Goal: Task Accomplishment & Management: Manage account settings

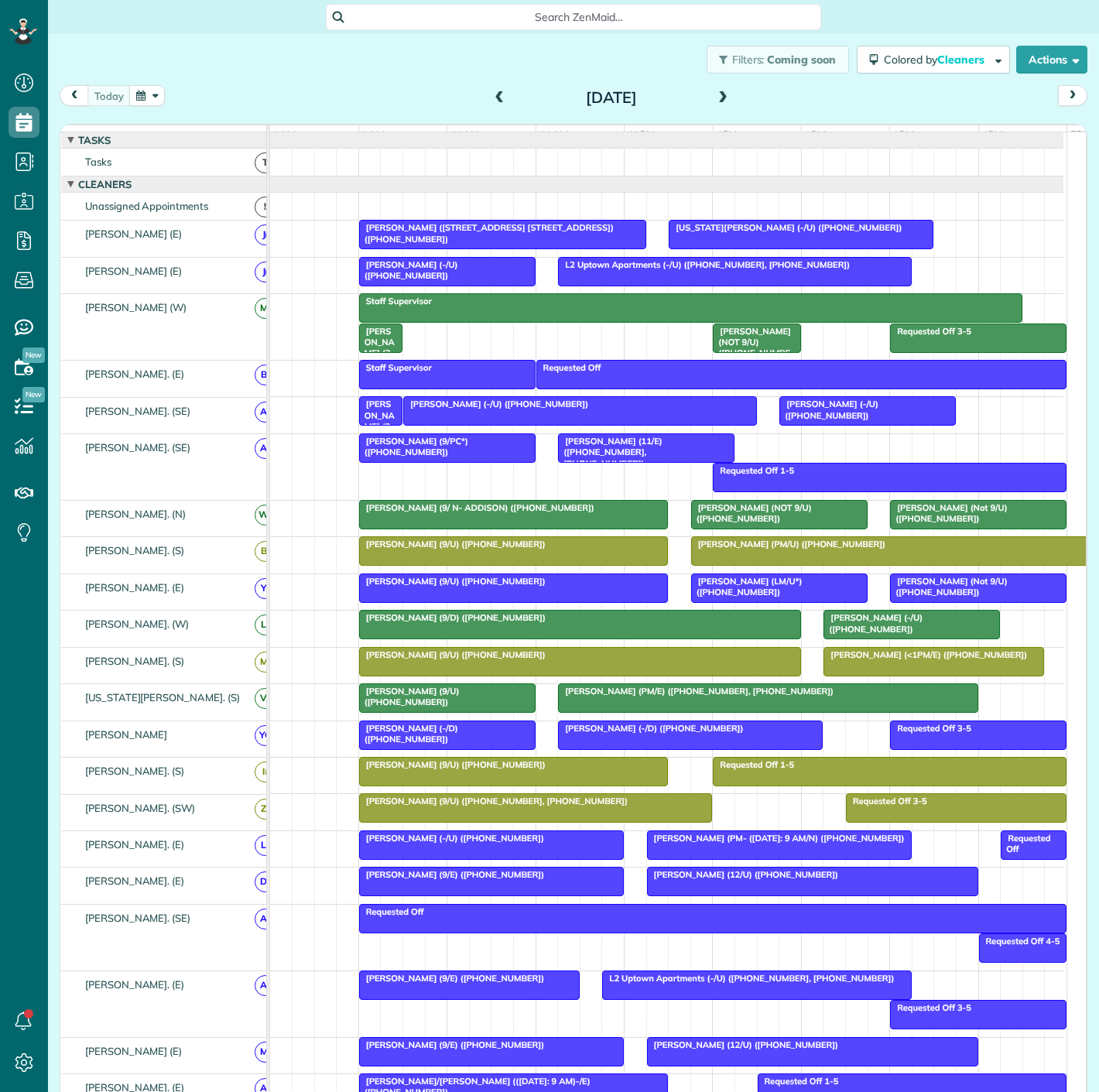
click at [162, 98] on button "button" at bounding box center [147, 95] width 36 height 21
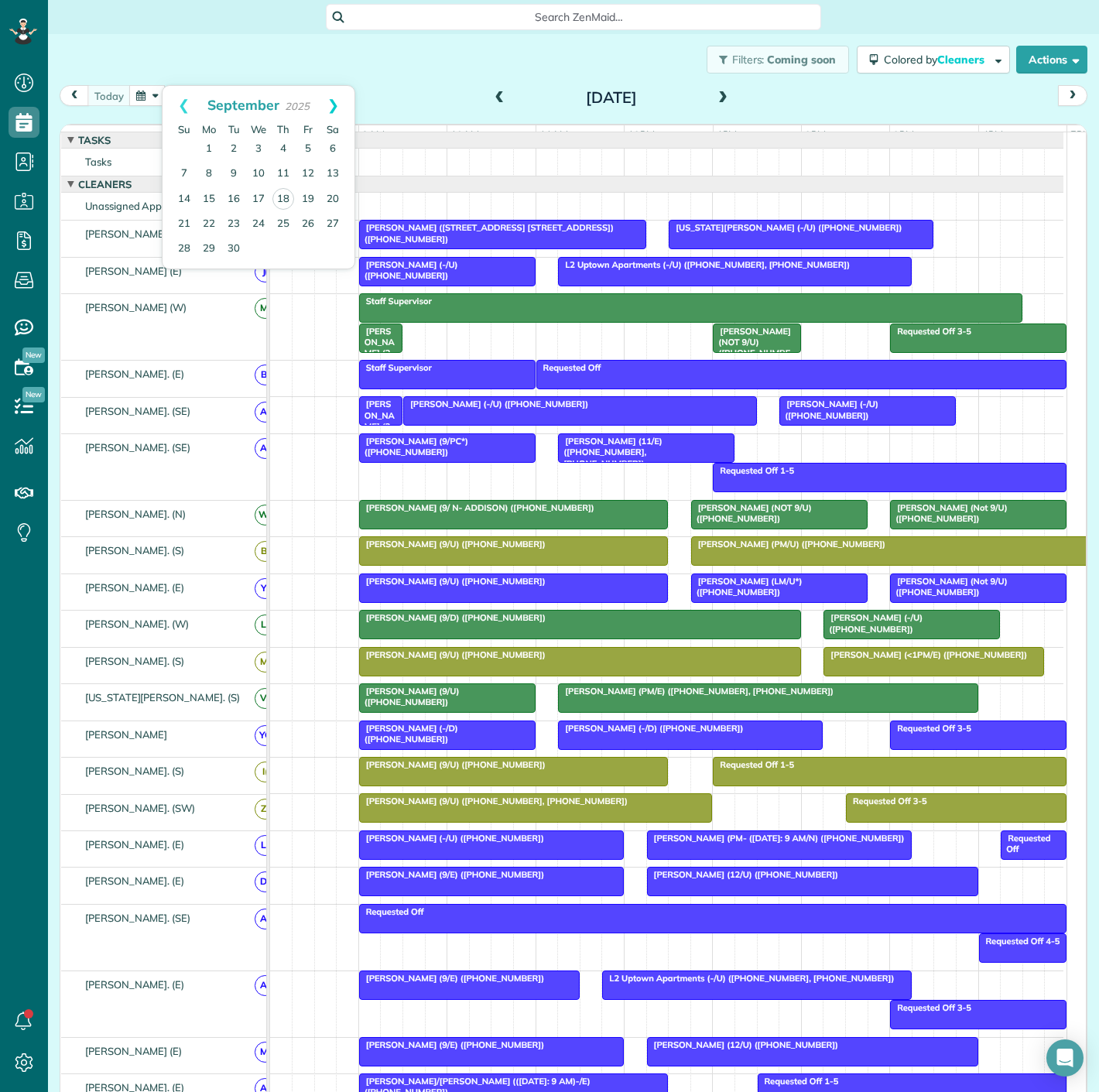
click at [340, 101] on link "Next" at bounding box center [333, 105] width 43 height 39
click at [264, 153] on link "1" at bounding box center [258, 149] width 24 height 24
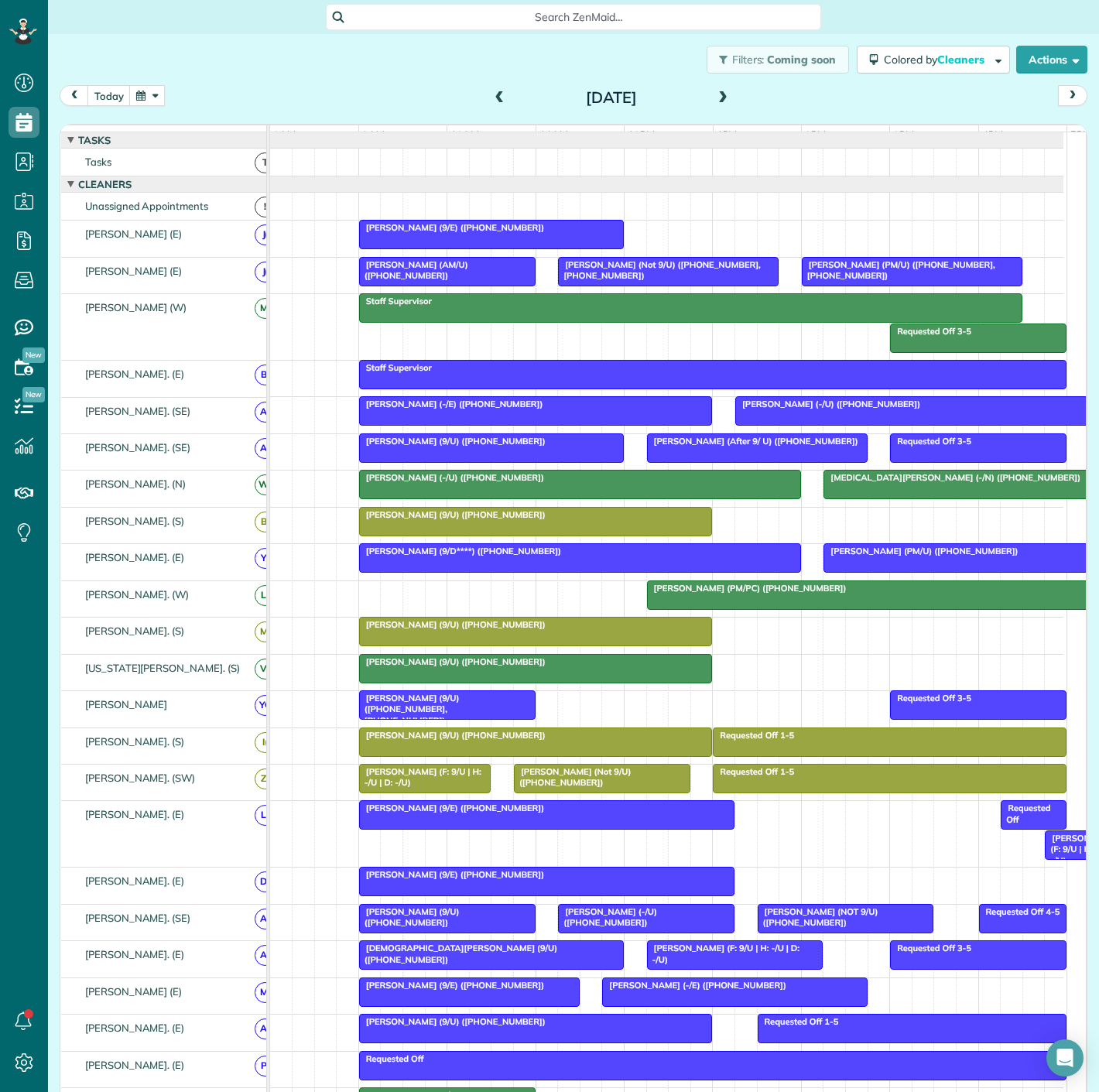
click at [715, 95] on span at bounding box center [723, 99] width 17 height 14
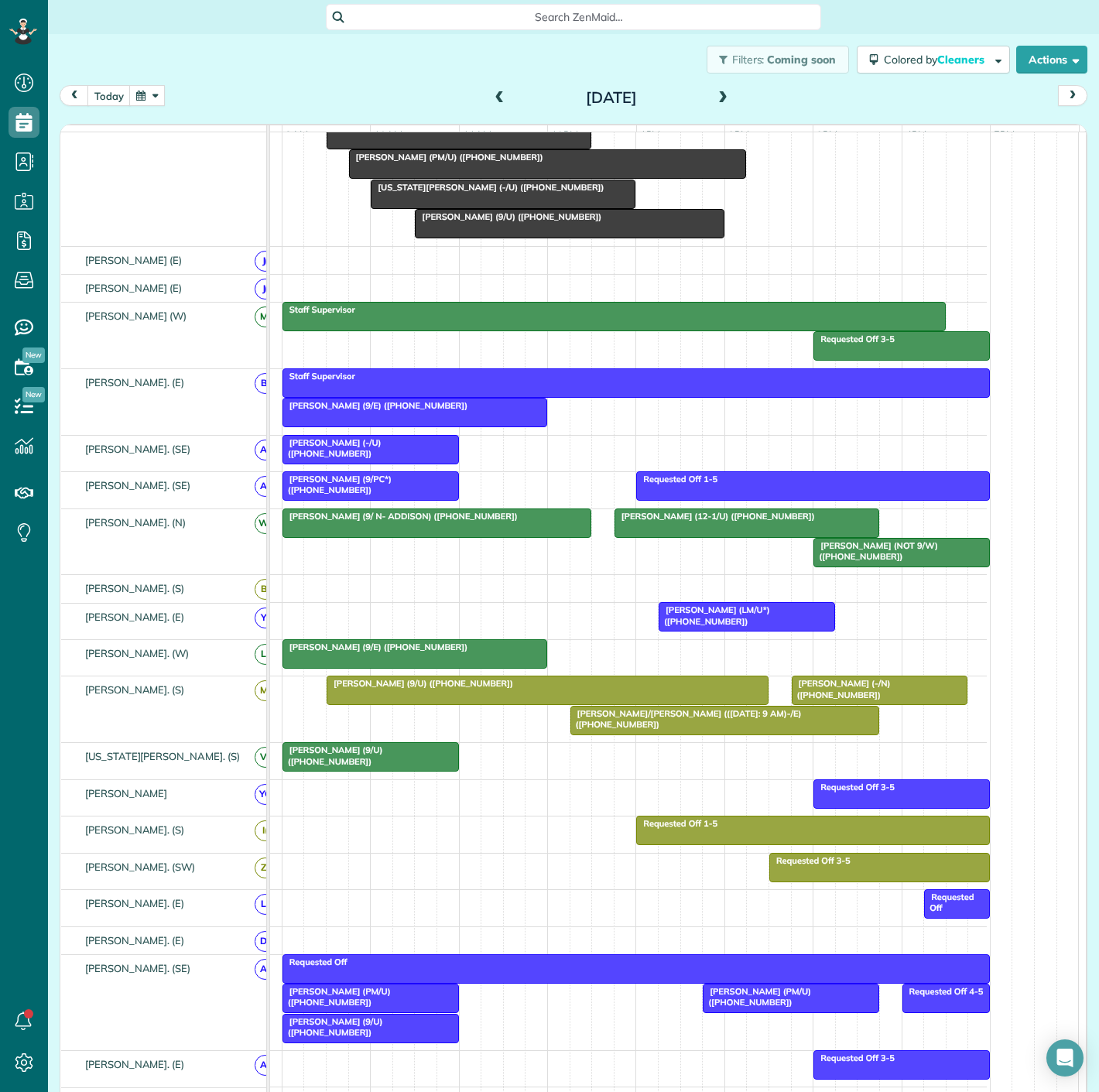
scroll to position [687, 0]
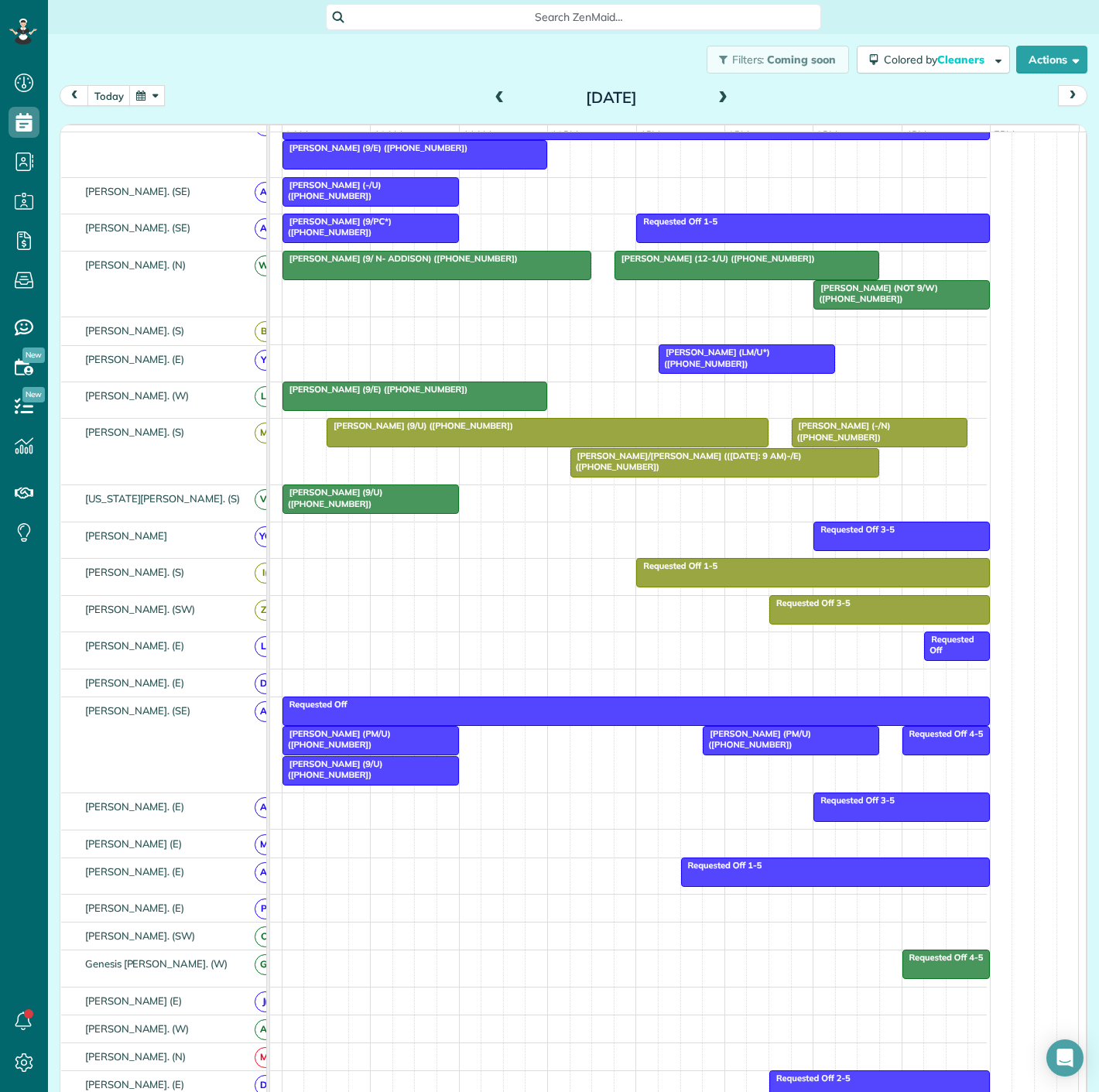
click at [313, 783] on div at bounding box center [371, 771] width 175 height 28
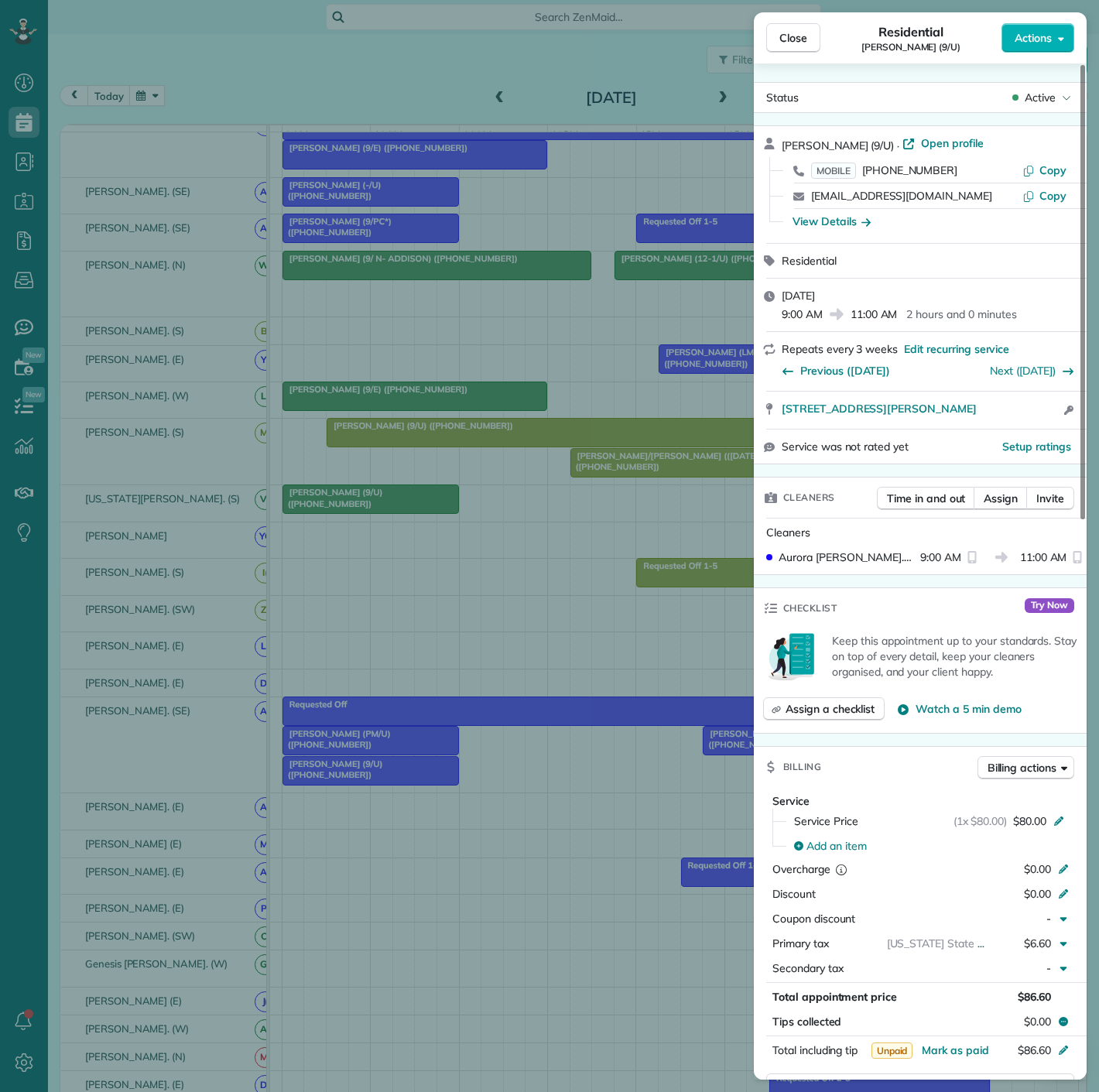
click at [481, 761] on div "Close Residential [PERSON_NAME] (9/U) Actions Status Active [PERSON_NAME] (9/U)…" at bounding box center [549, 546] width 1099 height 1092
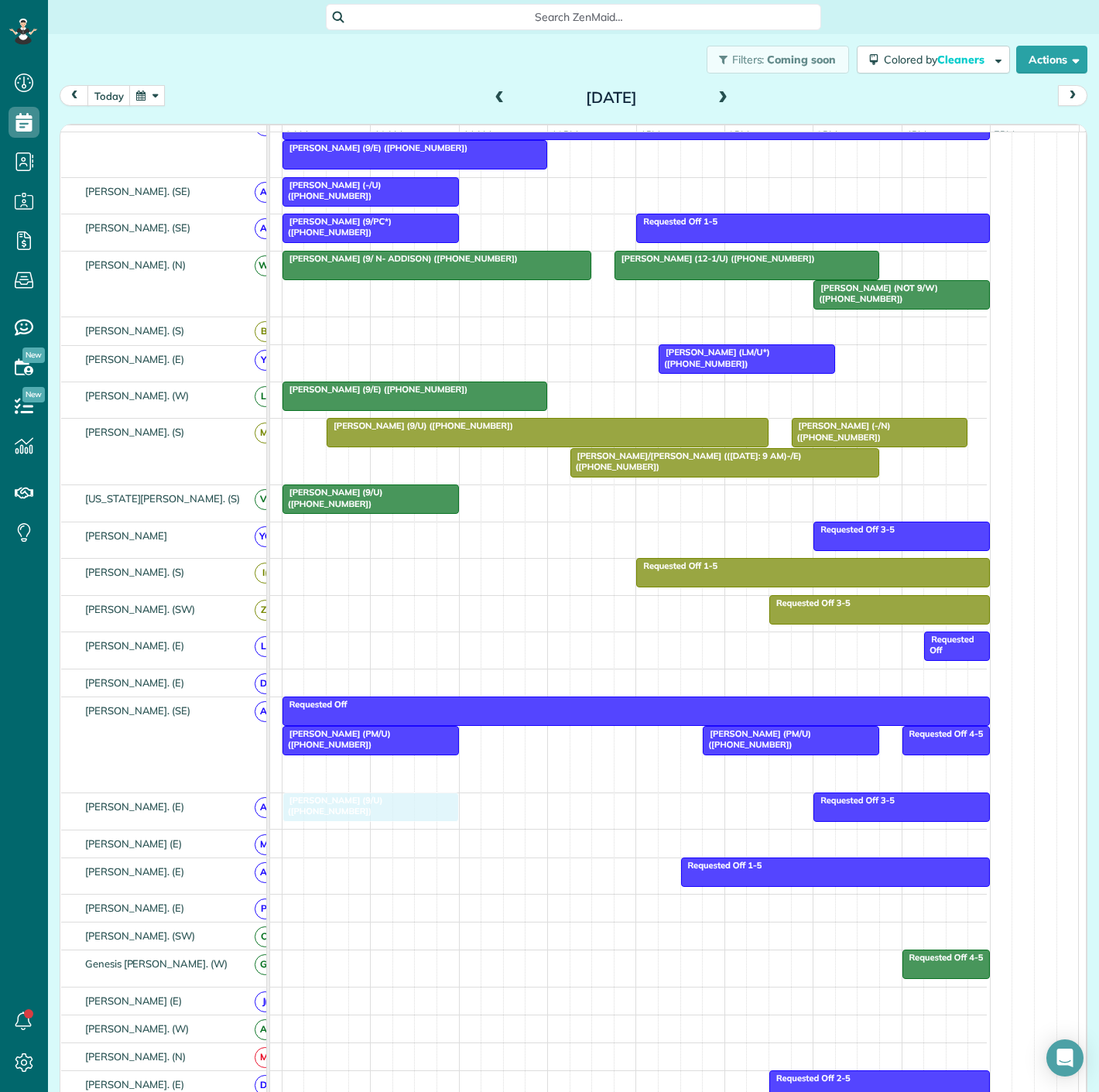
drag, startPoint x: 398, startPoint y: 784, endPoint x: 394, endPoint y: 813, distance: 29.3
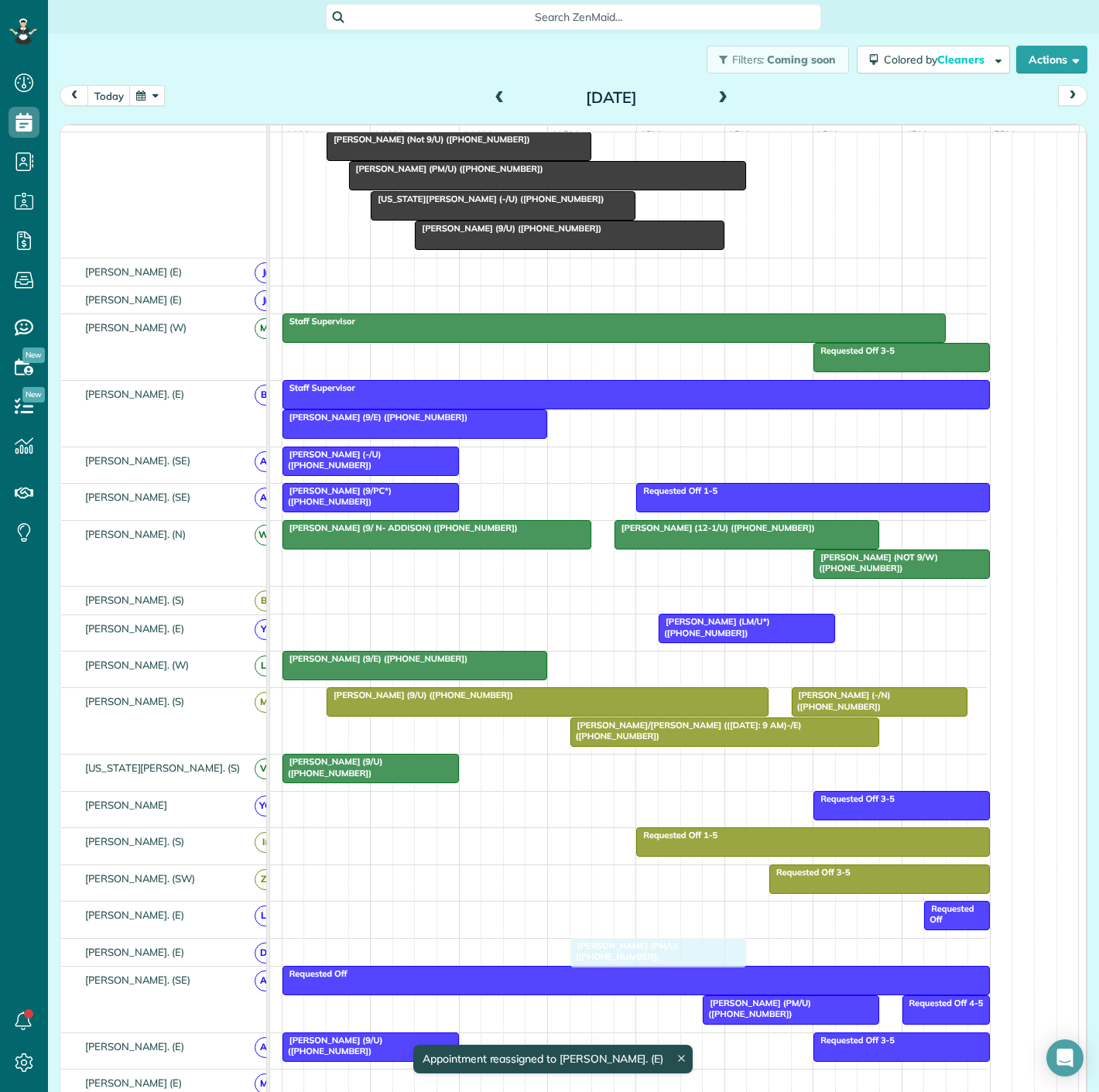
scroll to position [172, 0]
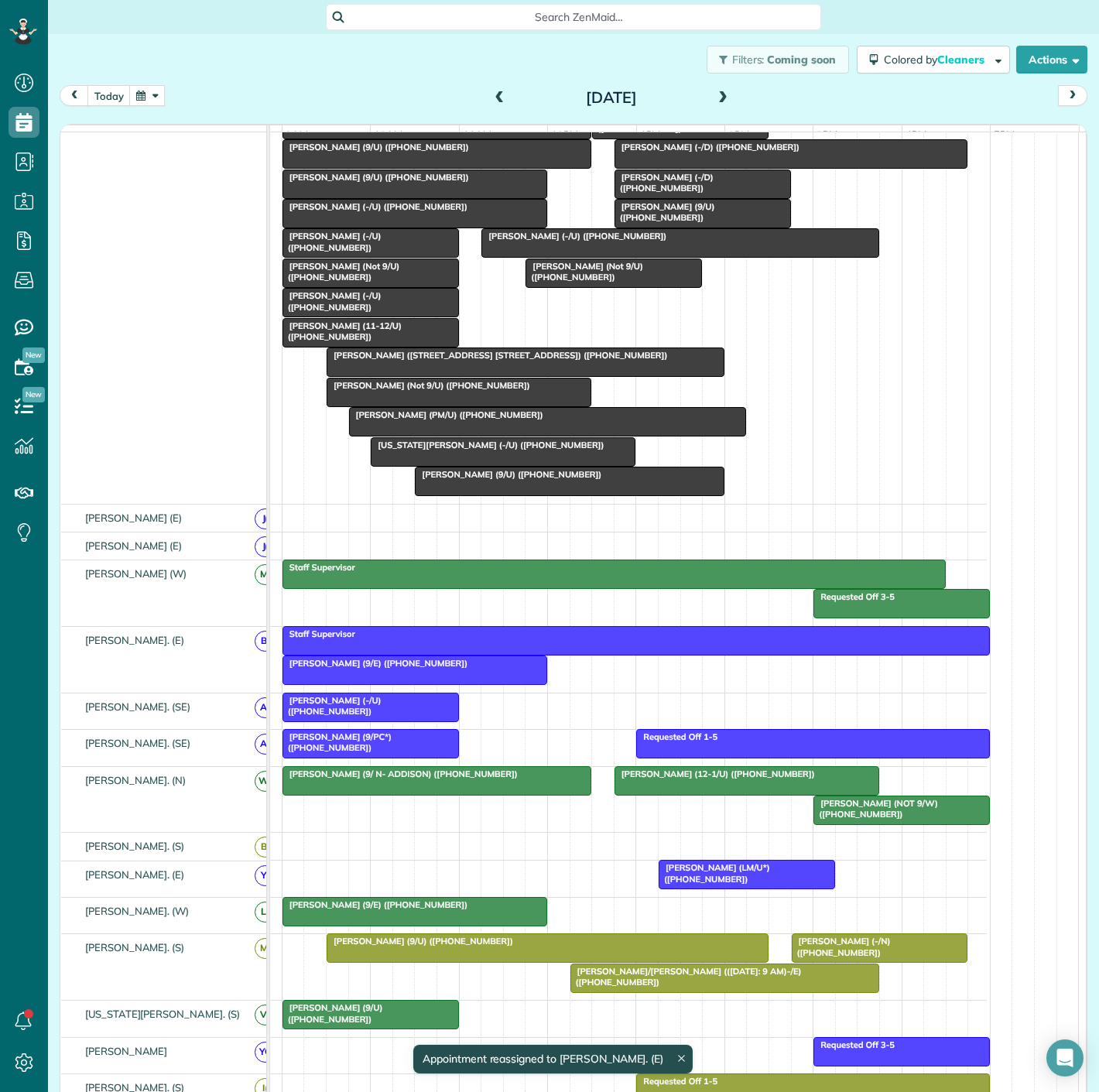
drag, startPoint x: 323, startPoint y: 750, endPoint x: 702, endPoint y: 385, distance: 526.2
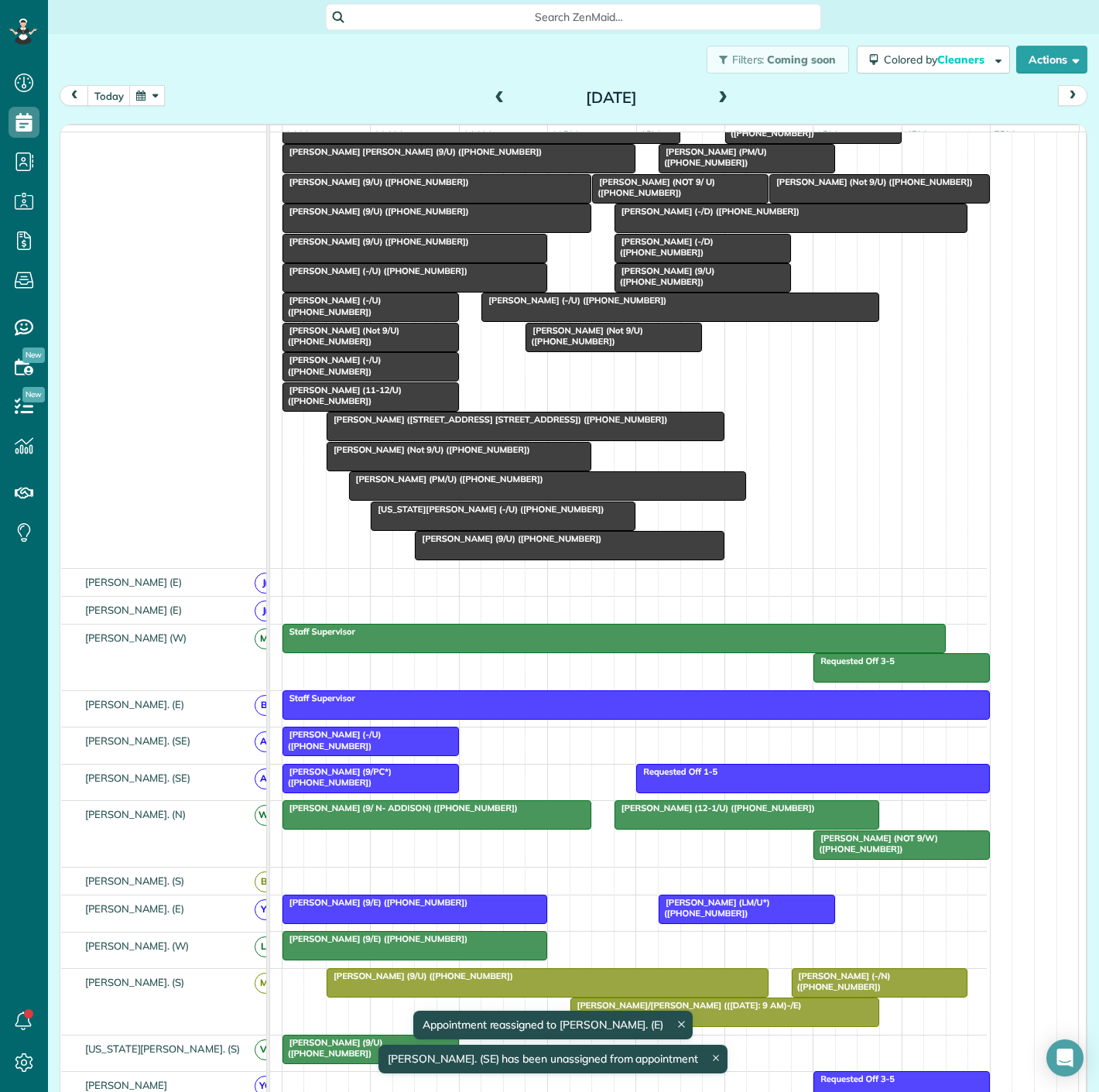
scroll to position [86, 0]
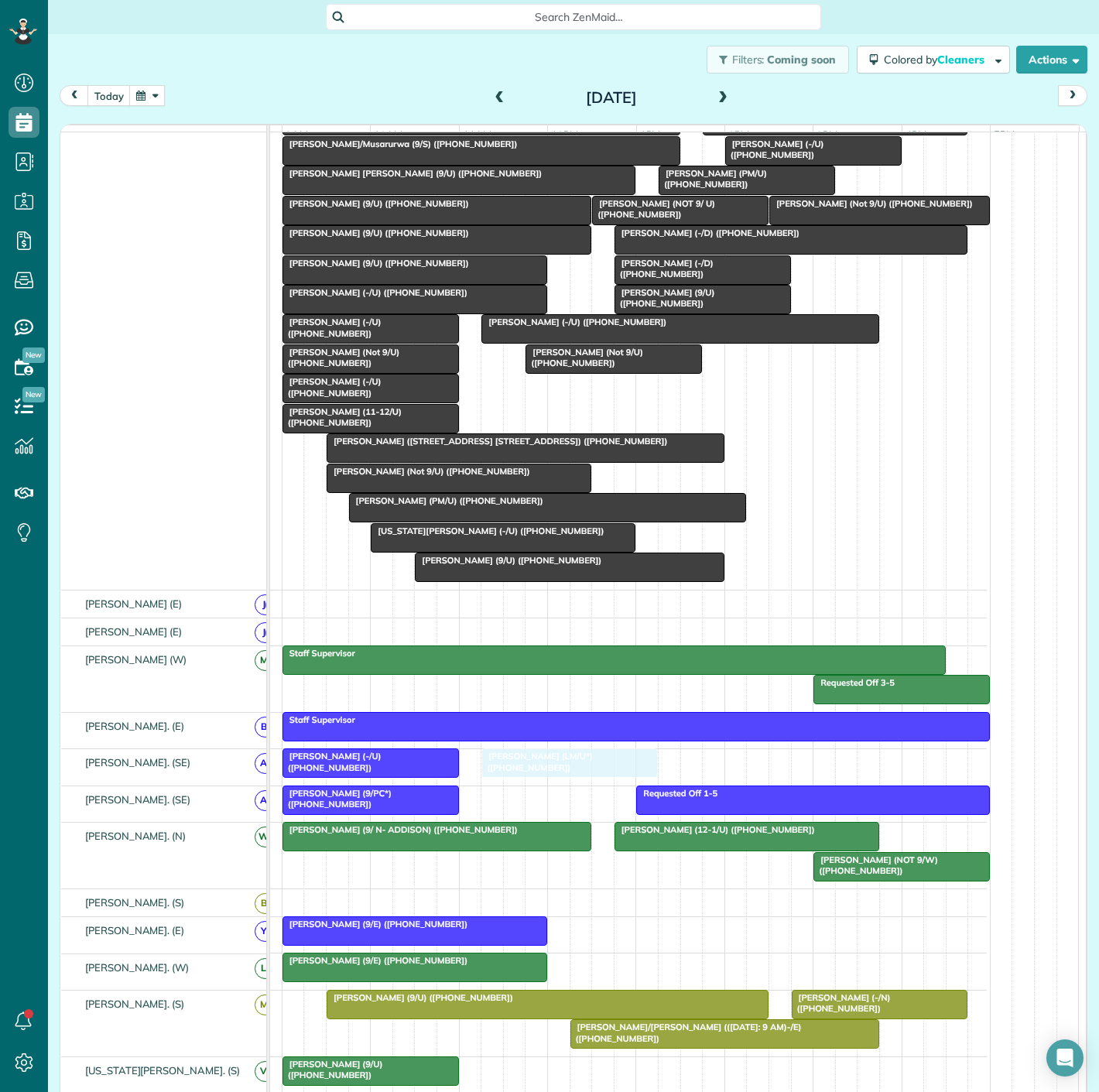
drag, startPoint x: 715, startPoint y: 949, endPoint x: 536, endPoint y: 791, distance: 238.8
click at [517, 770] on span "[PERSON_NAME] (LM/U*) ([PHONE_NUMBER])" at bounding box center [536, 761] width 112 height 21
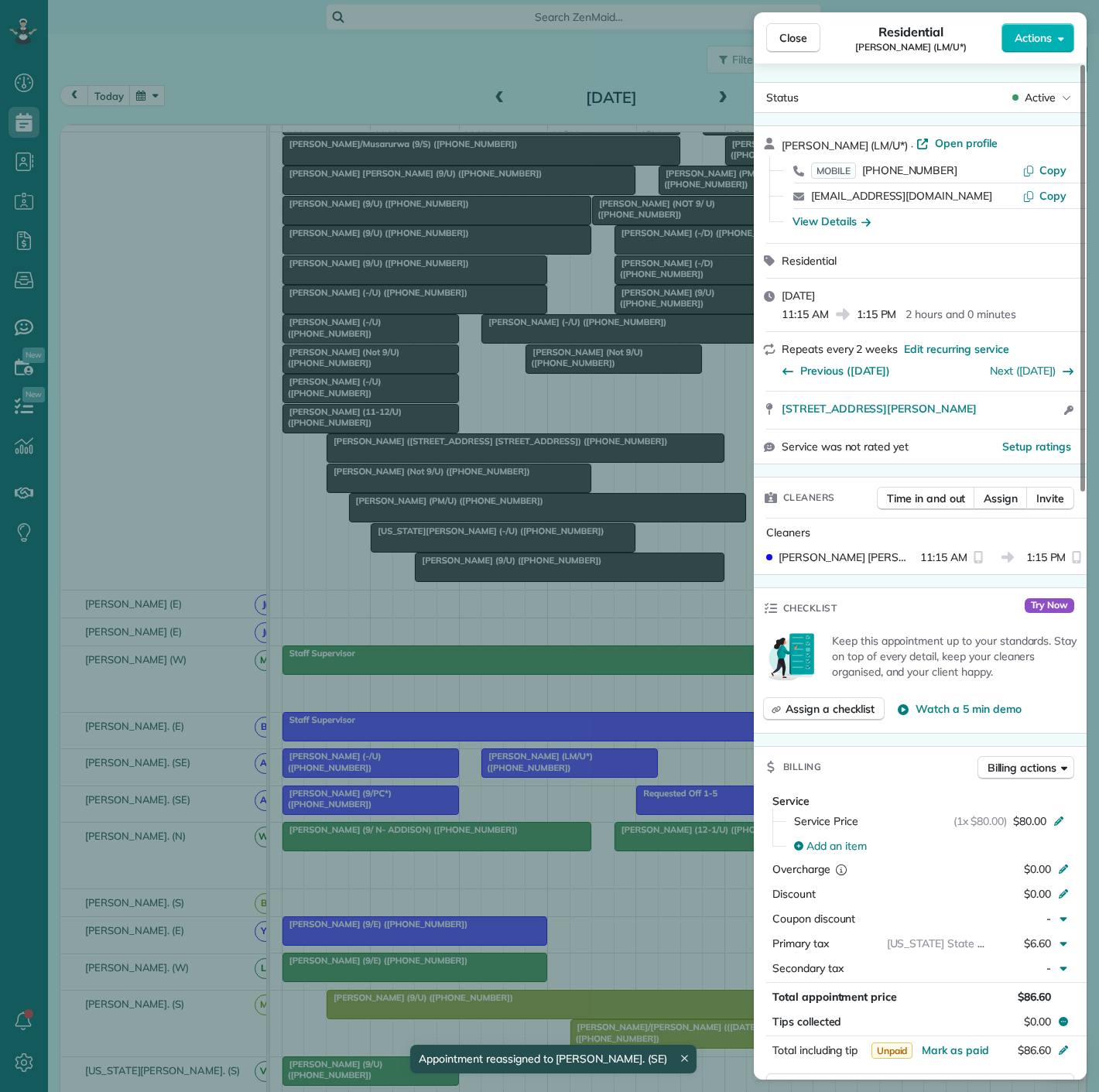
click at [387, 780] on div "Close Residential [PERSON_NAME] (LM/U*) Actions Status Active [PERSON_NAME] (LM…" at bounding box center [549, 546] width 1099 height 1092
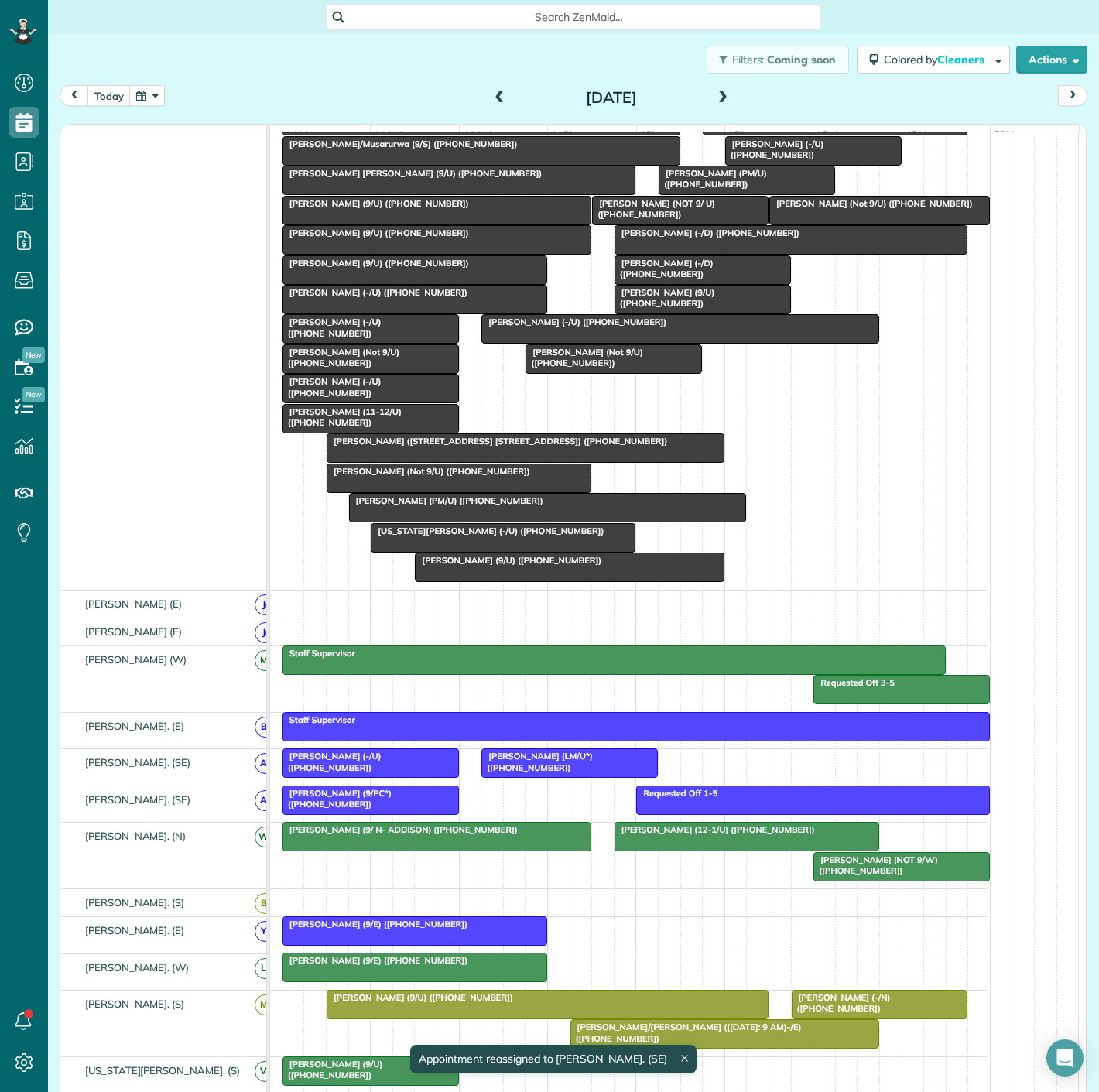
click at [387, 777] on div at bounding box center [371, 763] width 175 height 28
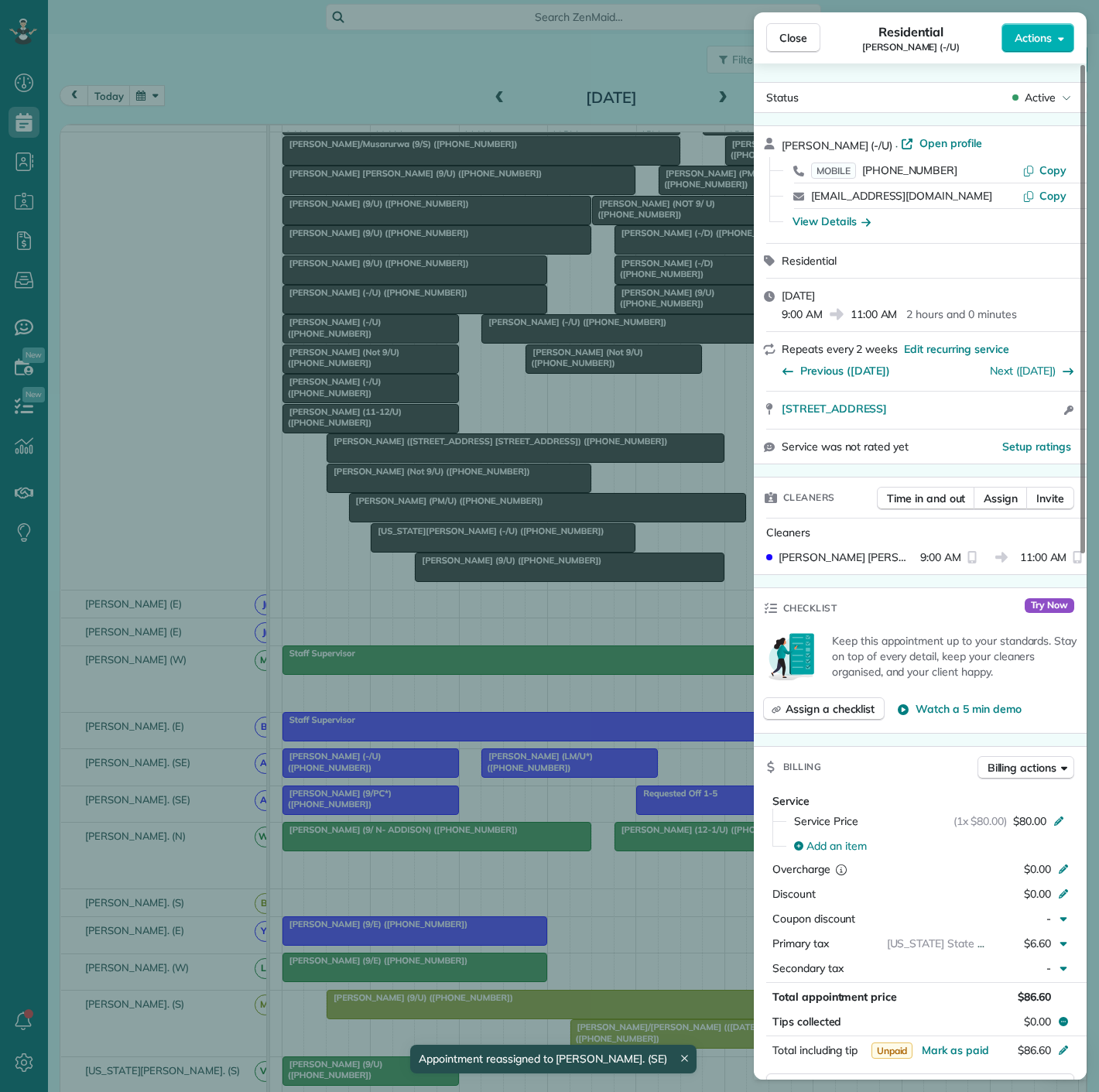
click at [387, 780] on div "Close Residential [PERSON_NAME] (-/U) Actions Status Active [PERSON_NAME] (-/U)…" at bounding box center [549, 546] width 1099 height 1092
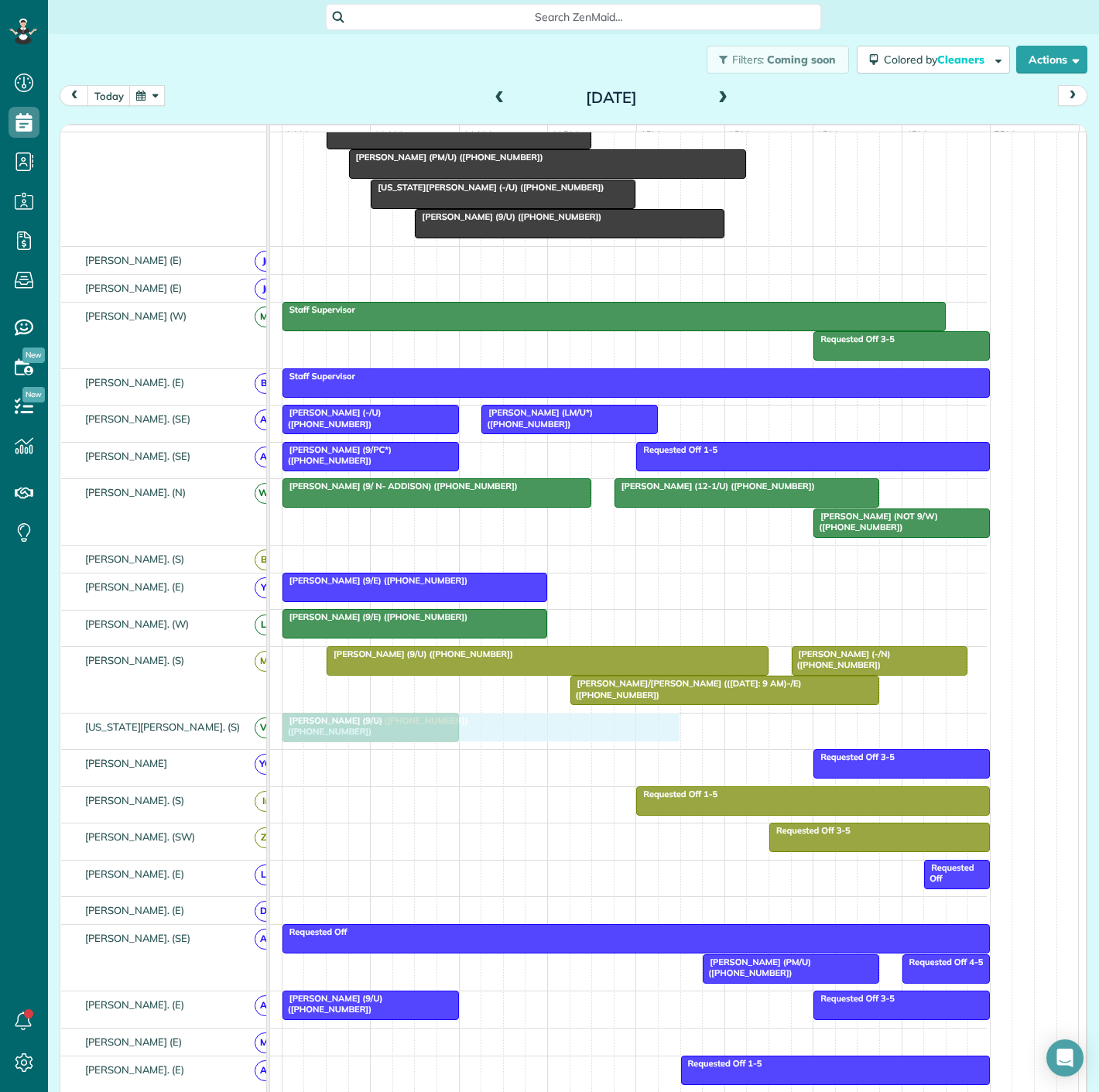
drag, startPoint x: 384, startPoint y: 218, endPoint x: 390, endPoint y: 742, distance: 524.0
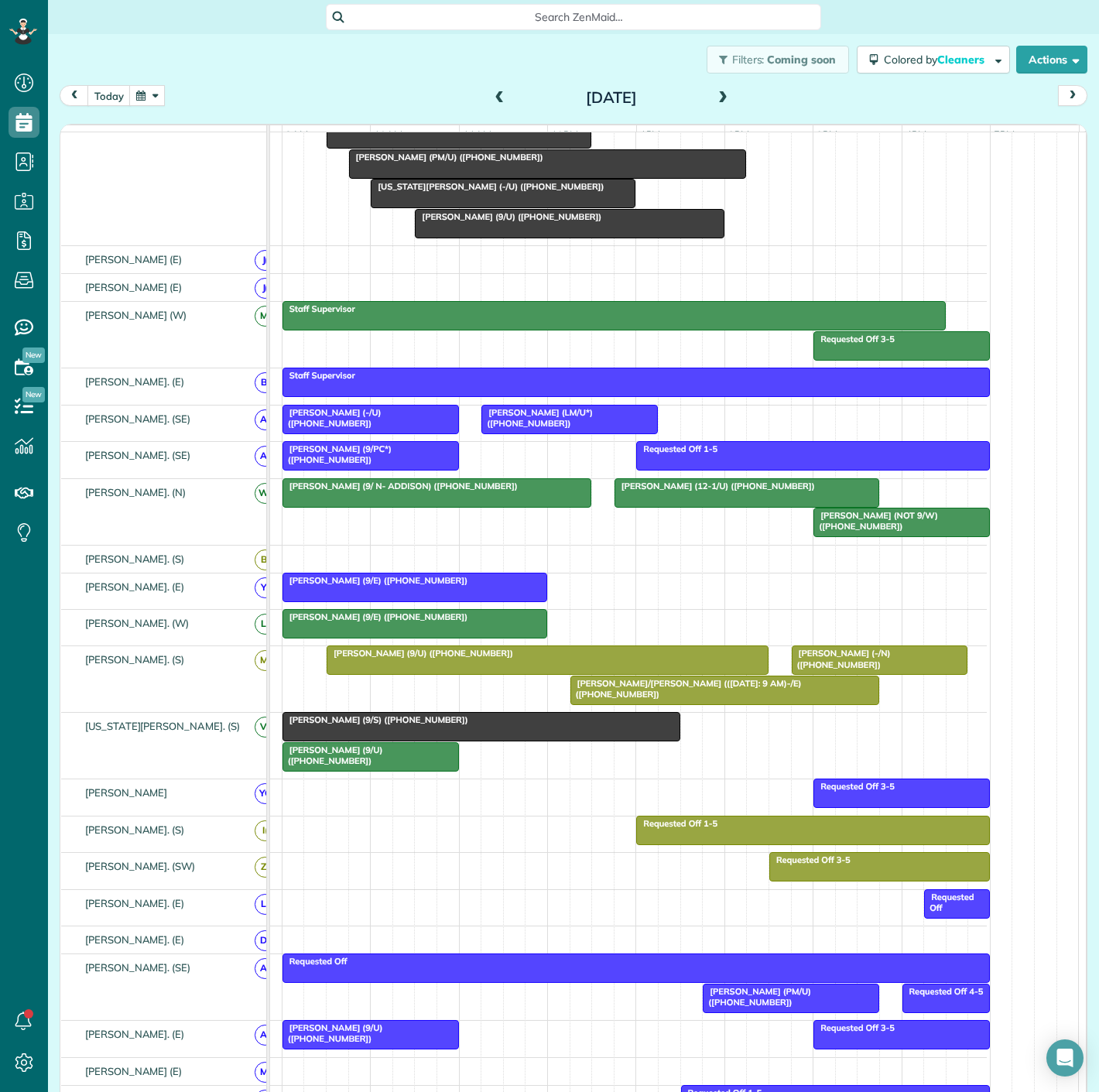
click at [409, 741] on div at bounding box center [481, 727] width 396 height 28
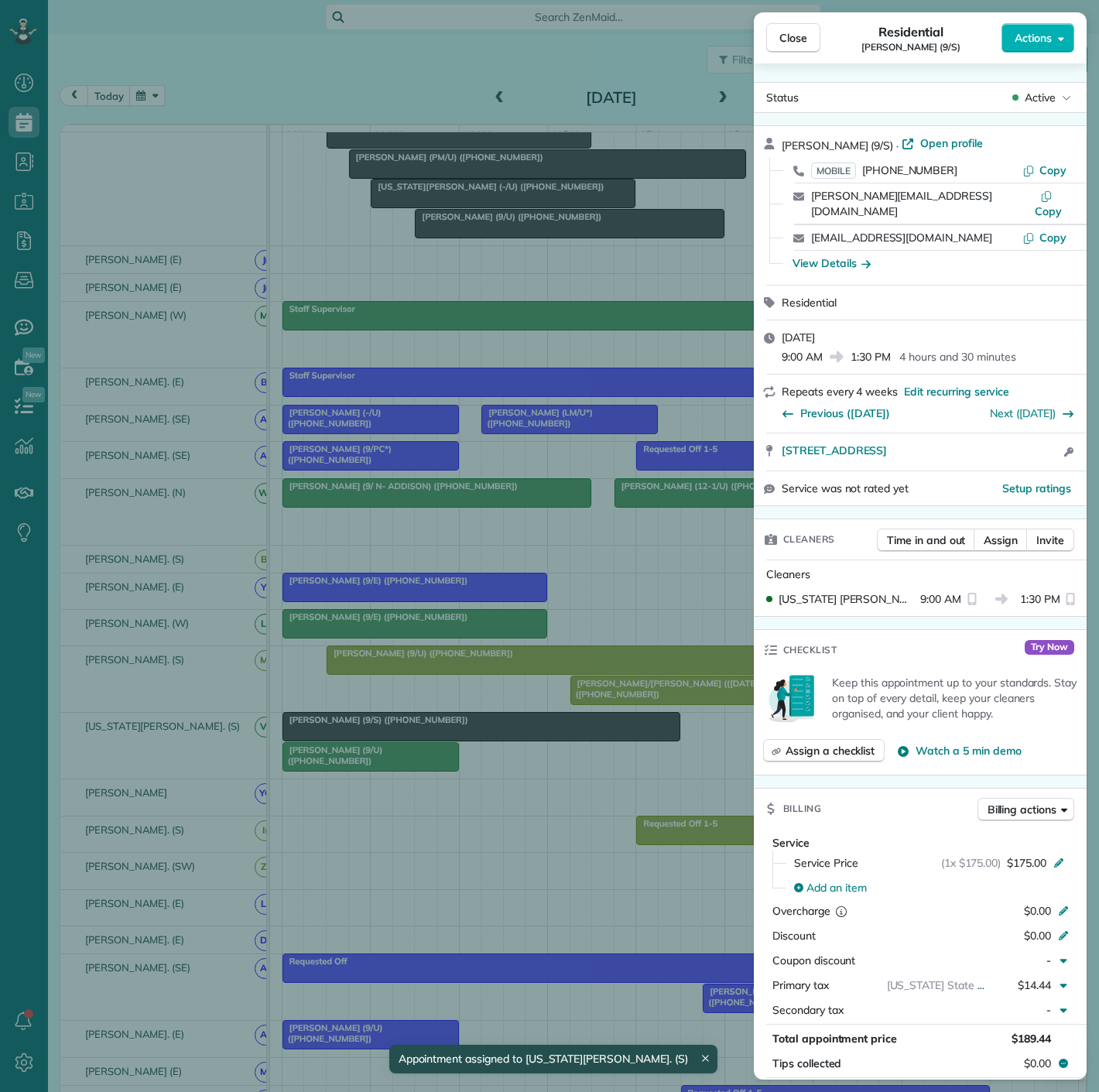
click at [409, 741] on div "Close Residential [PERSON_NAME] (9/S) Actions Status Active [PERSON_NAME] (9/S)…" at bounding box center [549, 546] width 1099 height 1092
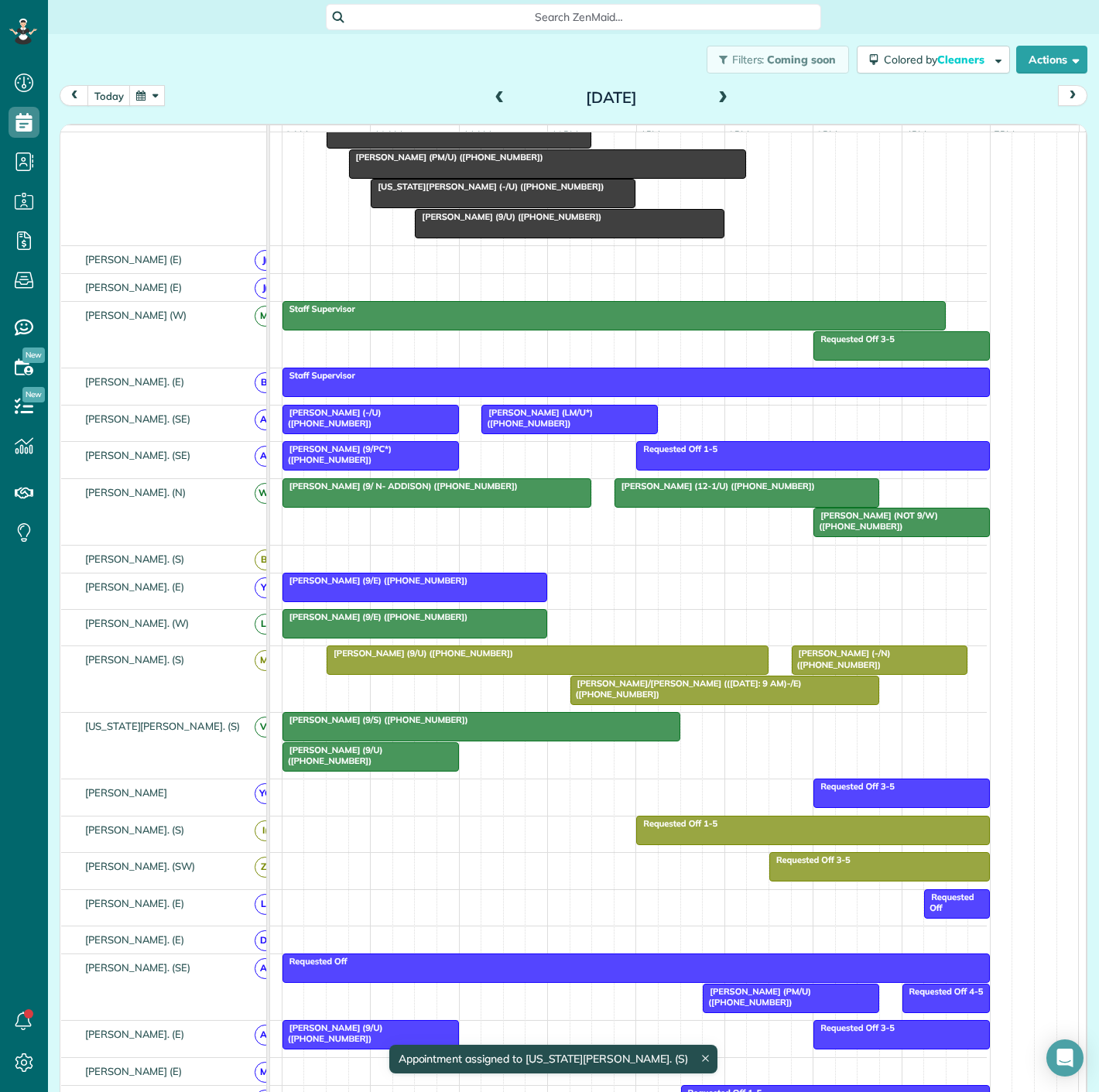
click at [386, 768] on div at bounding box center [371, 757] width 175 height 28
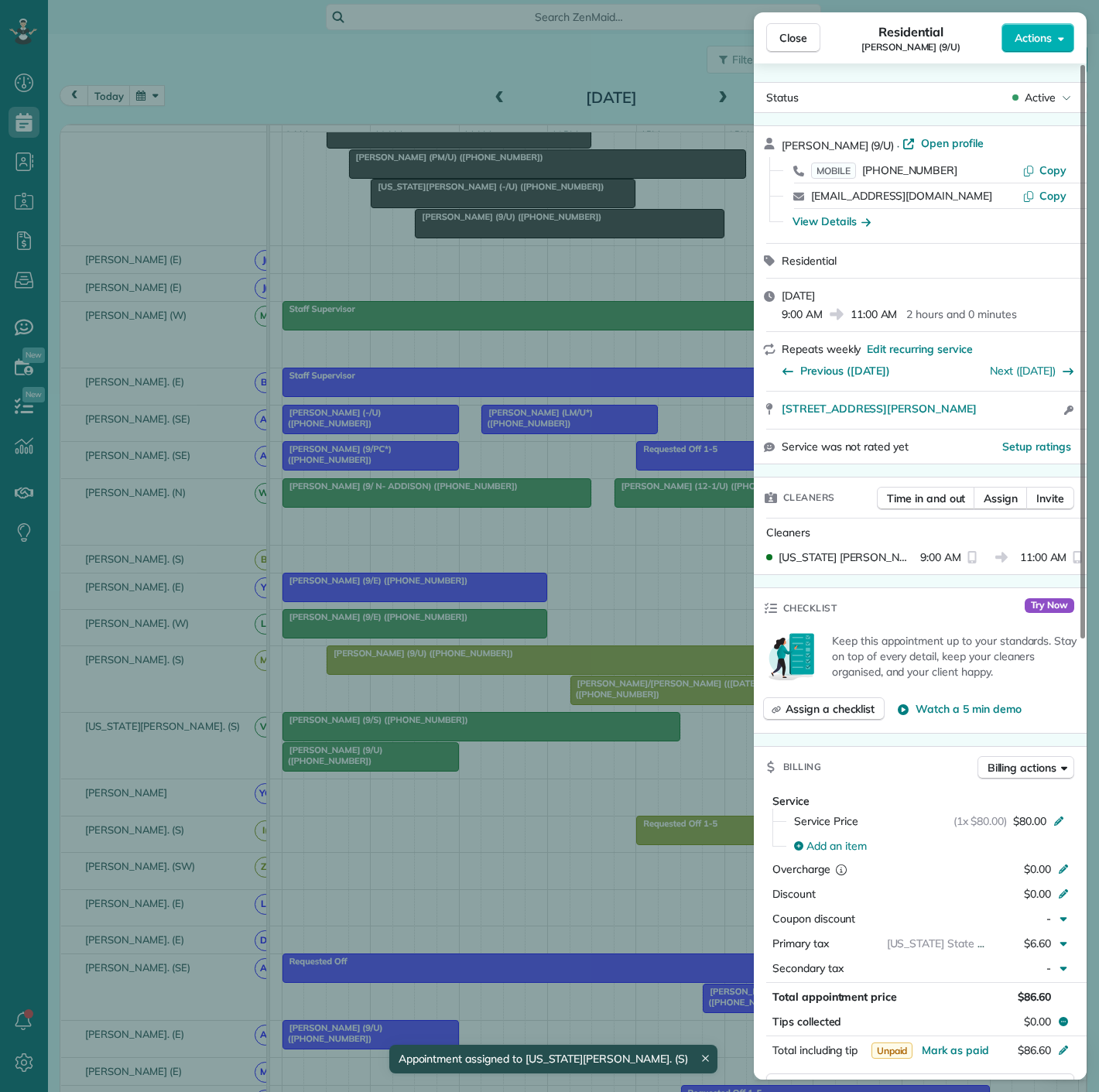
click at [386, 768] on div "Close Residential [PERSON_NAME] (9/U) Actions Status Active [PERSON_NAME] (9/U)…" at bounding box center [549, 546] width 1099 height 1092
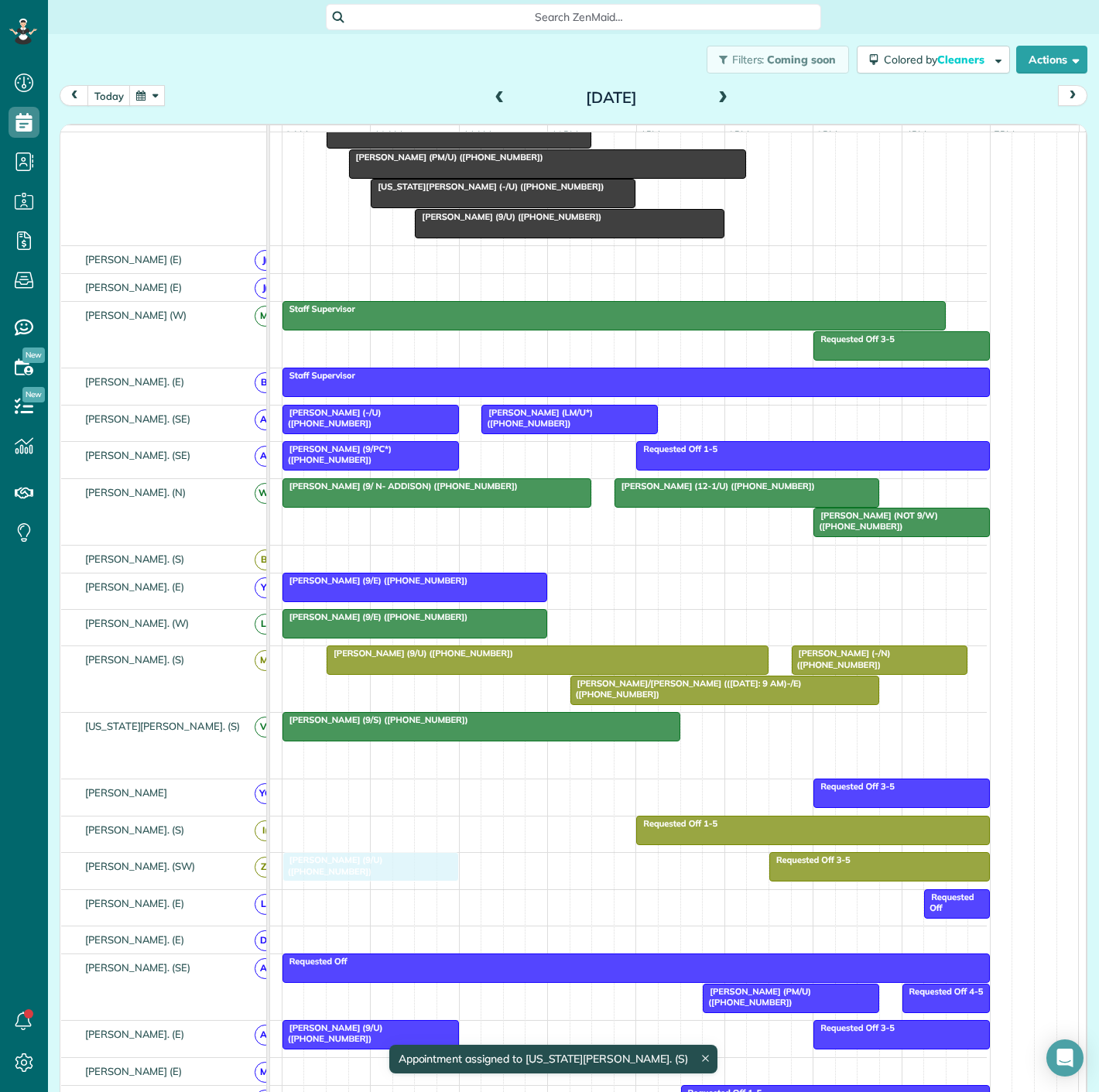
drag, startPoint x: 386, startPoint y: 768, endPoint x: 380, endPoint y: 865, distance: 97.2
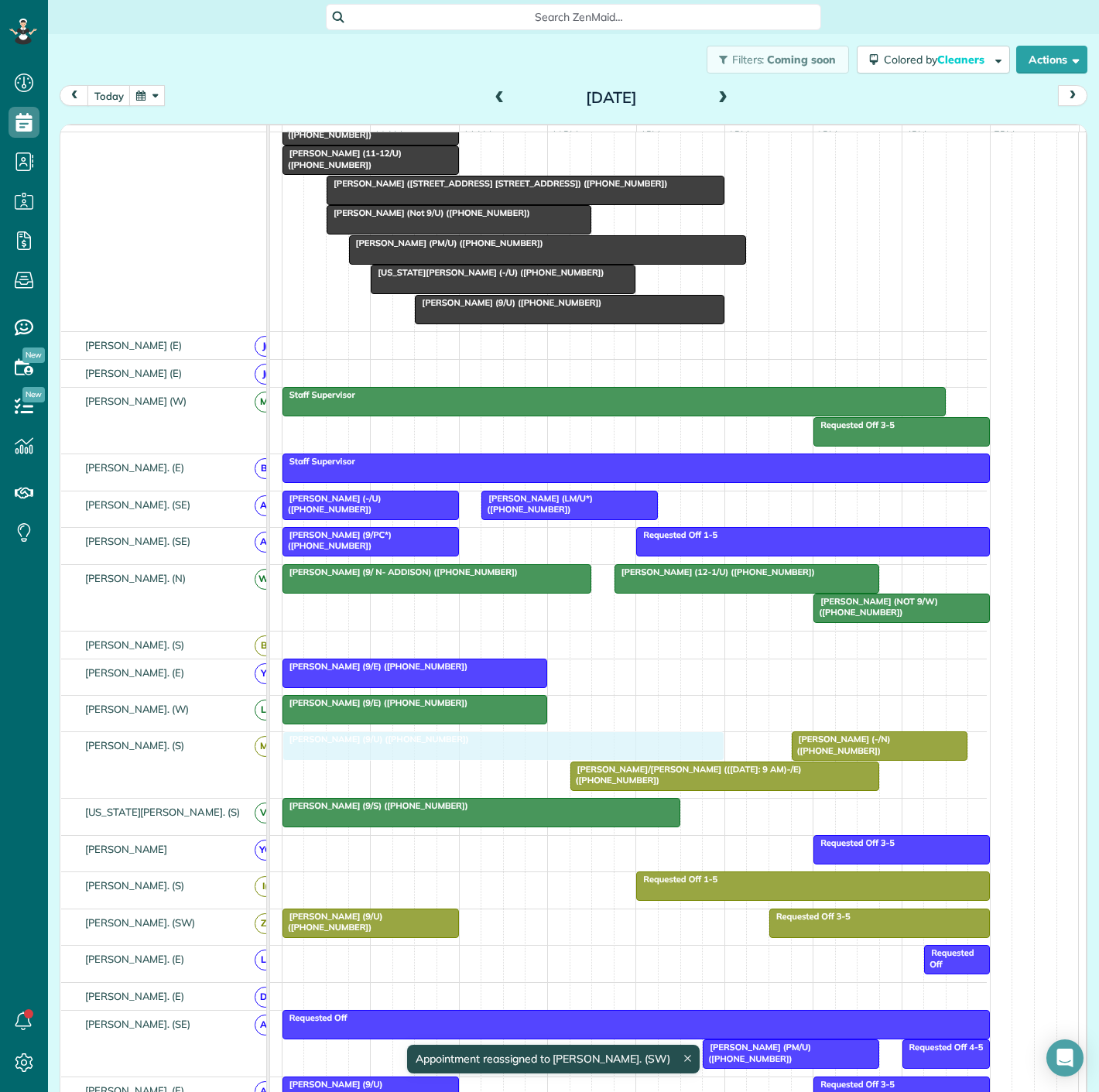
drag, startPoint x: 416, startPoint y: 760, endPoint x: 379, endPoint y: 760, distance: 37.0
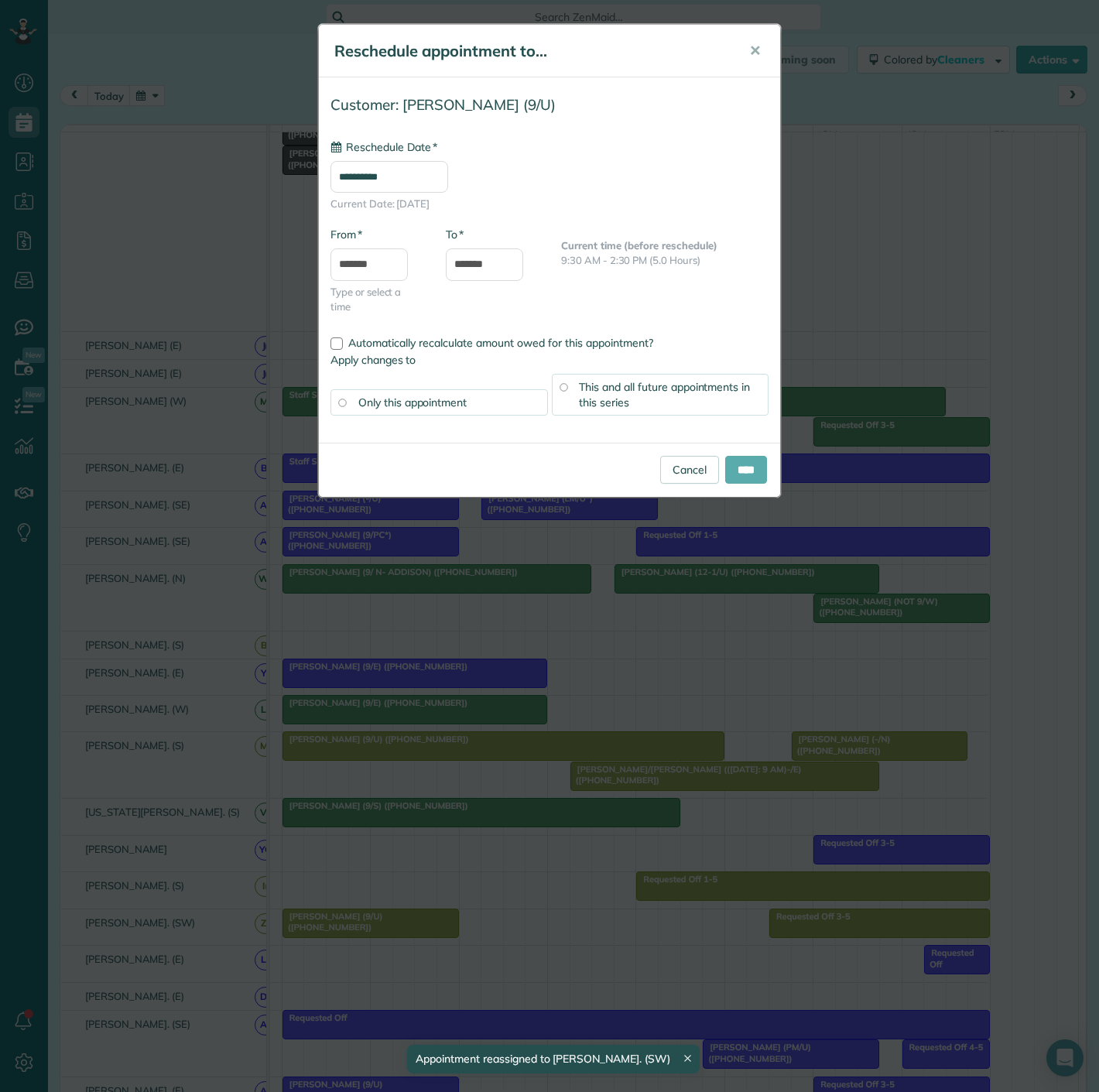
type input "**********"
click at [741, 476] on input "****" at bounding box center [746, 469] width 42 height 28
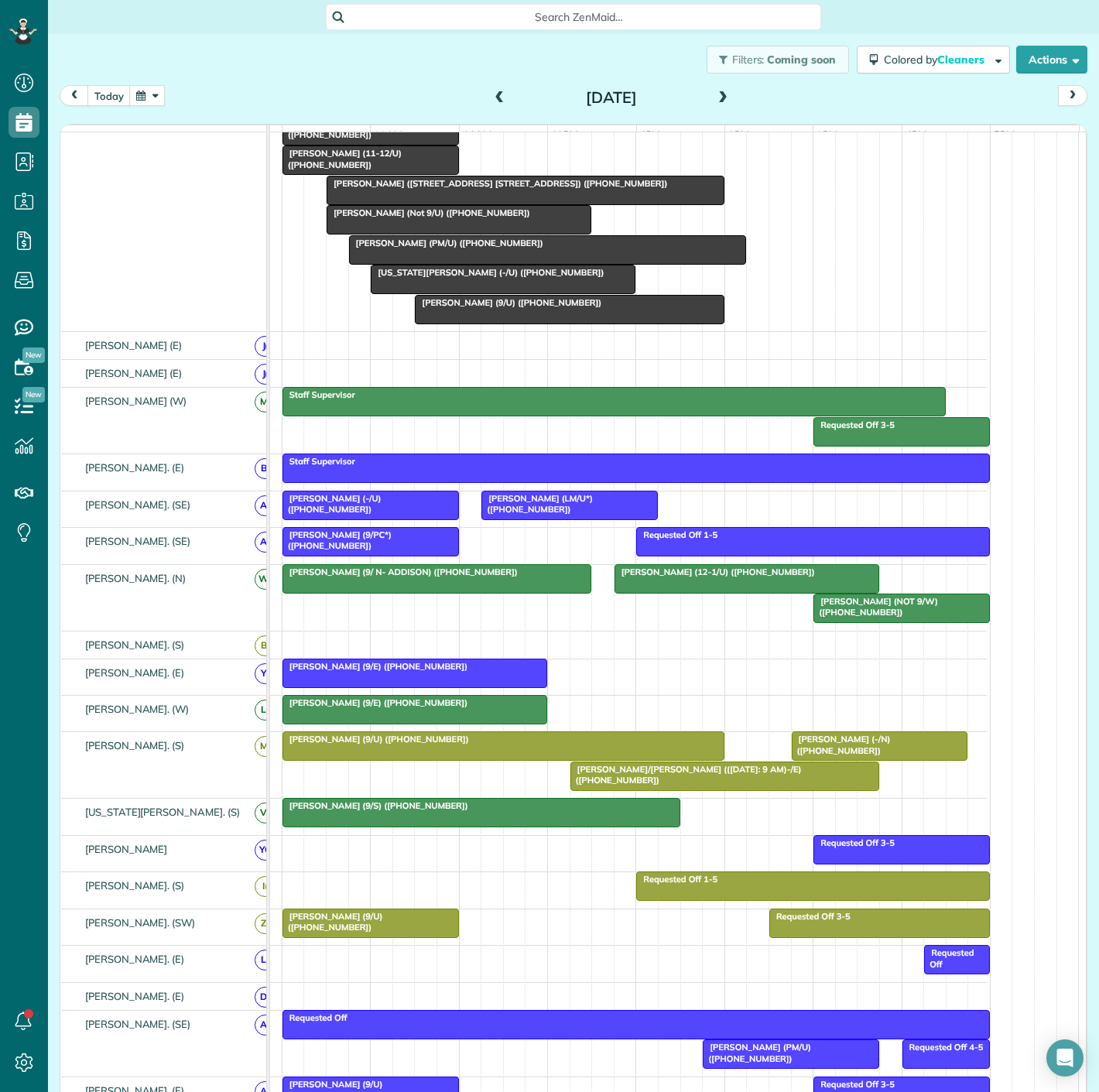
click at [656, 785] on div at bounding box center [725, 776] width 308 height 28
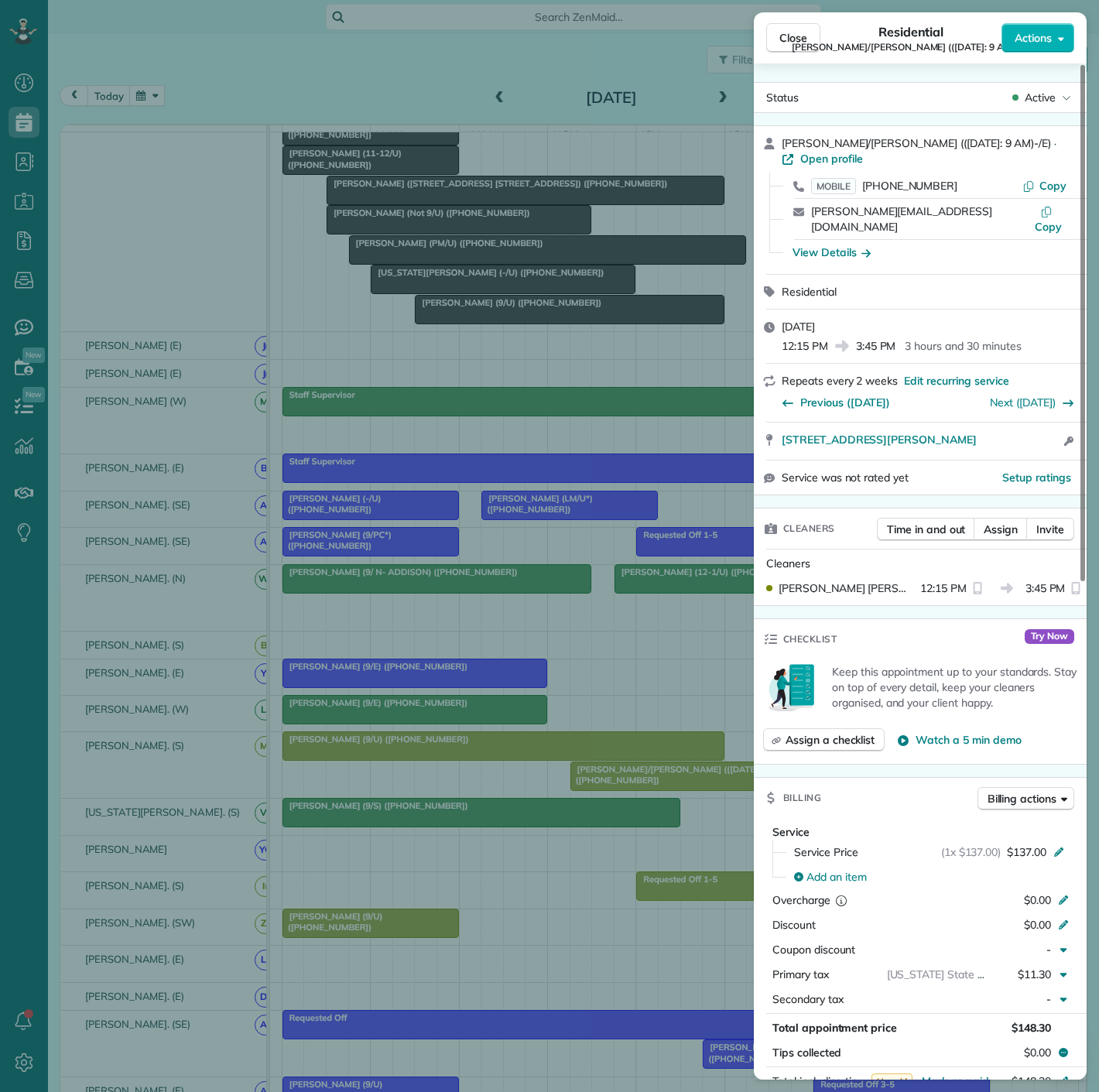
click at [652, 786] on div "Close Residential [PERSON_NAME]/[PERSON_NAME] (([DATE]: 9 AM)-/E) Actions Statu…" at bounding box center [549, 546] width 1099 height 1092
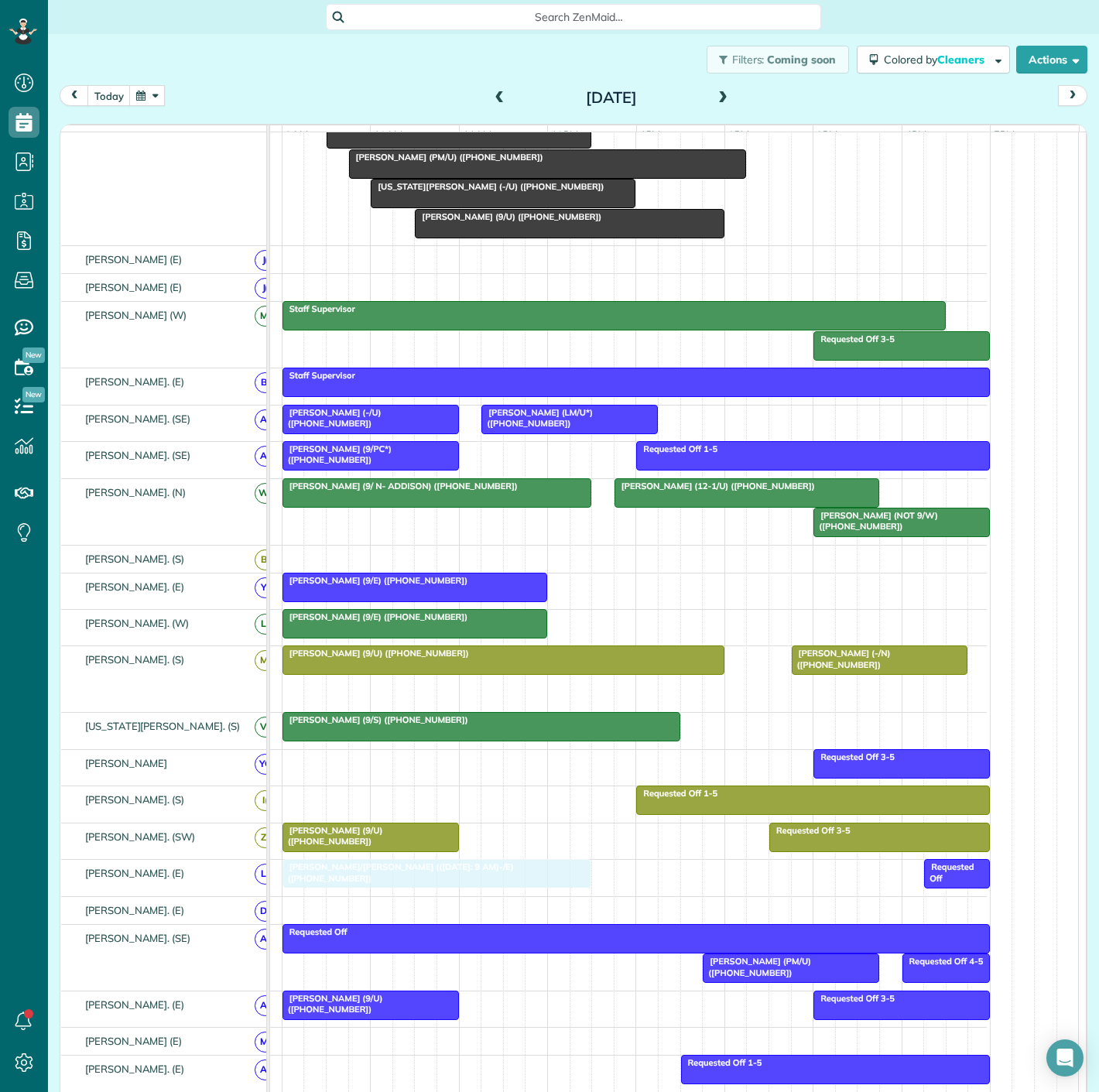
drag, startPoint x: 652, startPoint y: 786, endPoint x: 367, endPoint y: 896, distance: 305.5
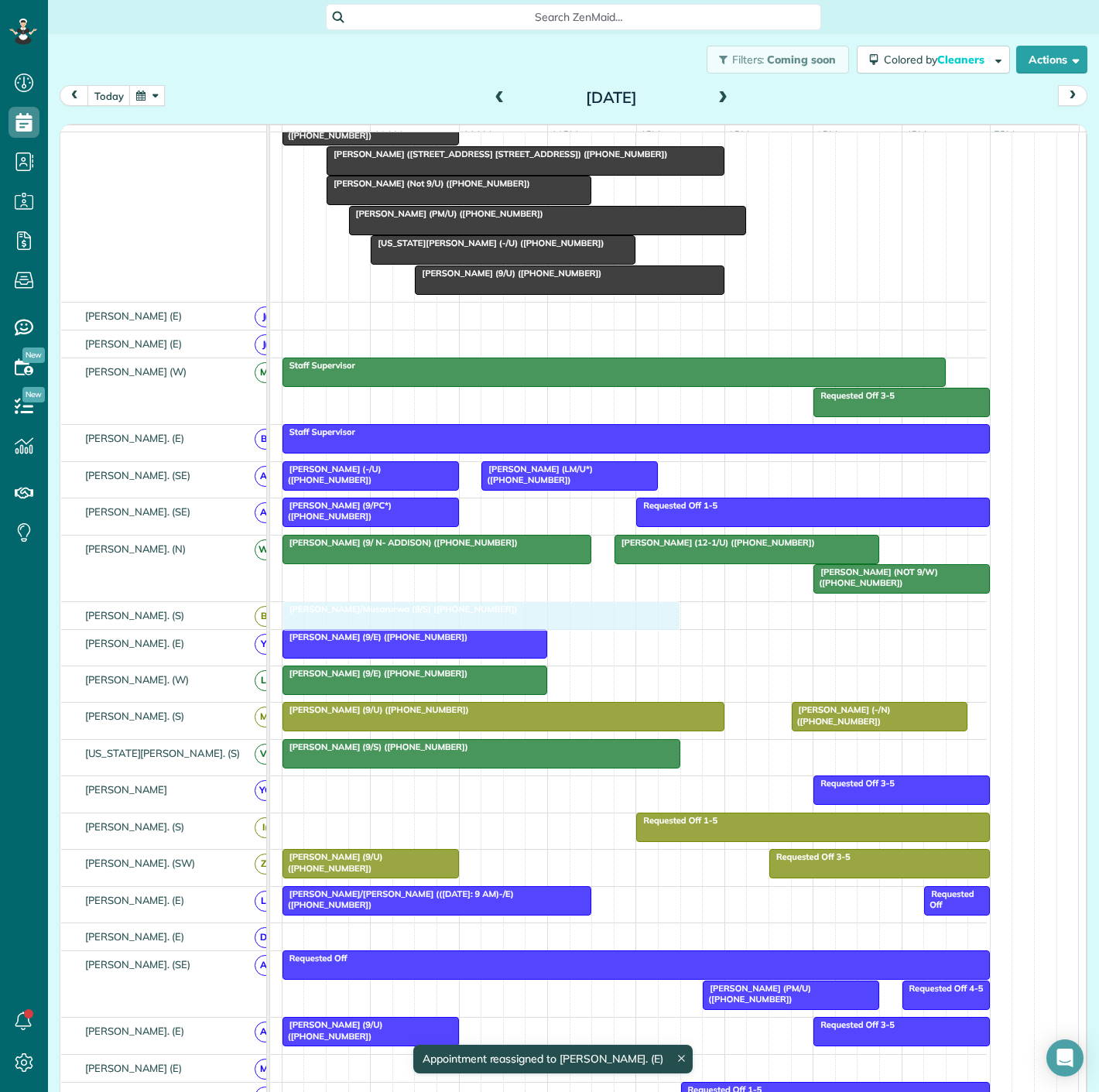
drag, startPoint x: 447, startPoint y: 217, endPoint x: 439, endPoint y: 621, distance: 404.1
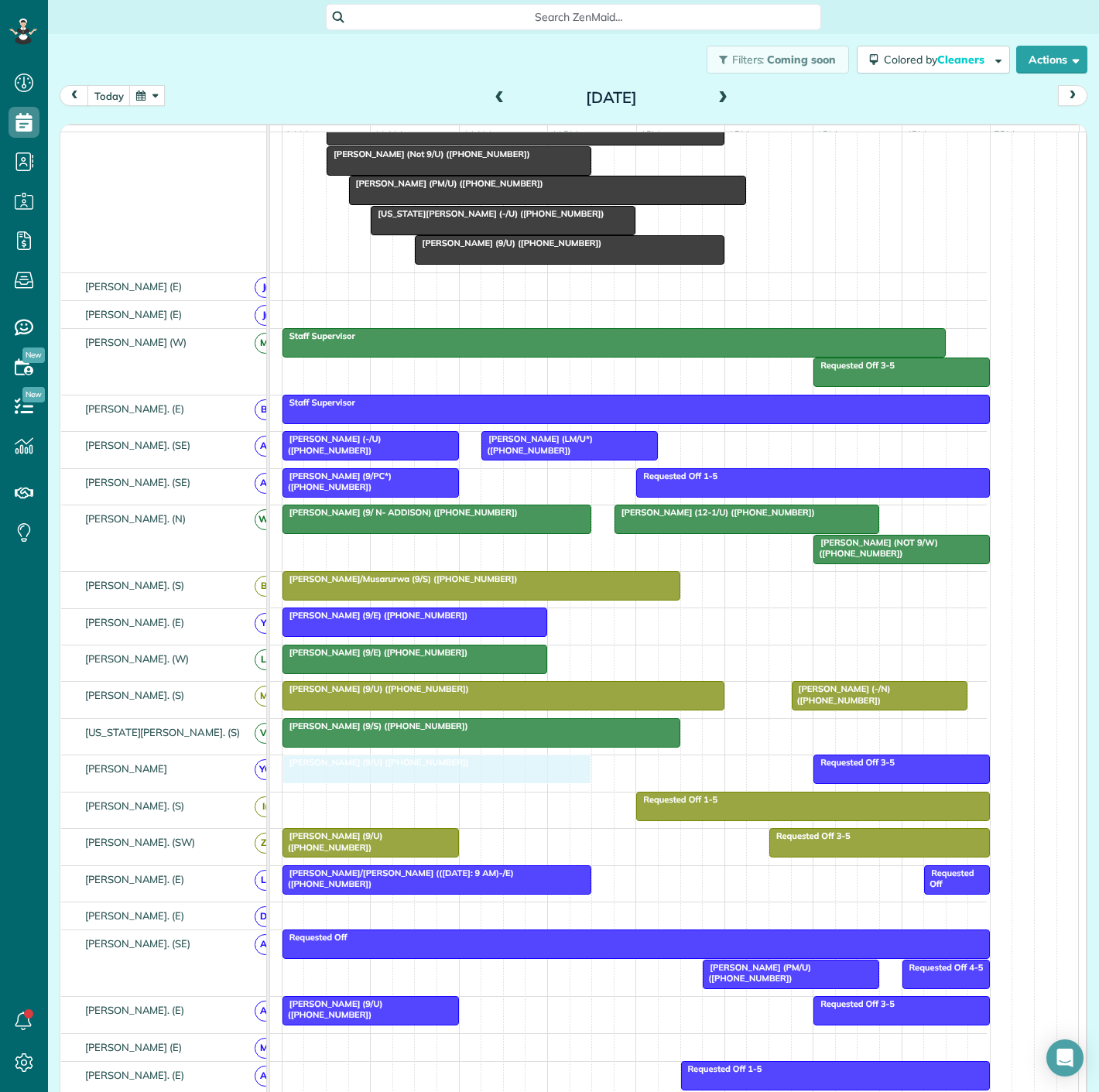
drag, startPoint x: 406, startPoint y: 251, endPoint x: 410, endPoint y: 797, distance: 546.0
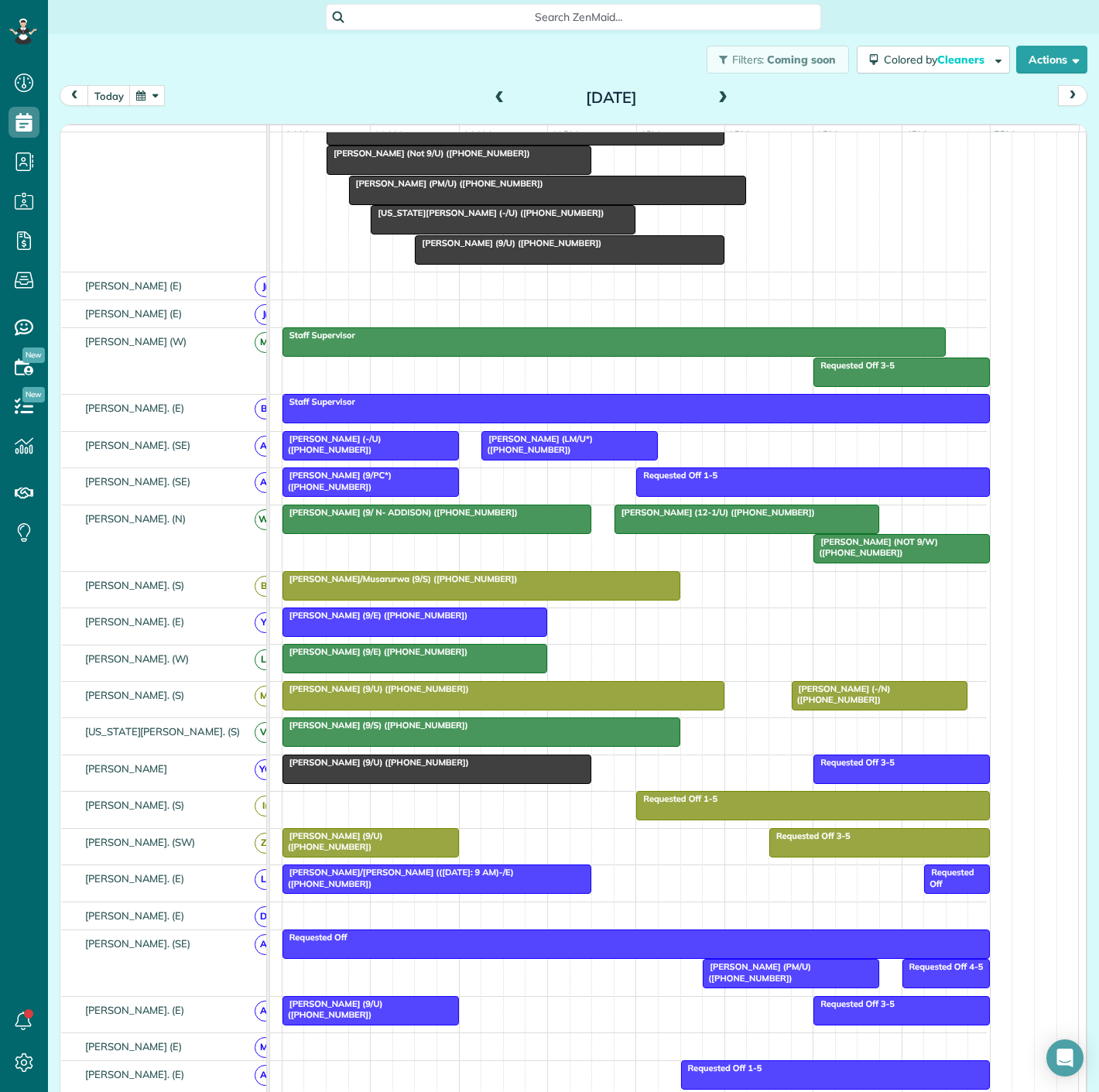
click at [404, 783] on div at bounding box center [437, 769] width 308 height 28
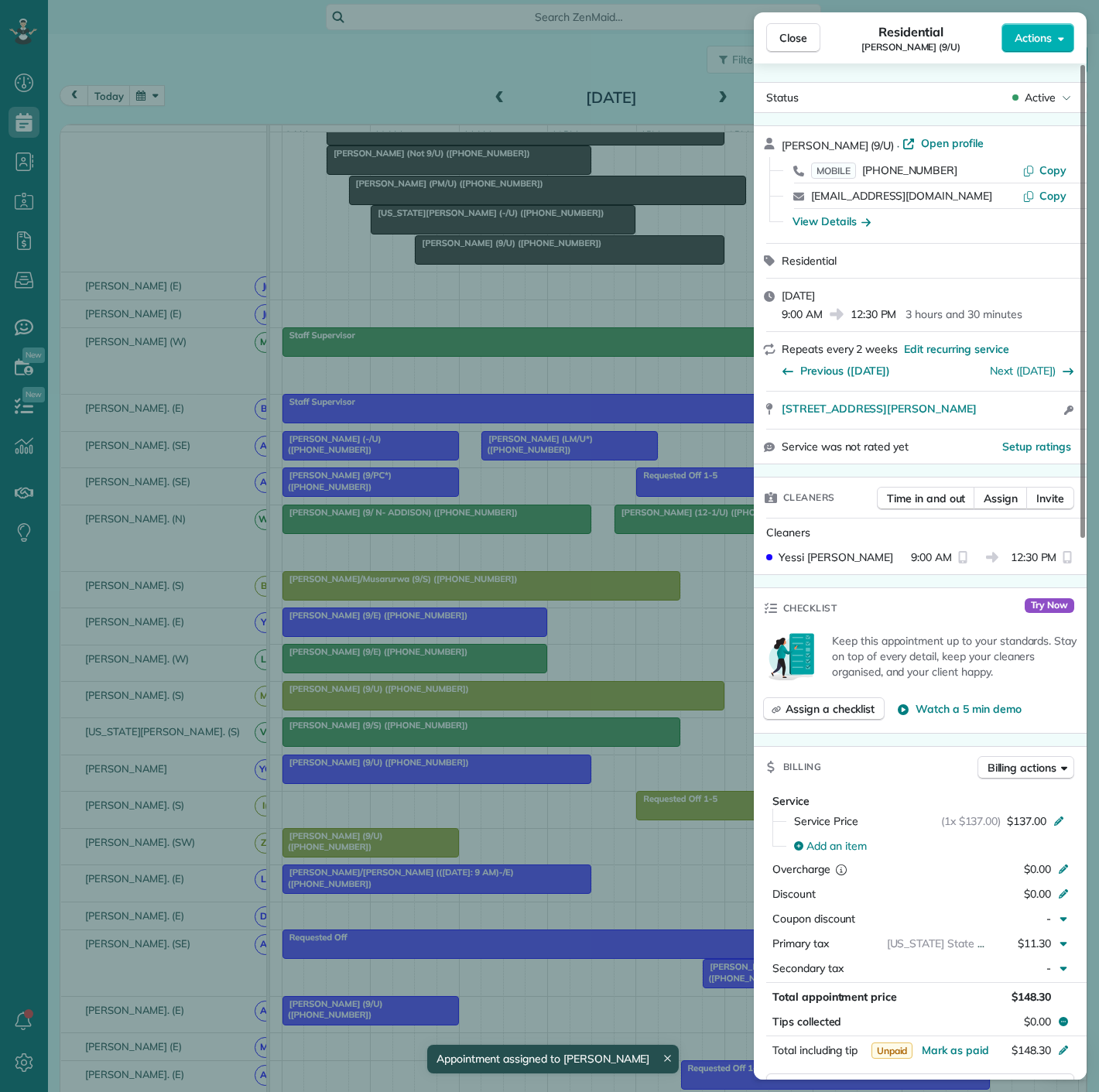
click at [404, 783] on div "Close Residential [PERSON_NAME] (9/U) Actions Status Active [PERSON_NAME] (9/U)…" at bounding box center [549, 546] width 1099 height 1092
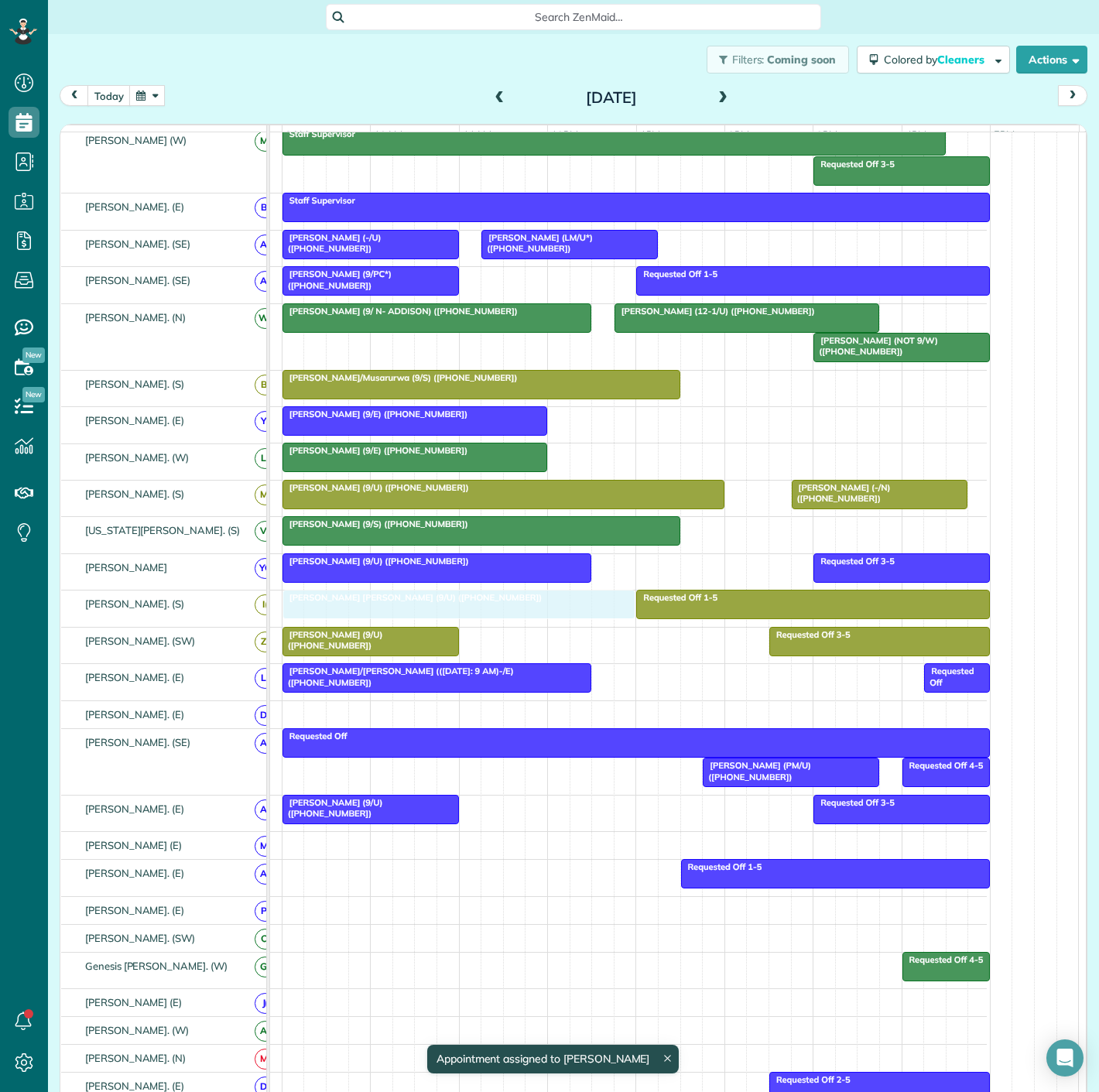
drag, startPoint x: 475, startPoint y: 220, endPoint x: 470, endPoint y: 634, distance: 414.0
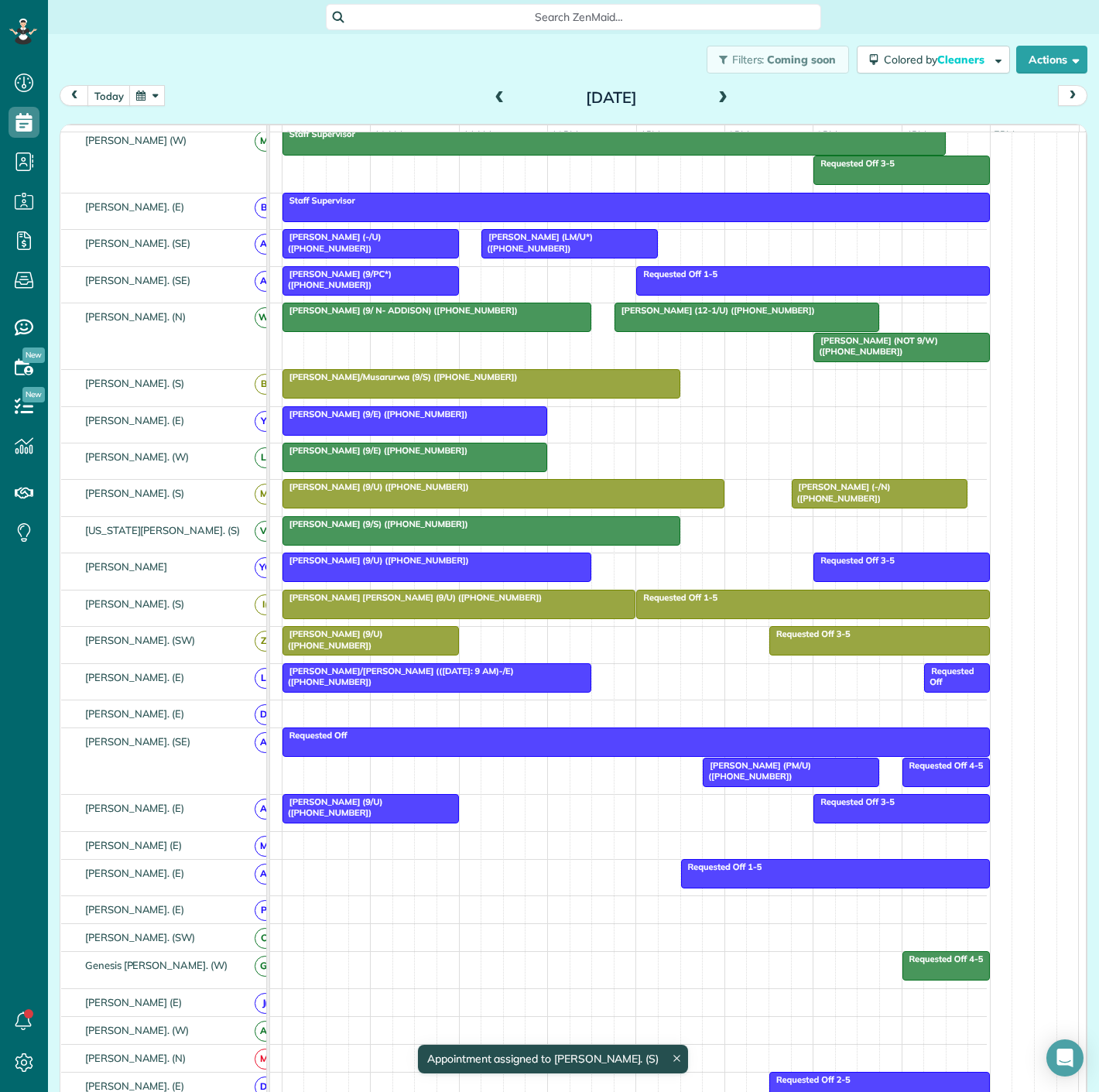
click at [470, 615] on div at bounding box center [459, 604] width 352 height 28
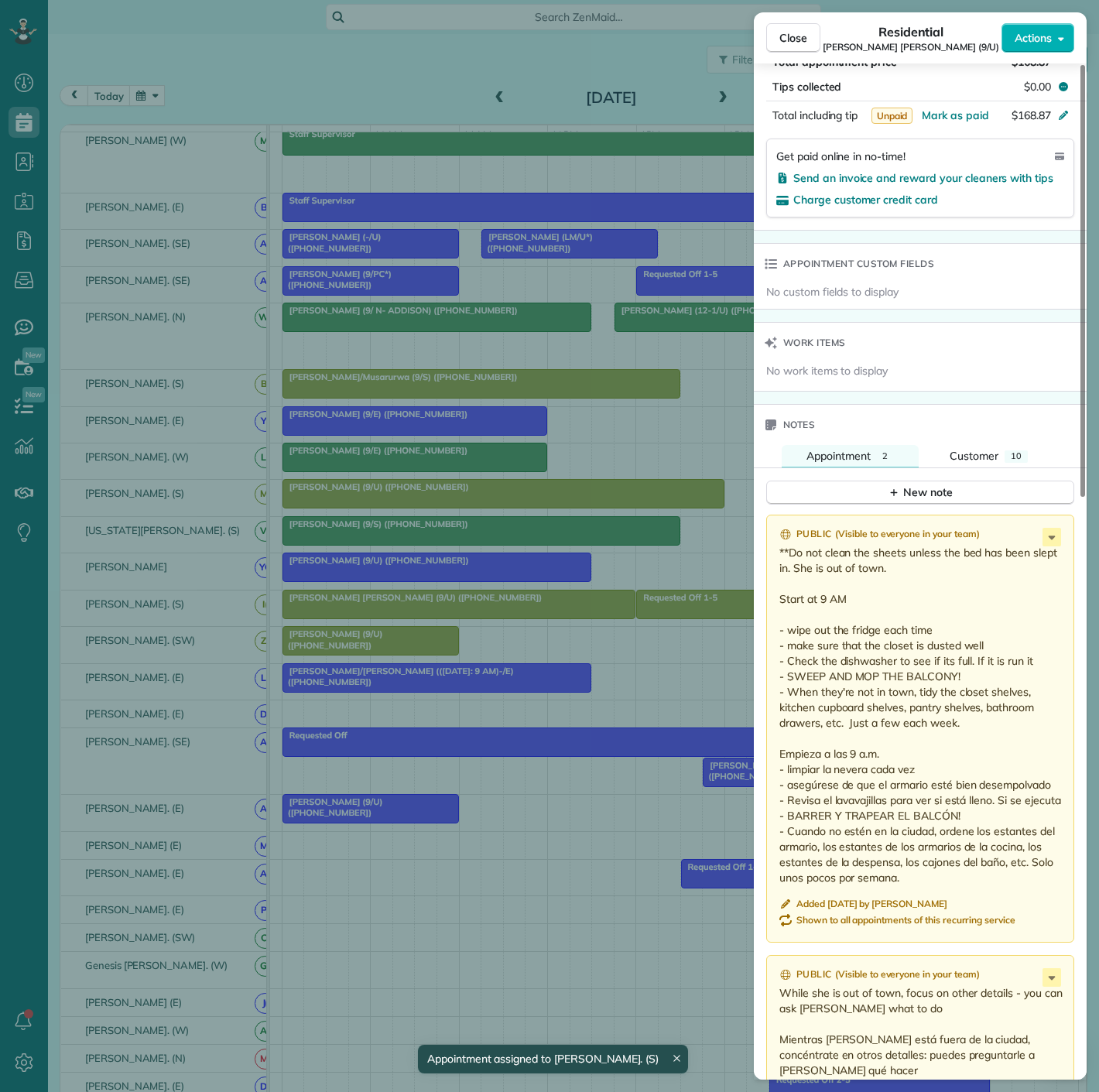
click at [507, 513] on div "Close Residential [PERSON_NAME] [PERSON_NAME] (9/U) Actions Status Active [PERS…" at bounding box center [549, 546] width 1099 height 1092
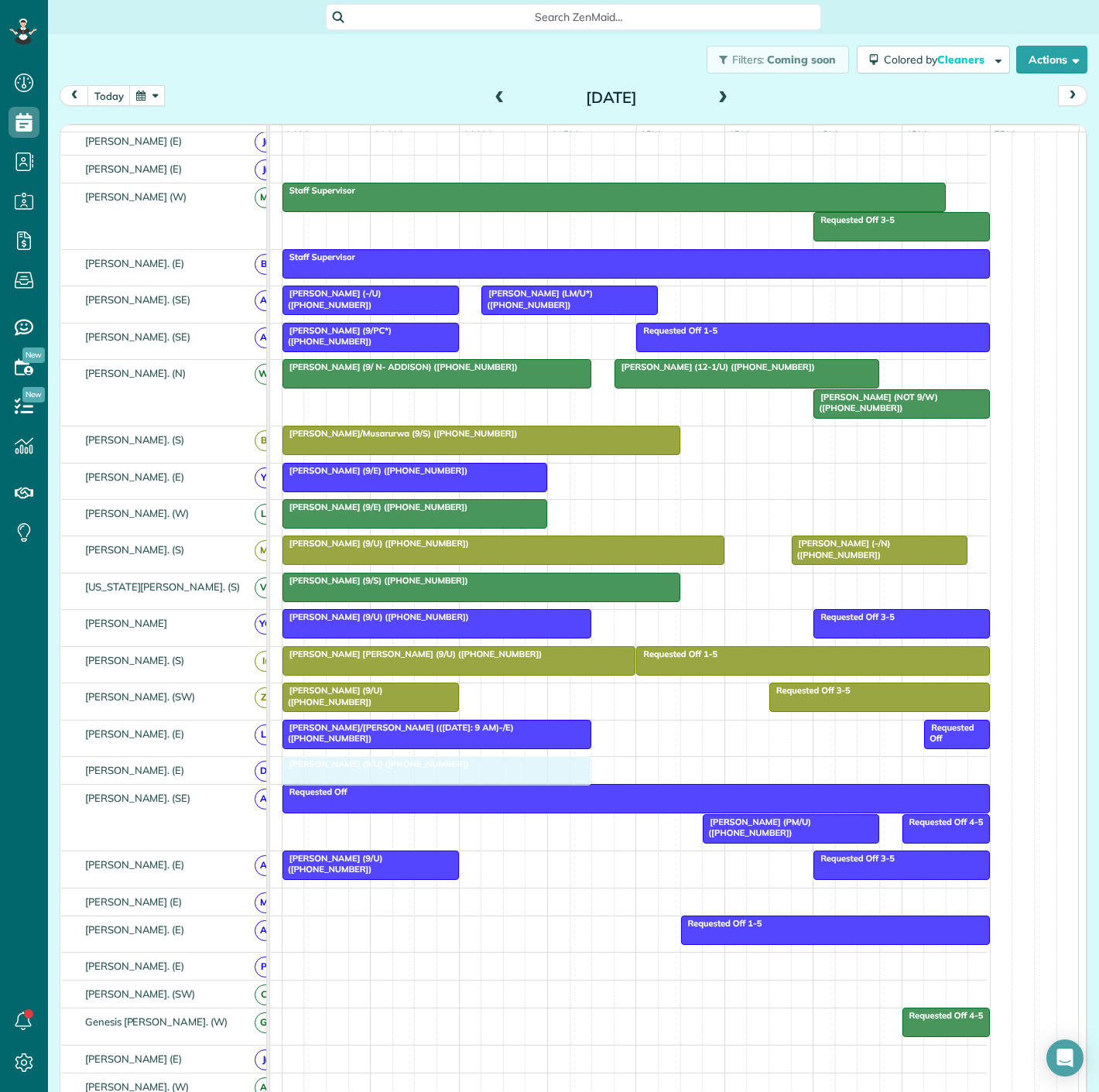
drag, startPoint x: 462, startPoint y: 211, endPoint x: 473, endPoint y: 772, distance: 561.1
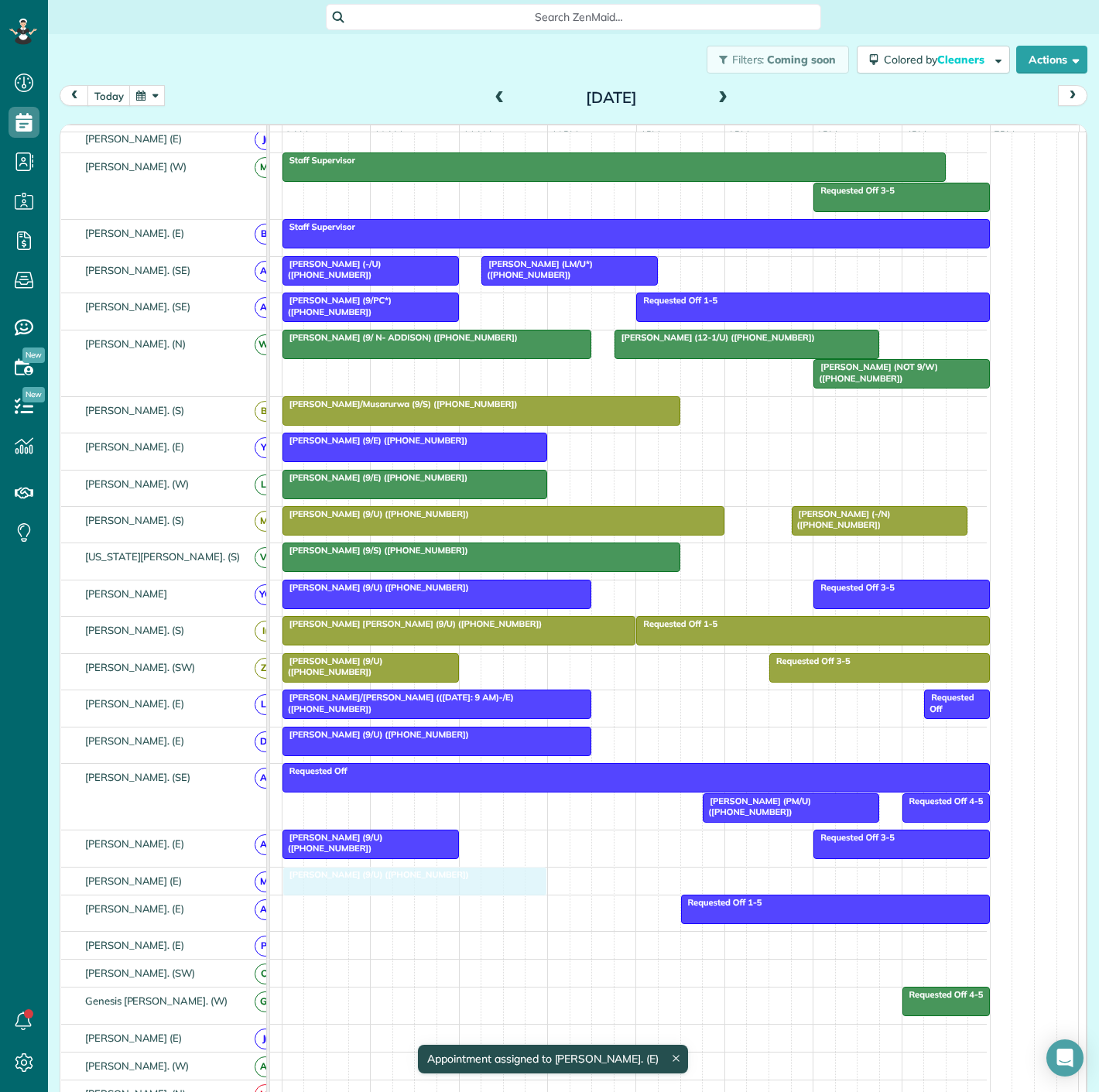
drag, startPoint x: 402, startPoint y: 220, endPoint x: 398, endPoint y: 896, distance: 676.0
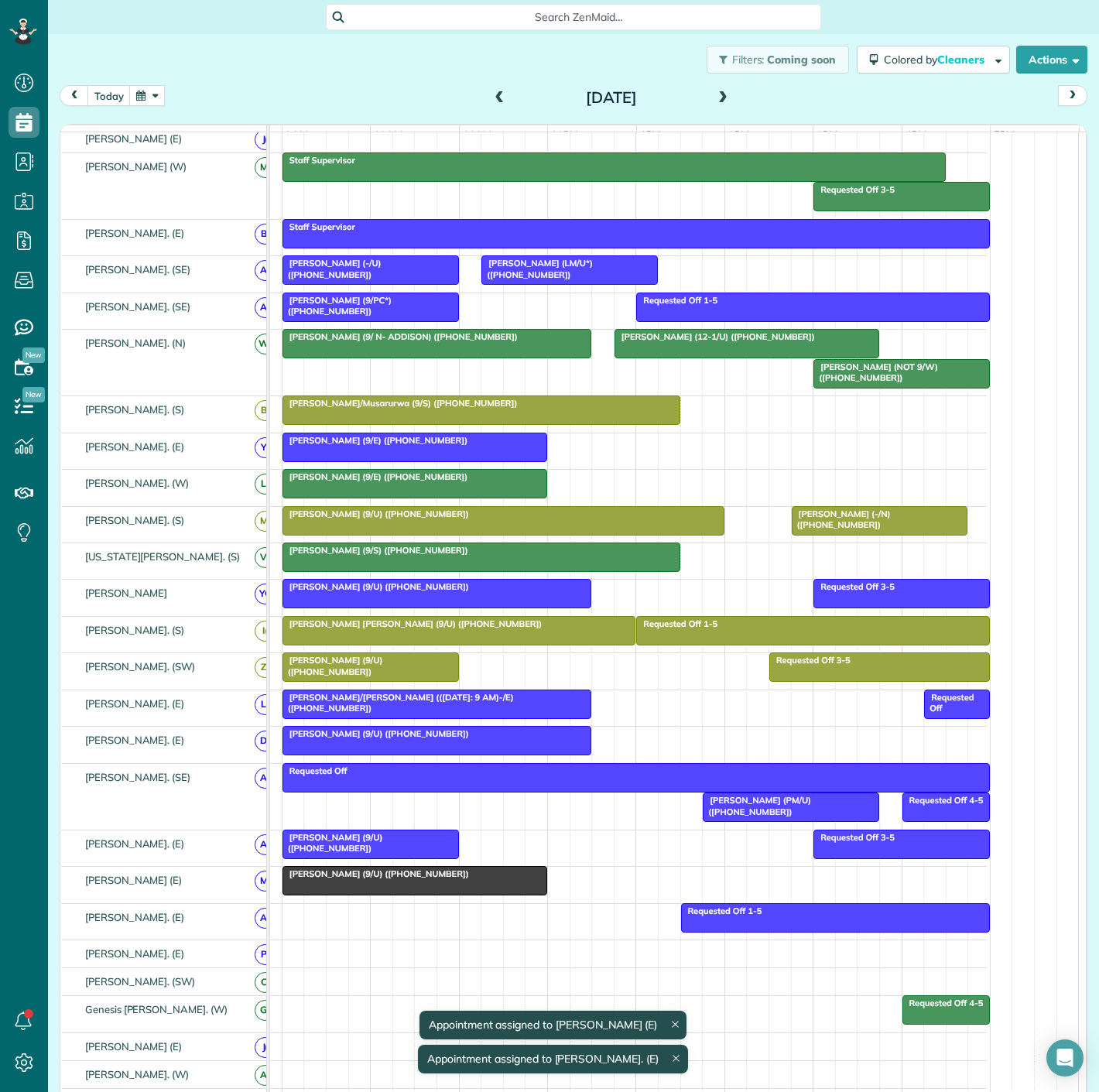
click at [409, 880] on span "[PERSON_NAME] (9/U) ([PHONE_NUMBER])" at bounding box center [376, 874] width 188 height 11
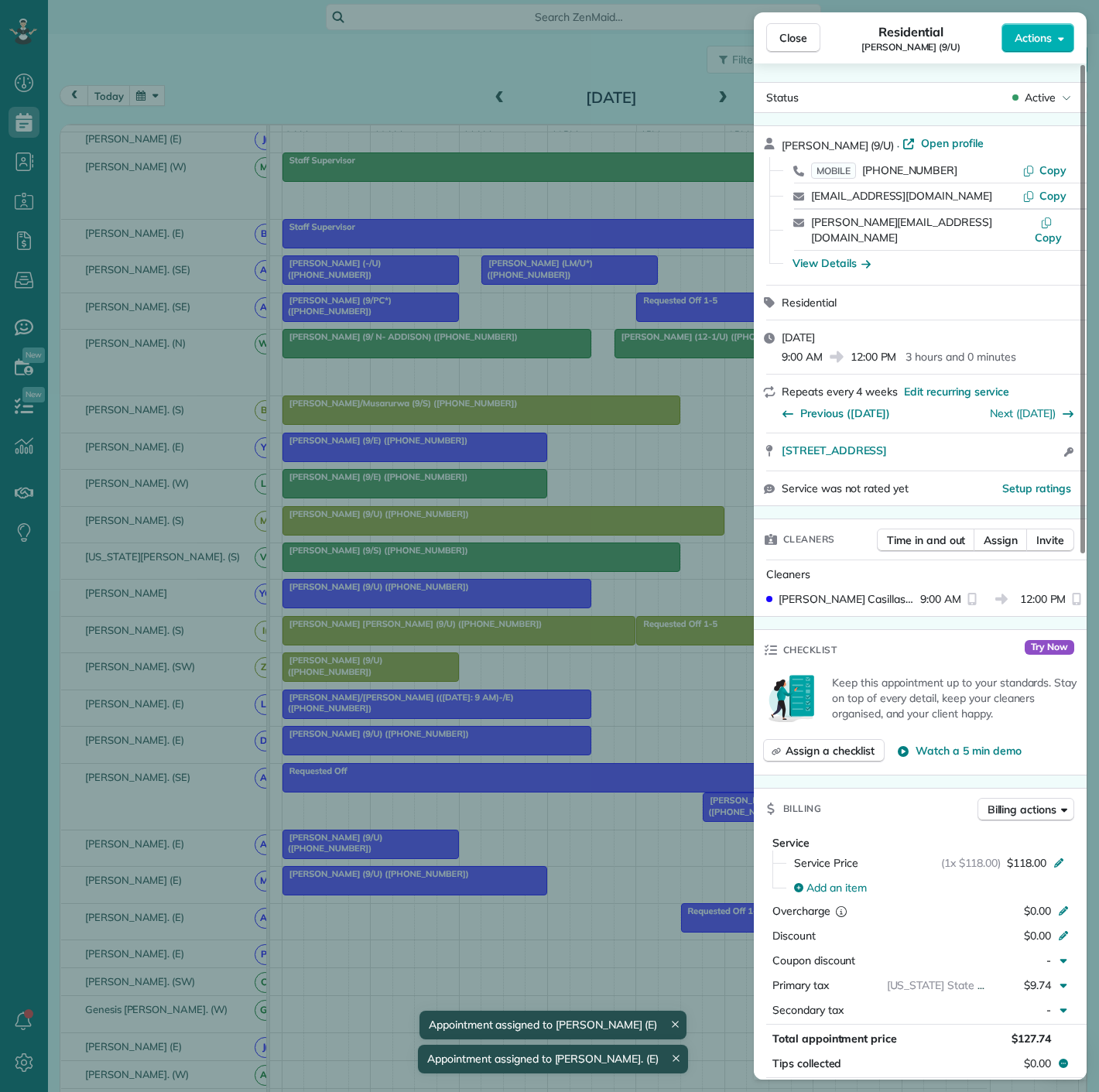
click at [406, 884] on div "Close Residential [PERSON_NAME] (9/U) Actions Status Active [PERSON_NAME] (9/U)…" at bounding box center [549, 546] width 1099 height 1092
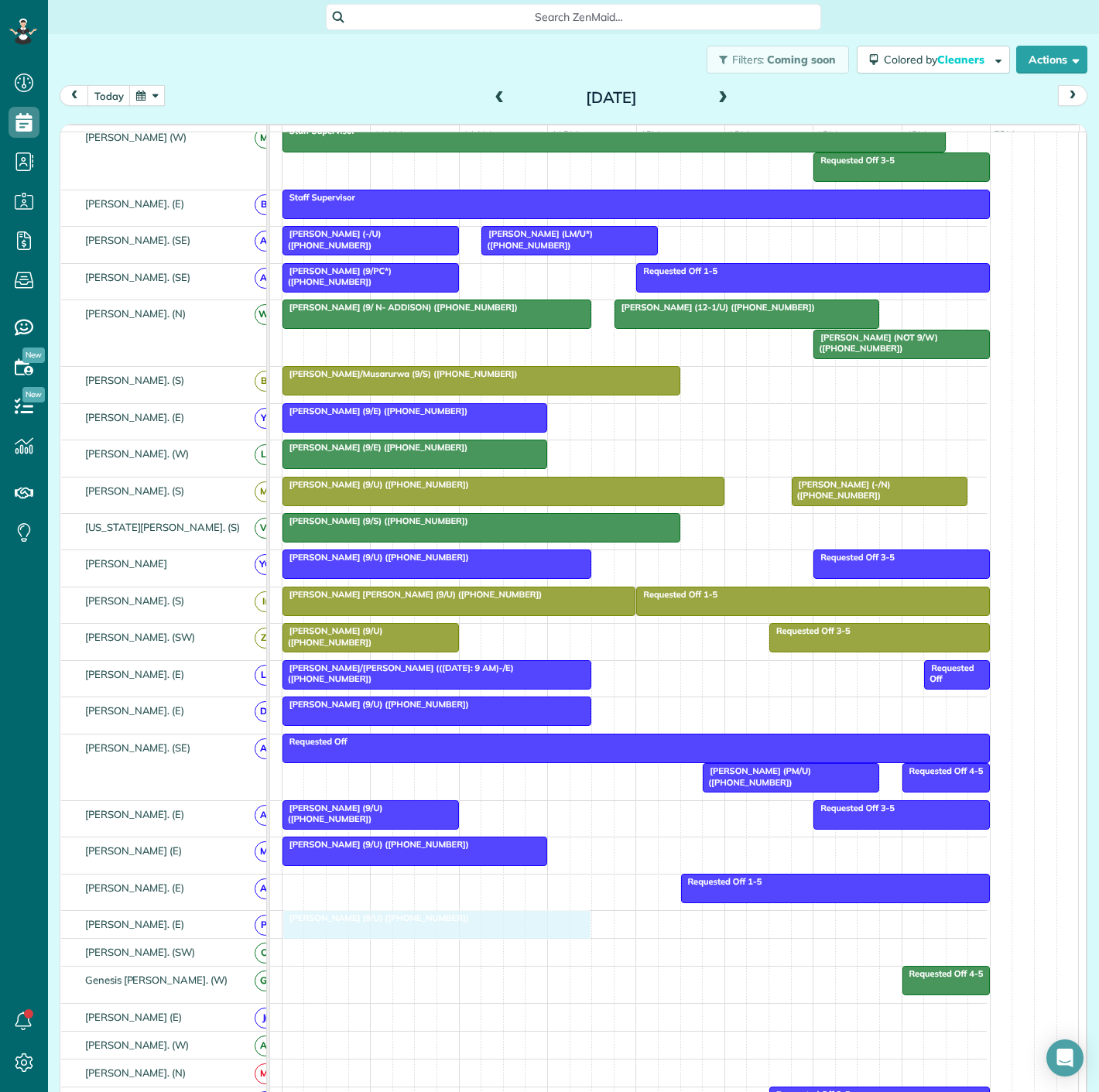
drag, startPoint x: 522, startPoint y: 489, endPoint x: 386, endPoint y: 927, distance: 458.6
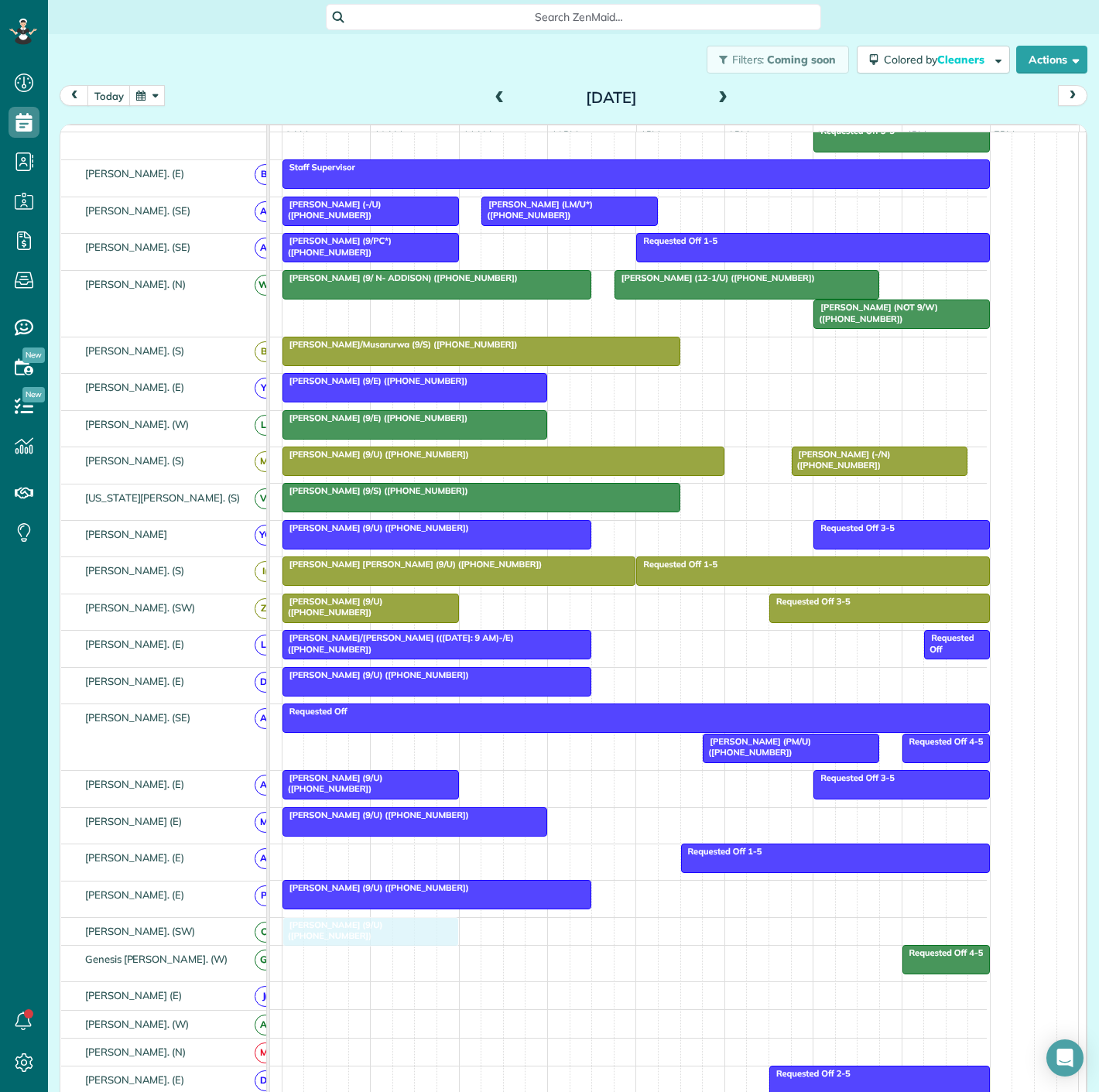
drag, startPoint x: 708, startPoint y: 391, endPoint x: 373, endPoint y: 920, distance: 626.2
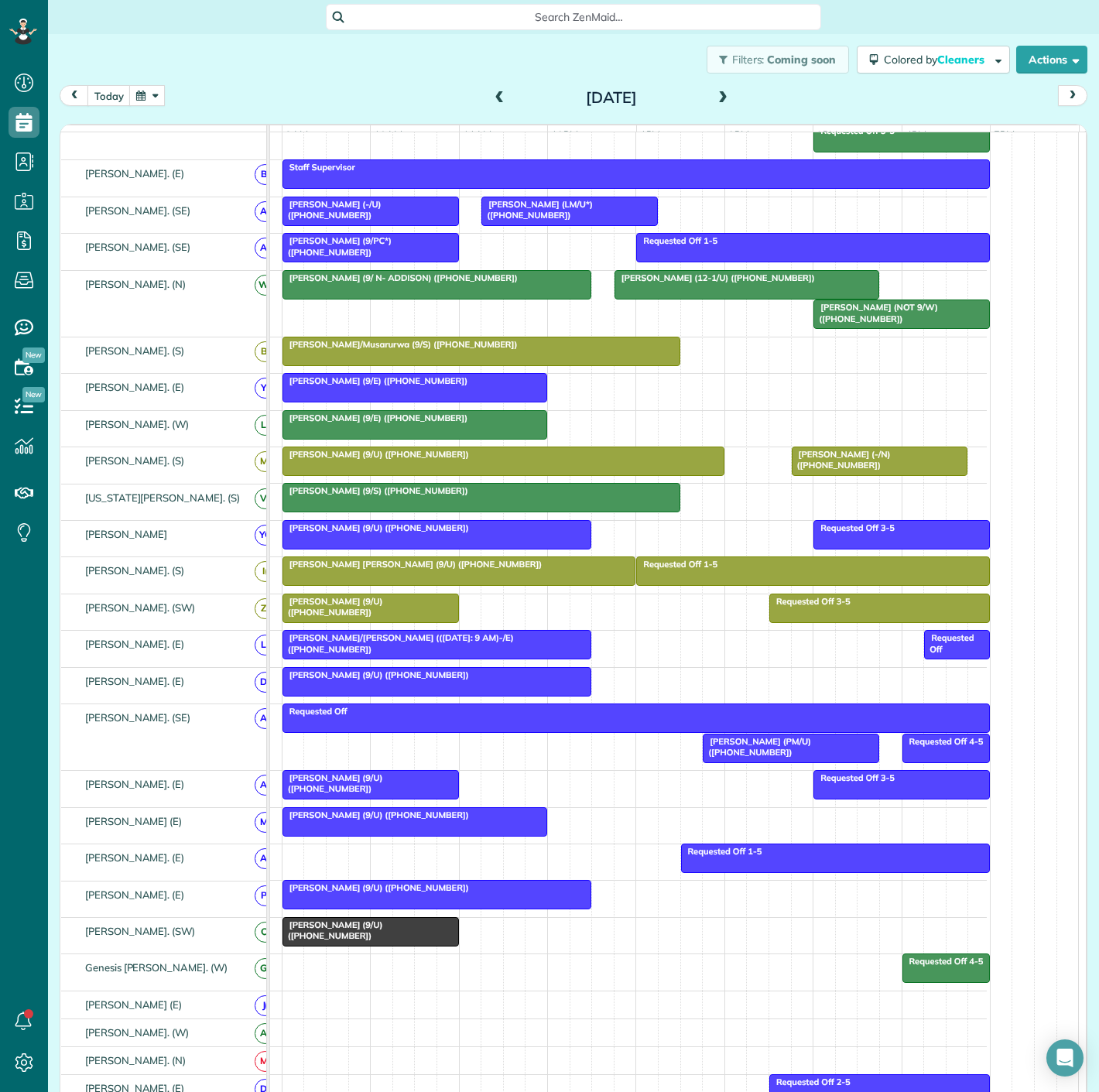
click at [372, 941] on div at bounding box center [371, 932] width 175 height 28
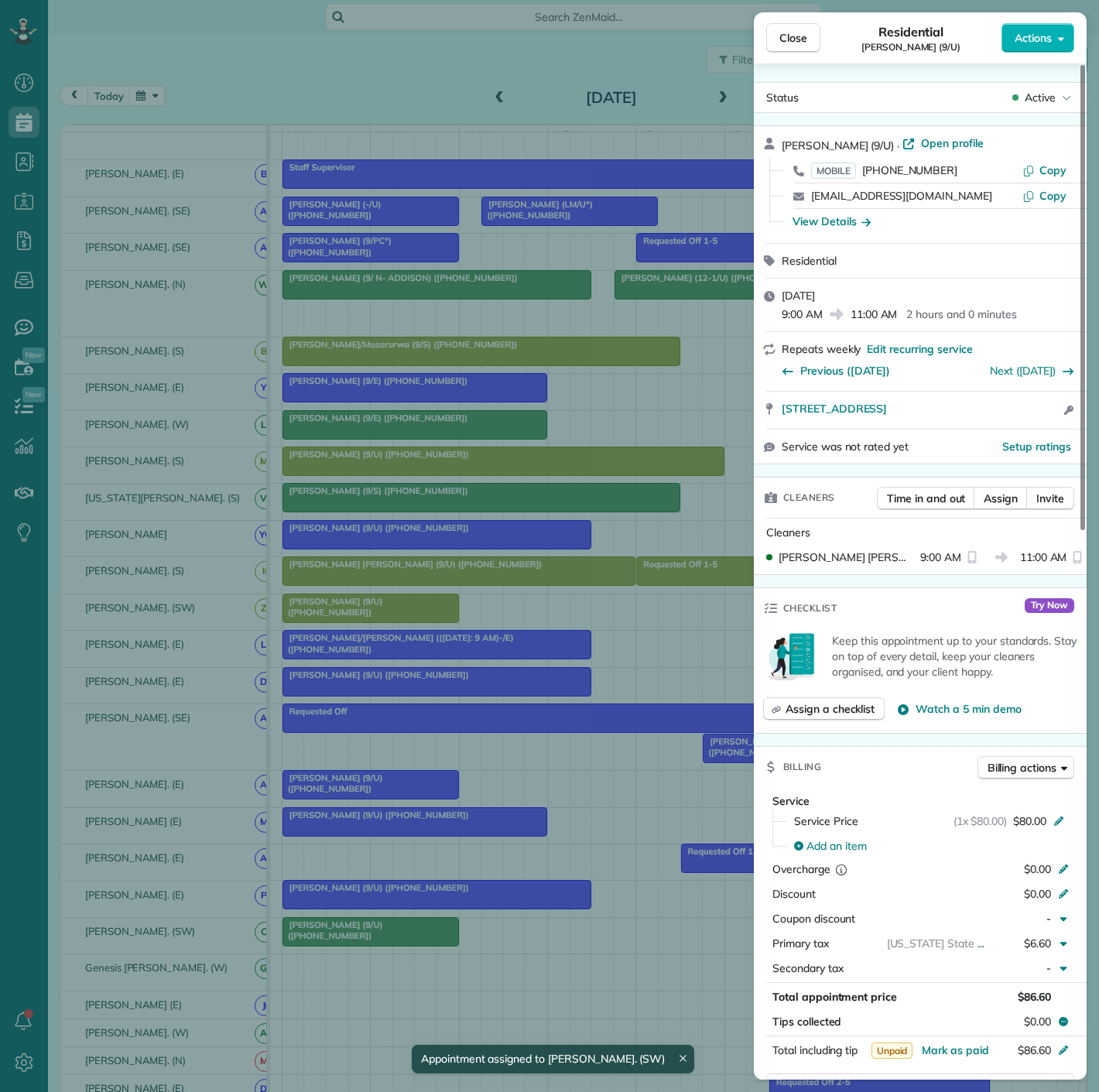
click at [372, 941] on div "Close Residential [PERSON_NAME] (9/U) Actions Status Active [PERSON_NAME] (9/U)…" at bounding box center [549, 546] width 1099 height 1092
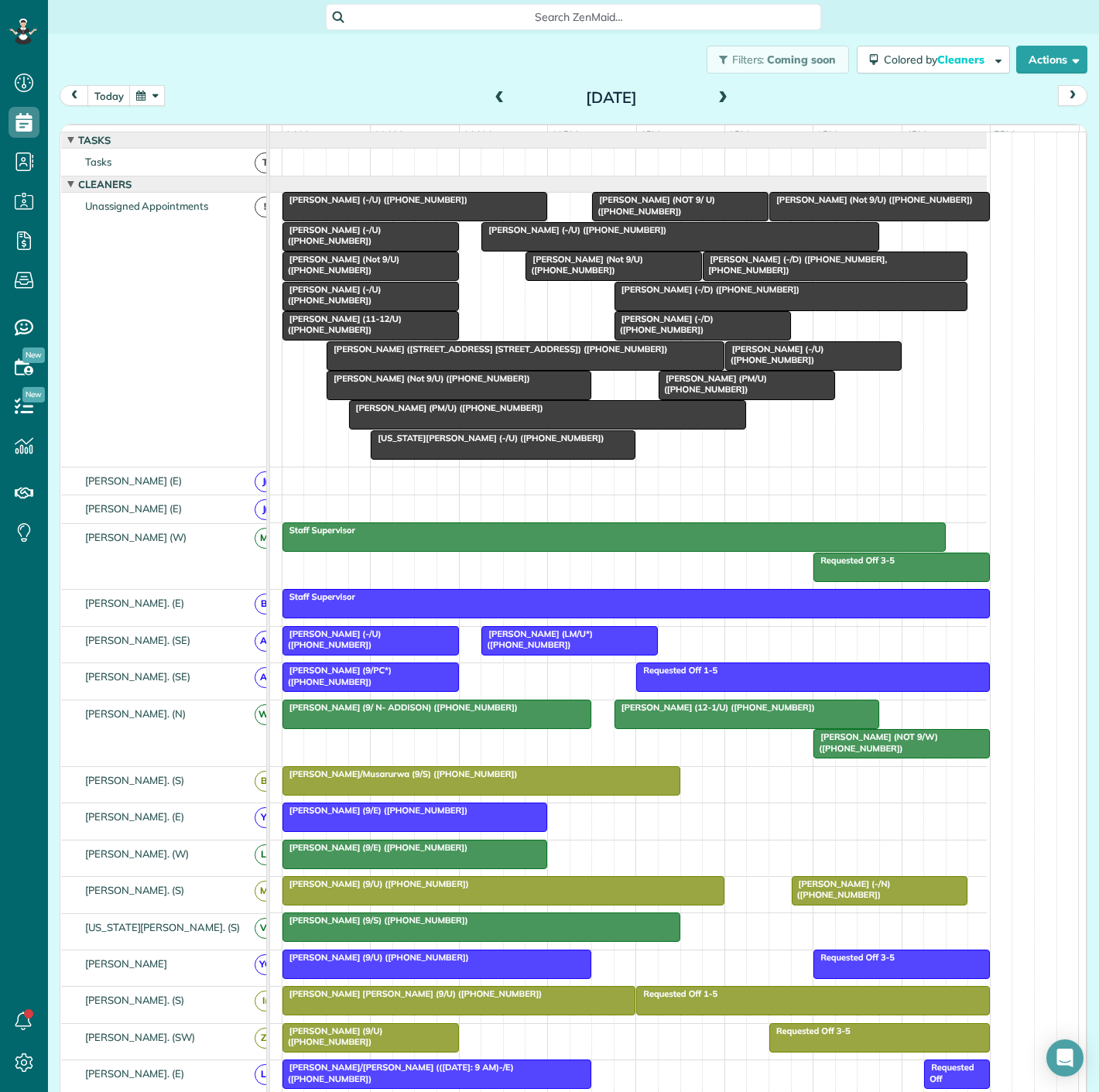
click at [416, 429] on div at bounding box center [548, 414] width 396 height 28
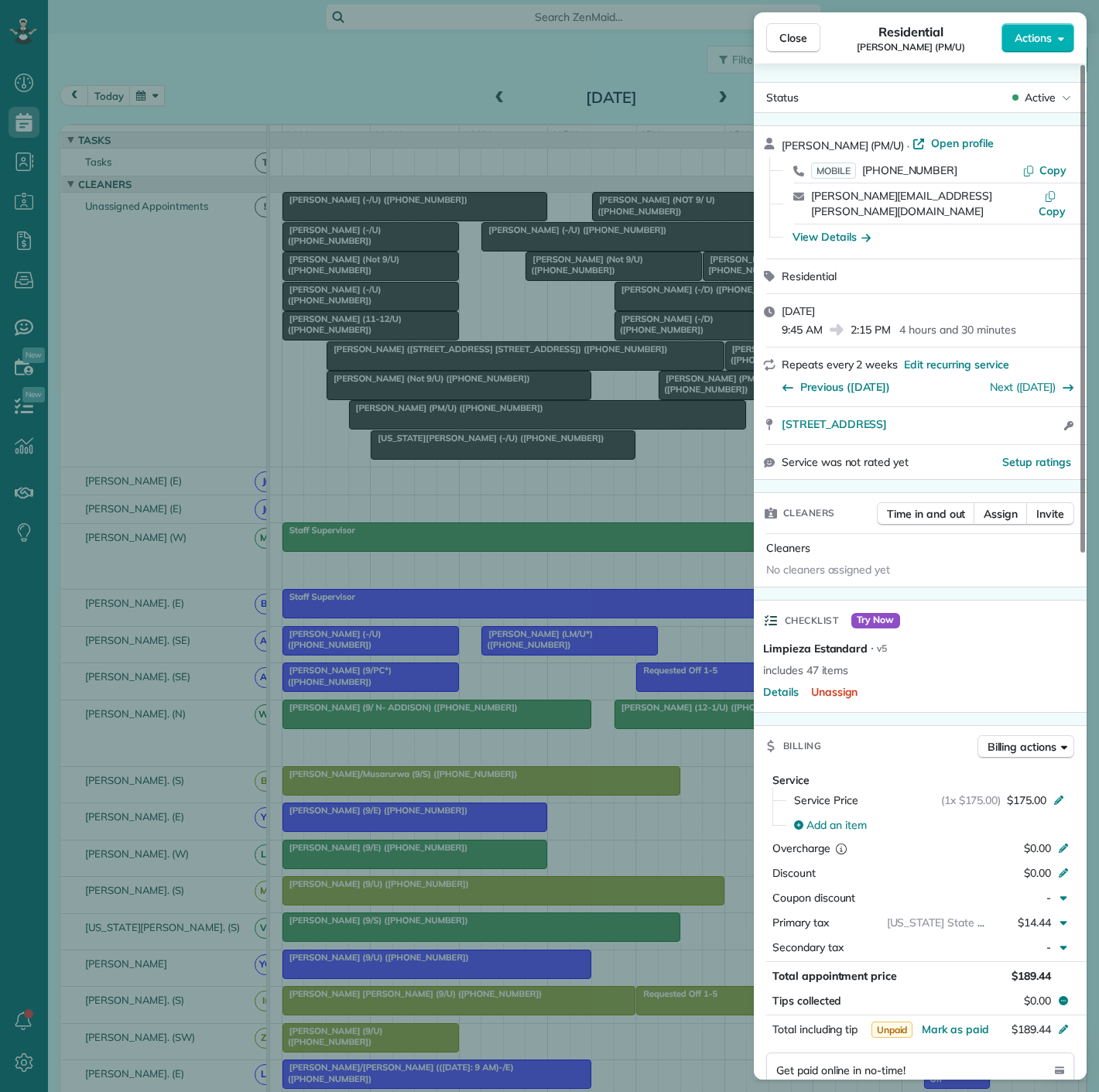
click at [416, 431] on div "Close Residential [PERSON_NAME] (PM/U) Actions Status Active [PERSON_NAME] (PM/…" at bounding box center [549, 546] width 1099 height 1092
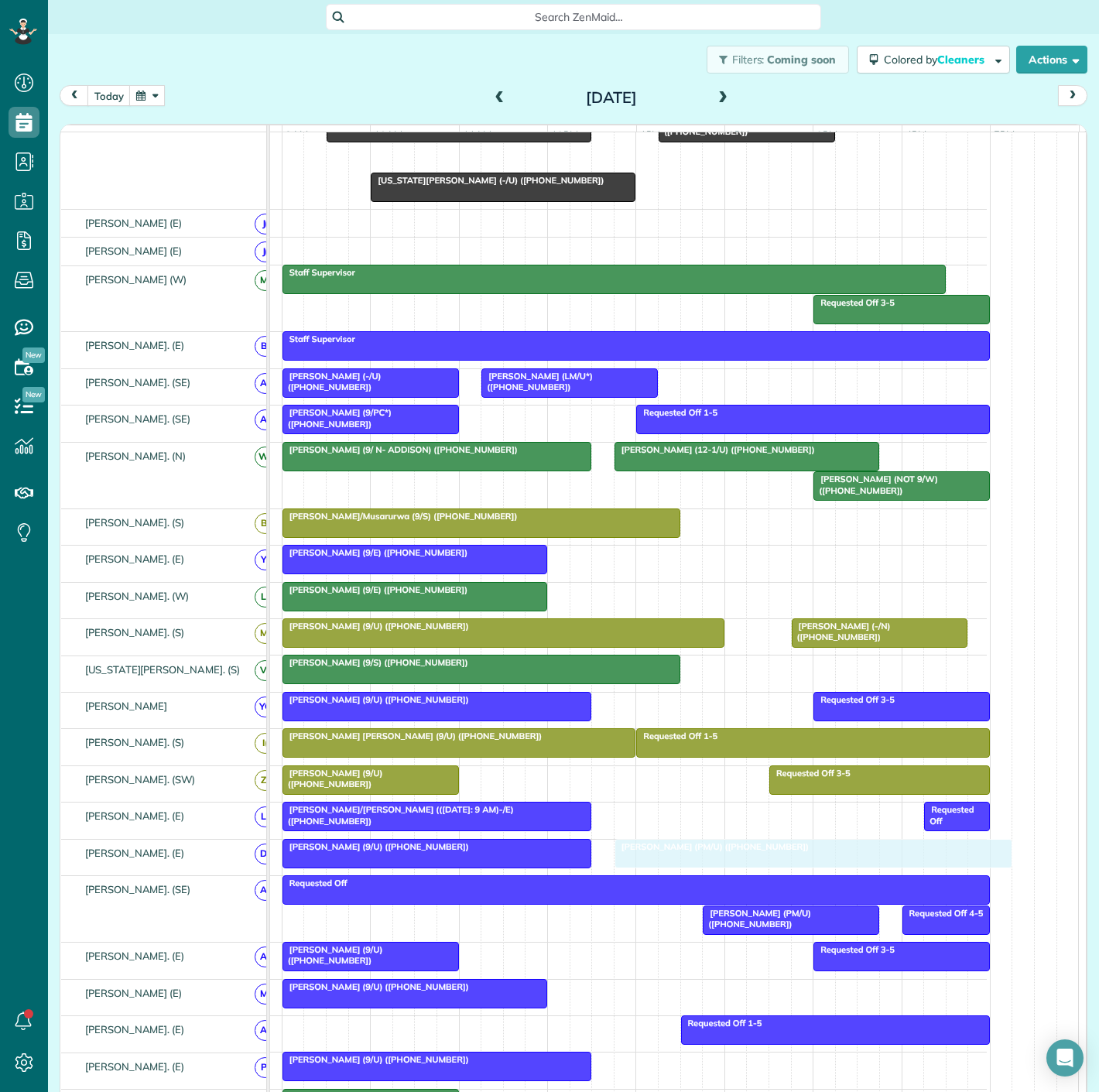
drag, startPoint x: 441, startPoint y: 430, endPoint x: 710, endPoint y: 870, distance: 515.7
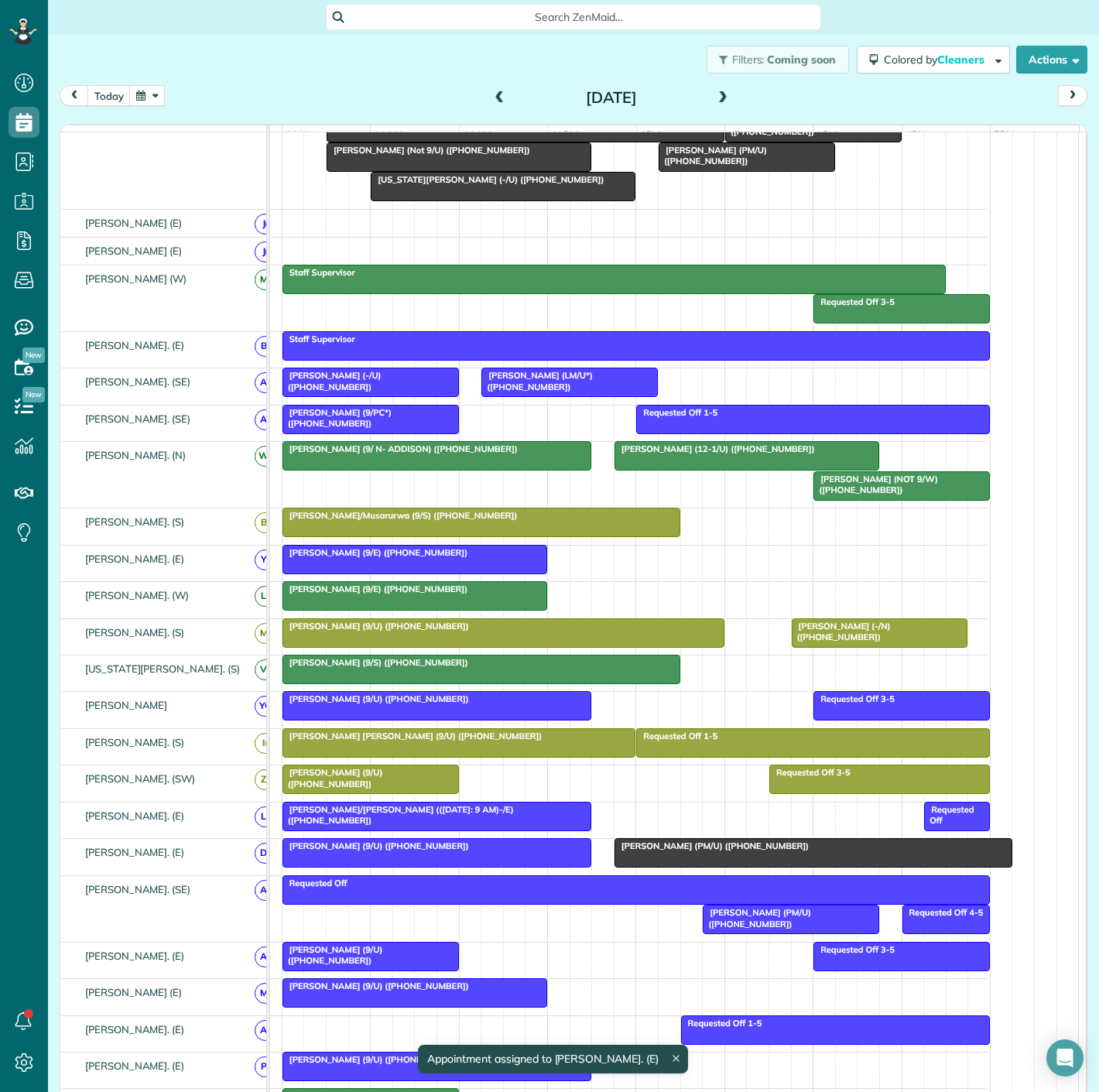
click at [505, 866] on div at bounding box center [437, 853] width 308 height 28
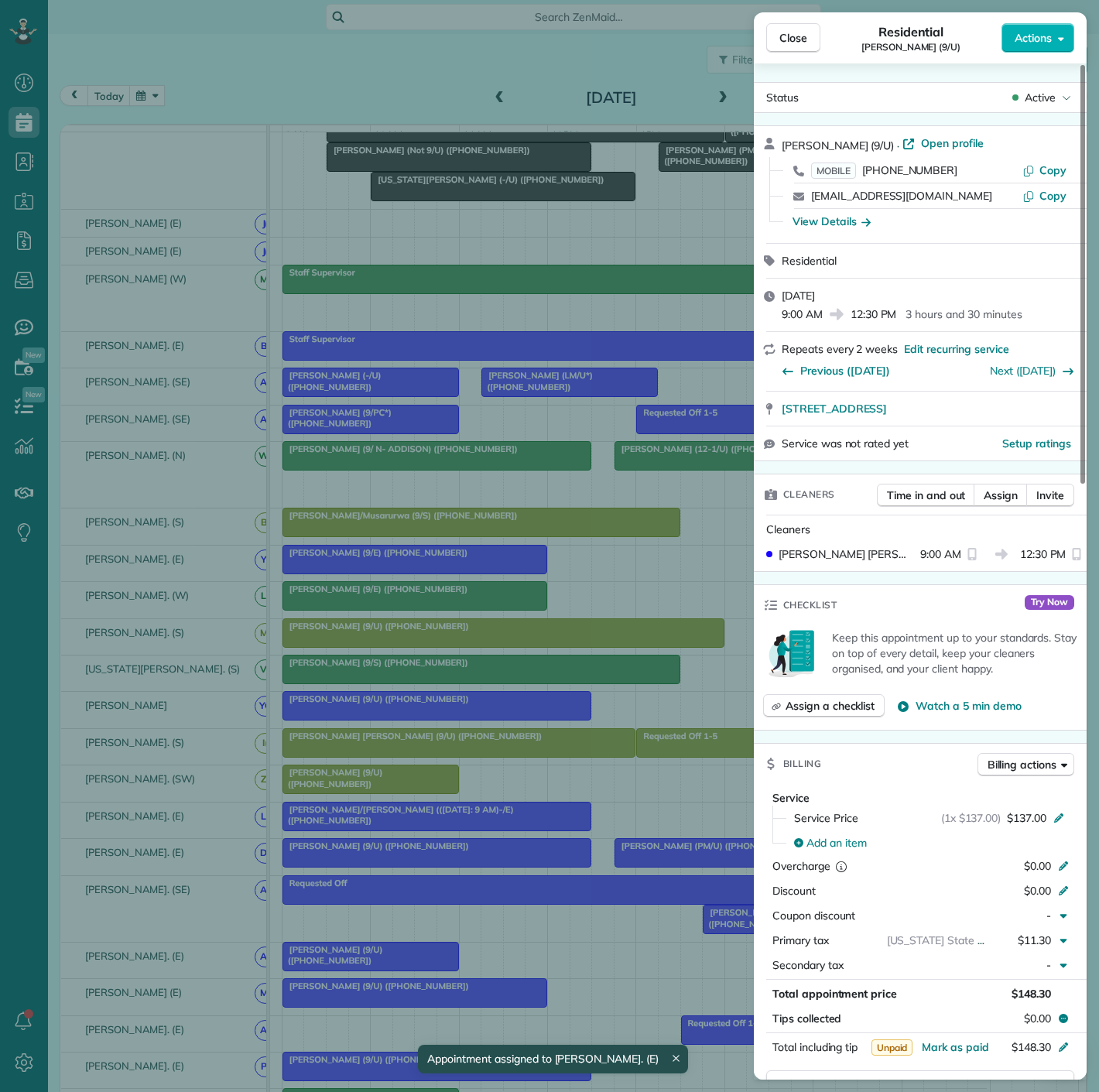
click at [505, 866] on div "Close Residential [PERSON_NAME] (9/U) Actions Status Active [PERSON_NAME] (9/U)…" at bounding box center [549, 546] width 1099 height 1092
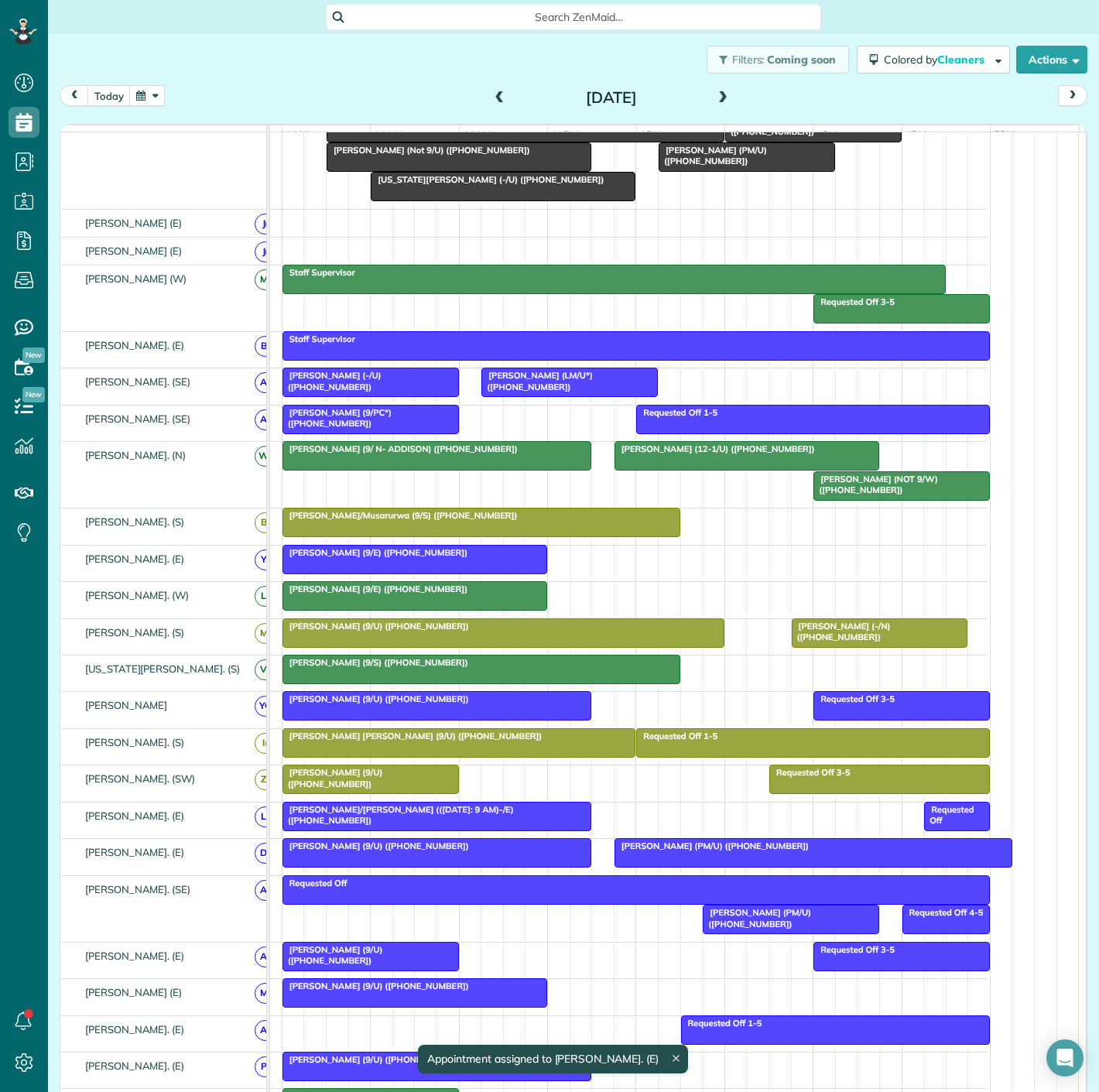
click at [672, 865] on div at bounding box center [813, 853] width 396 height 28
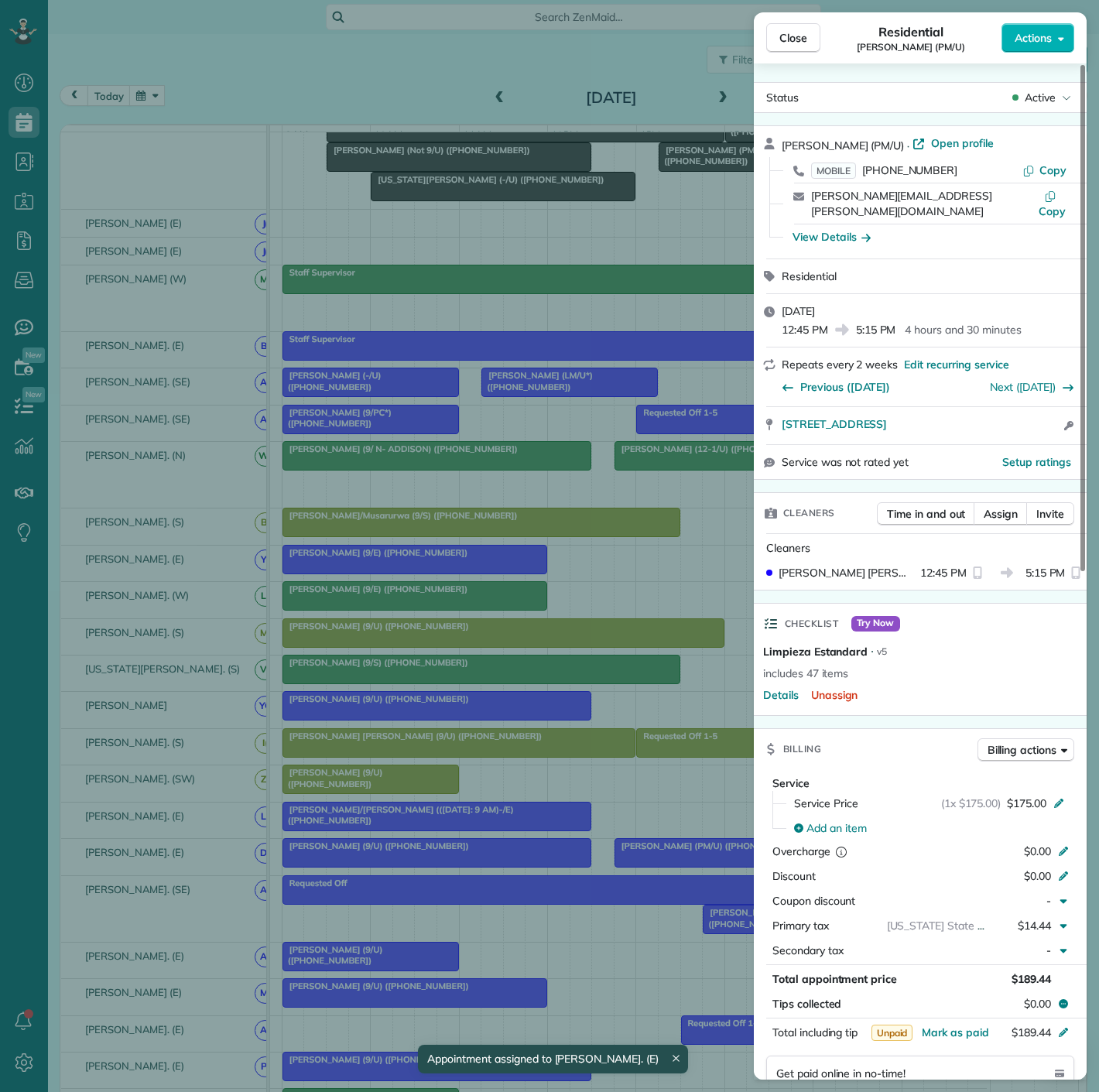
click at [672, 865] on div "Close Residential [PERSON_NAME] (PM/U) Actions Status Active [PERSON_NAME] (PM/…" at bounding box center [549, 546] width 1099 height 1092
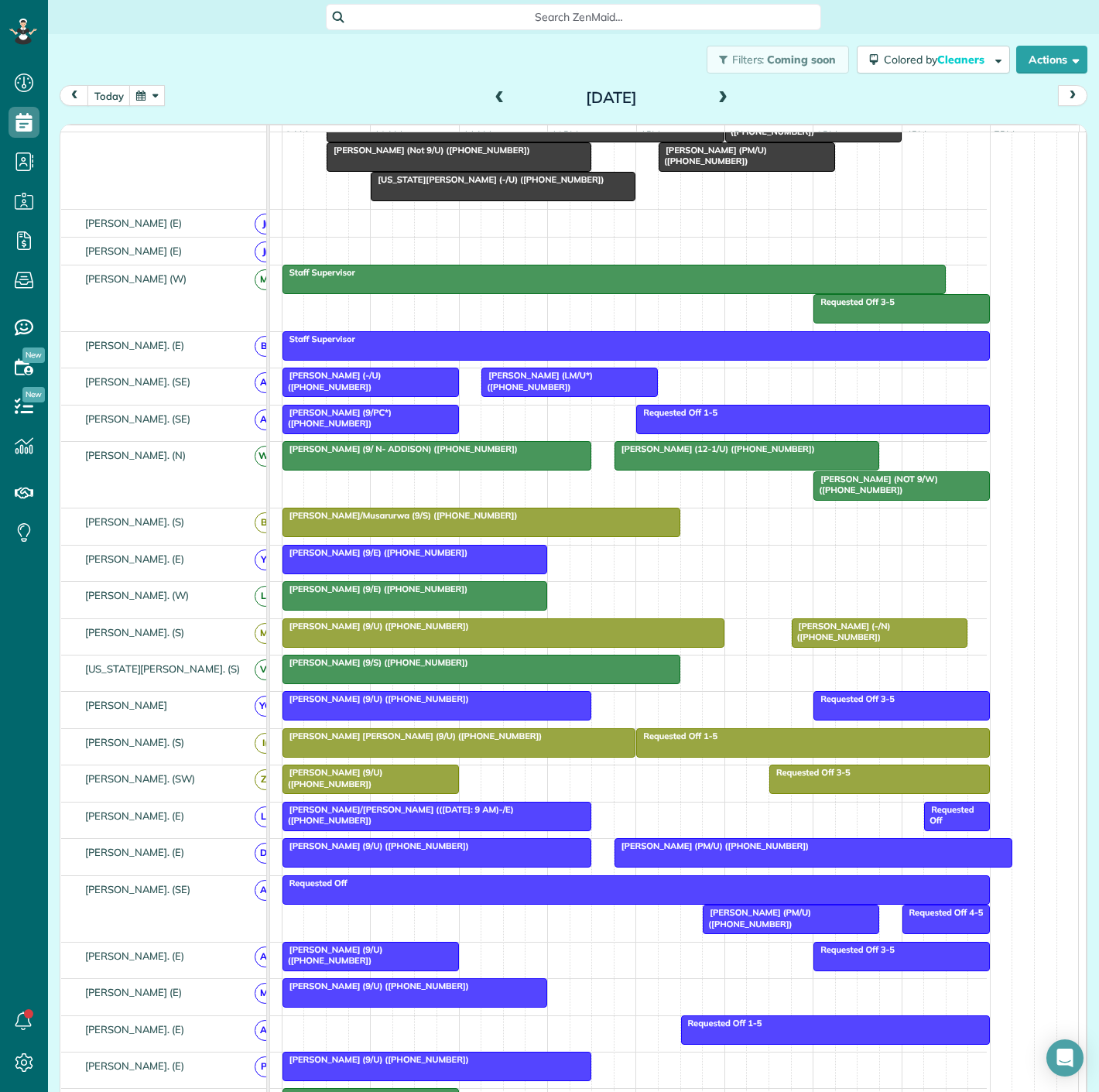
click at [437, 851] on span "[PERSON_NAME] (9/U) ([PHONE_NUMBER])" at bounding box center [376, 847] width 188 height 11
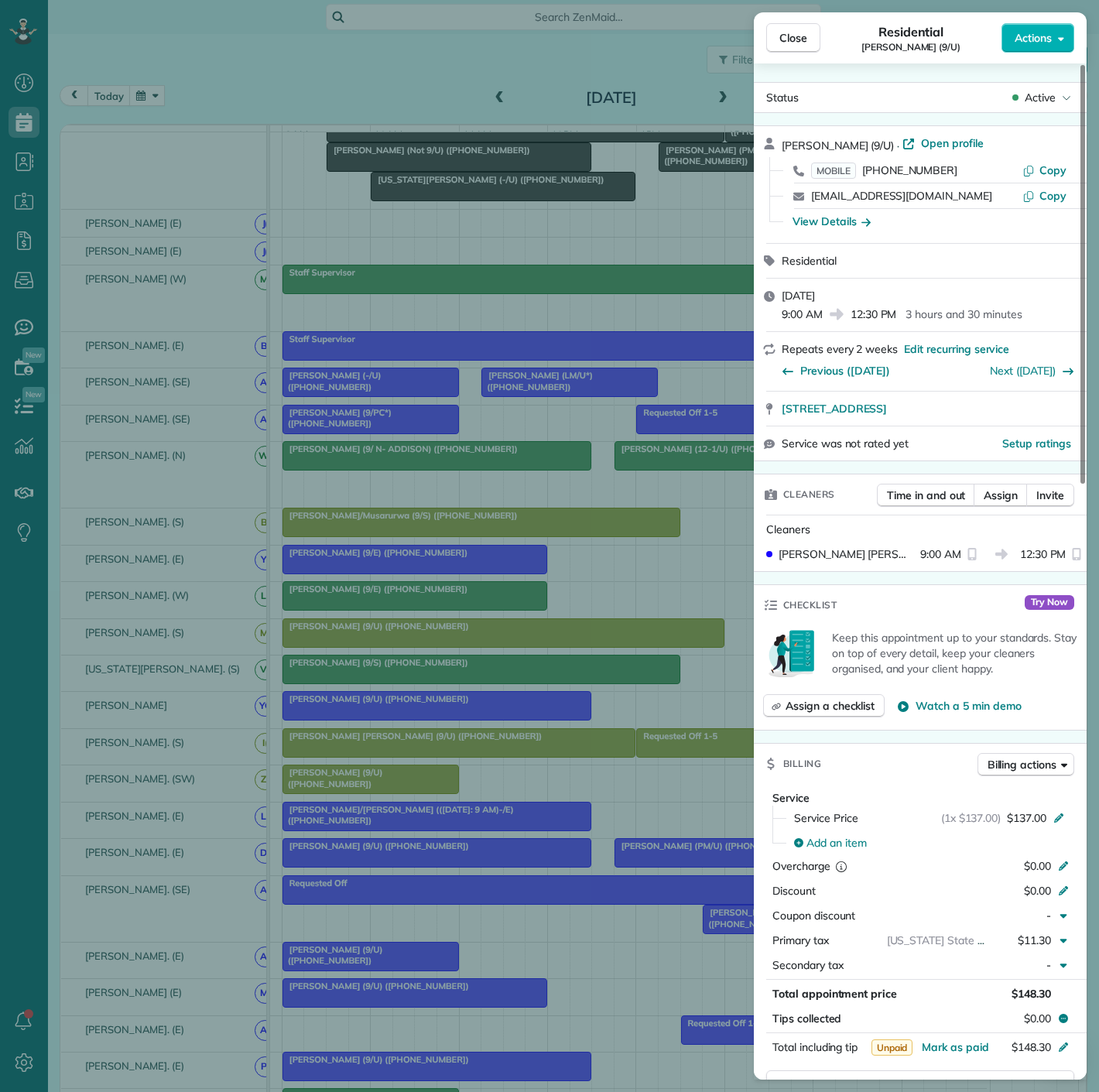
drag, startPoint x: 776, startPoint y: 417, endPoint x: 1003, endPoint y: 419, distance: 227.0
click at [1003, 419] on div "[STREET_ADDRESS]" at bounding box center [921, 408] width 333 height 34
drag, startPoint x: 471, startPoint y: 780, endPoint x: 682, endPoint y: 882, distance: 234.4
click at [471, 780] on div "Close Residential [PERSON_NAME] (9/U) Actions Status Active [PERSON_NAME] (9/U)…" at bounding box center [549, 546] width 1099 height 1092
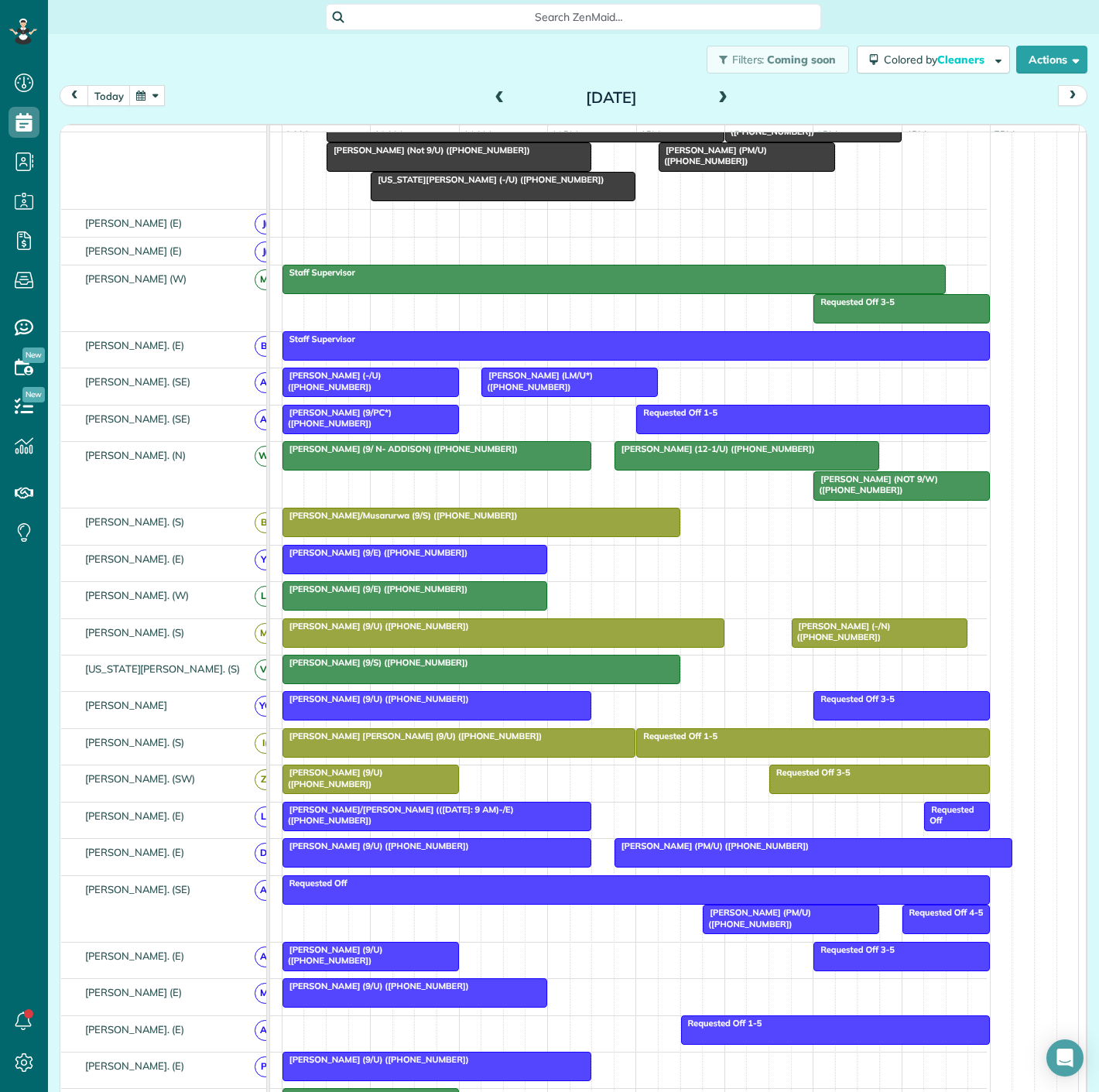
click at [682, 869] on body "Dashboard Scheduling Calendar View List View Dispatch View - Weekly scheduling …" at bounding box center [549, 546] width 1099 height 1092
click at [682, 867] on div at bounding box center [813, 853] width 396 height 28
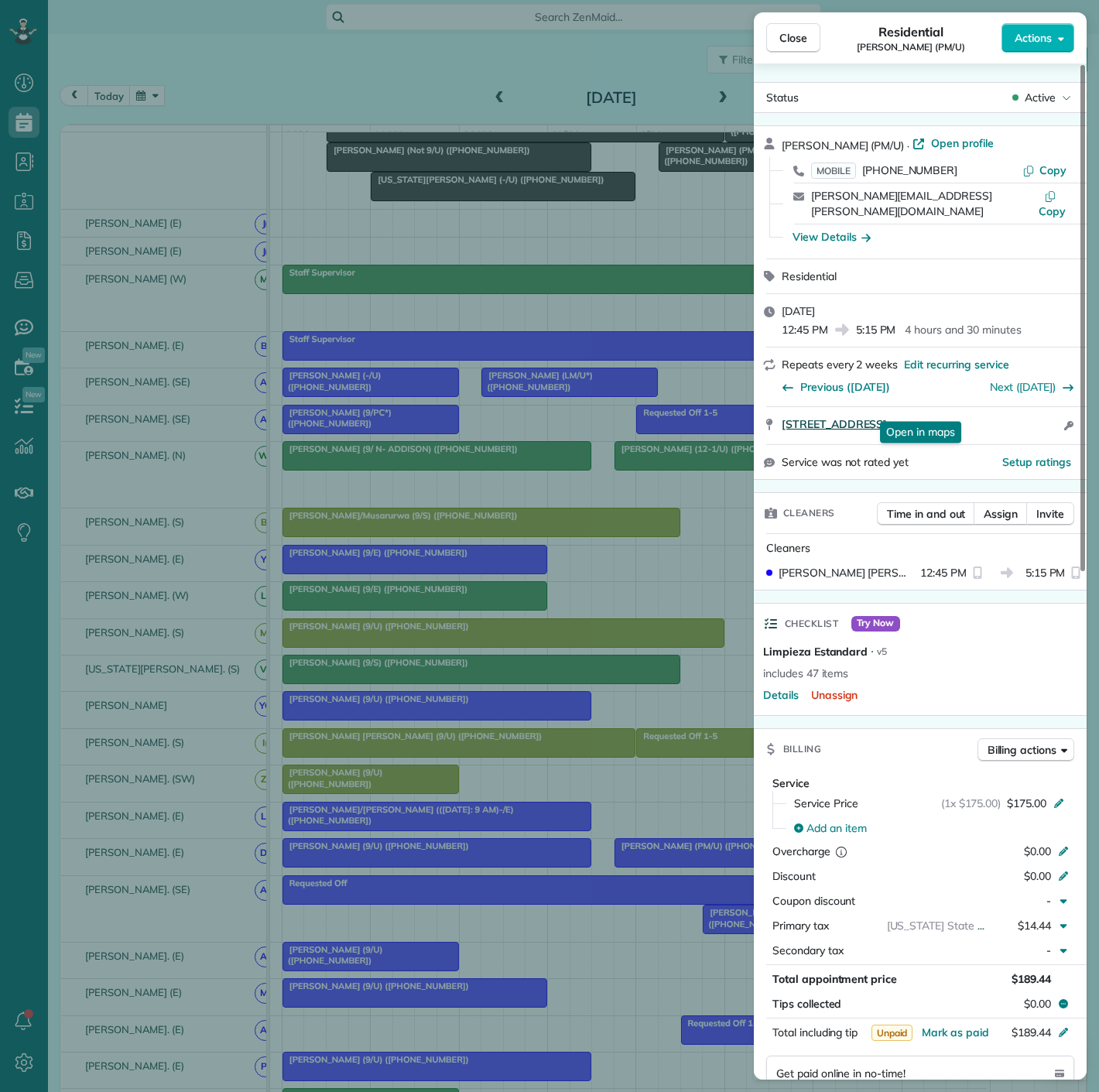
drag, startPoint x: 776, startPoint y: 414, endPoint x: 997, endPoint y: 410, distance: 221.0
click at [997, 410] on div "[STREET_ADDRESS] Open in maps Open in maps Open access information" at bounding box center [921, 425] width 333 height 37
click at [286, 286] on div "Close Residential [PERSON_NAME] (PM/U) Actions Status Active [PERSON_NAME] (PM/…" at bounding box center [549, 546] width 1099 height 1092
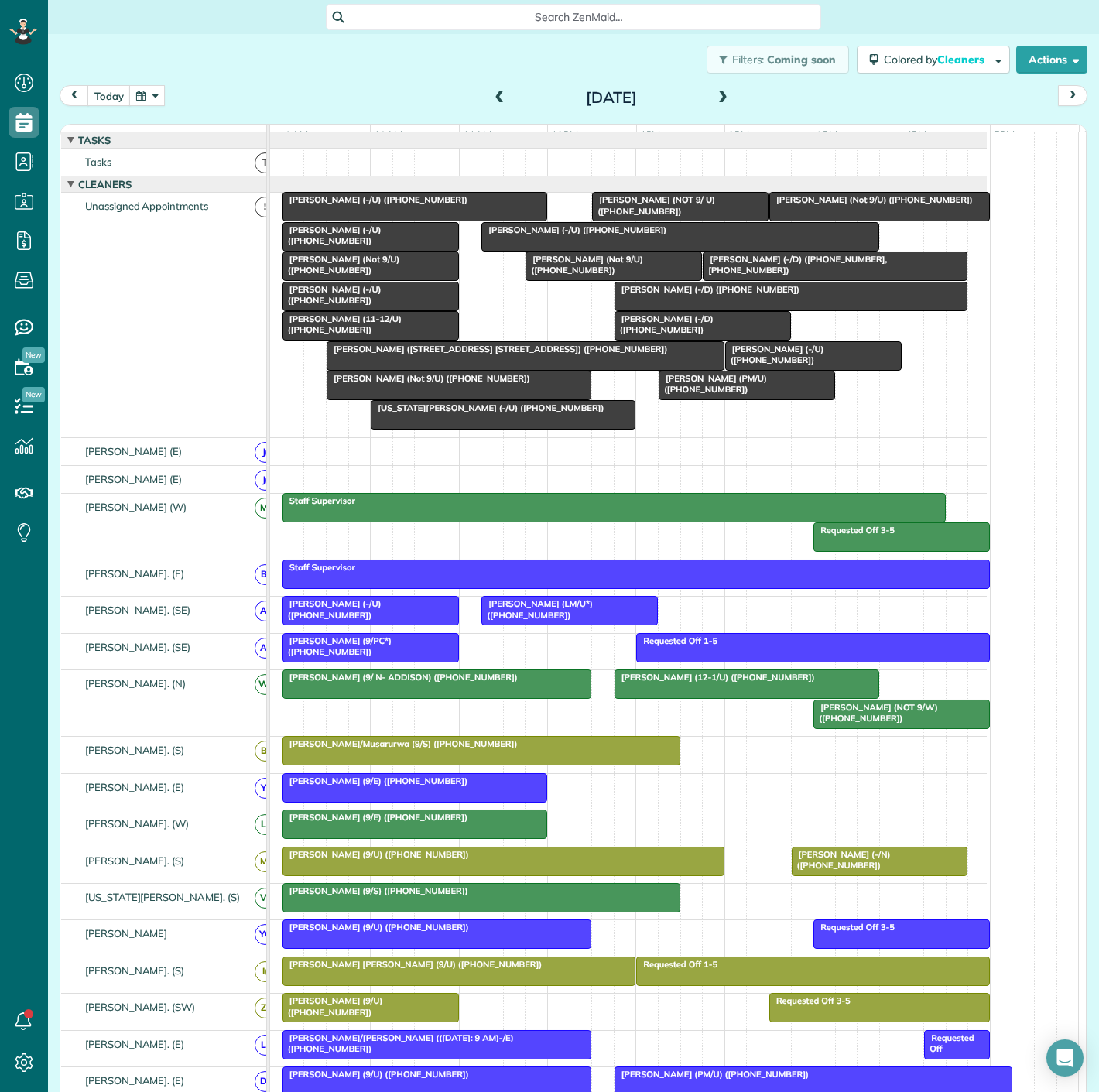
click at [470, 368] on div at bounding box center [525, 356] width 396 height 28
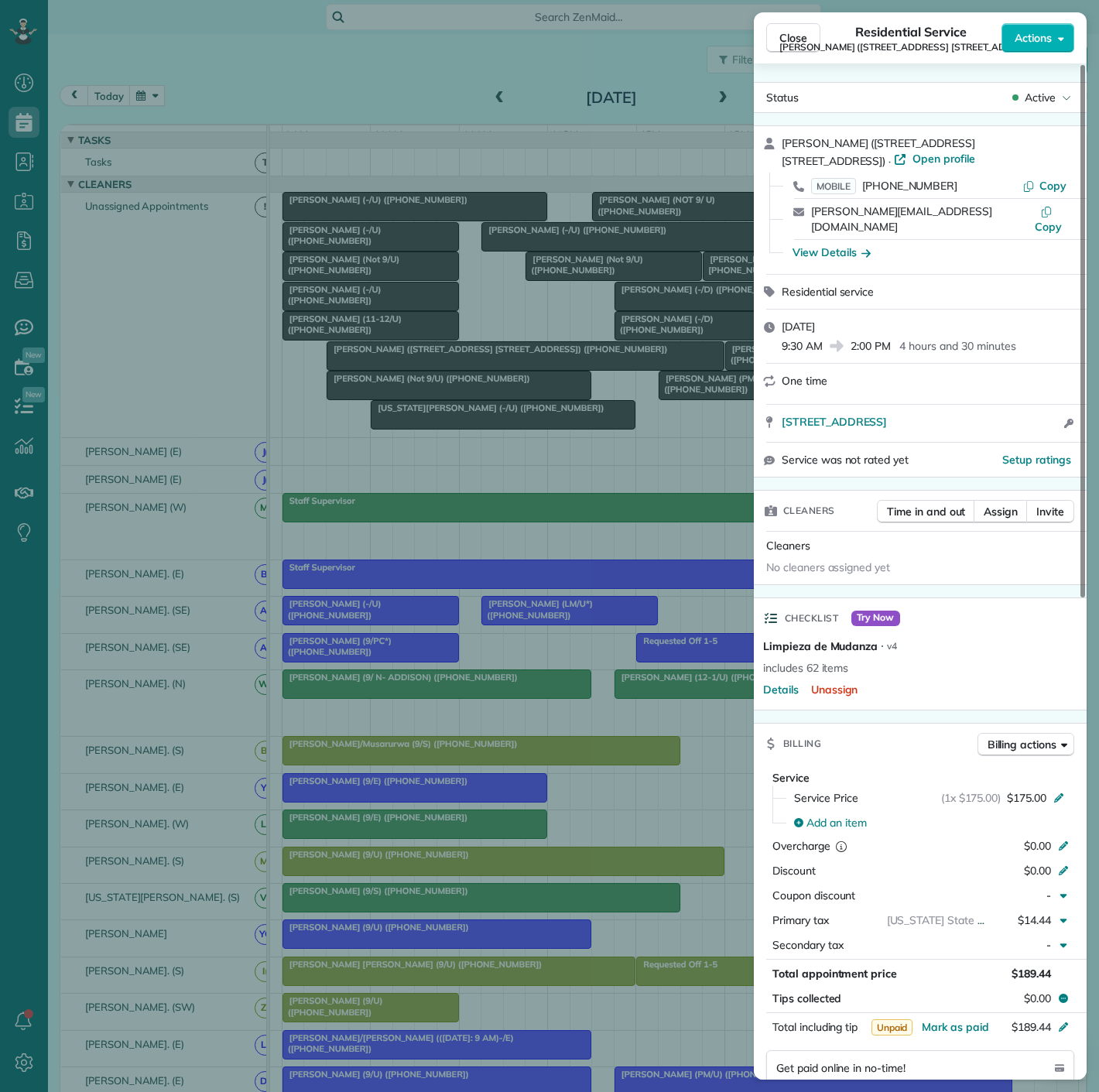
click at [470, 368] on div "Close Residential Service [PERSON_NAME] ([STREET_ADDRESS] [STREET_ADDRESS] -/E)…" at bounding box center [549, 546] width 1099 height 1092
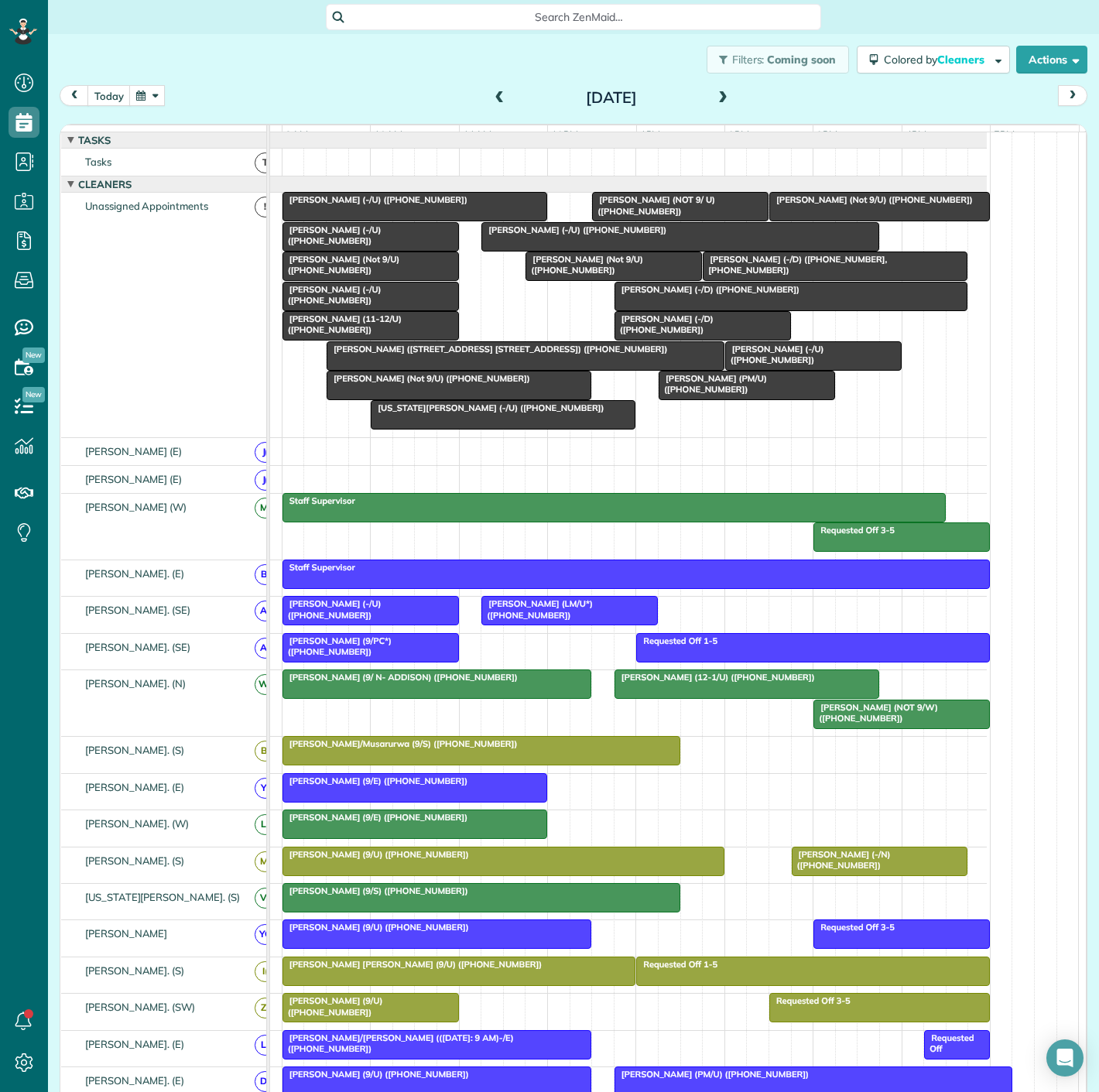
click at [460, 370] on div at bounding box center [525, 356] width 396 height 28
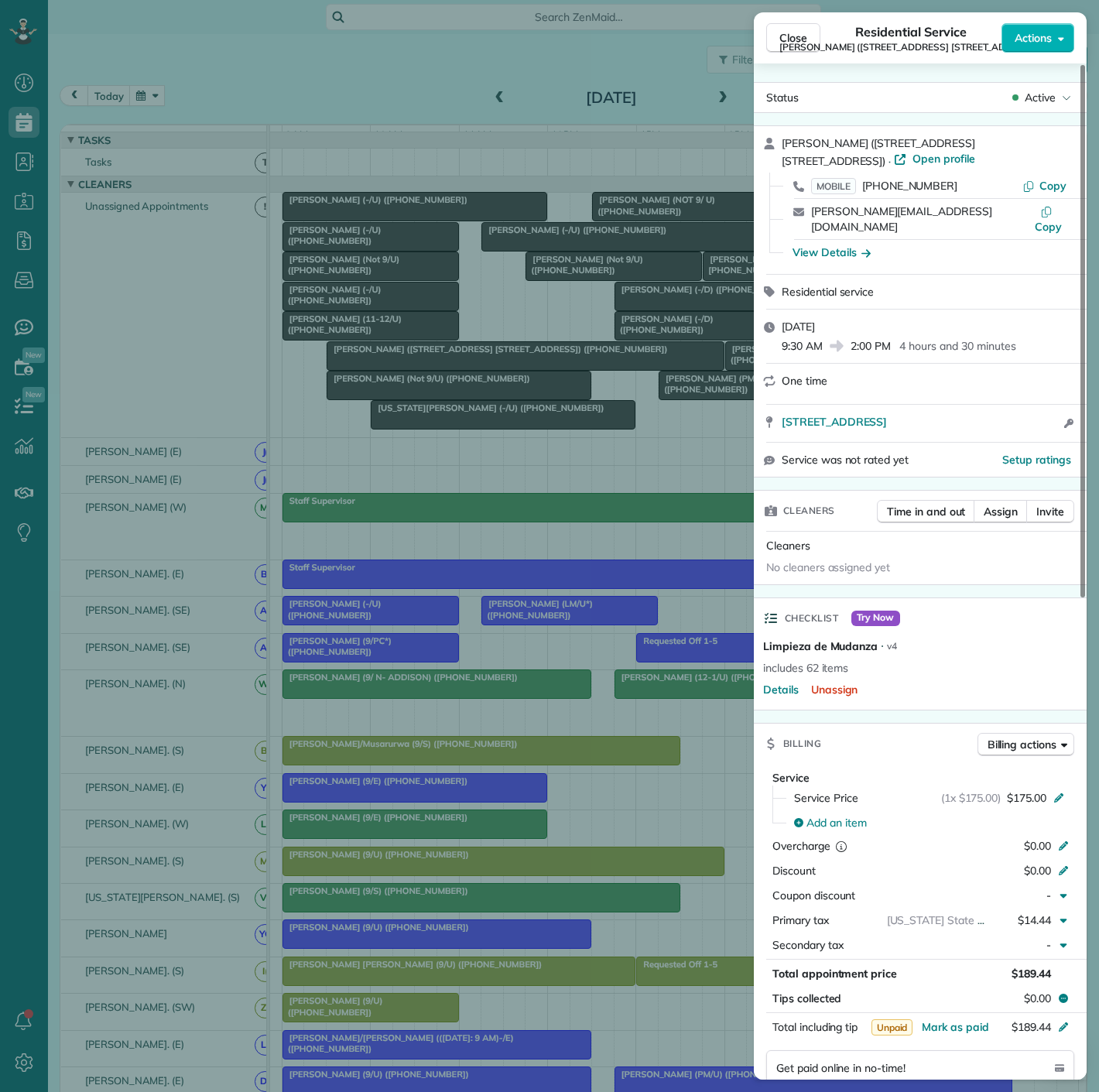
click at [467, 370] on div "Close Residential Service [PERSON_NAME] ([STREET_ADDRESS] [STREET_ADDRESS] -/E)…" at bounding box center [549, 546] width 1099 height 1092
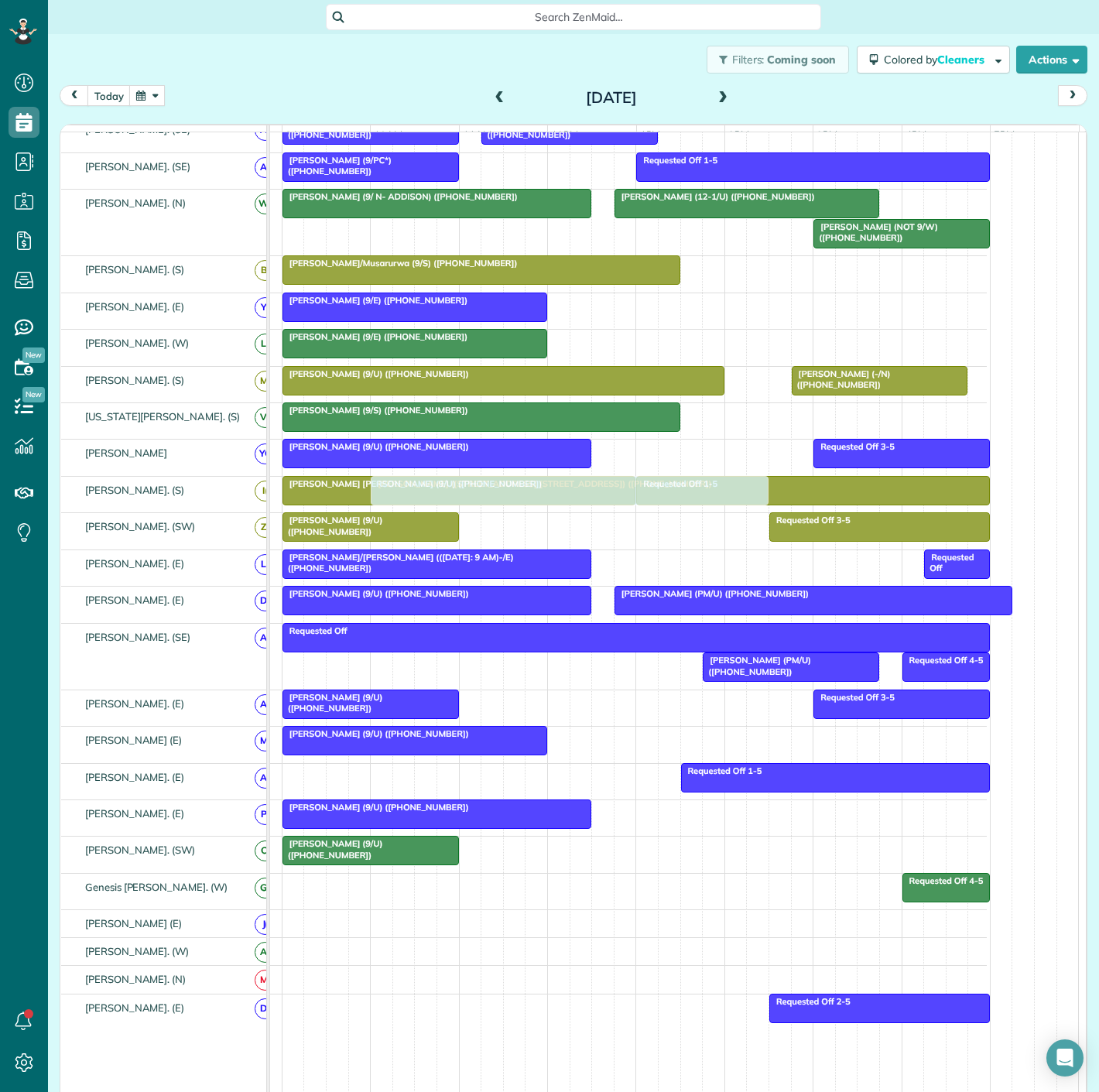
scroll to position [515, 0]
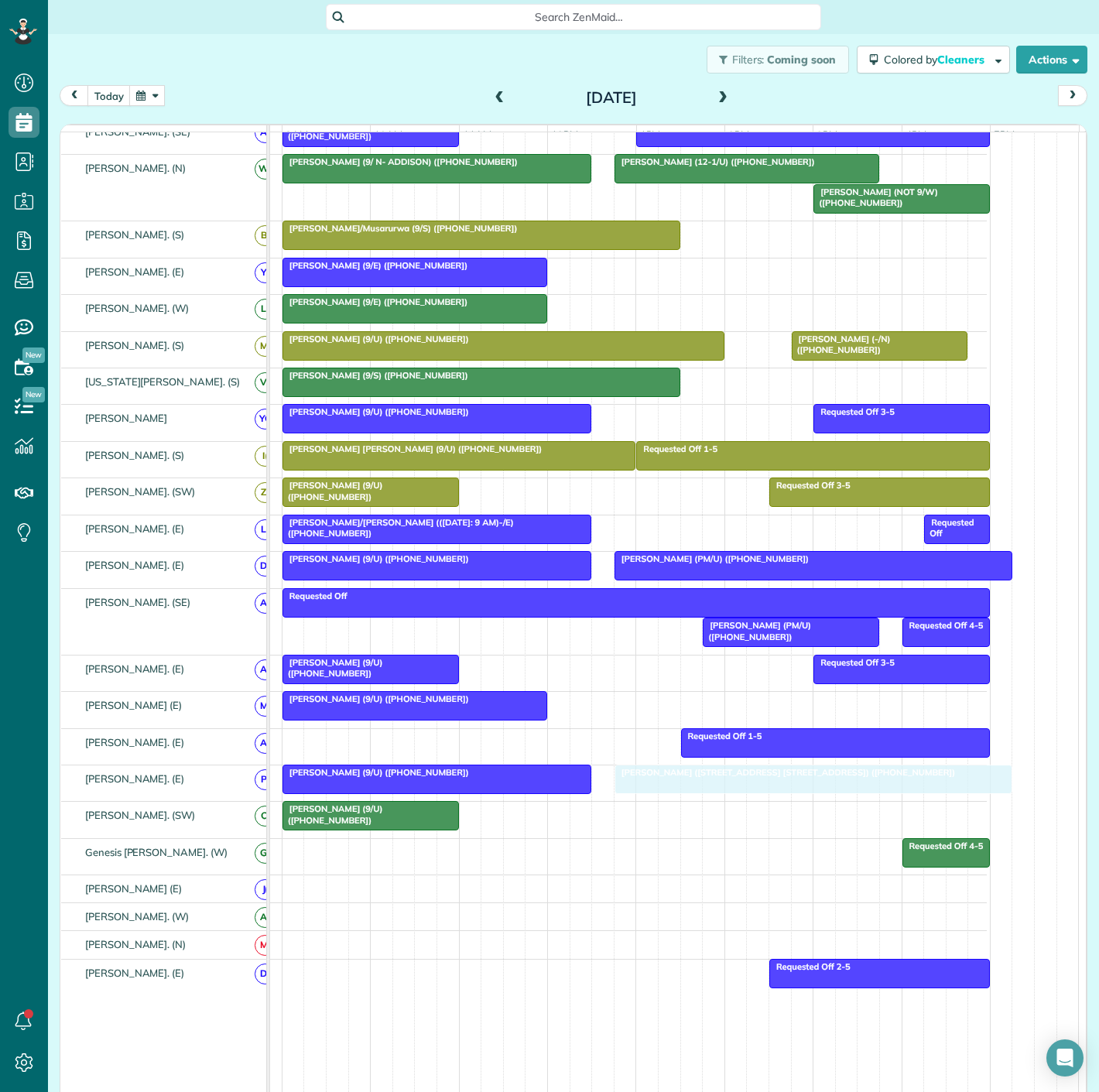
drag, startPoint x: 488, startPoint y: 365, endPoint x: 769, endPoint y: 803, distance: 520.4
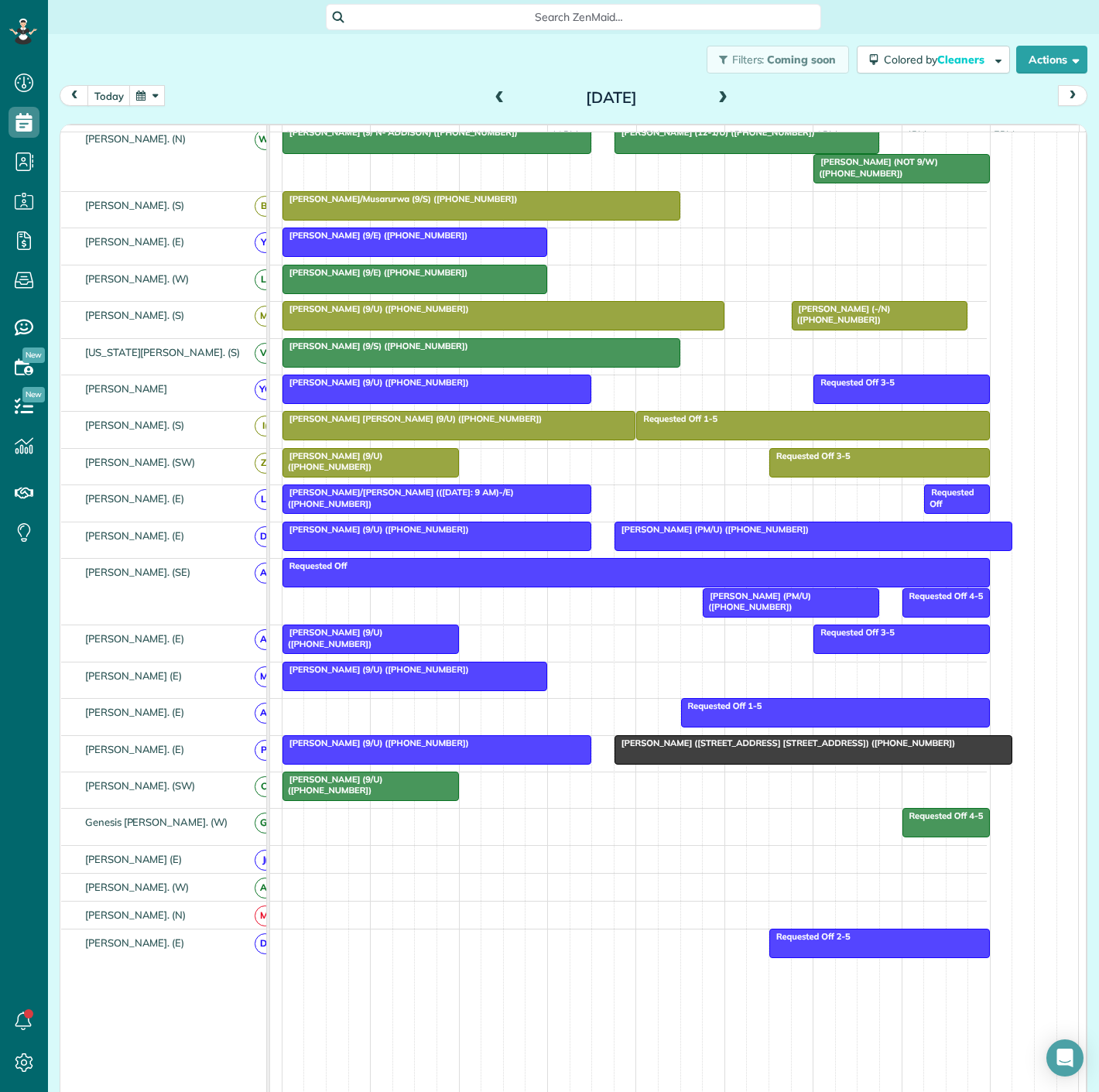
scroll to position [486, 0]
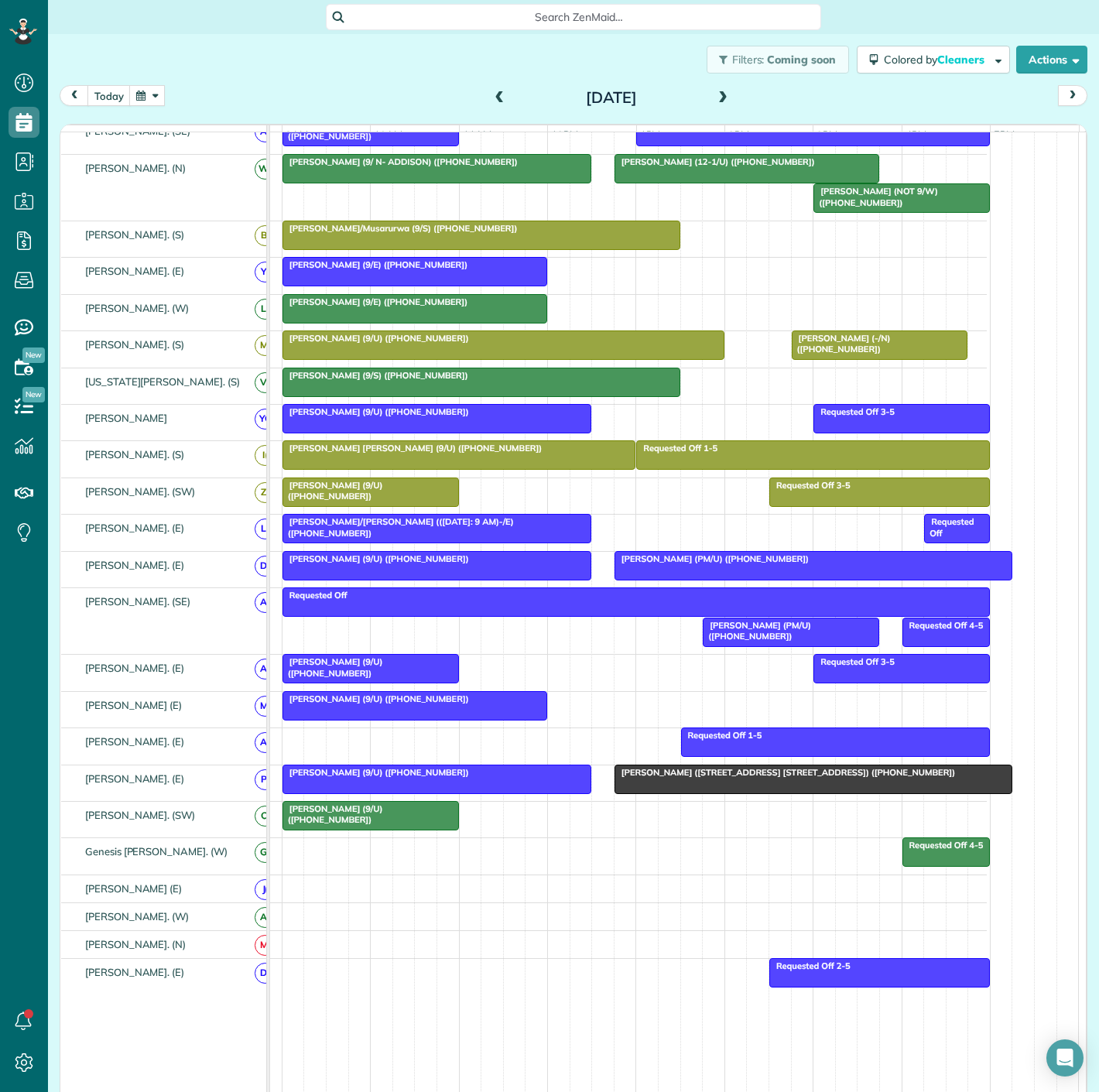
click at [543, 789] on div at bounding box center [437, 779] width 308 height 28
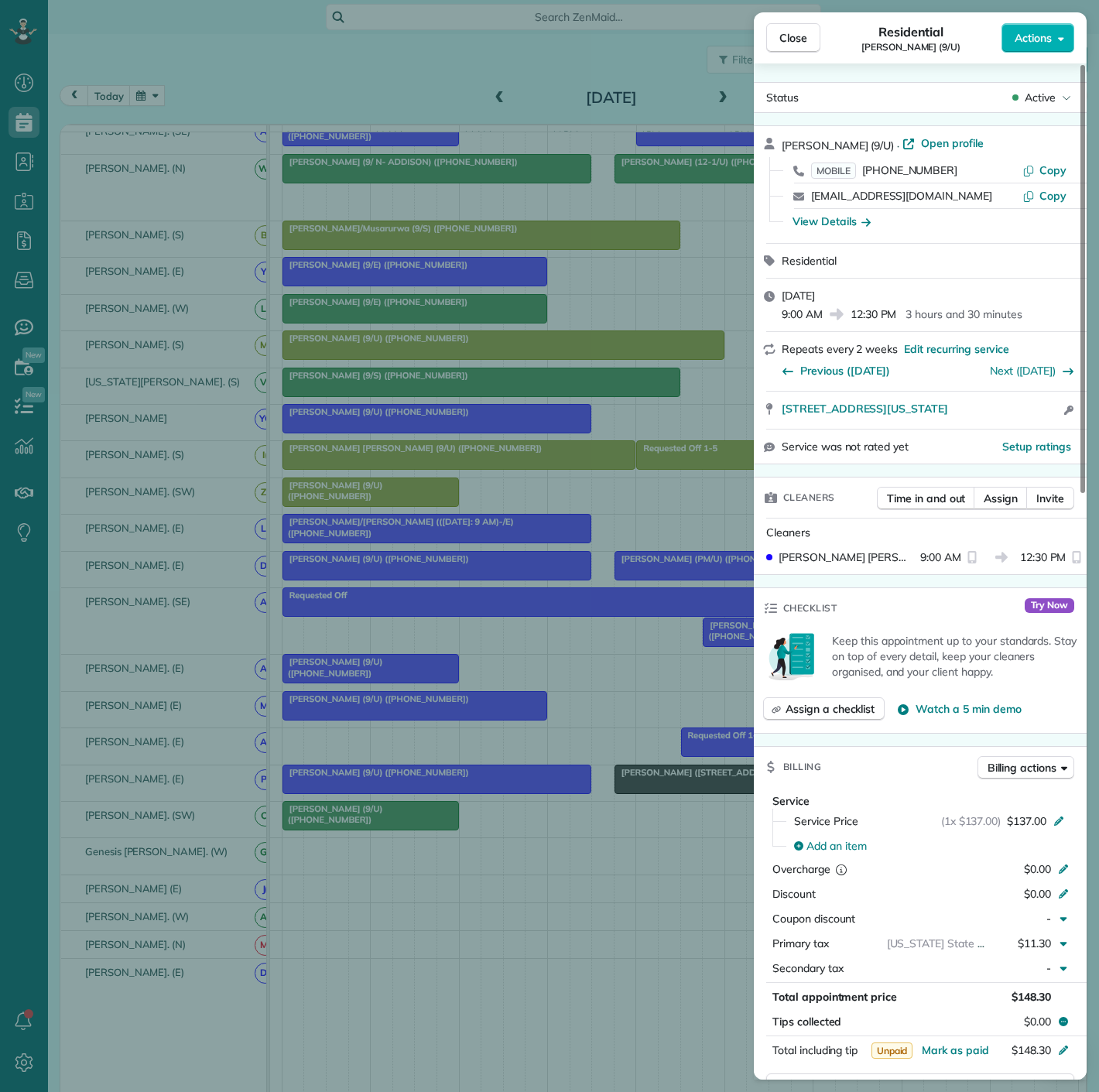
drag, startPoint x: 769, startPoint y: 421, endPoint x: 1019, endPoint y: 422, distance: 250.0
click at [1019, 422] on div "[STREET_ADDRESS][US_STATE] Open access information" at bounding box center [921, 410] width 333 height 37
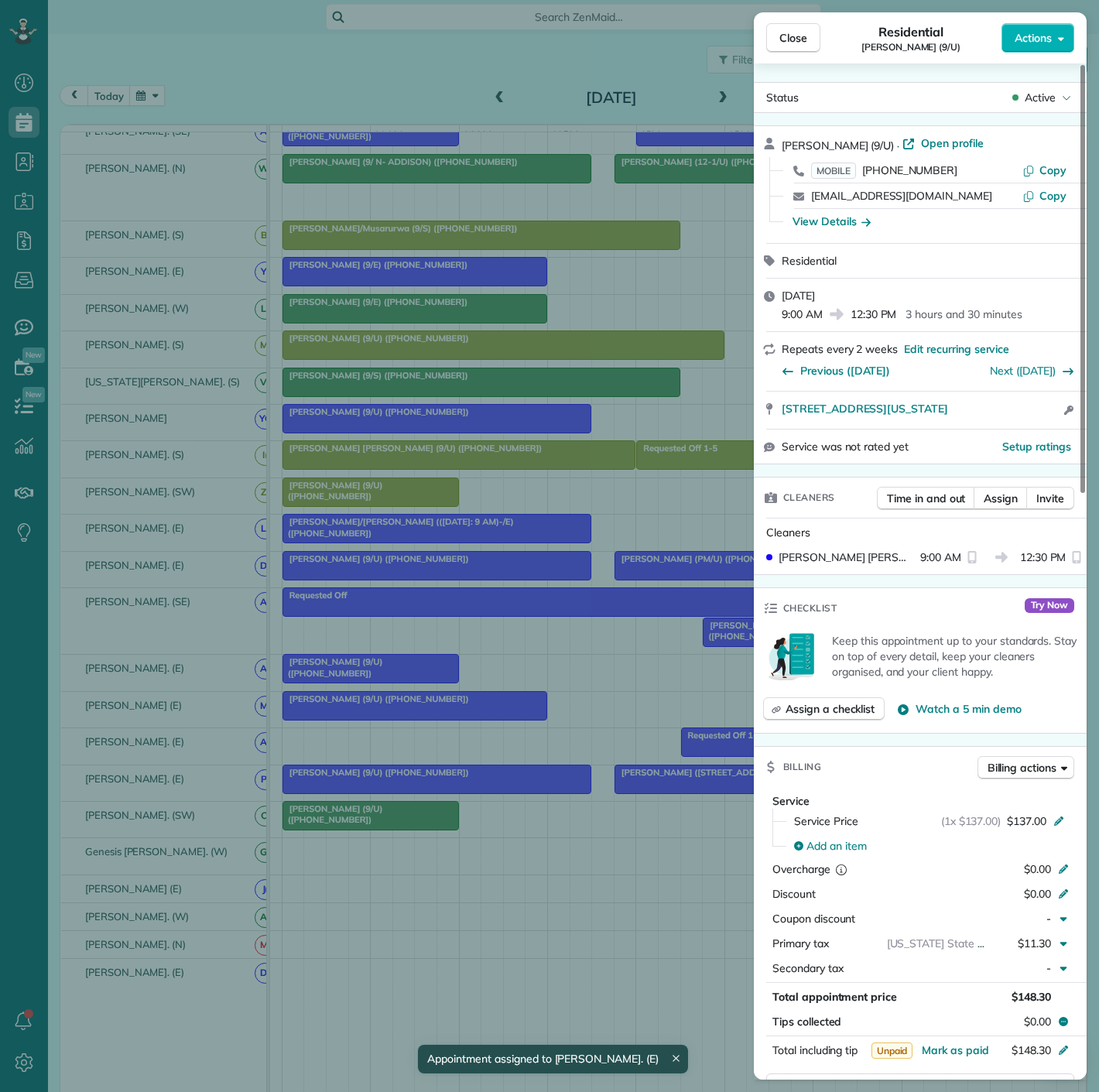
drag, startPoint x: 624, startPoint y: 775, endPoint x: 641, endPoint y: 783, distance: 18.8
click at [624, 775] on div "Close Residential [PERSON_NAME] (9/U) Actions Status Active [PERSON_NAME] (9/U)…" at bounding box center [549, 546] width 1099 height 1092
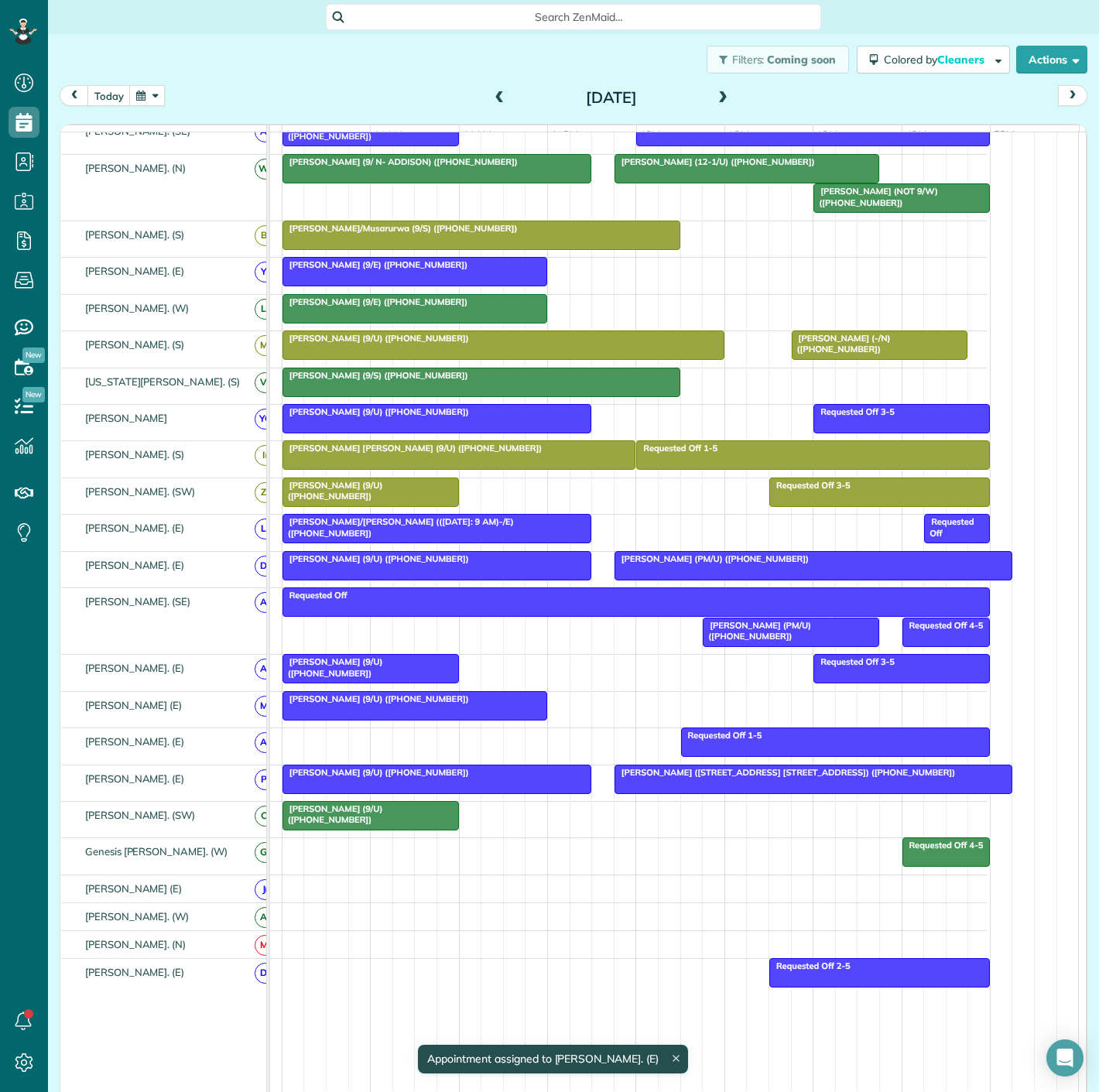
click at [641, 783] on body "Dashboard Scheduling Calendar View List View Dispatch View - Weekly scheduling …" at bounding box center [549, 546] width 1099 height 1092
click at [655, 777] on span "[PERSON_NAME] ([STREET_ADDRESS] [STREET_ADDRESS]) ([PHONE_NUMBER])" at bounding box center [785, 772] width 342 height 11
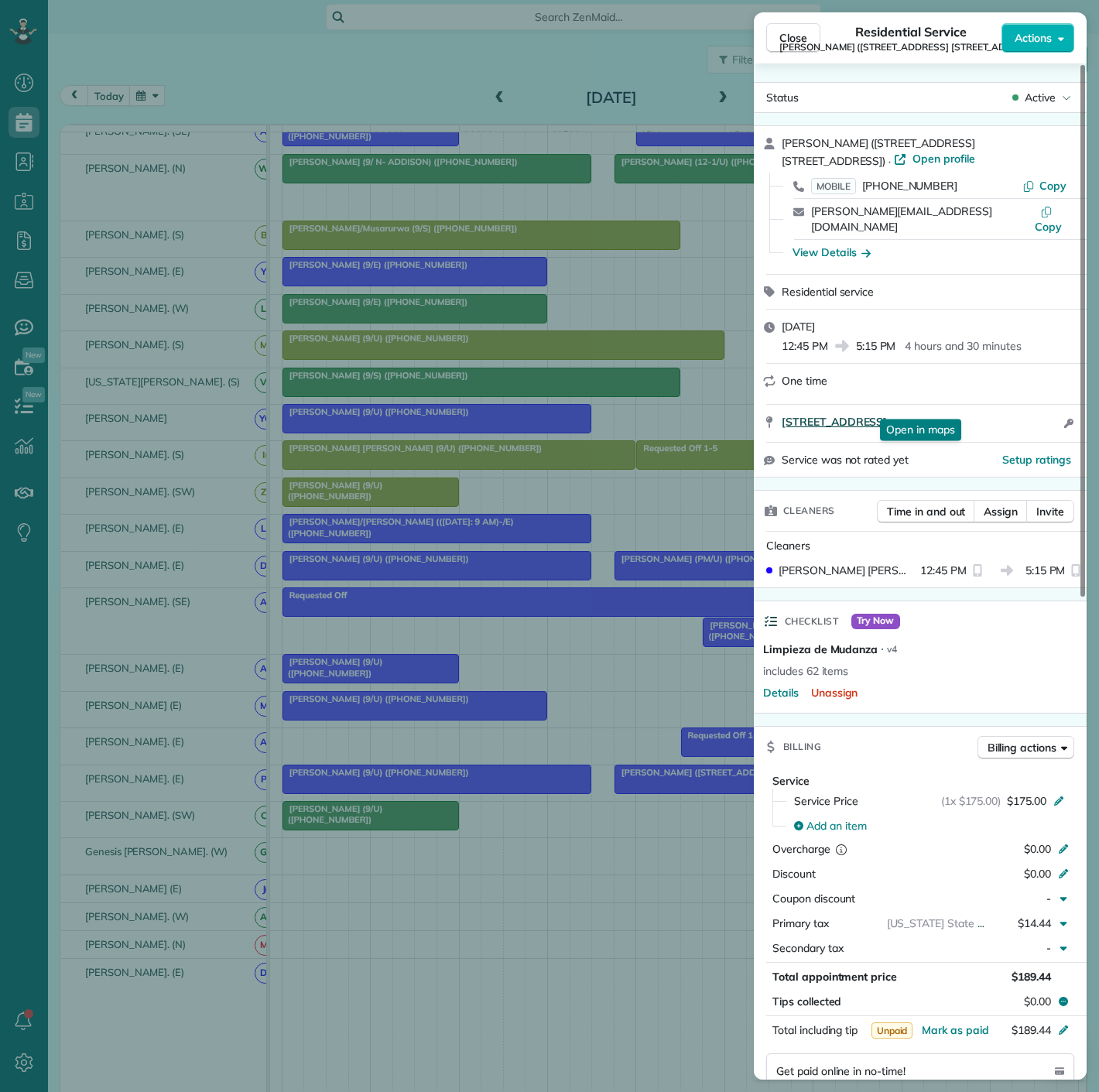
drag, startPoint x: 776, startPoint y: 412, endPoint x: 1028, endPoint y: 411, distance: 252.0
click at [1028, 411] on div "[STREET_ADDRESS] Open in maps Open in maps Open access information" at bounding box center [921, 423] width 333 height 37
click at [143, 818] on div "Close Residential Service [PERSON_NAME] ([STREET_ADDRESS] [STREET_ADDRESS] -/E)…" at bounding box center [549, 546] width 1099 height 1092
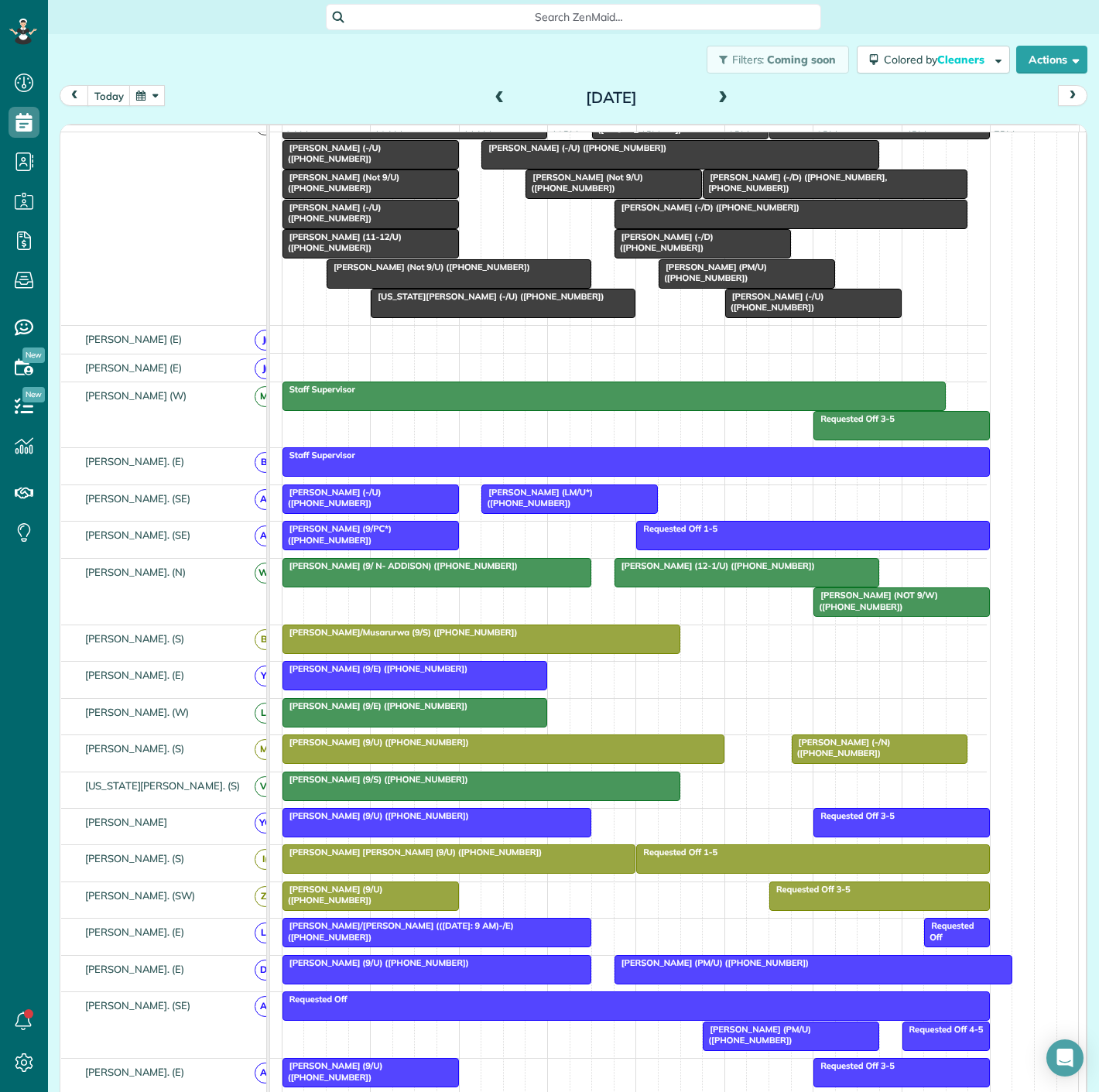
scroll to position [4, 0]
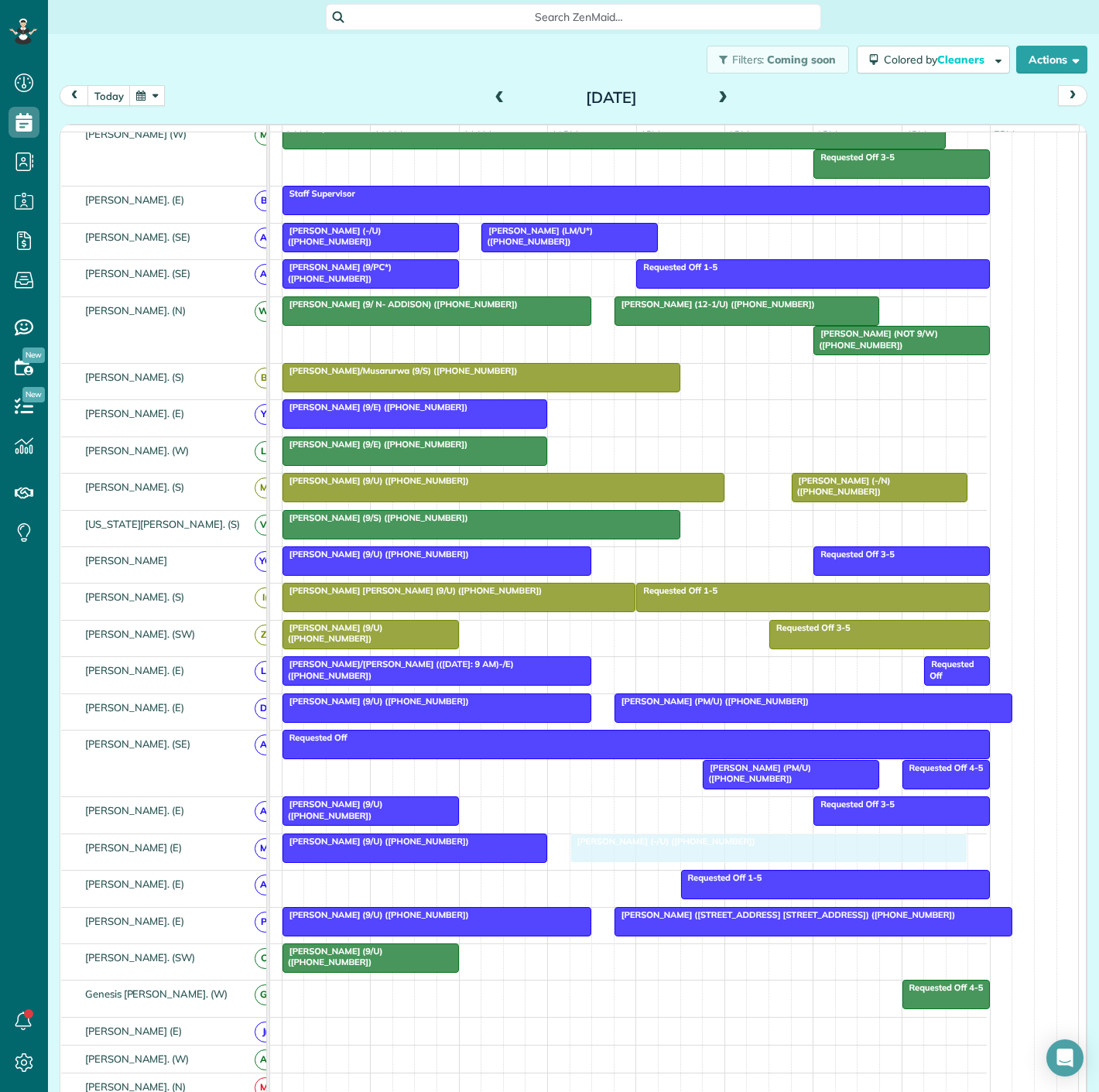
drag, startPoint x: 626, startPoint y: 243, endPoint x: 721, endPoint y: 863, distance: 627.2
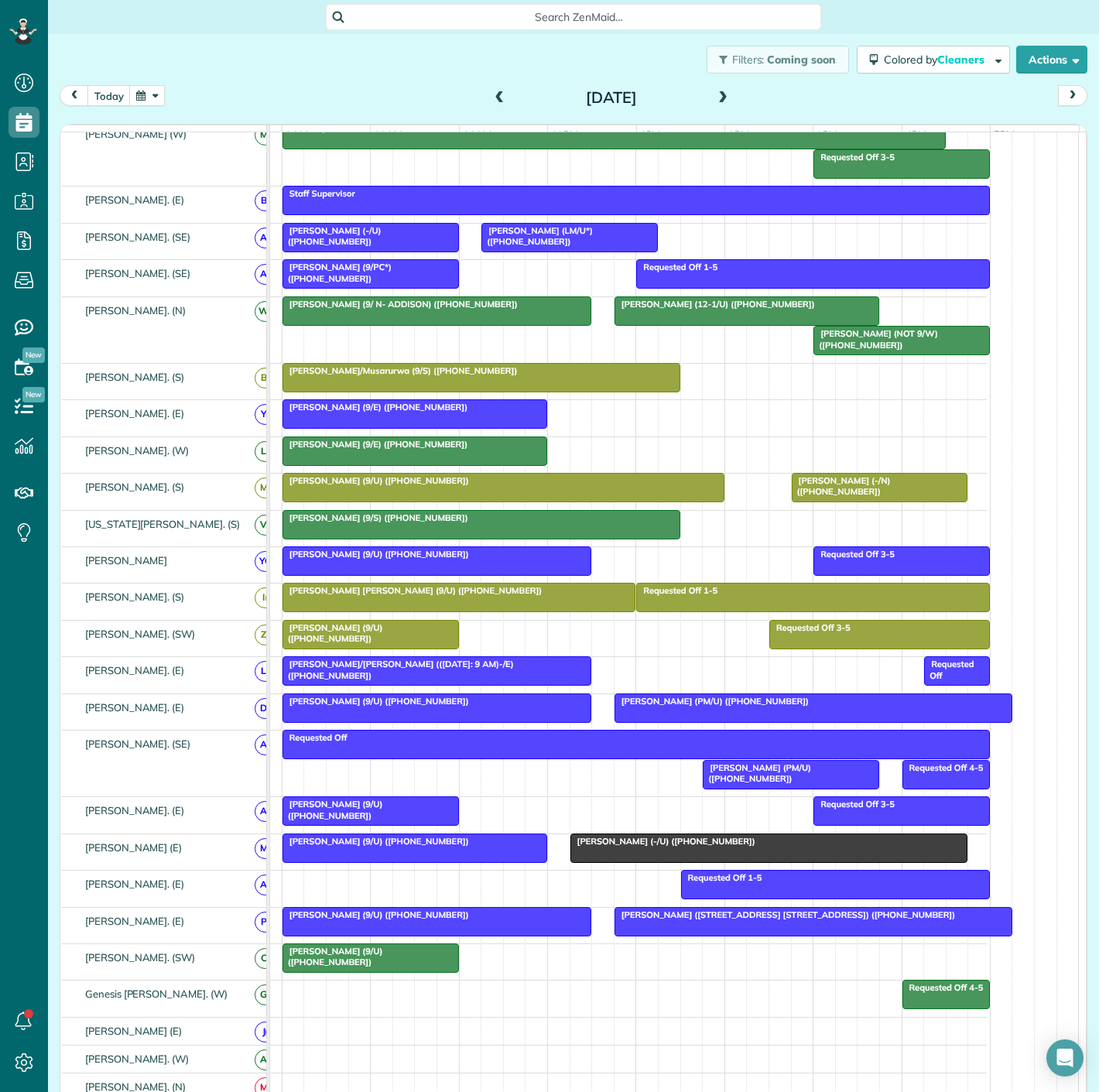
click at [676, 857] on div at bounding box center [769, 848] width 396 height 28
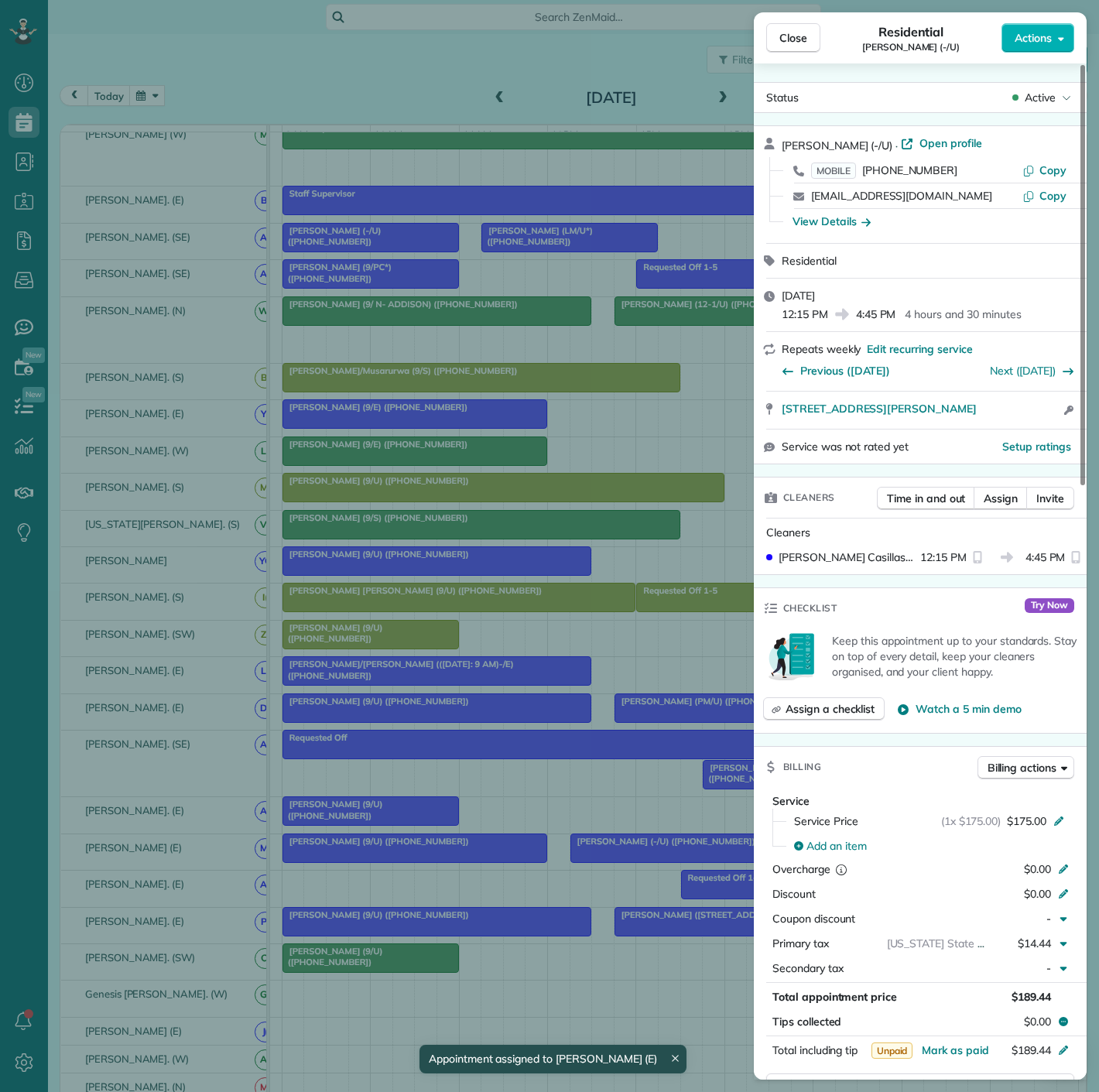
click at [583, 847] on div "Close Residential [PERSON_NAME] (-/U) Actions Status Active [PERSON_NAME] (-/U)…" at bounding box center [549, 546] width 1099 height 1092
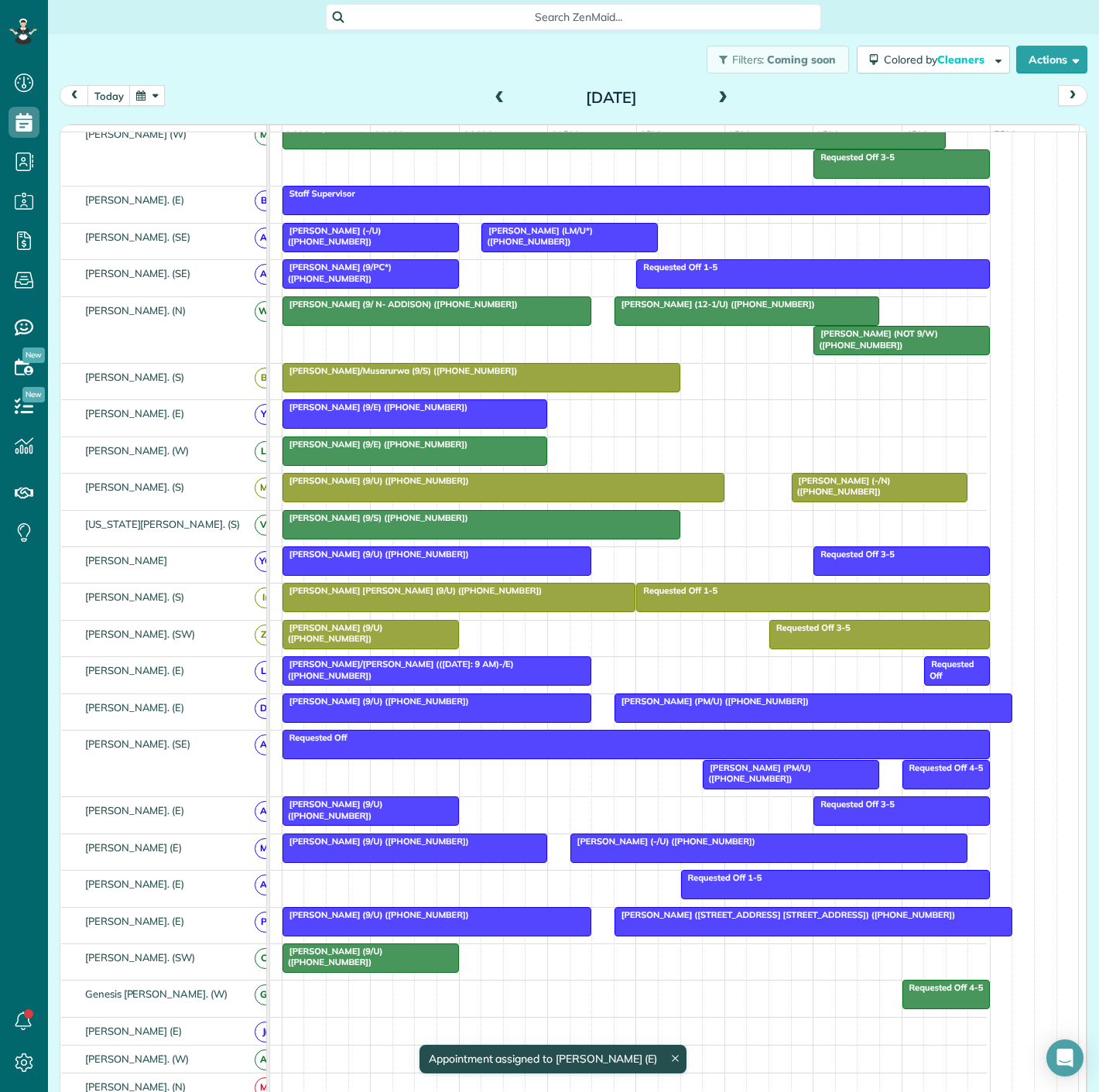
click at [422, 843] on span "[PERSON_NAME] (9/U) ([PHONE_NUMBER])" at bounding box center [376, 842] width 188 height 11
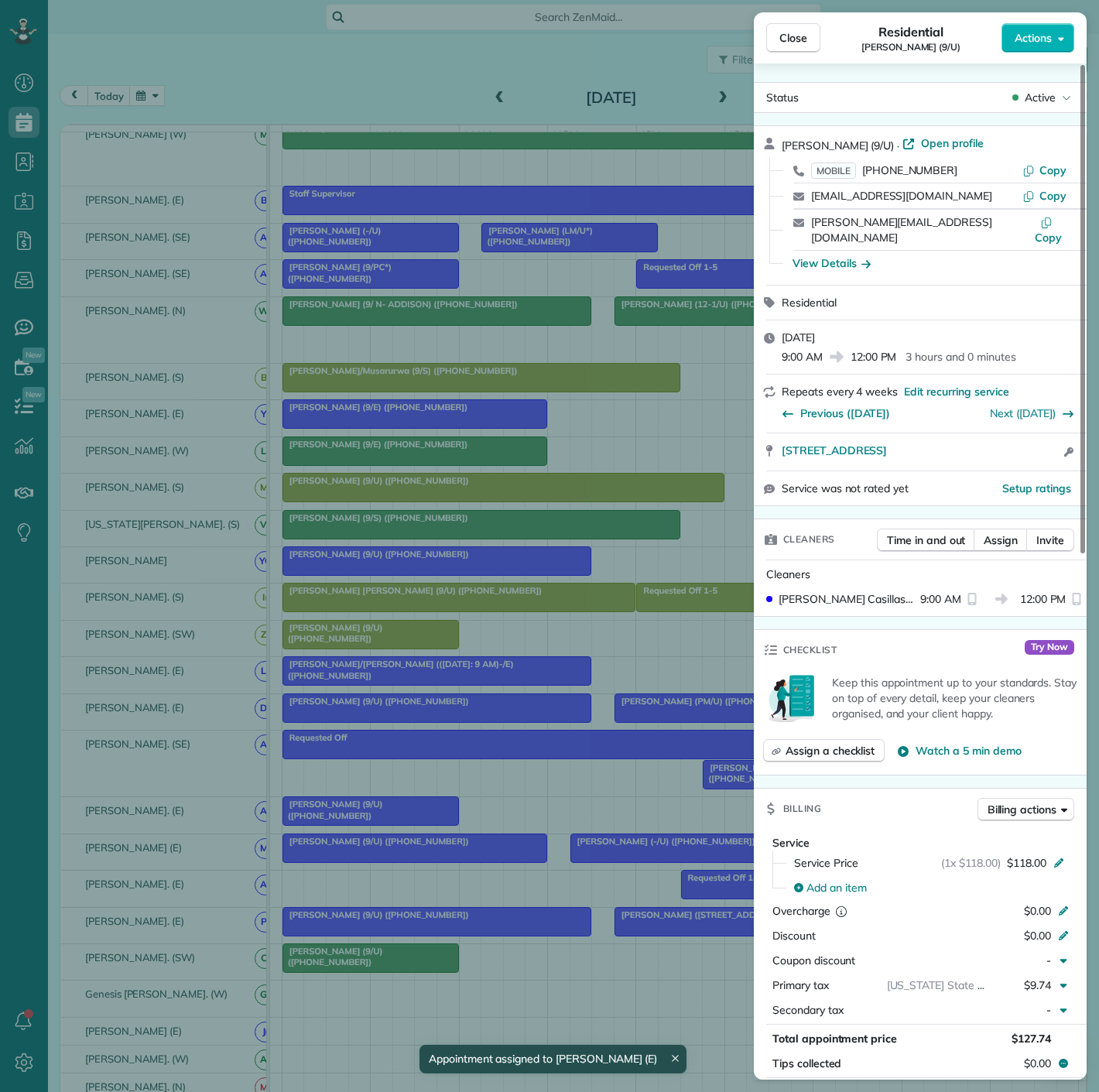
drag, startPoint x: 774, startPoint y: 447, endPoint x: 1056, endPoint y: 443, distance: 282.0
click at [1056, 443] on div "[STREET_ADDRESS] Open access information" at bounding box center [921, 451] width 333 height 37
click at [697, 855] on div "Close Residential [PERSON_NAME] (9/U) Actions Status Active [PERSON_NAME] (9/U)…" at bounding box center [549, 546] width 1099 height 1092
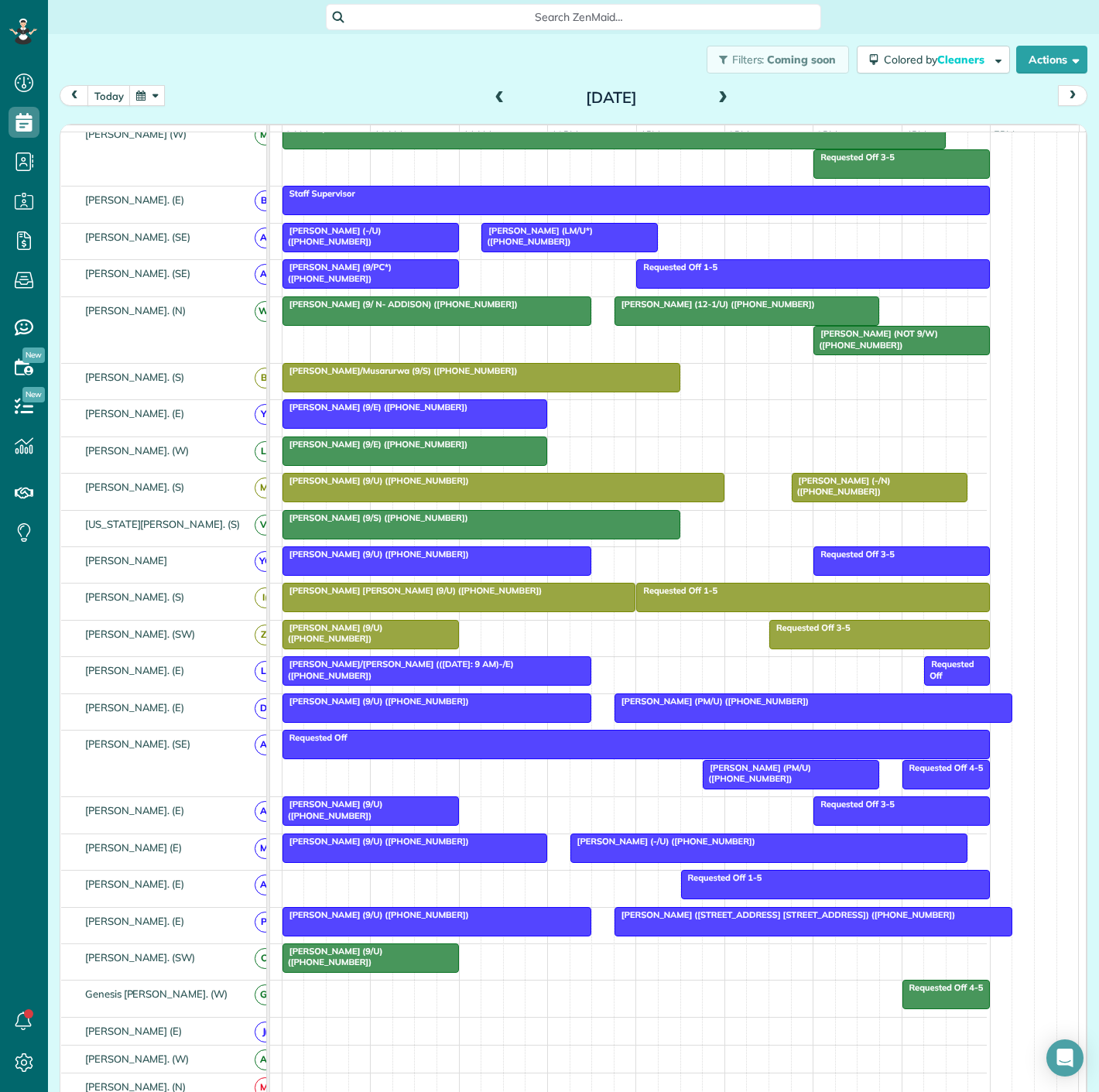
click at [697, 855] on div at bounding box center [769, 848] width 396 height 28
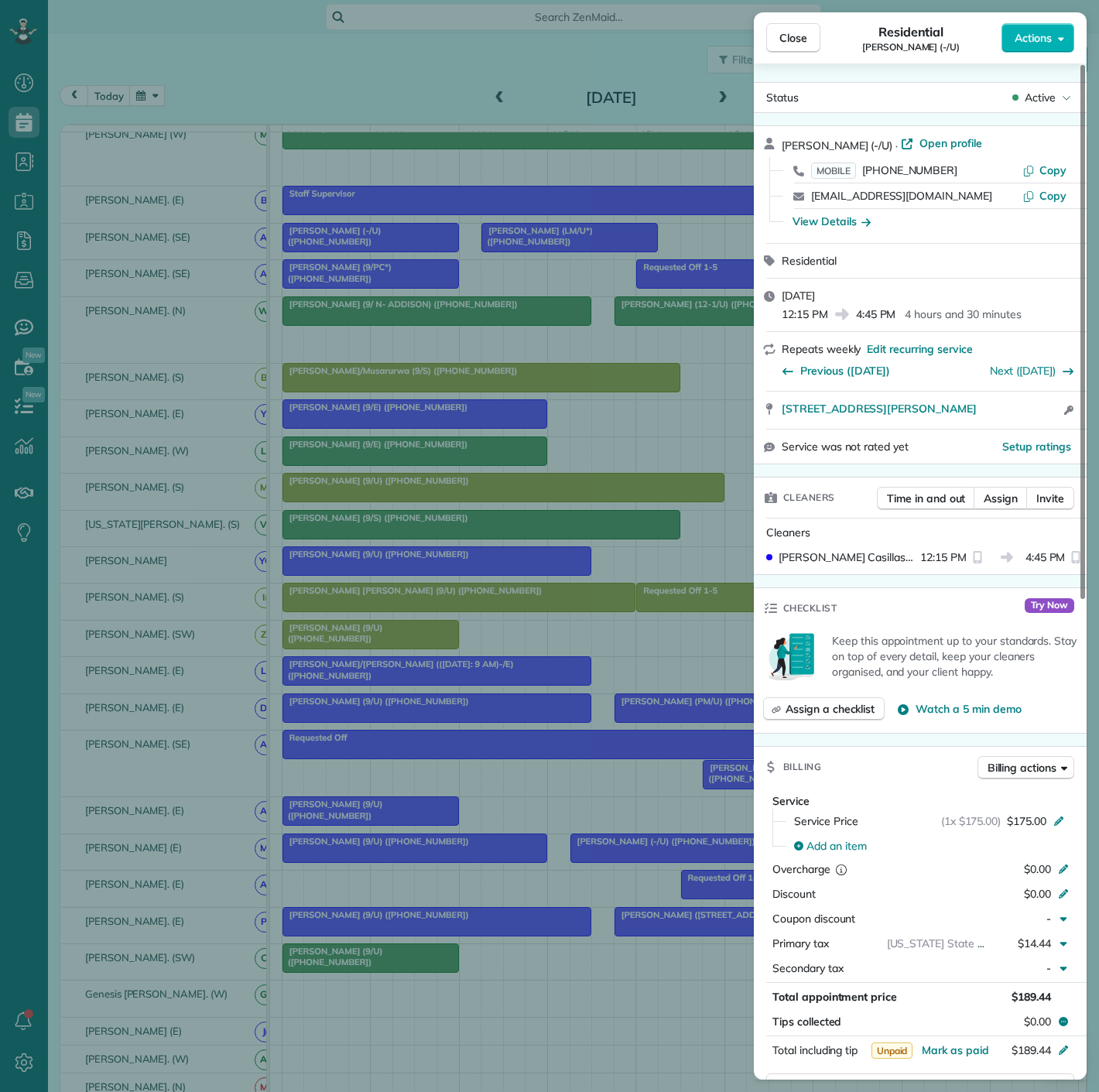
drag, startPoint x: 772, startPoint y: 423, endPoint x: 1004, endPoint y: 420, distance: 232.0
click at [1004, 420] on div "[STREET_ADDRESS][PERSON_NAME] Open access information" at bounding box center [921, 410] width 333 height 37
drag, startPoint x: 338, startPoint y: 722, endPoint x: 654, endPoint y: 793, distance: 323.9
click at [338, 722] on div "Close Residential [PERSON_NAME] (-/U) Actions Status Active [PERSON_NAME] (-/U)…" at bounding box center [549, 546] width 1099 height 1092
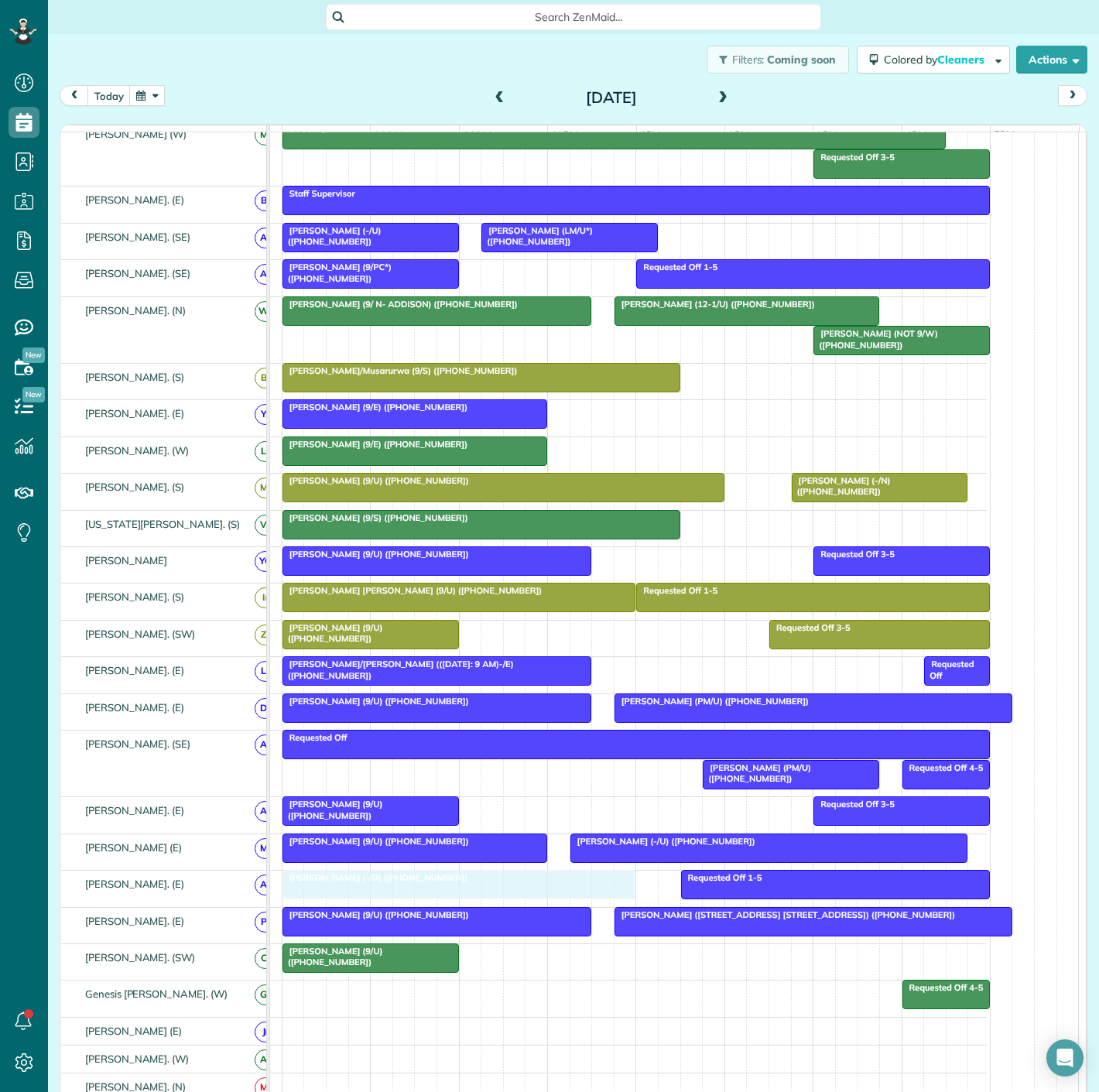
drag, startPoint x: 733, startPoint y: 281, endPoint x: 406, endPoint y: 907, distance: 706.3
click at [423, 894] on div at bounding box center [459, 884] width 352 height 28
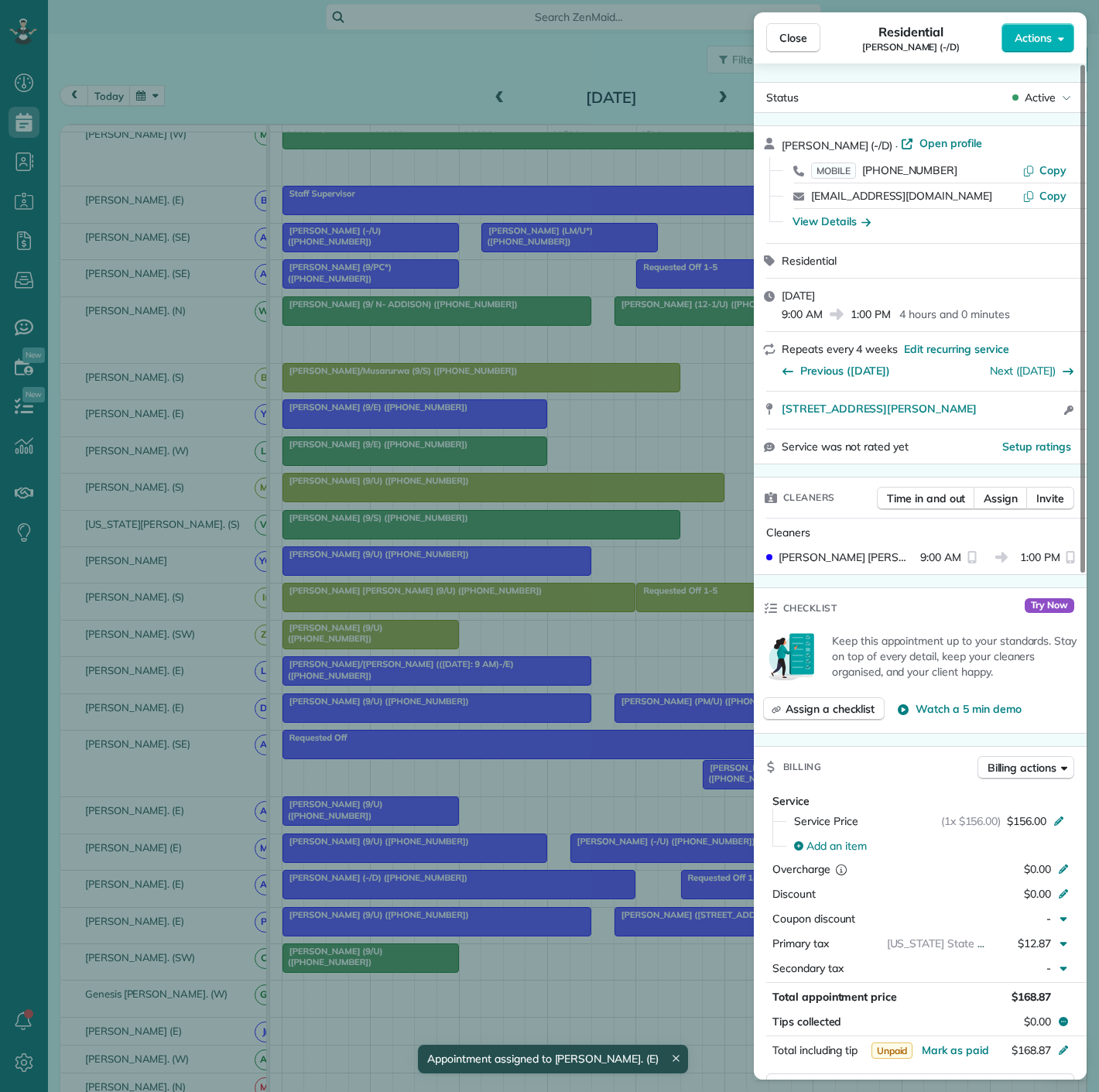
click at [423, 894] on div "Close Residential [PERSON_NAME] (-/D) Actions Status Active [PERSON_NAME] (-/D)…" at bounding box center [549, 546] width 1099 height 1092
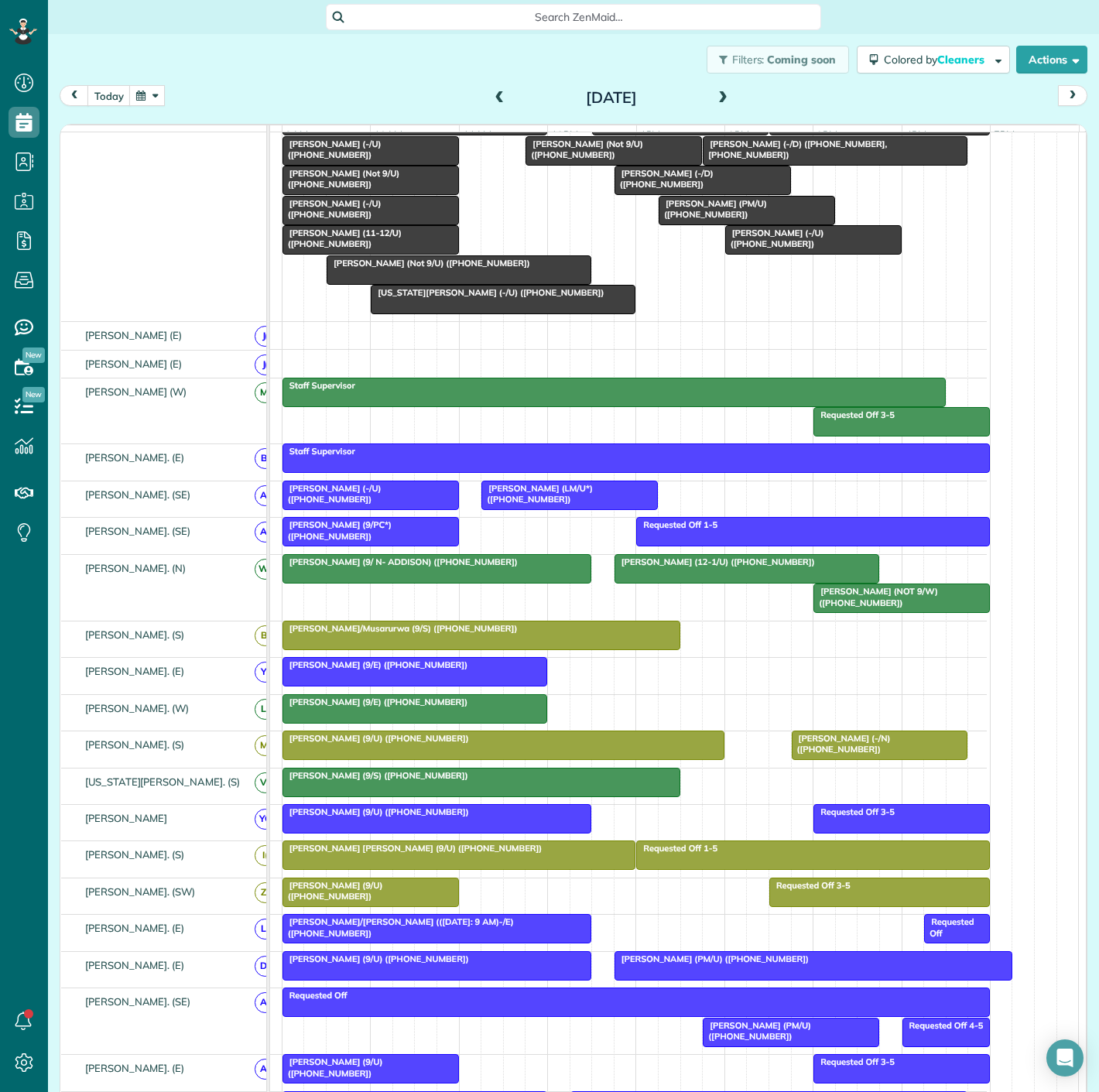
click at [439, 830] on div at bounding box center [437, 818] width 308 height 28
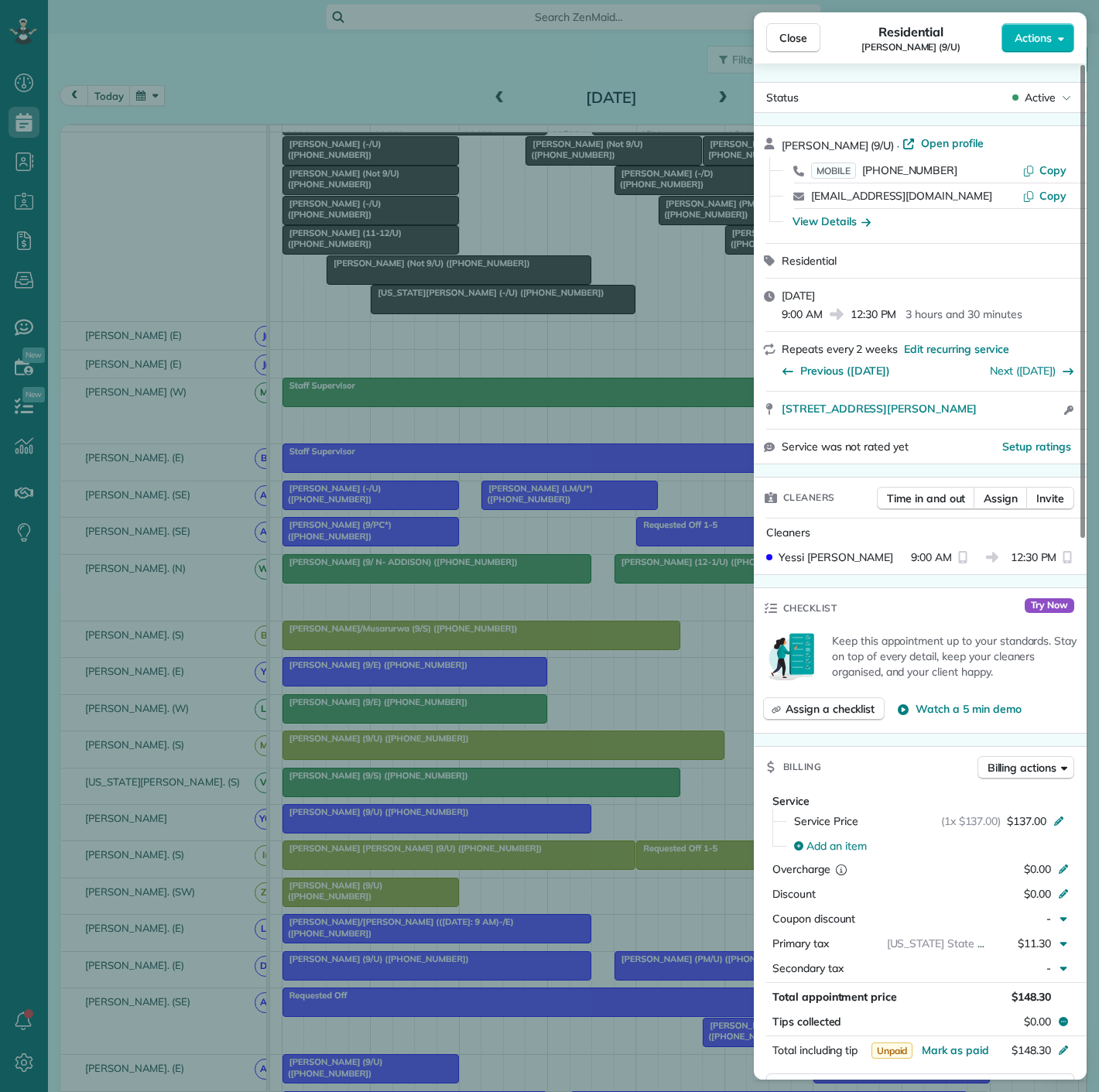
click at [439, 830] on div "Close Residential [PERSON_NAME] (9/U) Actions Status Active [PERSON_NAME] (9/U)…" at bounding box center [549, 546] width 1099 height 1092
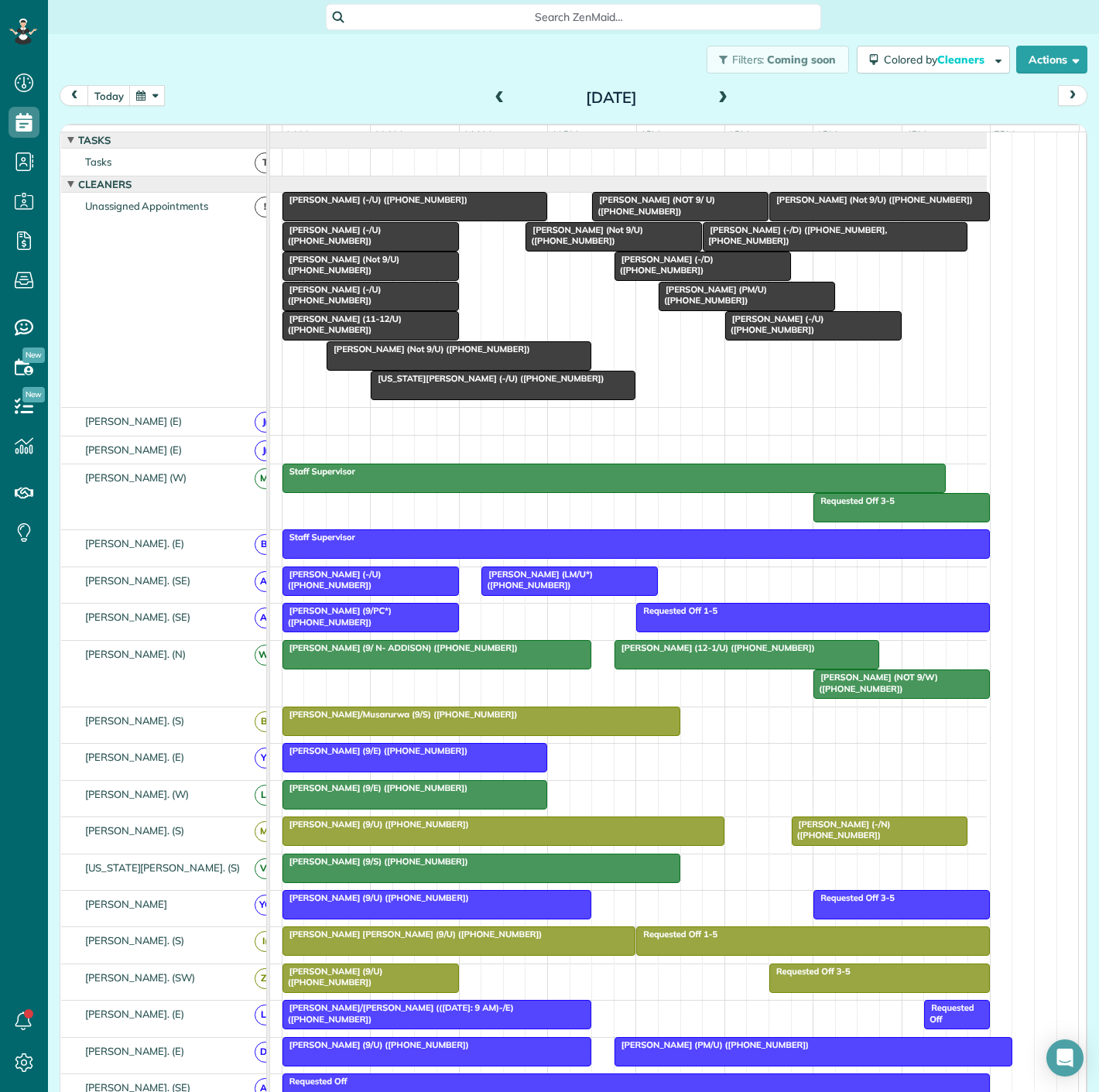
click at [800, 340] on div at bounding box center [813, 325] width 175 height 28
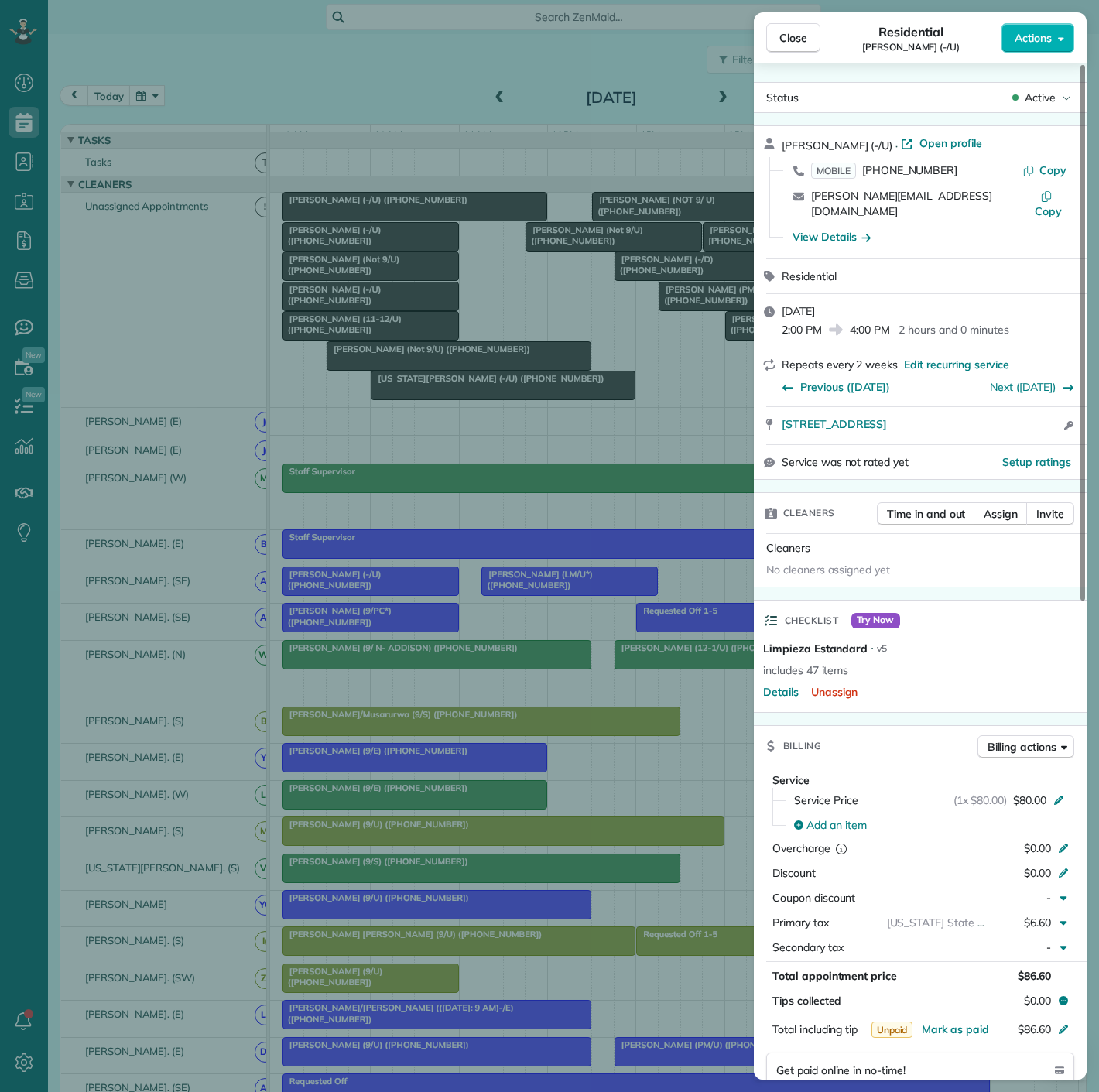
click at [694, 344] on div "Close Residential [PERSON_NAME] (-/U) Actions Status Active [PERSON_NAME] (-/U)…" at bounding box center [549, 546] width 1099 height 1092
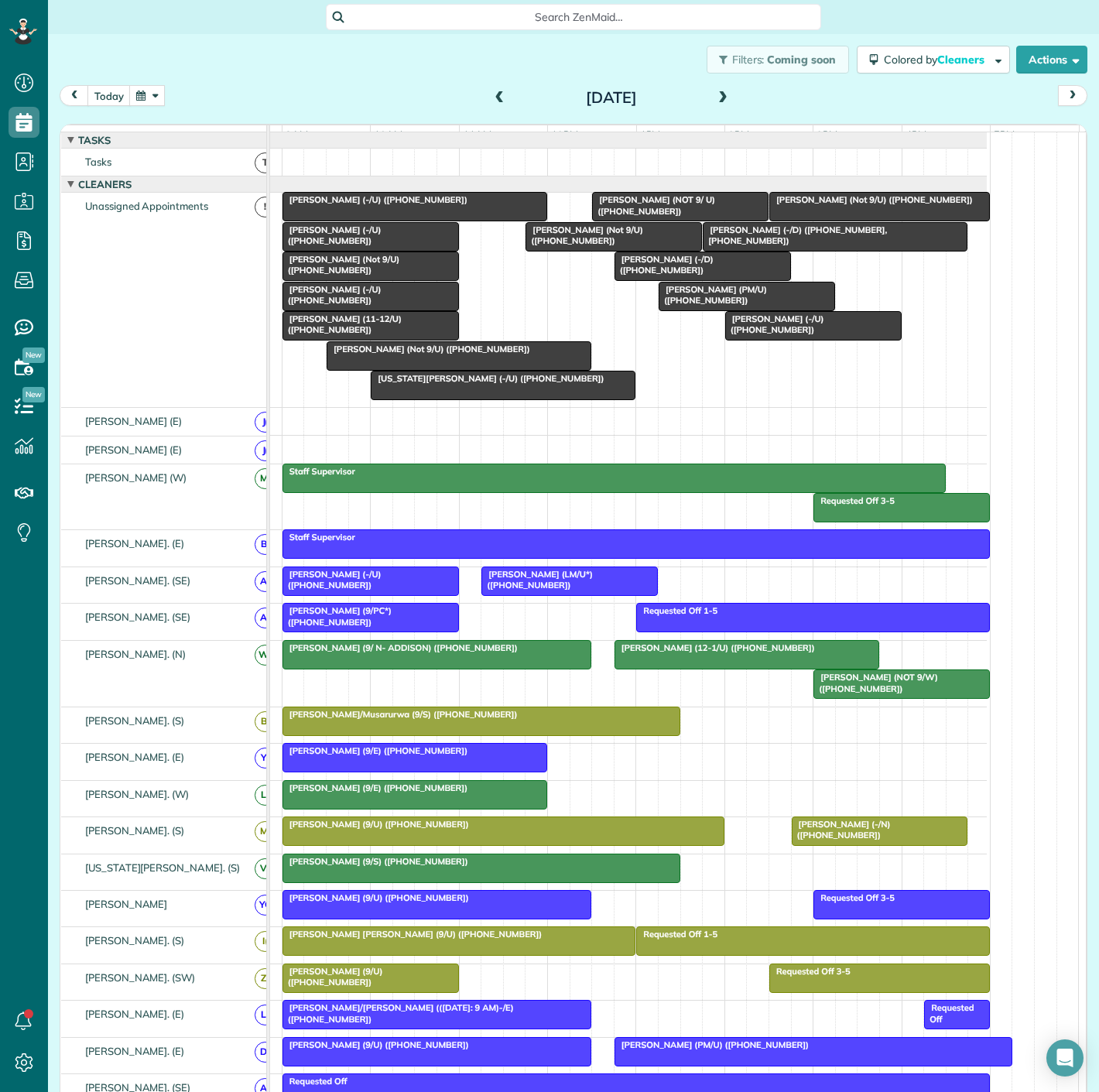
click at [634, 279] on div at bounding box center [703, 266] width 175 height 28
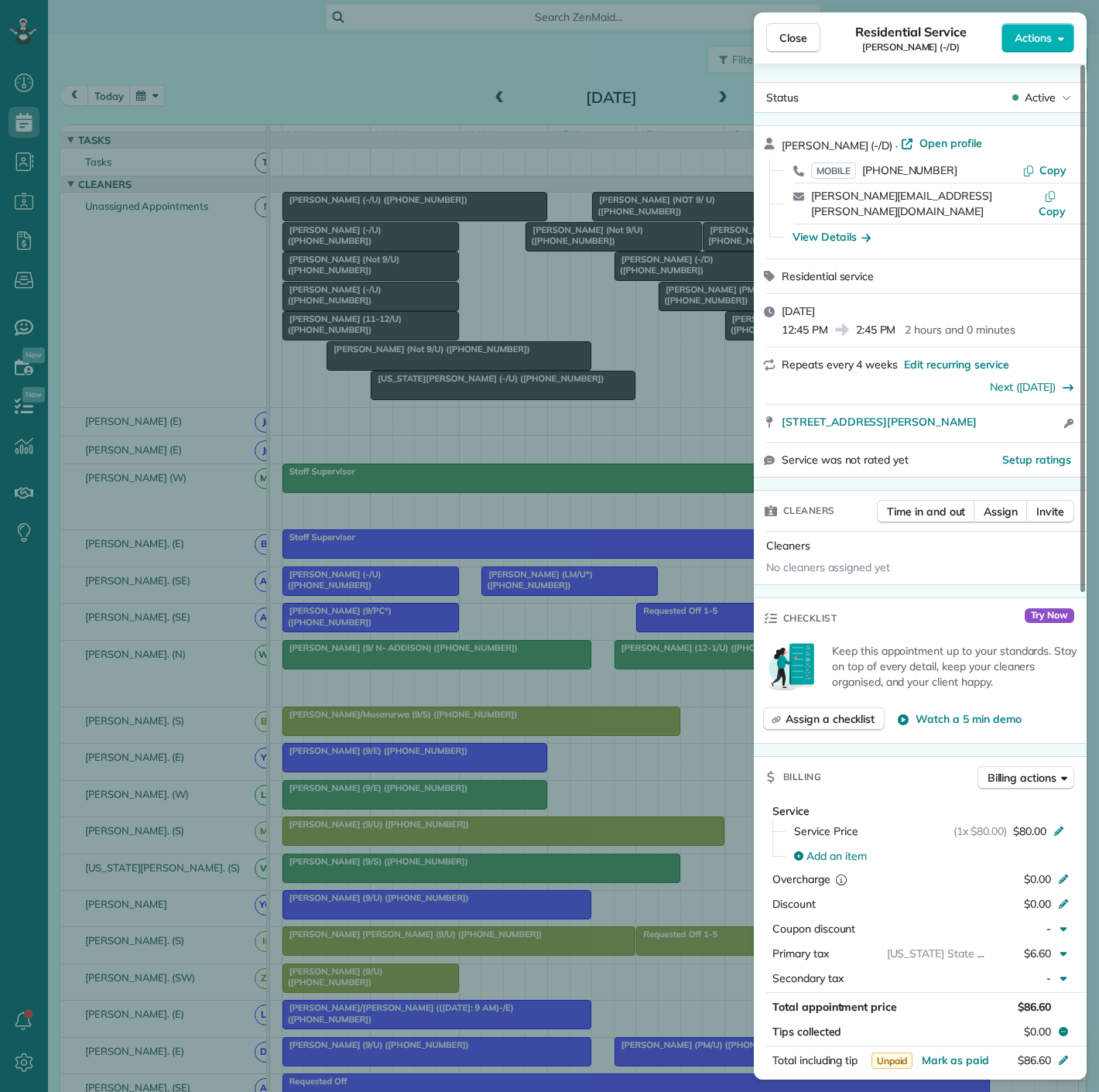
click at [634, 279] on div "Close Residential Service [PERSON_NAME] (-/D) Actions Status Active [PERSON_NAM…" at bounding box center [549, 546] width 1099 height 1092
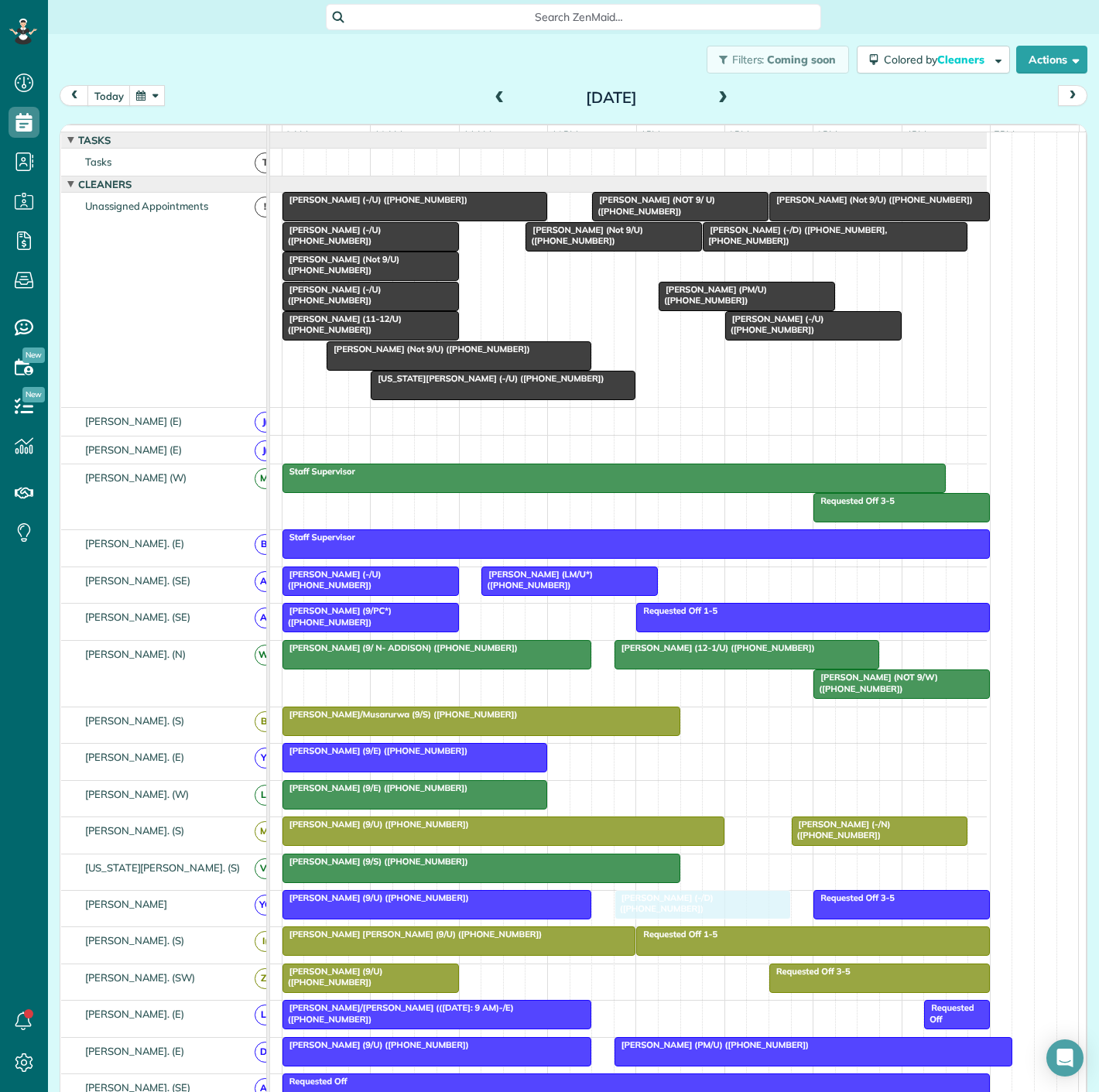
drag, startPoint x: 654, startPoint y: 284, endPoint x: 654, endPoint y: 932, distance: 648.0
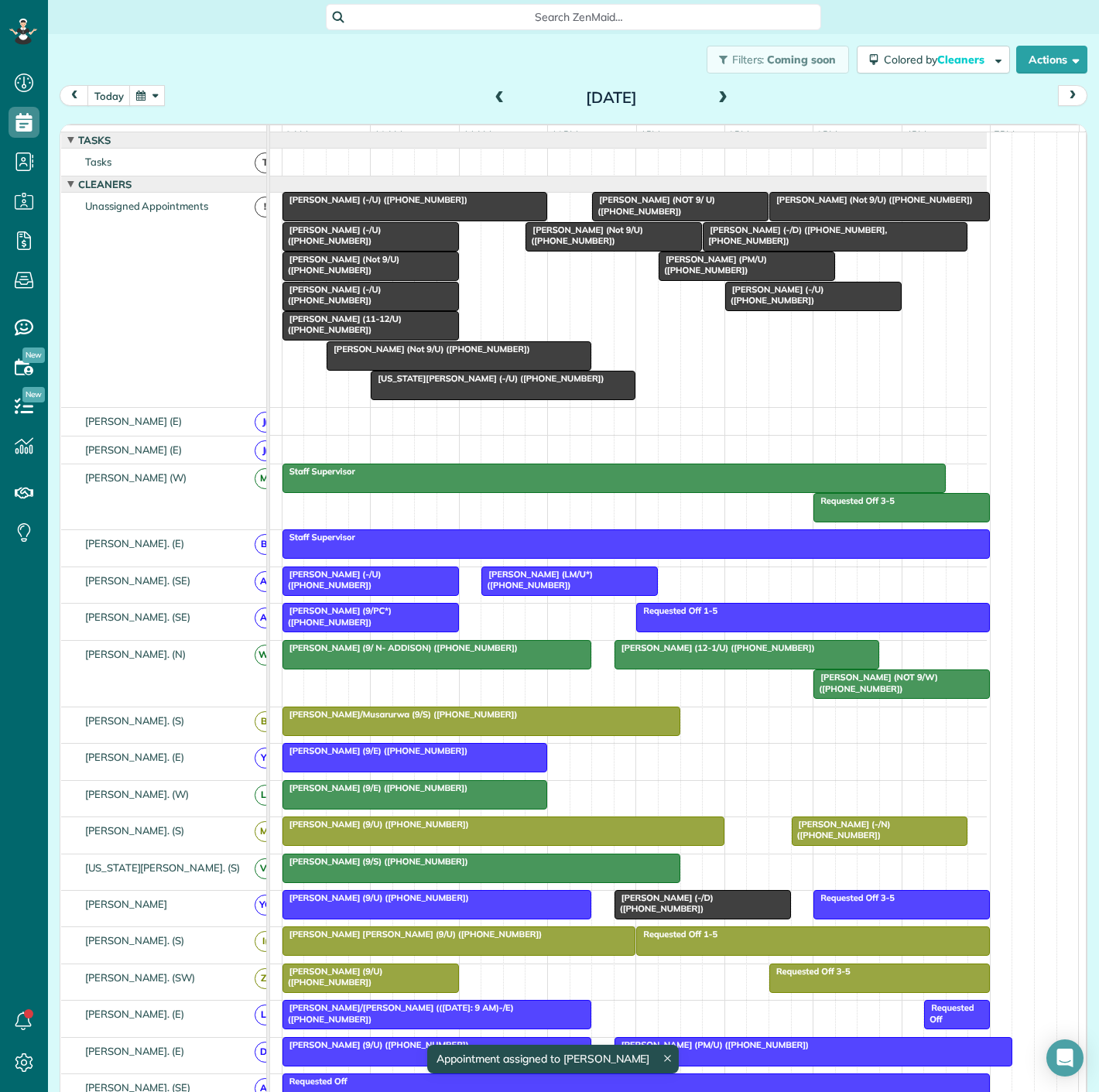
click at [481, 903] on div "[PERSON_NAME] (9/U) ([PHONE_NUMBER])" at bounding box center [437, 898] width 300 height 11
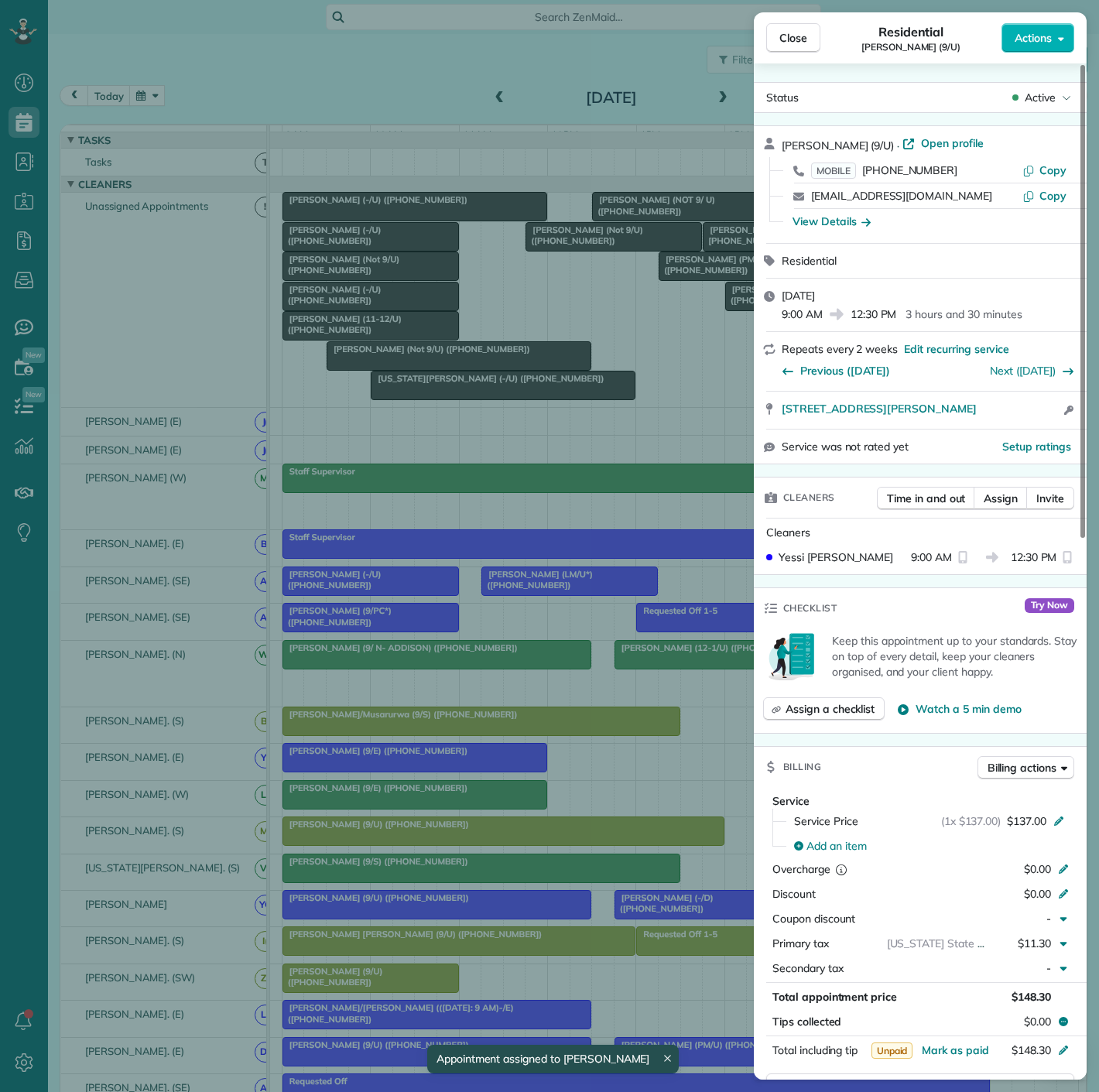
drag, startPoint x: 776, startPoint y: 414, endPoint x: 1054, endPoint y: 421, distance: 278.1
click at [1054, 421] on div "[STREET_ADDRESS][PERSON_NAME] Open access information" at bounding box center [921, 410] width 333 height 37
drag, startPoint x: 361, startPoint y: 816, endPoint x: 638, endPoint y: 901, distance: 289.7
click at [361, 816] on div "Close Residential [PERSON_NAME] (9/U) Actions Status Active [PERSON_NAME] (9/U)…" at bounding box center [549, 546] width 1099 height 1092
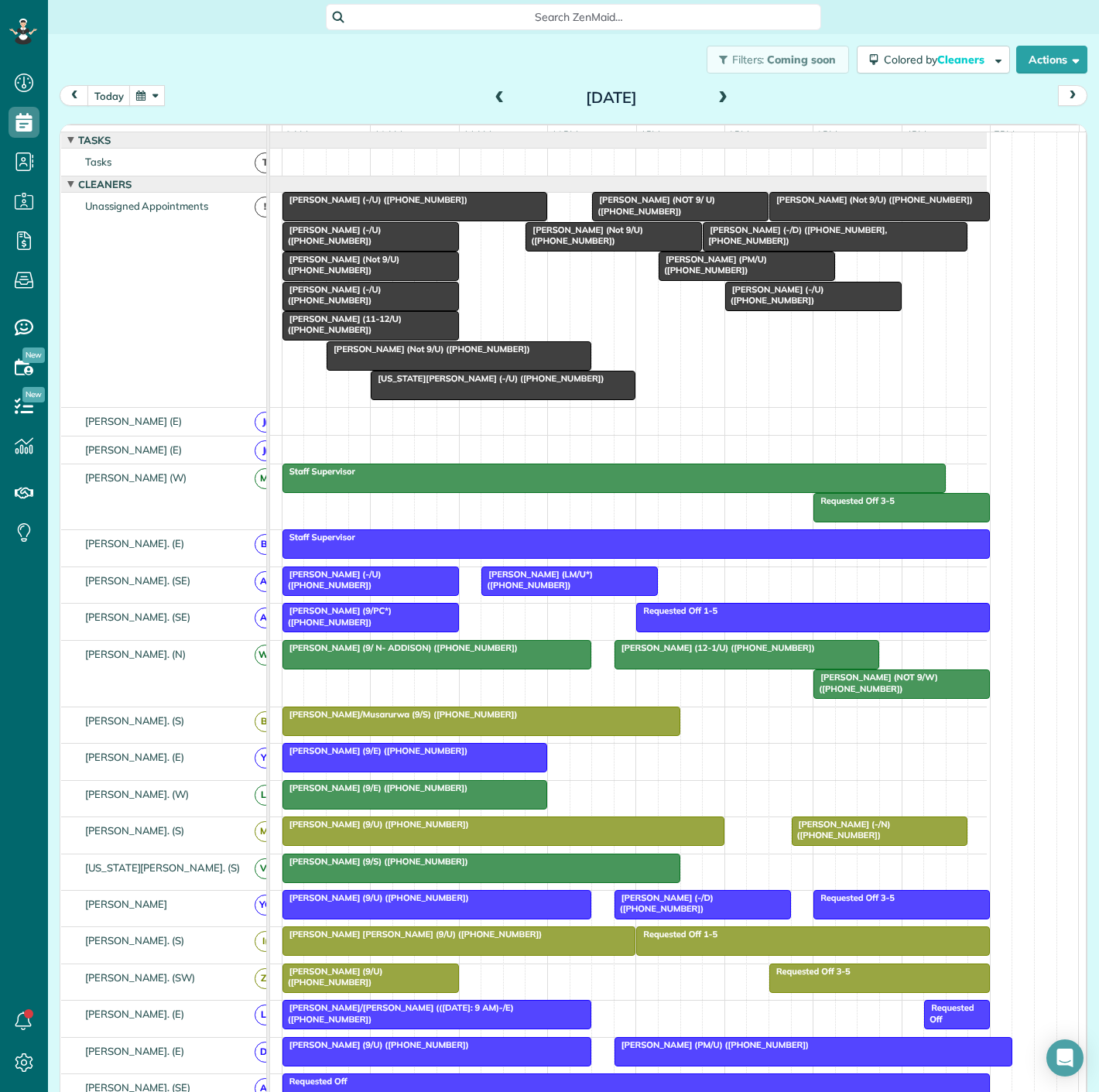
click at [685, 919] on div at bounding box center [703, 904] width 175 height 28
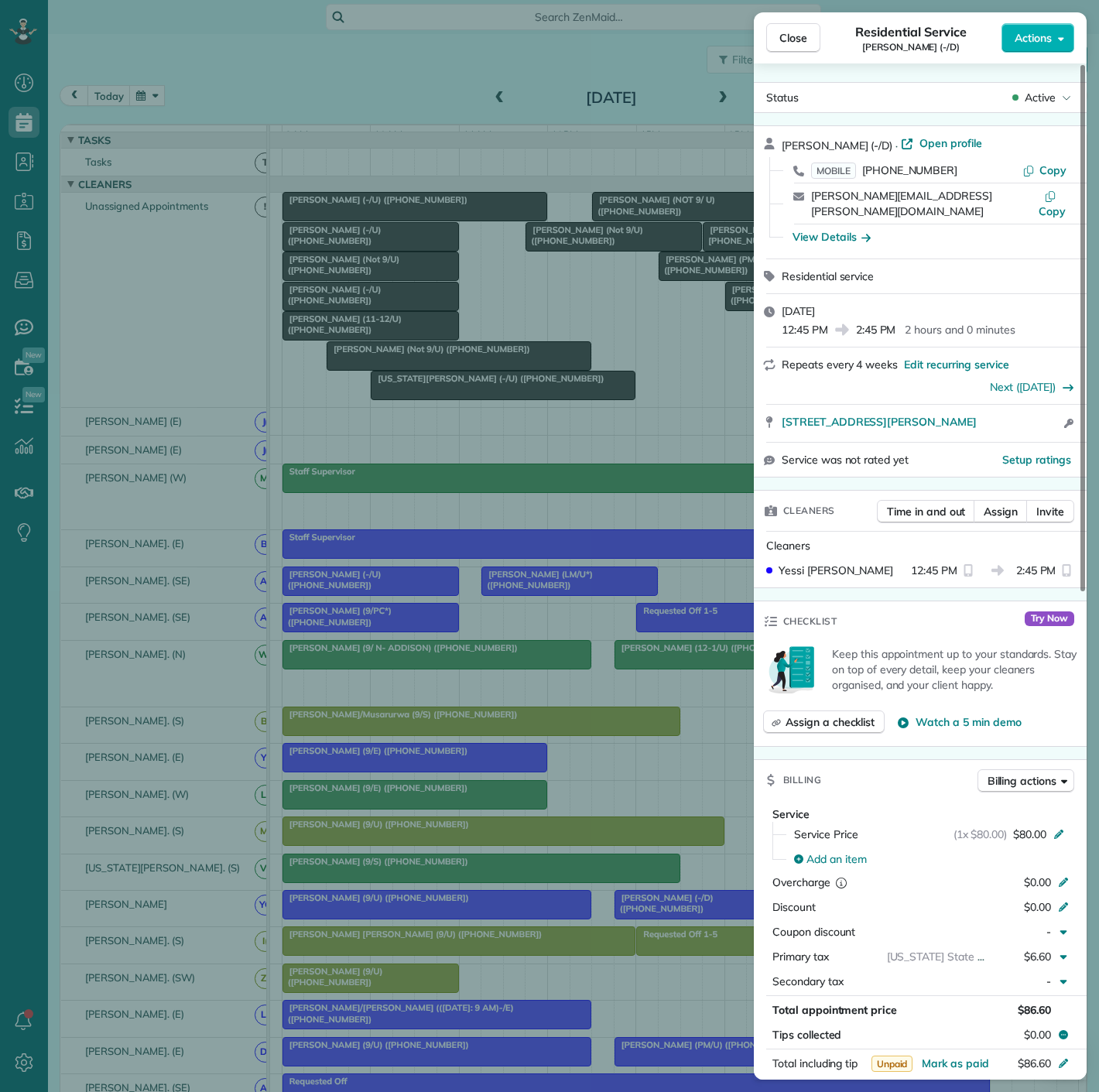
drag, startPoint x: 799, startPoint y: 419, endPoint x: 987, endPoint y: 417, distance: 188.0
click at [987, 417] on div "[STREET_ADDRESS][PERSON_NAME] Open access information" at bounding box center [921, 423] width 333 height 37
drag, startPoint x: 176, startPoint y: 735, endPoint x: 361, endPoint y: 813, distance: 200.8
click at [175, 735] on div "Close Residential Service [PERSON_NAME] (-/D) Actions Status Active [PERSON_NAM…" at bounding box center [549, 546] width 1099 height 1092
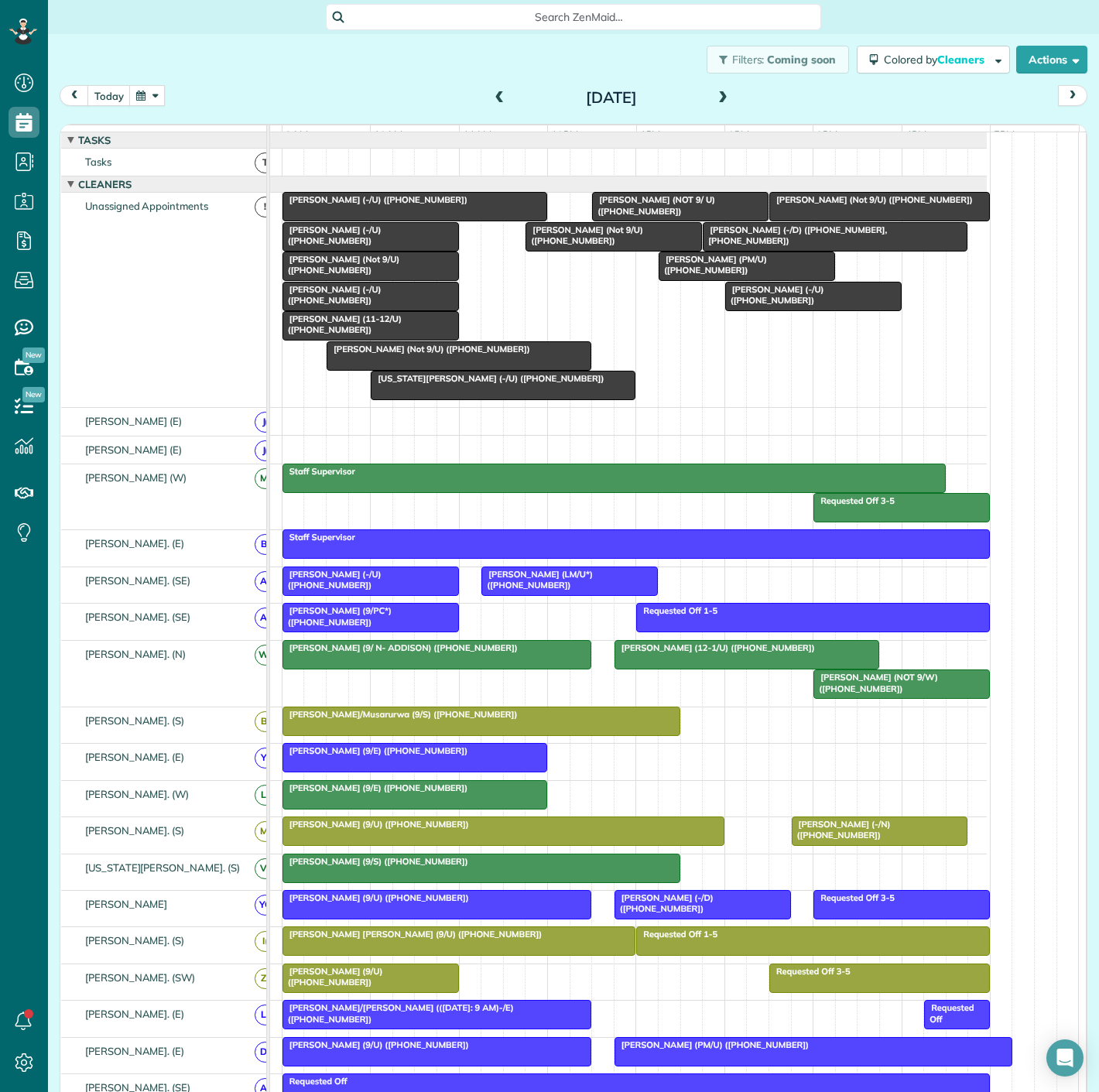
click at [822, 310] on div at bounding box center [813, 296] width 175 height 28
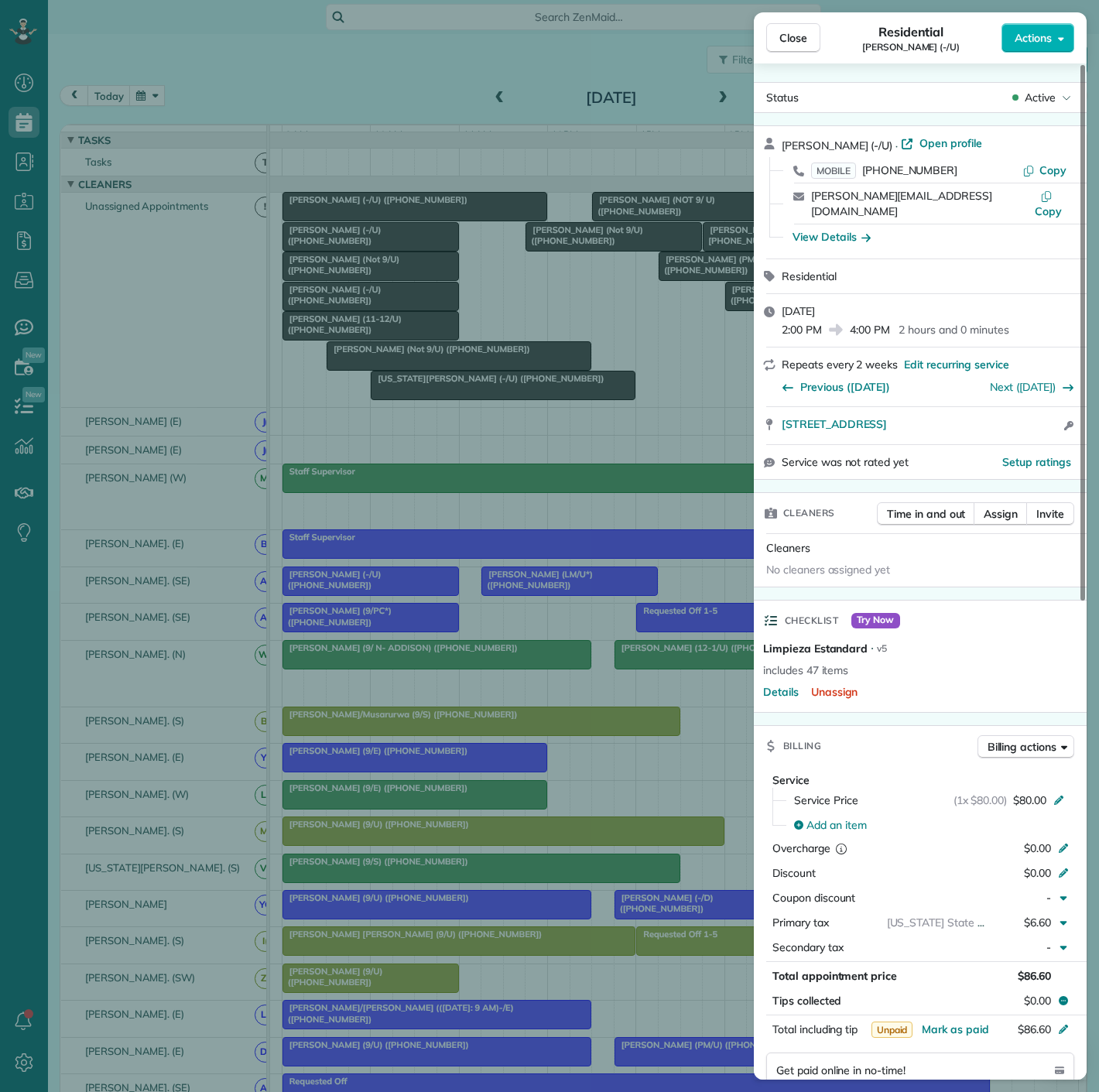
drag, startPoint x: 776, startPoint y: 419, endPoint x: 1048, endPoint y: 417, distance: 272.0
click at [1048, 417] on div "[STREET_ADDRESS] Open access information" at bounding box center [921, 425] width 333 height 37
drag, startPoint x: 532, startPoint y: 368, endPoint x: 405, endPoint y: 304, distance: 142.2
click at [532, 368] on div "Close Residential [PERSON_NAME] (-/U) Actions Status Active [PERSON_NAME] (-/U)…" at bounding box center [549, 546] width 1099 height 1092
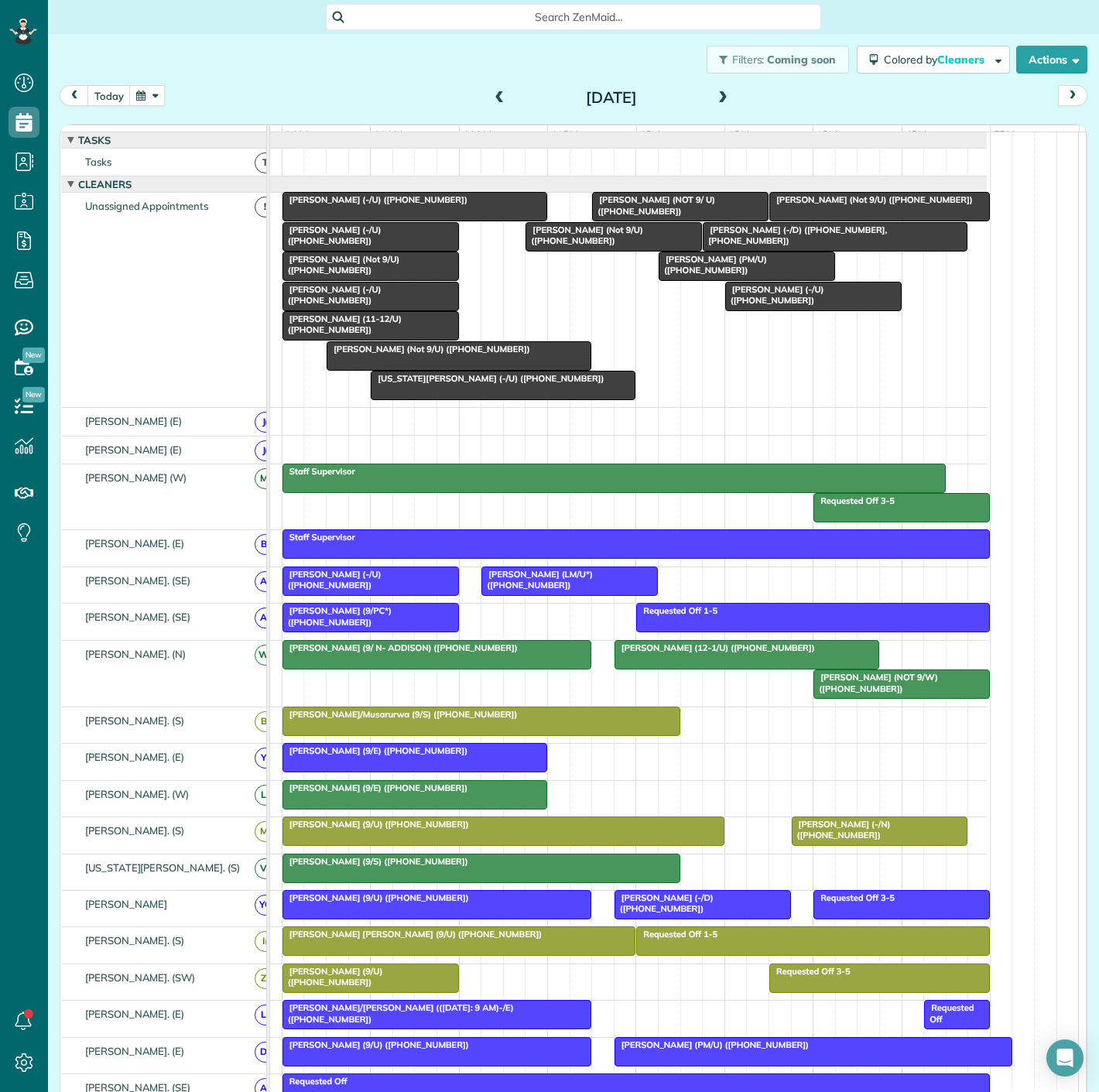
click at [368, 297] on span "[PERSON_NAME] (-/U) ([PHONE_NUMBER])" at bounding box center [331, 294] width 100 height 21
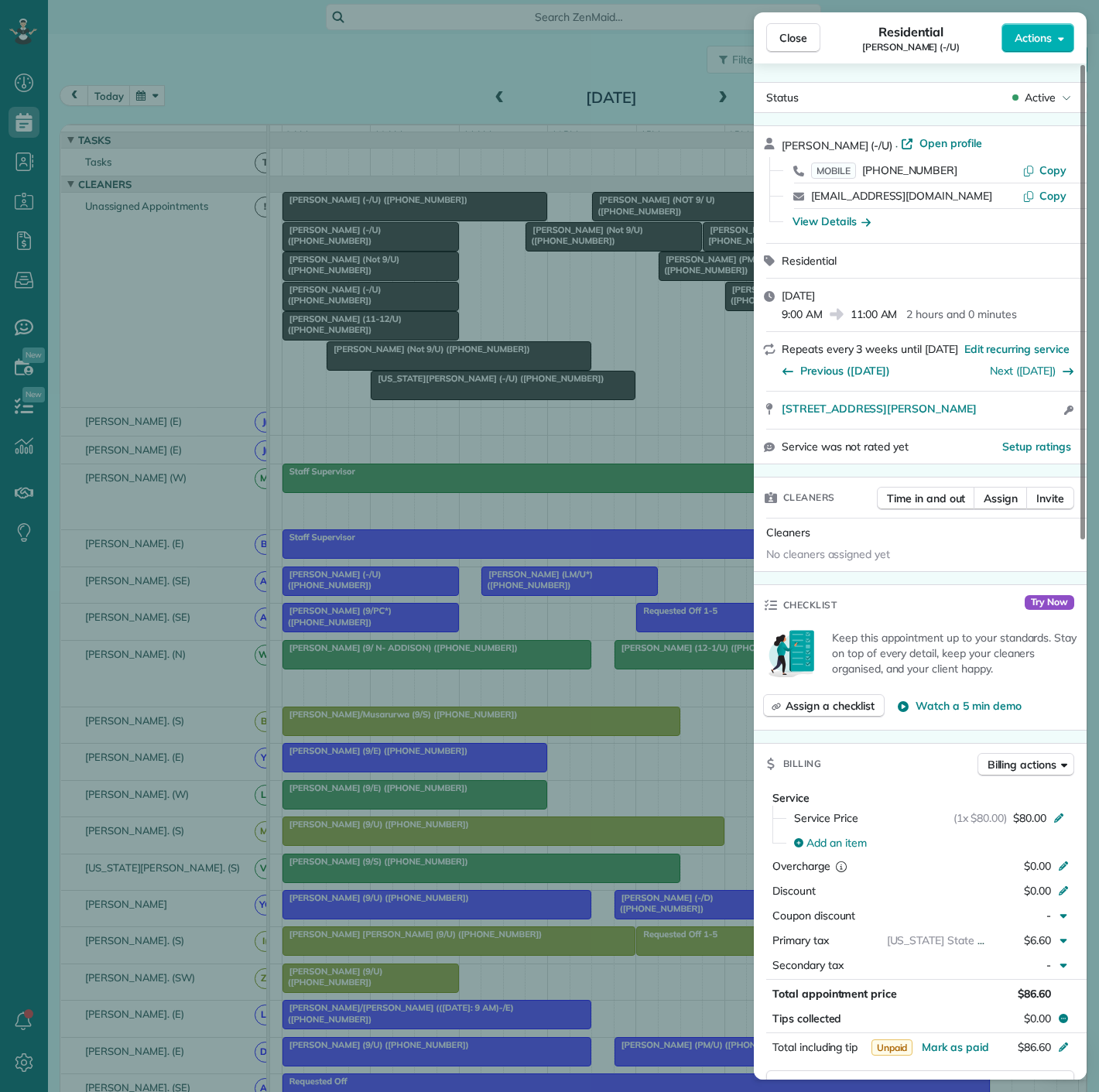
drag, startPoint x: 778, startPoint y: 430, endPoint x: 754, endPoint y: 408, distance: 32.6
click at [776, 417] on div "[PERSON_NAME] (-/U) · Open profile MOBILE [PHONE_NUMBER] Copy [EMAIL_ADDRESS][D…" at bounding box center [921, 295] width 333 height 339
click at [342, 325] on div "Close Residential [PERSON_NAME] (-/U) Actions Status Active [PERSON_NAME] (-/U)…" at bounding box center [549, 546] width 1099 height 1092
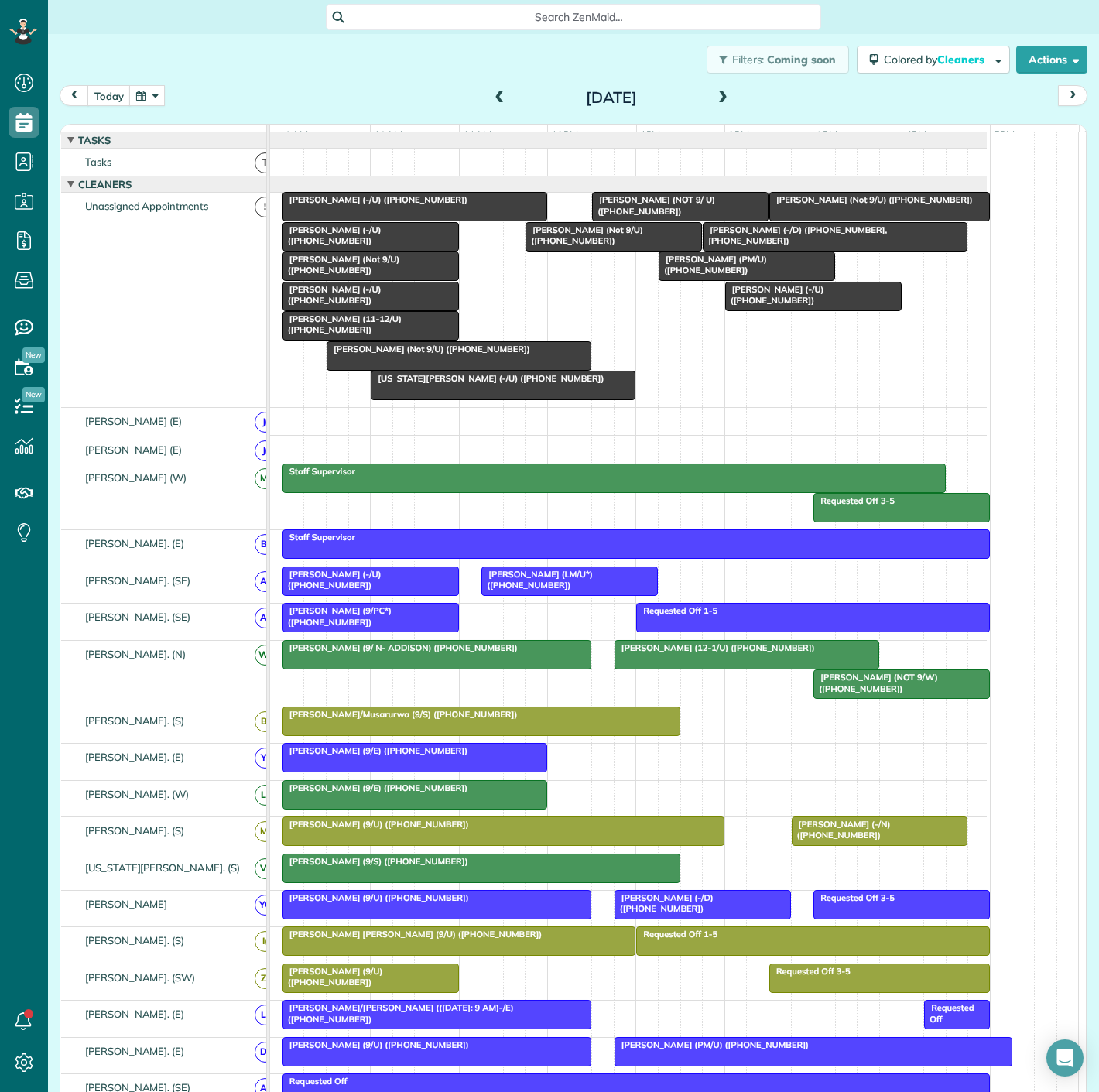
click at [364, 276] on div "[PERSON_NAME] (Not 9/U) ([PHONE_NUMBER])" at bounding box center [371, 265] width 167 height 22
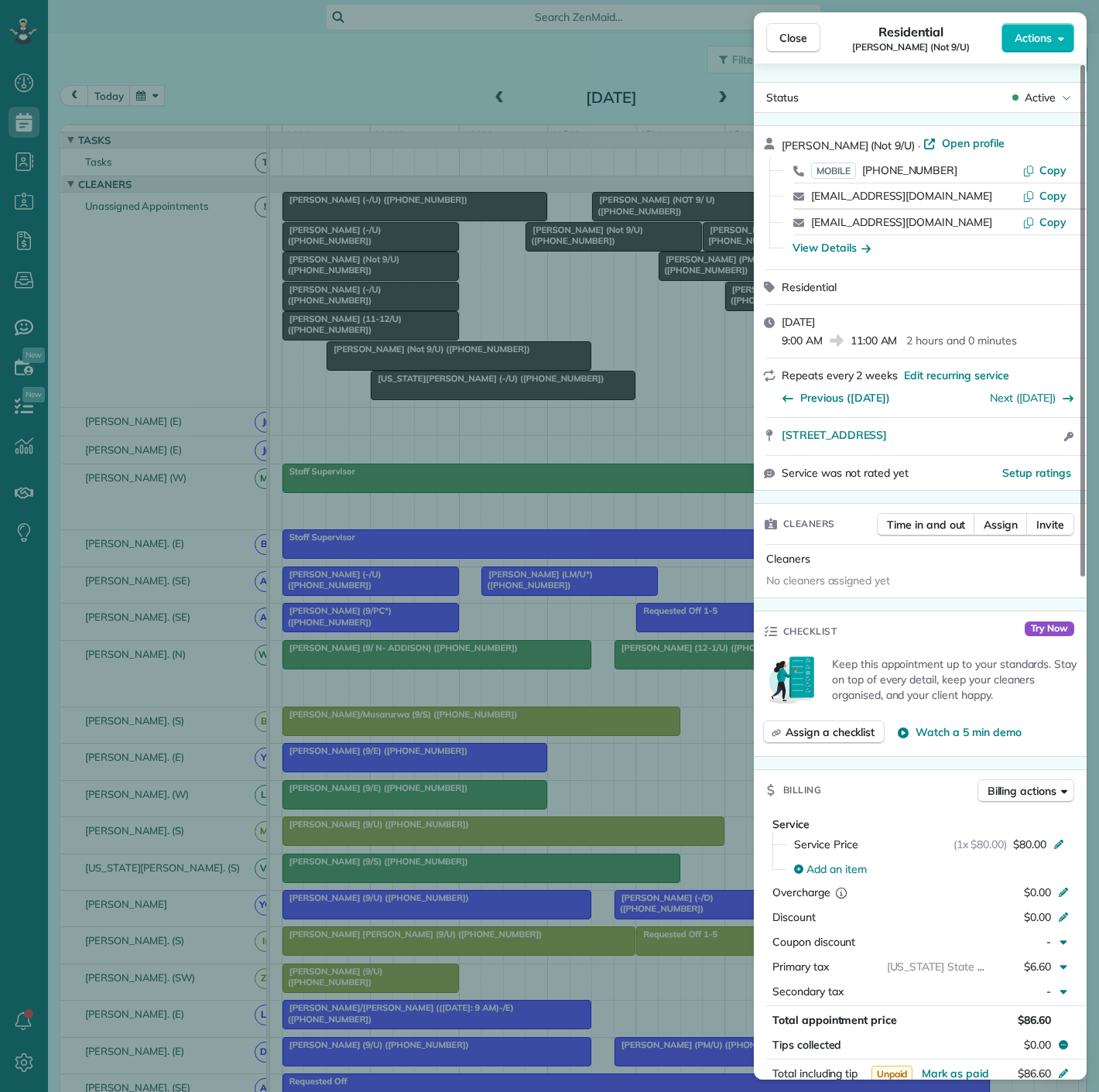
drag, startPoint x: 788, startPoint y: 447, endPoint x: 1044, endPoint y: 445, distance: 256.0
click at [1044, 445] on div "[STREET_ADDRESS] Open access information" at bounding box center [921, 436] width 333 height 37
drag, startPoint x: 480, startPoint y: 380, endPoint x: 423, endPoint y: 329, distance: 76.5
click at [480, 380] on div "Close Residential [PERSON_NAME] (Not 9/U) Actions Status Active [PERSON_NAME] (…" at bounding box center [549, 546] width 1099 height 1092
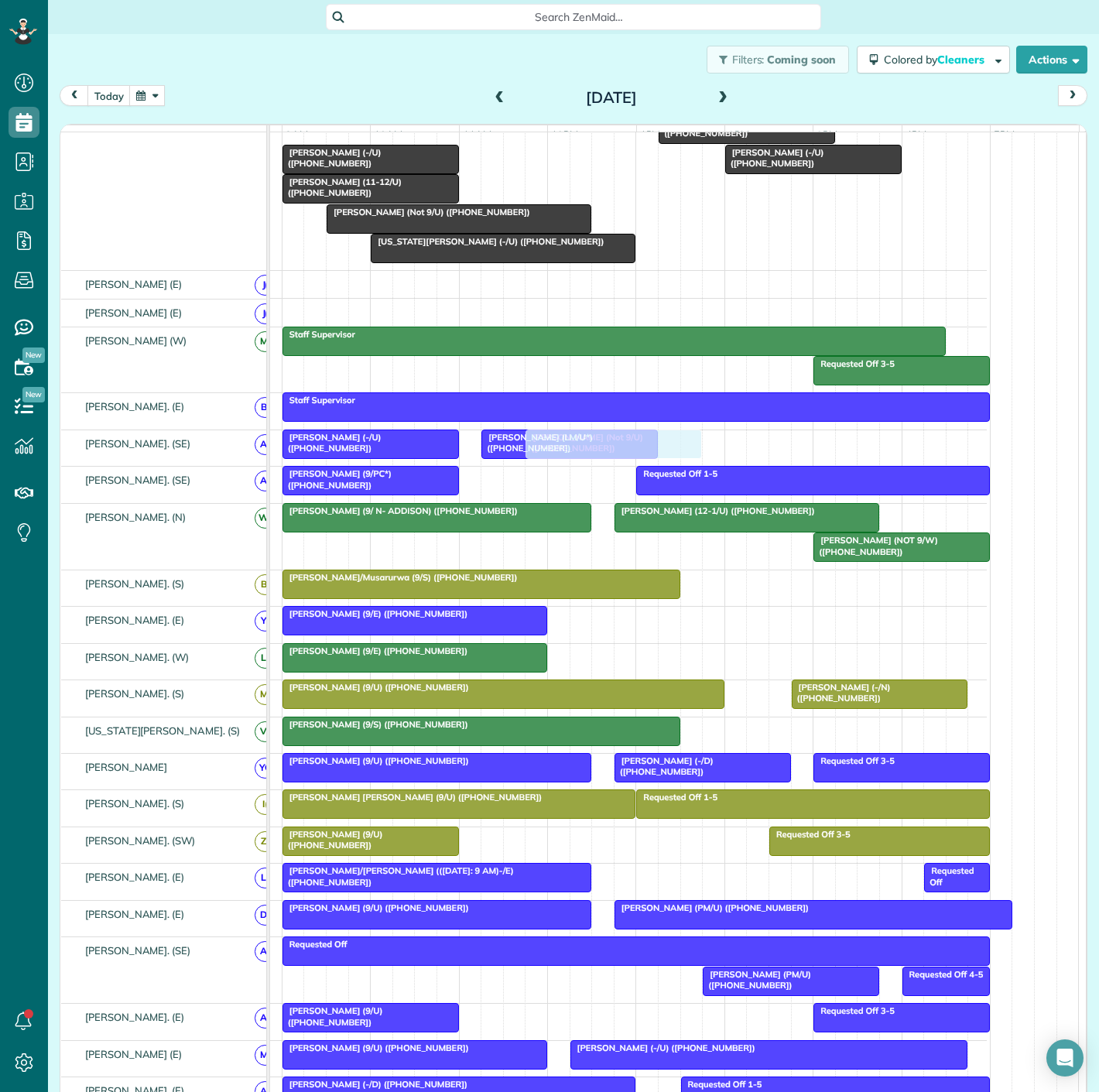
scroll to position [258, 0]
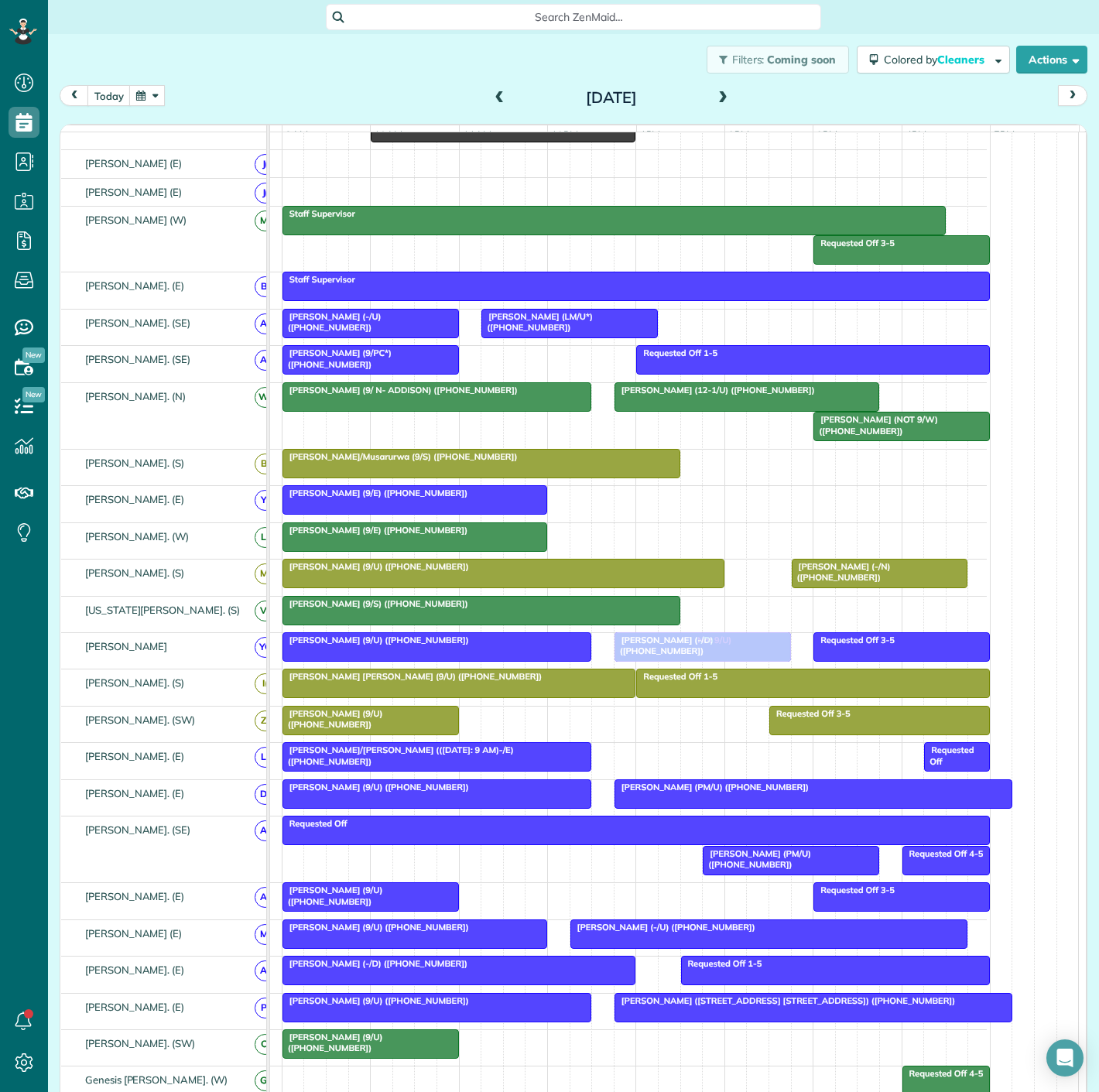
drag, startPoint x: 332, startPoint y: 282, endPoint x: 673, endPoint y: 666, distance: 513.6
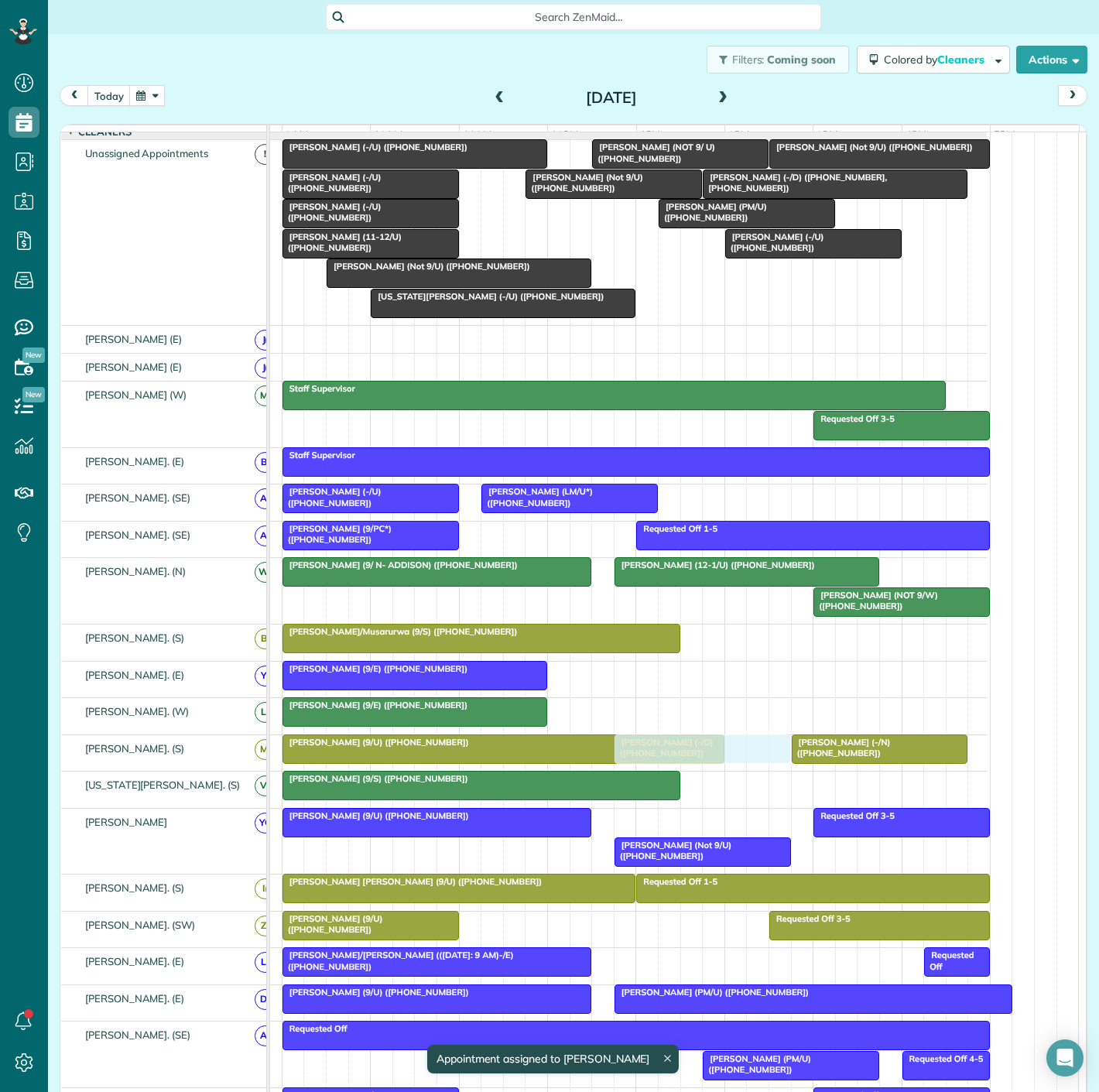
scroll to position [0, 0]
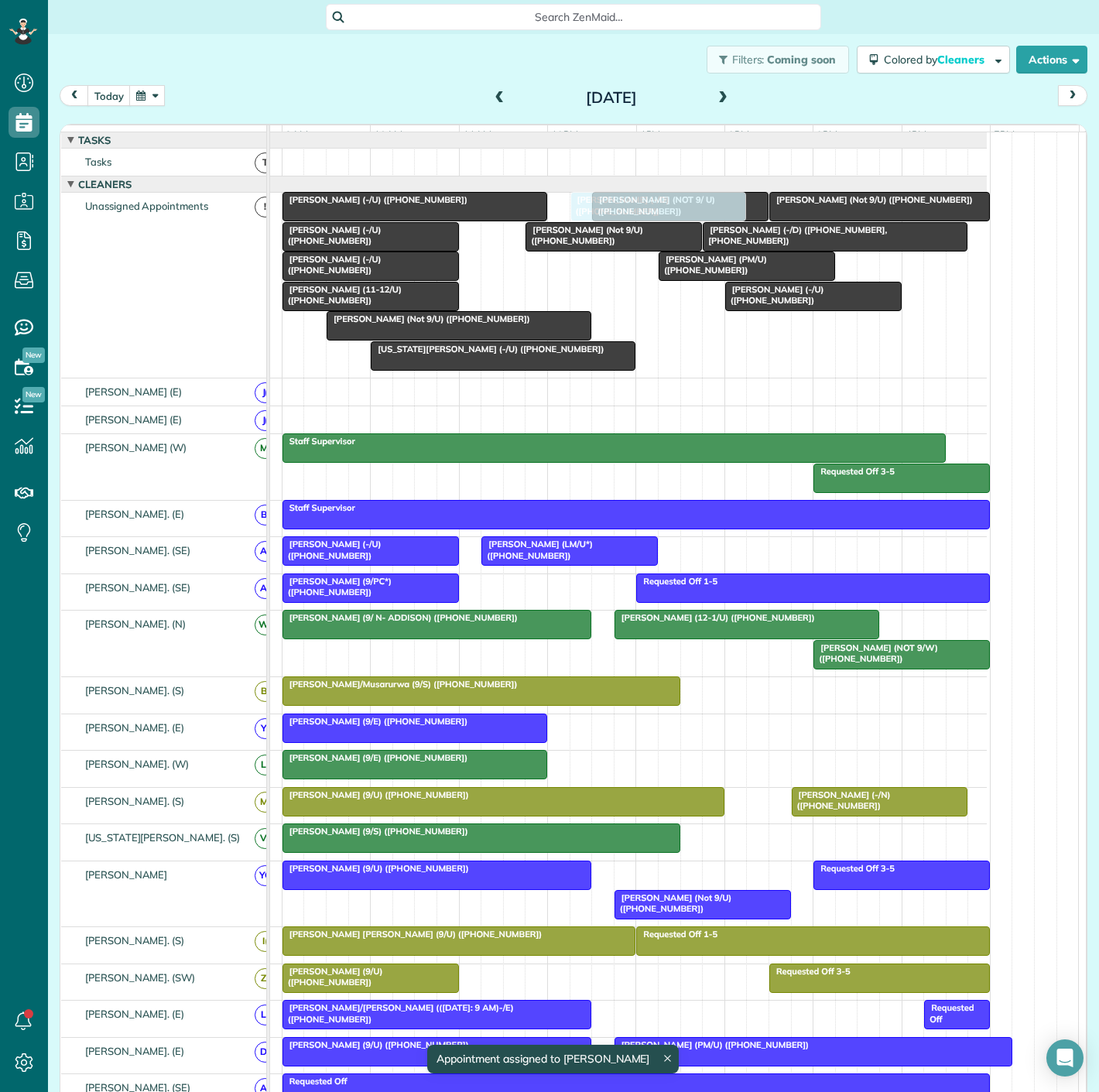
drag, startPoint x: 671, startPoint y: 655, endPoint x: 630, endPoint y: 377, distance: 281.0
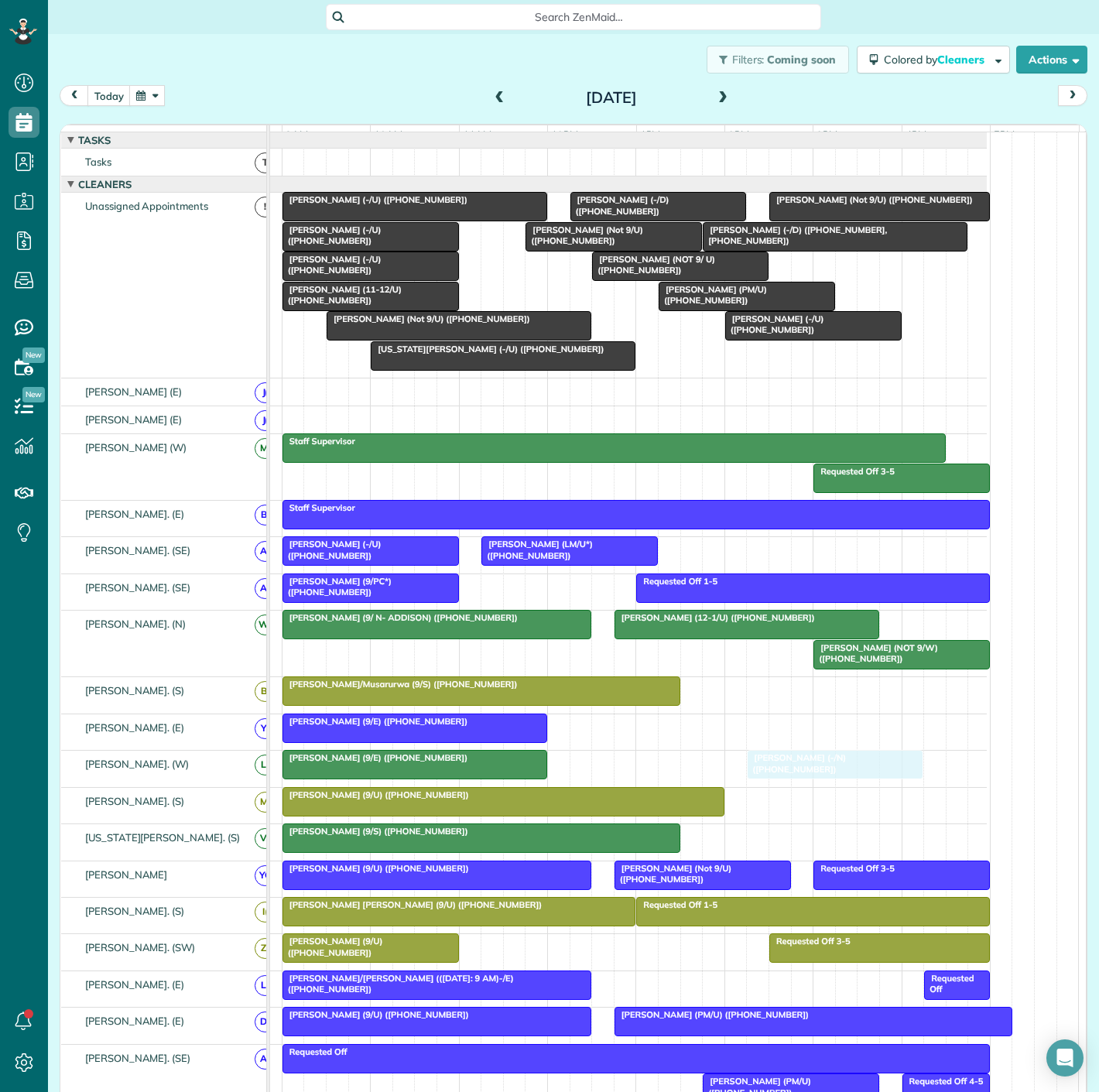
scroll to position [430, 0]
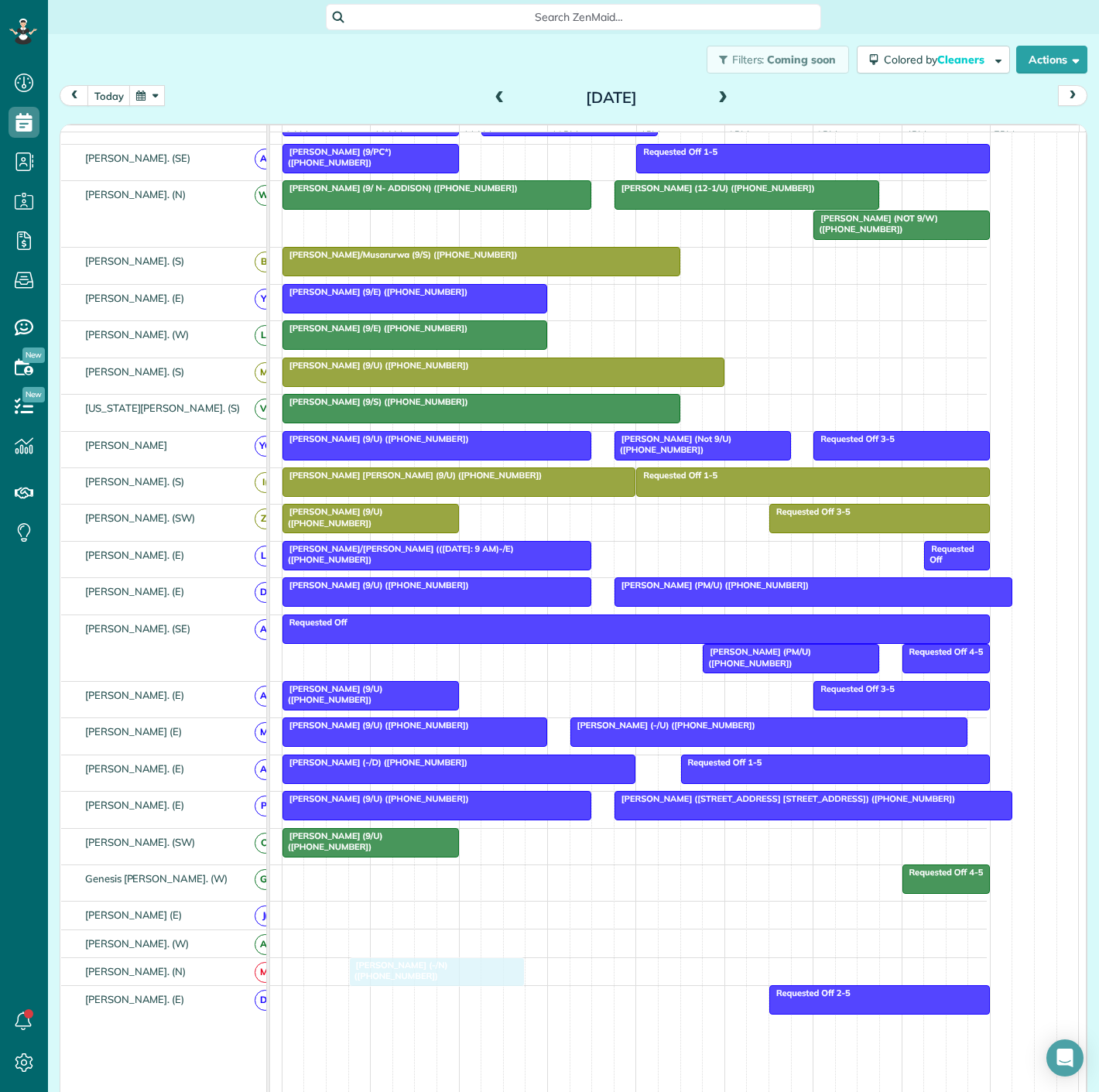
drag, startPoint x: 866, startPoint y: 810, endPoint x: 428, endPoint y: 965, distance: 464.6
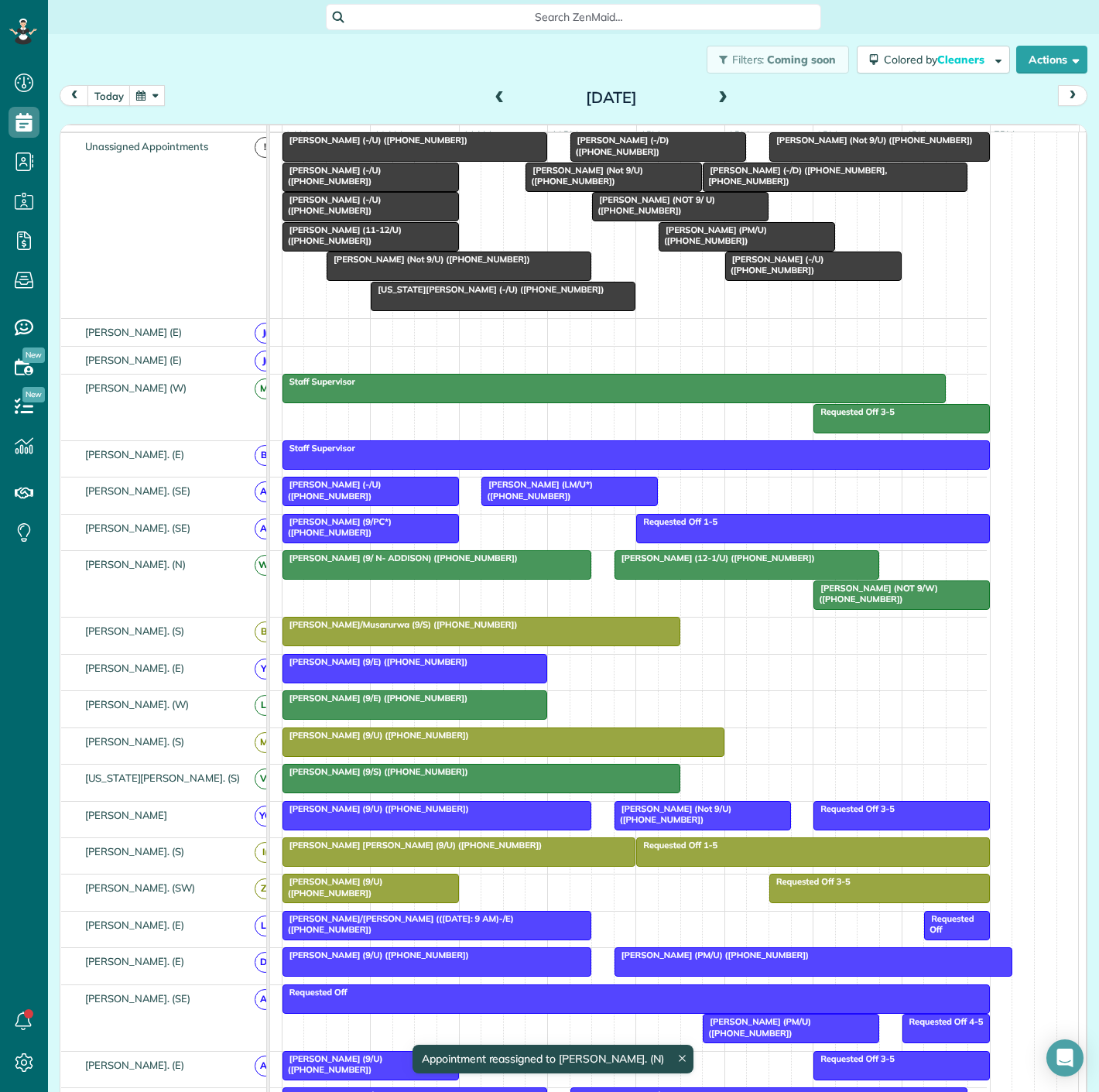
scroll to position [86, 0]
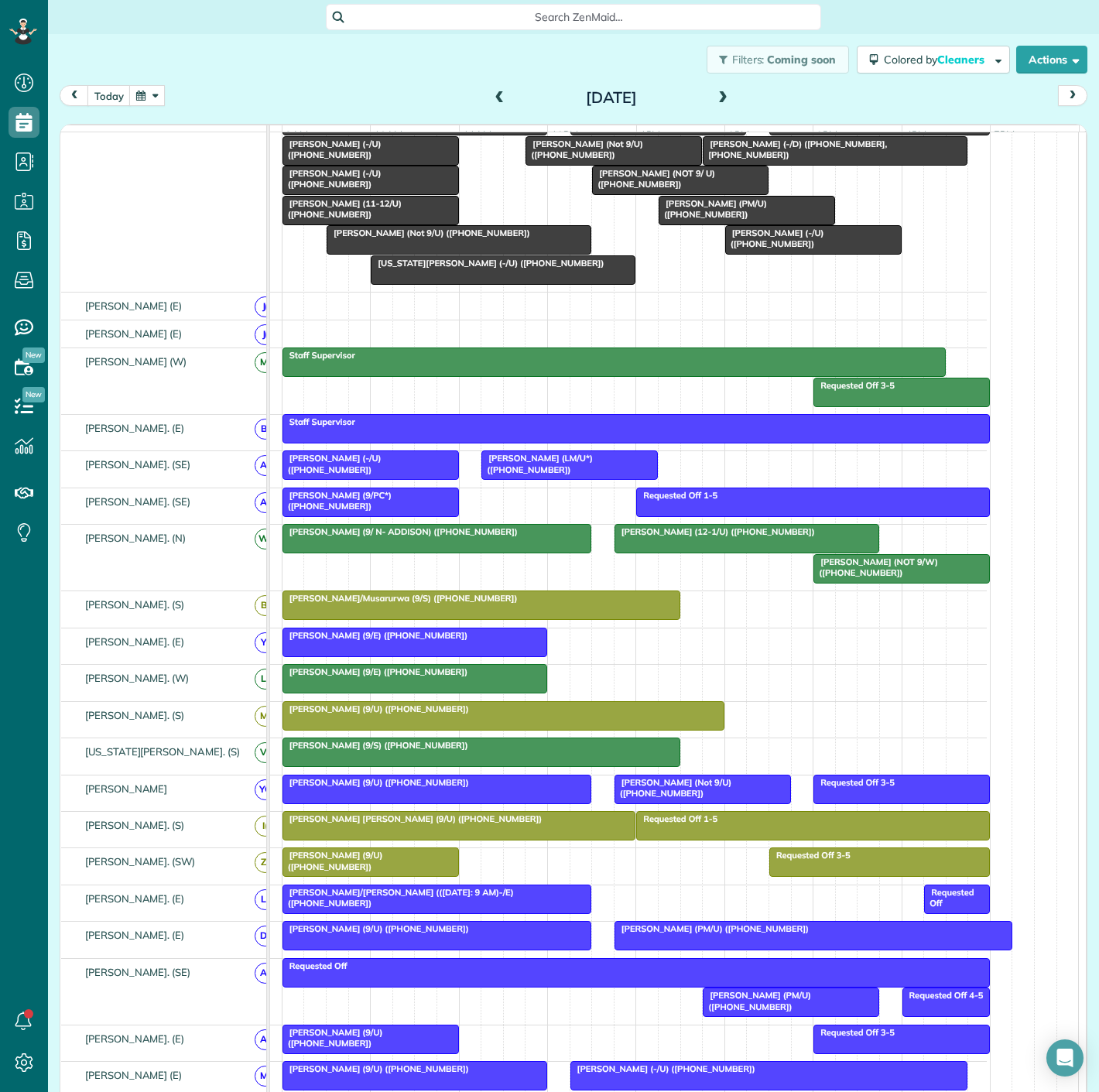
click at [600, 728] on div at bounding box center [503, 716] width 440 height 28
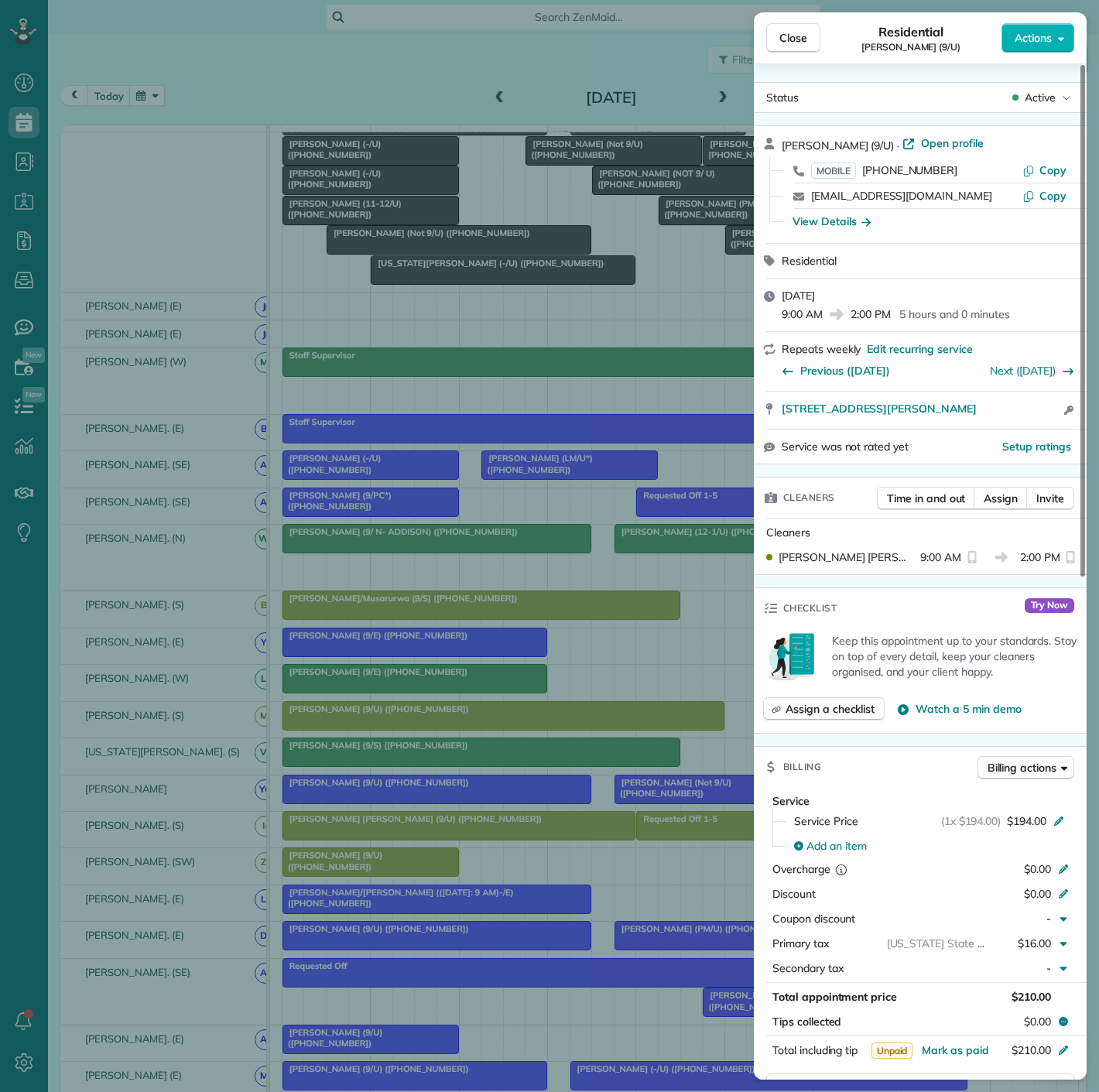
click at [600, 728] on div "Close Residential [PERSON_NAME] (9/U) Actions Status Active [PERSON_NAME] (9/U)…" at bounding box center [549, 546] width 1099 height 1092
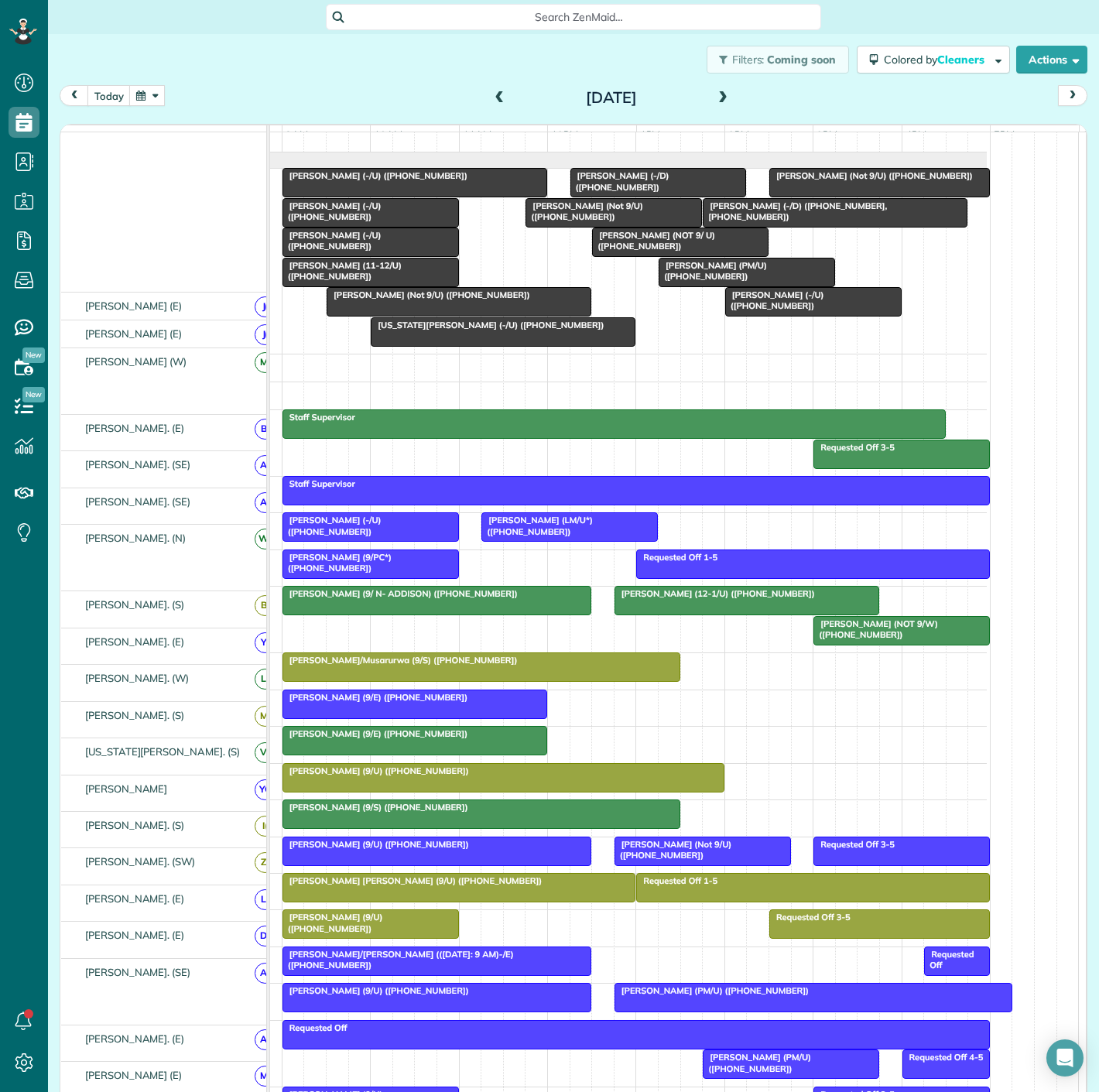
scroll to position [24, 0]
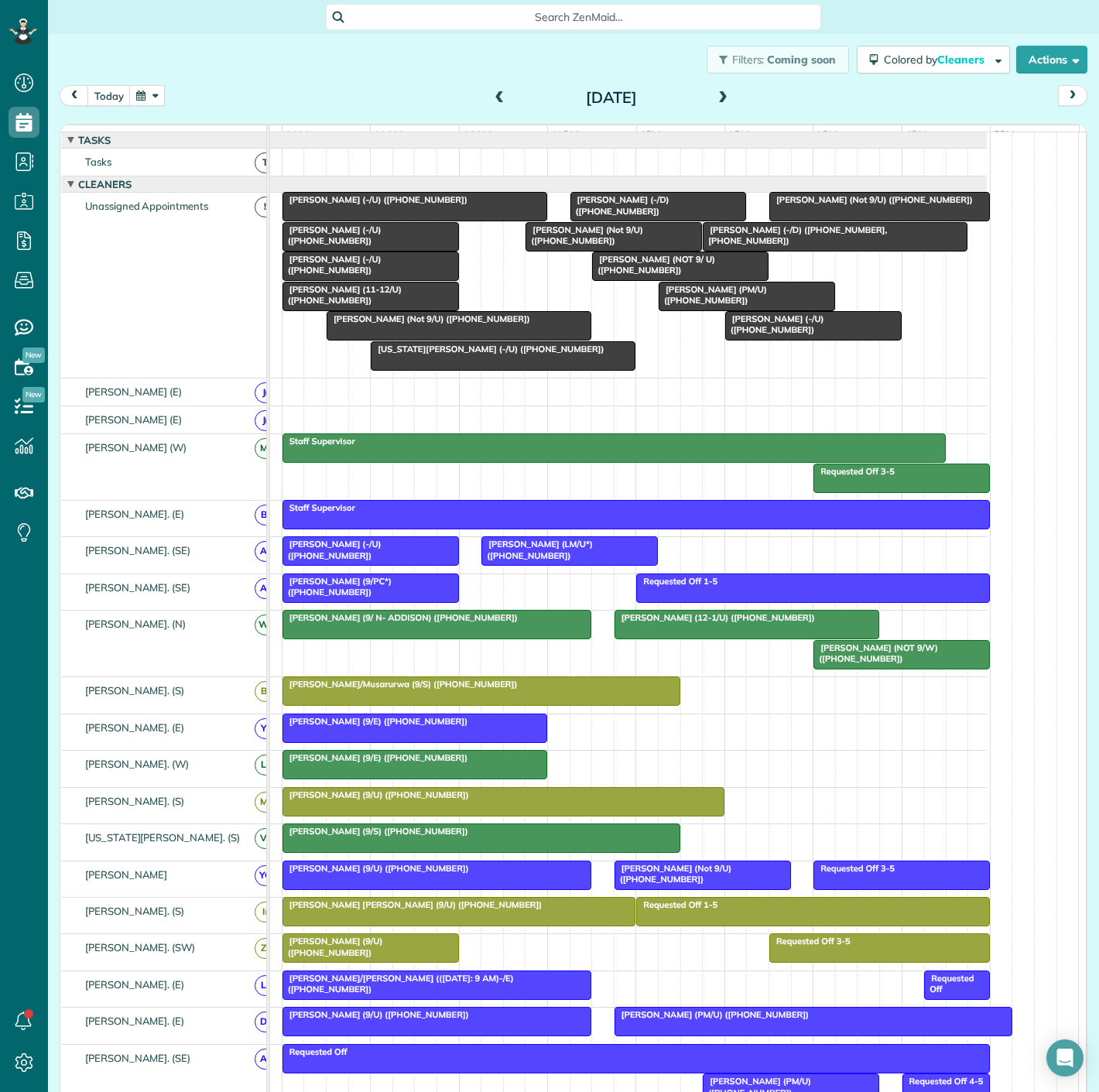
click at [406, 340] on div at bounding box center [459, 325] width 264 height 28
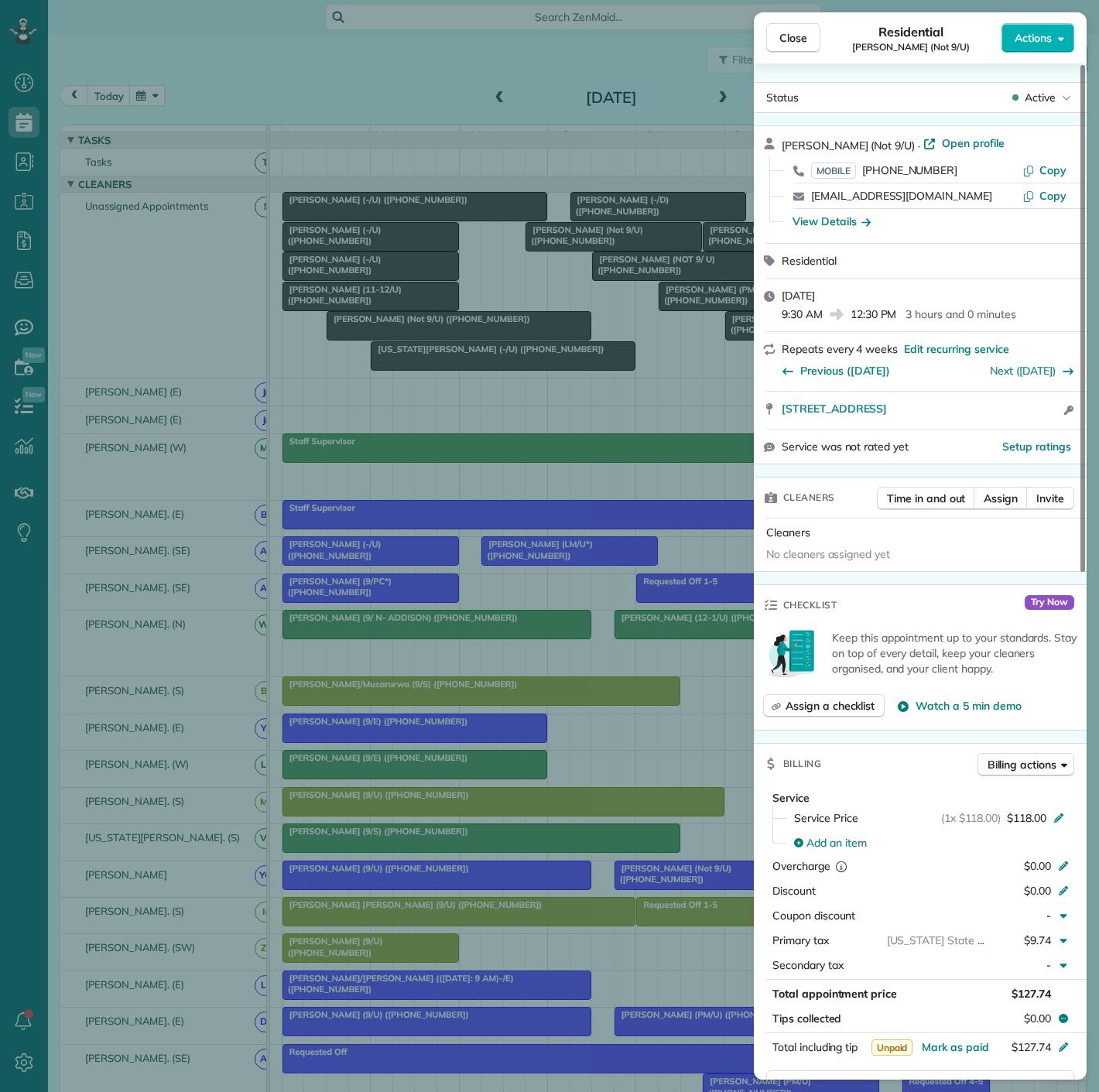
click at [406, 342] on div "Close Residential [PERSON_NAME] (Not 9/U) Actions Status Active [PERSON_NAME] (…" at bounding box center [549, 546] width 1099 height 1092
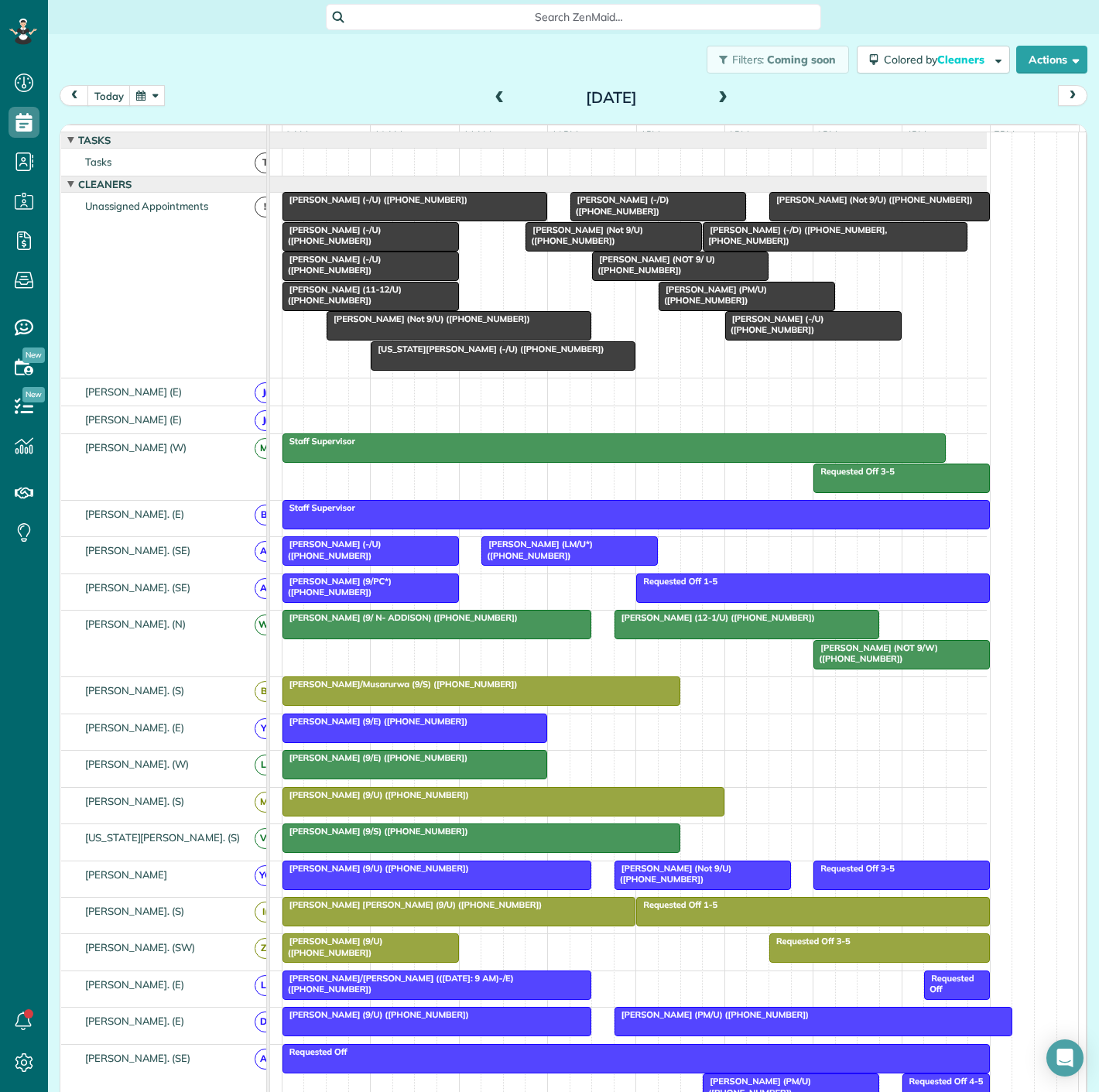
click at [433, 354] on span "[US_STATE][PERSON_NAME] (-/U) ([PHONE_NUMBER])" at bounding box center [487, 350] width 234 height 11
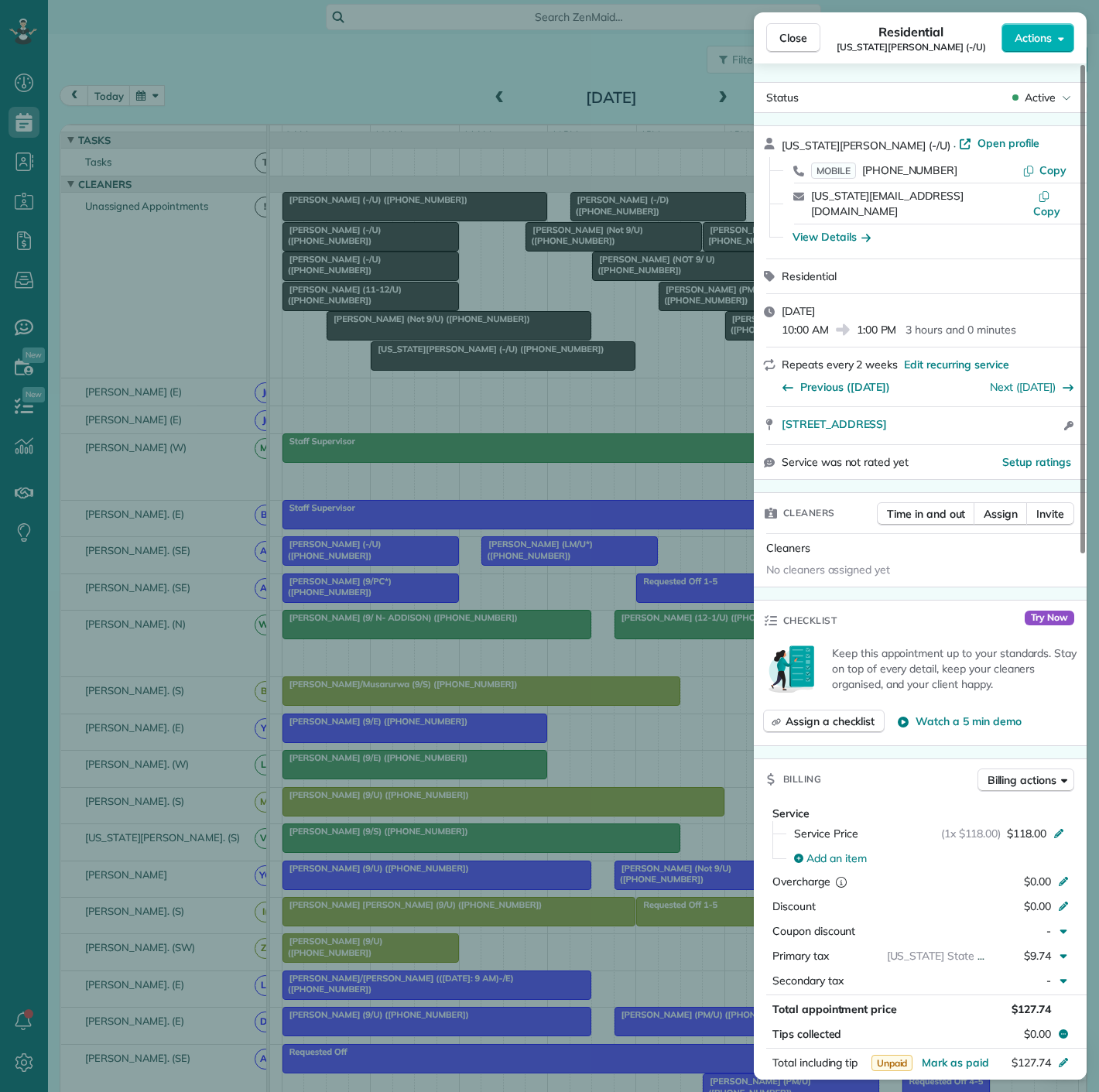
click at [381, 212] on div "Close Residential [US_STATE][PERSON_NAME] (-/U) Actions Status Active [US_STATE…" at bounding box center [549, 546] width 1099 height 1092
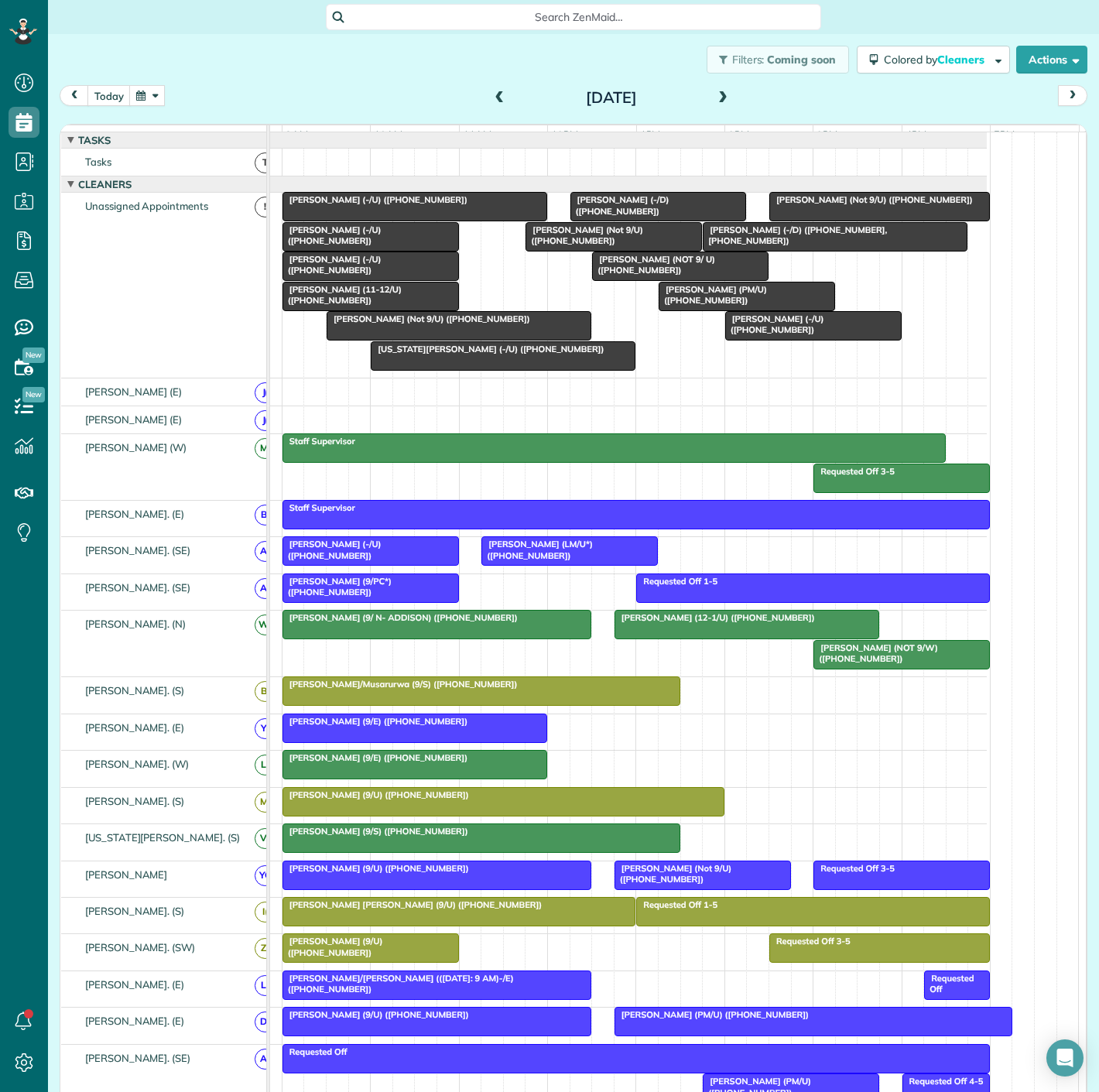
click at [381, 205] on span "[PERSON_NAME] (-/U) ([PHONE_NUMBER])" at bounding box center [375, 200] width 186 height 11
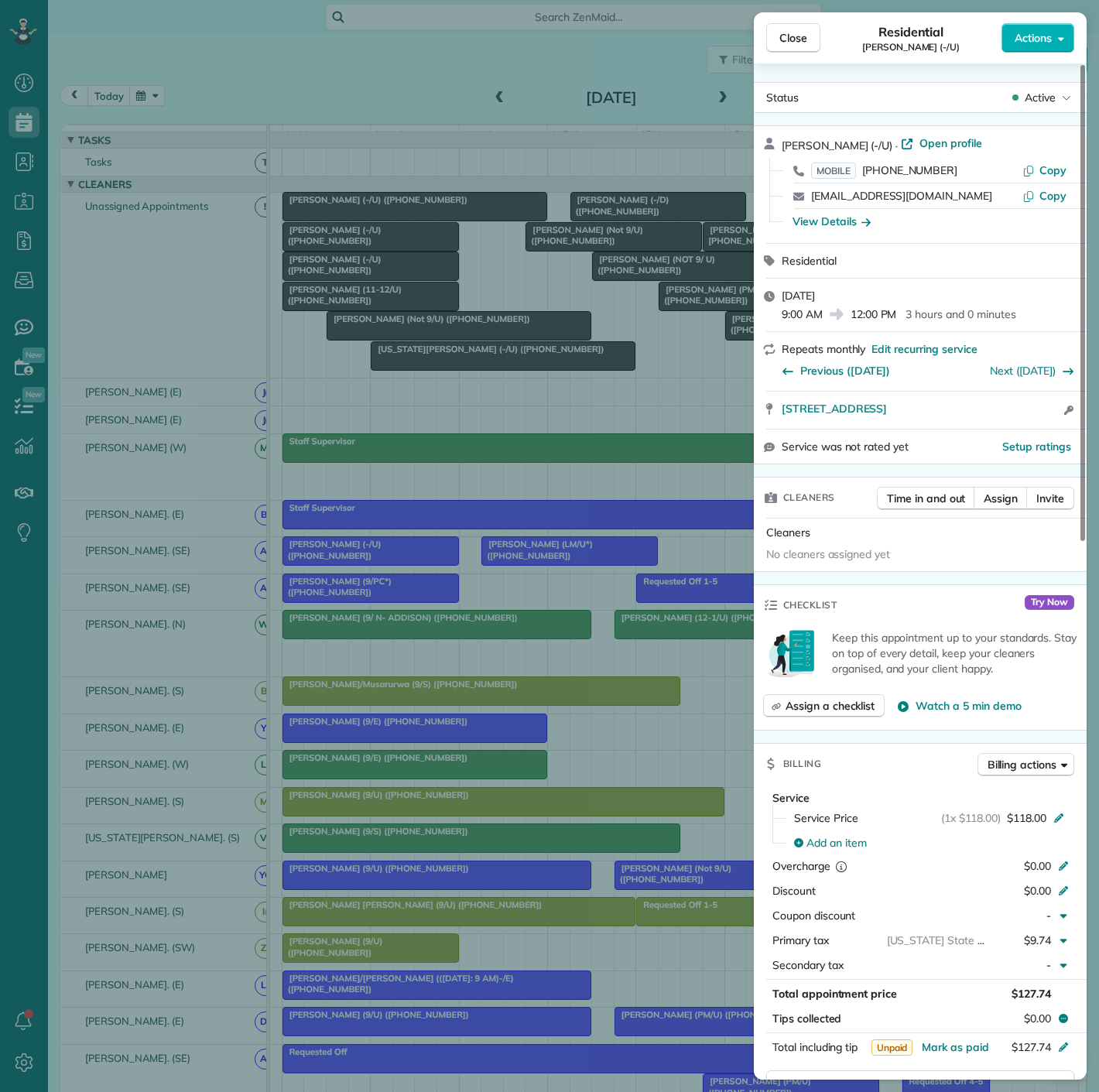
click at [381, 212] on div "Close Residential [PERSON_NAME] (-/U) Actions Status Active [PERSON_NAME] (-/U)…" at bounding box center [549, 546] width 1099 height 1092
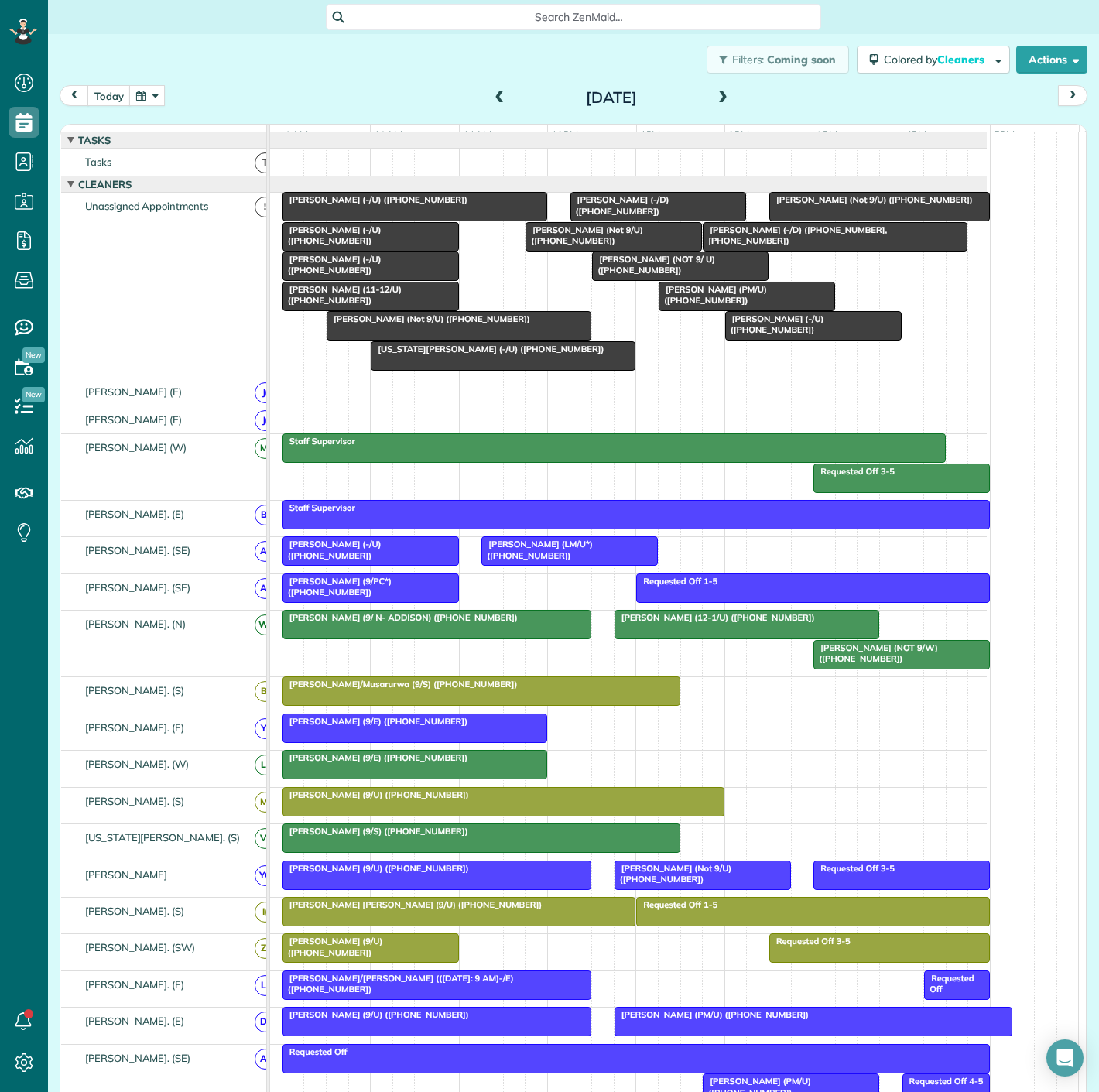
click at [846, 250] on div at bounding box center [835, 237] width 264 height 28
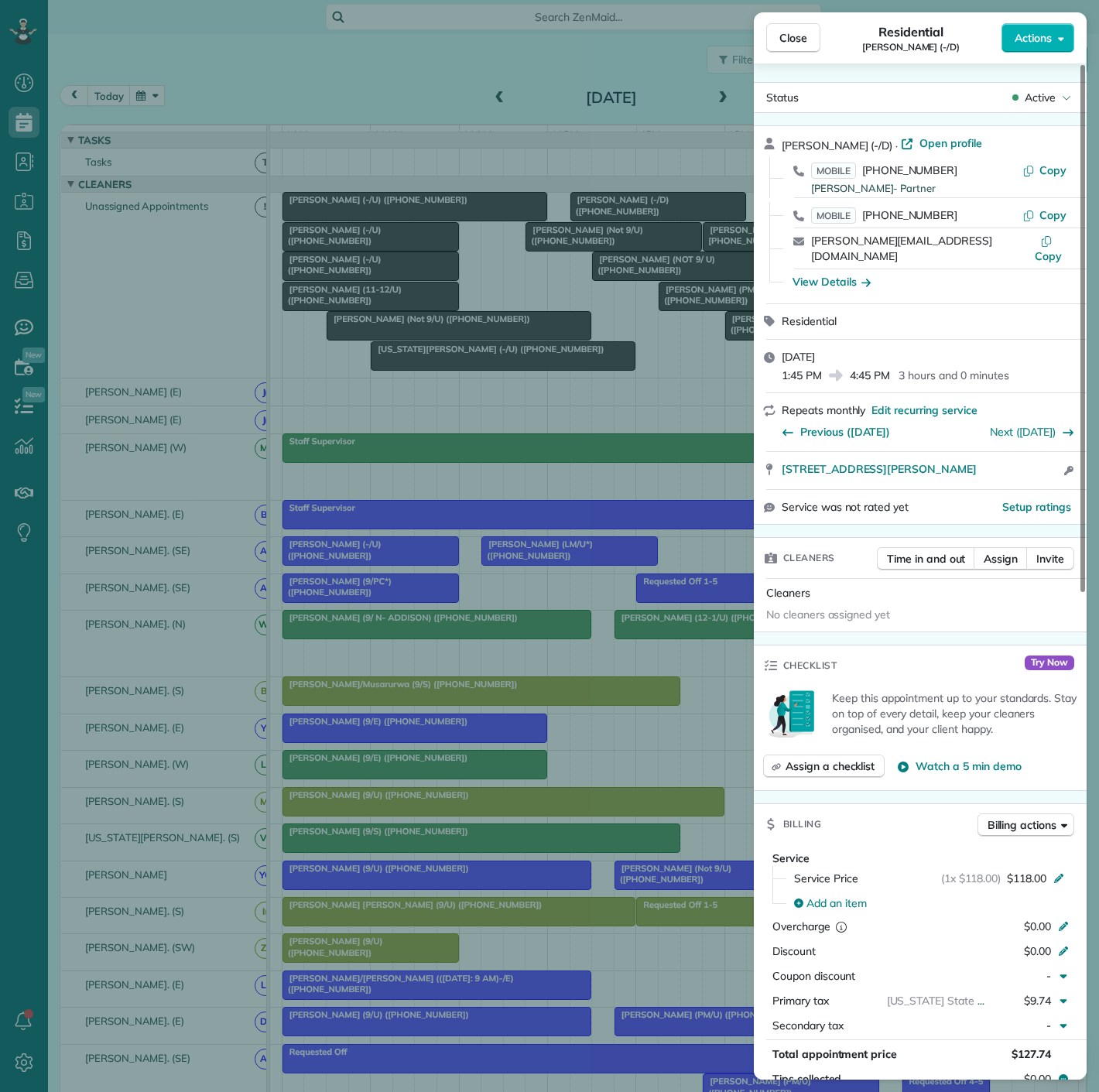
drag, startPoint x: 798, startPoint y: 464, endPoint x: 1046, endPoint y: 464, distance: 248.0
click at [1046, 464] on div "[STREET_ADDRESS][PERSON_NAME] Open access information" at bounding box center [921, 470] width 333 height 37
drag, startPoint x: 409, startPoint y: 796, endPoint x: 523, endPoint y: 794, distance: 114.0
click at [409, 796] on div "Close Residential [PERSON_NAME] (-/D) Actions Status Active [PERSON_NAME] (-/D)…" at bounding box center [549, 546] width 1099 height 1092
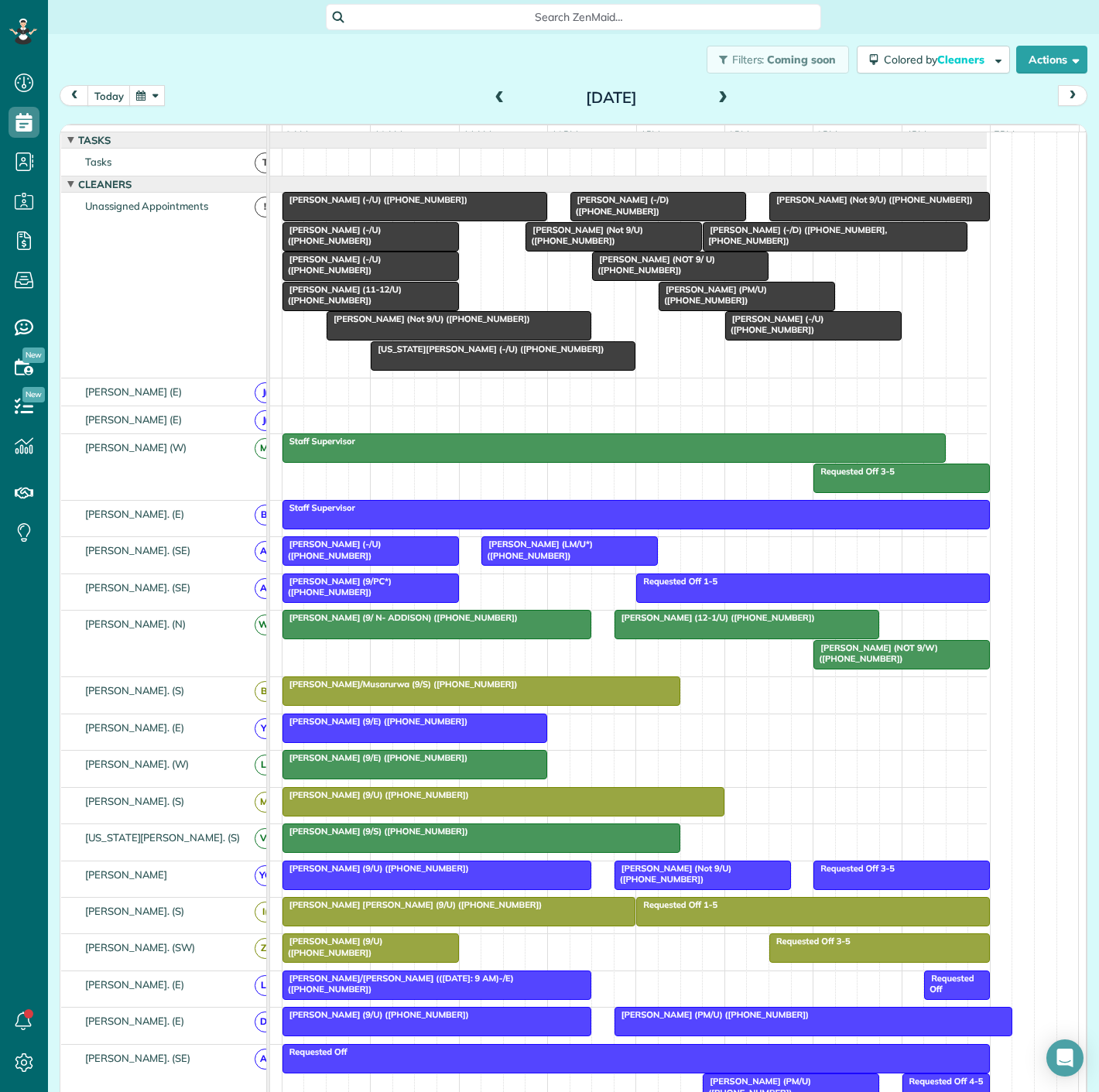
click at [526, 801] on div "[PERSON_NAME] (9/U) ([PHONE_NUMBER])" at bounding box center [503, 795] width 432 height 11
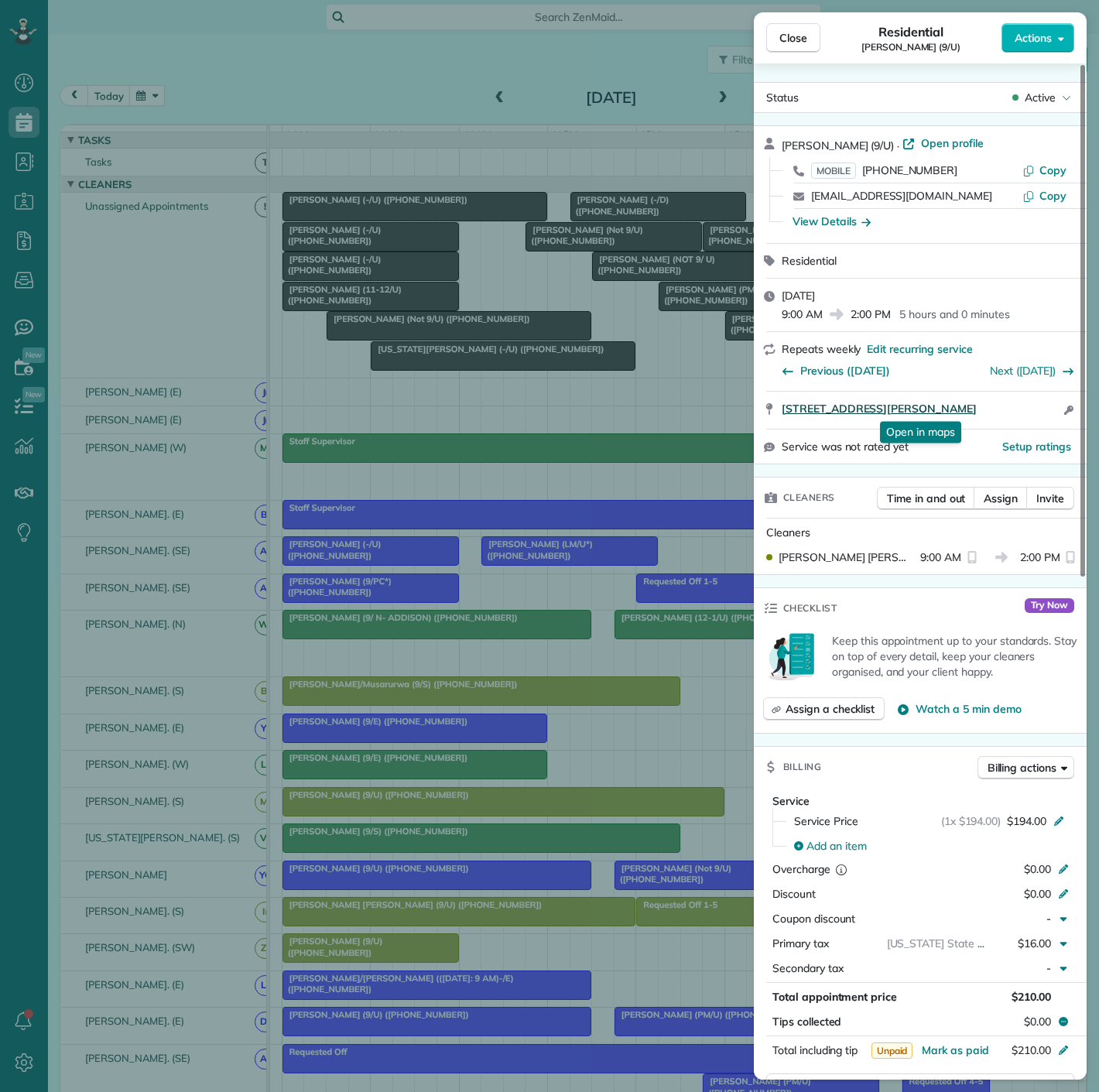
drag, startPoint x: 790, startPoint y: 414, endPoint x: 1036, endPoint y: 414, distance: 246.0
click at [1036, 414] on div "[STREET_ADDRESS][PERSON_NAME] Open in maps Open in maps Open access information" at bounding box center [921, 410] width 333 height 37
drag, startPoint x: 596, startPoint y: 482, endPoint x: 454, endPoint y: 346, distance: 196.6
click at [596, 482] on div "Close Residential [PERSON_NAME] (9/U) Actions Status Active [PERSON_NAME] (9/U)…" at bounding box center [549, 546] width 1099 height 1092
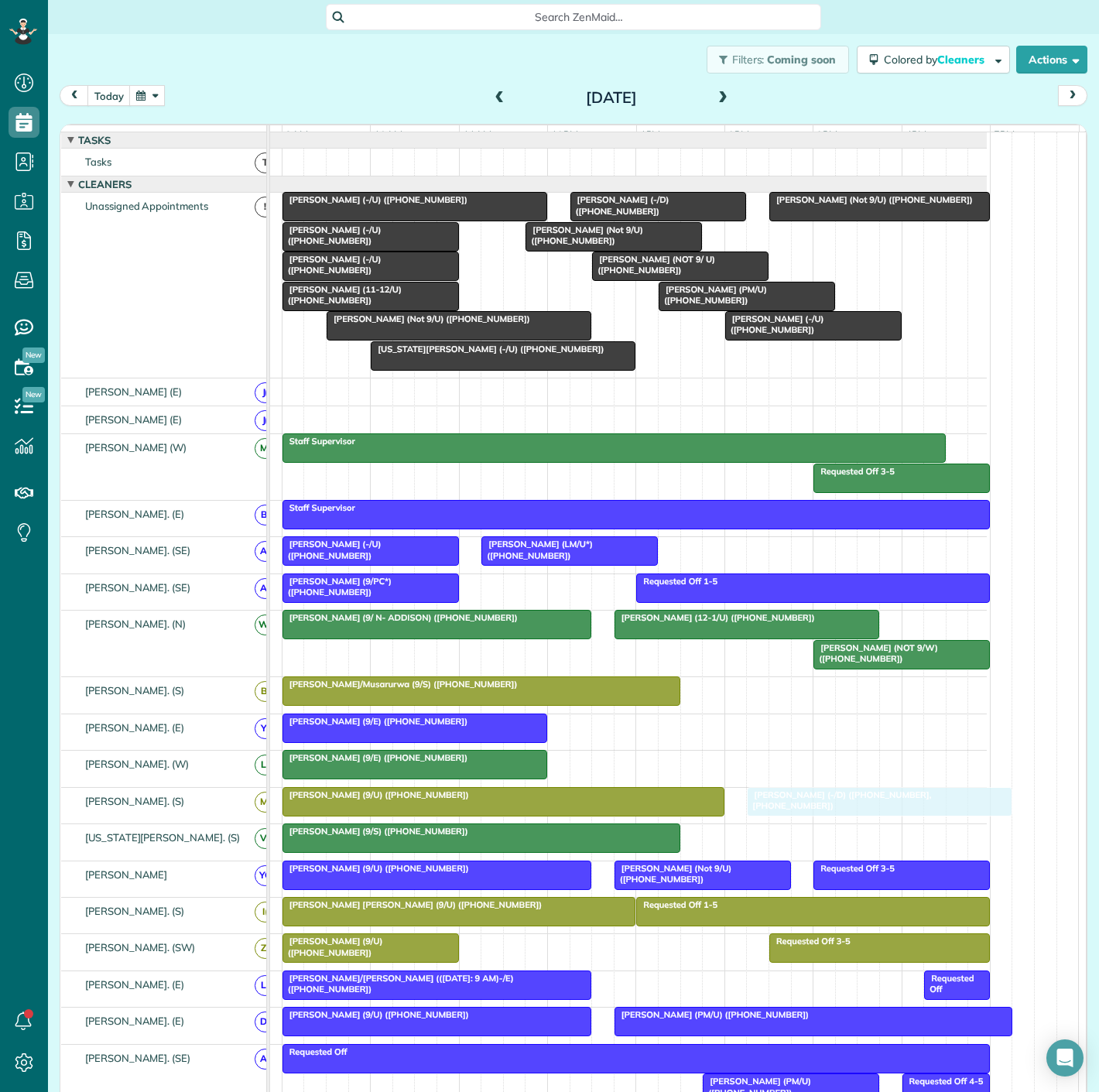
drag, startPoint x: 797, startPoint y: 238, endPoint x: 836, endPoint y: 819, distance: 582.3
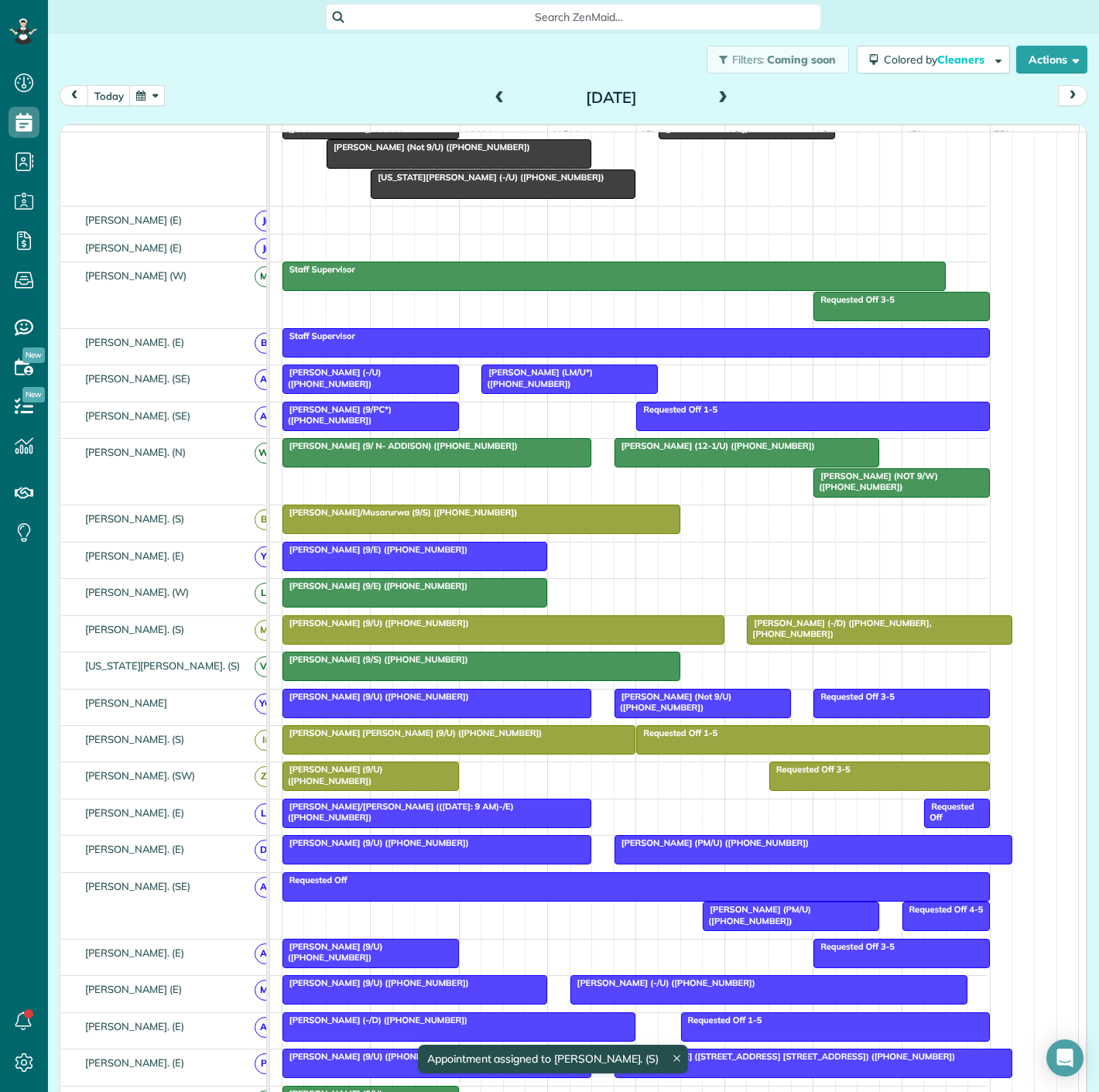
click at [331, 787] on div at bounding box center [371, 776] width 175 height 28
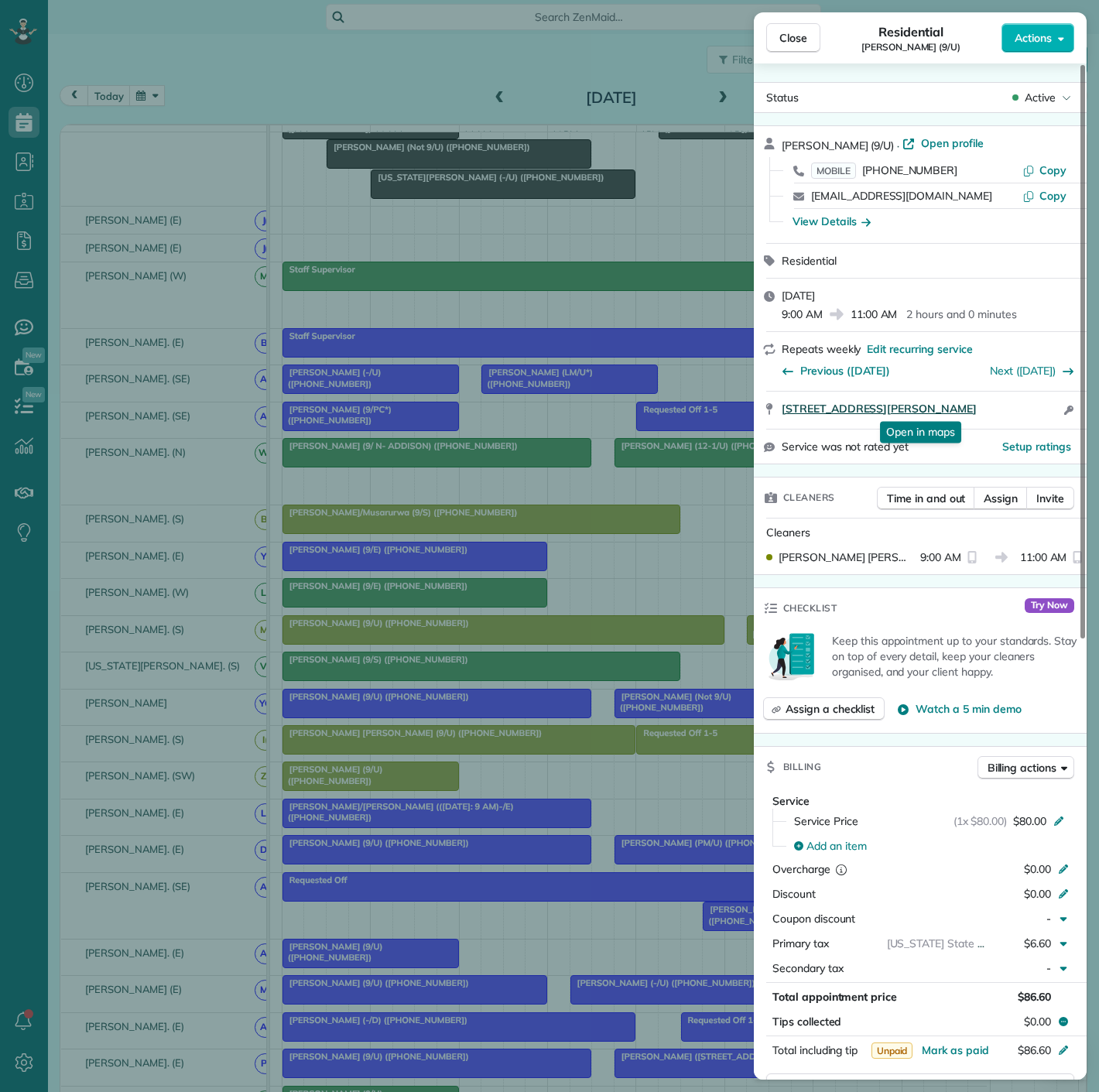
drag, startPoint x: 778, startPoint y: 419, endPoint x: 1006, endPoint y: 414, distance: 228.1
click at [1006, 414] on div "[STREET_ADDRESS][PERSON_NAME] Open in maps Open in maps Open access information" at bounding box center [921, 410] width 333 height 37
click at [238, 274] on div "Close Residential [PERSON_NAME] (9/U) Actions Status Active [PERSON_NAME] (9/U)…" at bounding box center [549, 546] width 1099 height 1092
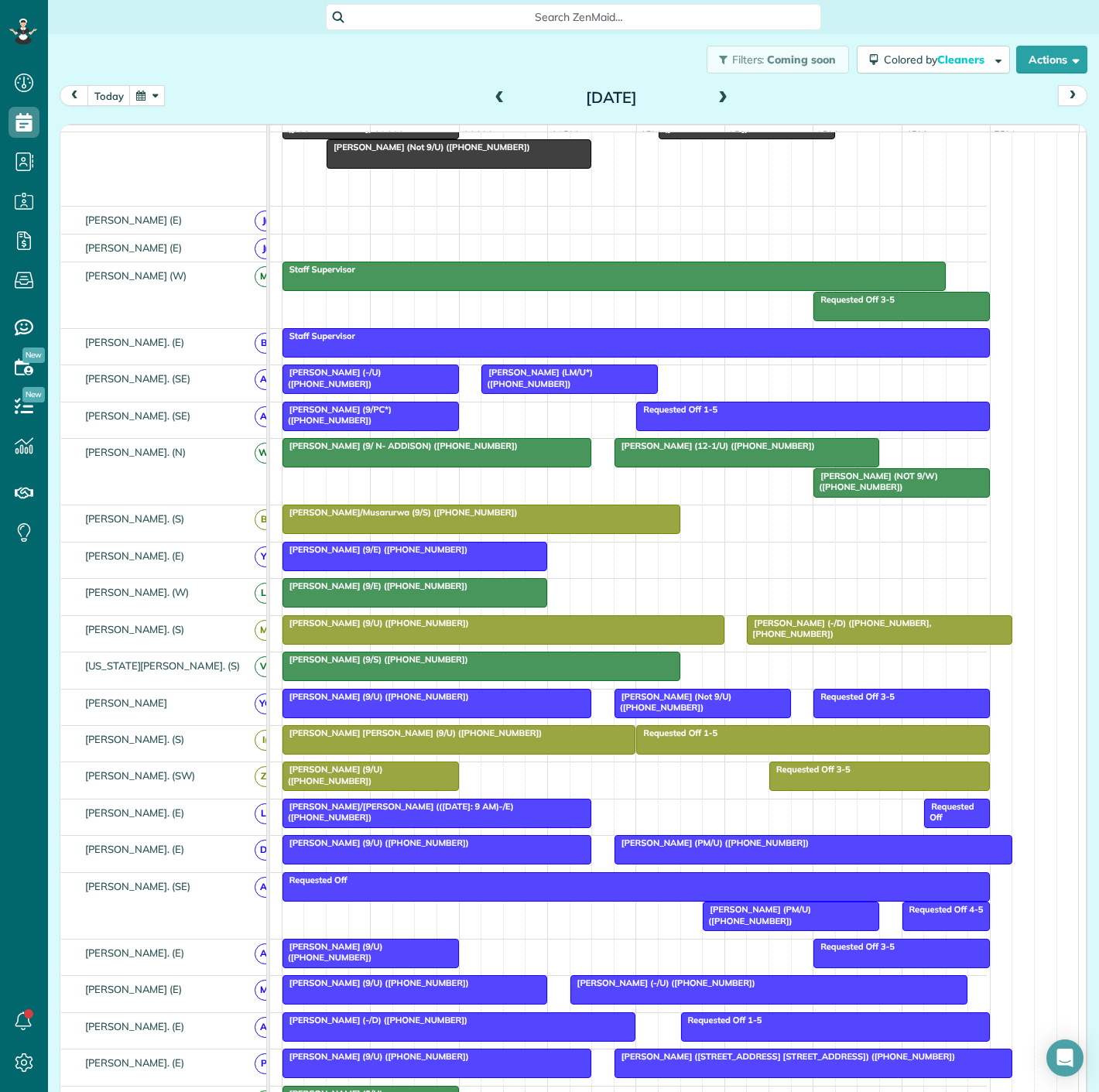
click at [459, 188] on div "[PERSON_NAME] (NOT 9/ U) ([PHONE_NUMBER]) [PERSON_NAME] (11-12/U) ([PHONE_NUMBE…" at bounding box center [590, 113] width 794 height 185
click at [484, 195] on div at bounding box center [503, 184] width 264 height 28
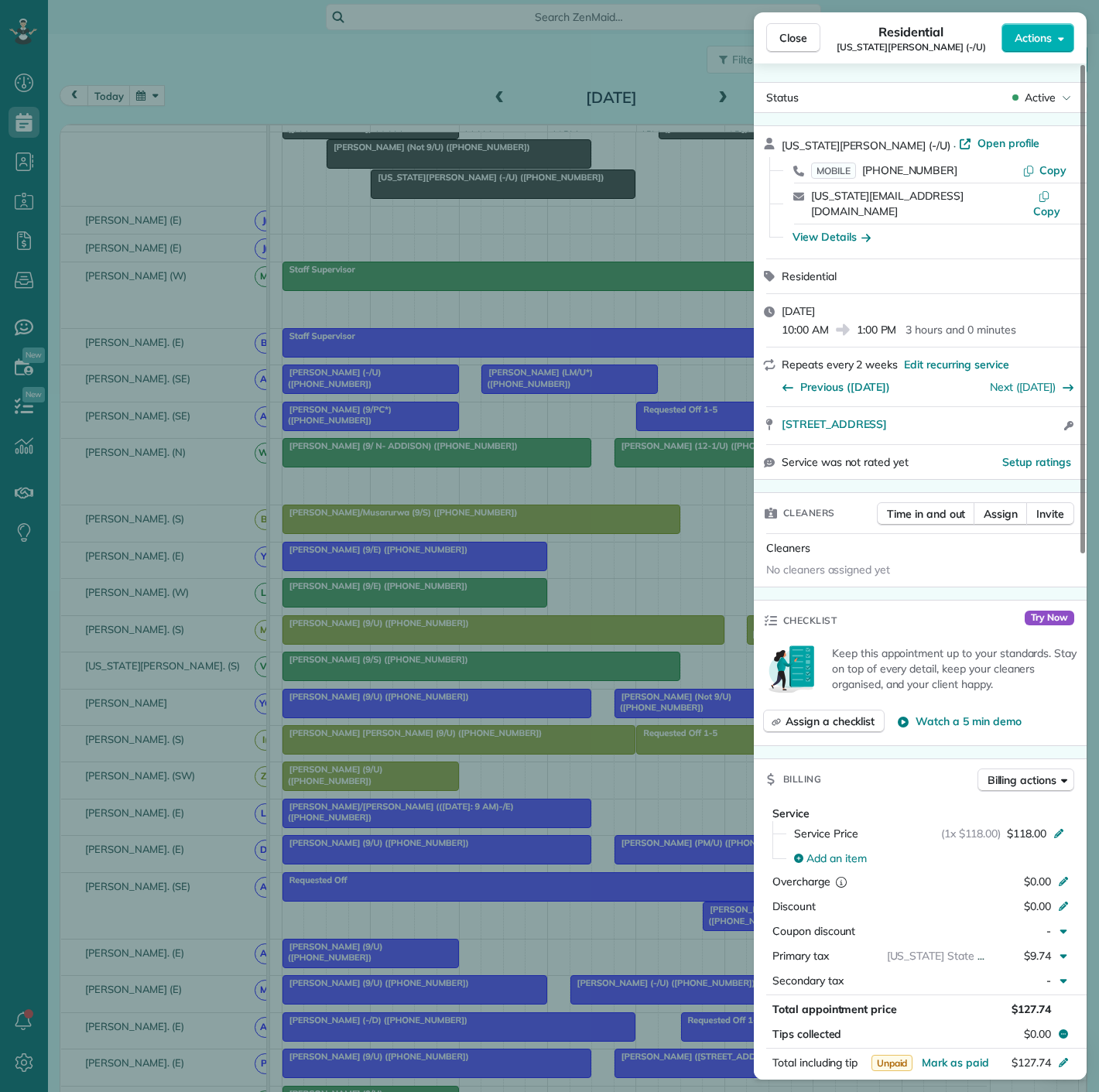
drag, startPoint x: 874, startPoint y: 419, endPoint x: 979, endPoint y: 419, distance: 105.0
click at [979, 419] on div "[STREET_ADDRESS] Open access information" at bounding box center [921, 425] width 333 height 37
click at [413, 200] on div "Close Residential [US_STATE][PERSON_NAME] (-/U) Actions Status Active [US_STATE…" at bounding box center [549, 546] width 1099 height 1092
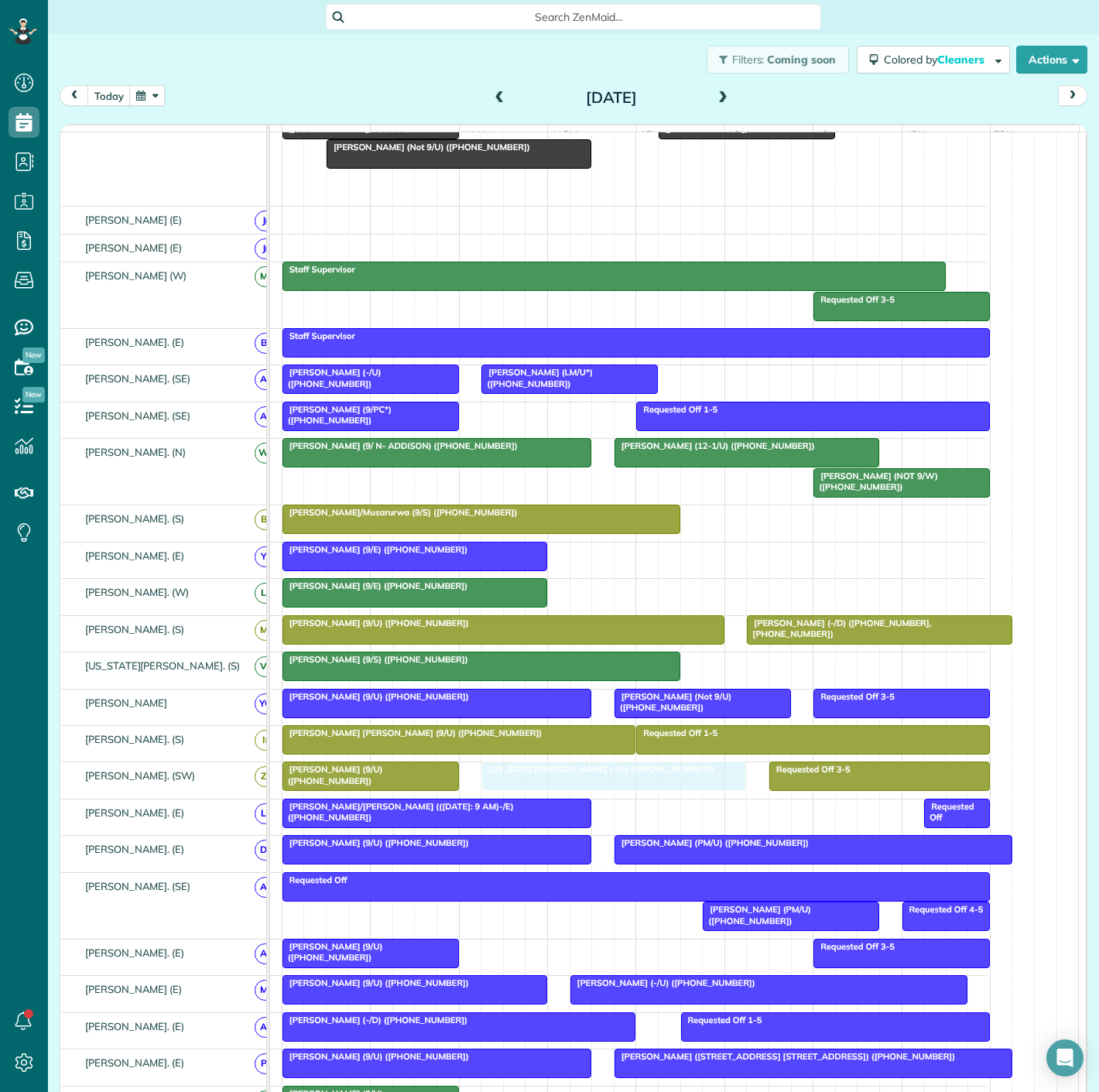
drag, startPoint x: 447, startPoint y: 192, endPoint x: 551, endPoint y: 793, distance: 609.9
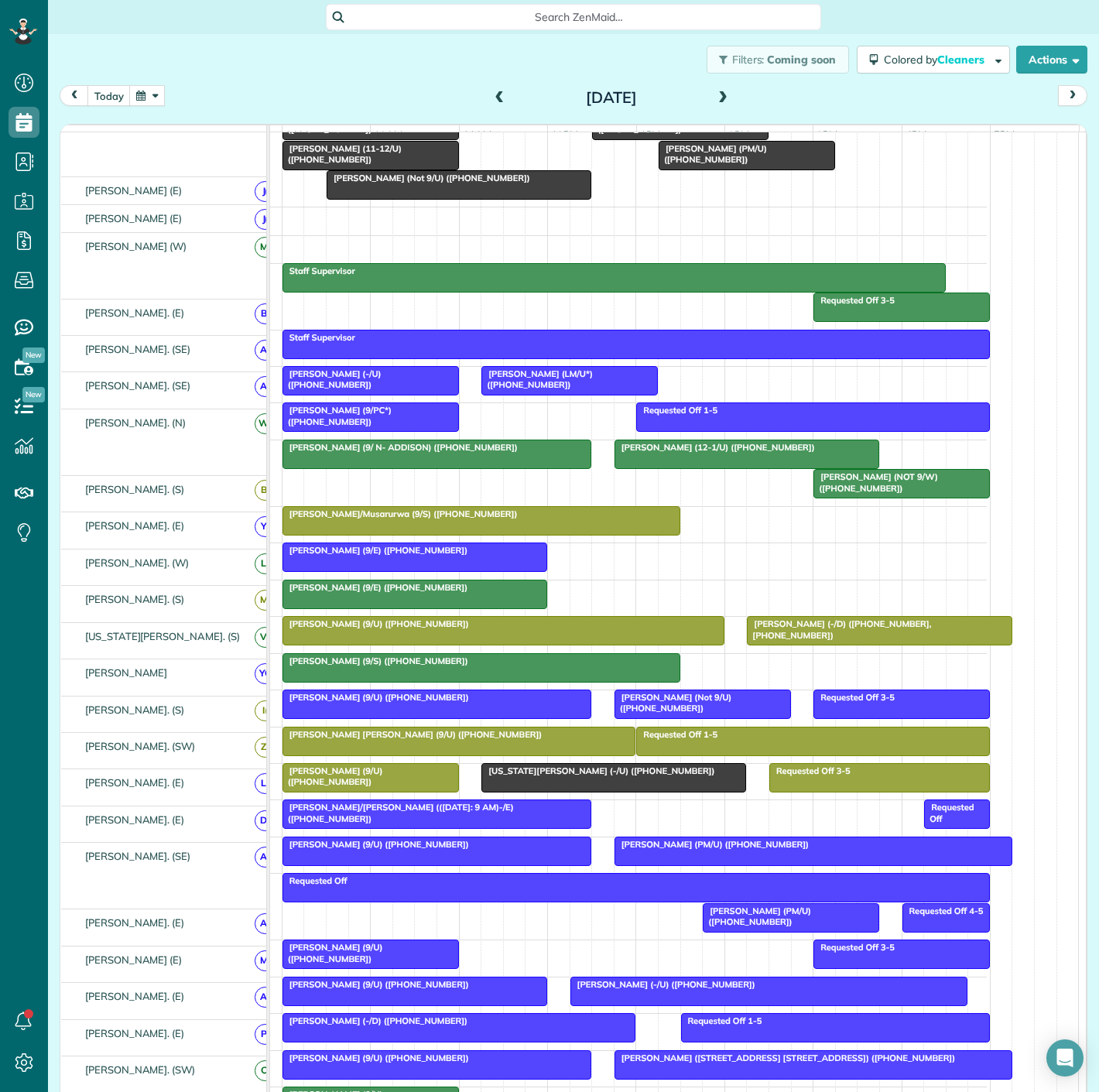
scroll to position [141, 0]
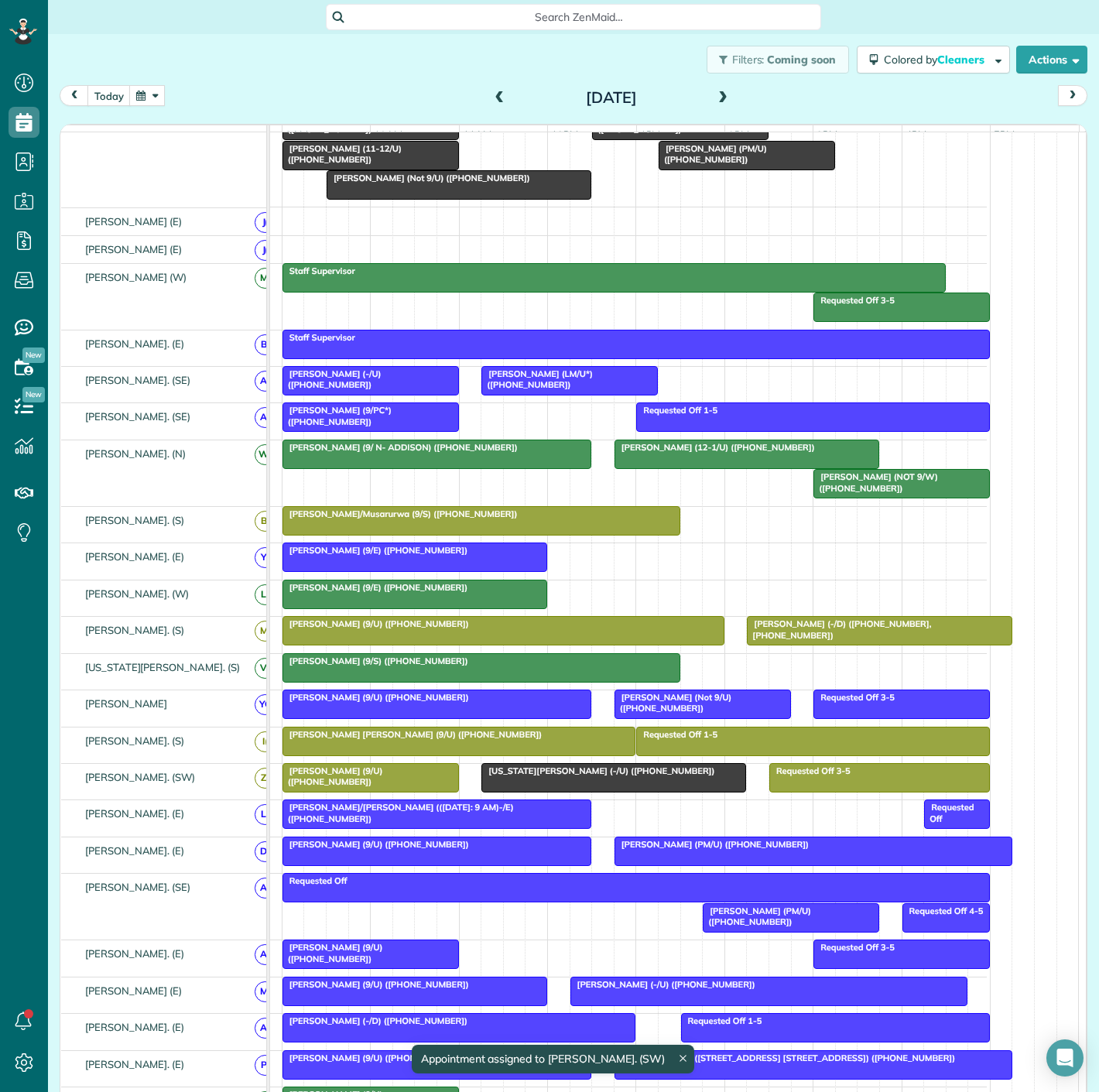
click at [495, 825] on div at bounding box center [437, 814] width 308 height 28
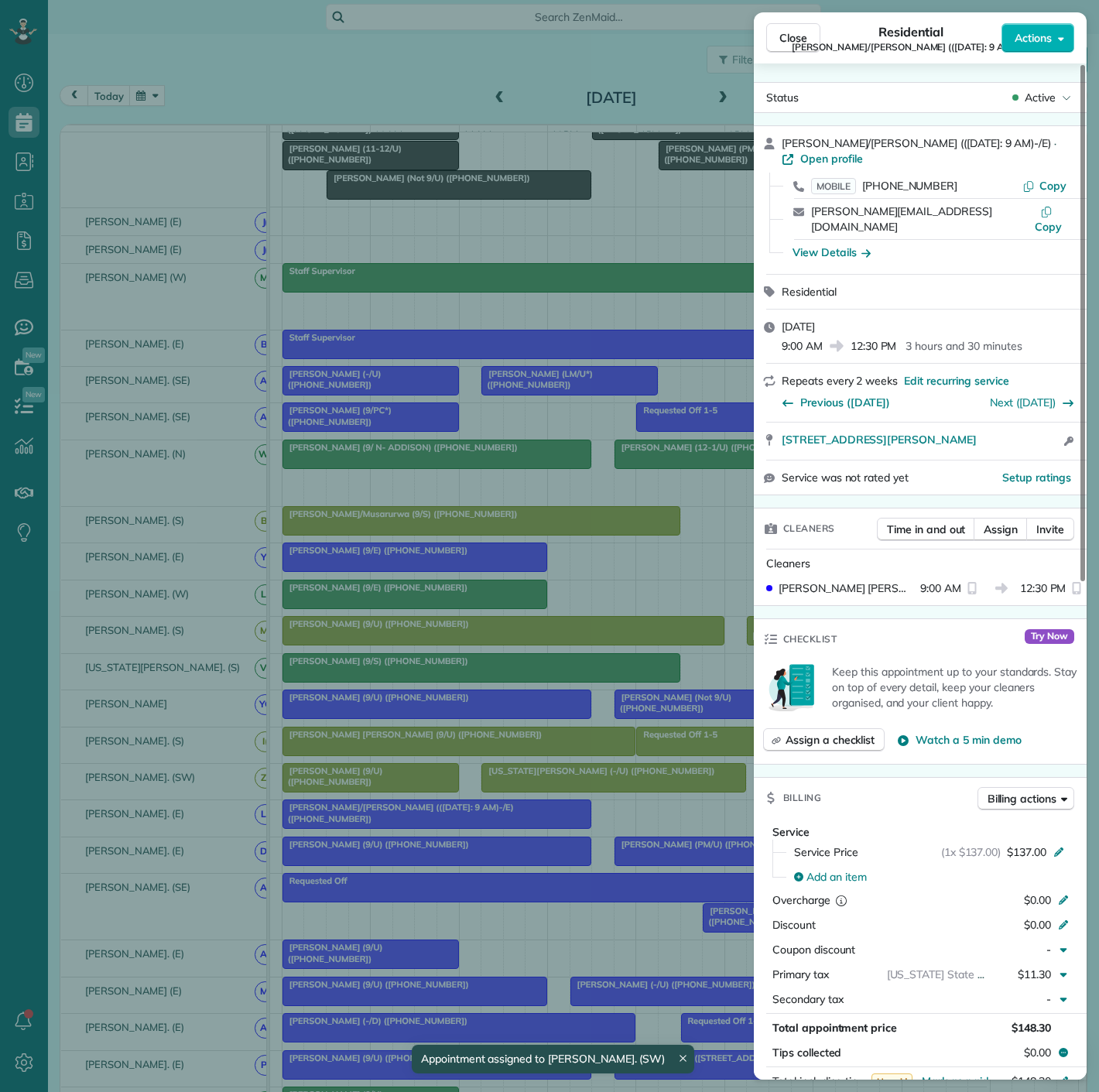
click at [495, 825] on div "Close Residential [PERSON_NAME]/[PERSON_NAME] (([DATE]: 9 AM)-/E) Actions Statu…" at bounding box center [549, 546] width 1099 height 1092
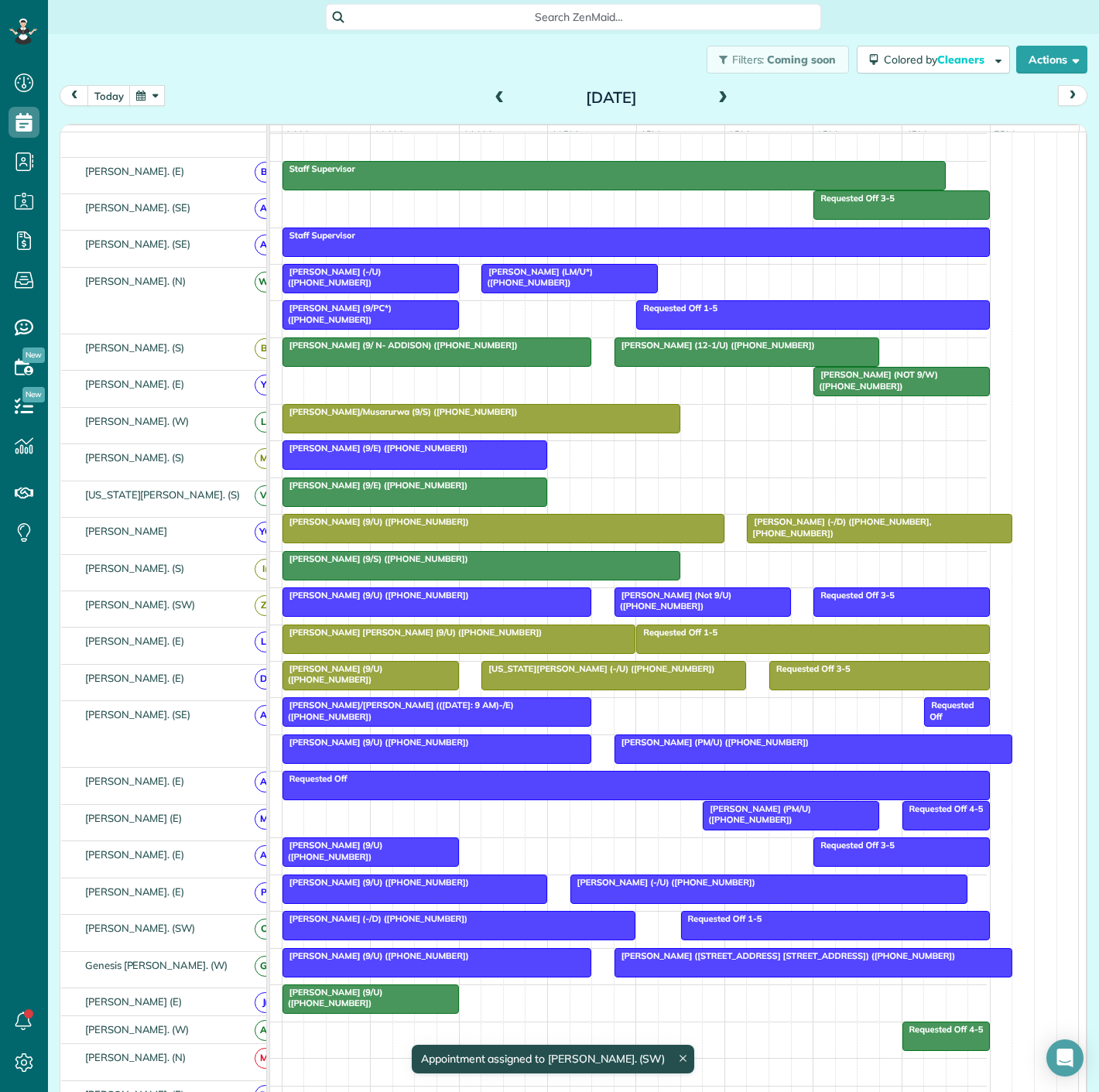
scroll to position [227, 0]
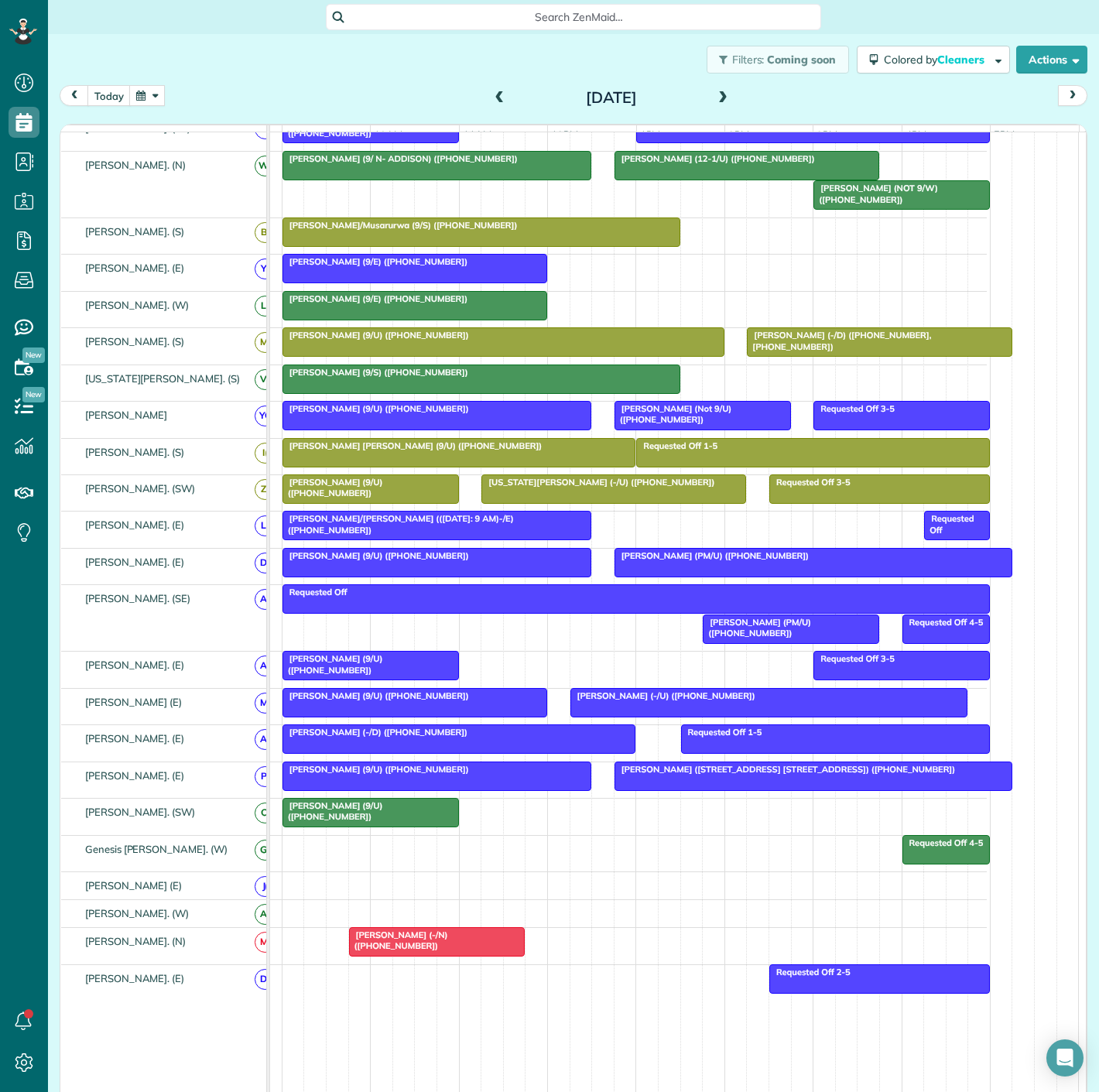
click at [402, 821] on div at bounding box center [371, 813] width 175 height 28
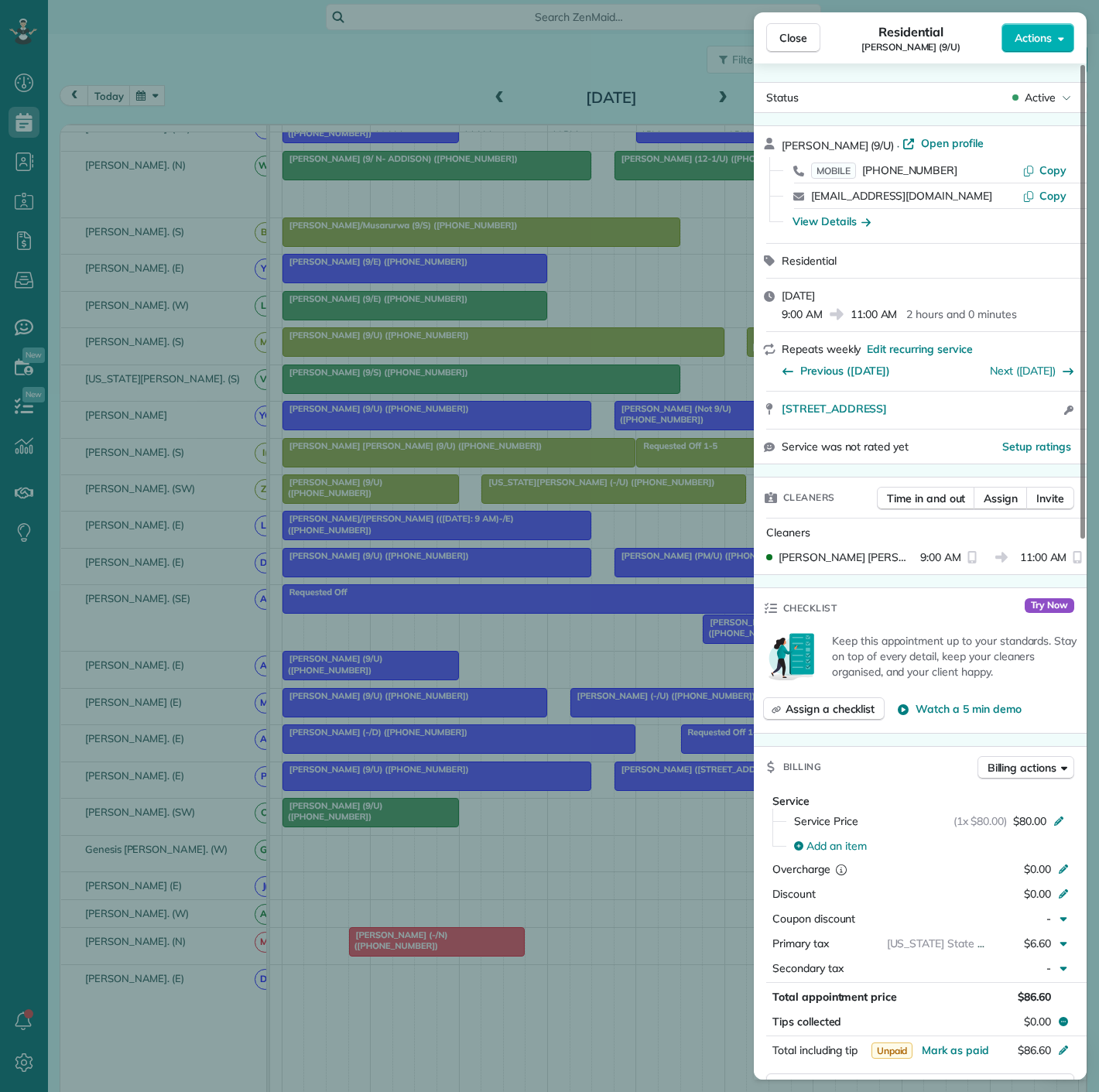
drag, startPoint x: 772, startPoint y: 416, endPoint x: 1049, endPoint y: 417, distance: 277.0
click at [1049, 417] on div "[STREET_ADDRESS] Open access information" at bounding box center [921, 410] width 333 height 37
click at [163, 477] on div "Close Residential [PERSON_NAME] (9/U) Actions Status Active [PERSON_NAME] (9/U)…" at bounding box center [549, 546] width 1099 height 1092
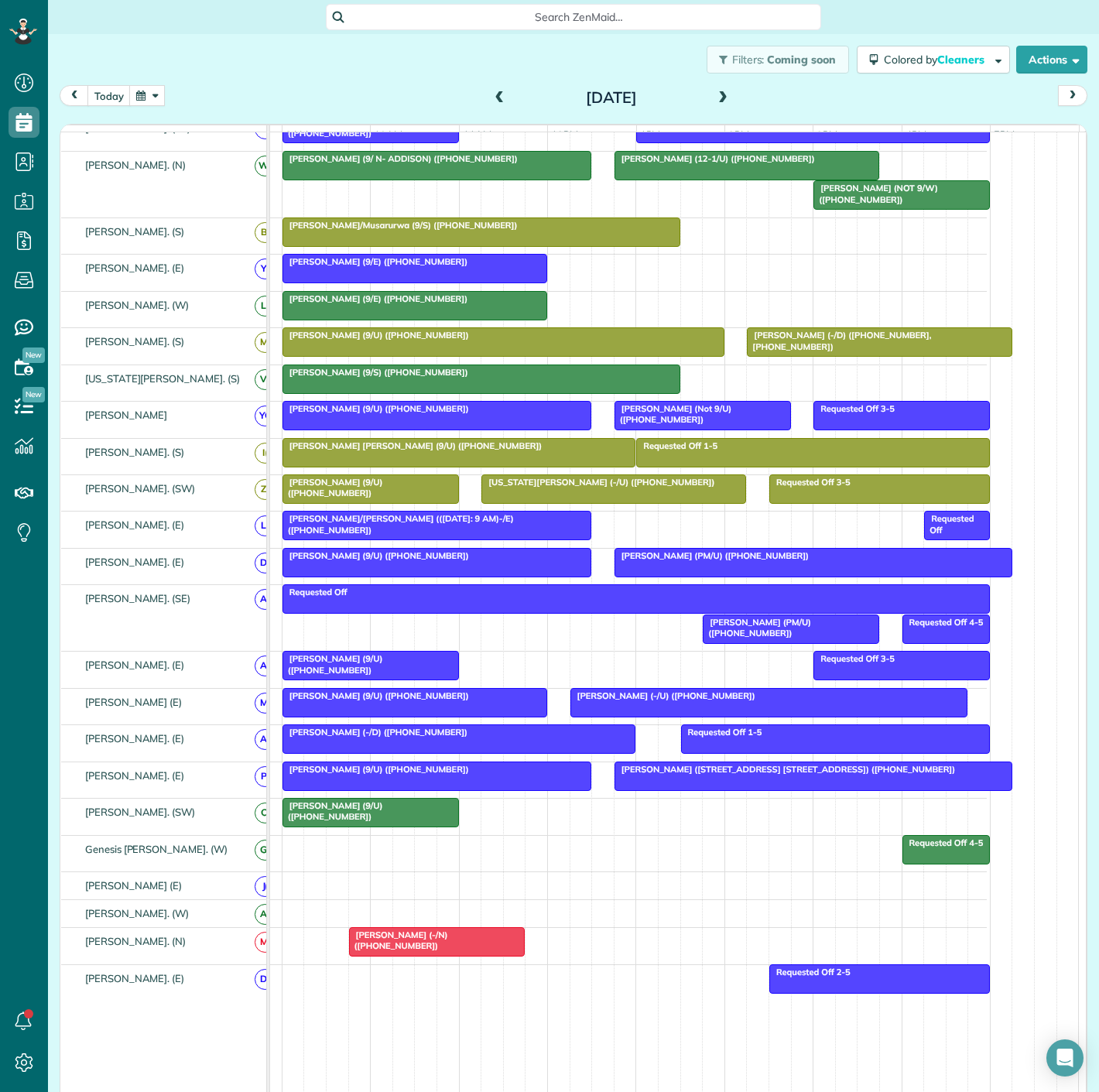
scroll to position [180, 0]
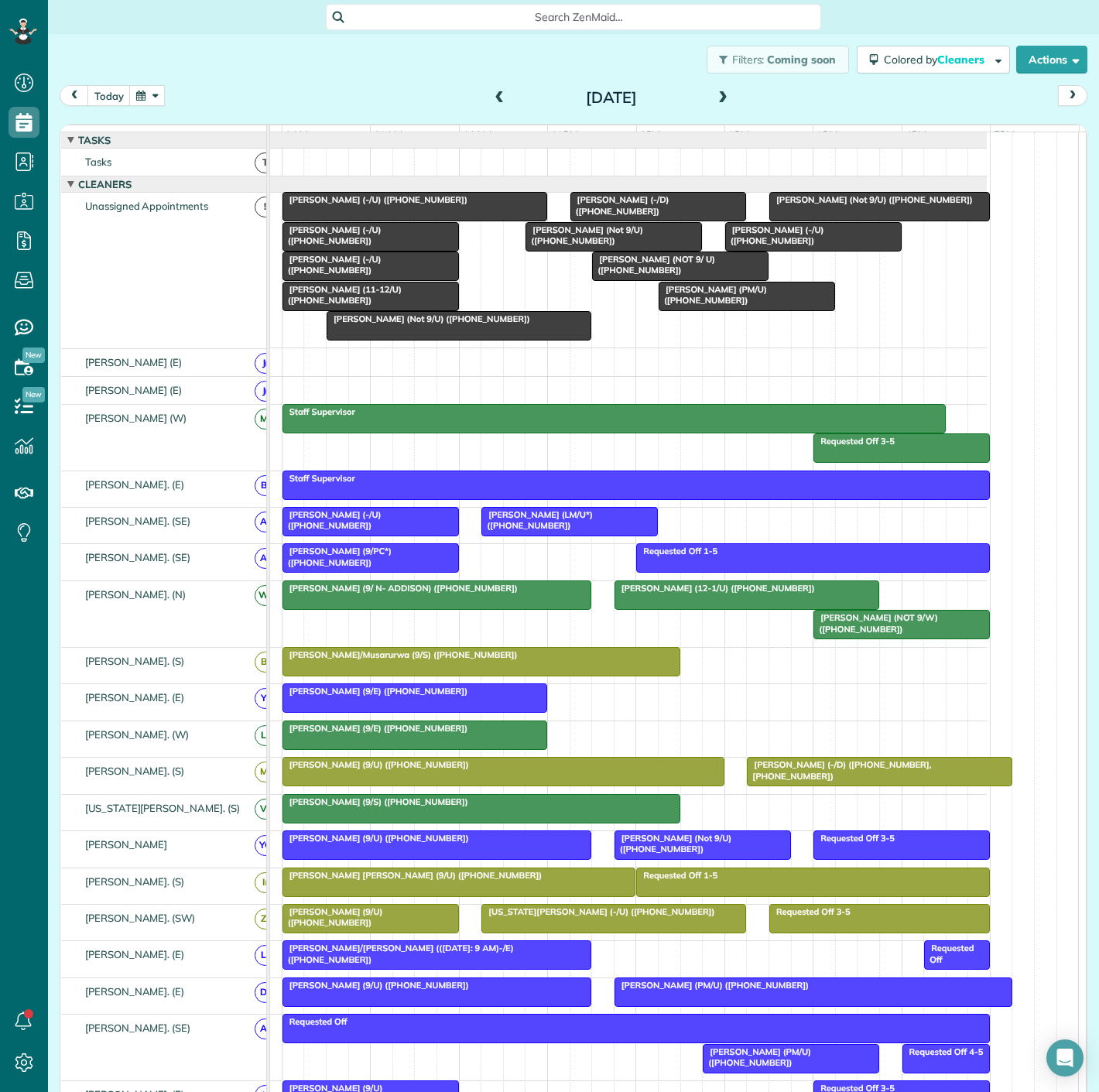
click at [398, 205] on span "[PERSON_NAME] (-/U) ([PHONE_NUMBER])" at bounding box center [375, 200] width 186 height 11
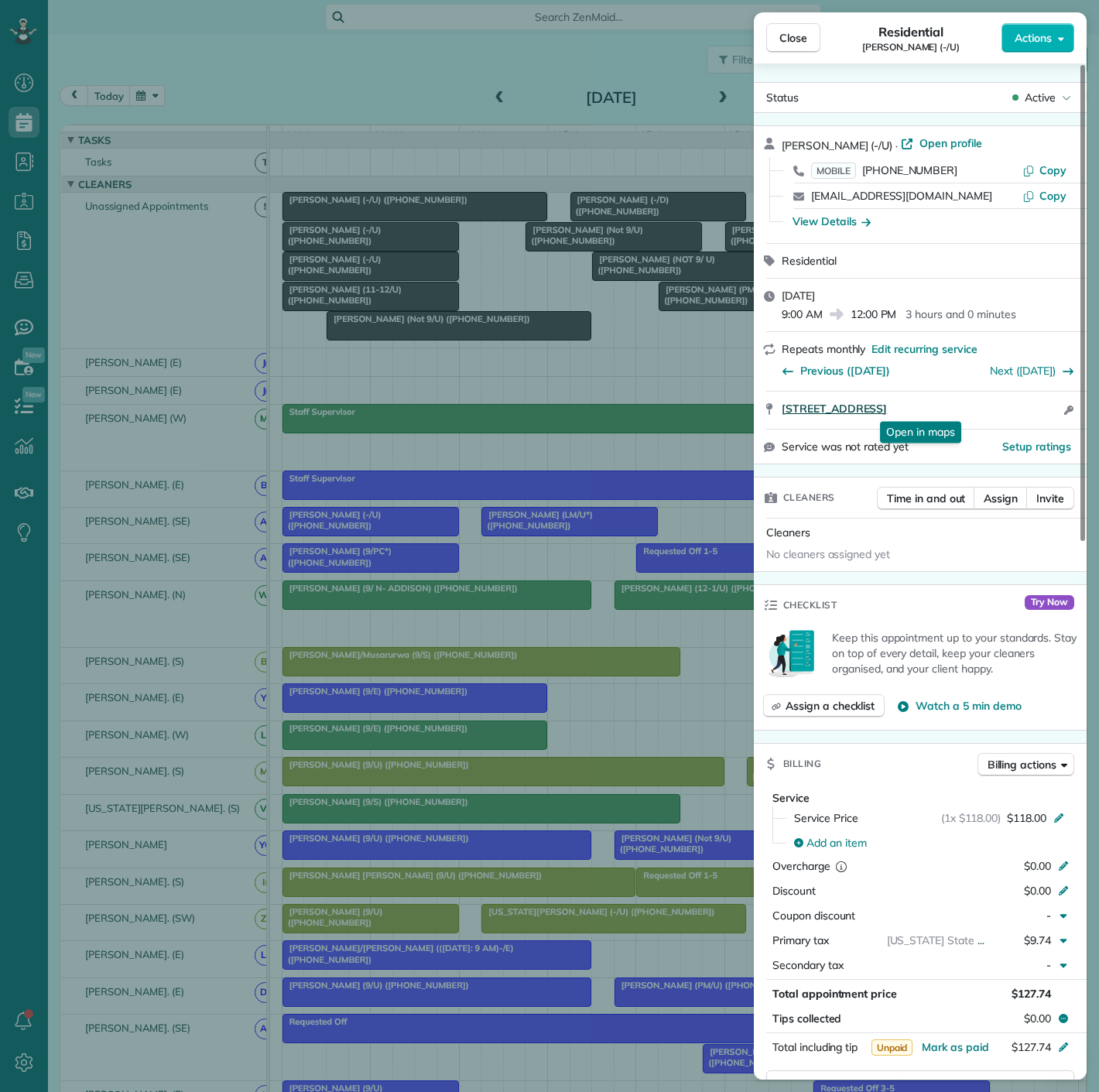
drag, startPoint x: 768, startPoint y: 414, endPoint x: 1023, endPoint y: 411, distance: 255.0
click at [1023, 411] on div "[STREET_ADDRESS] Open in maps Open in maps Open access information" at bounding box center [921, 410] width 333 height 37
click at [368, 246] on div "Close Residential [PERSON_NAME] (-/U) Actions Status Active [PERSON_NAME] (-/U)…" at bounding box center [549, 546] width 1099 height 1092
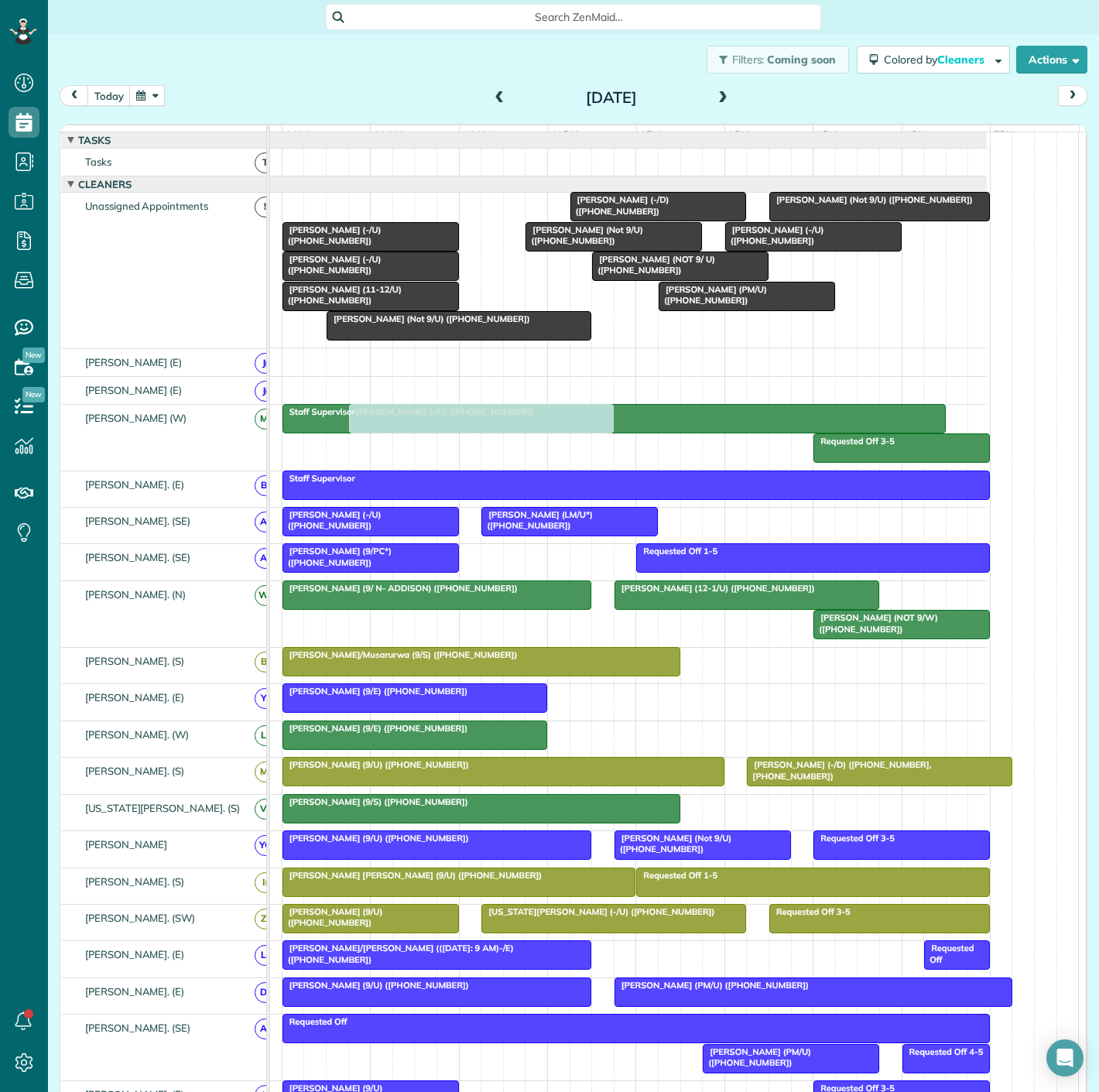
scroll to position [430, 0]
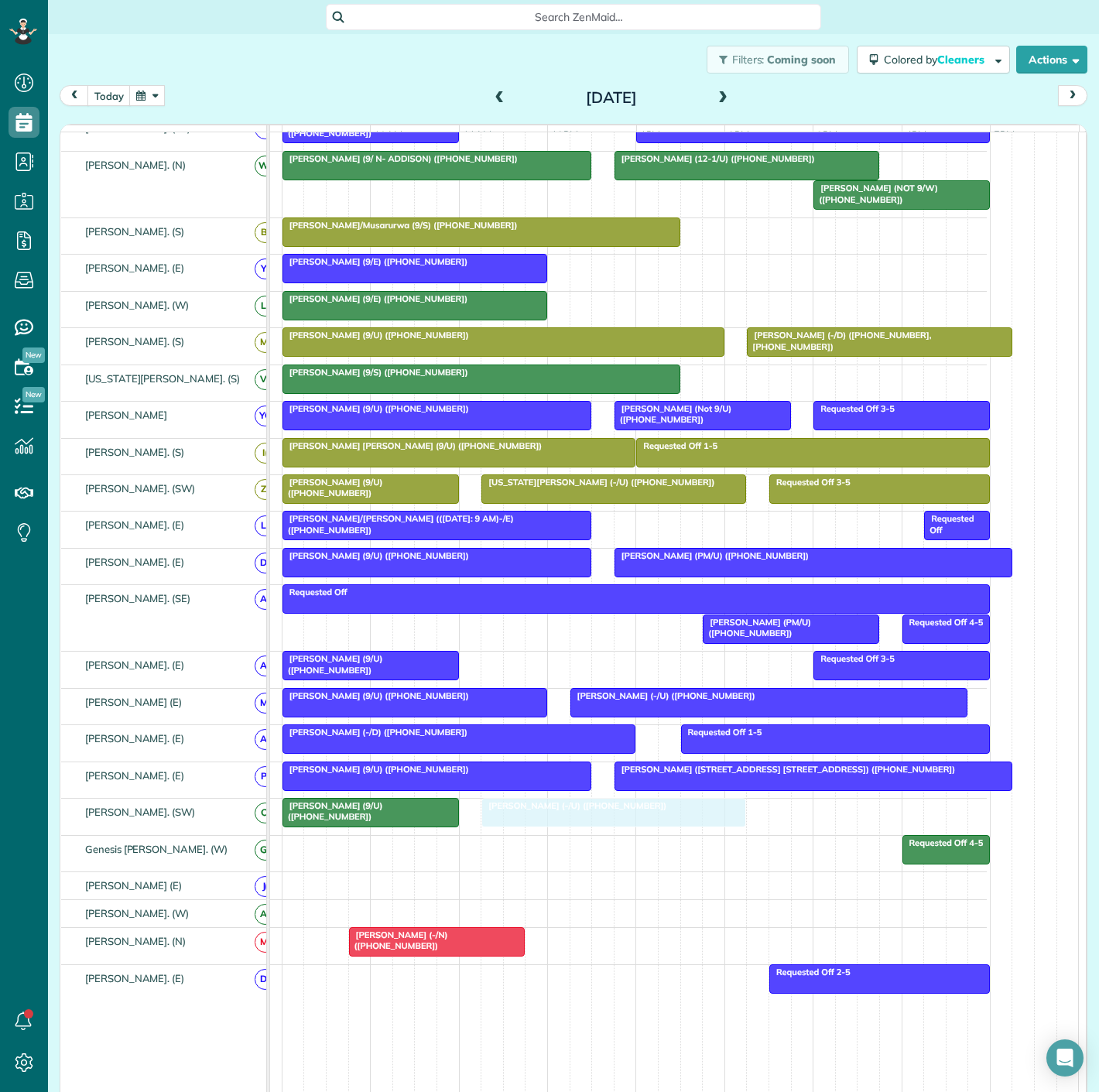
drag, startPoint x: 361, startPoint y: 223, endPoint x: 568, endPoint y: 835, distance: 646.1
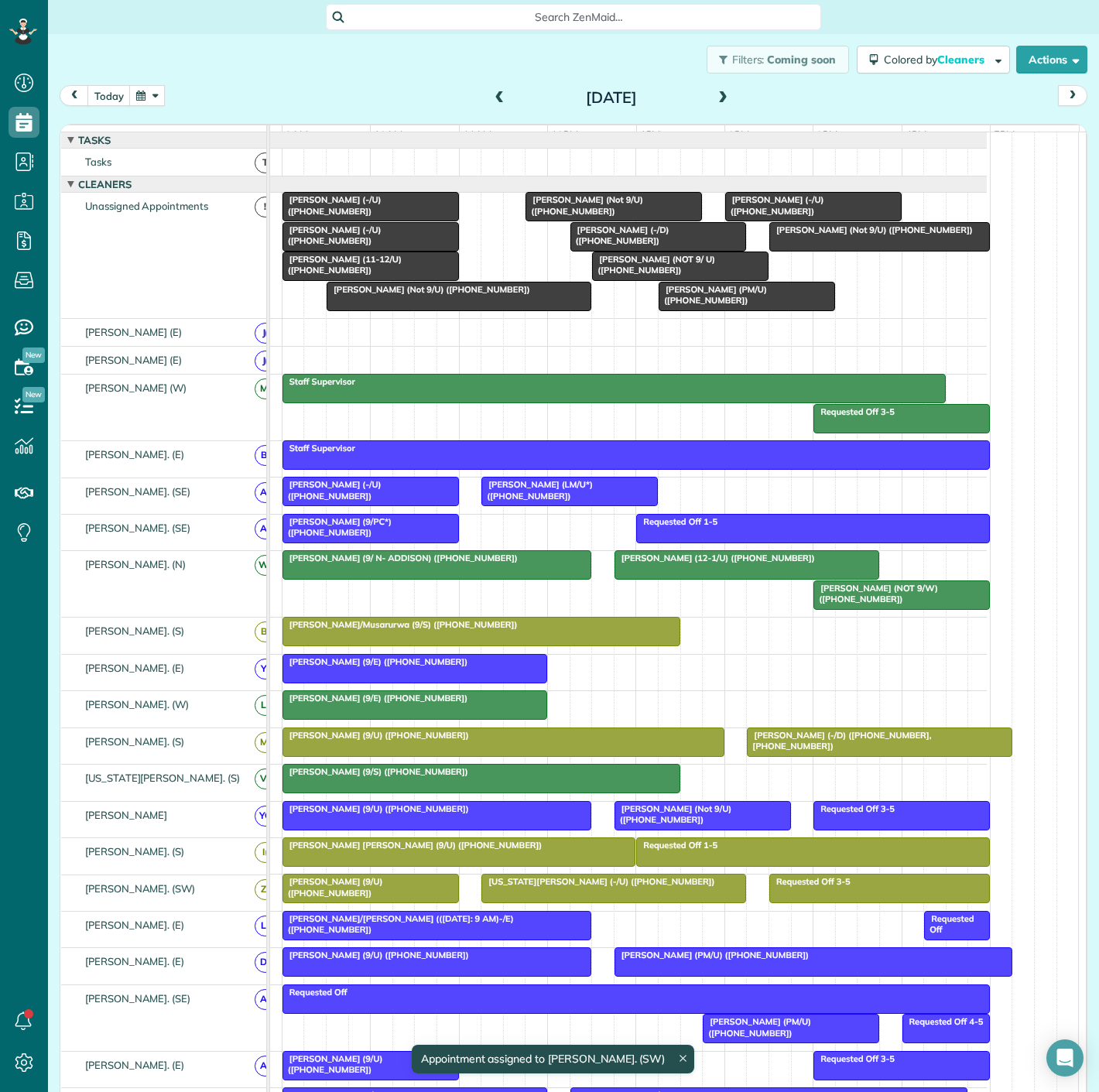
click at [841, 235] on span "[PERSON_NAME] (Not 9/U) ([PHONE_NUMBER])" at bounding box center [871, 230] width 205 height 11
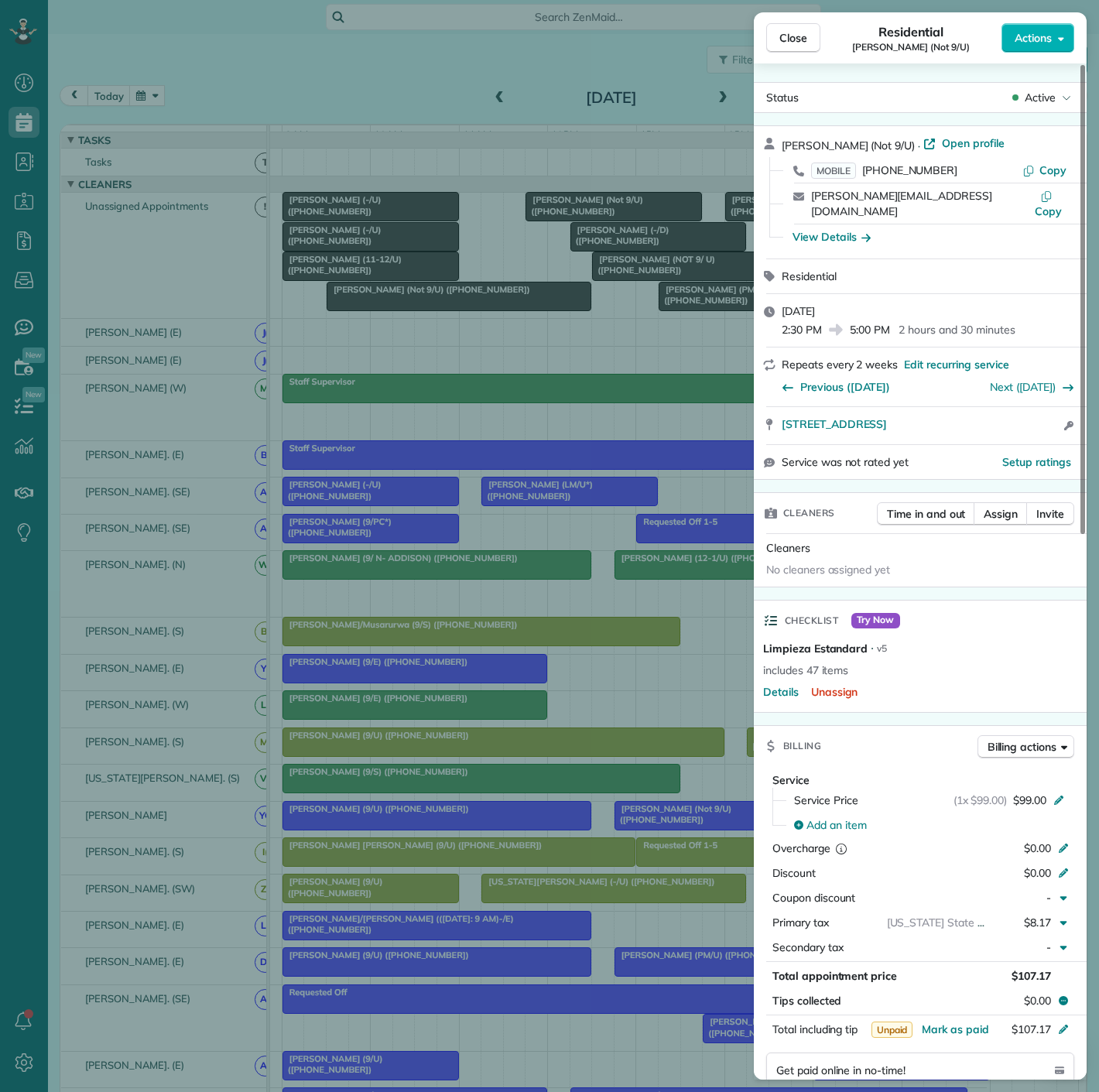
drag, startPoint x: 780, startPoint y: 411, endPoint x: 1052, endPoint y: 417, distance: 272.1
click at [1052, 417] on div "[STREET_ADDRESS] Open access information" at bounding box center [921, 425] width 333 height 37
click at [193, 273] on div "Close Residential [PERSON_NAME] (Not 9/U) Actions Status Active [PERSON_NAME] (…" at bounding box center [549, 546] width 1099 height 1092
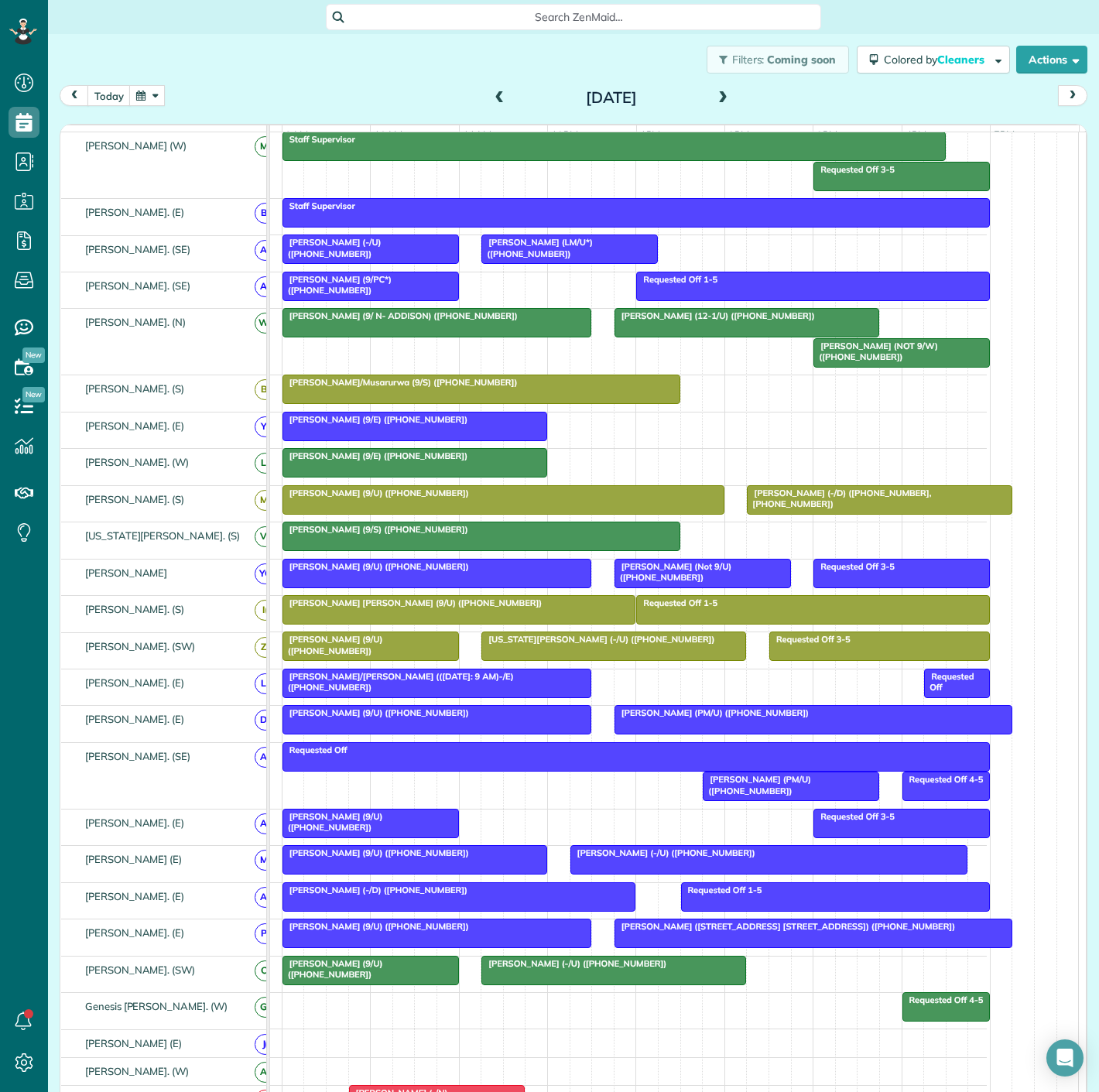
scroll to position [258, 0]
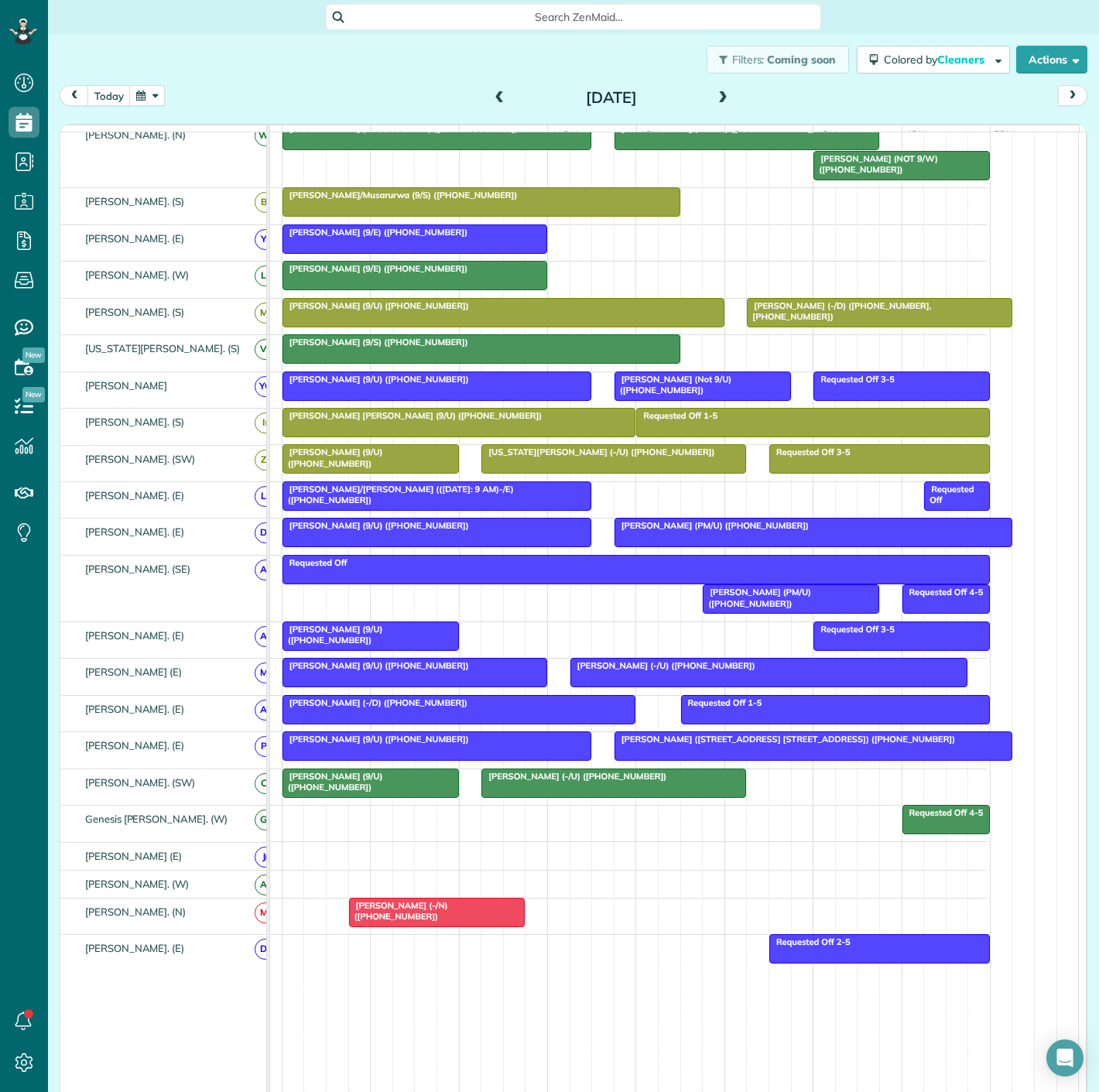
click at [391, 788] on div "[PERSON_NAME] (9/U) ([PHONE_NUMBER])" at bounding box center [371, 782] width 167 height 22
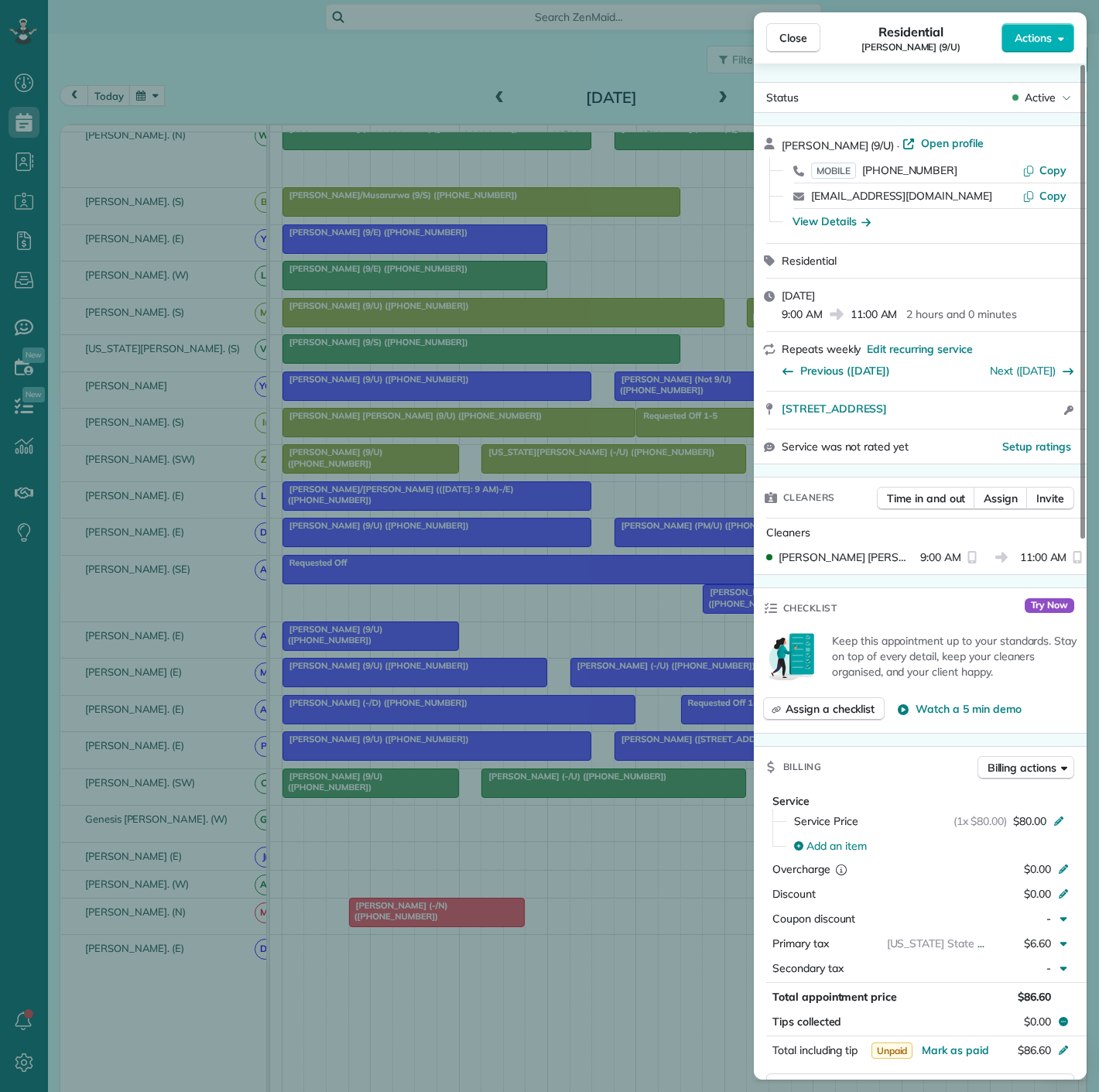
click at [391, 788] on div "Close Residential [PERSON_NAME] (9/U) Actions Status Active [PERSON_NAME] (9/U)…" at bounding box center [549, 546] width 1099 height 1092
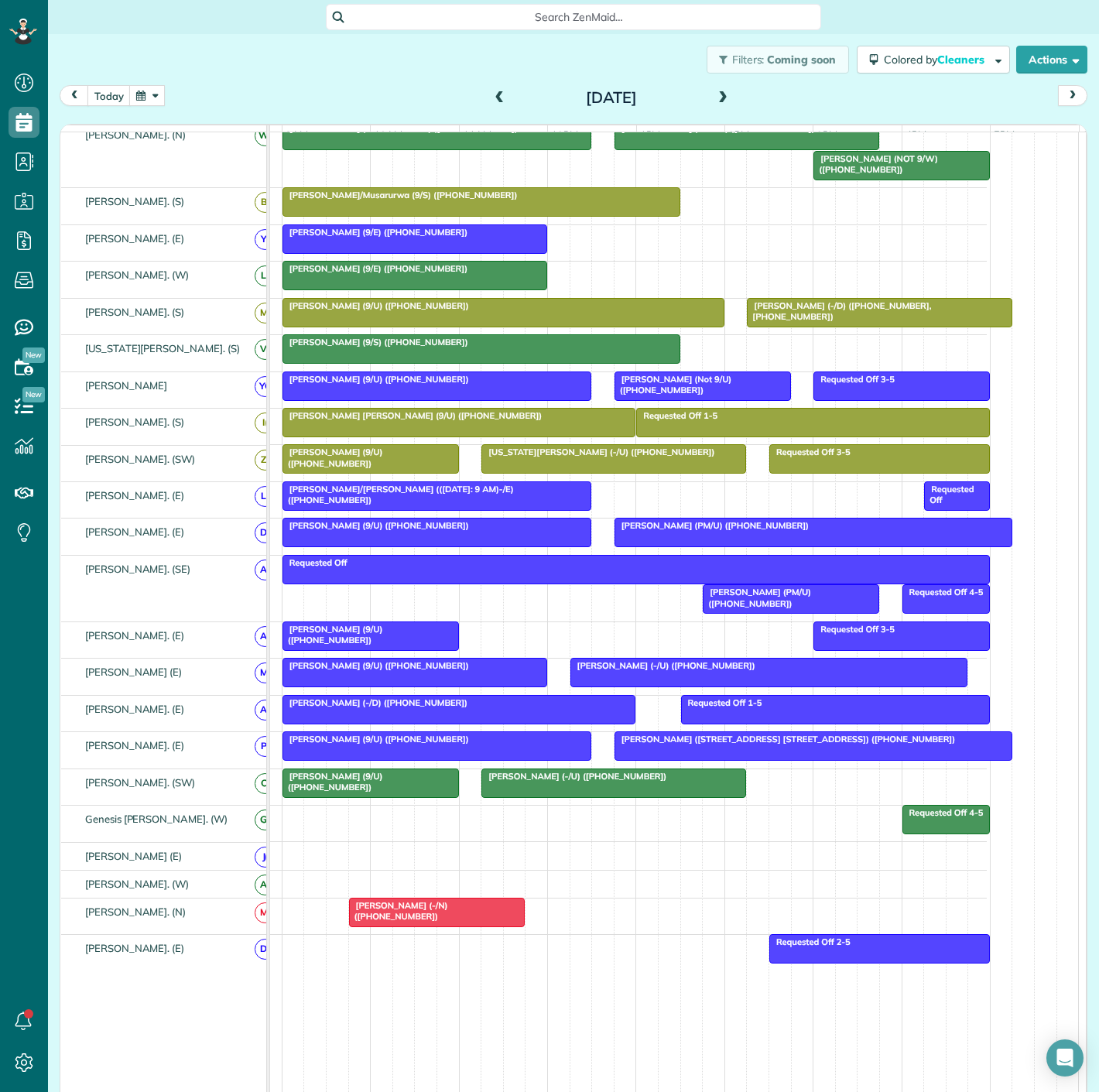
click at [522, 782] on span "[PERSON_NAME] (-/U) ([PHONE_NUMBER])" at bounding box center [574, 776] width 186 height 11
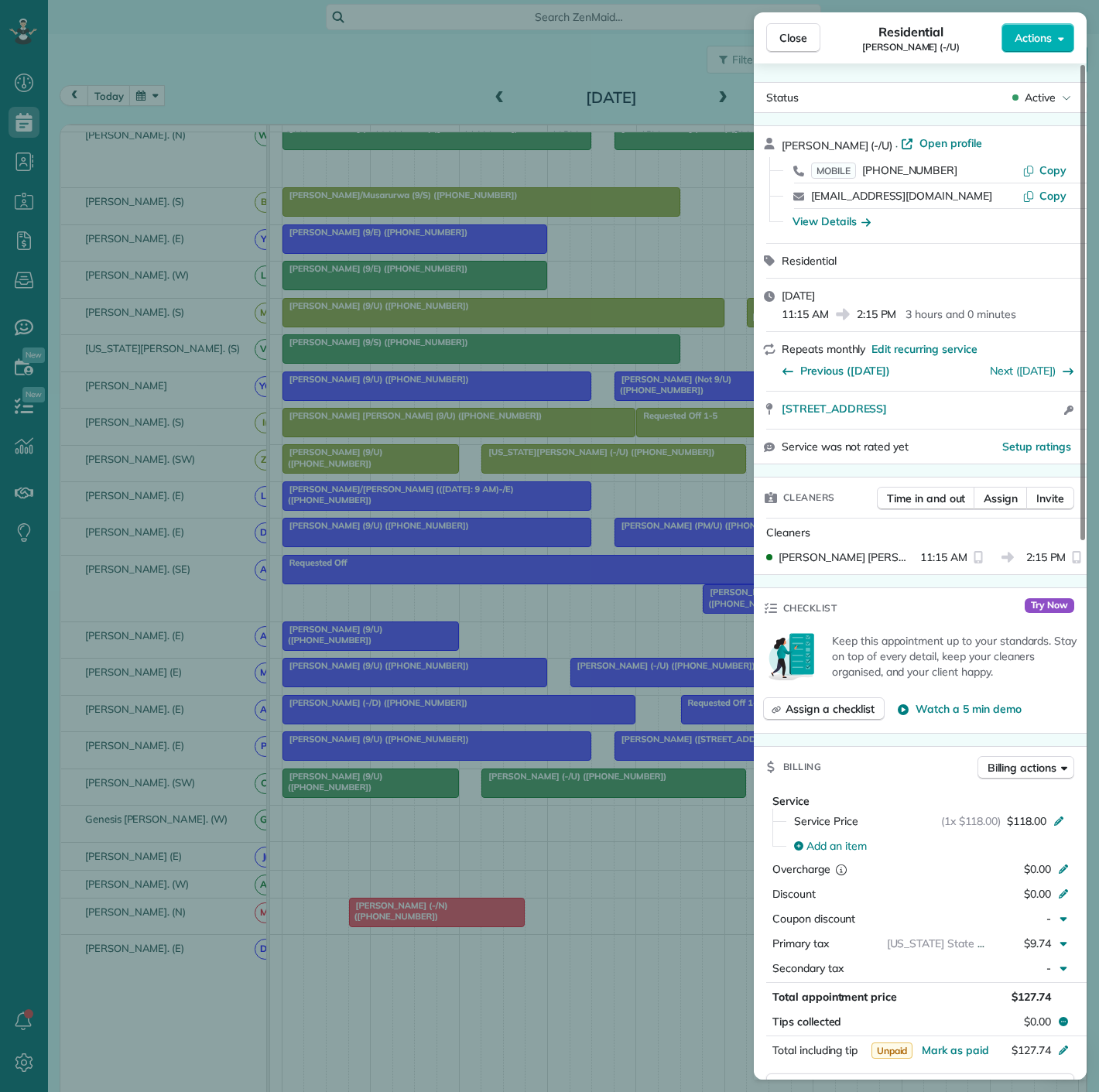
click at [522, 785] on div "Close Residential [PERSON_NAME] (-/U) Actions Status Active [PERSON_NAME] (-/U)…" at bounding box center [549, 546] width 1099 height 1092
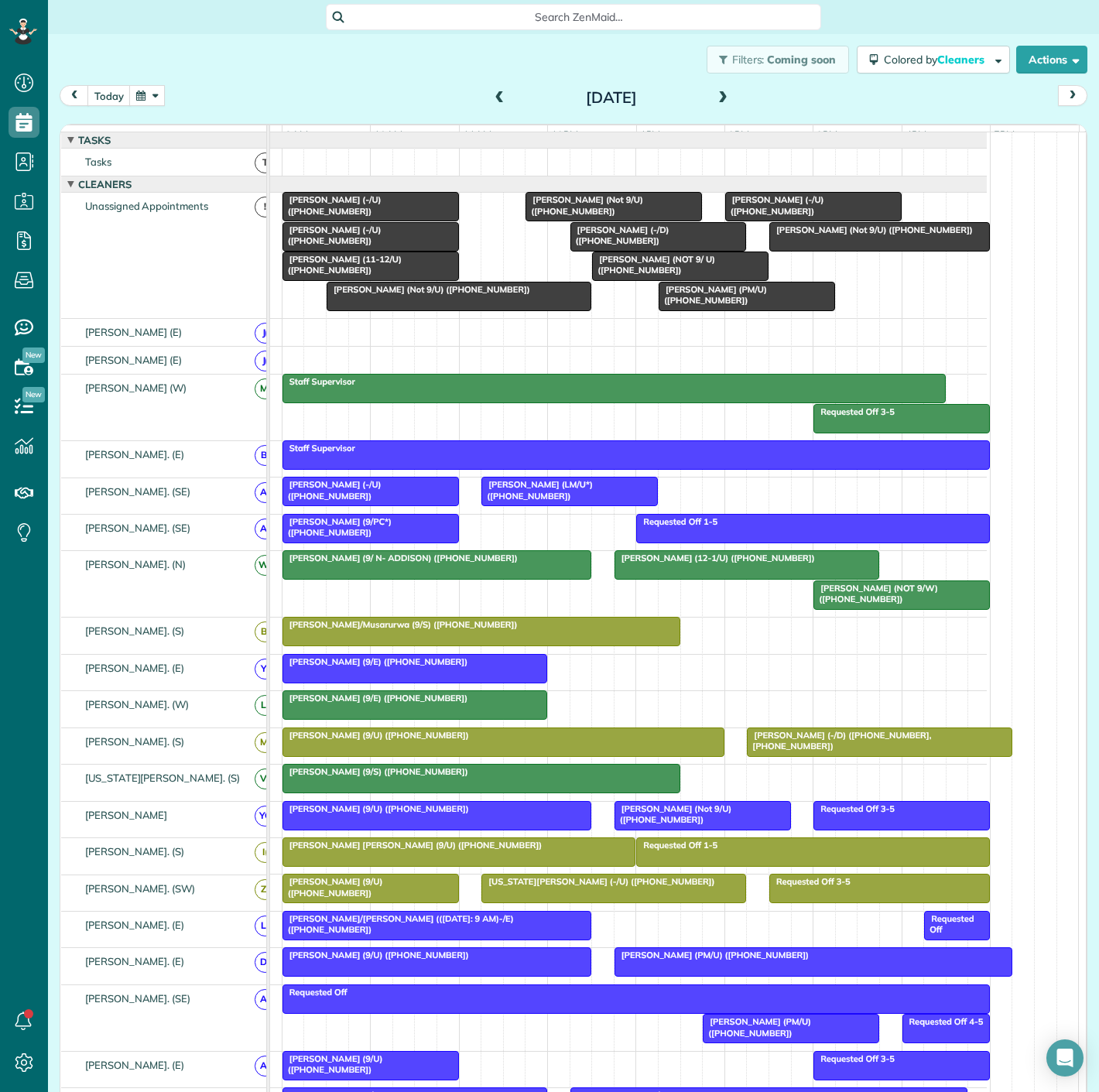
click at [648, 271] on span "[PERSON_NAME] (NOT 9/ U) ([PHONE_NUMBER])" at bounding box center [653, 264] width 124 height 21
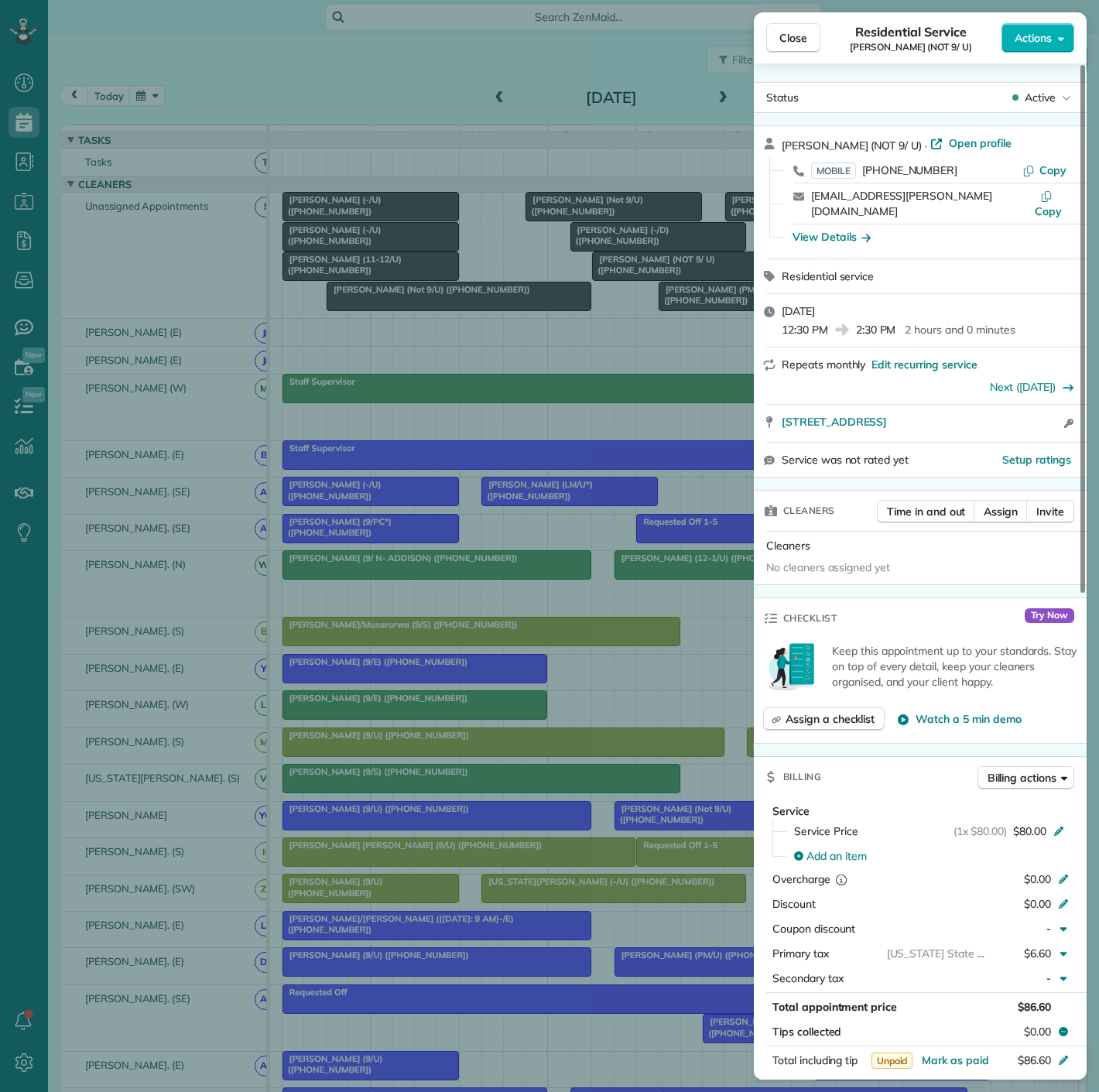
drag, startPoint x: 778, startPoint y: 414, endPoint x: 1006, endPoint y: 414, distance: 228.0
click at [1006, 414] on div "[STREET_ADDRESS] Open access information" at bounding box center [921, 423] width 333 height 37
click at [398, 226] on div "Close Residential Service [PERSON_NAME] (NOT 9/ U) Actions Status Active [PERSO…" at bounding box center [549, 546] width 1099 height 1092
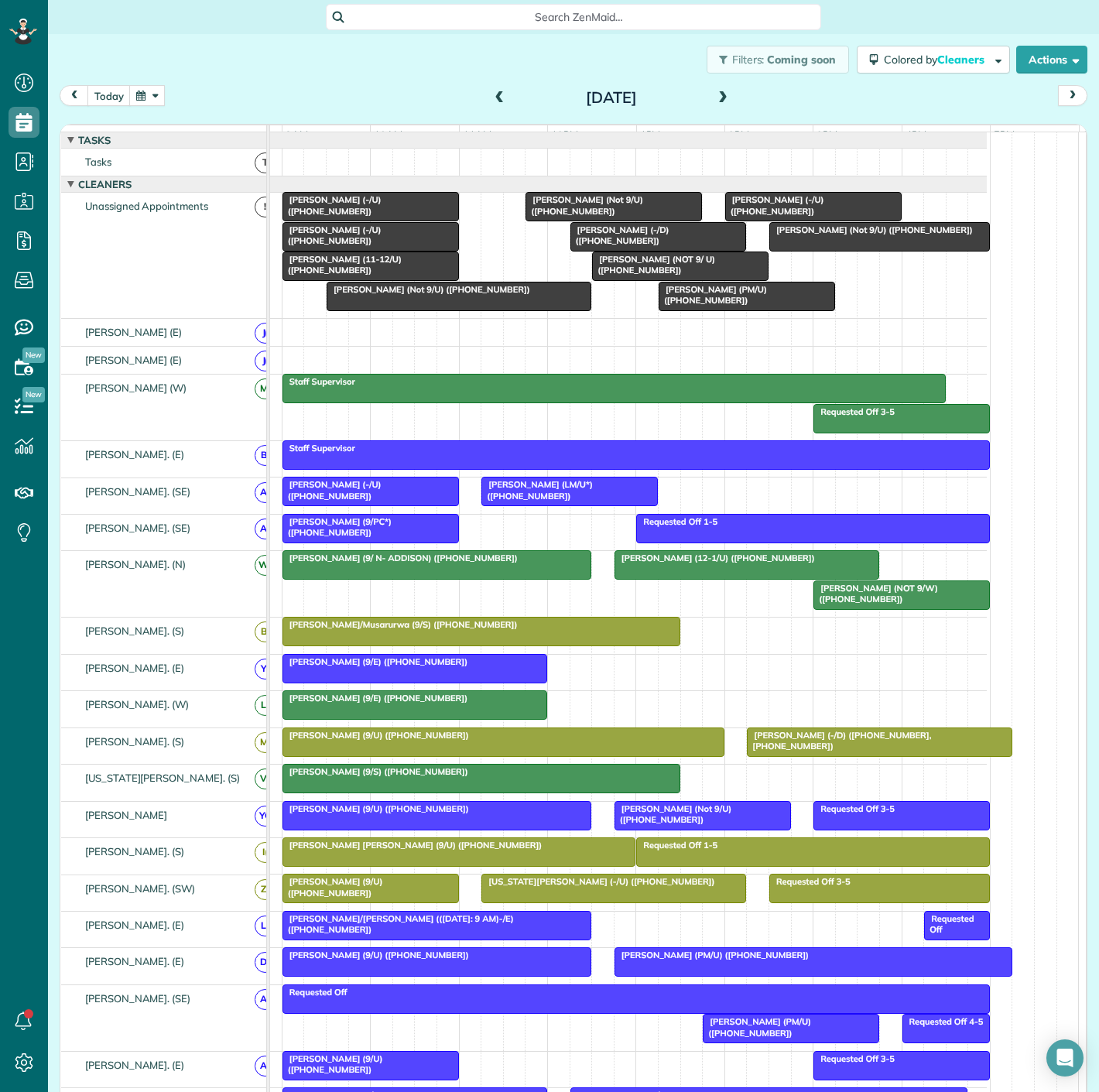
click at [372, 221] on div at bounding box center [371, 206] width 175 height 28
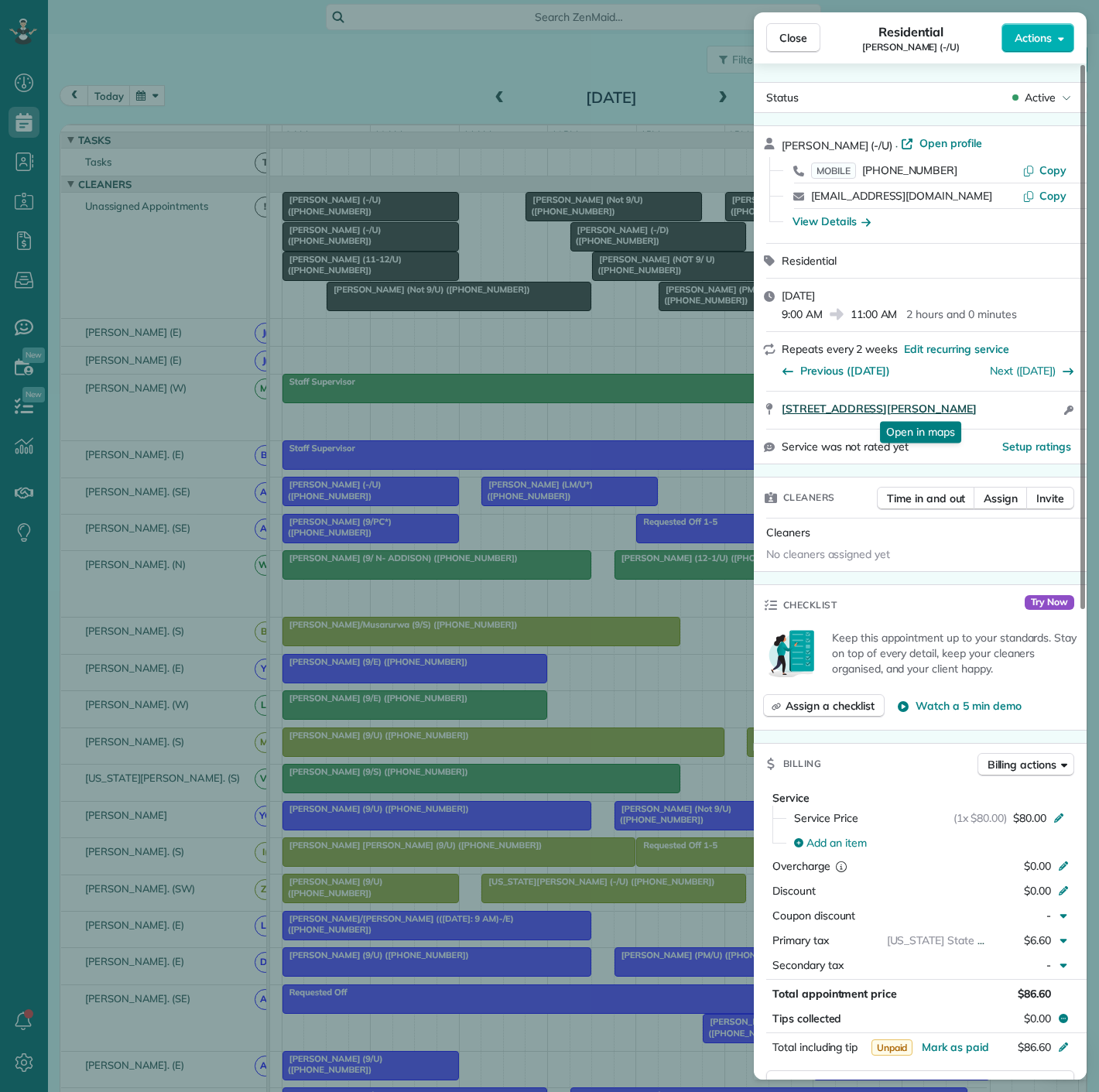
drag, startPoint x: 778, startPoint y: 413, endPoint x: 1035, endPoint y: 411, distance: 257.0
click at [1035, 411] on div "[STREET_ADDRESS][PERSON_NAME] Open in maps Open in maps Open access information" at bounding box center [921, 410] width 333 height 37
drag, startPoint x: 416, startPoint y: 294, endPoint x: 376, endPoint y: 266, distance: 48.8
click at [416, 294] on div "Close Residential [PERSON_NAME] (-/U) Actions Status Active [PERSON_NAME] (-/U)…" at bounding box center [549, 546] width 1099 height 1092
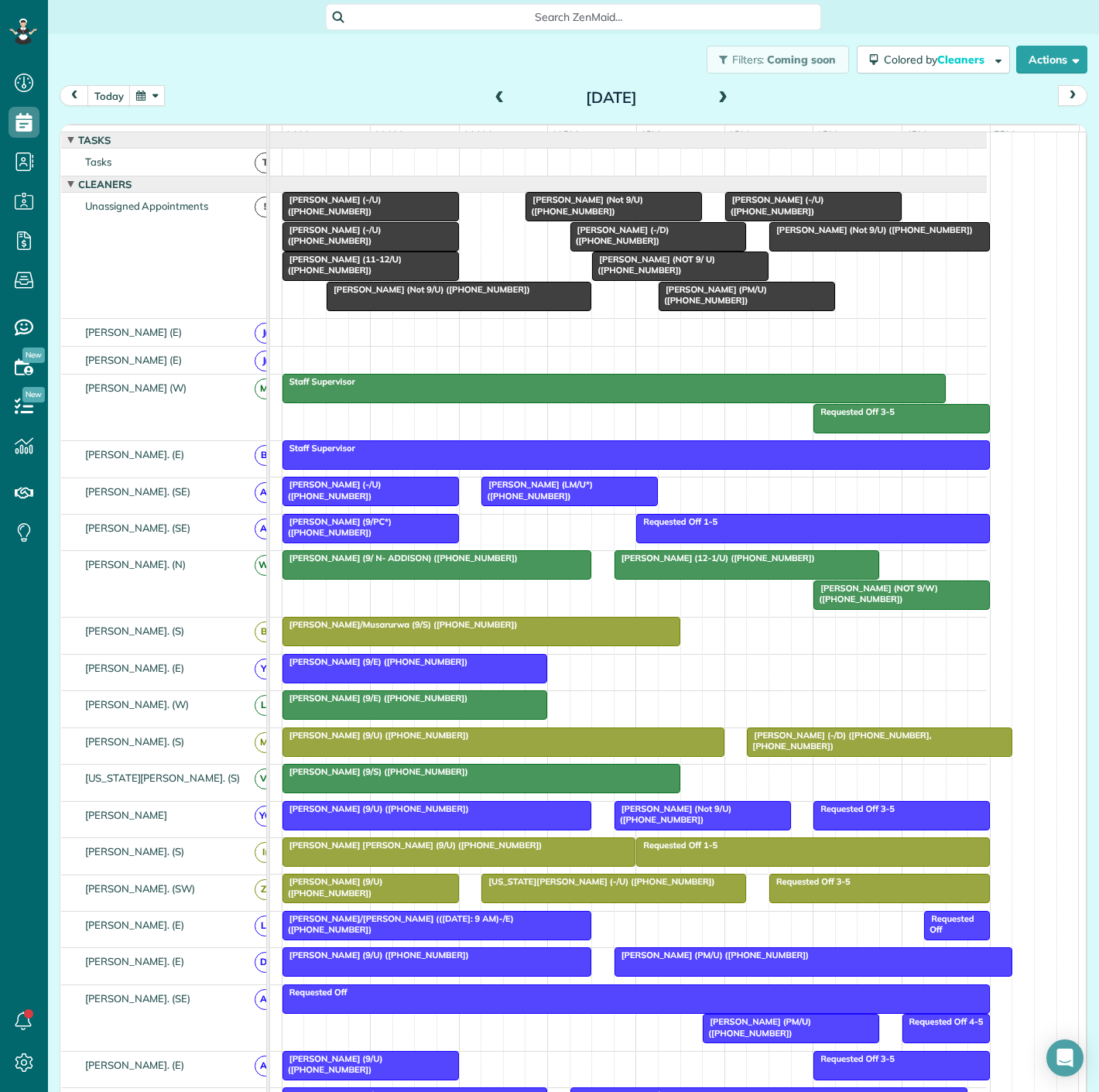
click at [350, 246] on div "[PERSON_NAME] (-/U) ([PHONE_NUMBER])" at bounding box center [371, 236] width 167 height 22
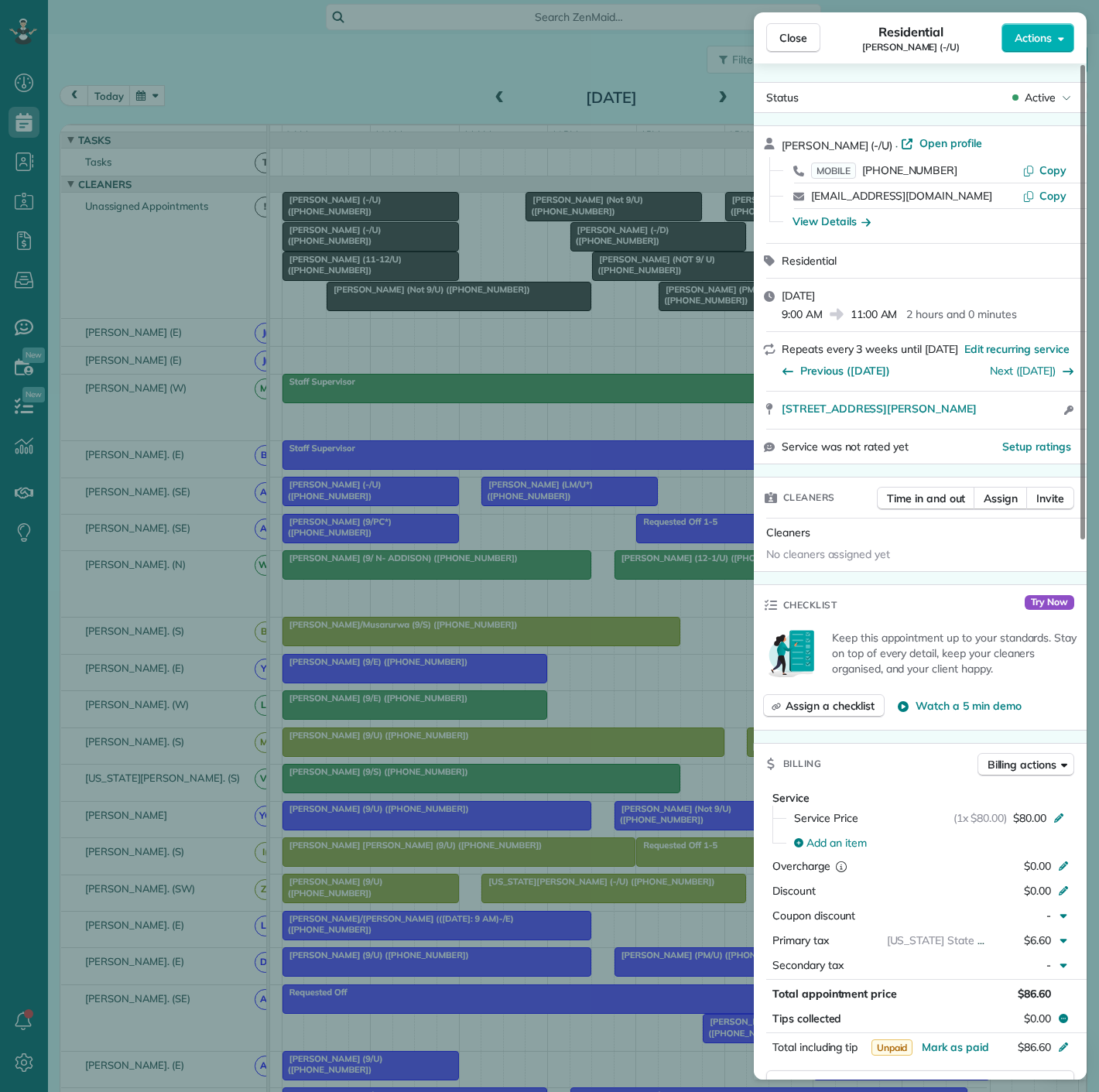
drag, startPoint x: 770, startPoint y: 420, endPoint x: 852, endPoint y: 421, distance: 82.0
click at [852, 421] on div "[STREET_ADDRESS][PERSON_NAME] Open access information" at bounding box center [921, 410] width 333 height 37
click at [774, 421] on div "[STREET_ADDRESS][PERSON_NAME] Open access information" at bounding box center [921, 410] width 333 height 37
drag, startPoint x: 841, startPoint y: 418, endPoint x: 1039, endPoint y: 417, distance: 198.0
click at [1039, 417] on div "[STREET_ADDRESS][PERSON_NAME] Open access information" at bounding box center [921, 410] width 333 height 37
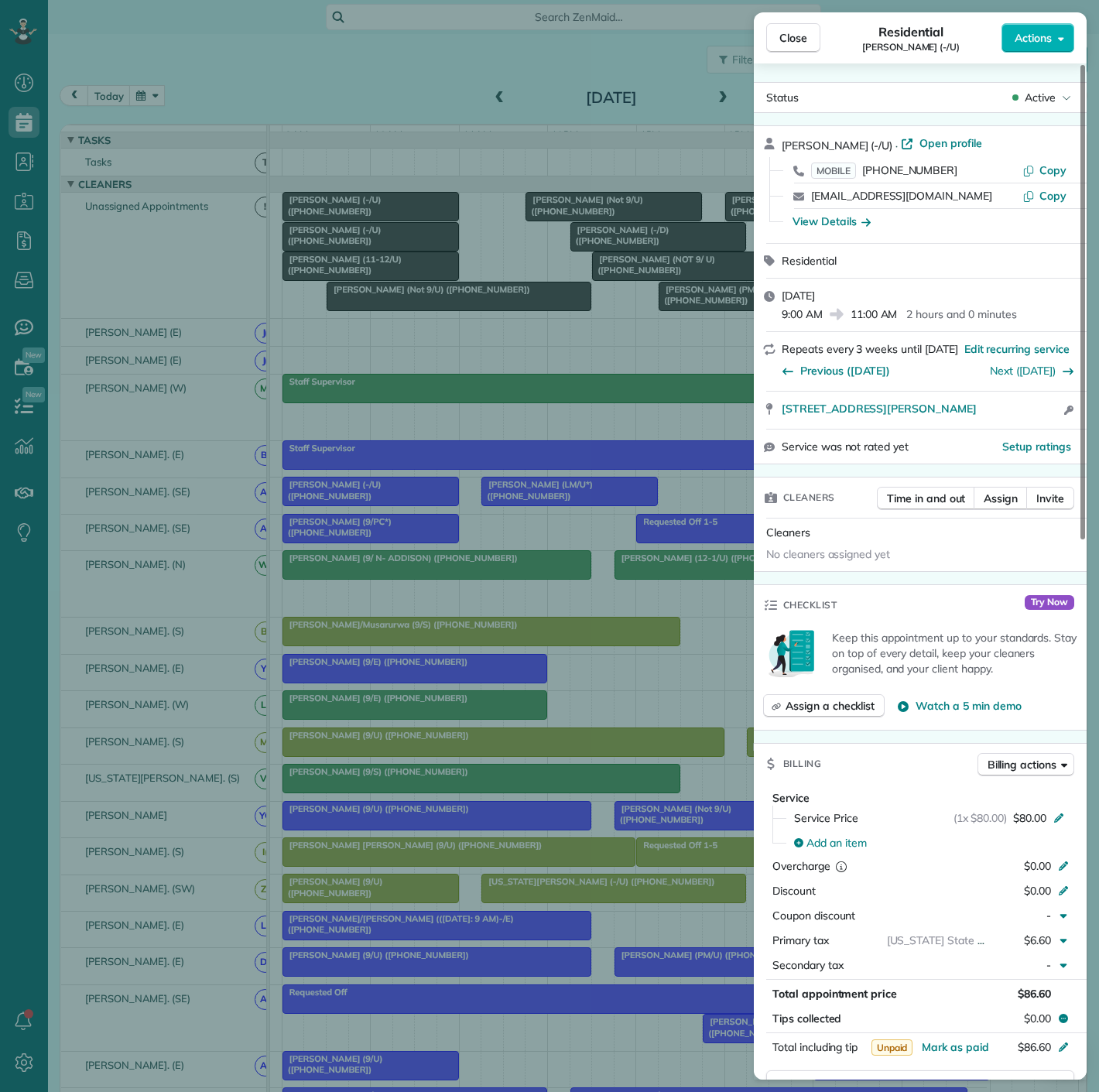
click at [434, 275] on div "Close Residential [PERSON_NAME] (-/U) Actions Status Active [PERSON_NAME] (-/U)…" at bounding box center [549, 546] width 1099 height 1092
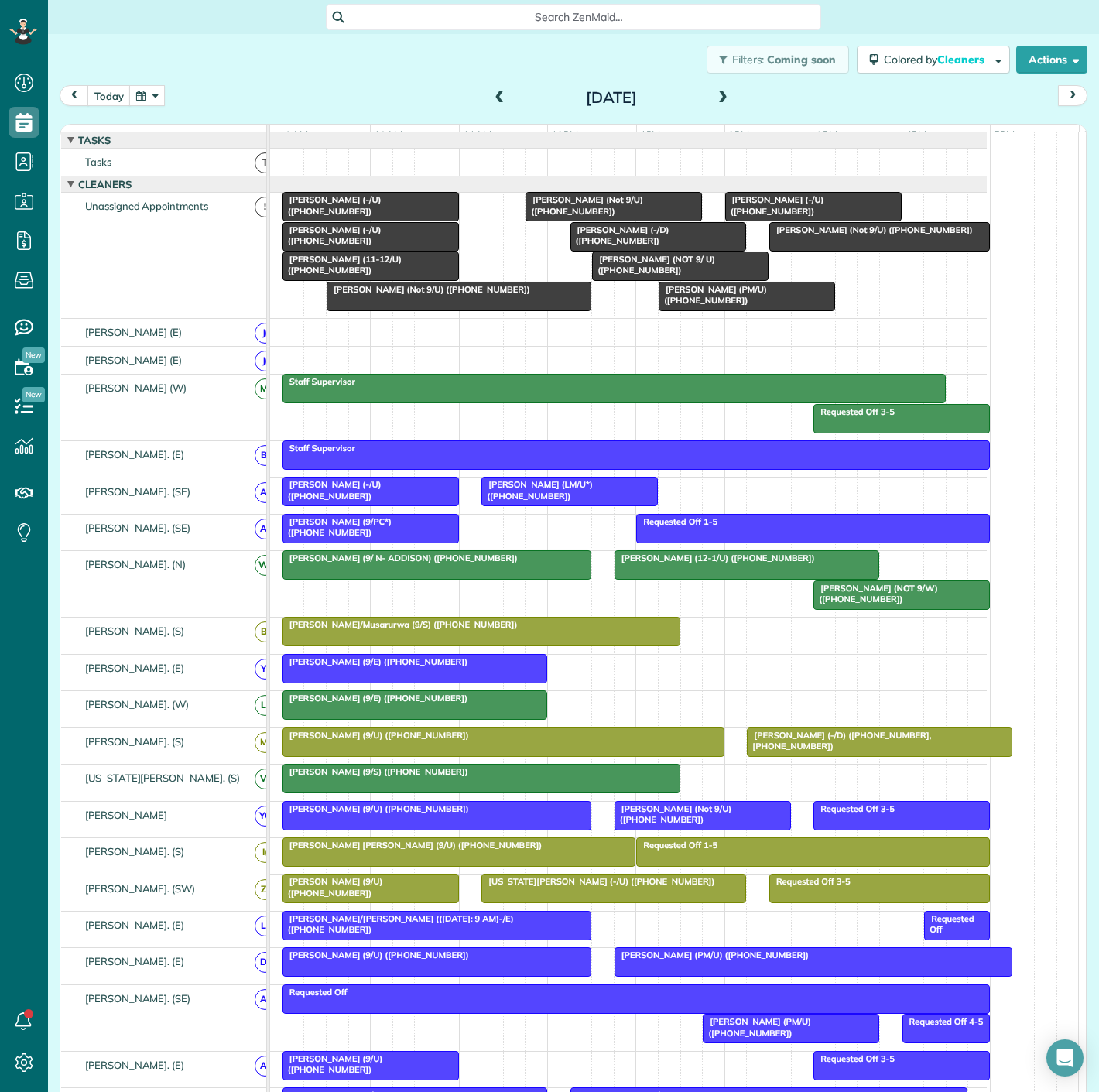
click at [376, 276] on div "[PERSON_NAME] (11-12/U) ([PHONE_NUMBER])" at bounding box center [371, 265] width 167 height 22
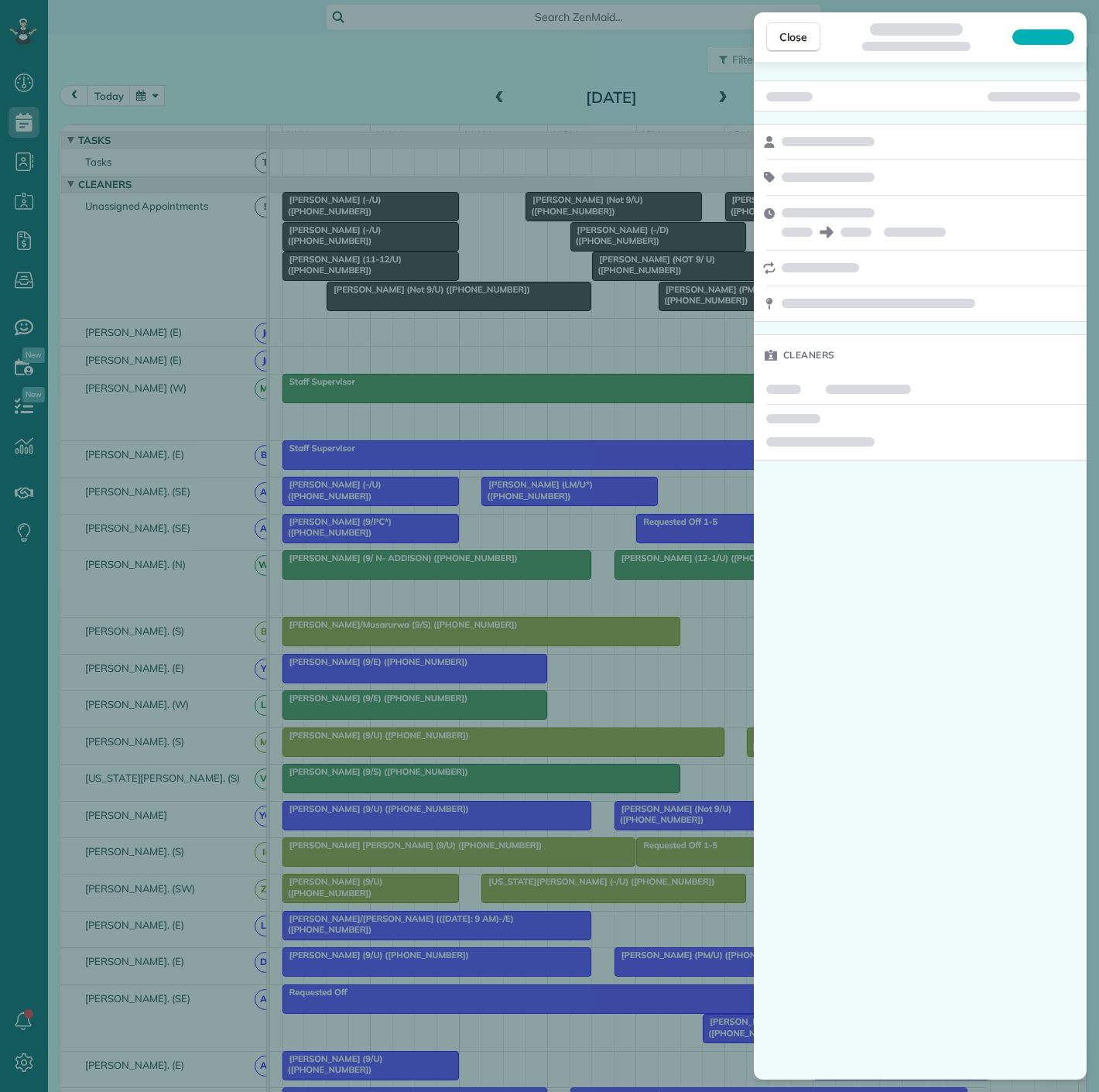
click at [320, 235] on div "Close Cleaners" at bounding box center [549, 546] width 1099 height 1092
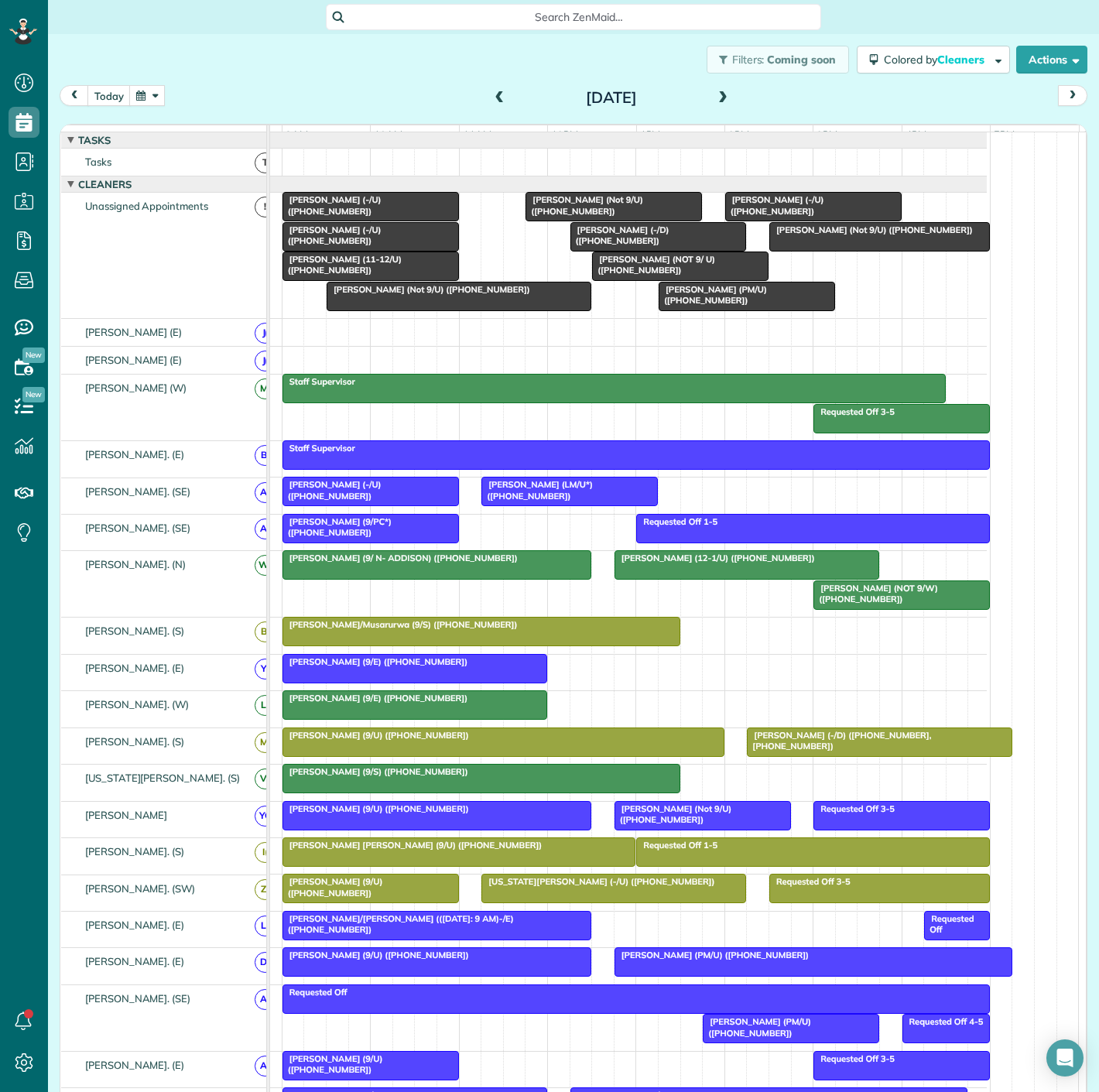
click at [650, 251] on div at bounding box center [659, 237] width 175 height 28
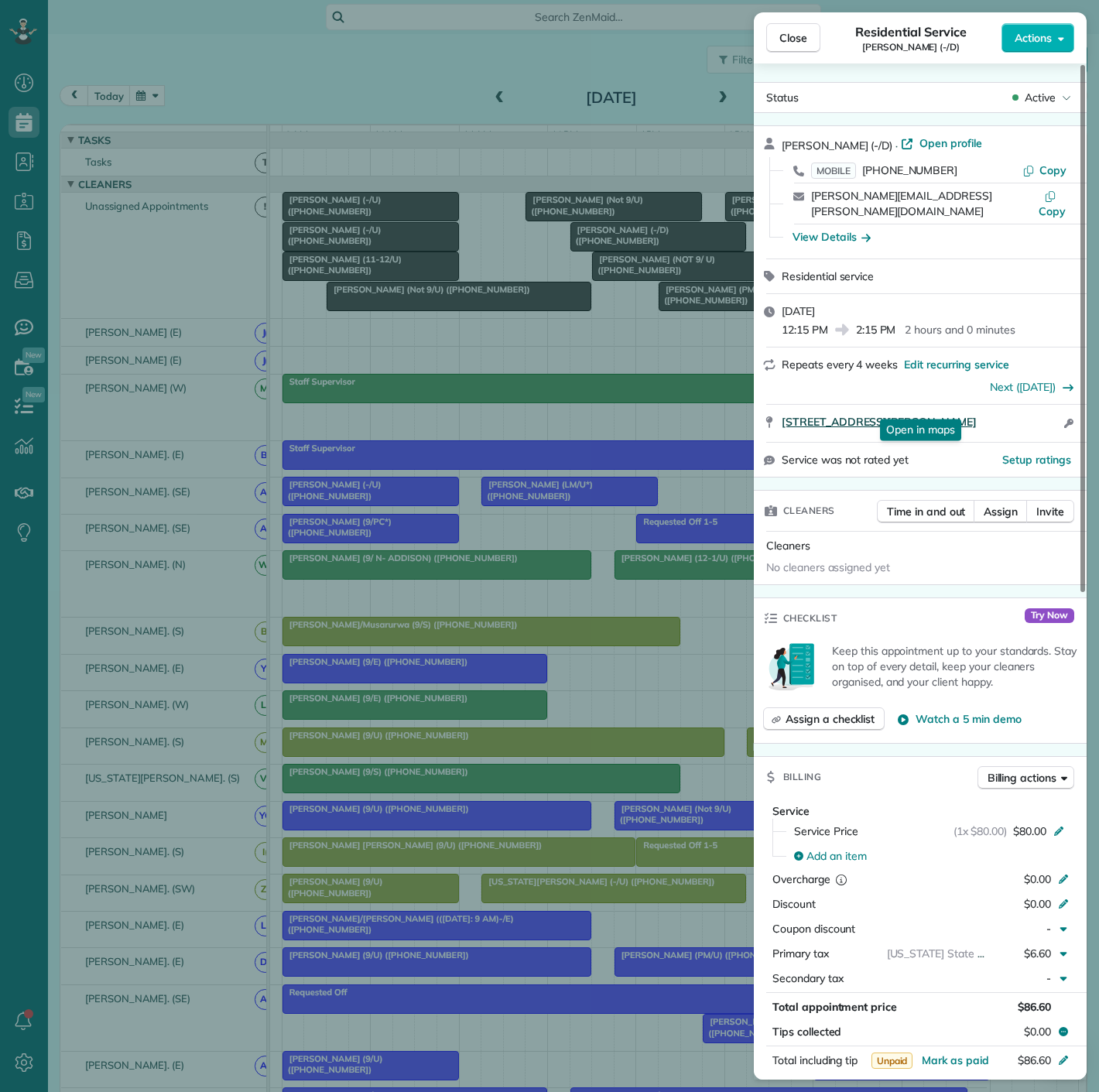
drag, startPoint x: 790, startPoint y: 413, endPoint x: 1022, endPoint y: 401, distance: 232.3
click at [1022, 405] on div "[STREET_ADDRESS][PERSON_NAME] Open in maps Open in maps Open access information" at bounding box center [921, 423] width 333 height 37
drag, startPoint x: 509, startPoint y: 325, endPoint x: 526, endPoint y: 300, distance: 30.2
click at [509, 325] on div "Close Residential Service [PERSON_NAME] (-/D) Actions Status Active [PERSON_NAM…" at bounding box center [549, 546] width 1099 height 1092
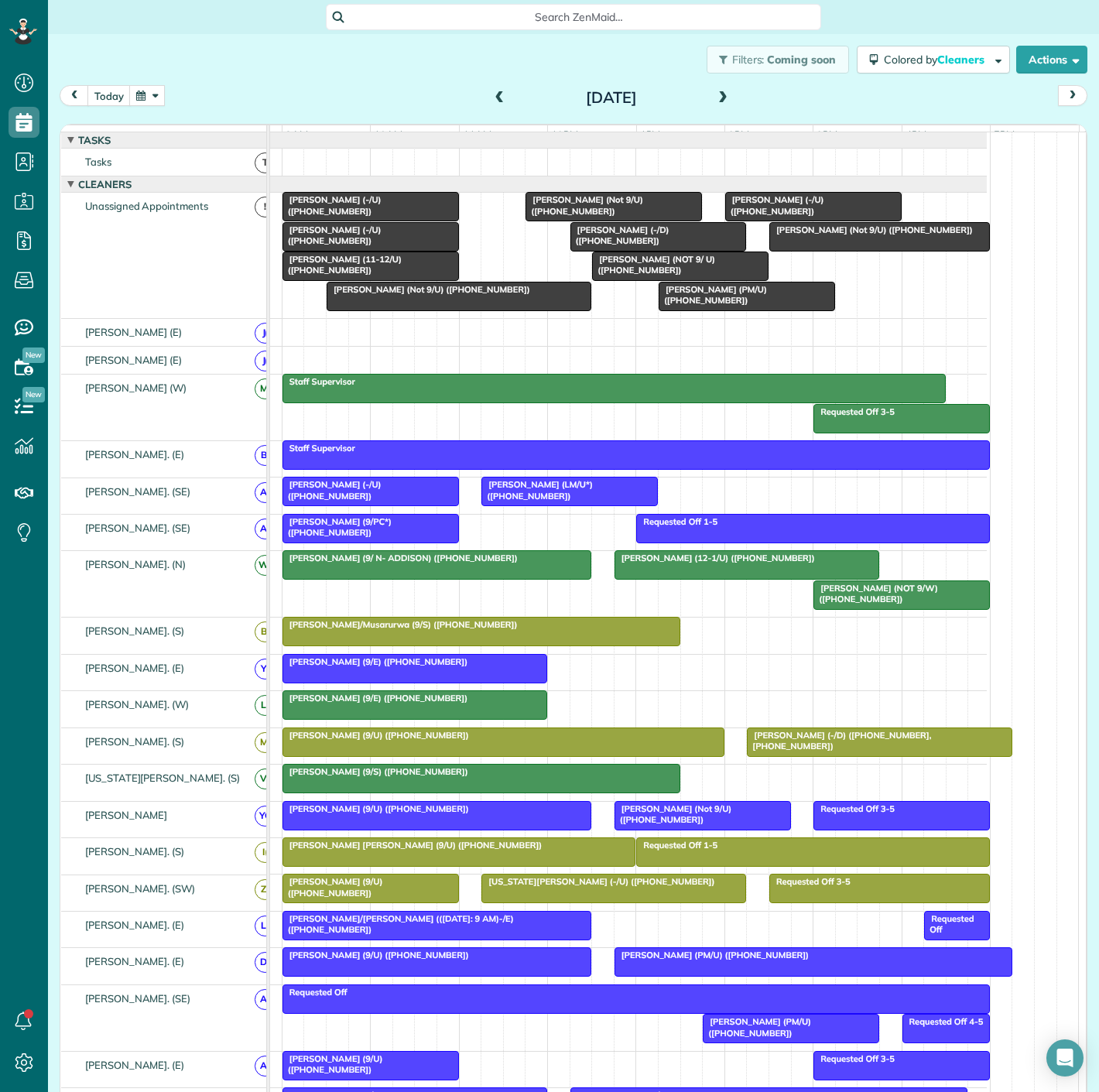
click at [727, 304] on span "[PERSON_NAME] (PM/U) ([PHONE_NUMBER])" at bounding box center [712, 294] width 109 height 21
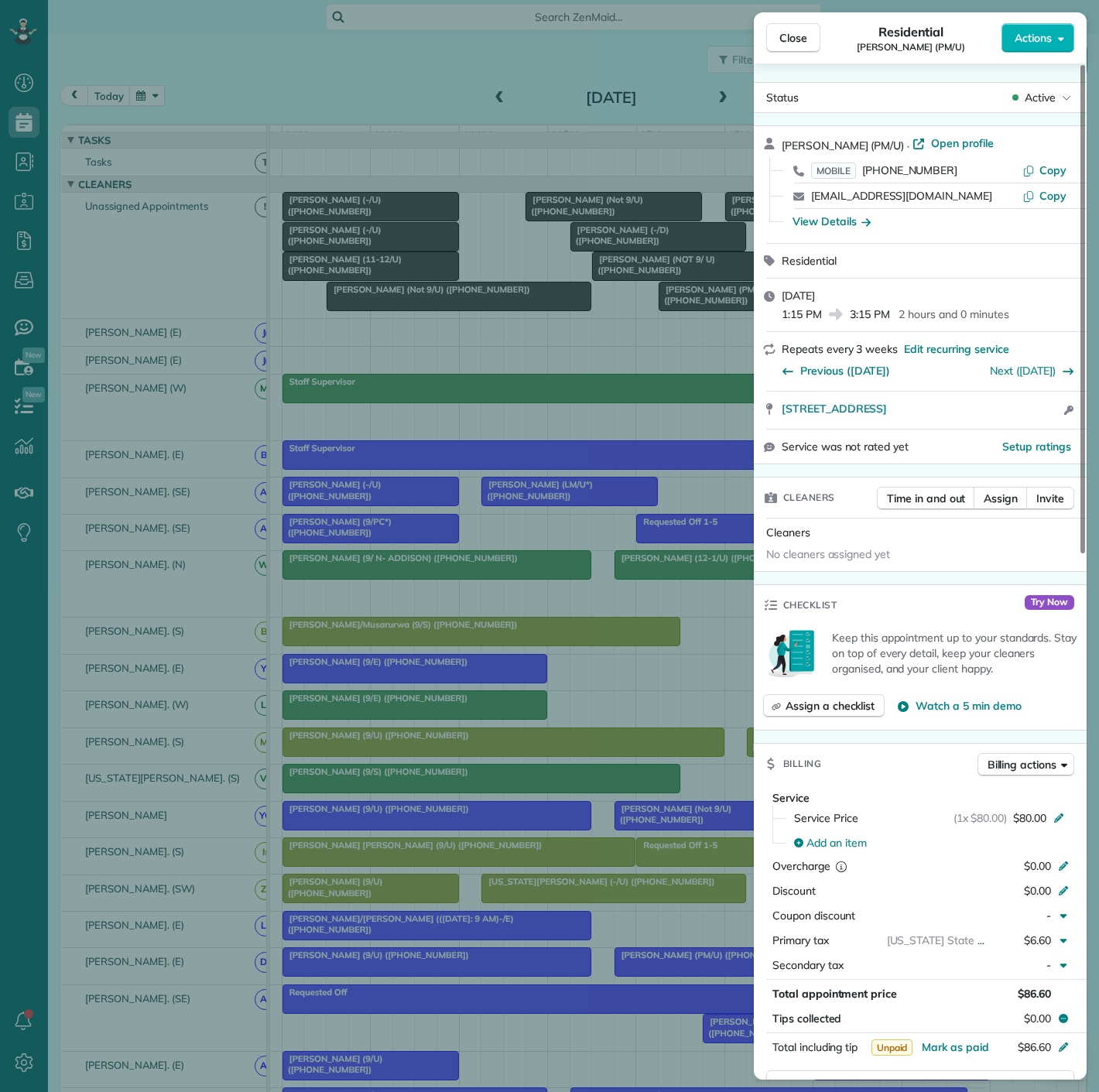
drag, startPoint x: 763, startPoint y: 418, endPoint x: 1055, endPoint y: 424, distance: 292.1
click at [1055, 424] on div "[STREET_ADDRESS] Open access information" at bounding box center [921, 410] width 333 height 37
drag, startPoint x: 569, startPoint y: 343, endPoint x: 563, endPoint y: 375, distance: 32.6
click at [569, 343] on div "Close Residential [PERSON_NAME] (PM/U) Actions Status Active [PERSON_NAME] (PM/…" at bounding box center [549, 546] width 1099 height 1092
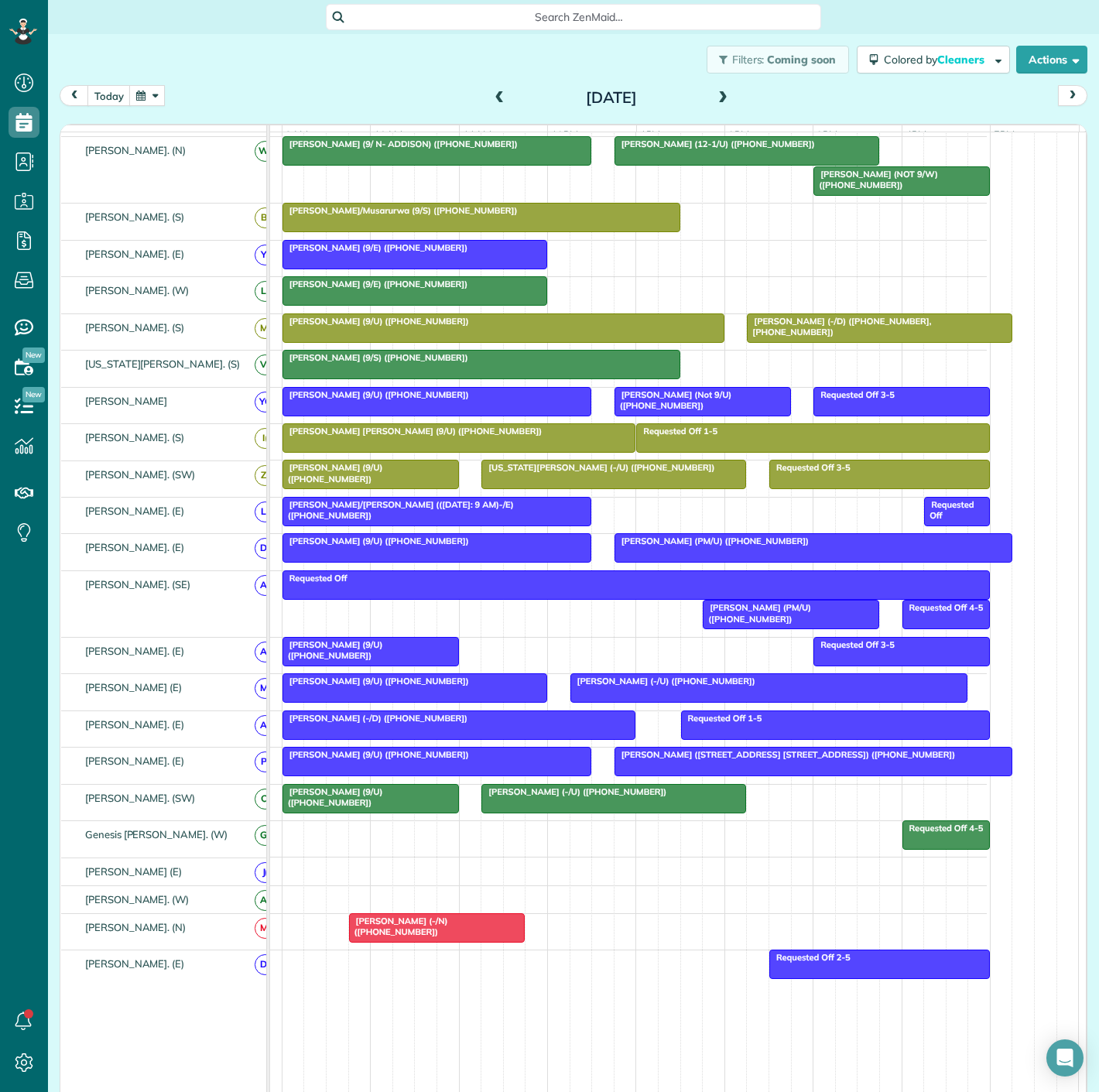
scroll to position [528, 0]
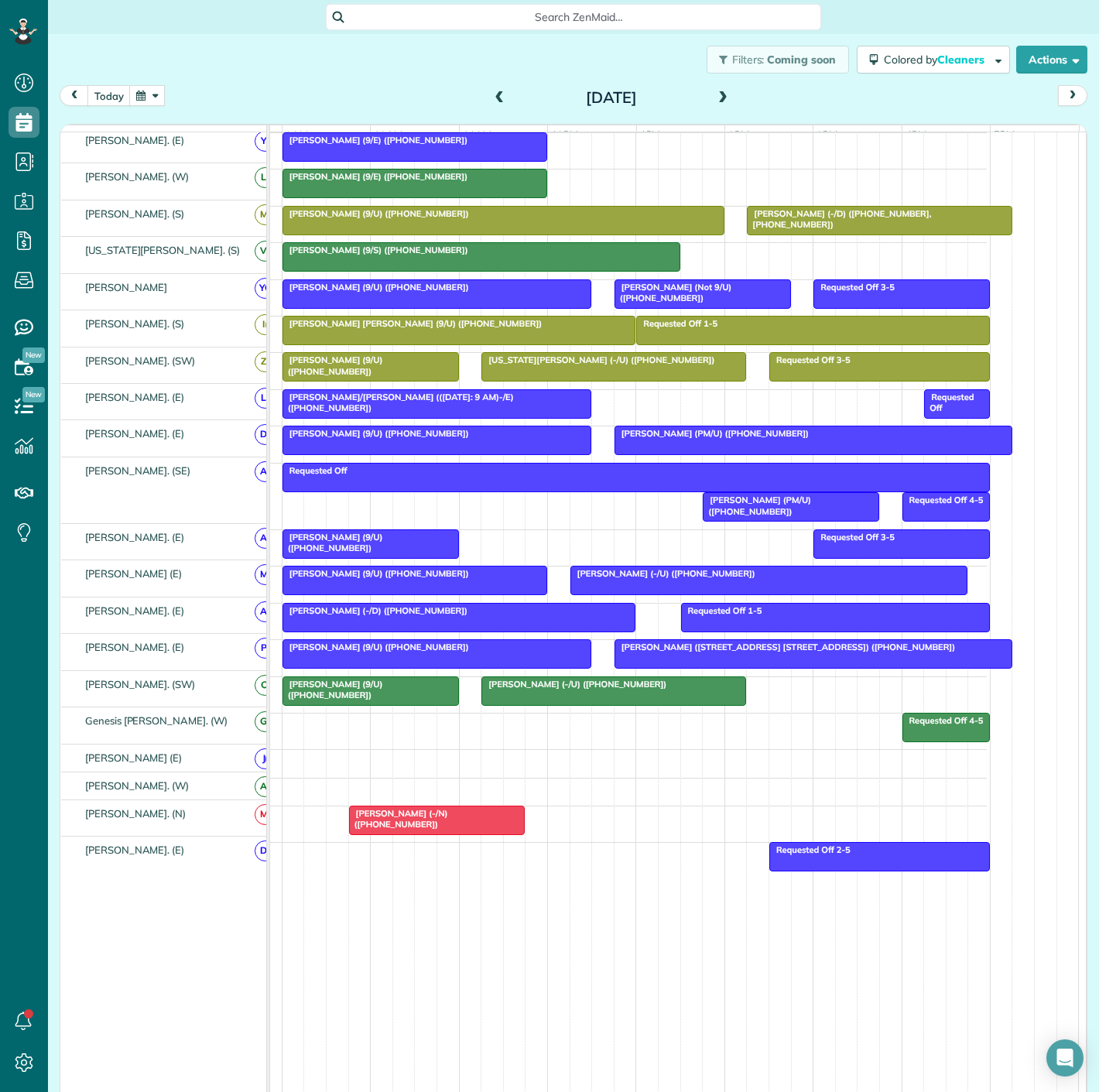
click at [379, 689] on span "[PERSON_NAME] (9/U) ([PHONE_NUMBER])" at bounding box center [332, 689] width 102 height 21
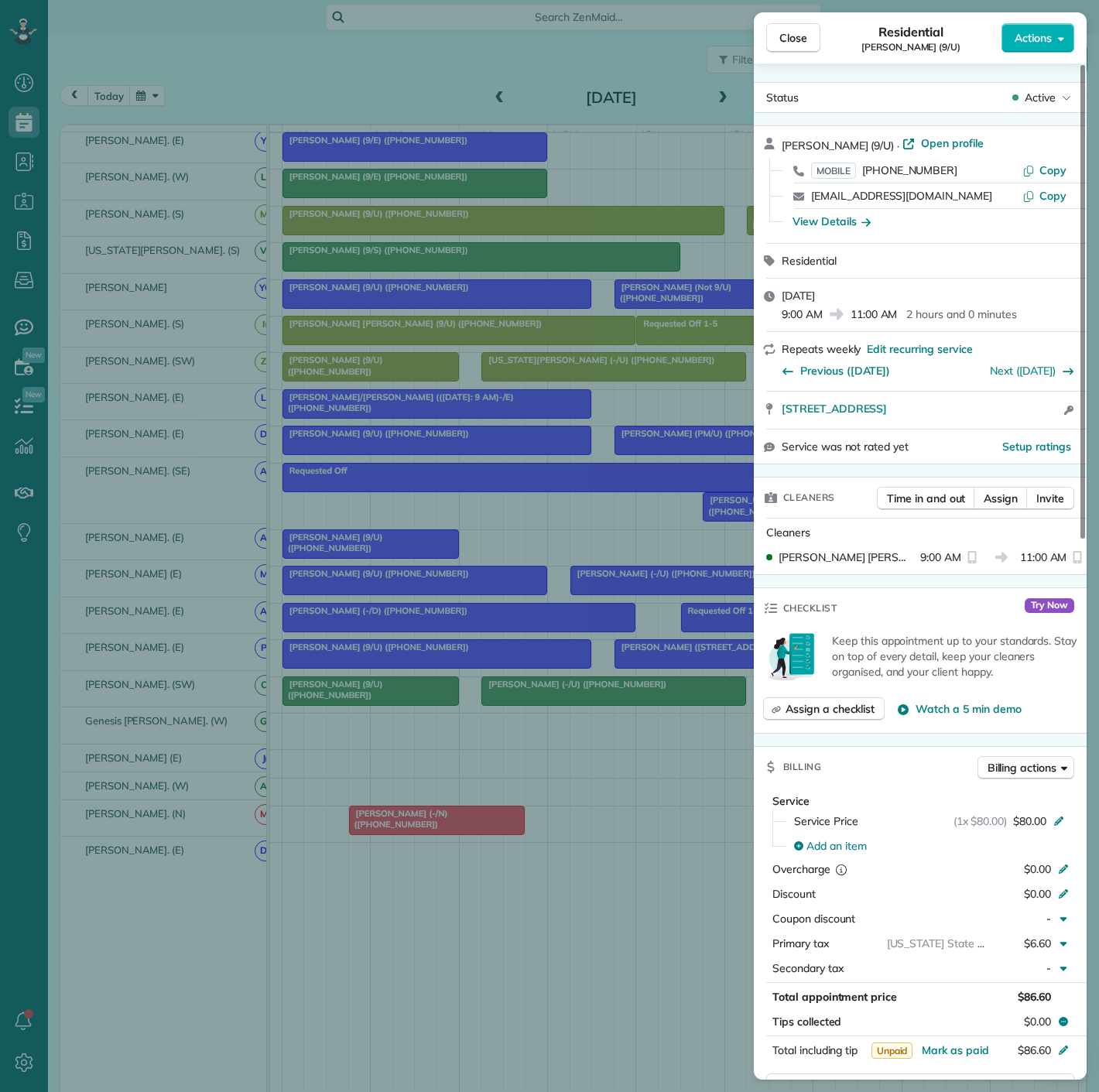
drag, startPoint x: 776, startPoint y: 422, endPoint x: 1064, endPoint y: 423, distance: 288.0
click at [1064, 423] on div "[STREET_ADDRESS] Open access information" at bounding box center [921, 410] width 333 height 37
click at [427, 666] on div "Close Residential [PERSON_NAME] (9/U) Actions Status Active [PERSON_NAME] (9/U)…" at bounding box center [549, 546] width 1099 height 1092
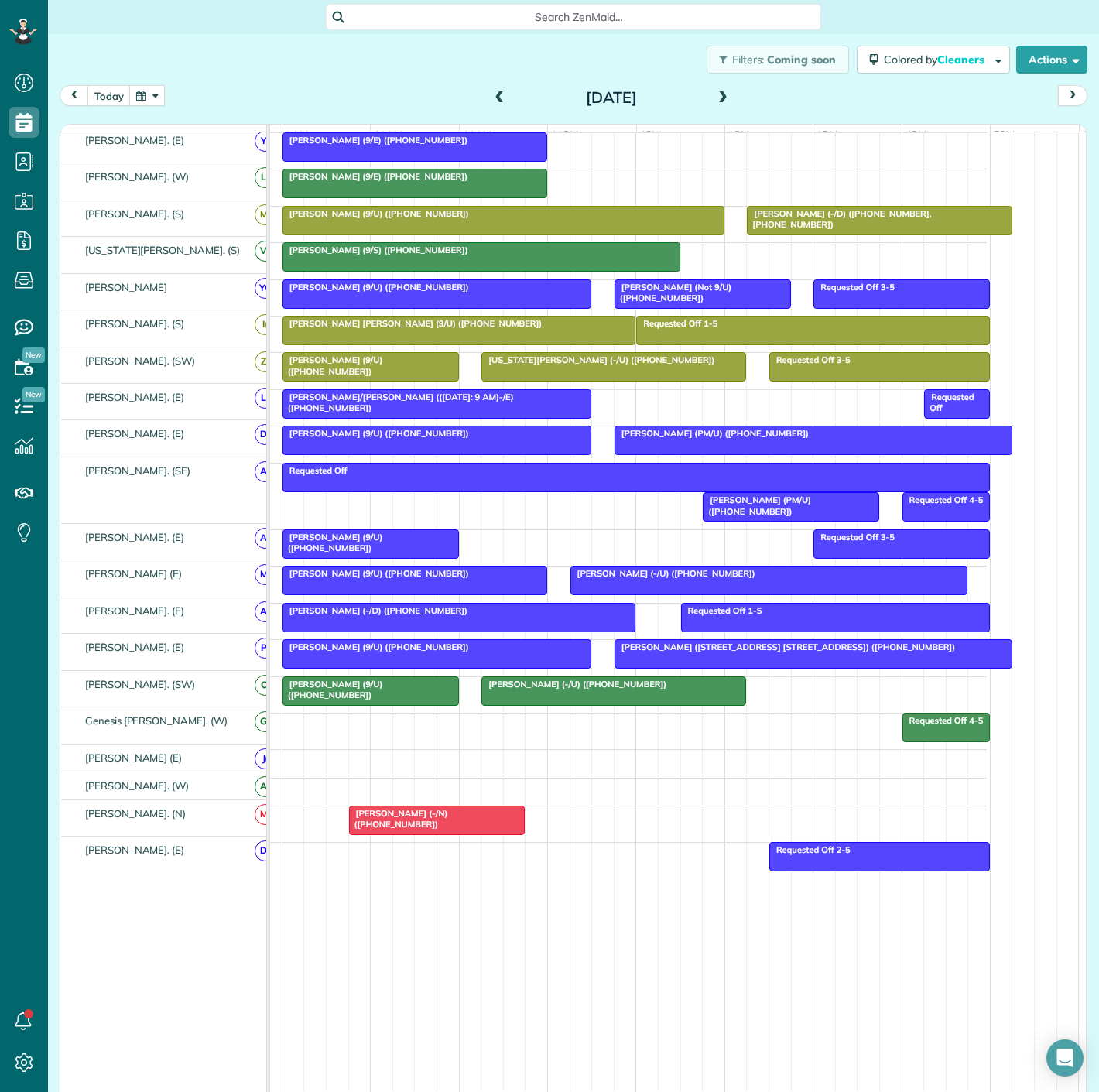
click at [337, 689] on span "[PERSON_NAME] (9/U) ([PHONE_NUMBER])" at bounding box center [332, 689] width 102 height 21
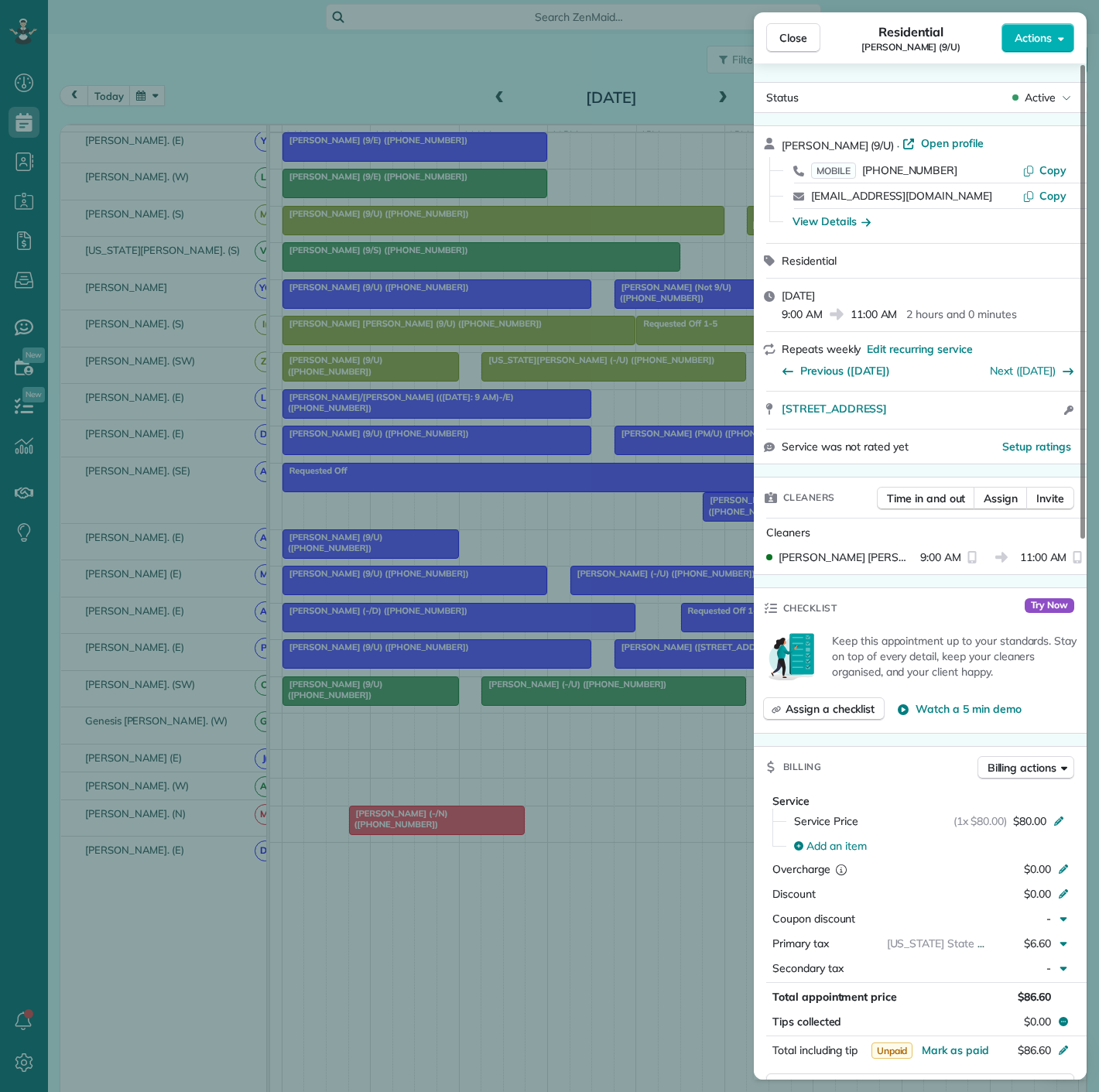
click at [337, 689] on div "Close Residential [PERSON_NAME] (9/U) Actions Status Active [PERSON_NAME] (9/U)…" at bounding box center [549, 546] width 1099 height 1092
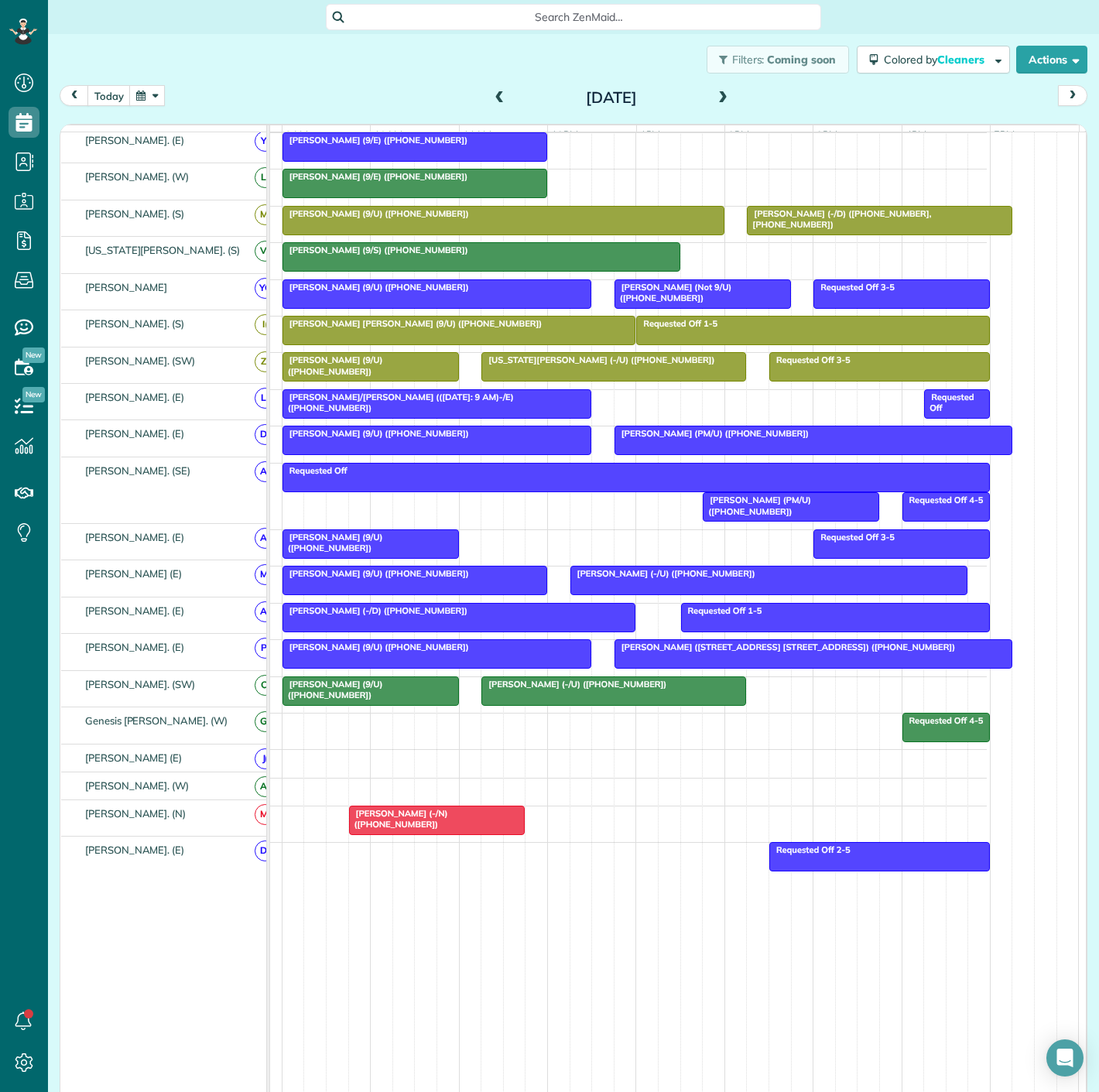
scroll to position [13, 0]
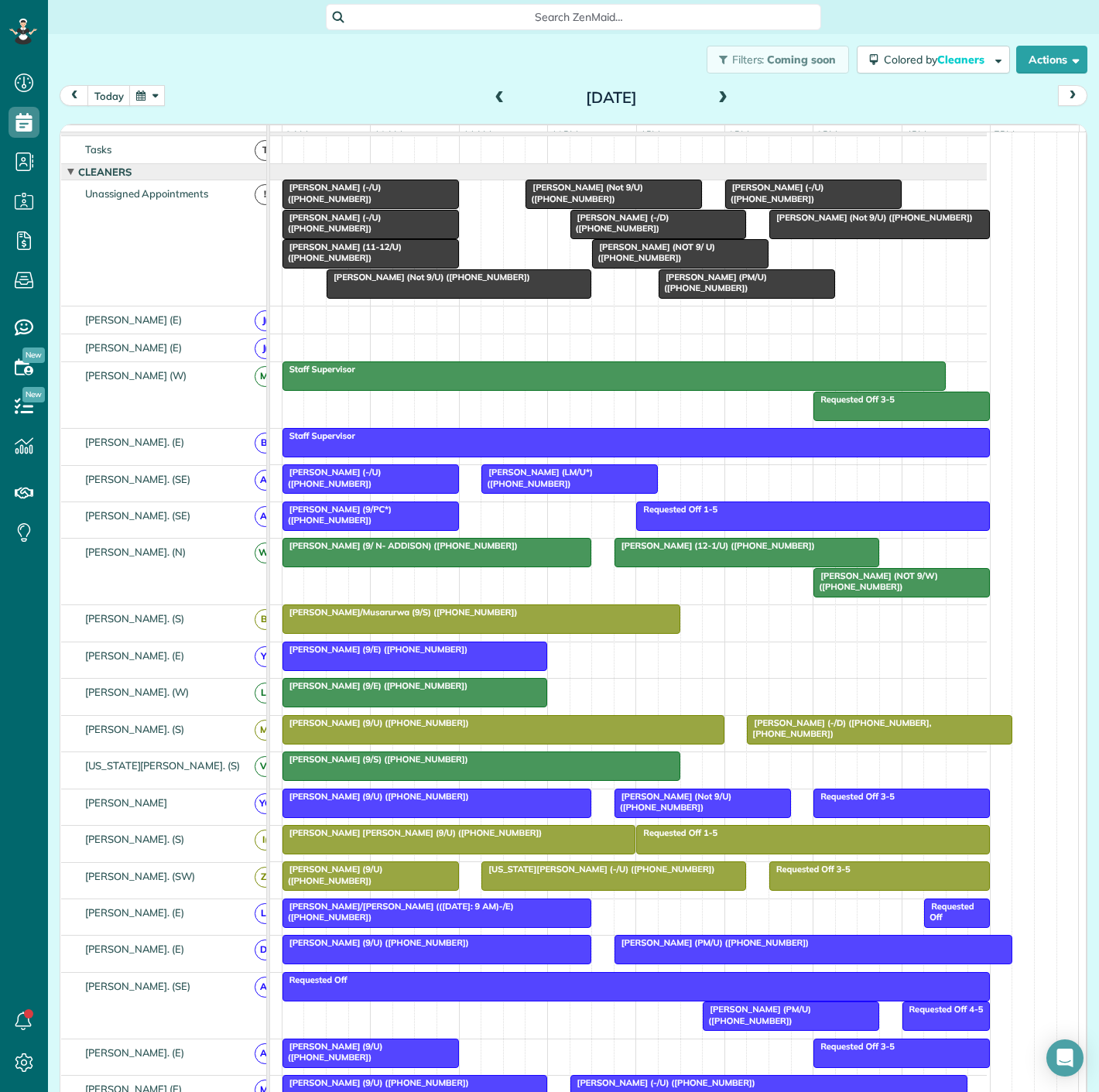
click at [690, 298] on div at bounding box center [747, 283] width 175 height 28
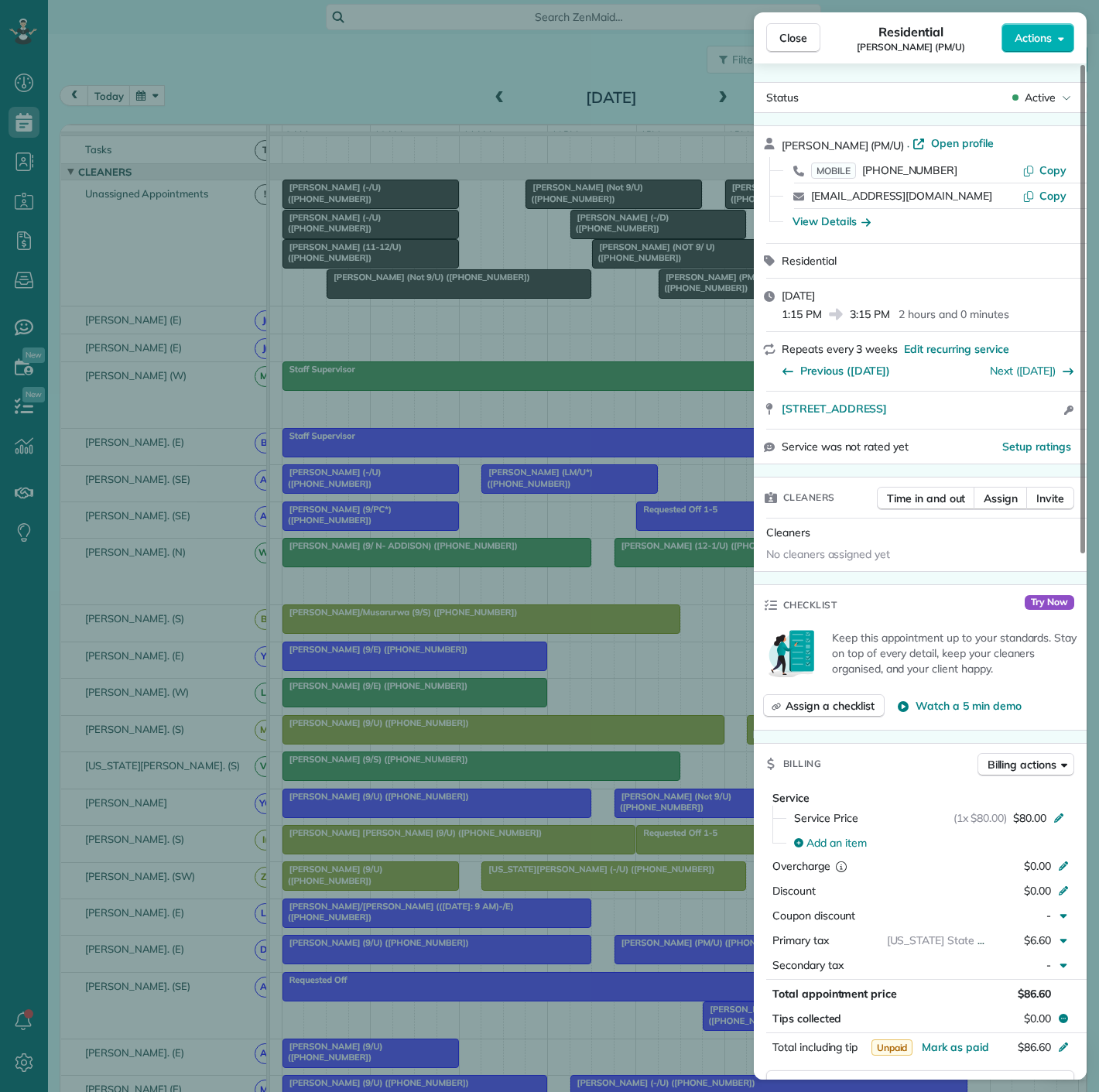
click at [639, 337] on div "Close Residential [PERSON_NAME] (PM/U) Actions Status Active [PERSON_NAME] (PM/…" at bounding box center [549, 546] width 1099 height 1092
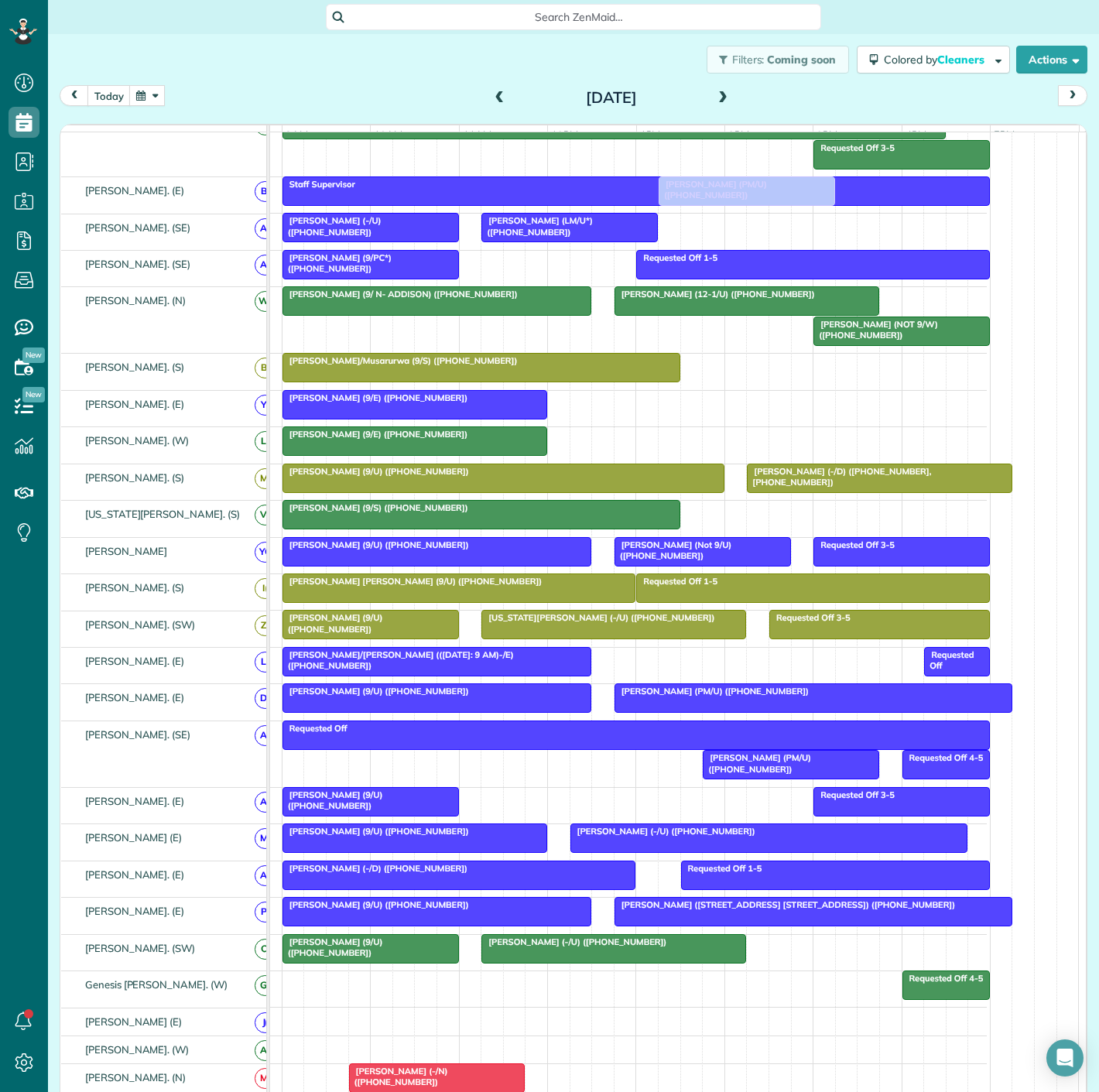
scroll to position [442, 0]
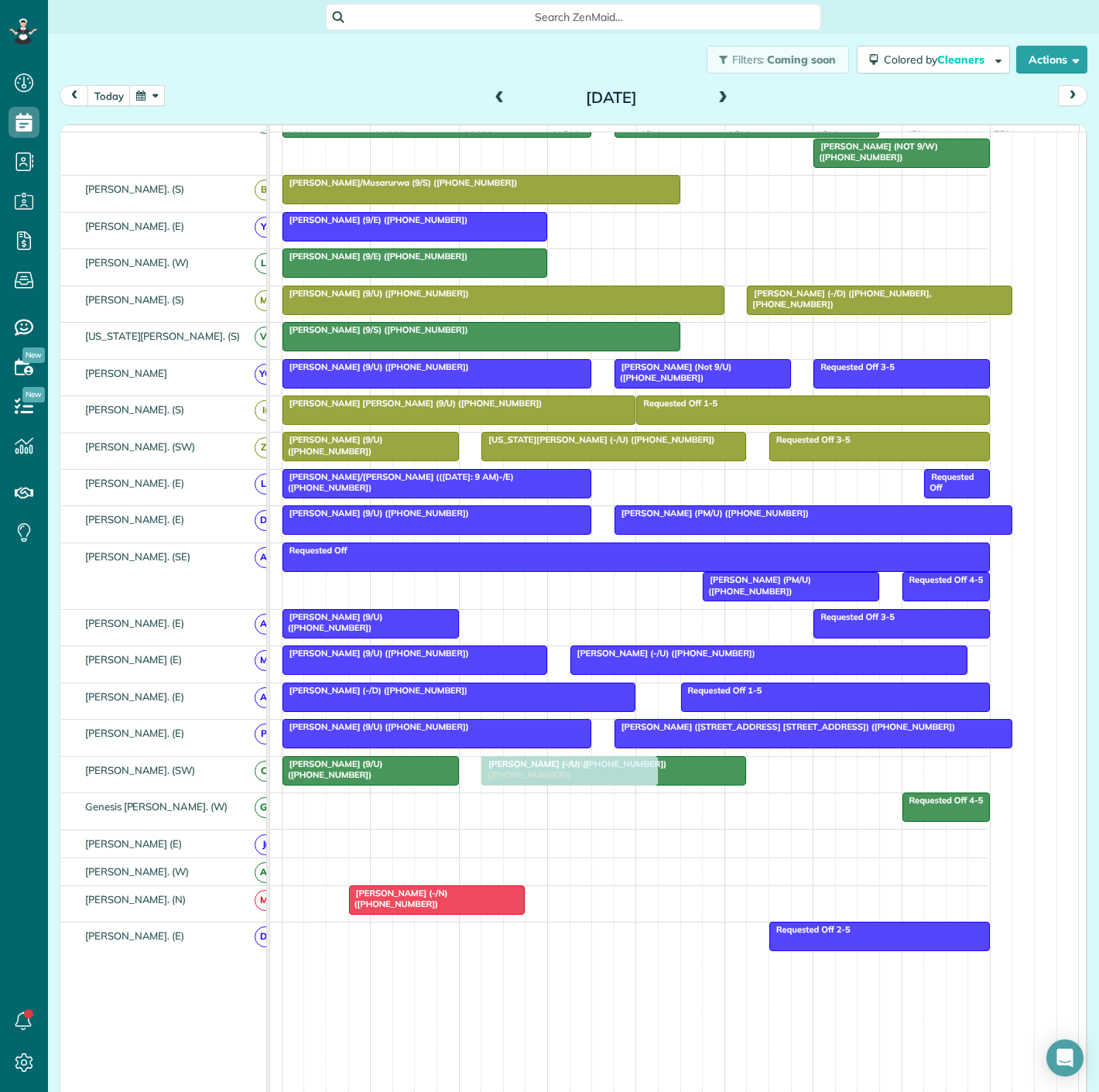
drag, startPoint x: 694, startPoint y: 290, endPoint x: 514, endPoint y: 775, distance: 517.3
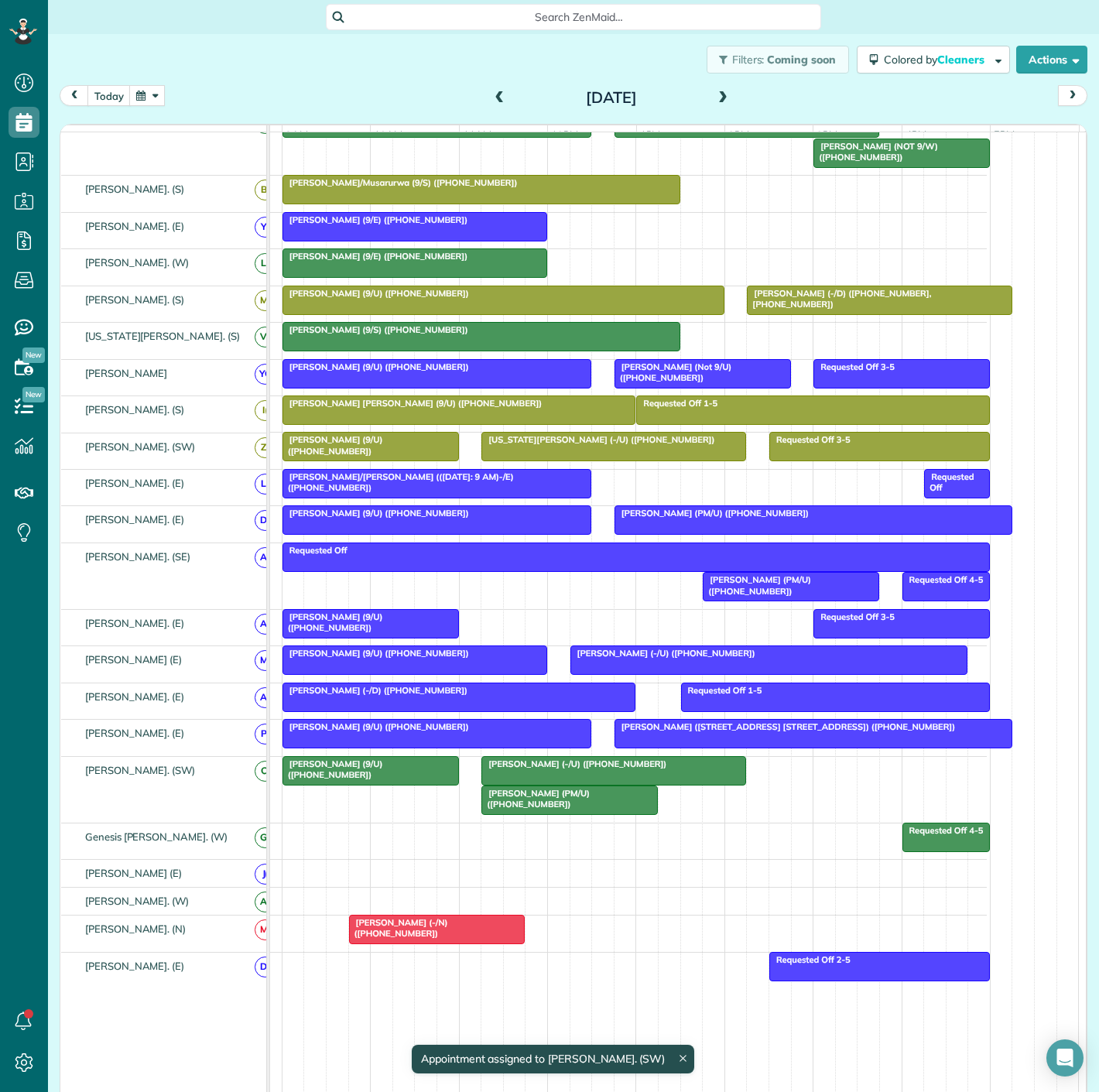
click at [538, 801] on span "[PERSON_NAME] (PM/U) ([PHONE_NUMBER])" at bounding box center [535, 798] width 109 height 21
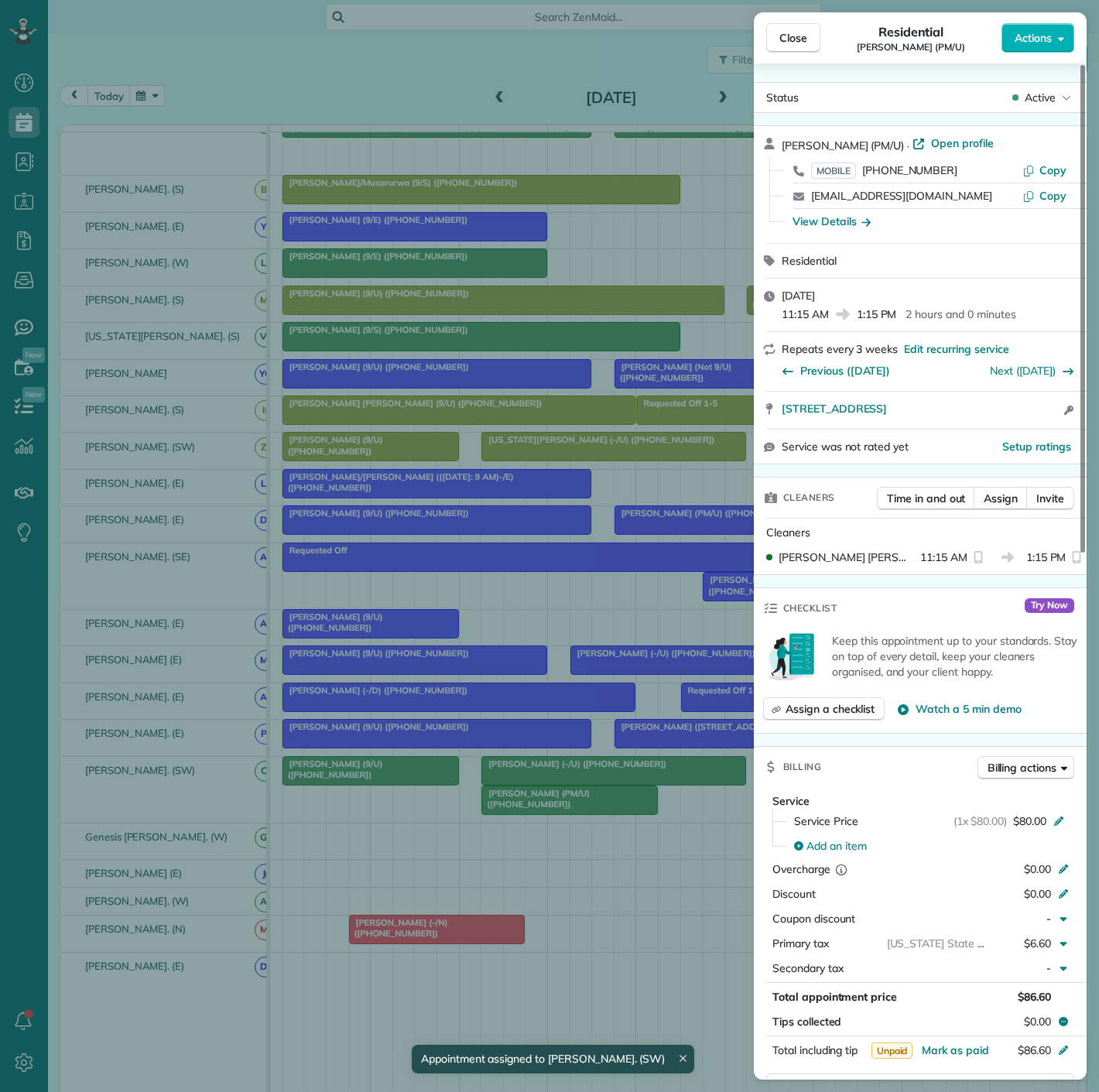
drag, startPoint x: 775, startPoint y: 422, endPoint x: 1016, endPoint y: 422, distance: 241.0
click at [1016, 422] on div "[STREET_ADDRESS] Open access information" at bounding box center [921, 410] width 333 height 37
drag, startPoint x: 514, startPoint y: 757, endPoint x: 544, endPoint y: 783, distance: 39.7
click at [514, 757] on div "Close Residential [PERSON_NAME] (PM/U) Actions Status Active [PERSON_NAME] (PM/…" at bounding box center [549, 546] width 1099 height 1092
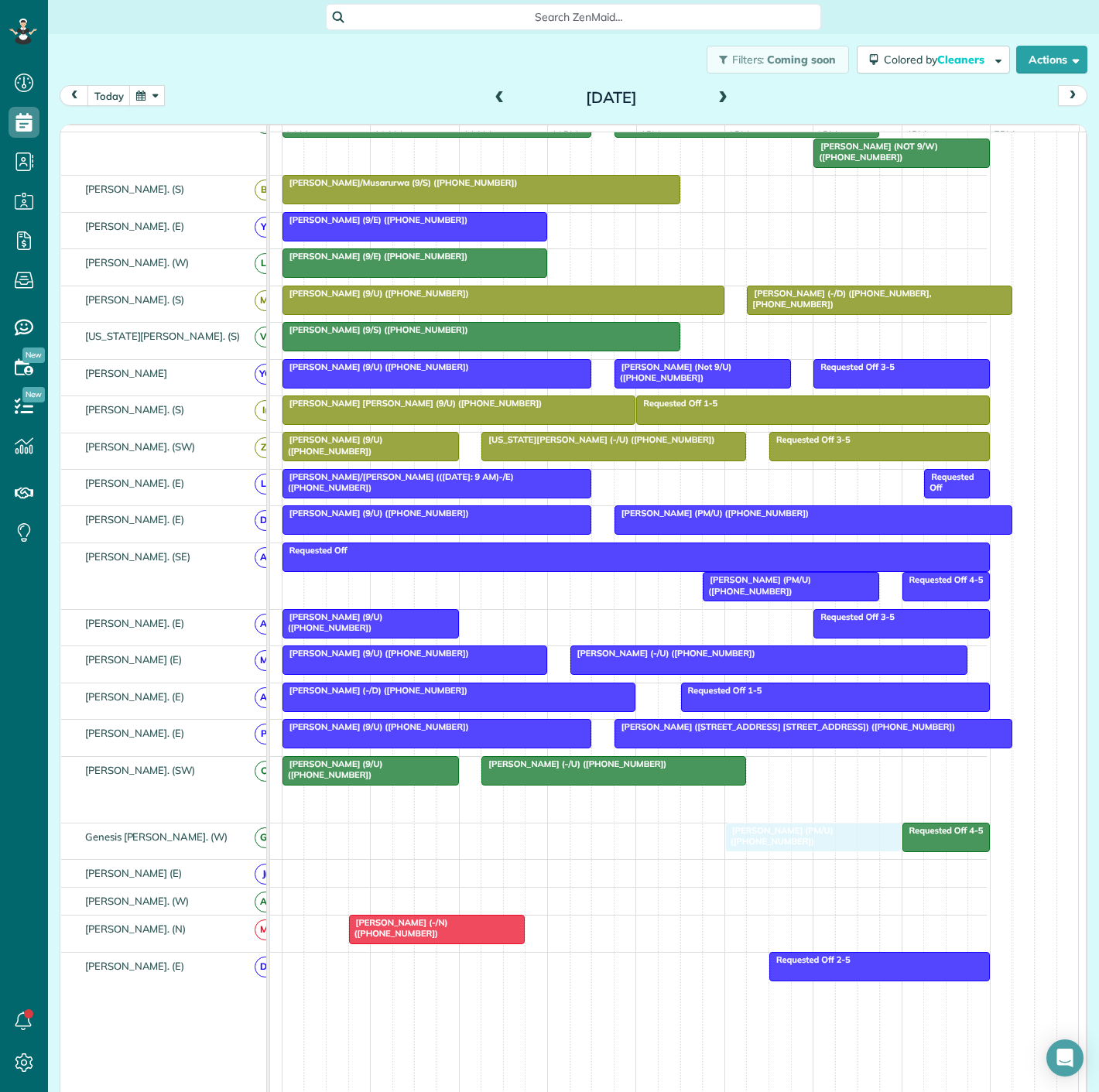
drag, startPoint x: 544, startPoint y: 806, endPoint x: 791, endPoint y: 852, distance: 251.2
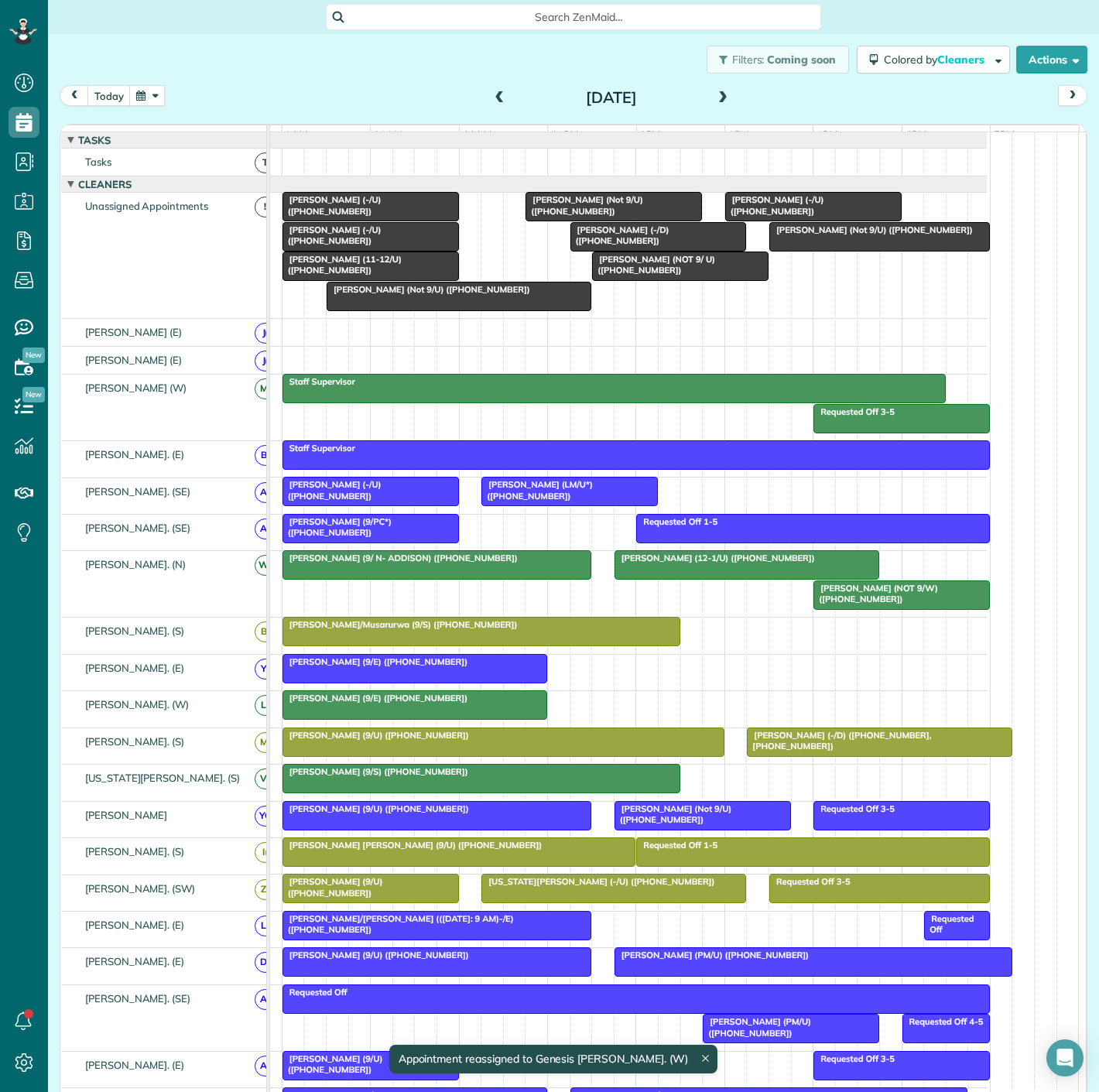
click at [764, 213] on span "[PERSON_NAME] (-/U) ([PHONE_NUMBER])" at bounding box center [774, 204] width 100 height 21
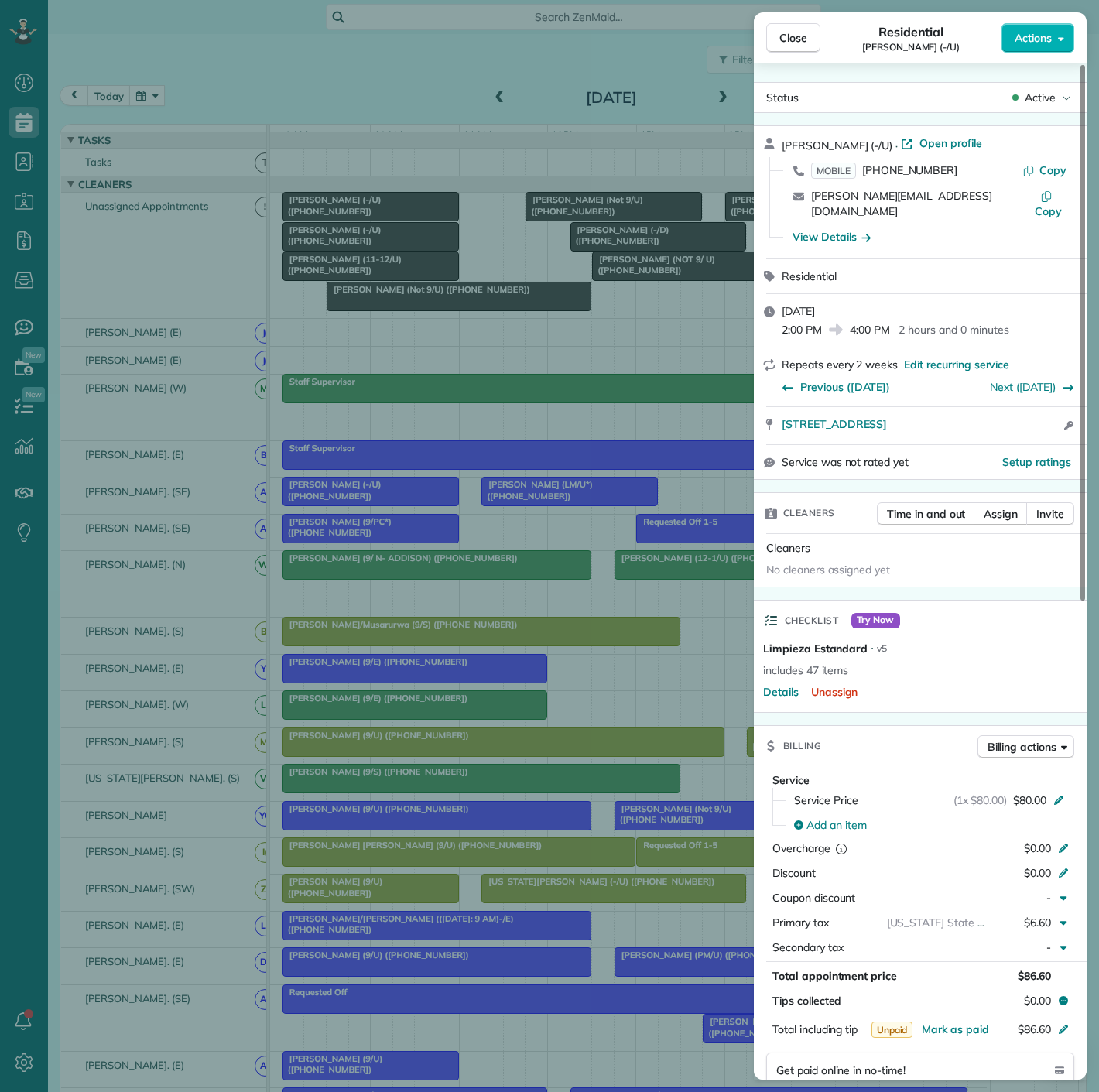
drag, startPoint x: 771, startPoint y: 414, endPoint x: 432, endPoint y: 297, distance: 358.6
click at [1050, 417] on div "[STREET_ADDRESS] Open access information" at bounding box center [921, 425] width 333 height 37
drag, startPoint x: 409, startPoint y: 352, endPoint x: 601, endPoint y: 262, distance: 212.0
click at [409, 352] on div "Close Residential [PERSON_NAME] (-/U) Actions Status Active [PERSON_NAME] (-/U)…" at bounding box center [549, 546] width 1099 height 1092
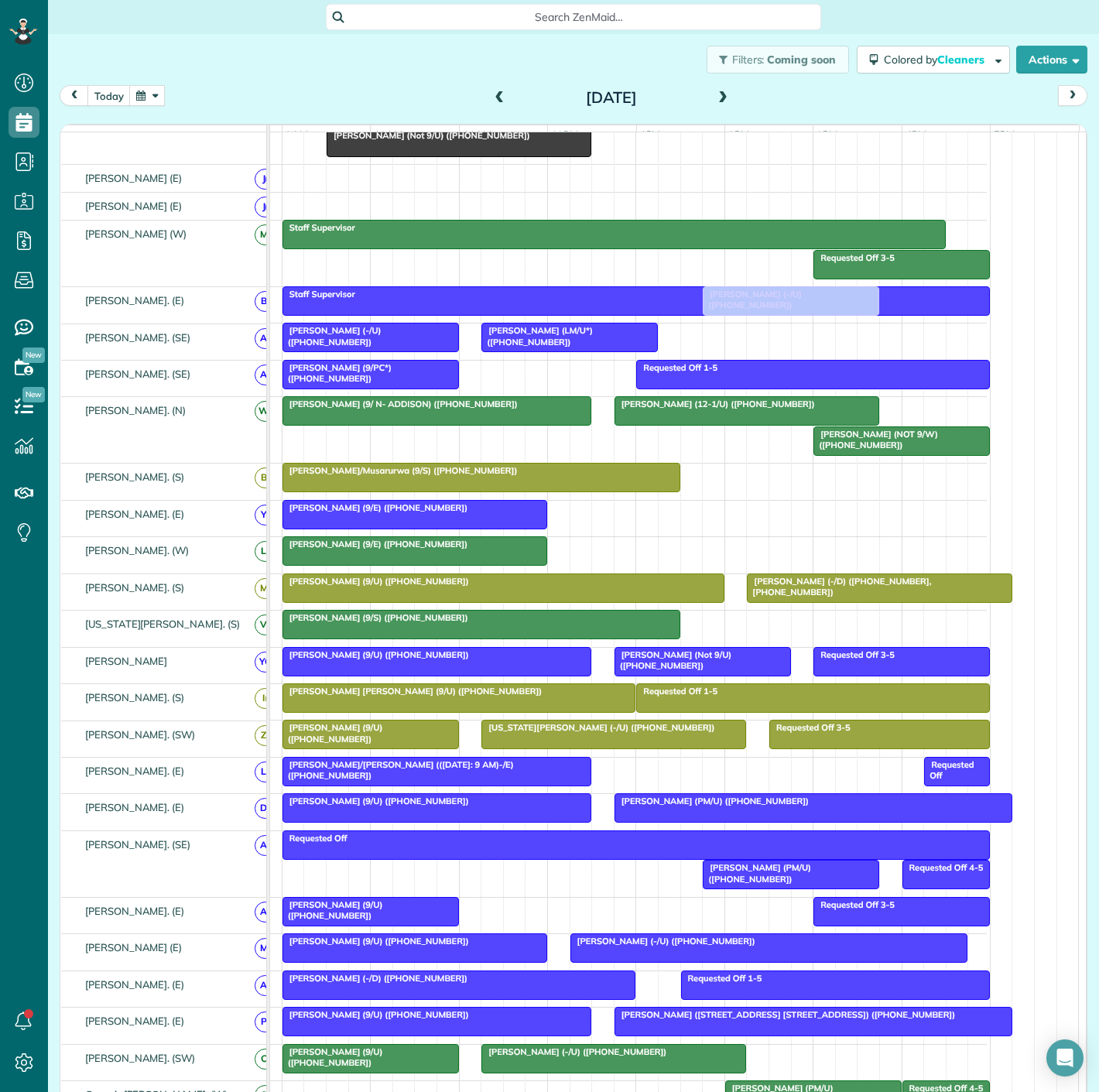
scroll to position [344, 0]
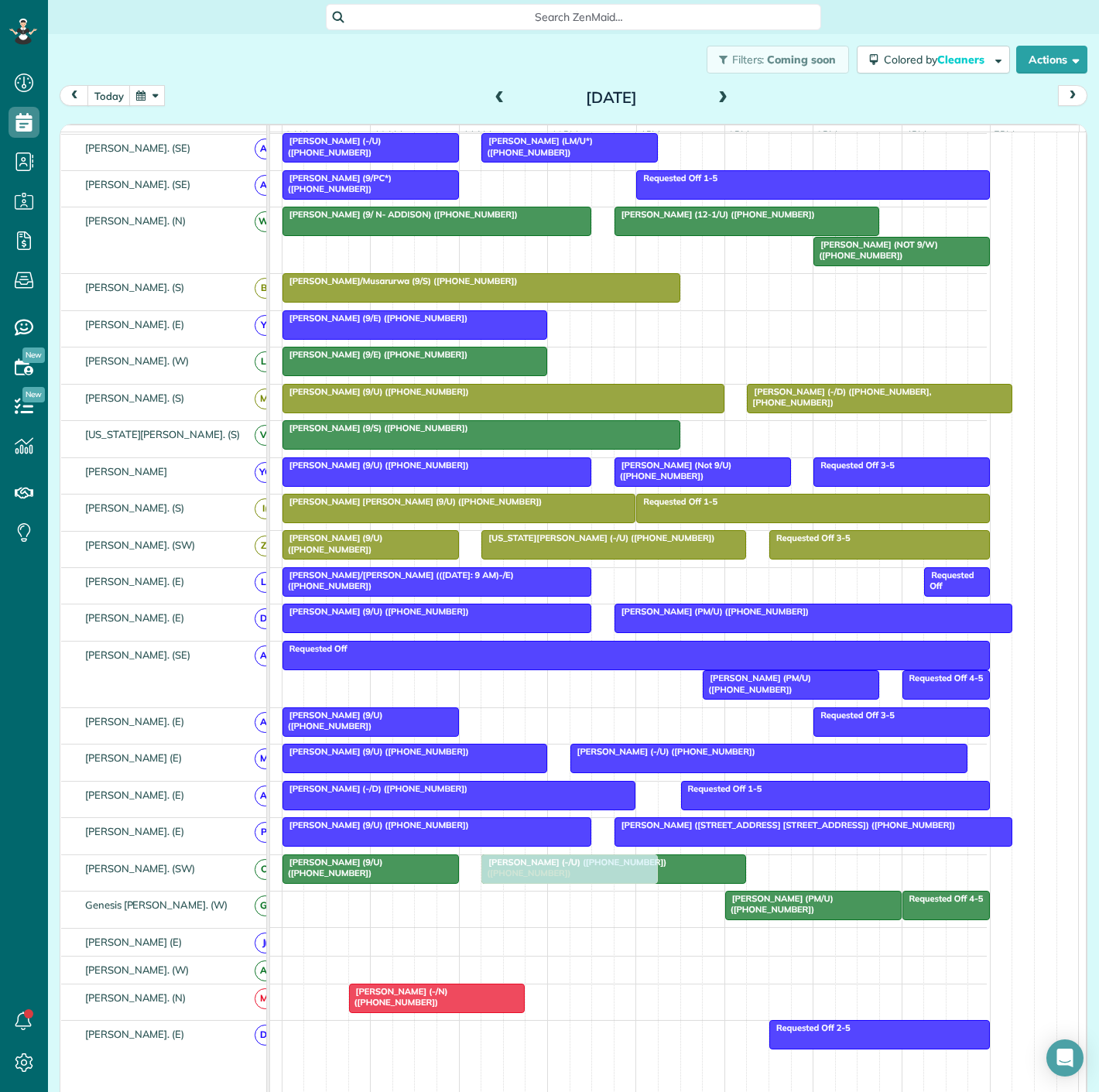
drag, startPoint x: 789, startPoint y: 218, endPoint x: 551, endPoint y: 866, distance: 690.3
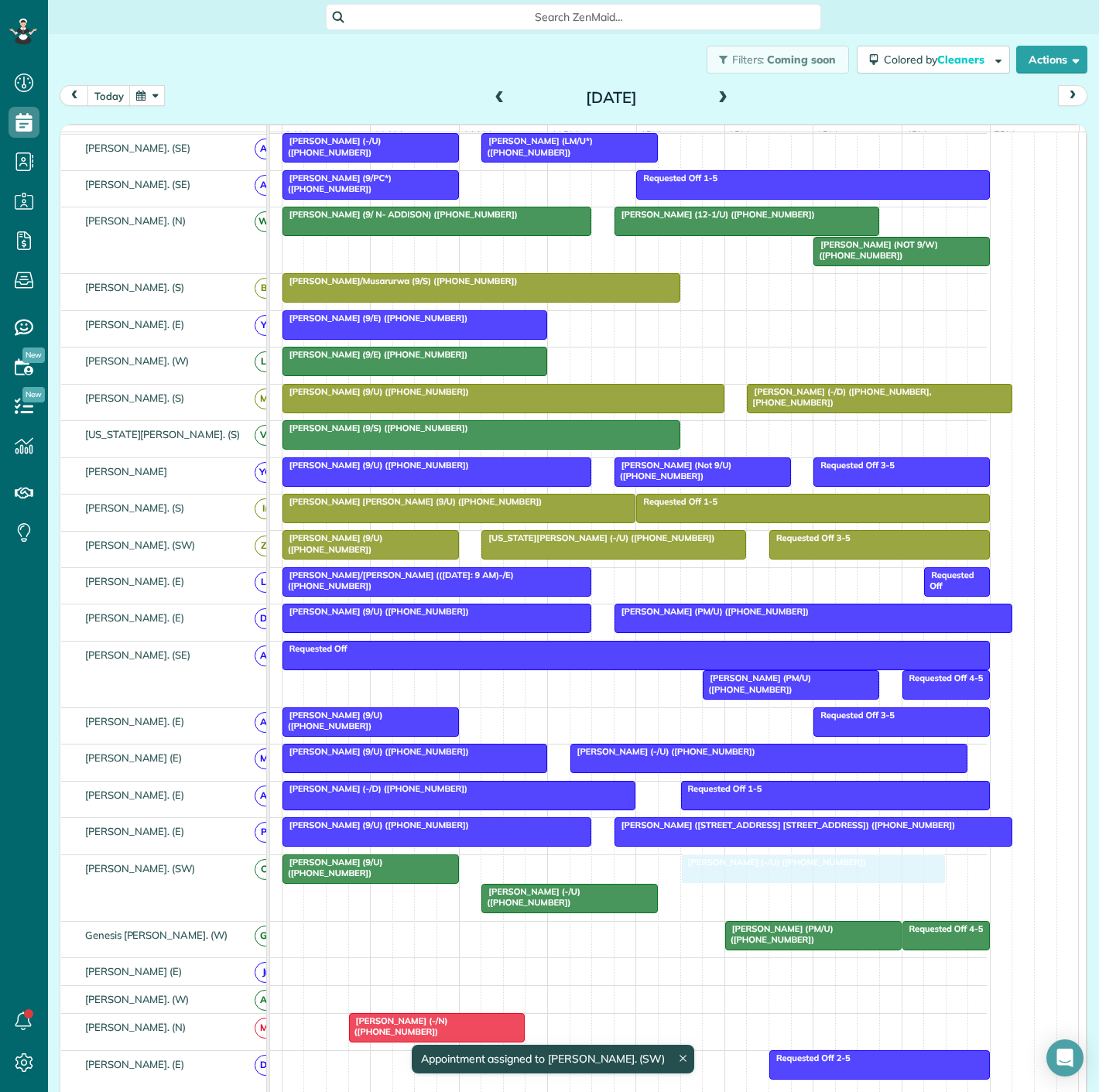
drag, startPoint x: 504, startPoint y: 875, endPoint x: 676, endPoint y: 877, distance: 172.0
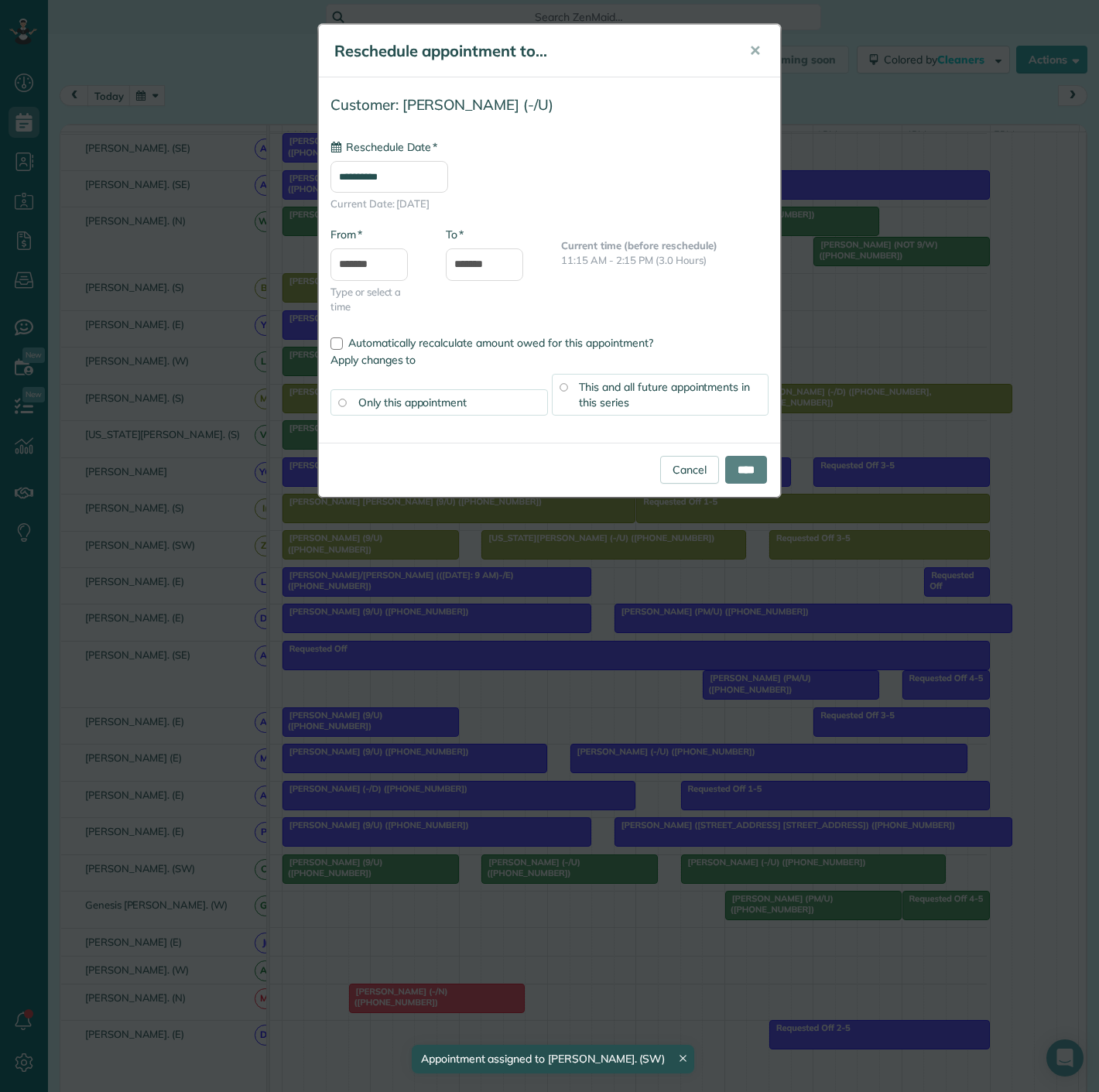
type input "**********"
click at [727, 478] on input "****" at bounding box center [746, 469] width 42 height 28
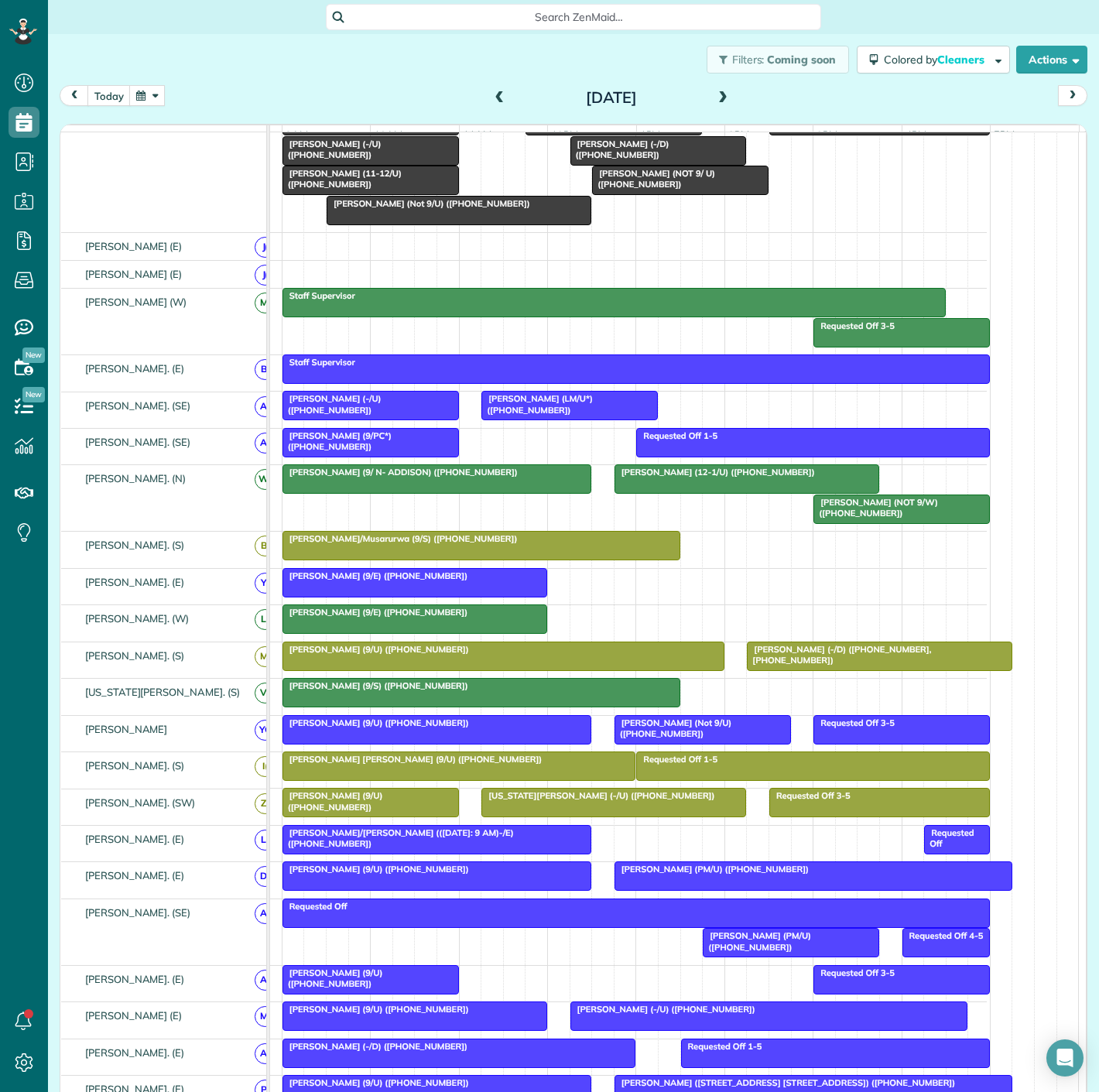
scroll to position [0, 0]
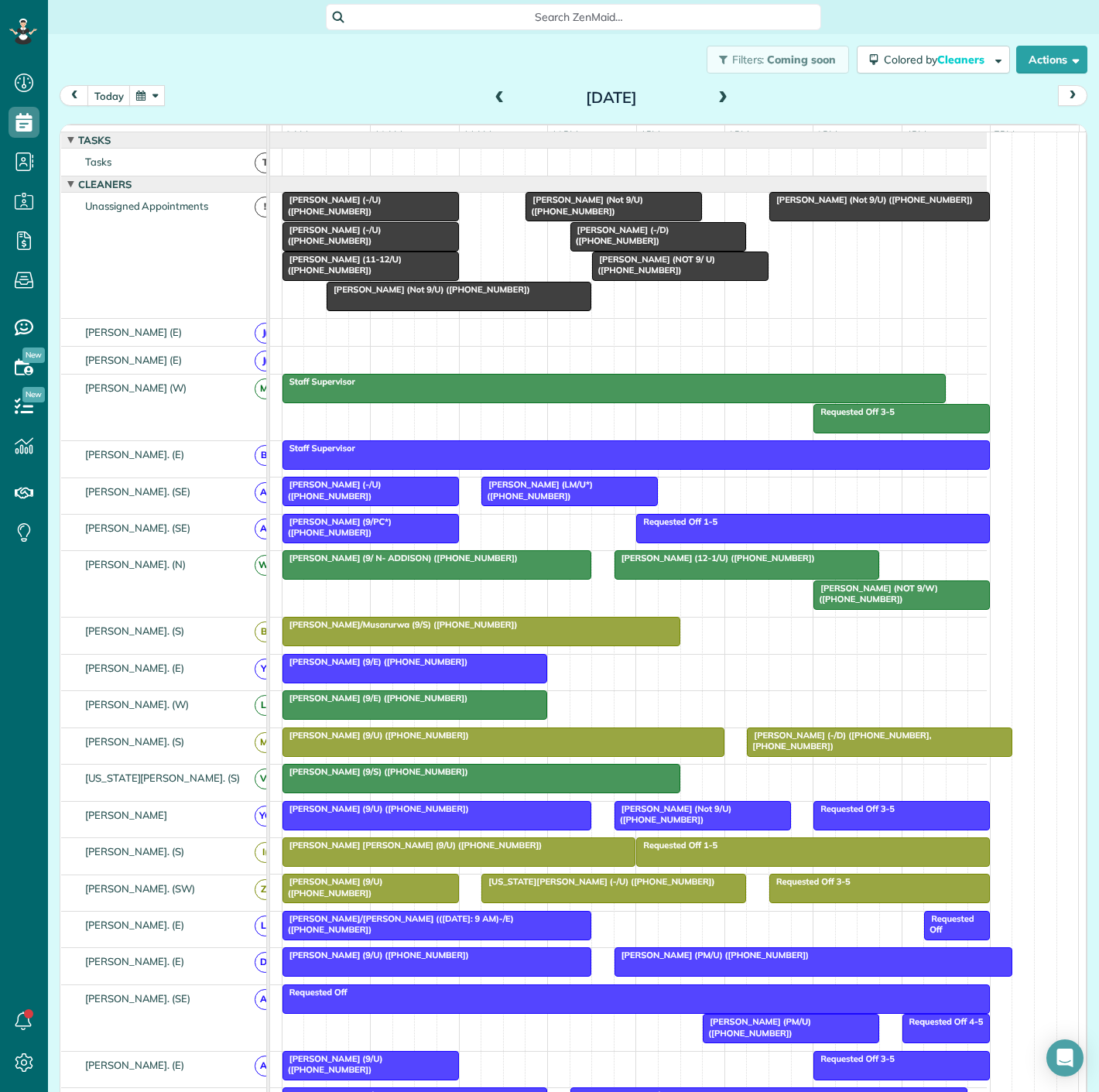
click at [424, 310] on div at bounding box center [459, 296] width 264 height 28
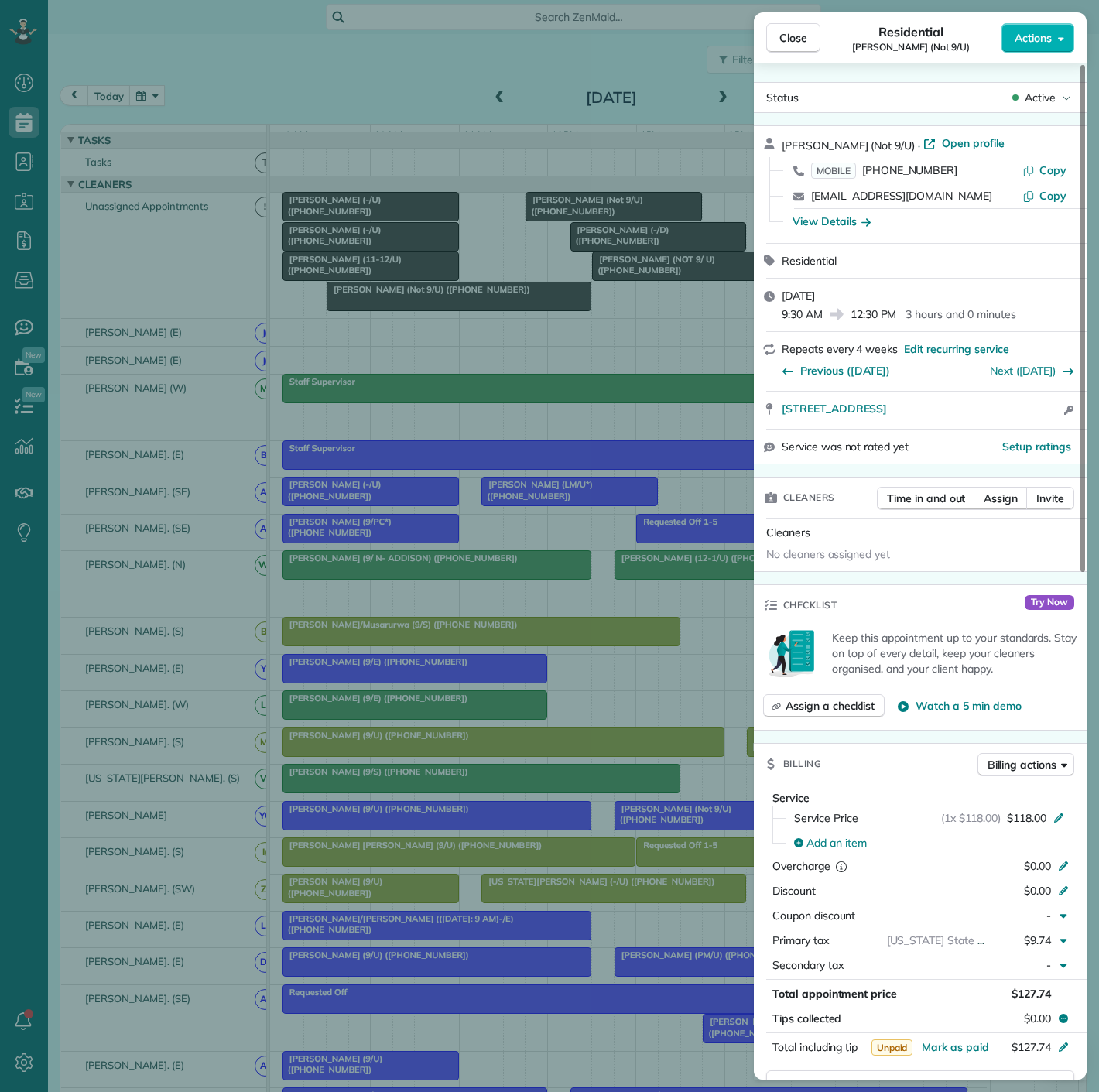
click at [424, 315] on div "Close Residential [PERSON_NAME] (Not 9/U) Actions Status Active [PERSON_NAME] (…" at bounding box center [549, 546] width 1099 height 1092
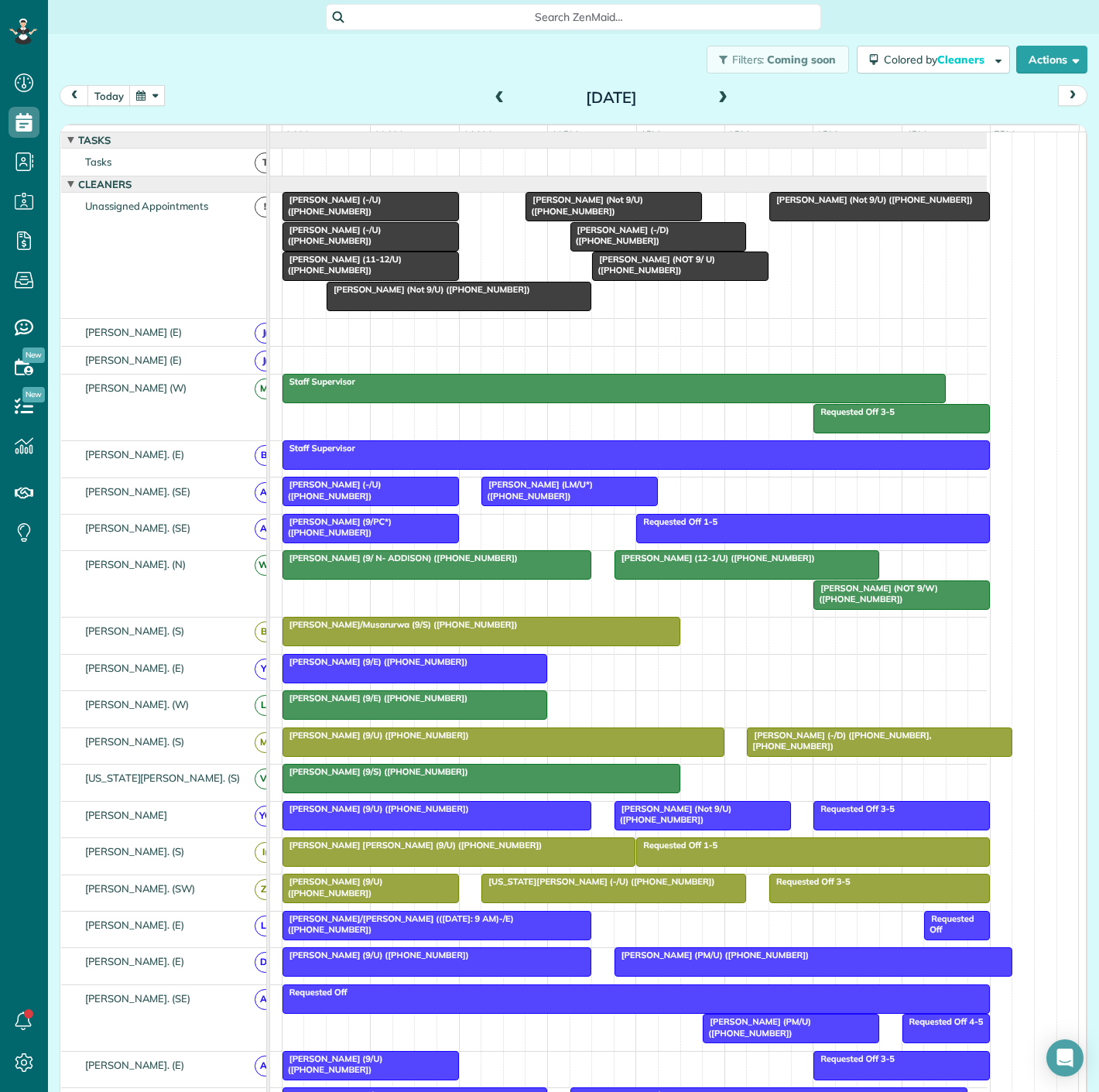
click at [527, 630] on div "[PERSON_NAME]/Musarurwa (9/S) ([PHONE_NUMBER])" at bounding box center [481, 625] width 389 height 11
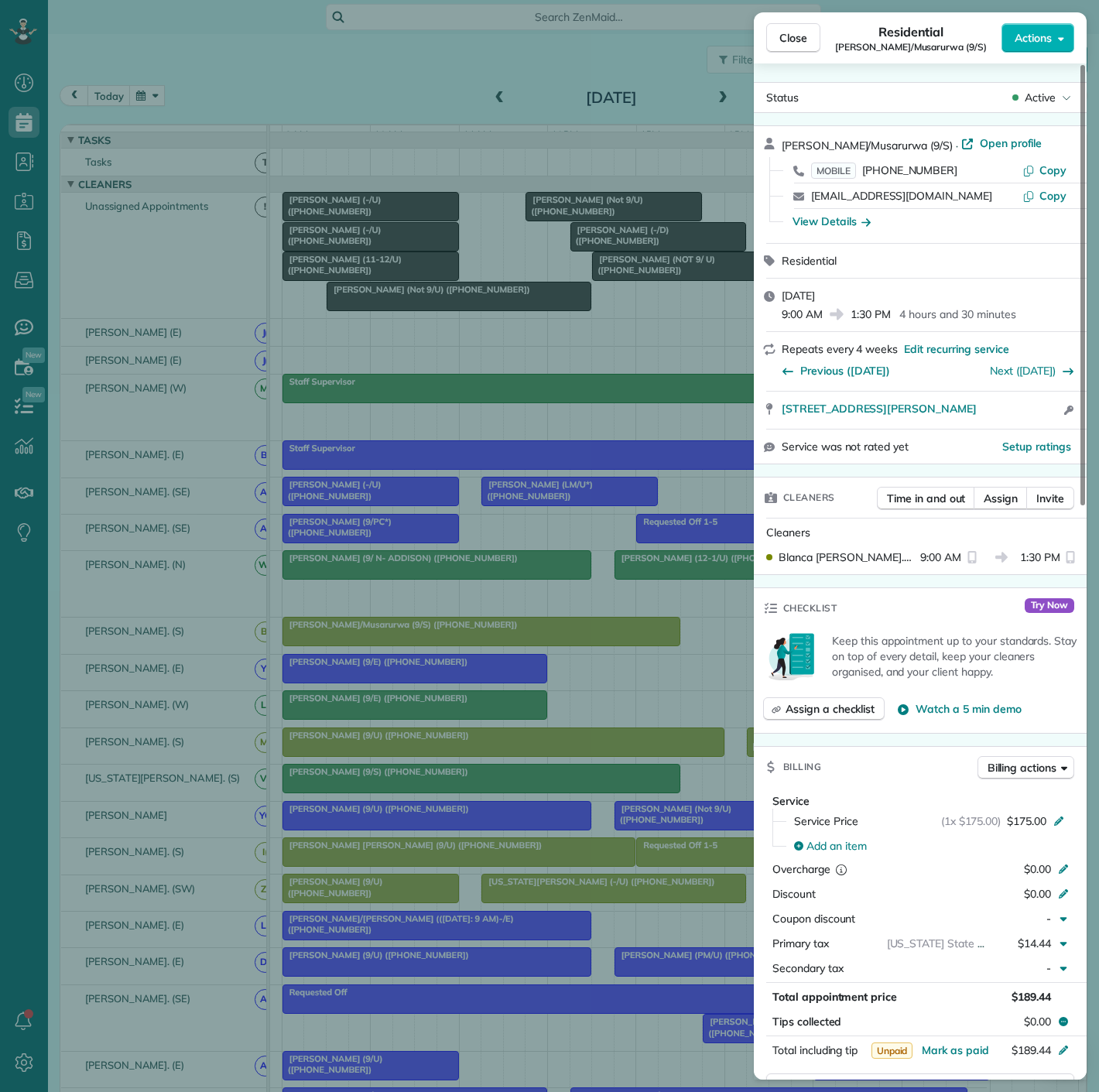
click at [194, 262] on div "Close Residential [PERSON_NAME]/Musarurwa (9/S) Actions Status Active [PERSON_N…" at bounding box center [549, 546] width 1099 height 1092
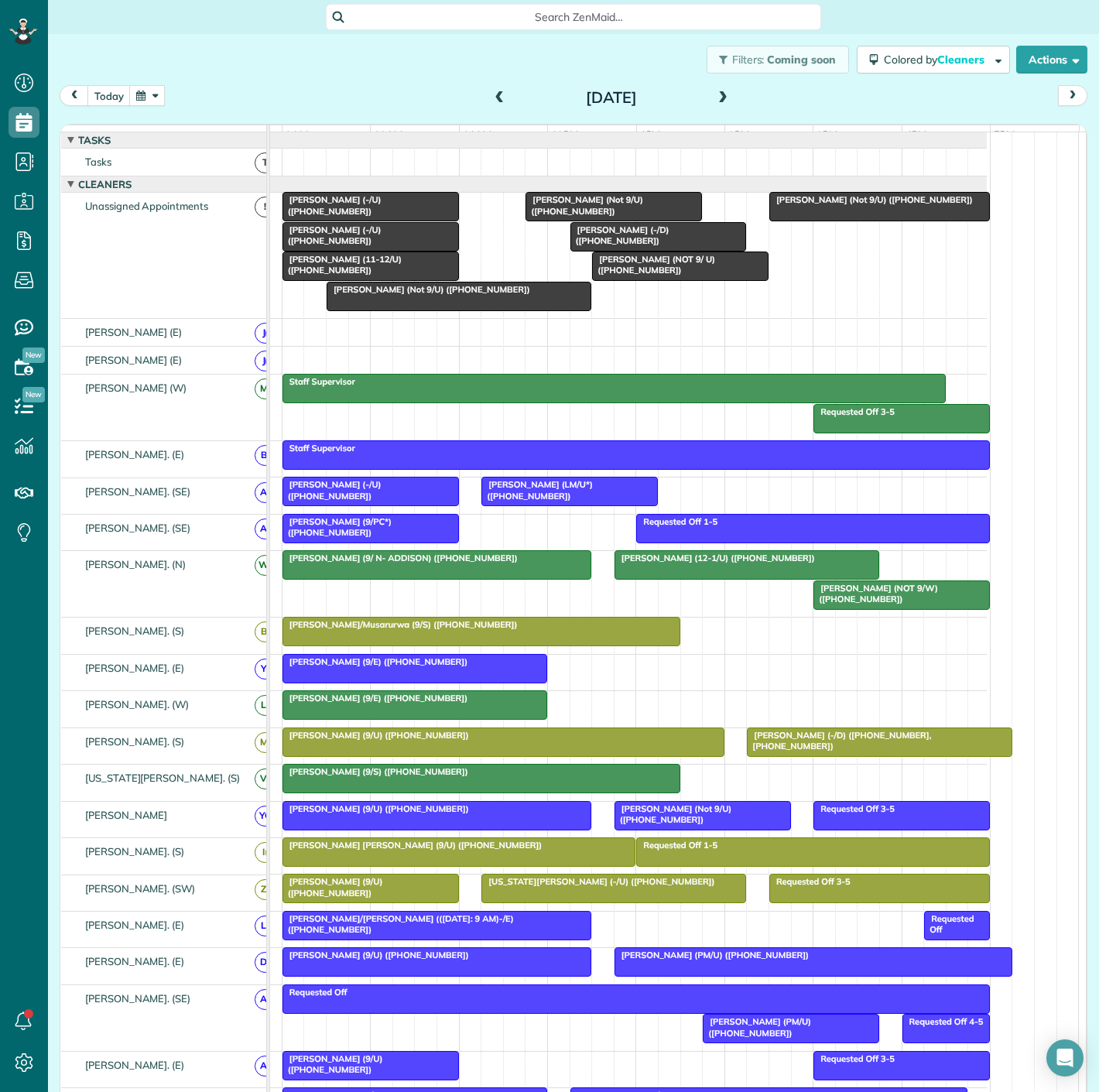
click at [391, 668] on span "[PERSON_NAME] (9/E) ([PHONE_NUMBER])" at bounding box center [375, 662] width 186 height 11
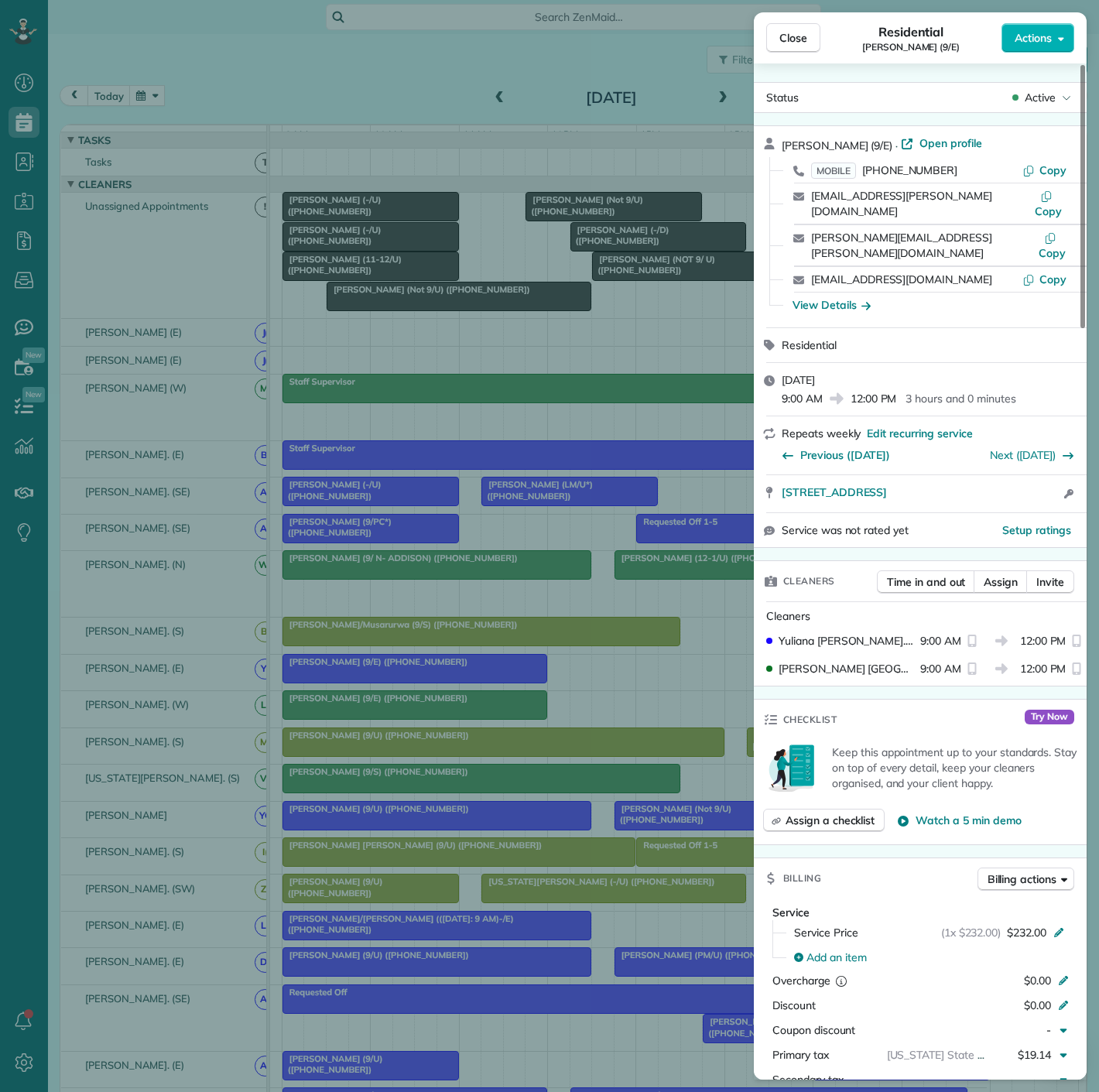
drag, startPoint x: 402, startPoint y: 441, endPoint x: 429, endPoint y: 469, distance: 38.9
click at [402, 441] on div "Close Residential [PERSON_NAME] (9/E) Actions Status Active [PERSON_NAME] (9/E)…" at bounding box center [549, 546] width 1099 height 1092
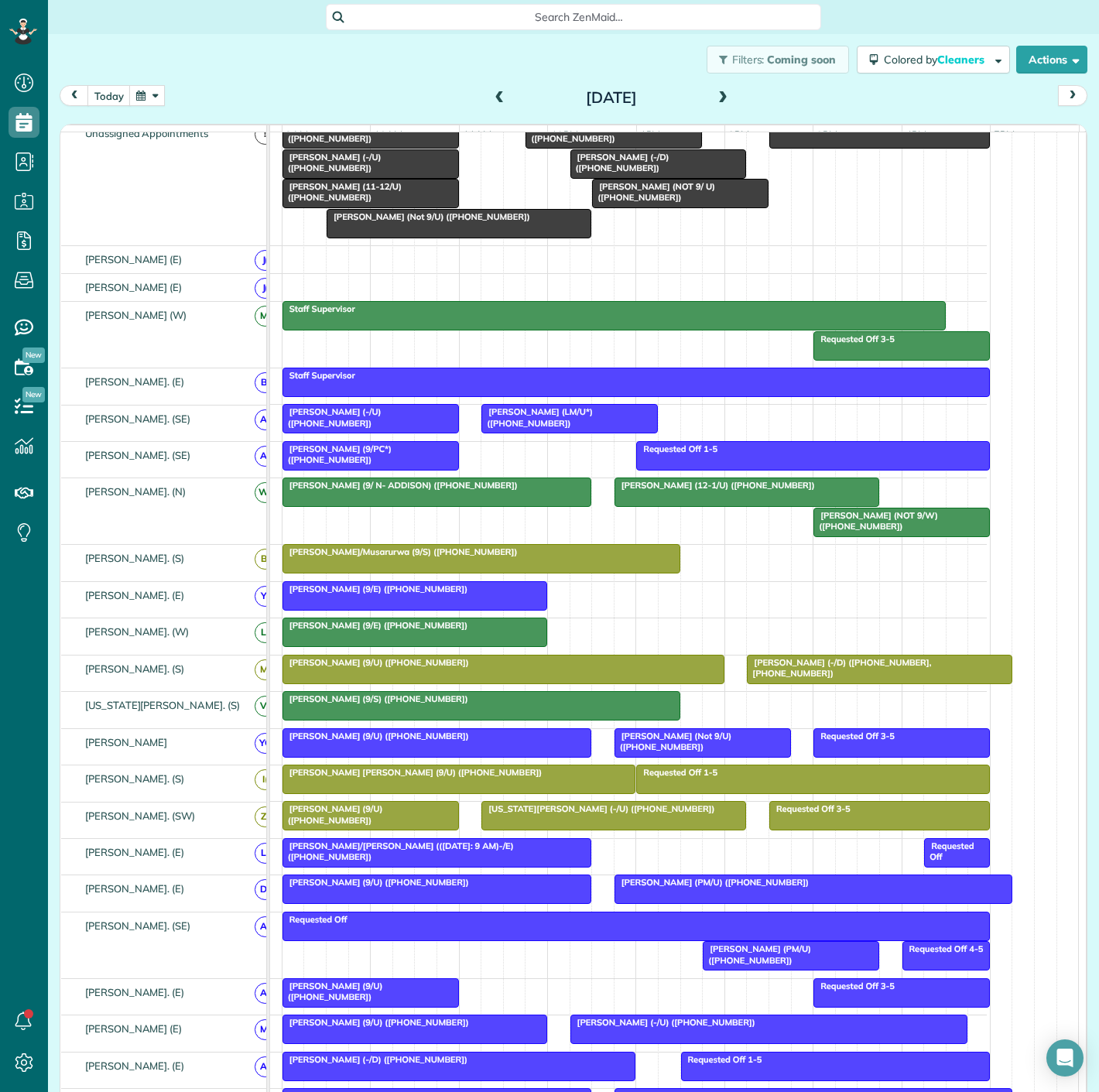
scroll to position [86, 0]
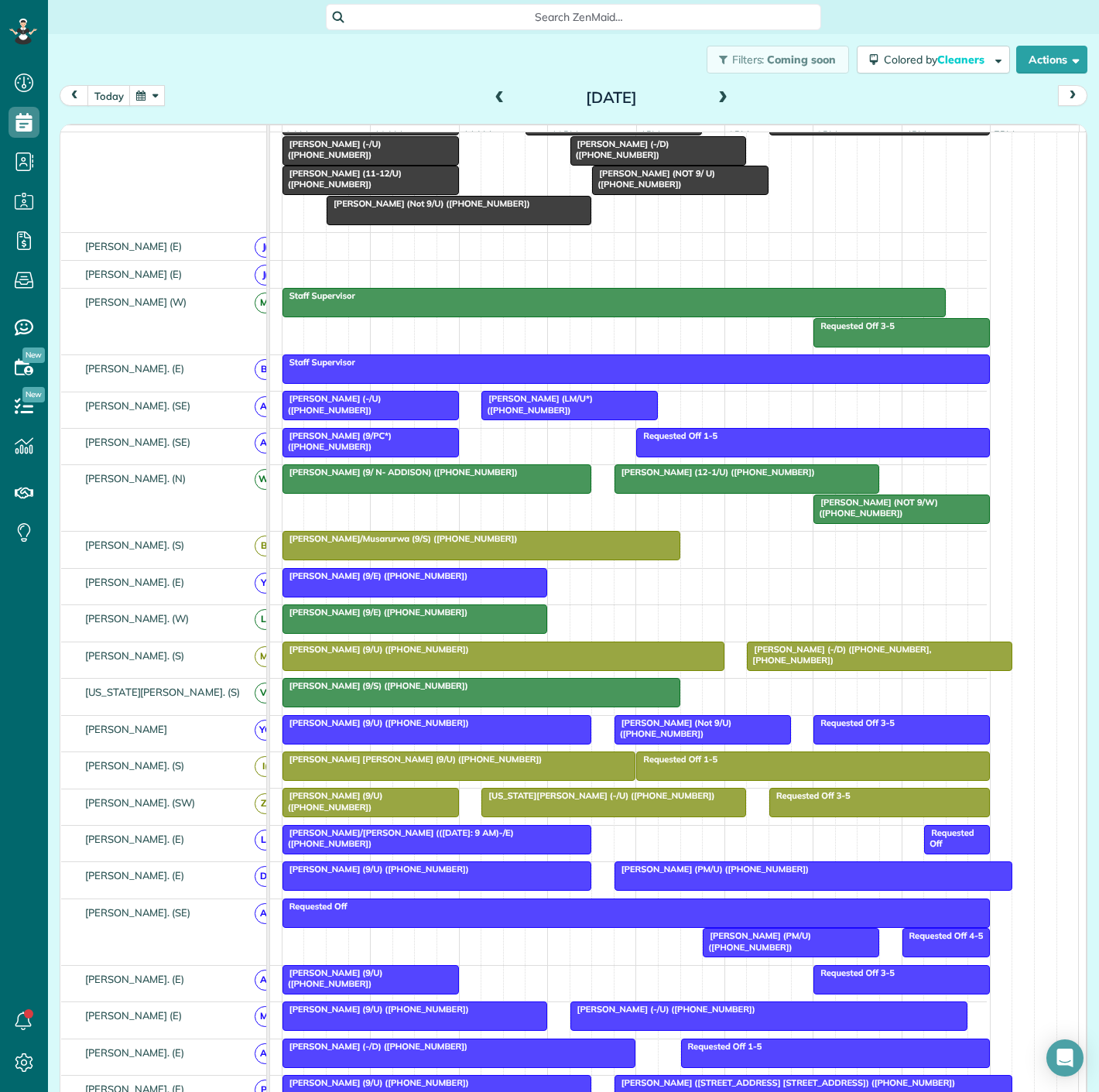
click at [421, 691] on span "[PERSON_NAME] (9/S) ([PHONE_NUMBER])" at bounding box center [375, 686] width 187 height 11
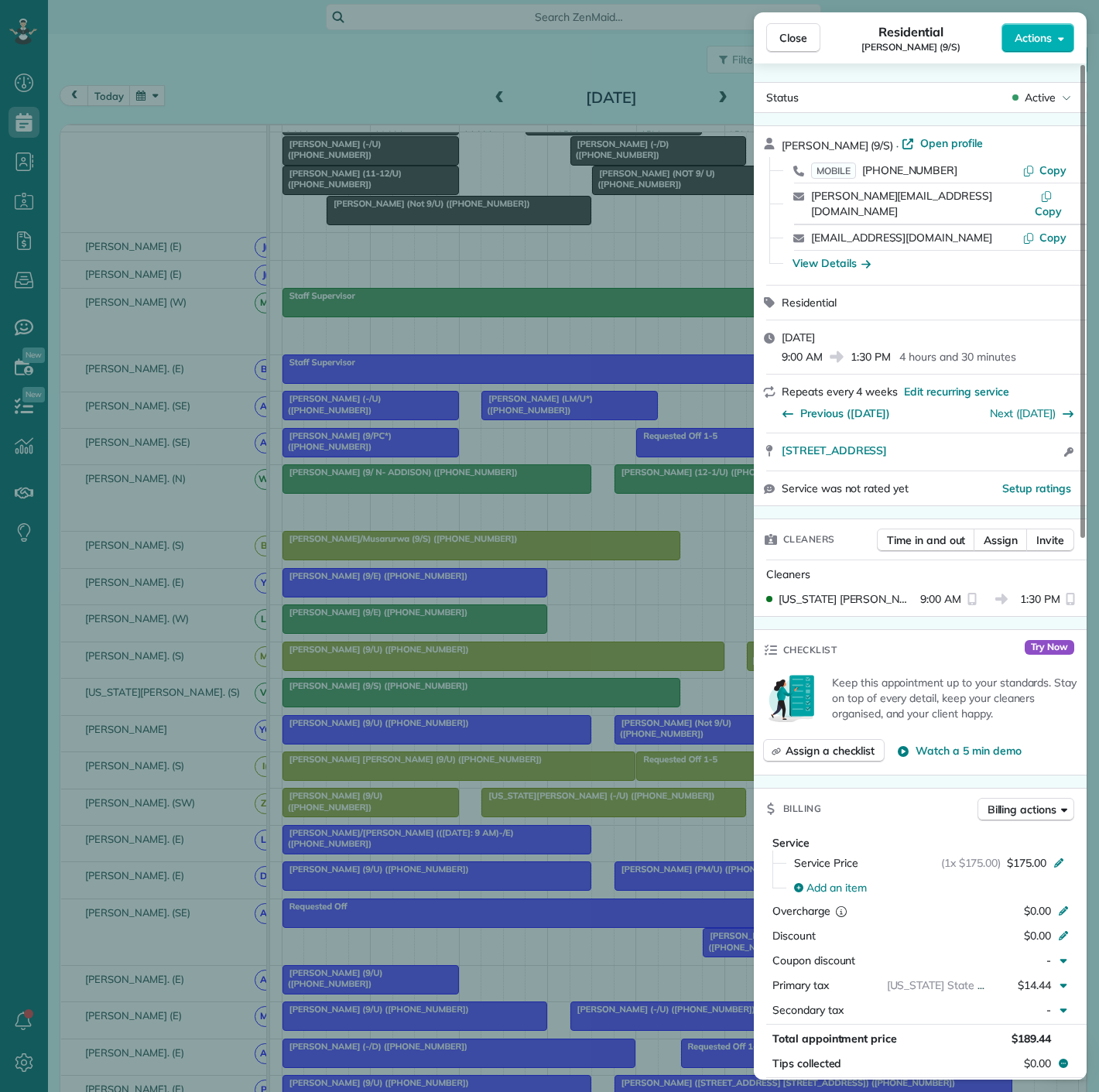
click at [400, 625] on div "Close Residential [PERSON_NAME] (9/S) Actions Status Active [PERSON_NAME] (9/S)…" at bounding box center [549, 546] width 1099 height 1092
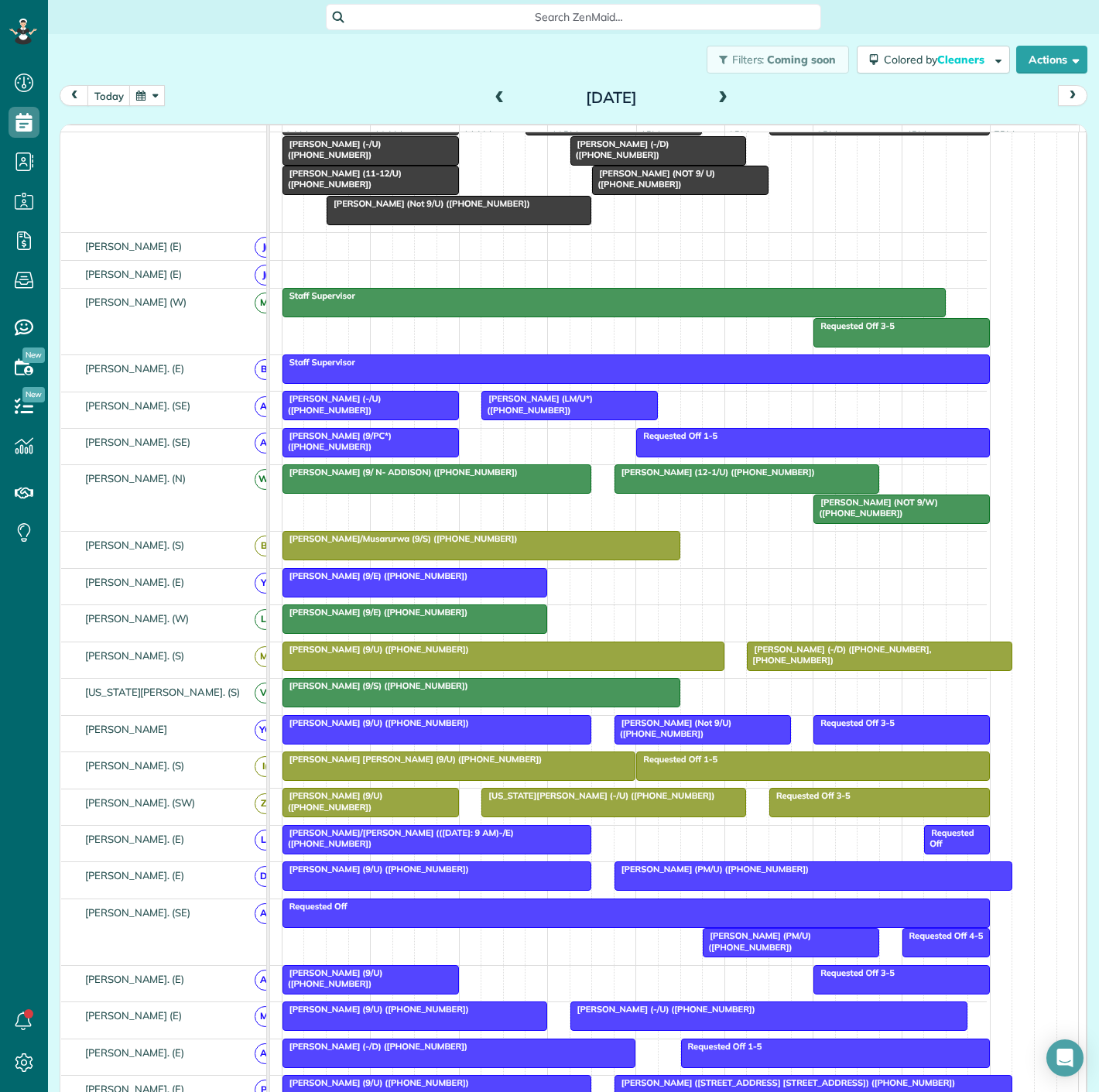
click at [476, 847] on div at bounding box center [437, 840] width 308 height 28
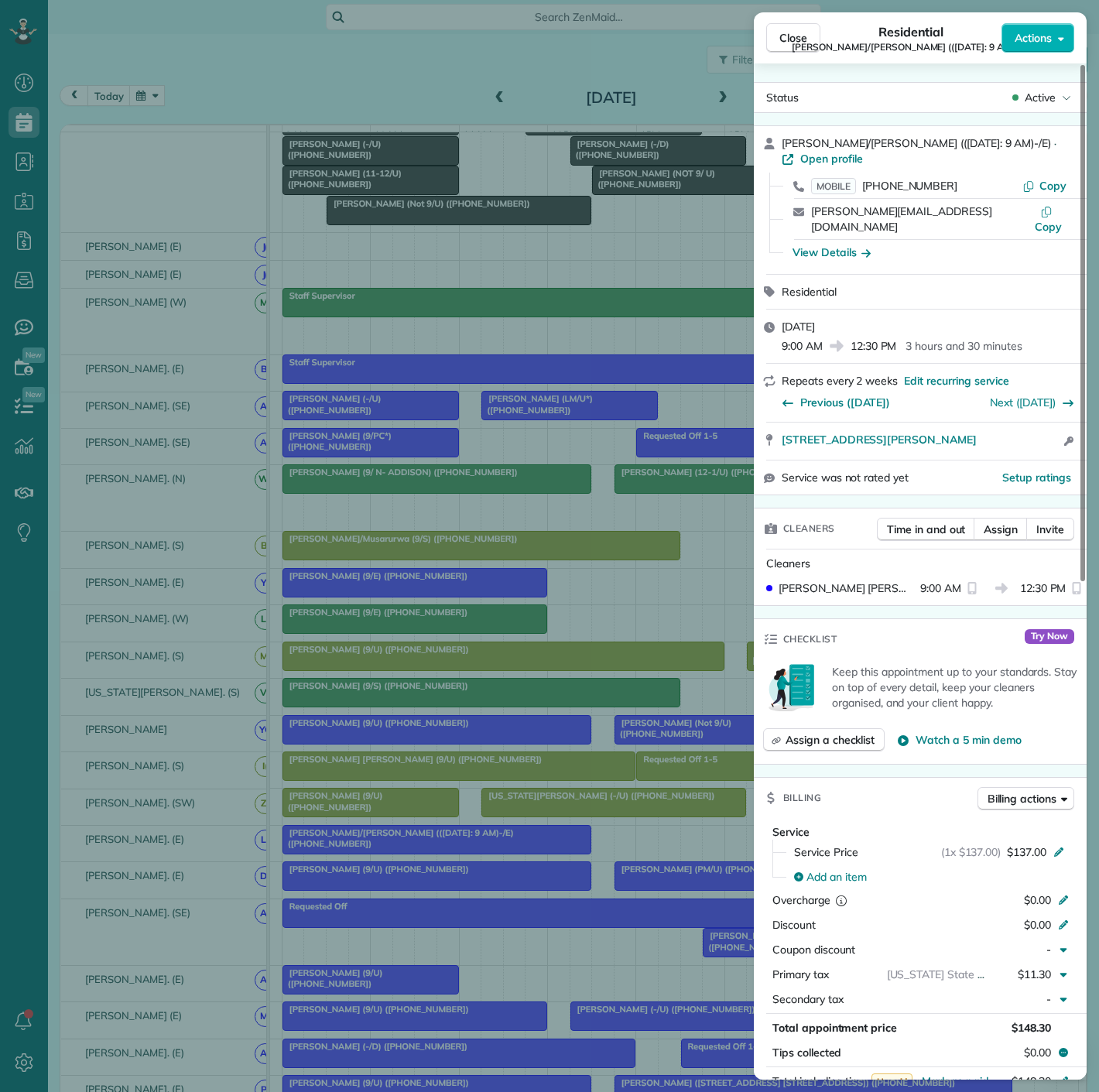
click at [476, 847] on div "Close Residential [PERSON_NAME]/[PERSON_NAME] (([DATE]: 9 AM)-/E) Actions Statu…" at bounding box center [549, 546] width 1099 height 1092
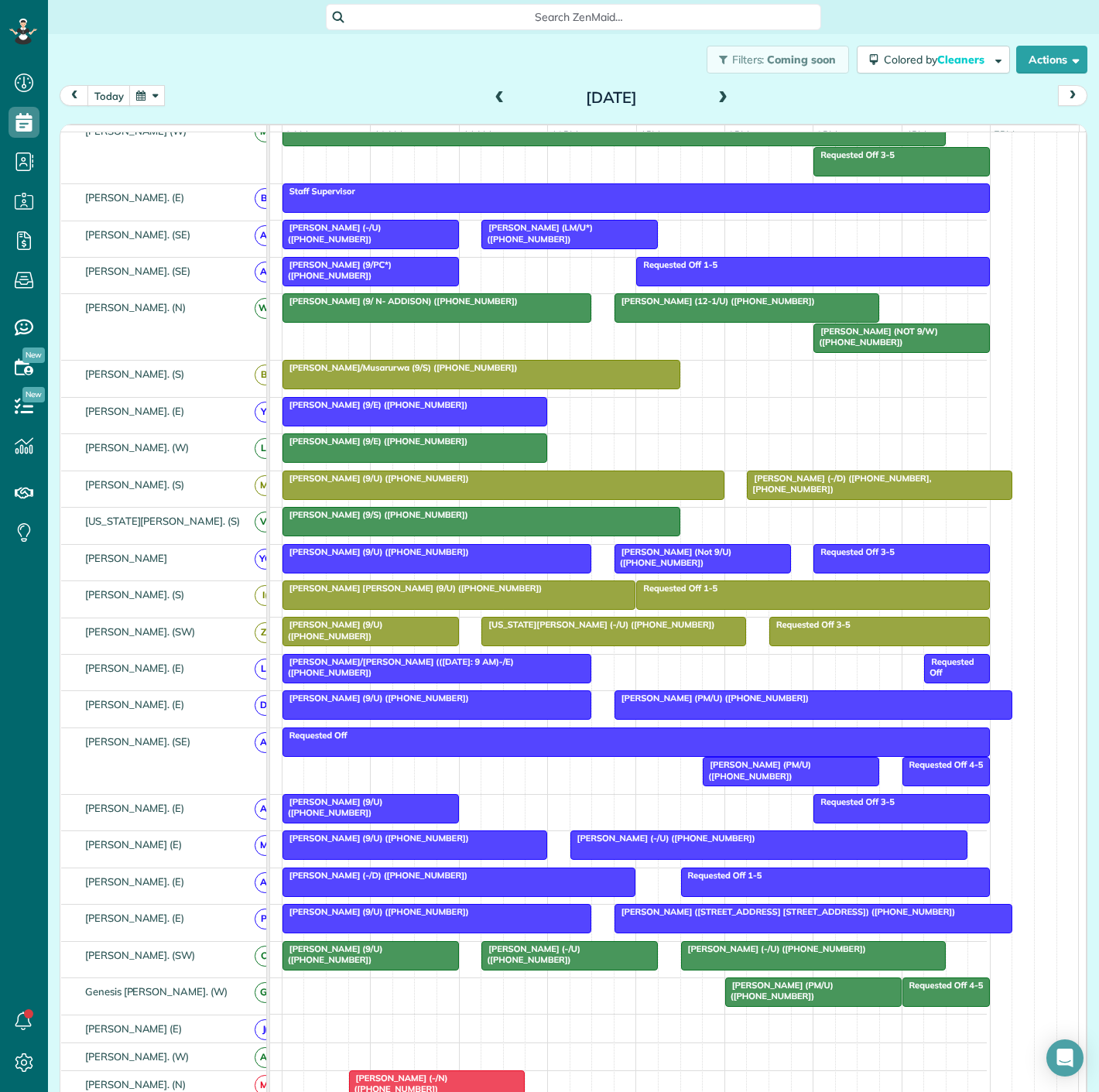
scroll to position [258, 0]
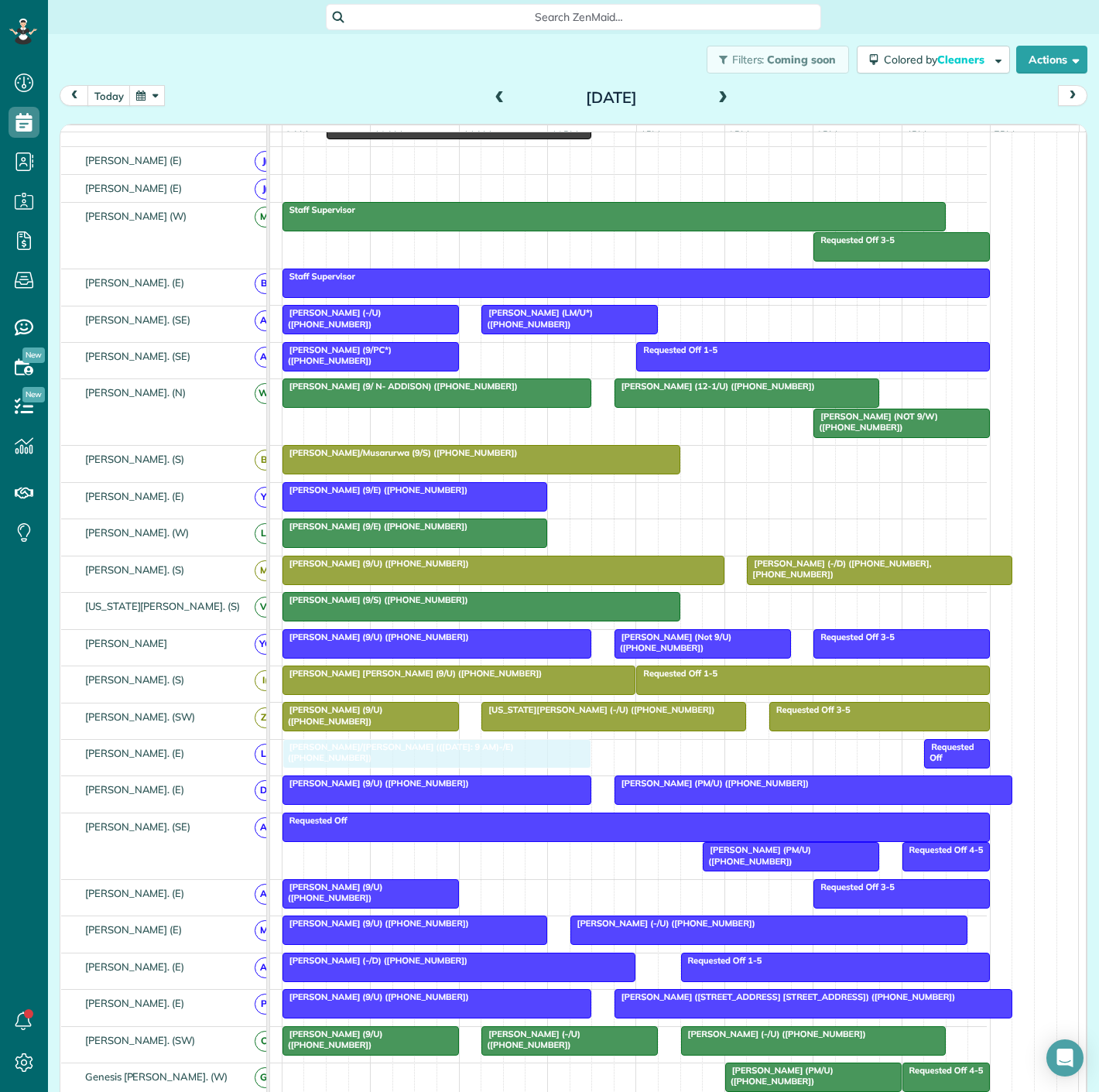
drag, startPoint x: 364, startPoint y: 765, endPoint x: 372, endPoint y: 755, distance: 12.8
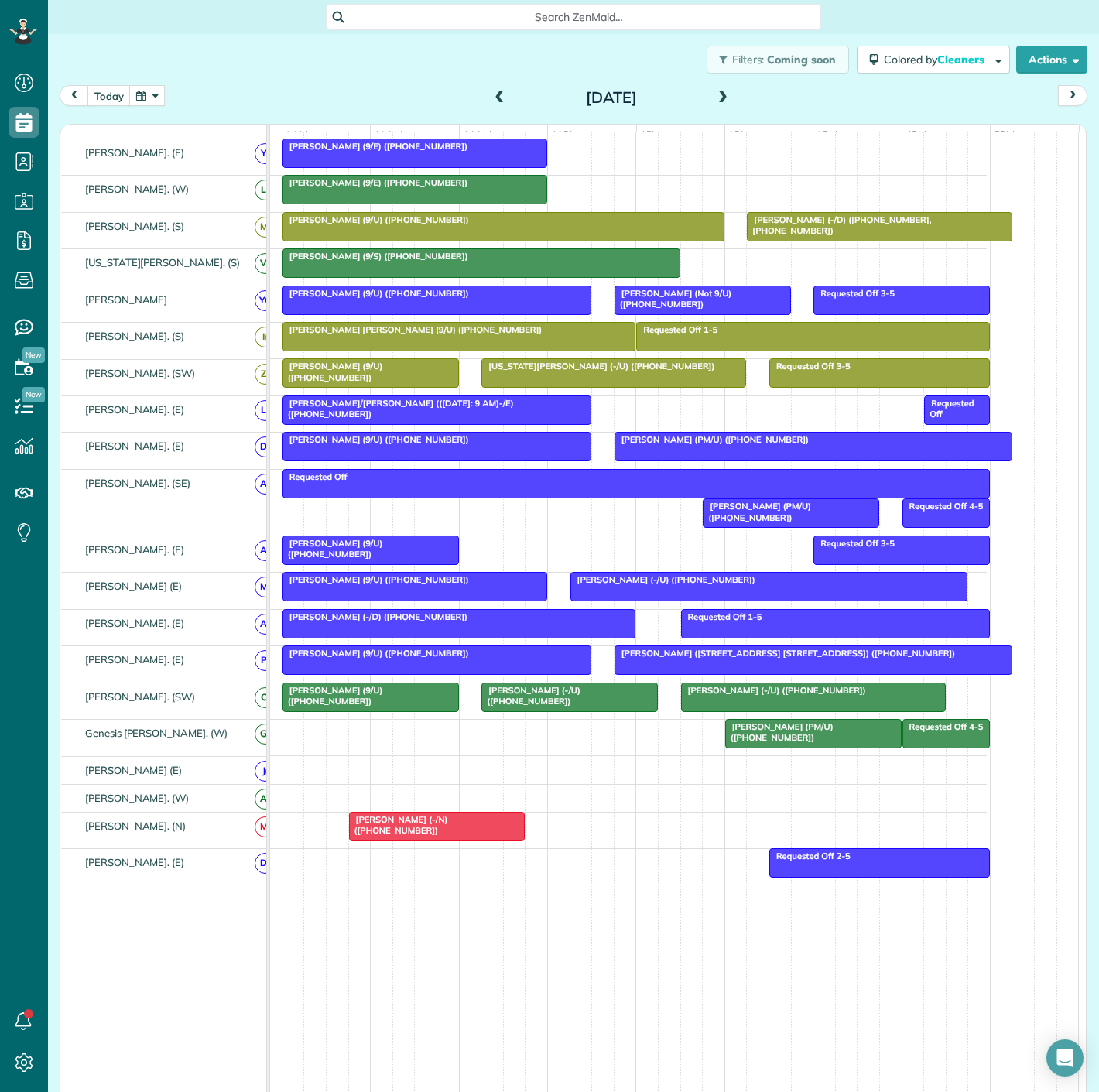
click at [346, 548] on span "[PERSON_NAME] (9/U) ([PHONE_NUMBER])" at bounding box center [332, 548] width 102 height 21
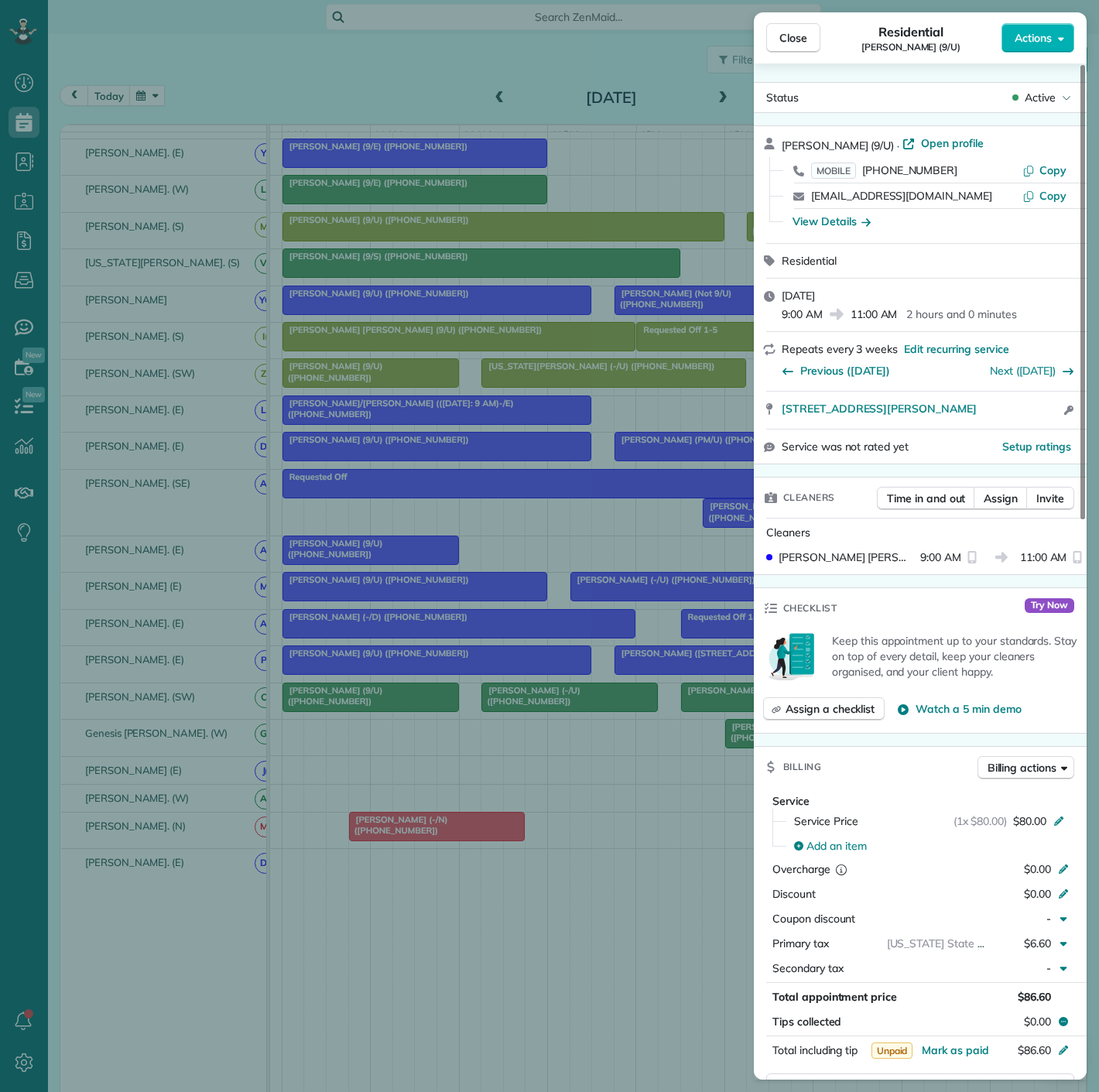
drag, startPoint x: 780, startPoint y: 419, endPoint x: 1019, endPoint y: 419, distance: 239.0
click at [1019, 419] on div "[STREET_ADDRESS][PERSON_NAME] Open access information" at bounding box center [921, 410] width 333 height 37
drag, startPoint x: 141, startPoint y: 369, endPoint x: 156, endPoint y: 394, distance: 29.2
click at [141, 369] on div "Close Residential [PERSON_NAME] (9/U) Actions Status Active [PERSON_NAME] (9/U)…" at bounding box center [549, 546] width 1099 height 1092
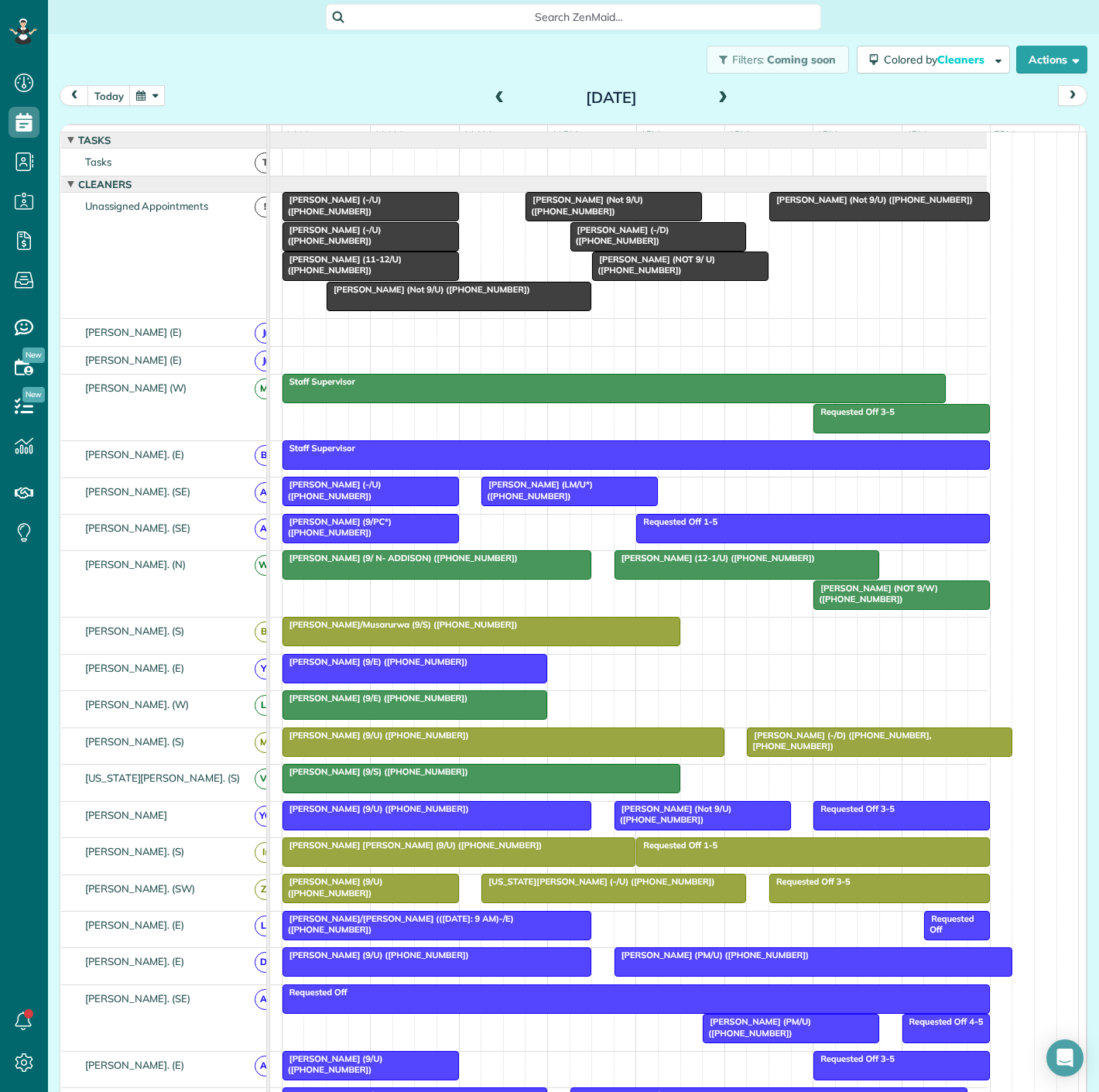
click at [350, 221] on div at bounding box center [371, 206] width 175 height 28
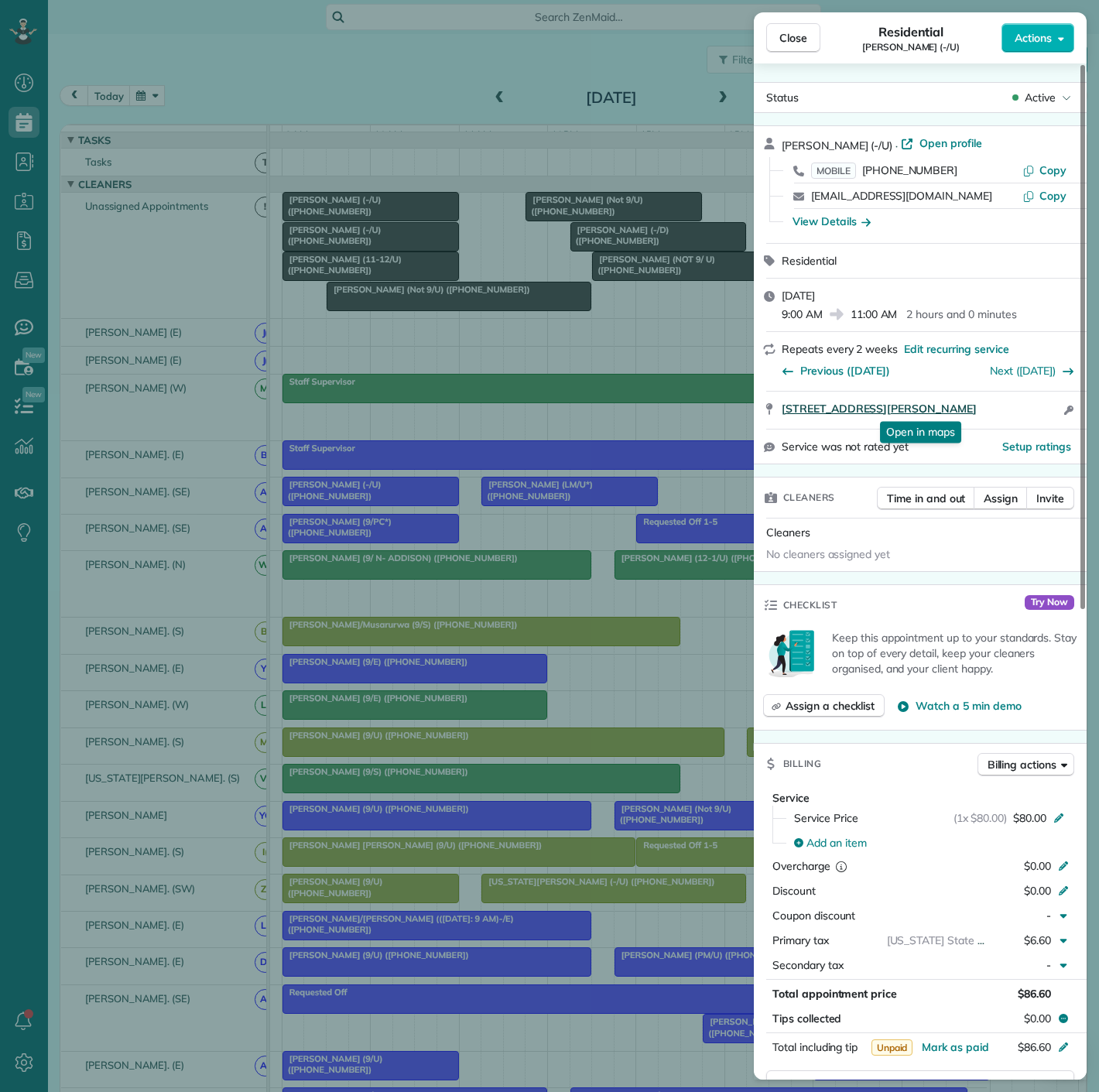
drag, startPoint x: 774, startPoint y: 416, endPoint x: 1041, endPoint y: 414, distance: 267.0
click at [1041, 414] on div "[STREET_ADDRESS][PERSON_NAME] Open in maps Open in maps Open access information" at bounding box center [921, 410] width 333 height 37
click at [430, 341] on div "Close Residential [PERSON_NAME] (-/U) Actions Status Active [PERSON_NAME] (-/U)…" at bounding box center [549, 546] width 1099 height 1092
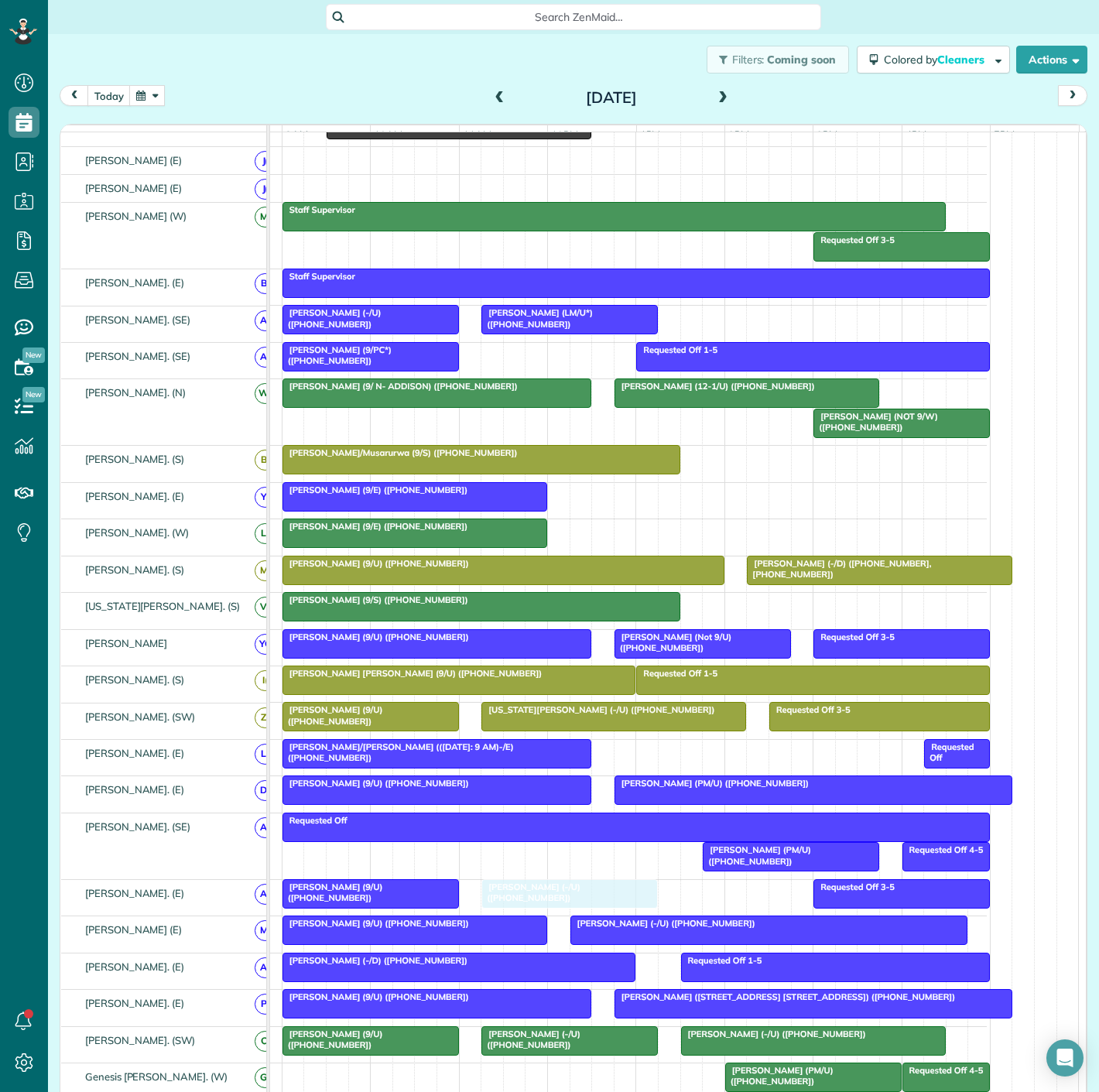
drag, startPoint x: 341, startPoint y: 215, endPoint x: 540, endPoint y: 907, distance: 720.0
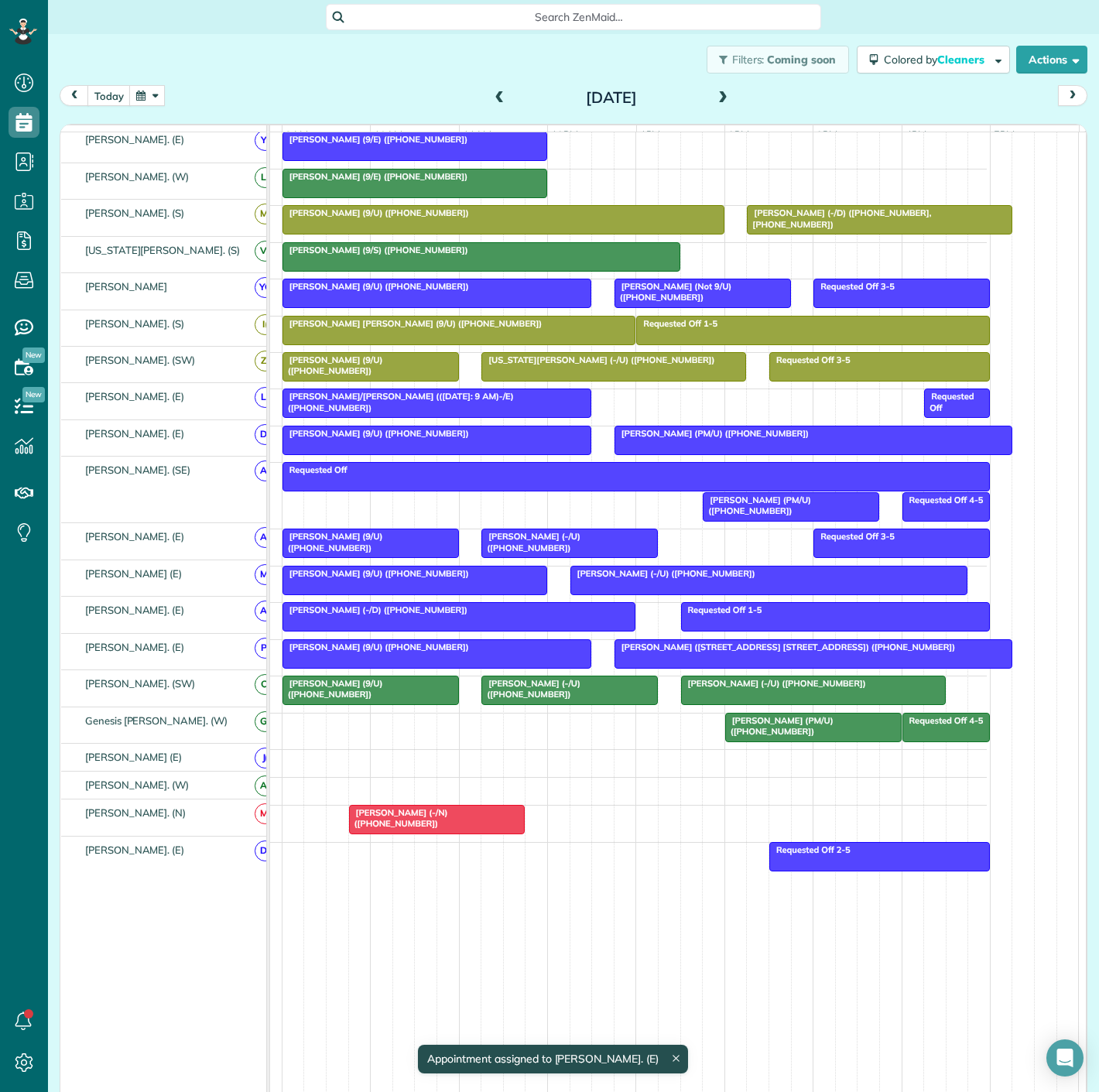
click at [780, 727] on div at bounding box center [813, 727] width 175 height 28
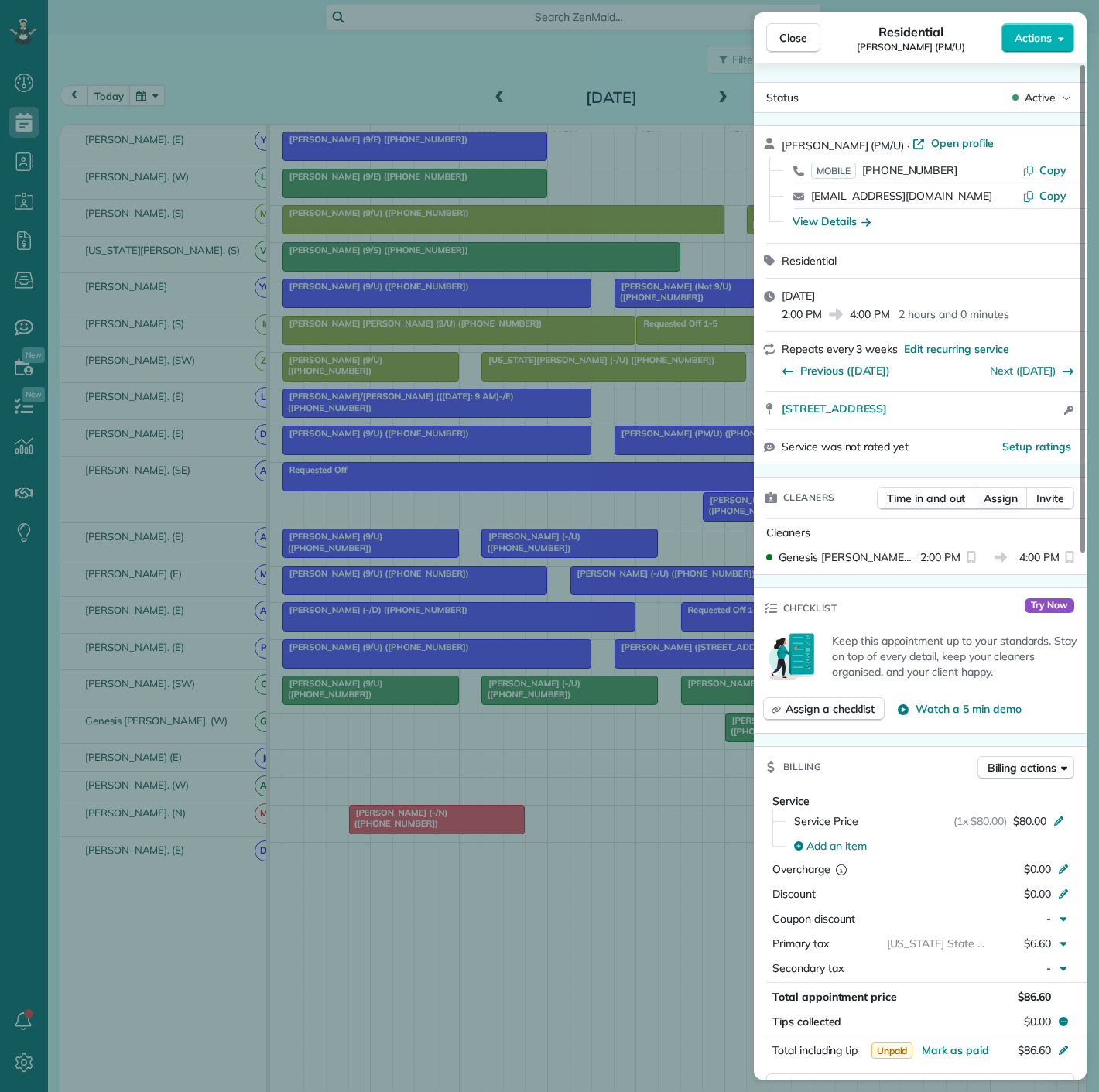
drag, startPoint x: 768, startPoint y: 421, endPoint x: 1013, endPoint y: 424, distance: 245.0
click at [1013, 424] on div "[STREET_ADDRESS] Open access information" at bounding box center [921, 410] width 333 height 37
drag, startPoint x: 452, startPoint y: 469, endPoint x: 540, endPoint y: 651, distance: 202.2
click at [454, 469] on div "Close Residential [PERSON_NAME] (PM/U) Actions Status Active [PERSON_NAME] (PM/…" at bounding box center [549, 546] width 1099 height 1092
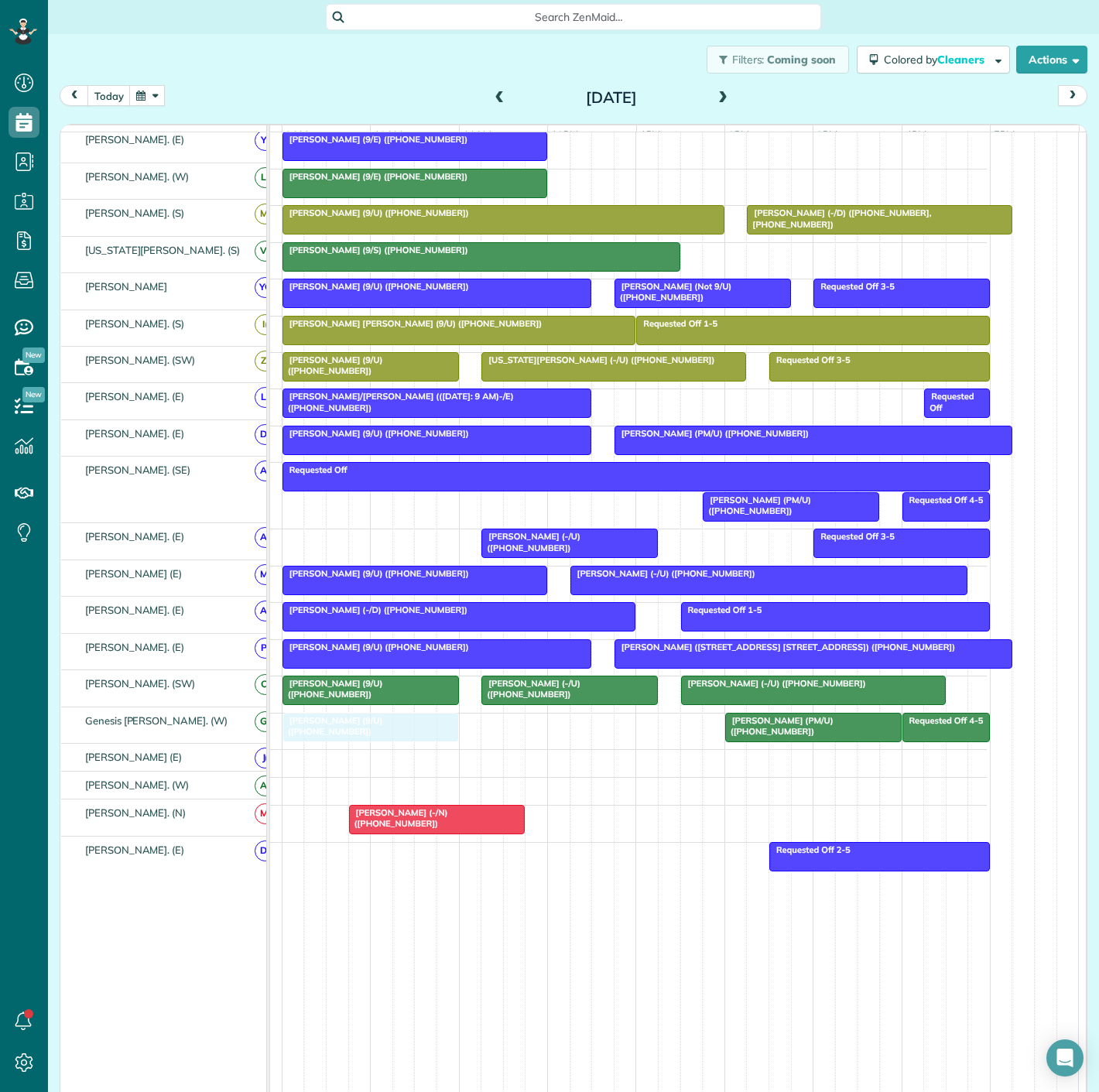
drag, startPoint x: 396, startPoint y: 543, endPoint x: 403, endPoint y: 719, distance: 176.1
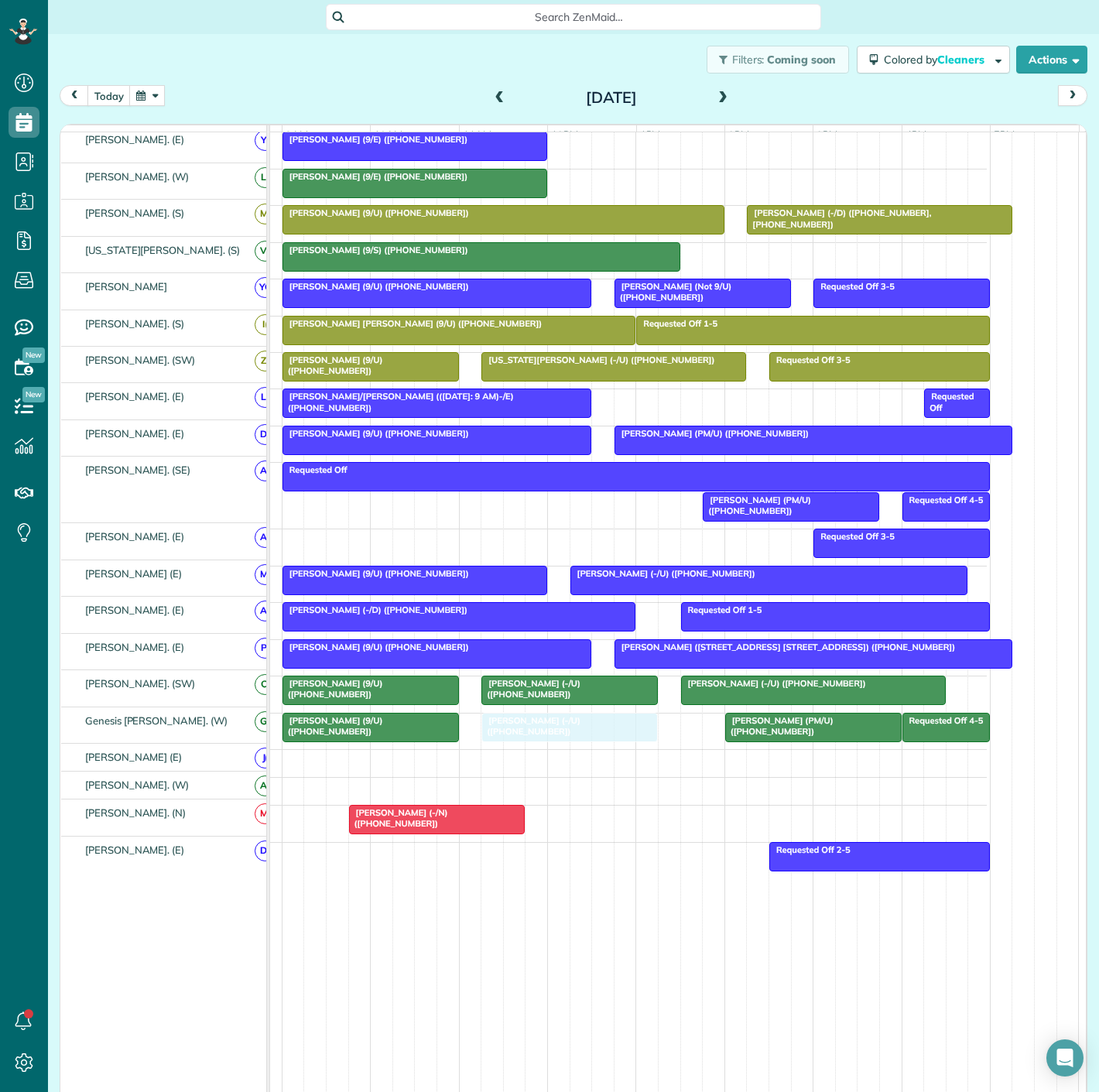
drag, startPoint x: 562, startPoint y: 539, endPoint x: 568, endPoint y: 721, distance: 182.1
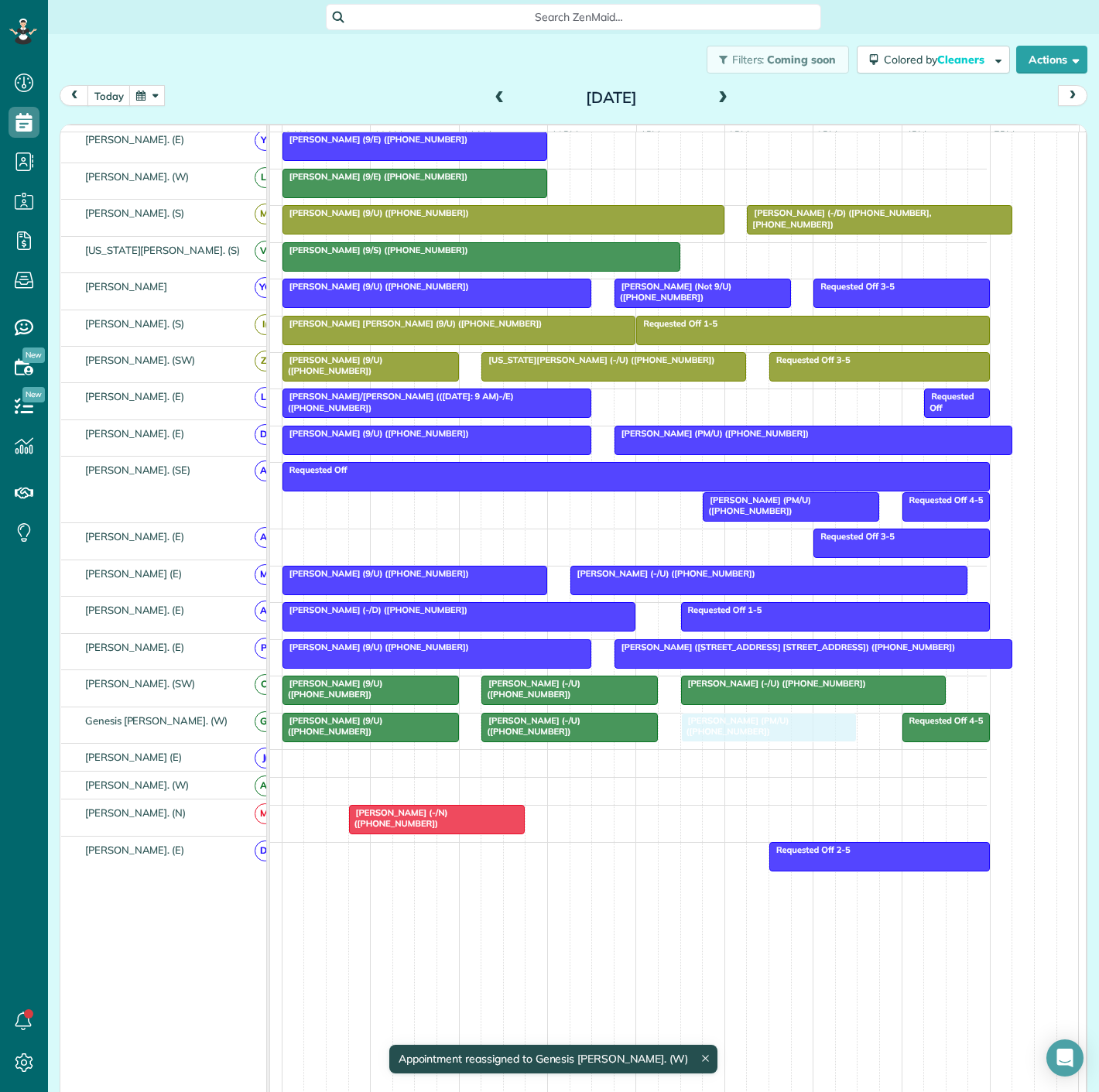
drag, startPoint x: 801, startPoint y: 732, endPoint x: 768, endPoint y: 733, distance: 33.0
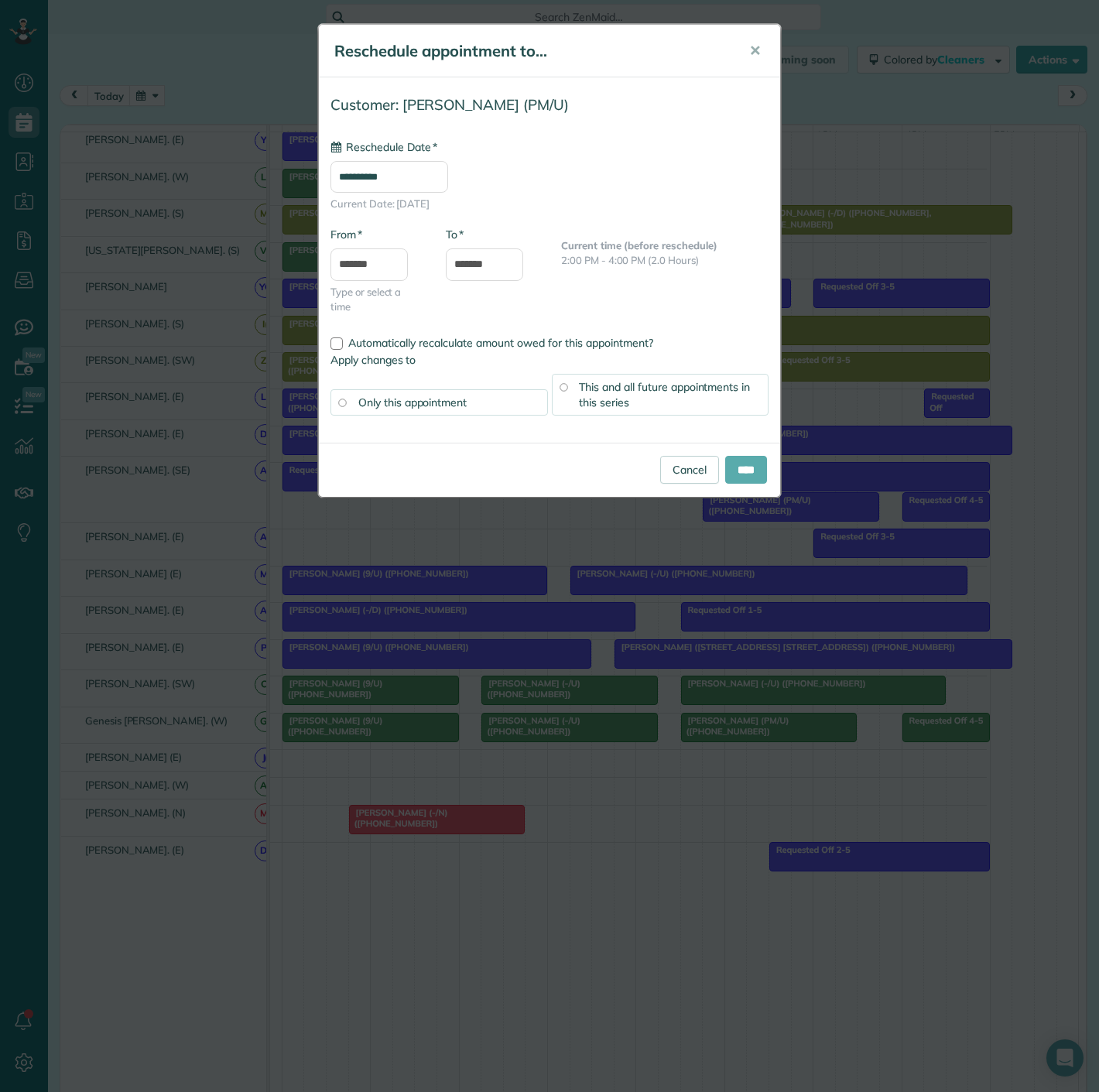
type input "**********"
click at [736, 468] on input "****" at bounding box center [746, 469] width 42 height 28
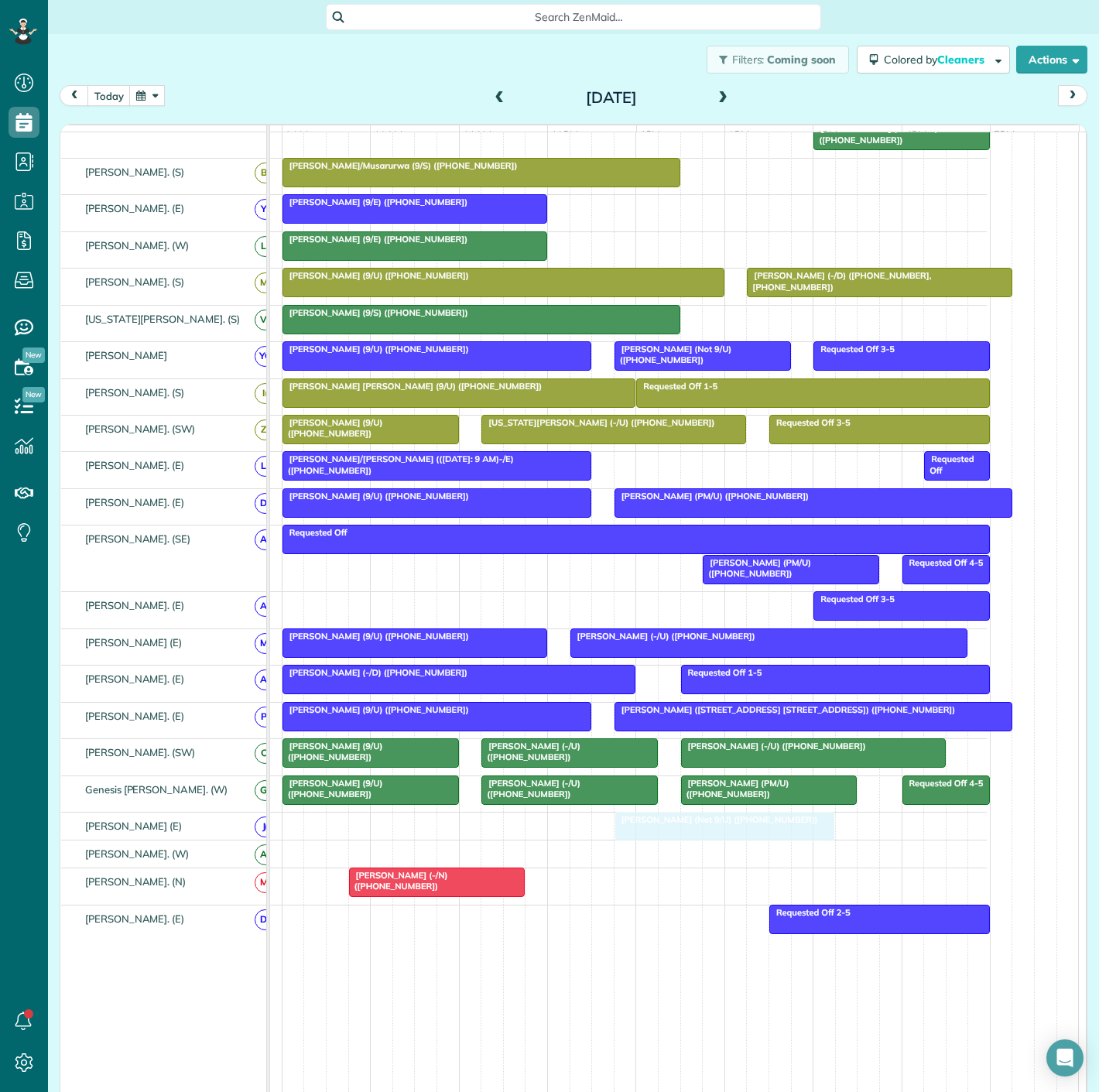
drag, startPoint x: 851, startPoint y: 223, endPoint x: 769, endPoint y: 834, distance: 616.5
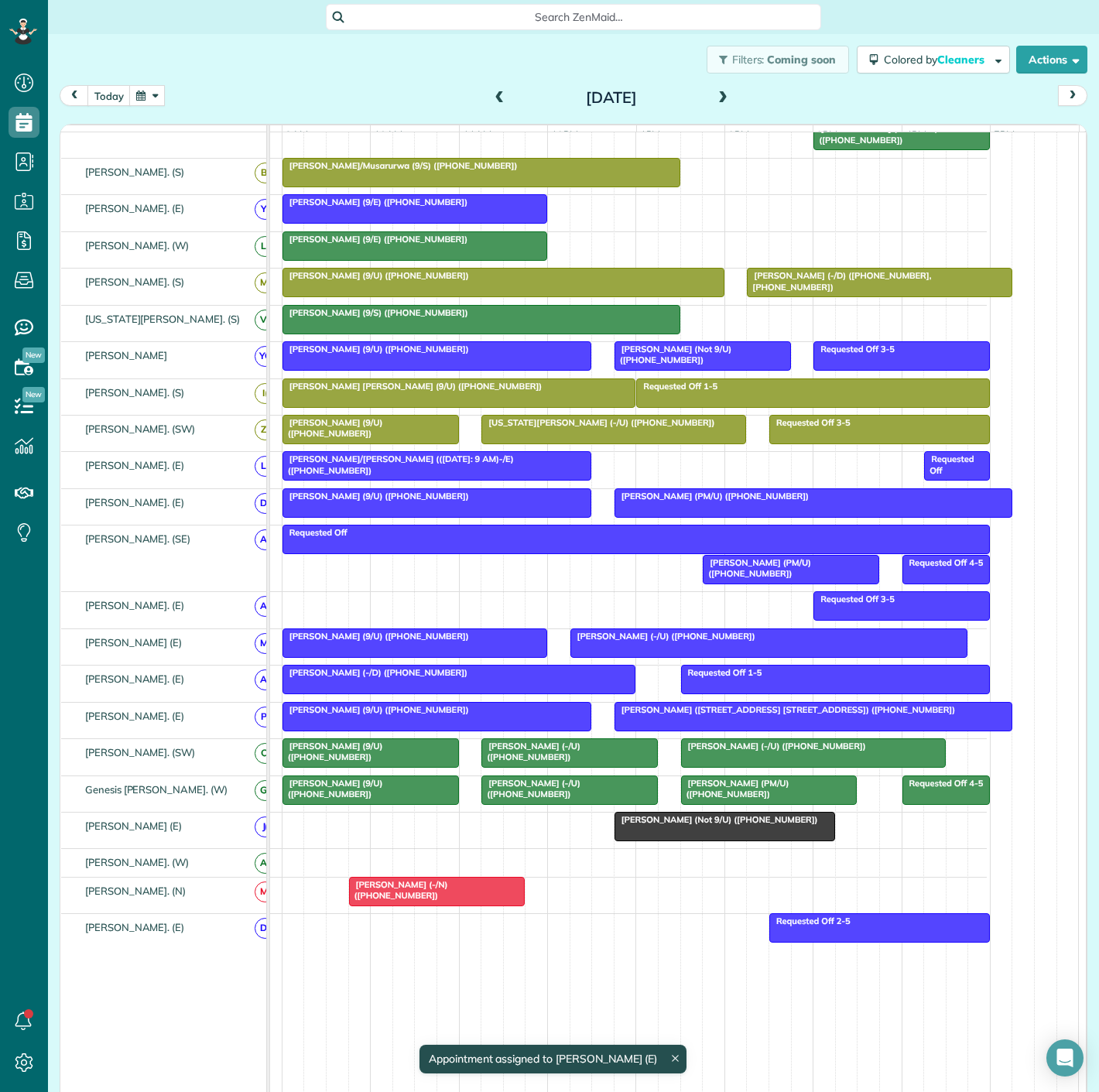
click at [708, 825] on span "[PERSON_NAME] (Not 9/U) ([PHONE_NUMBER])" at bounding box center [716, 820] width 205 height 11
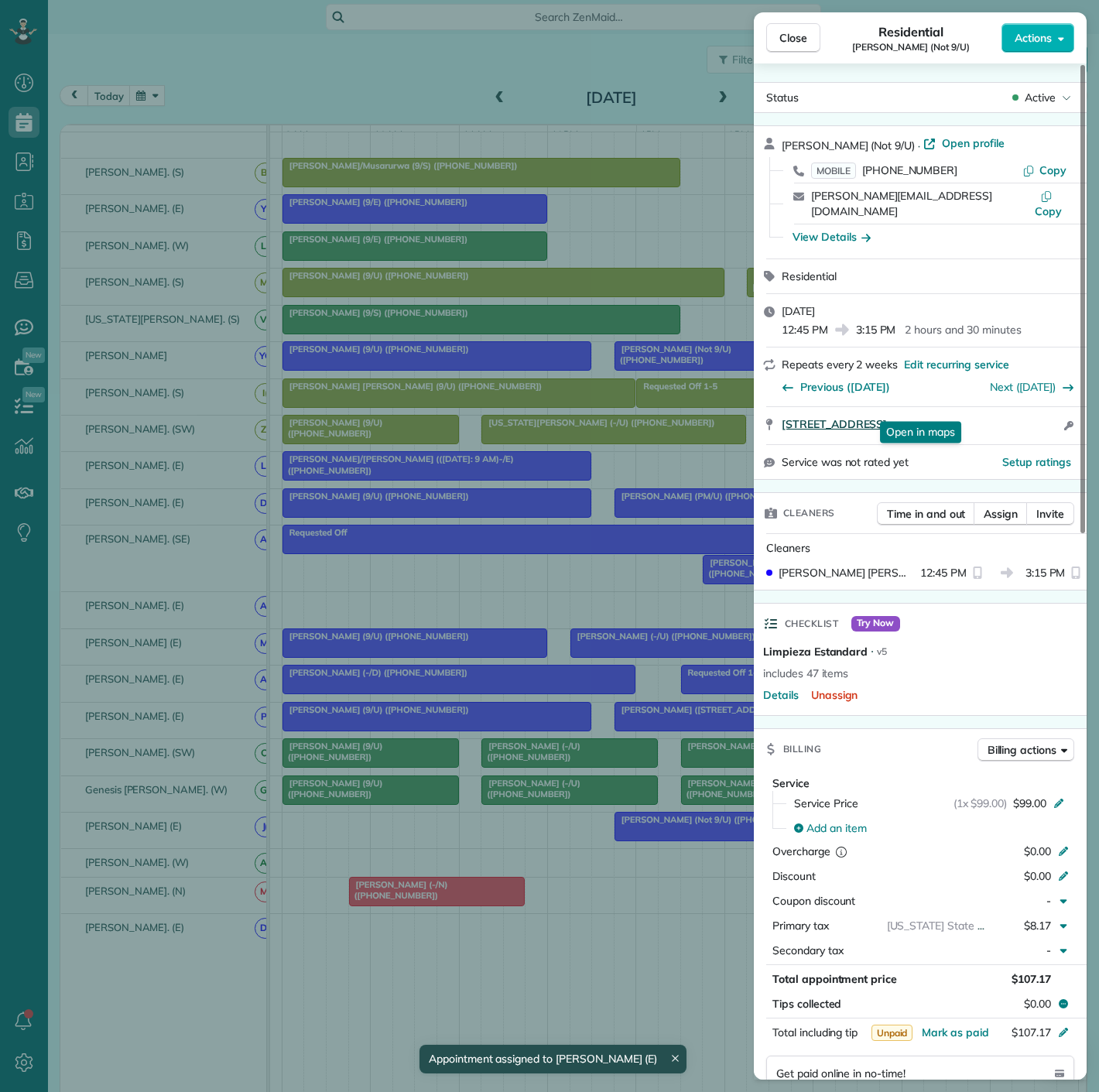
drag, startPoint x: 772, startPoint y: 420, endPoint x: 1012, endPoint y: 412, distance: 240.1
click at [1012, 412] on div "[STREET_ADDRESS] Open in maps Open in maps Open access information" at bounding box center [921, 425] width 333 height 37
drag, startPoint x: 86, startPoint y: 534, endPoint x: 101, endPoint y: 534, distance: 15.0
click at [86, 534] on div "Close Residential [PERSON_NAME] (Not 9/U) Actions Status Active [PERSON_NAME] (…" at bounding box center [549, 546] width 1099 height 1092
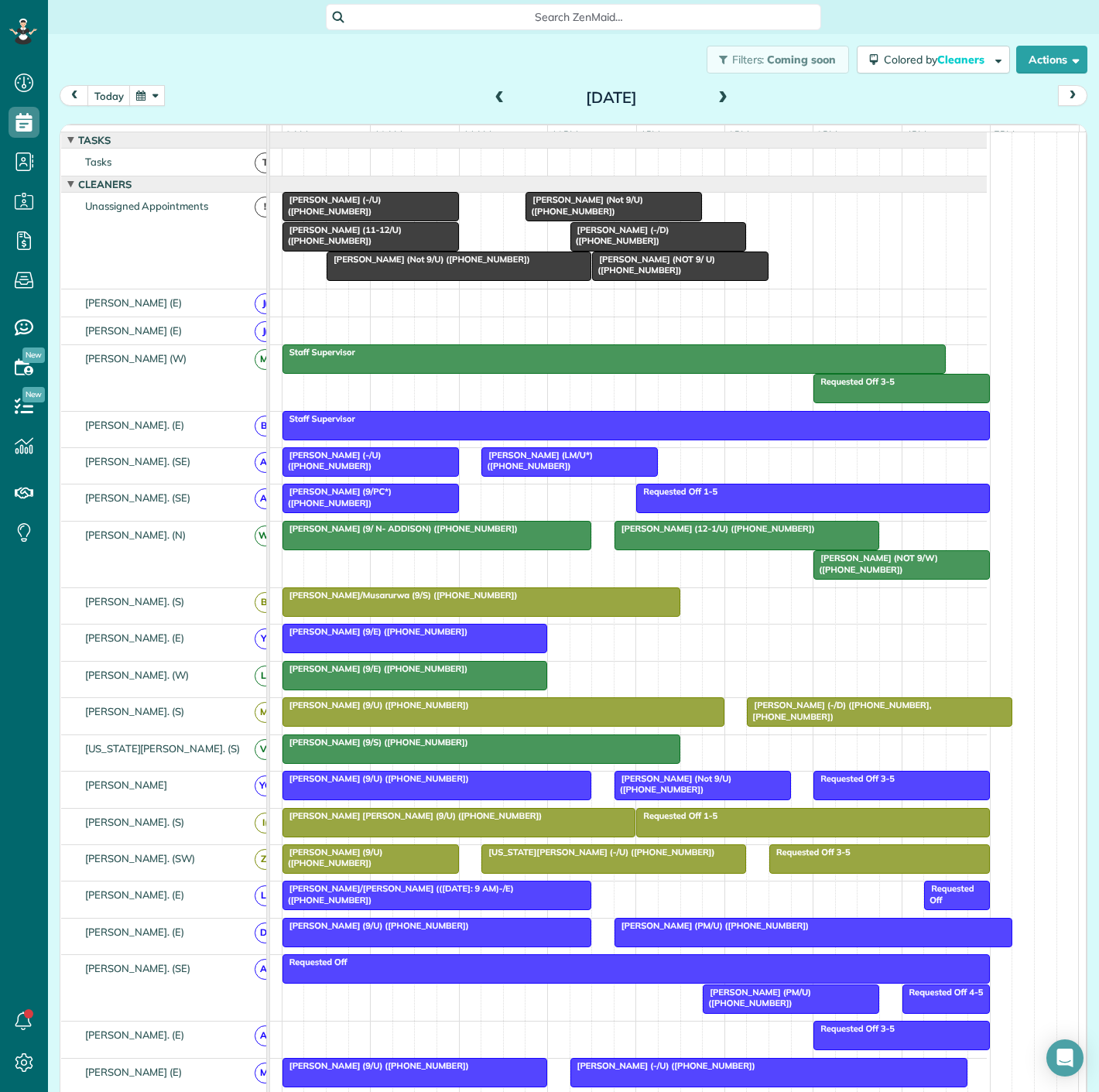
click at [407, 265] on span "[PERSON_NAME] (Not 9/U) ([PHONE_NUMBER])" at bounding box center [428, 260] width 205 height 11
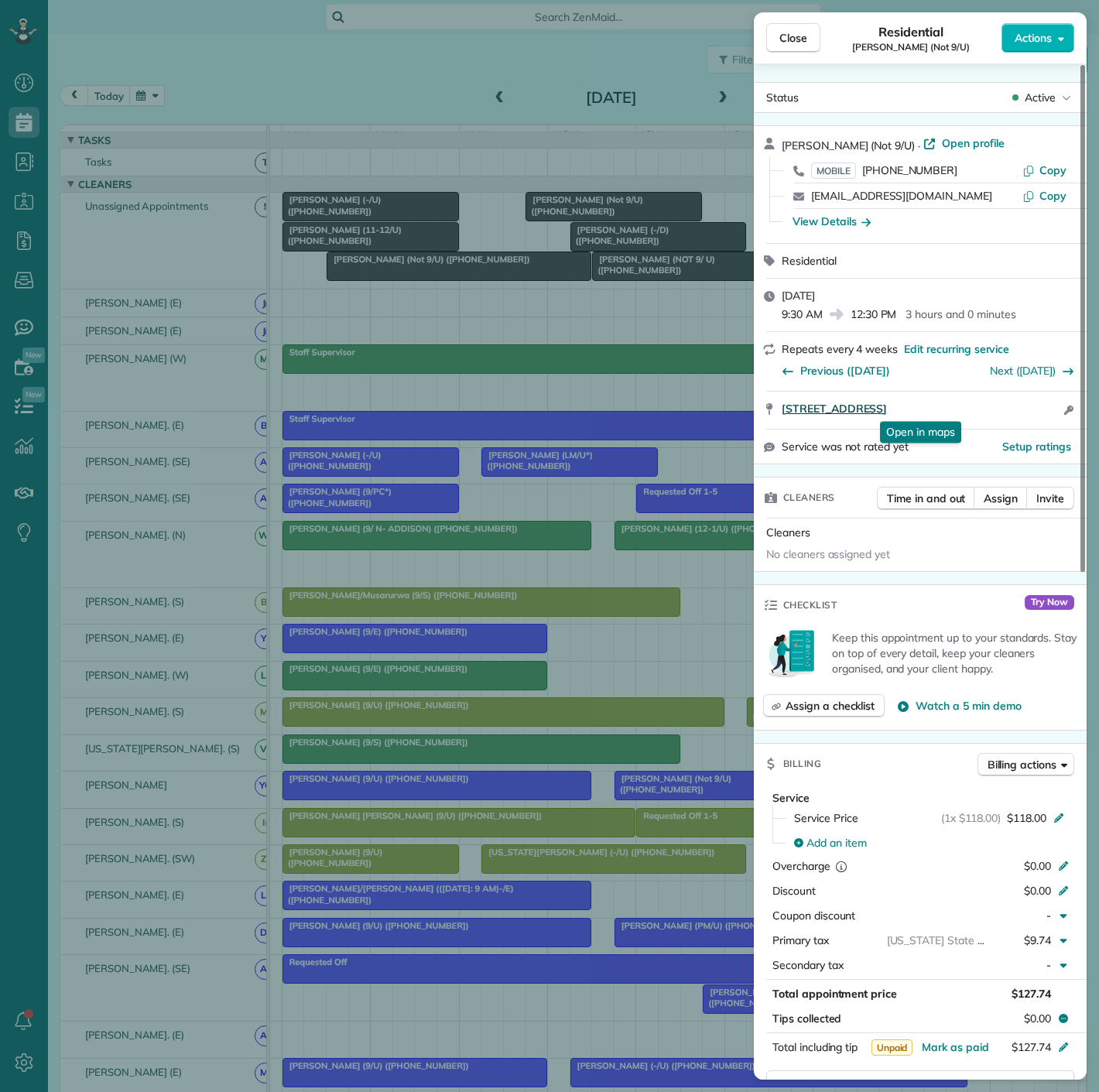
drag, startPoint x: 787, startPoint y: 415, endPoint x: 1018, endPoint y: 406, distance: 231.2
click at [1018, 406] on div "[STREET_ADDRESS] Open in maps Open in maps Open access information" at bounding box center [921, 410] width 333 height 37
drag, startPoint x: 402, startPoint y: 268, endPoint x: 383, endPoint y: 245, distance: 29.8
click at [402, 268] on div "Close Residential [PERSON_NAME] (Not 9/U) Actions Status Active [PERSON_NAME] (…" at bounding box center [549, 546] width 1099 height 1092
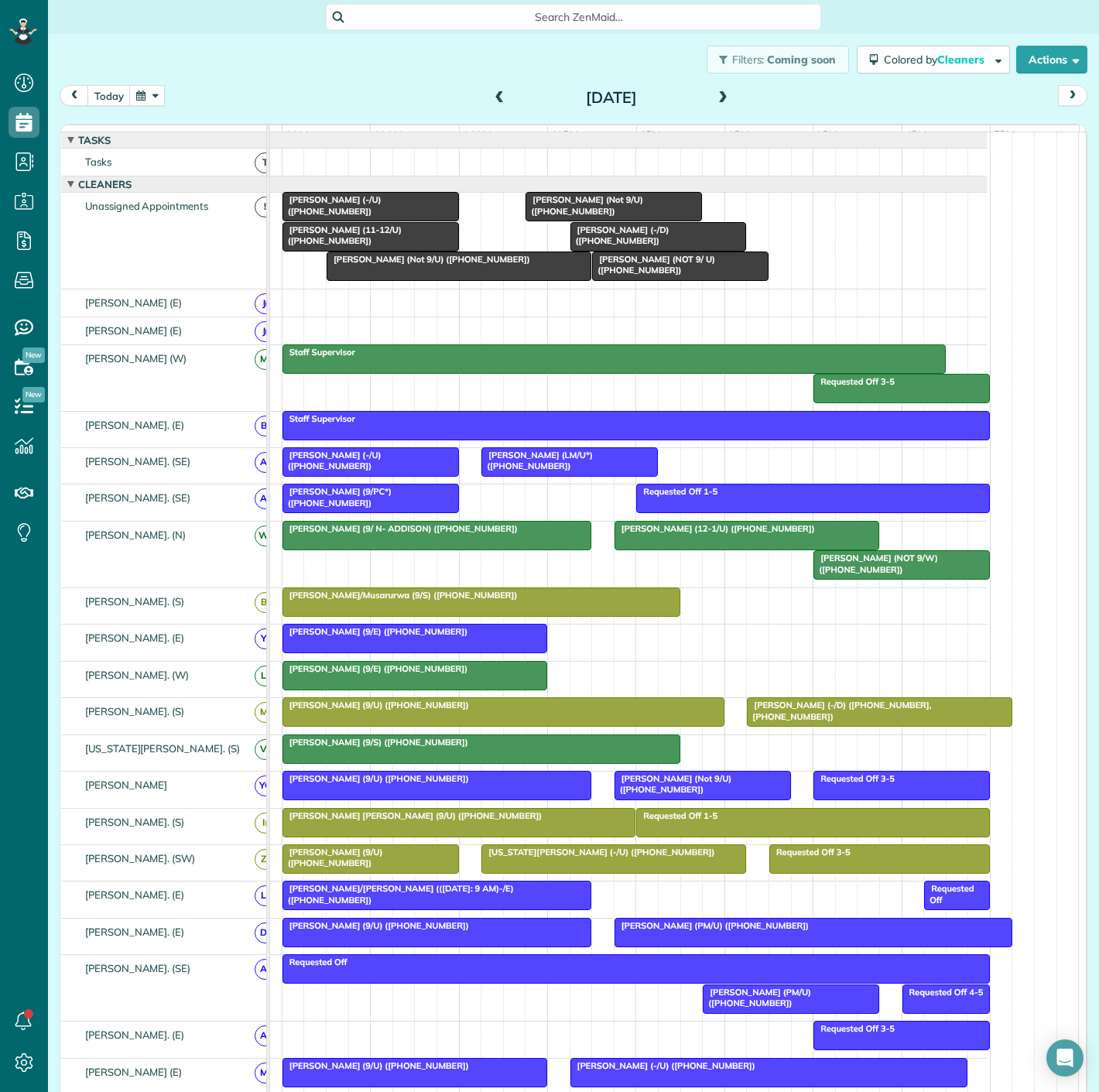
click at [659, 251] on div at bounding box center [659, 237] width 175 height 28
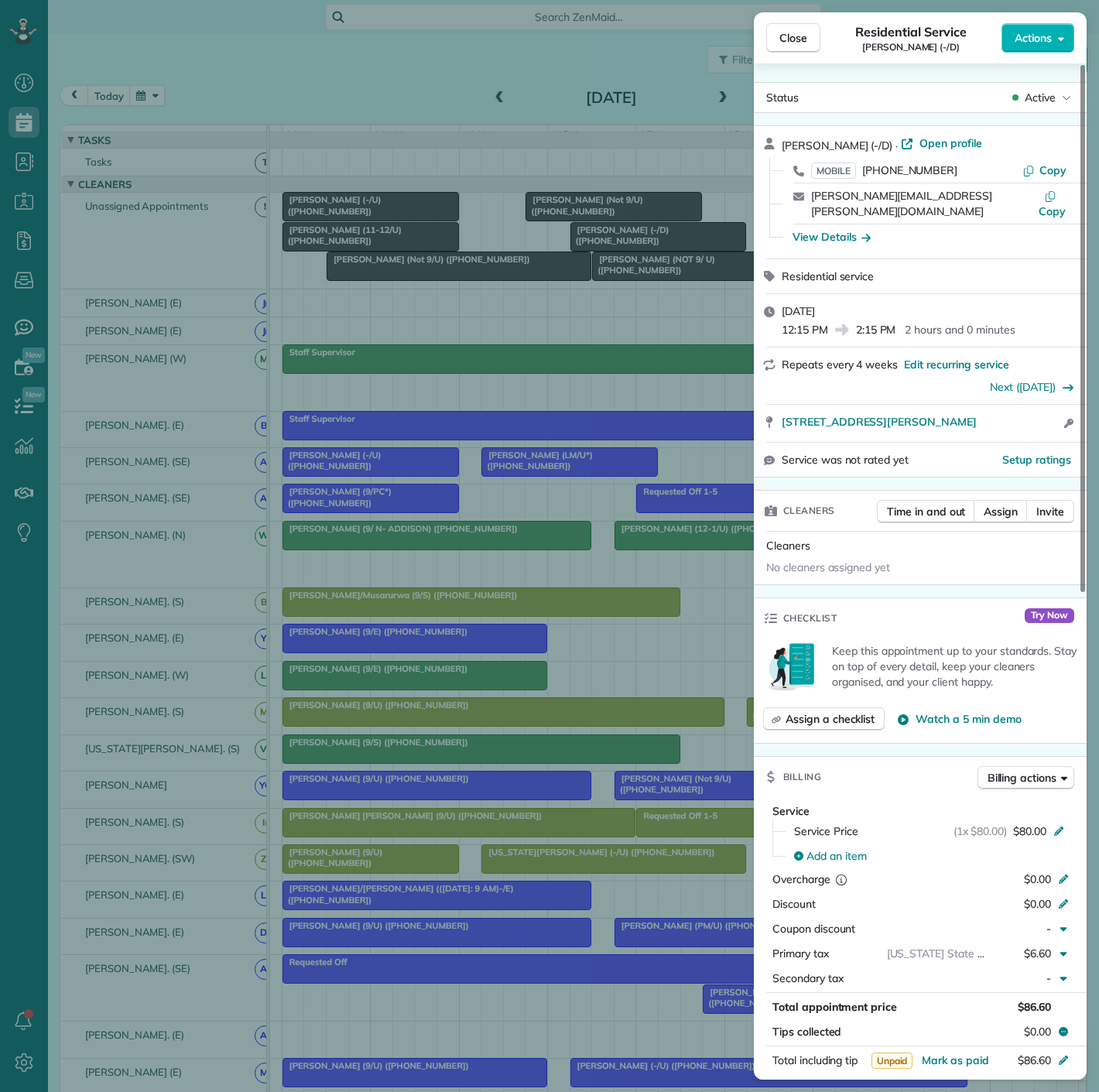
click at [631, 251] on div "Close Residential Service [PERSON_NAME] (-/D) Actions Status Active [PERSON_NAM…" at bounding box center [549, 546] width 1099 height 1092
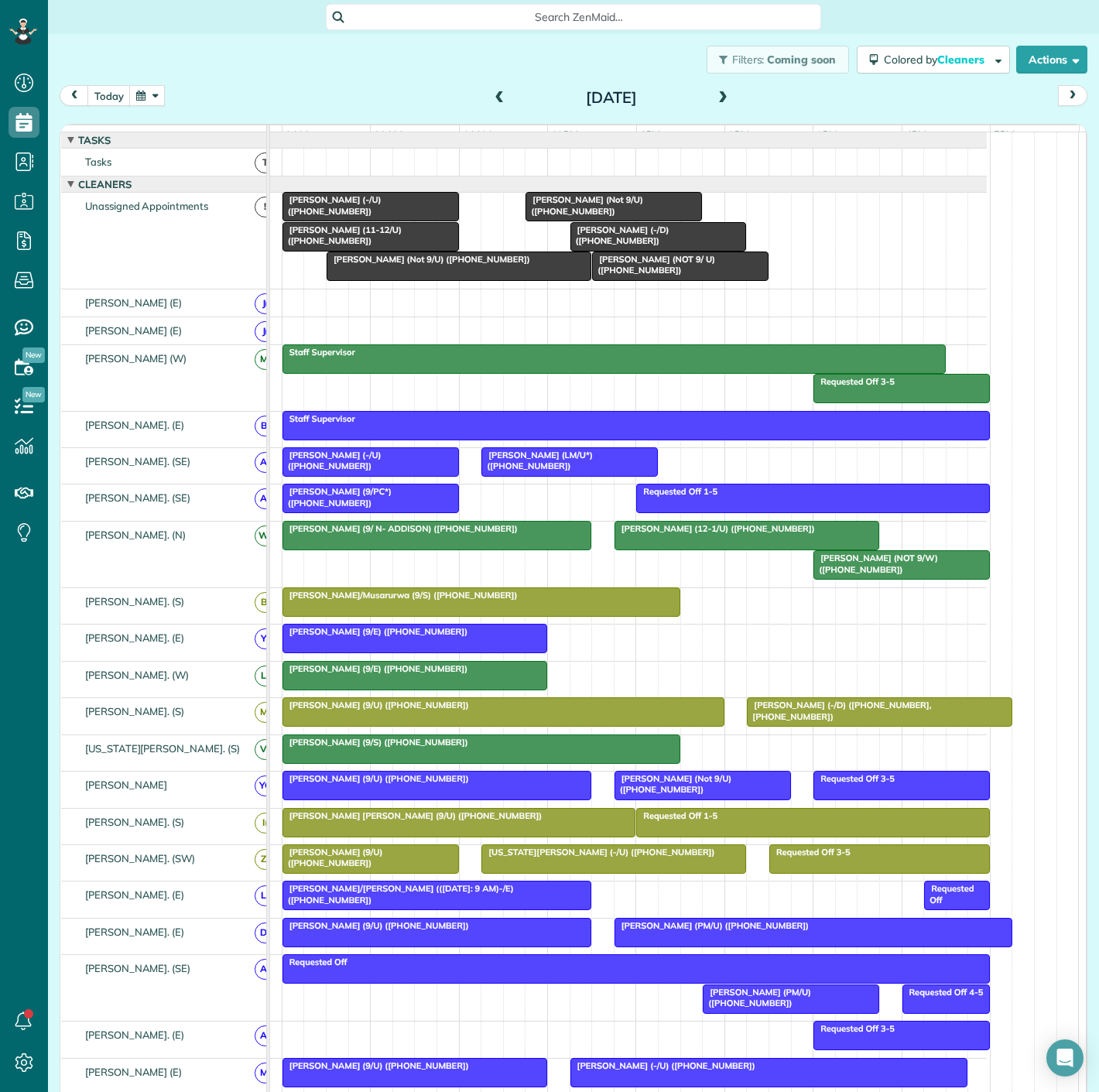
click at [607, 218] on div at bounding box center [614, 206] width 175 height 28
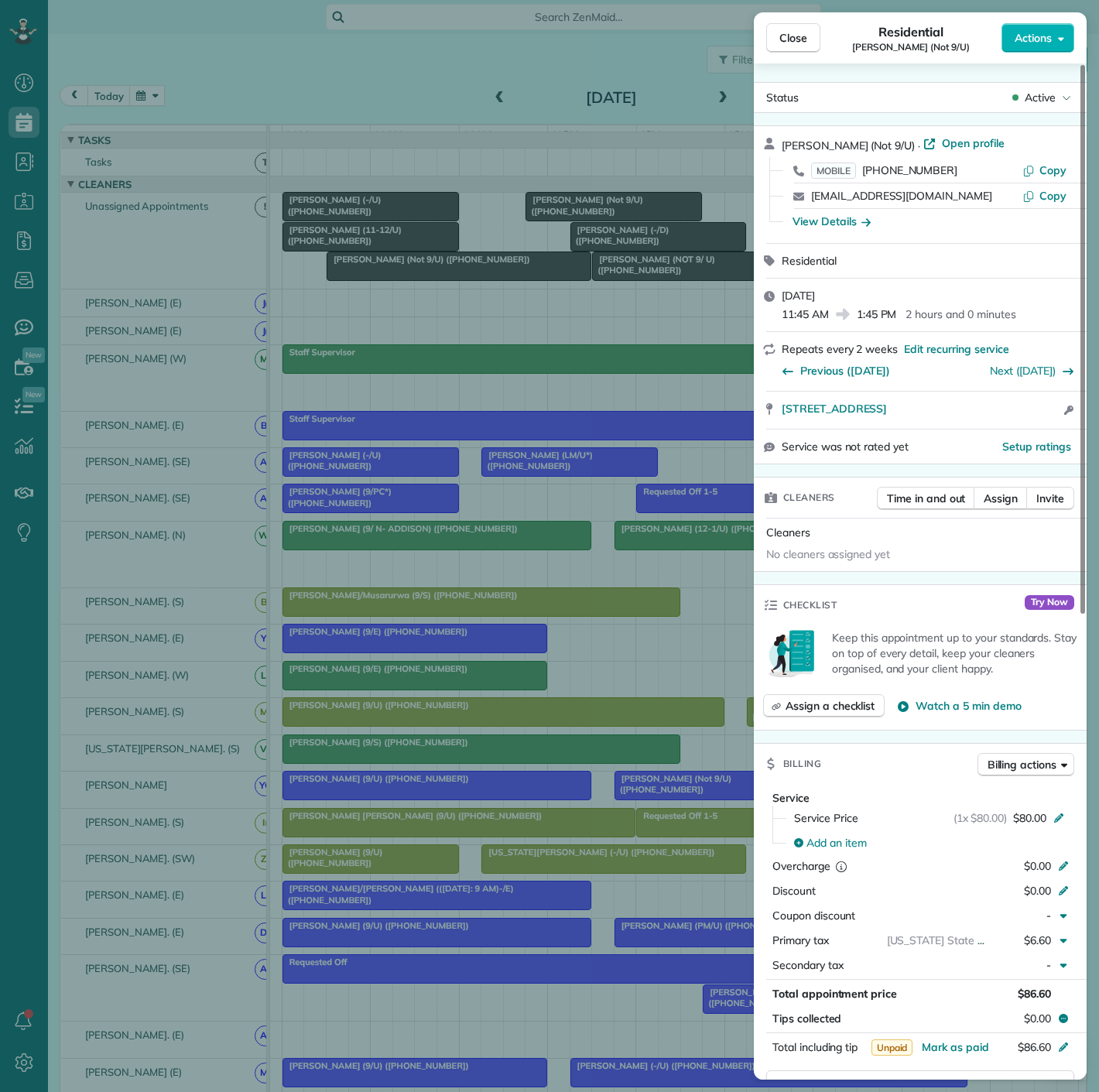
click at [574, 232] on div "Close Residential [PERSON_NAME] (Not 9/U) Actions Status Active [PERSON_NAME] (…" at bounding box center [549, 546] width 1099 height 1092
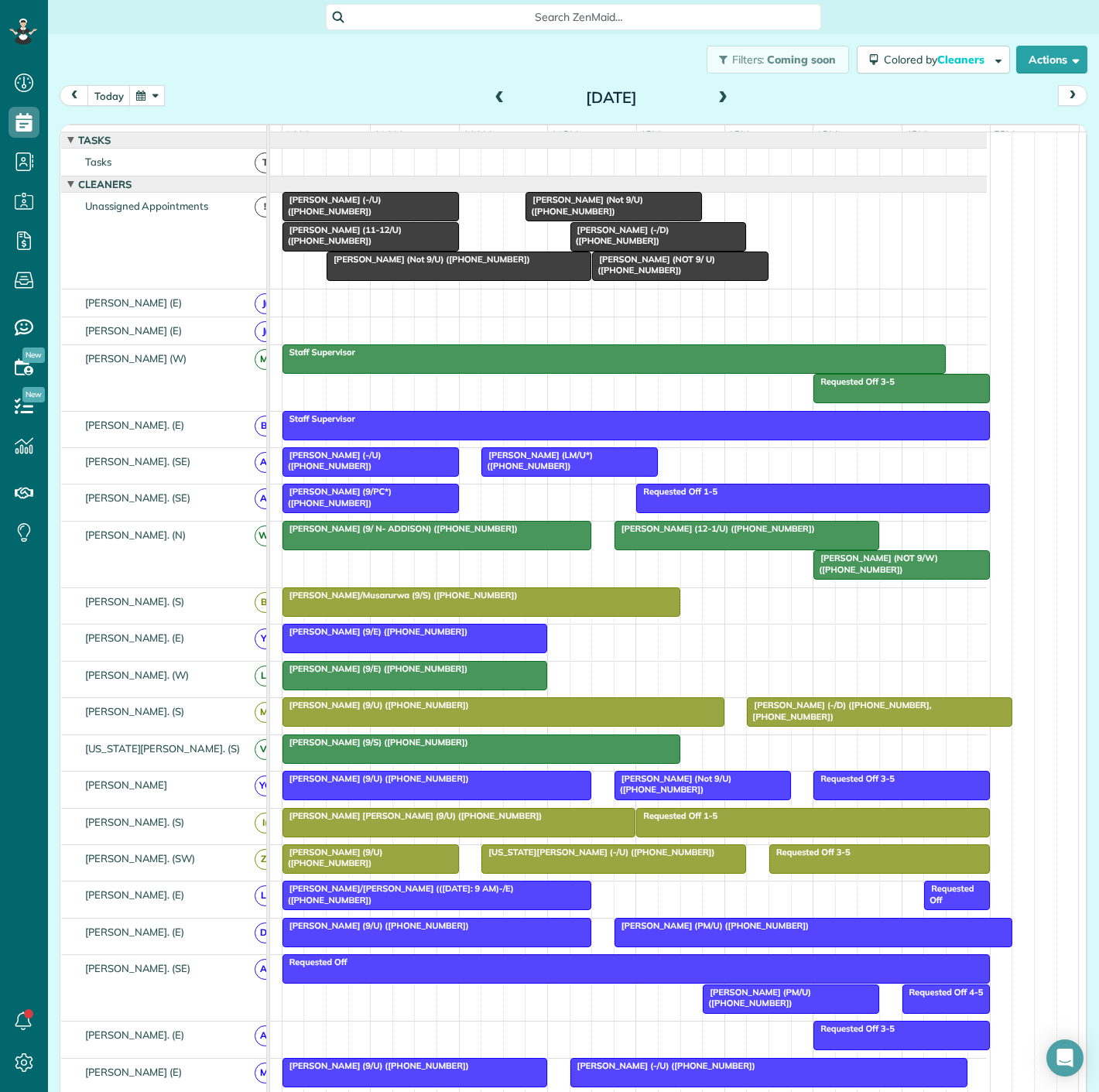
click at [613, 275] on span "[PERSON_NAME] (NOT 9/ U) ([PHONE_NUMBER])" at bounding box center [653, 264] width 124 height 21
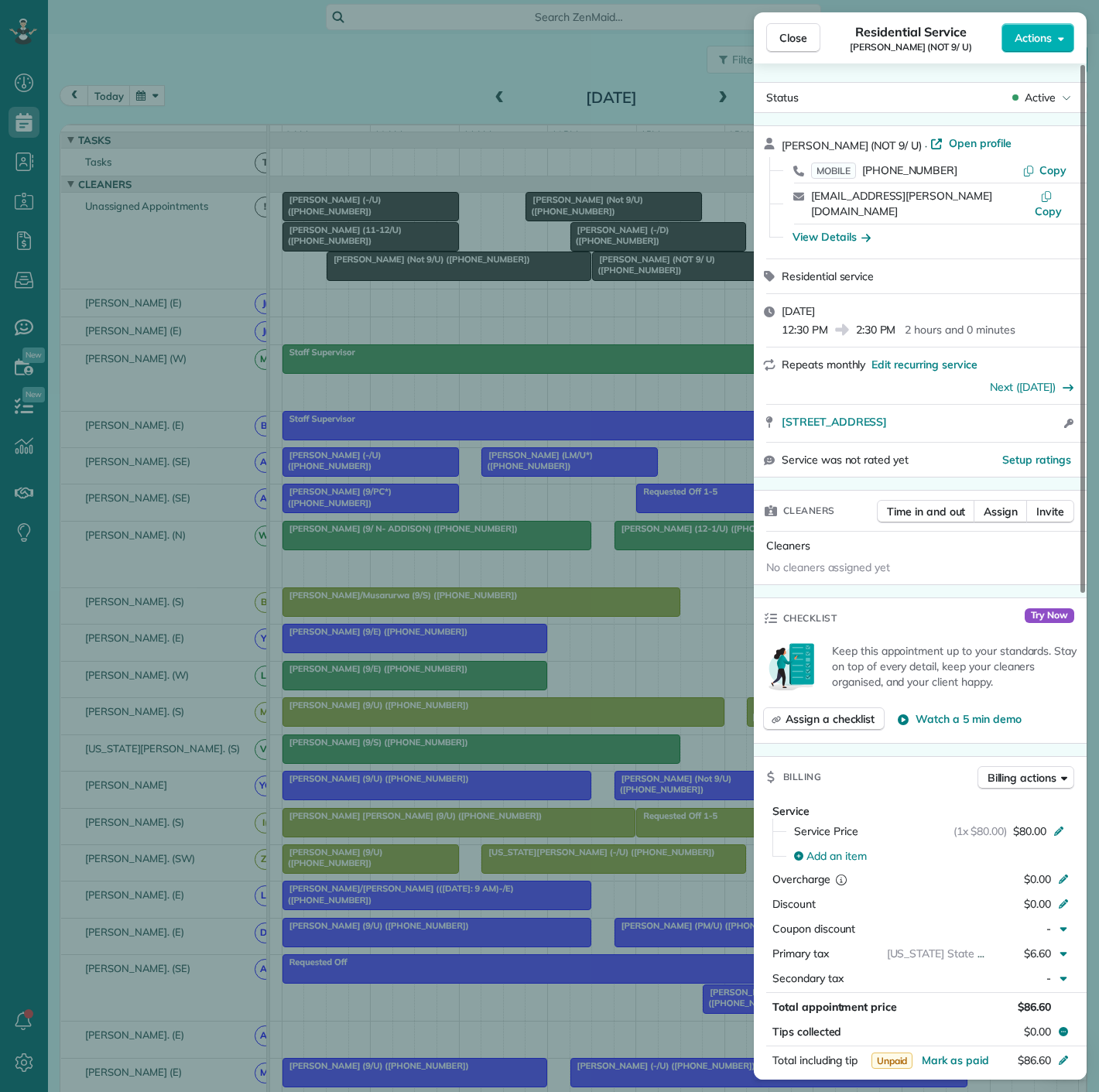
drag, startPoint x: 768, startPoint y: 413, endPoint x: 1006, endPoint y: 414, distance: 238.0
click at [1006, 414] on div "[STREET_ADDRESS] Open access information" at bounding box center [921, 423] width 333 height 37
drag, startPoint x: 402, startPoint y: 259, endPoint x: 615, endPoint y: 257, distance: 213.0
click at [402, 259] on div "Close Residential Service [PERSON_NAME] (NOT 9/ U) Actions Status Active [PERSO…" at bounding box center [549, 546] width 1099 height 1092
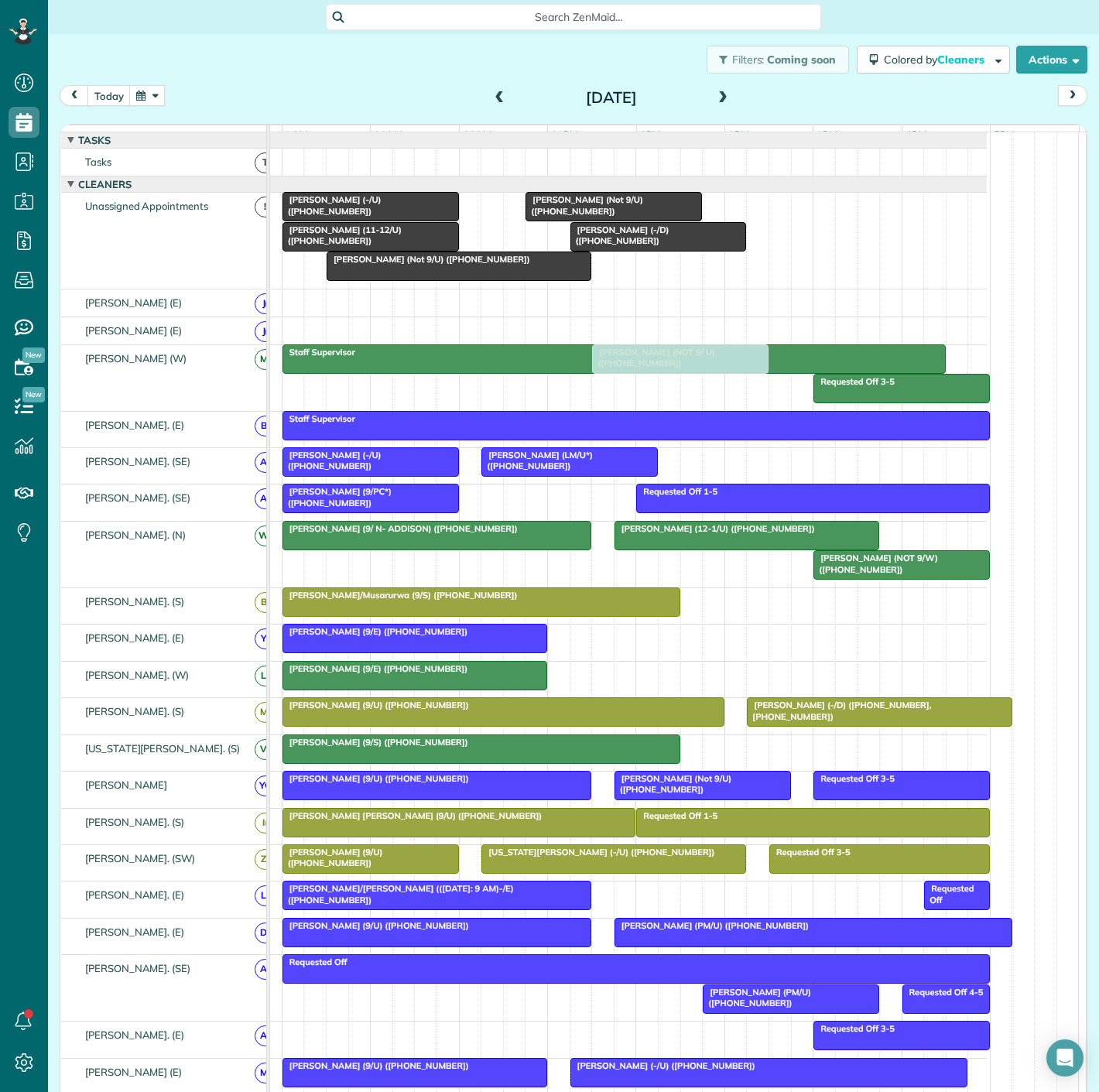
scroll to position [430, 0]
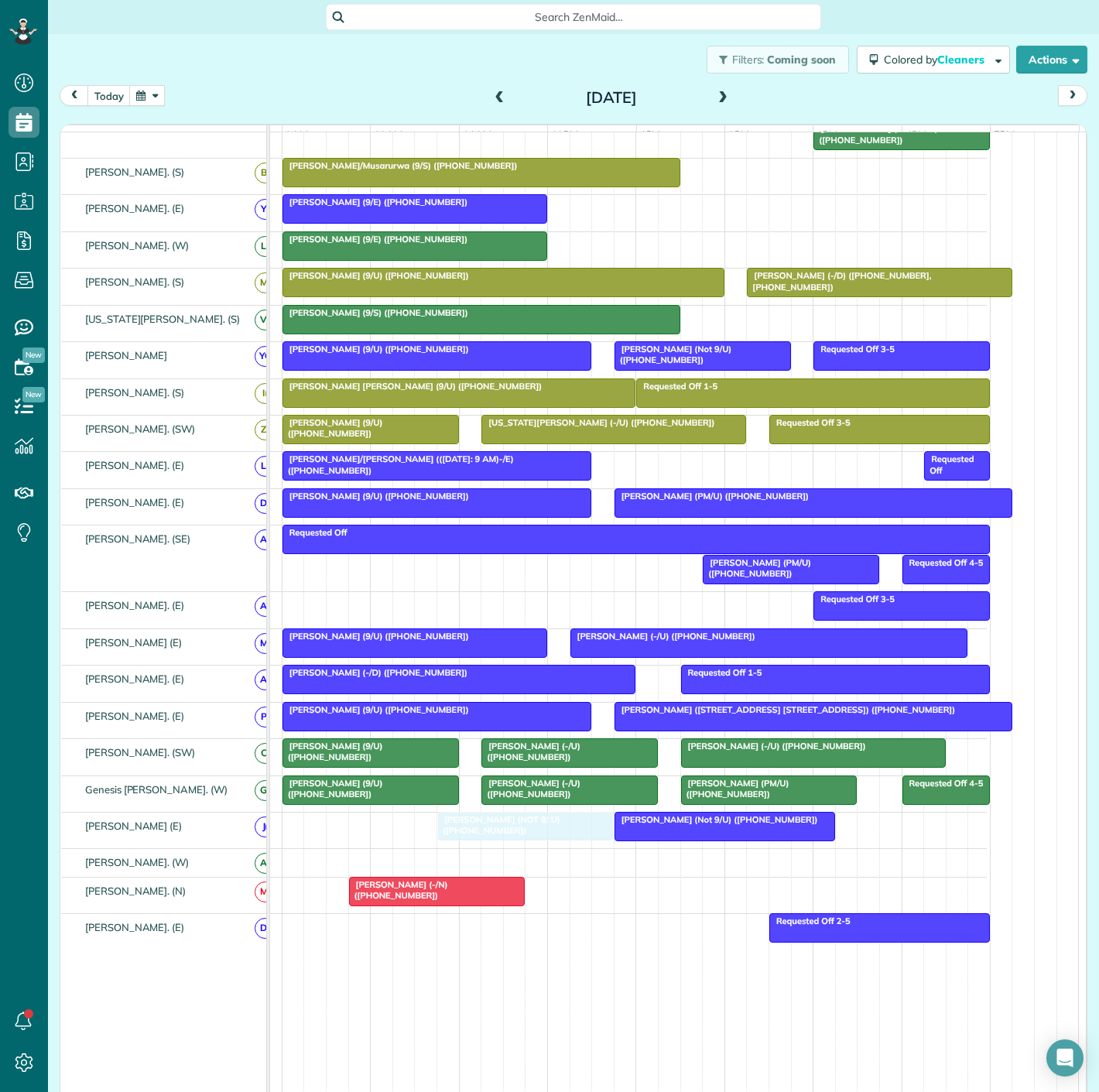
drag, startPoint x: 657, startPoint y: 281, endPoint x: 497, endPoint y: 842, distance: 583.4
click at [667, 833] on div at bounding box center [725, 826] width 219 height 28
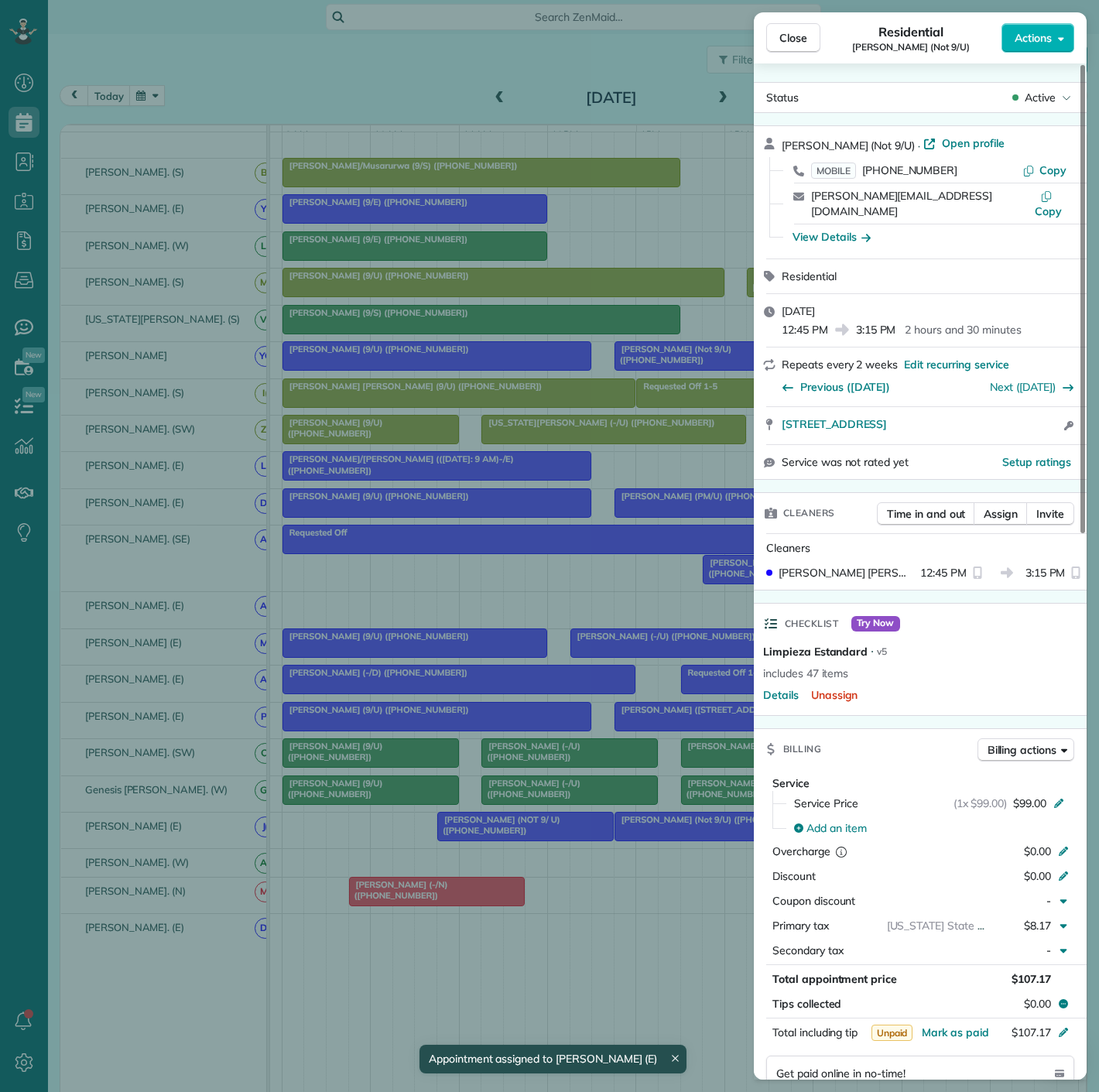
click at [667, 833] on div "Close Residential [PERSON_NAME] (Not 9/U) Actions Status Active [PERSON_NAME] (…" at bounding box center [549, 546] width 1099 height 1092
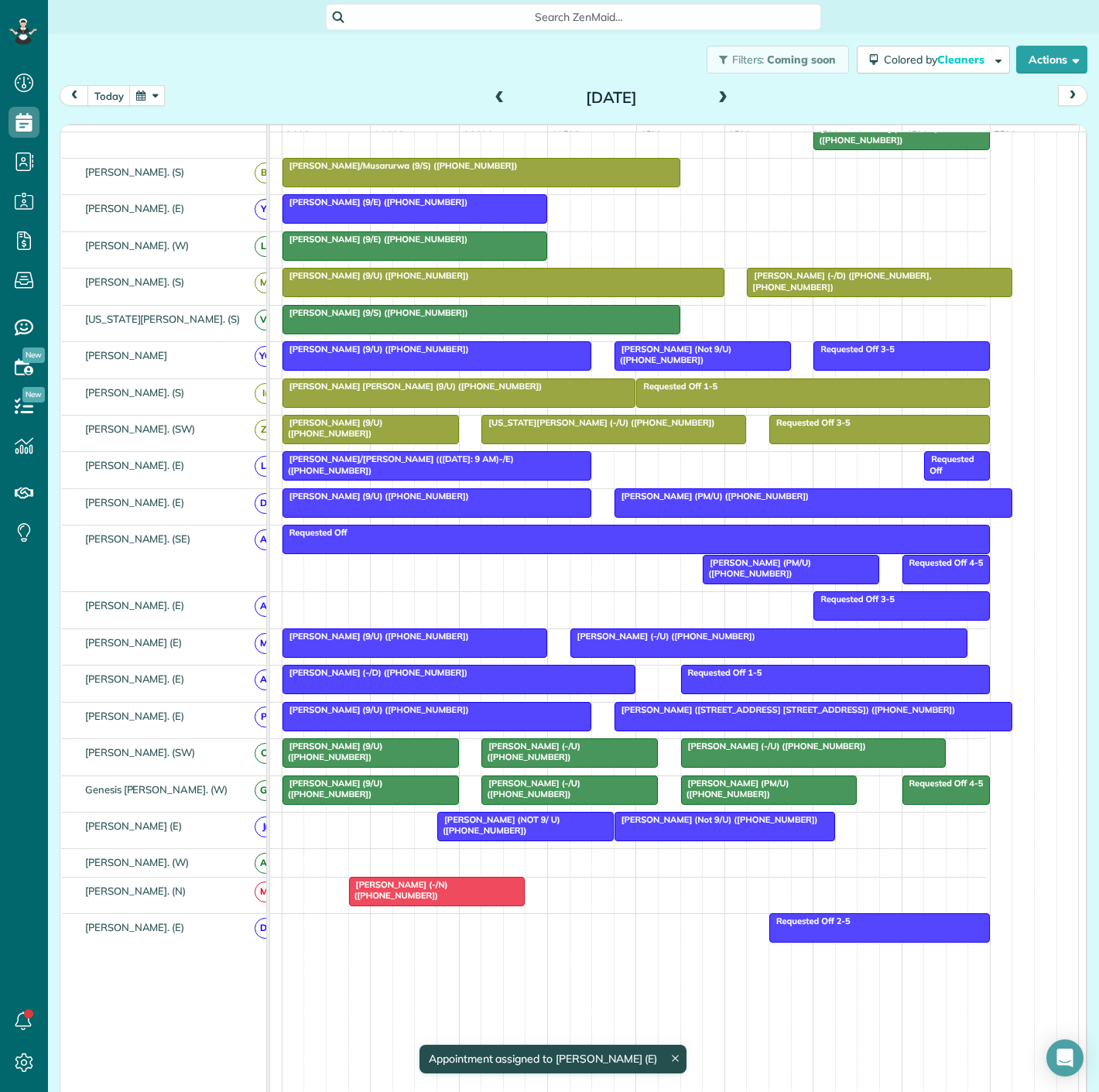
click at [526, 832] on div "[PERSON_NAME] (NOT 9/ U) ([PHONE_NUMBER])" at bounding box center [525, 825] width 167 height 22
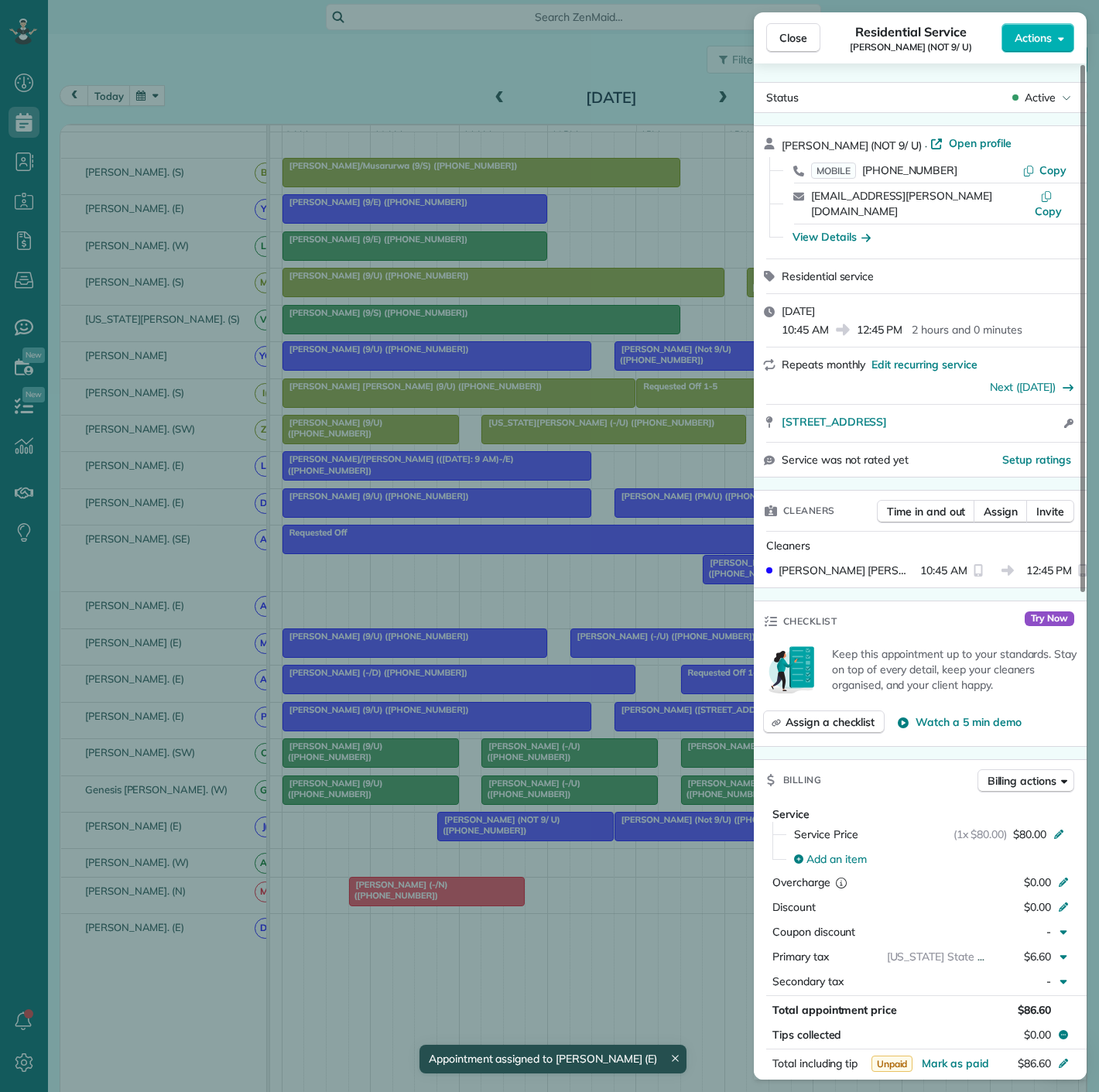
click at [526, 835] on div "Close Residential Service [PERSON_NAME] (NOT 9/ U) Actions Status Active [PERSO…" at bounding box center [549, 546] width 1099 height 1092
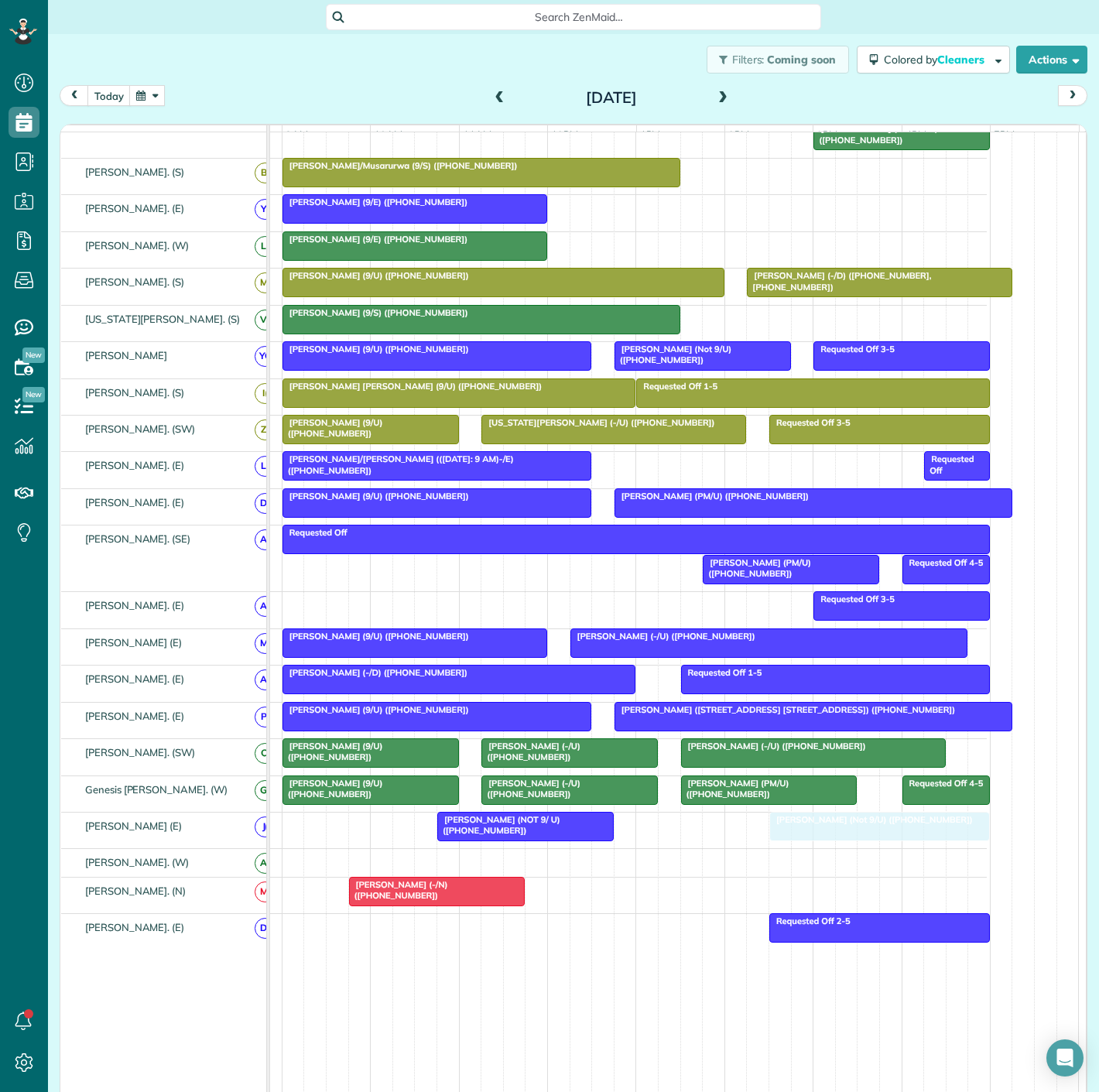
drag, startPoint x: 653, startPoint y: 830, endPoint x: 798, endPoint y: 830, distance: 145.0
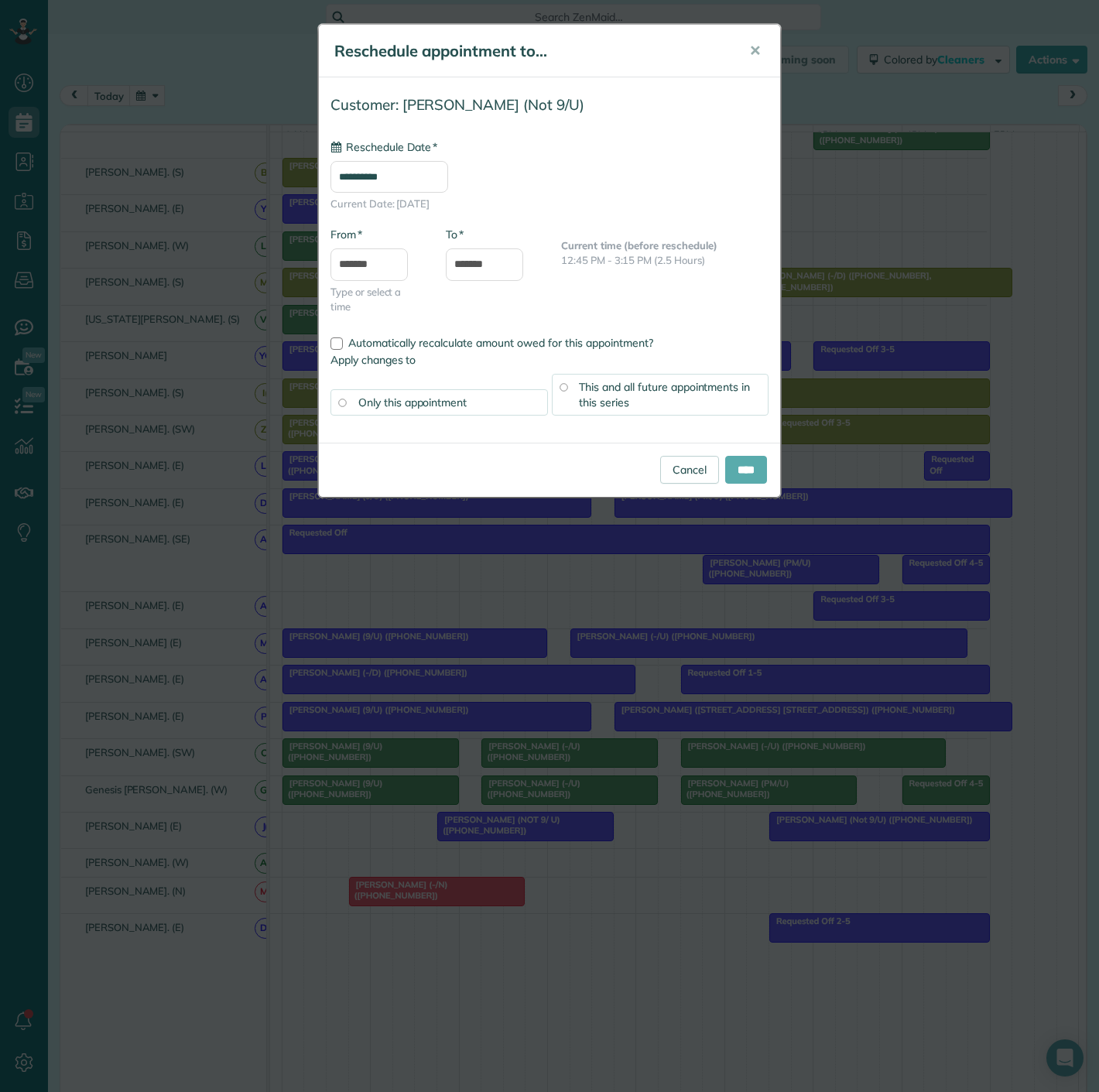
type input "**********"
click at [745, 481] on input "****" at bounding box center [746, 469] width 42 height 28
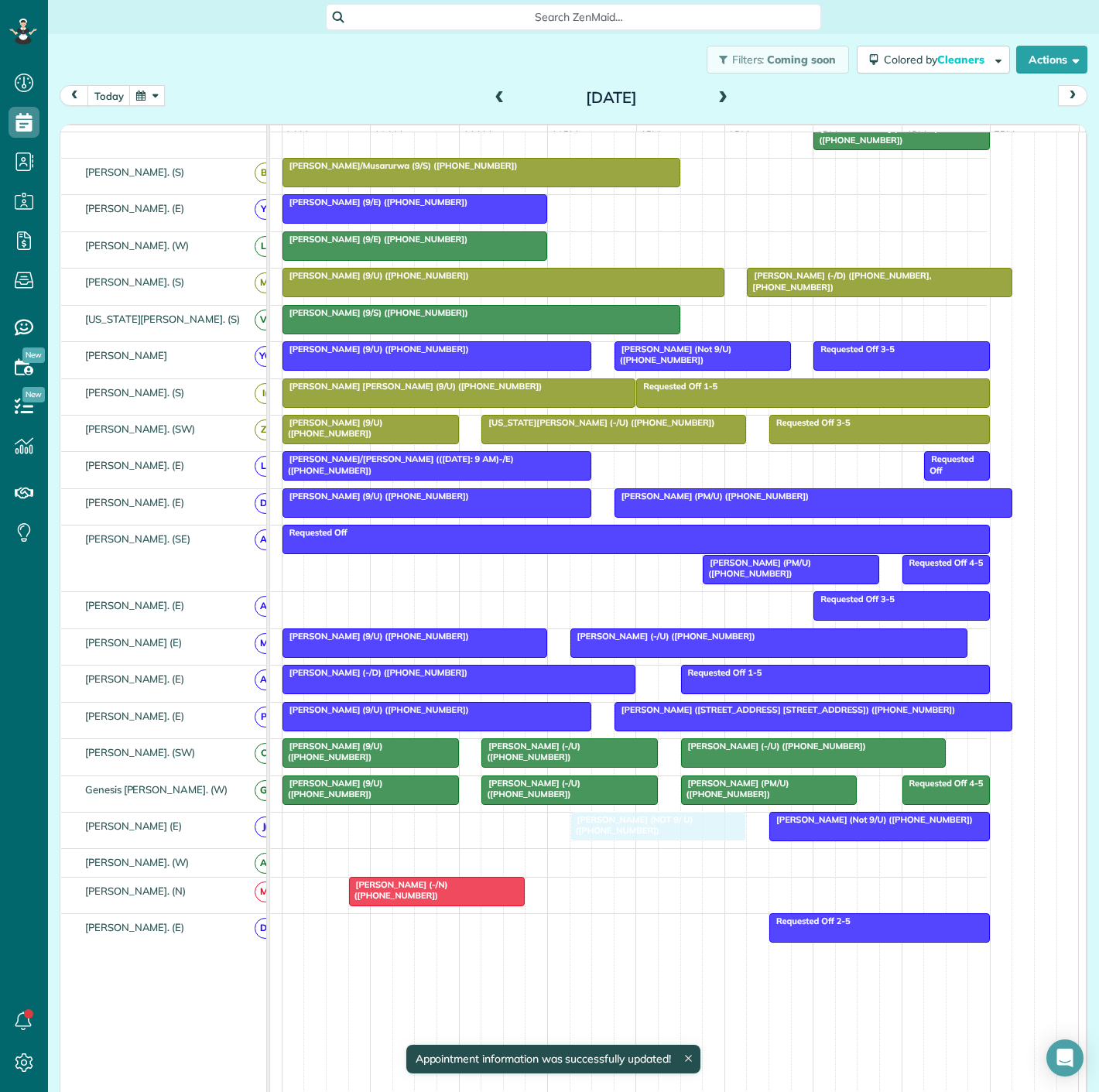
drag, startPoint x: 532, startPoint y: 837, endPoint x: 622, endPoint y: 832, distance: 90.1
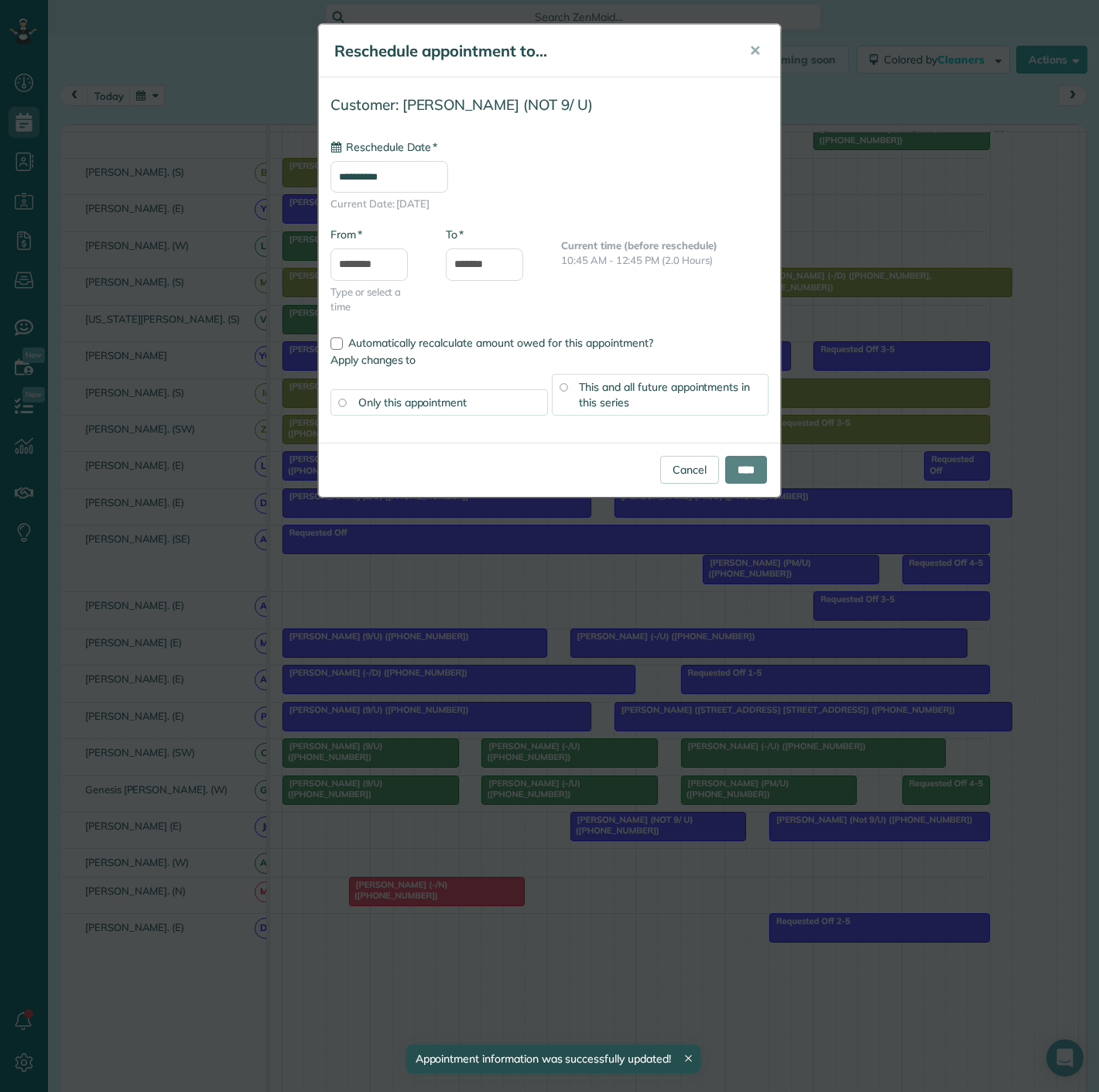
type input "**********"
click at [732, 482] on div "Cancel ****" at bounding box center [549, 469] width 462 height 54
click at [735, 466] on input "****" at bounding box center [746, 469] width 42 height 28
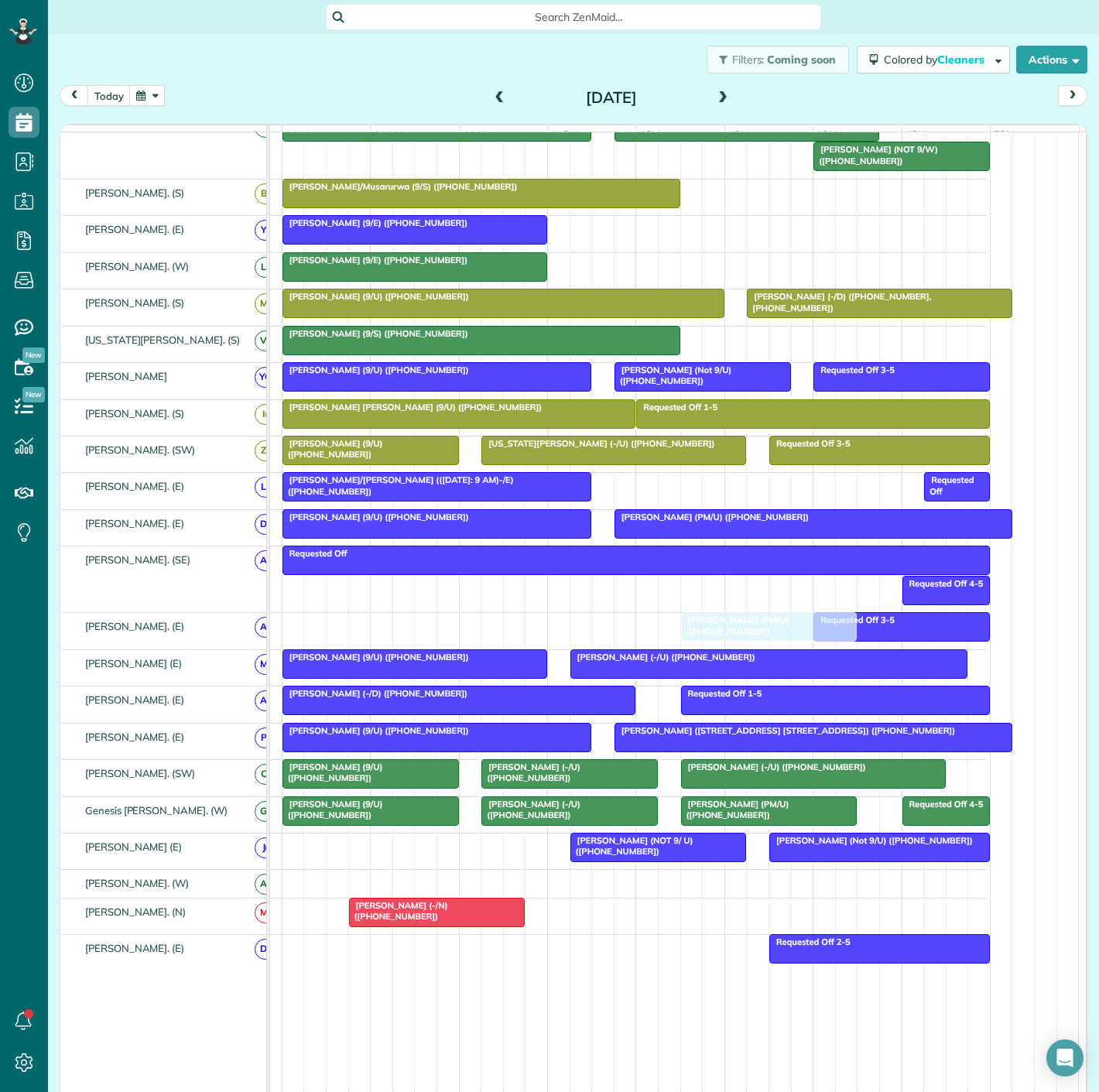
scroll to position [430, 0]
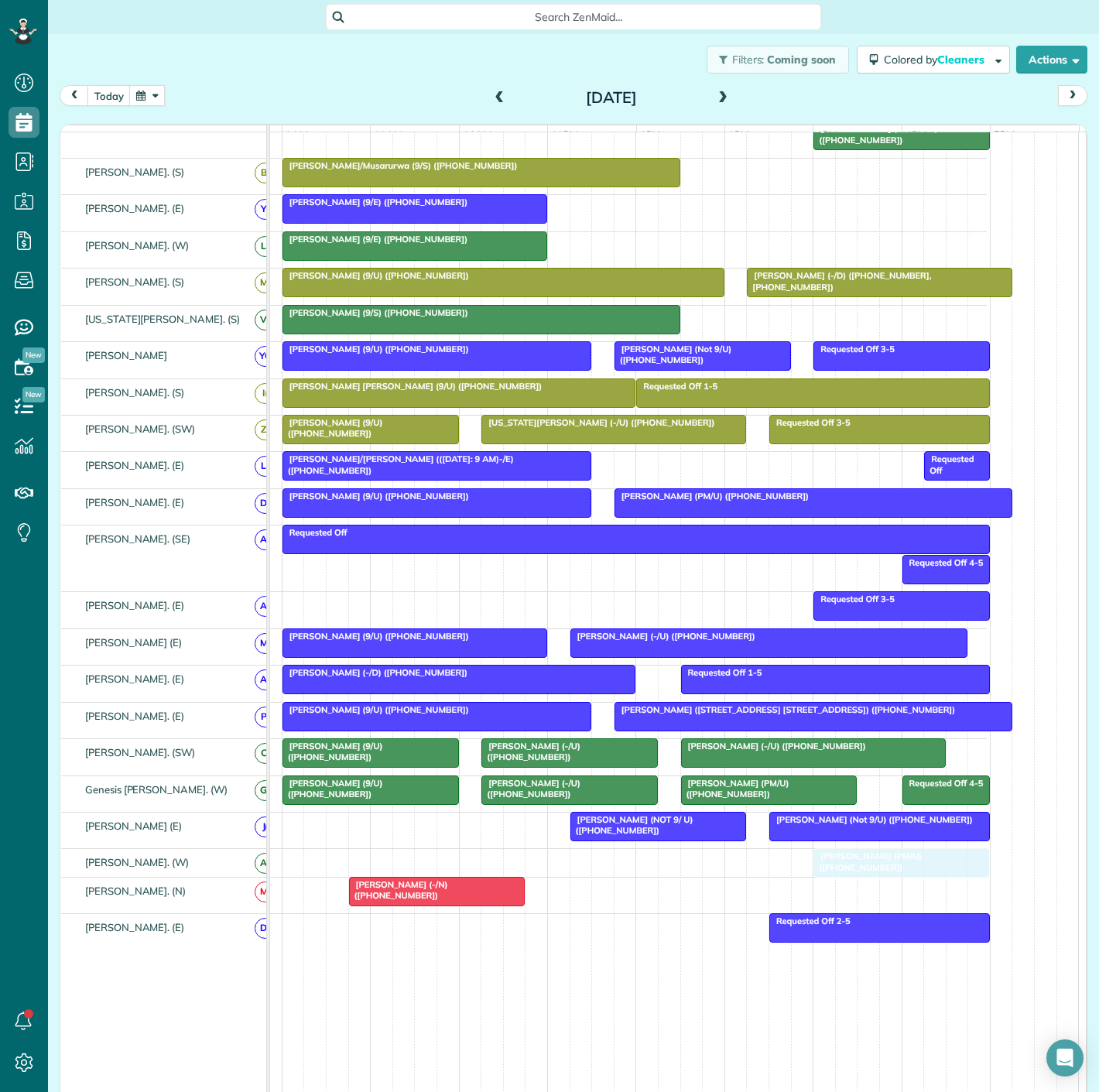
drag, startPoint x: 769, startPoint y: 660, endPoint x: 871, endPoint y: 866, distance: 229.9
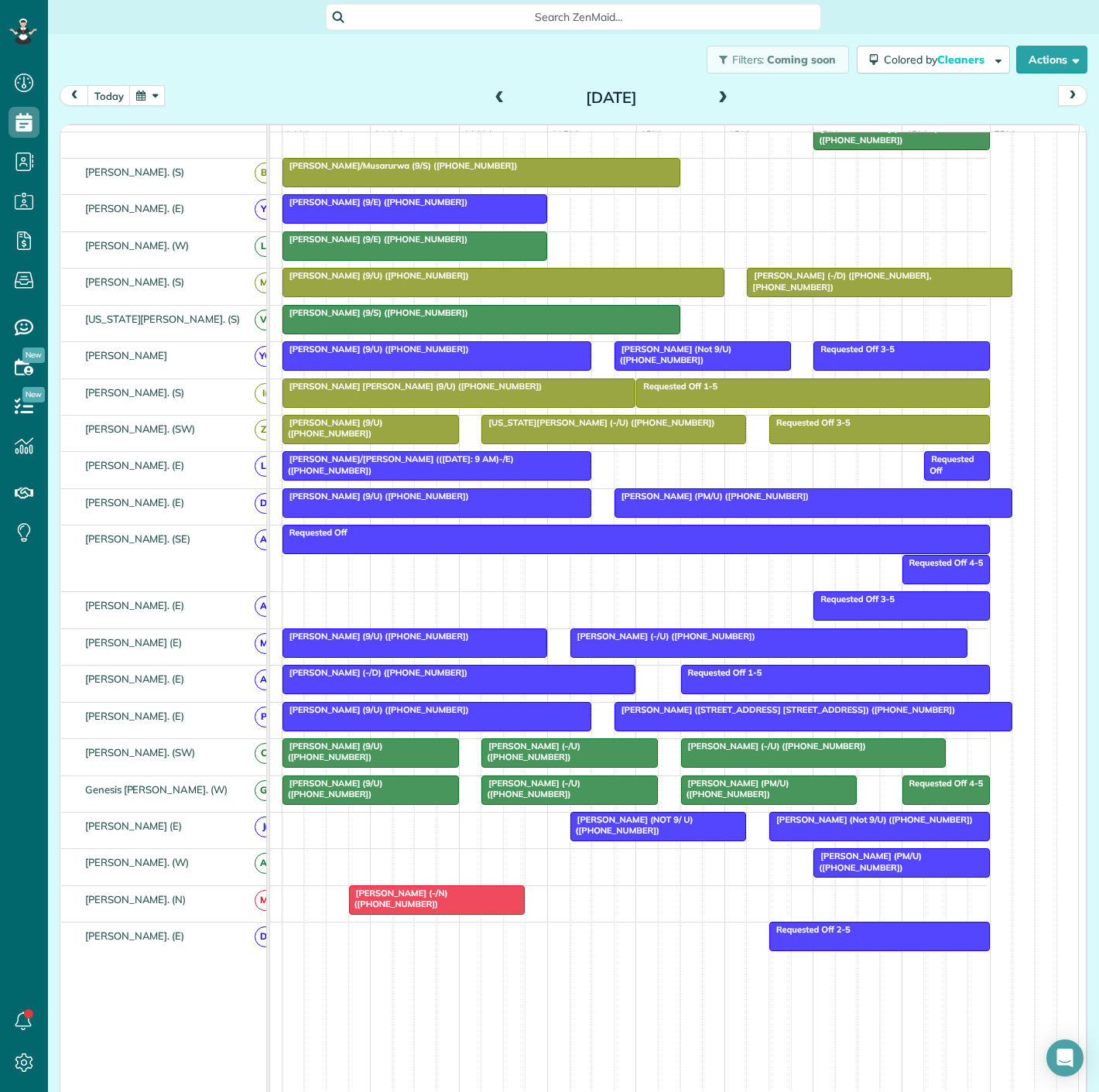
click at [869, 866] on span "[PERSON_NAME] (PM/U) ([PHONE_NUMBER])" at bounding box center [867, 861] width 109 height 21
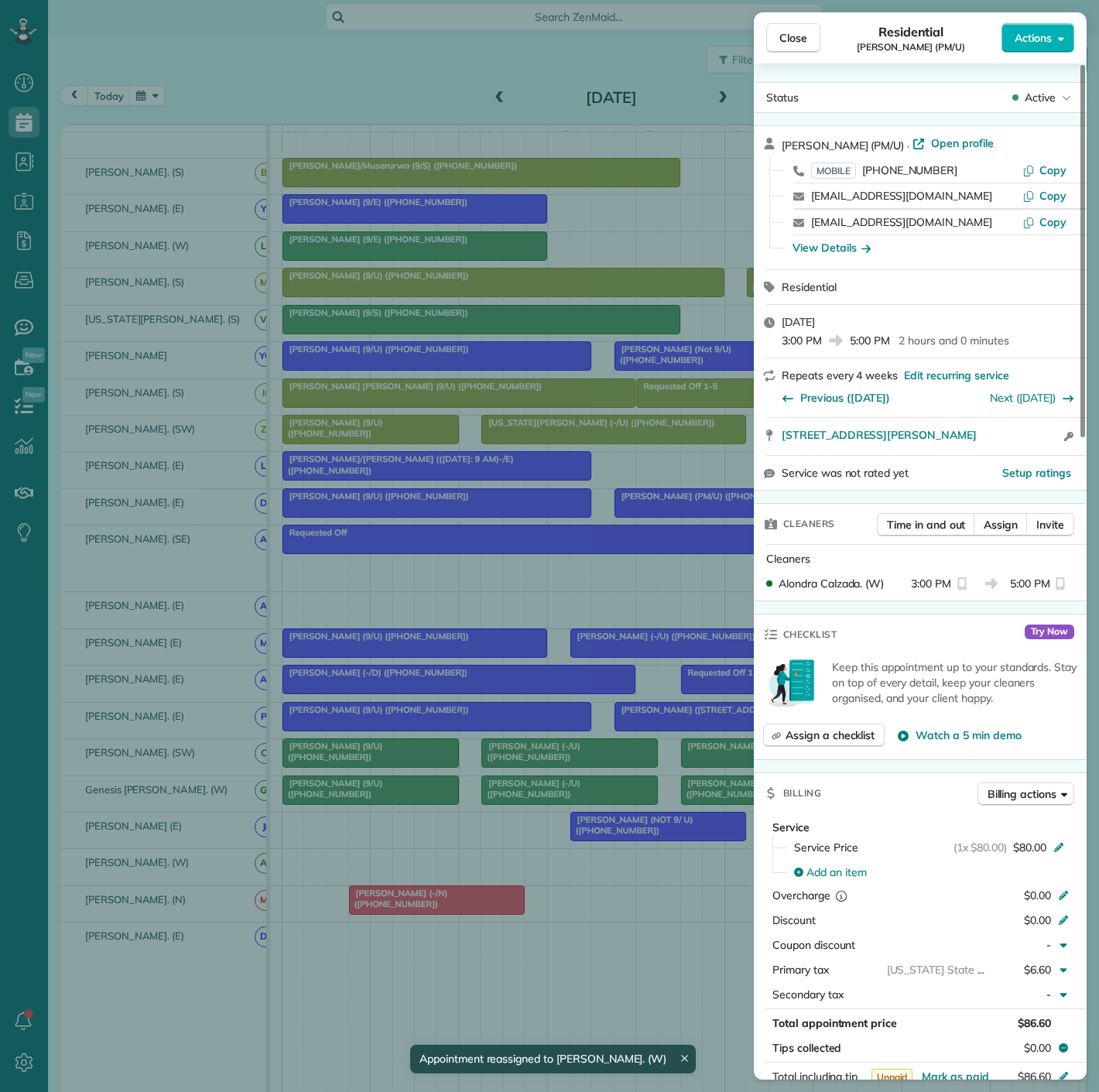
drag, startPoint x: 774, startPoint y: 443, endPoint x: 1025, endPoint y: 444, distance: 251.0
click at [1025, 444] on div "[STREET_ADDRESS][PERSON_NAME] Open access information" at bounding box center [921, 436] width 333 height 37
click at [502, 452] on div "Close Residential [PERSON_NAME] (PM/U) Actions Status Active [PERSON_NAME] (PM/…" at bounding box center [549, 546] width 1099 height 1092
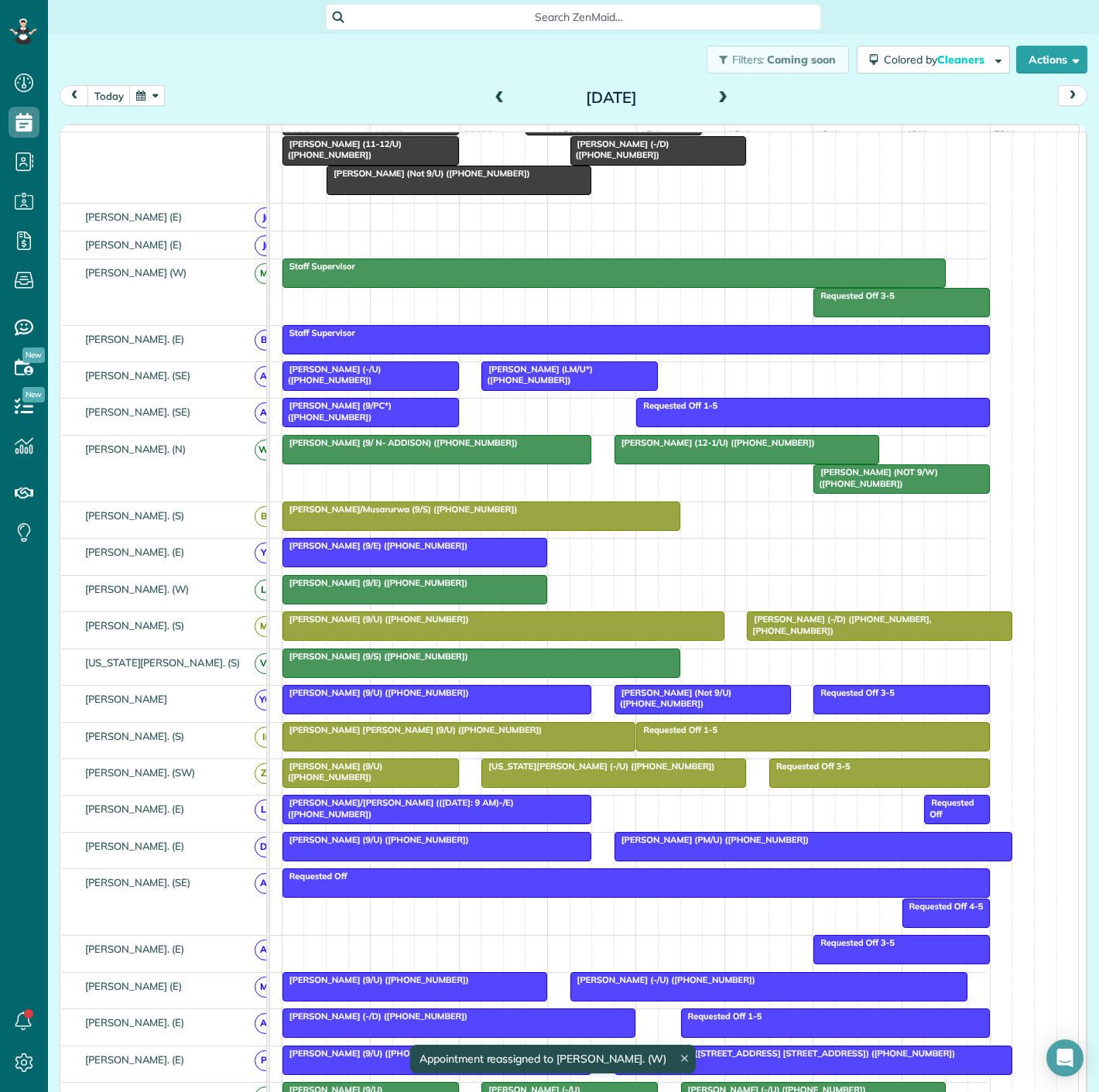
scroll to position [17, 0]
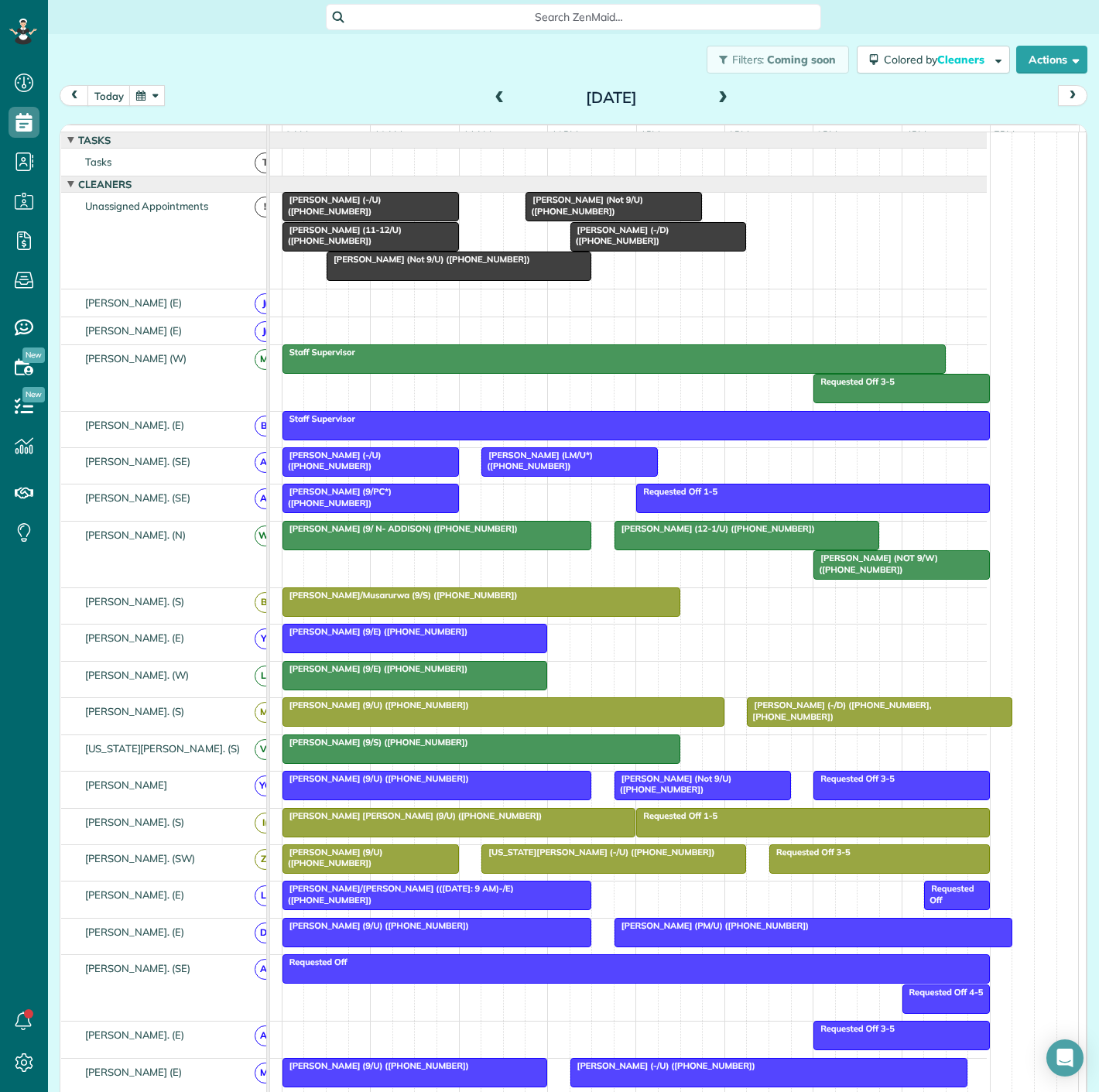
click at [611, 244] on span "[PERSON_NAME] (-/D) ([PHONE_NUMBER])" at bounding box center [619, 235] width 100 height 21
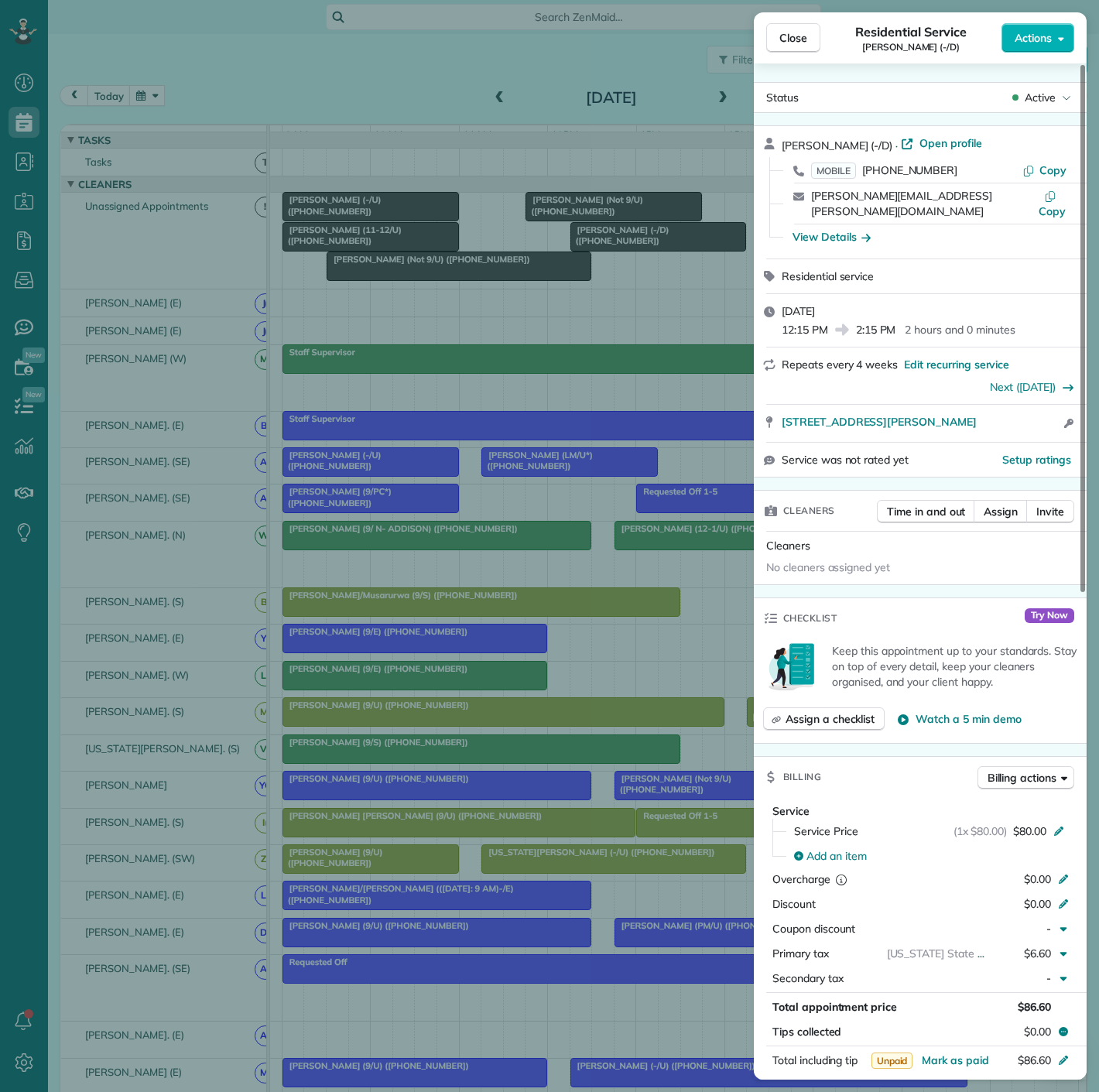
click at [357, 230] on div "Close Residential Service [PERSON_NAME] (-/D) Actions Status Active [PERSON_NAM…" at bounding box center [549, 546] width 1099 height 1092
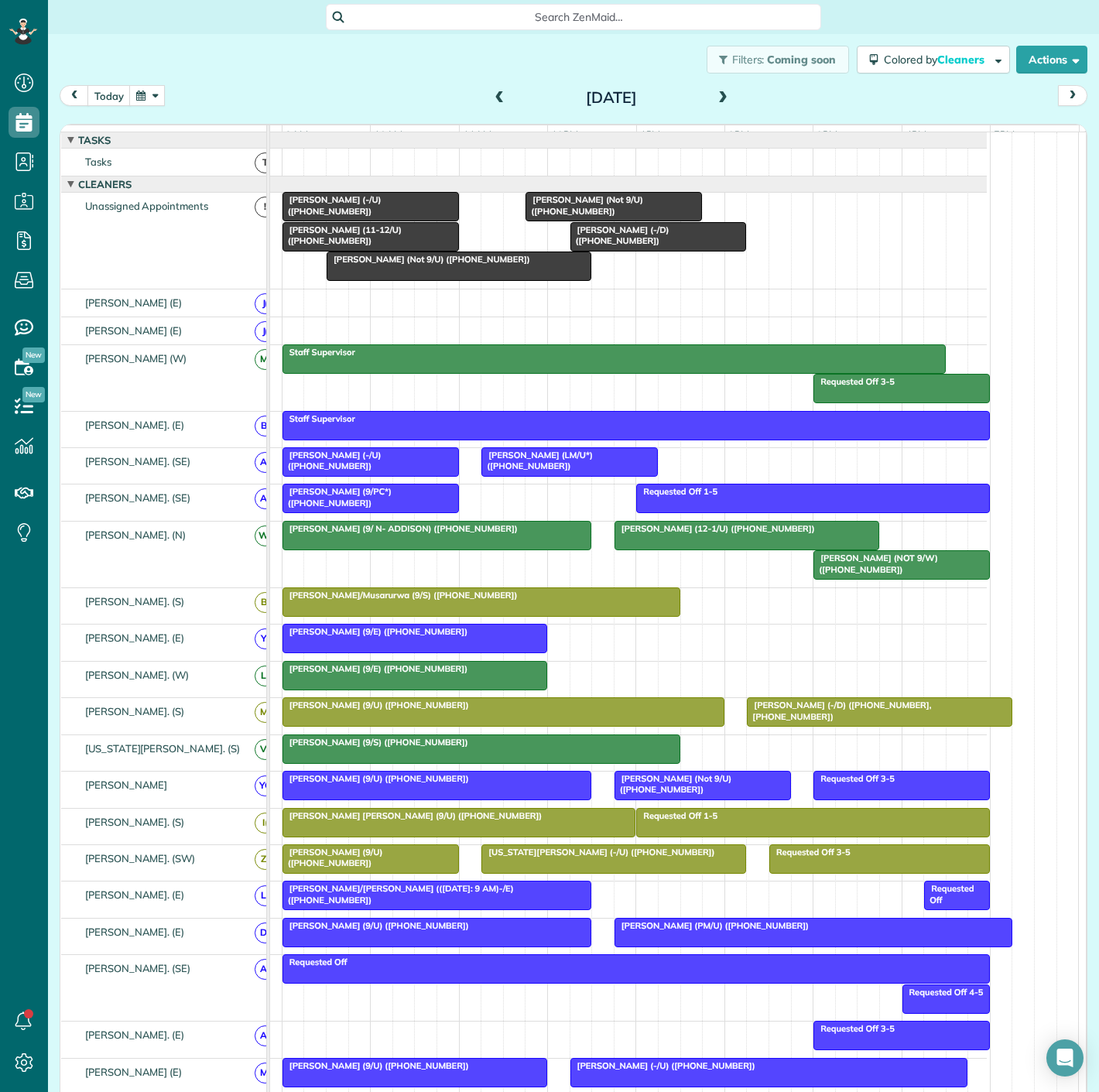
click at [356, 220] on div at bounding box center [371, 206] width 175 height 28
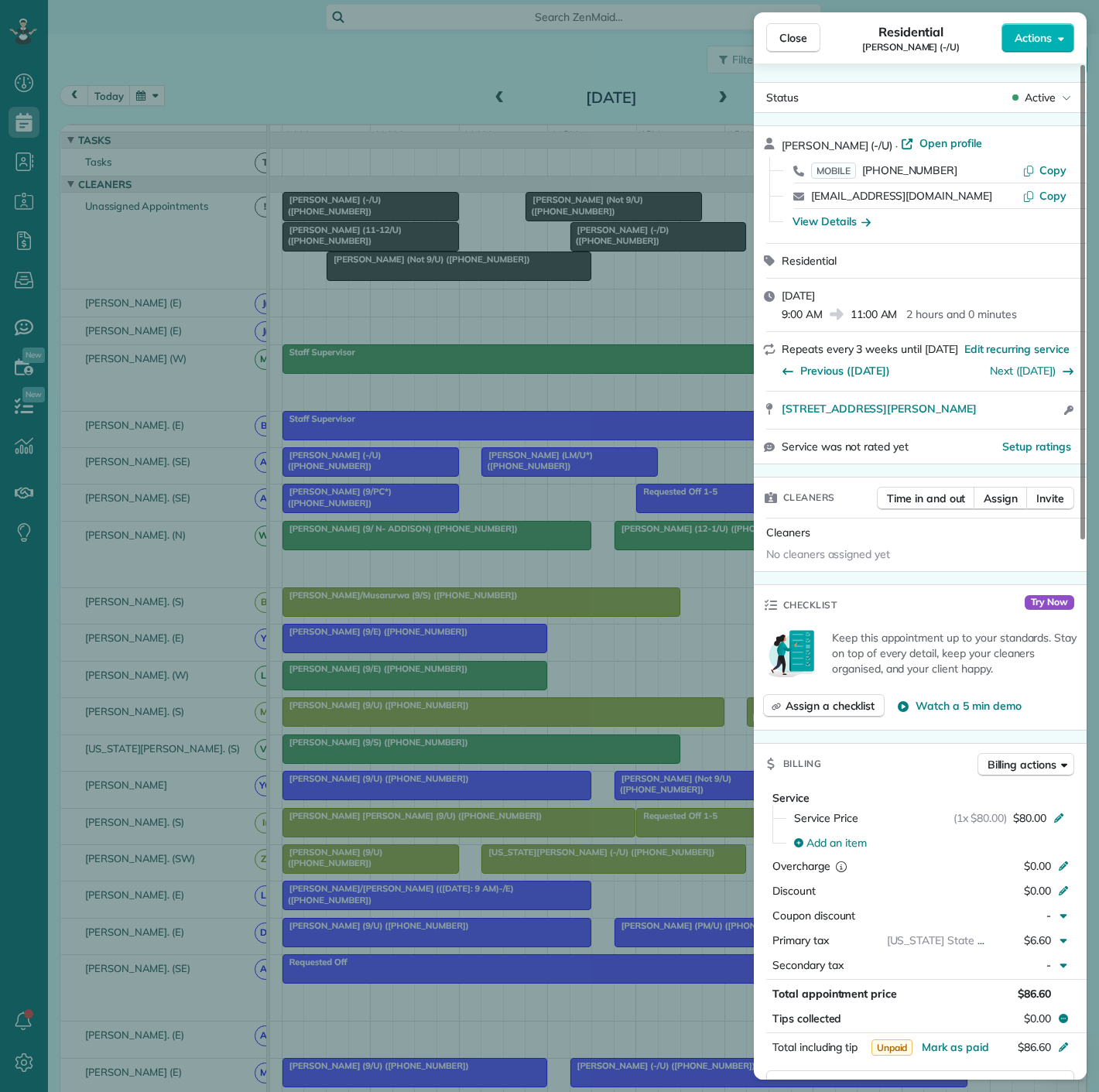
drag, startPoint x: 776, startPoint y: 412, endPoint x: 1046, endPoint y: 424, distance: 270.3
click at [1046, 424] on div "[STREET_ADDRESS][PERSON_NAME] Open access information" at bounding box center [921, 410] width 333 height 37
drag, startPoint x: 462, startPoint y: 271, endPoint x: 412, endPoint y: 223, distance: 69.3
click at [462, 271] on div "Close Residential [PERSON_NAME] (-/U) Actions Status Active [PERSON_NAME] (-/U)…" at bounding box center [549, 546] width 1099 height 1092
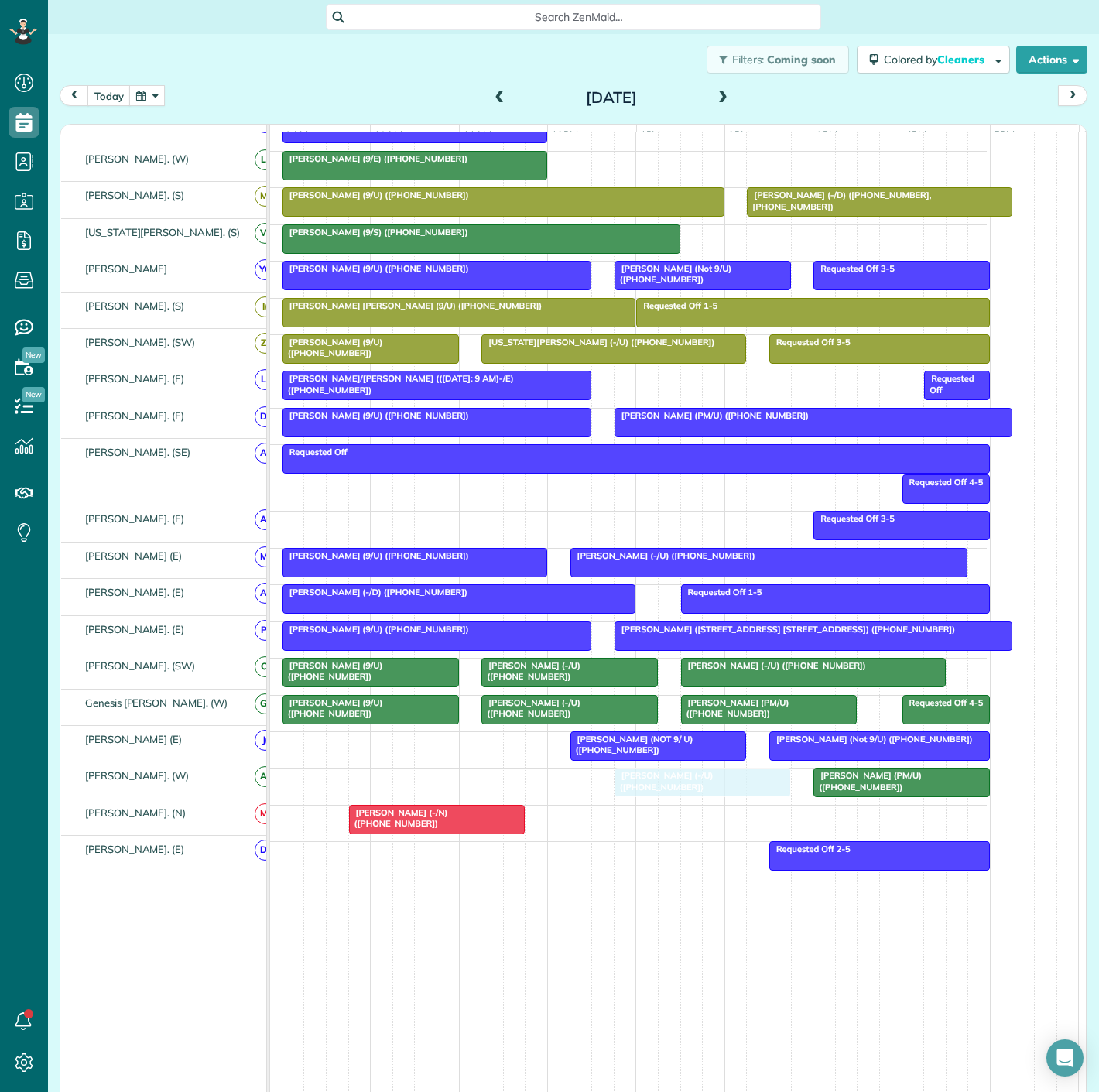
drag, startPoint x: 399, startPoint y: 215, endPoint x: 736, endPoint y: 776, distance: 654.4
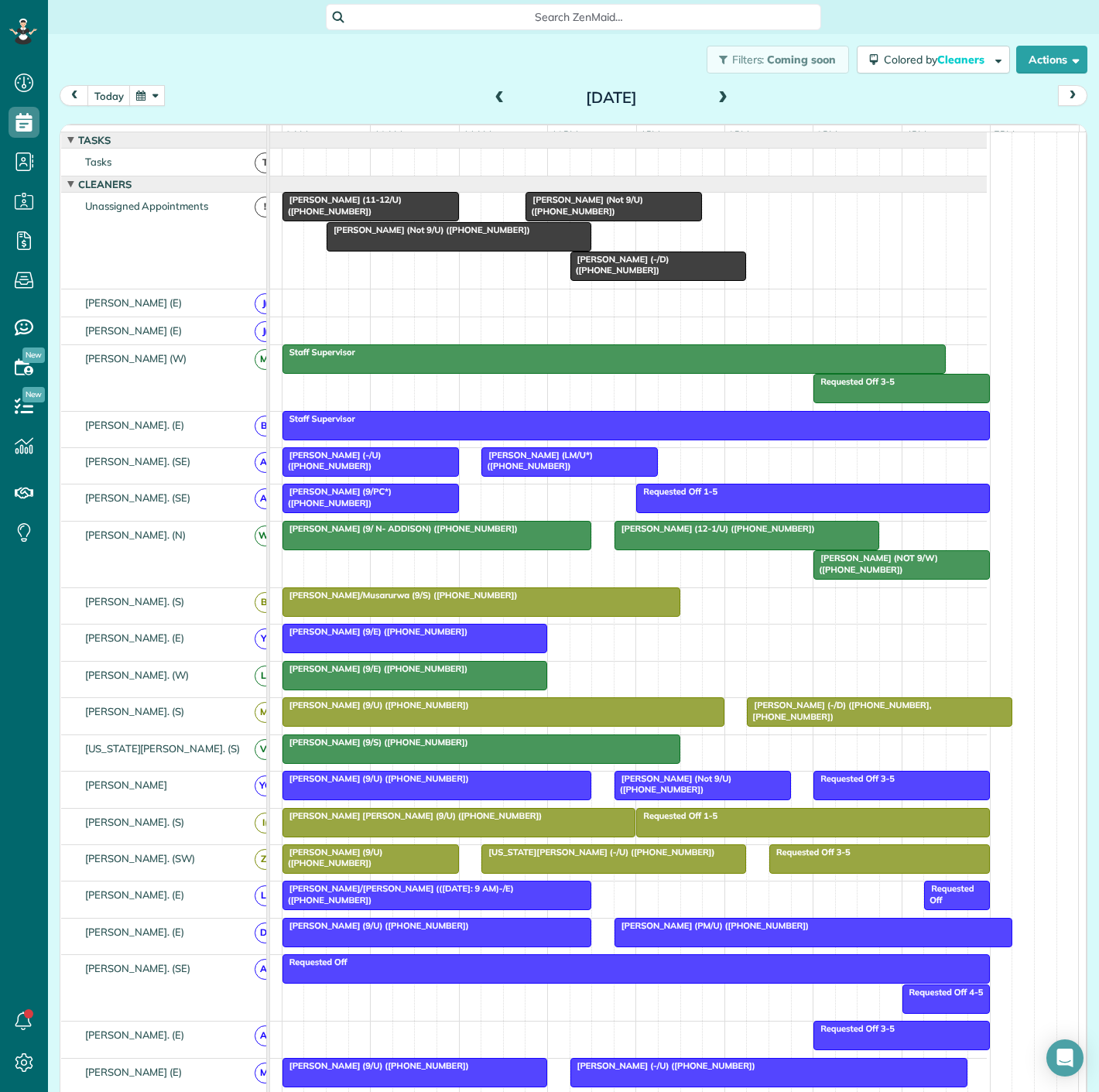
click at [670, 275] on span "[PERSON_NAME] (-/D) ([PHONE_NUMBER])" at bounding box center [619, 264] width 100 height 21
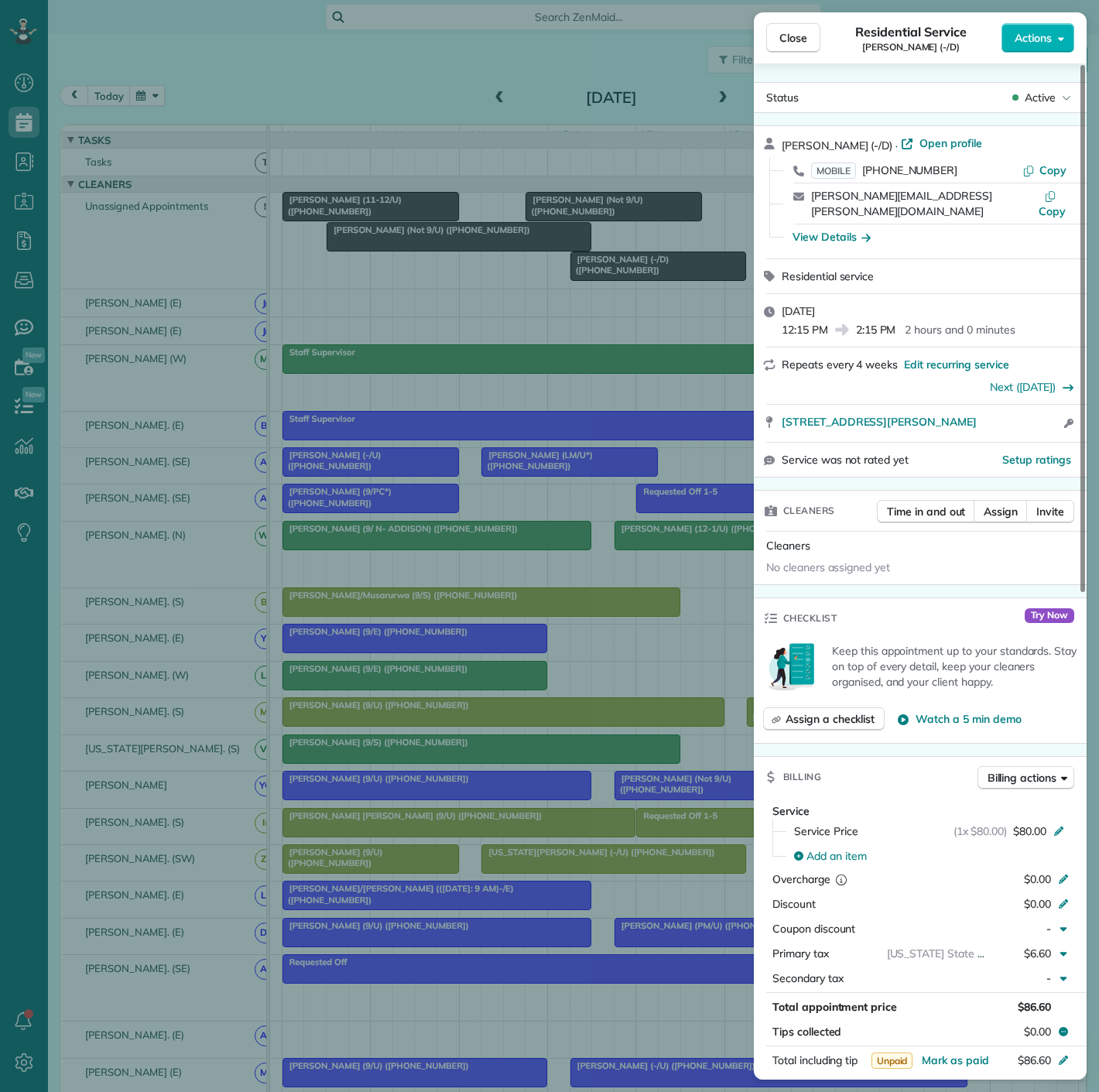
click at [673, 275] on div "Close Residential Service [PERSON_NAME] (-/D) Actions Status Active [PERSON_NAM…" at bounding box center [549, 546] width 1099 height 1092
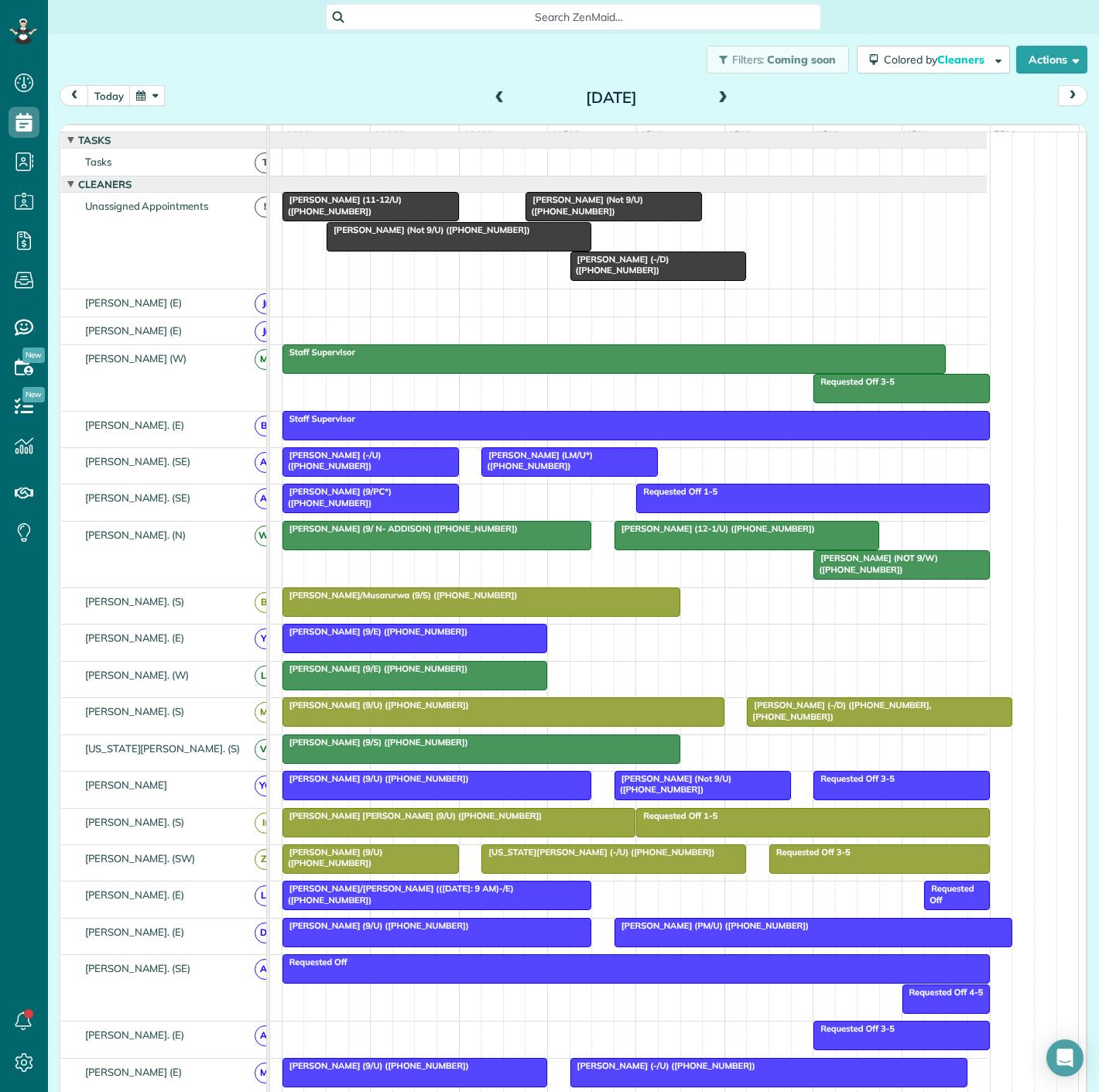
click at [612, 221] on div at bounding box center [614, 206] width 175 height 28
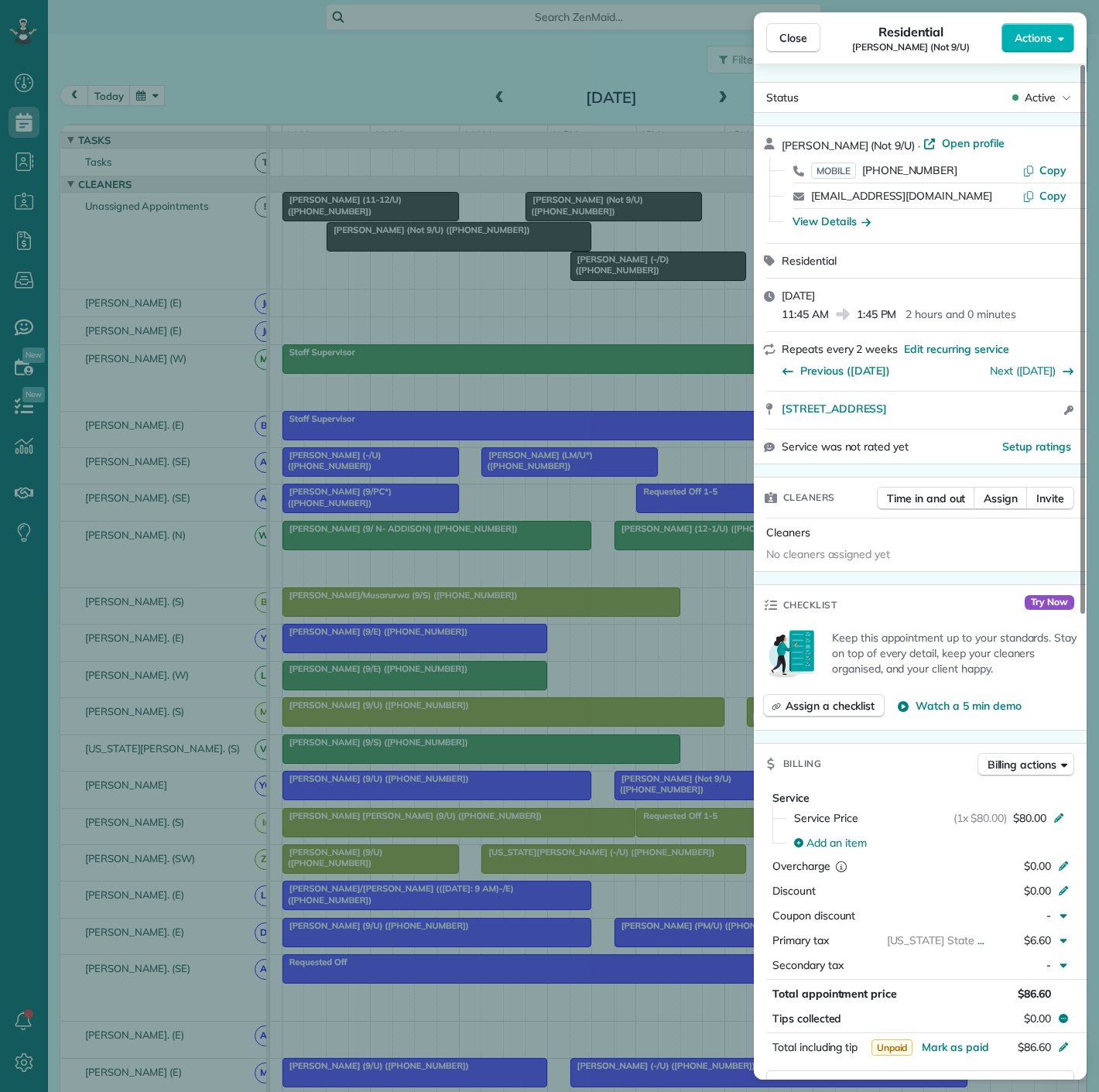
click at [612, 222] on div "Close Residential [PERSON_NAME] (Not 9/U) Actions Status Active [PERSON_NAME] (…" at bounding box center [549, 546] width 1099 height 1092
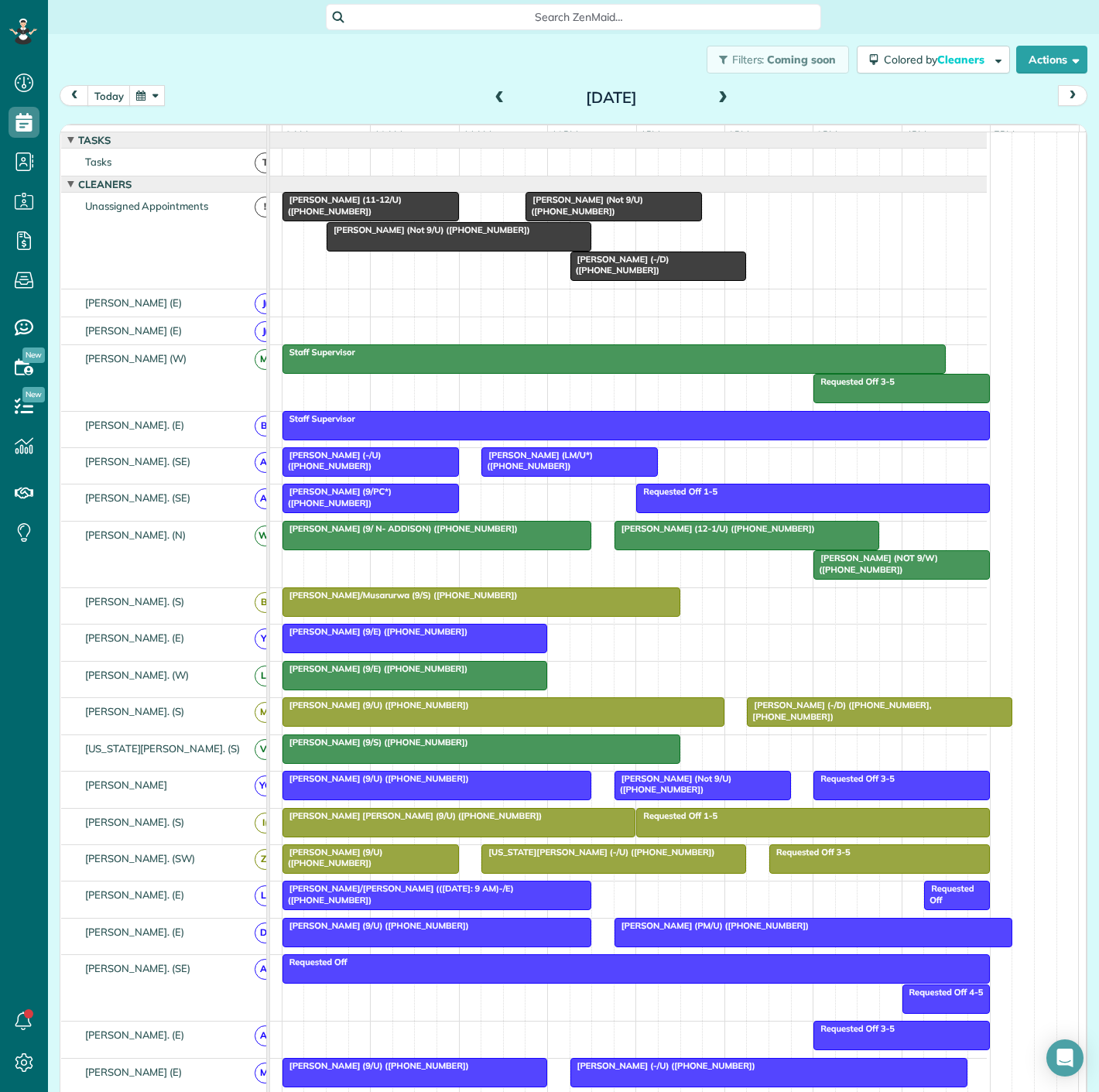
click at [614, 270] on span "[PERSON_NAME] (-/D) ([PHONE_NUMBER])" at bounding box center [619, 264] width 100 height 21
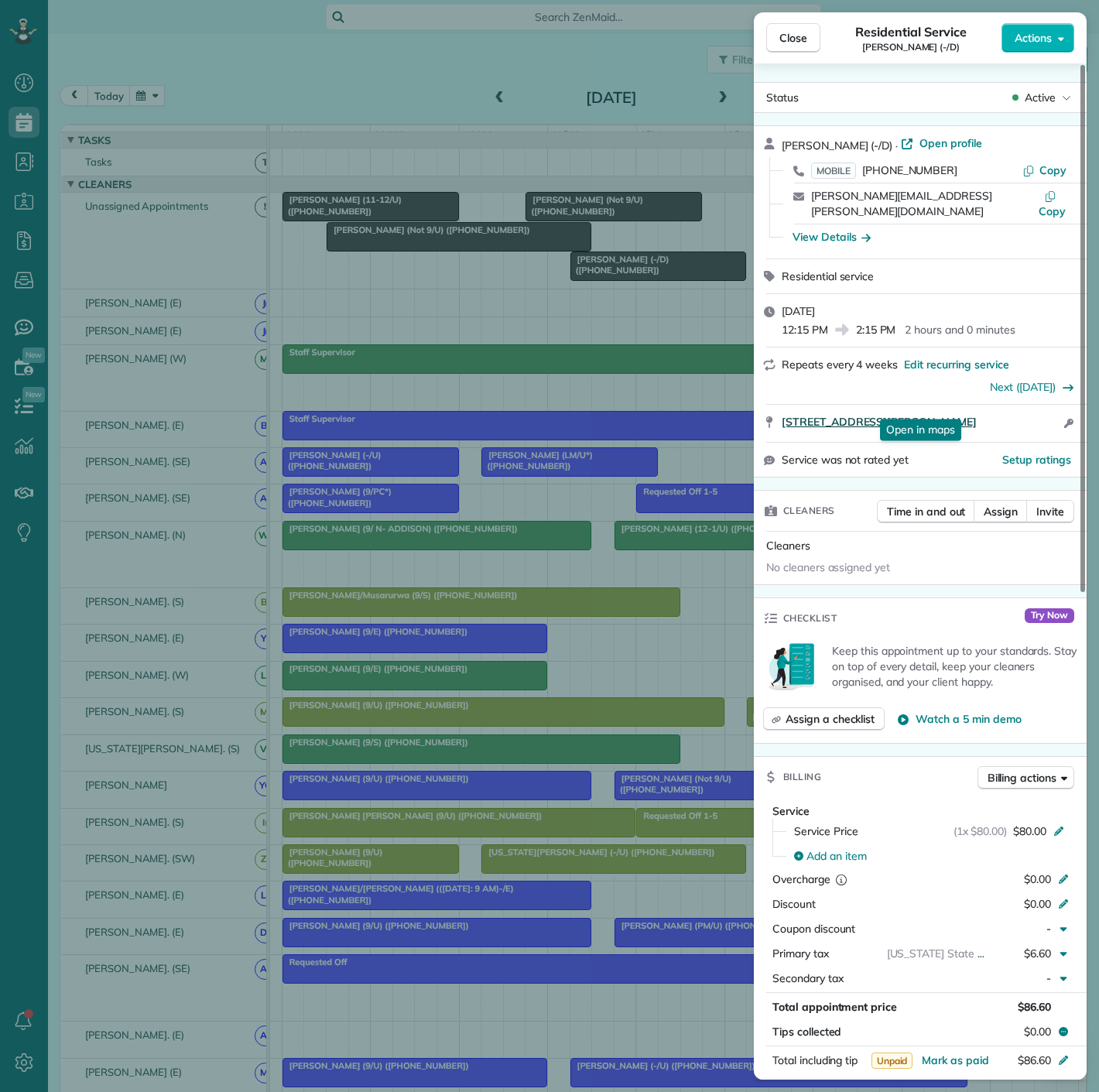
drag, startPoint x: 798, startPoint y: 414, endPoint x: 1000, endPoint y: 406, distance: 202.2
click at [1000, 406] on div "[STREET_ADDRESS][PERSON_NAME] Open in maps Open in maps Open access information" at bounding box center [921, 423] width 333 height 37
drag, startPoint x: 468, startPoint y: 228, endPoint x: 515, endPoint y: 258, distance: 55.8
click at [469, 228] on div "Close Residential Service [PERSON_NAME] (-/D) Actions Status Active [PERSON_NAM…" at bounding box center [549, 546] width 1099 height 1092
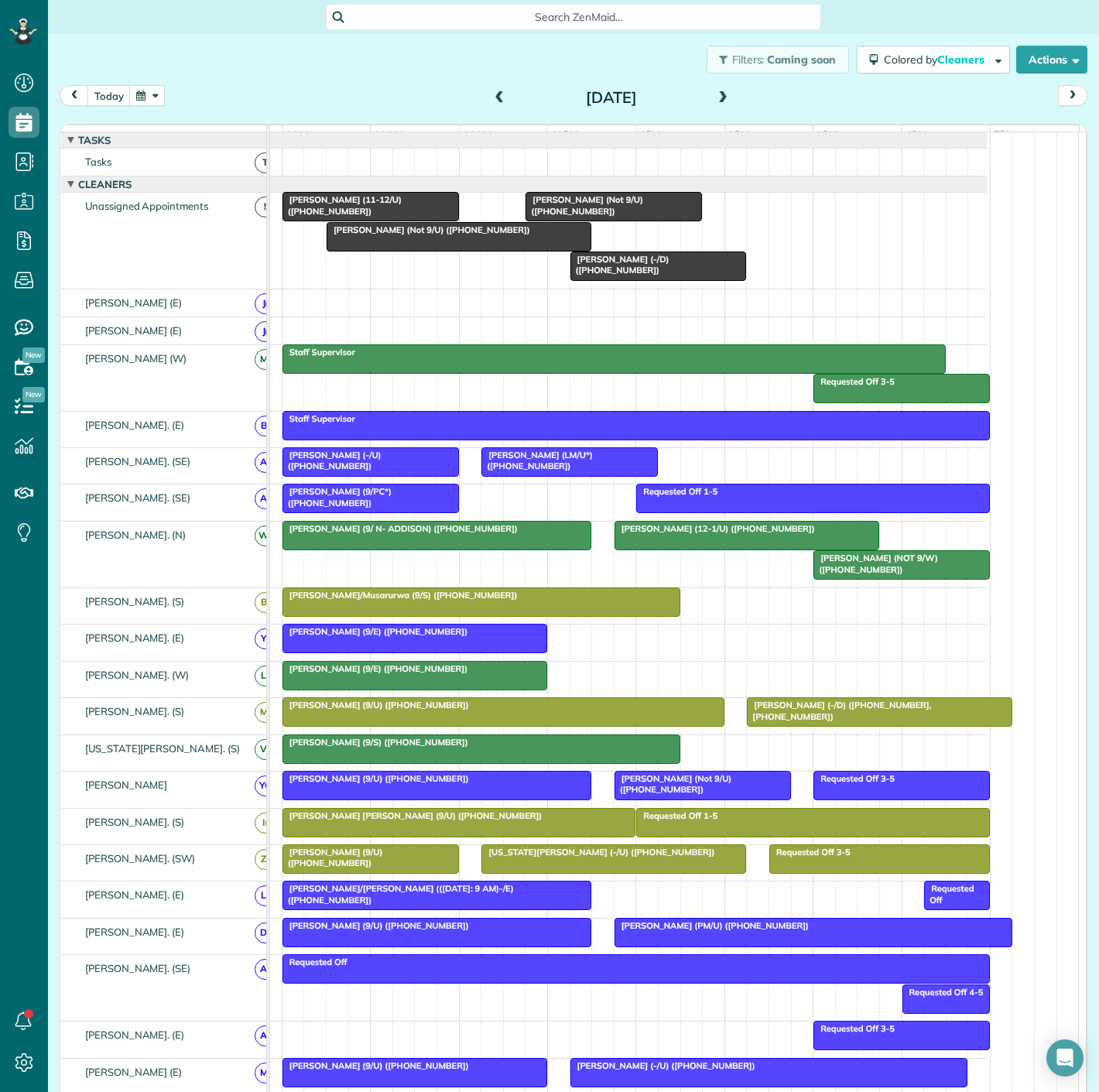
click at [627, 271] on span "[PERSON_NAME] (-/D) ([PHONE_NUMBER])" at bounding box center [619, 264] width 100 height 21
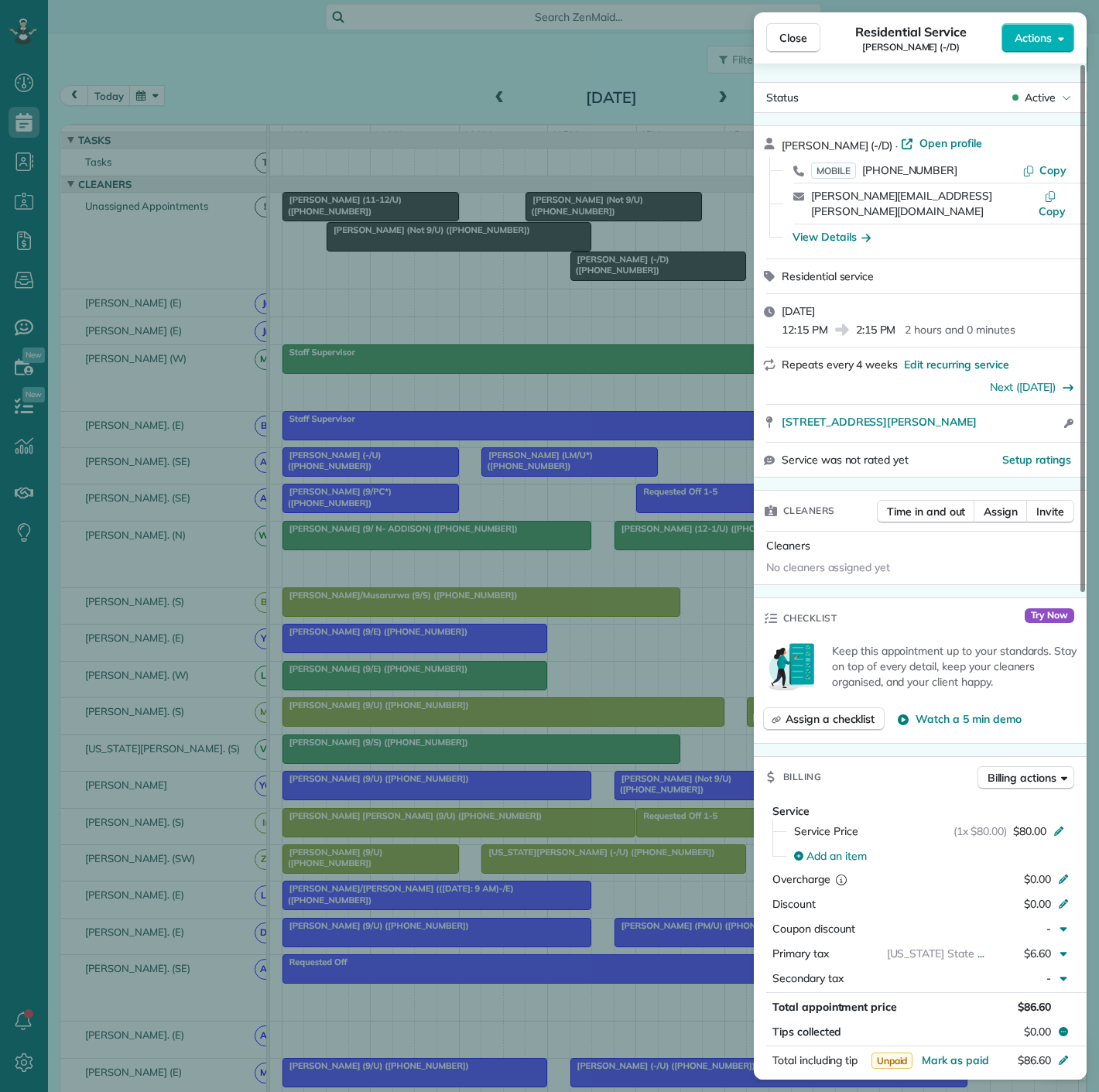
click at [580, 226] on div "Close Residential Service [PERSON_NAME] (-/D) Actions Status Active [PERSON_NAM…" at bounding box center [549, 546] width 1099 height 1092
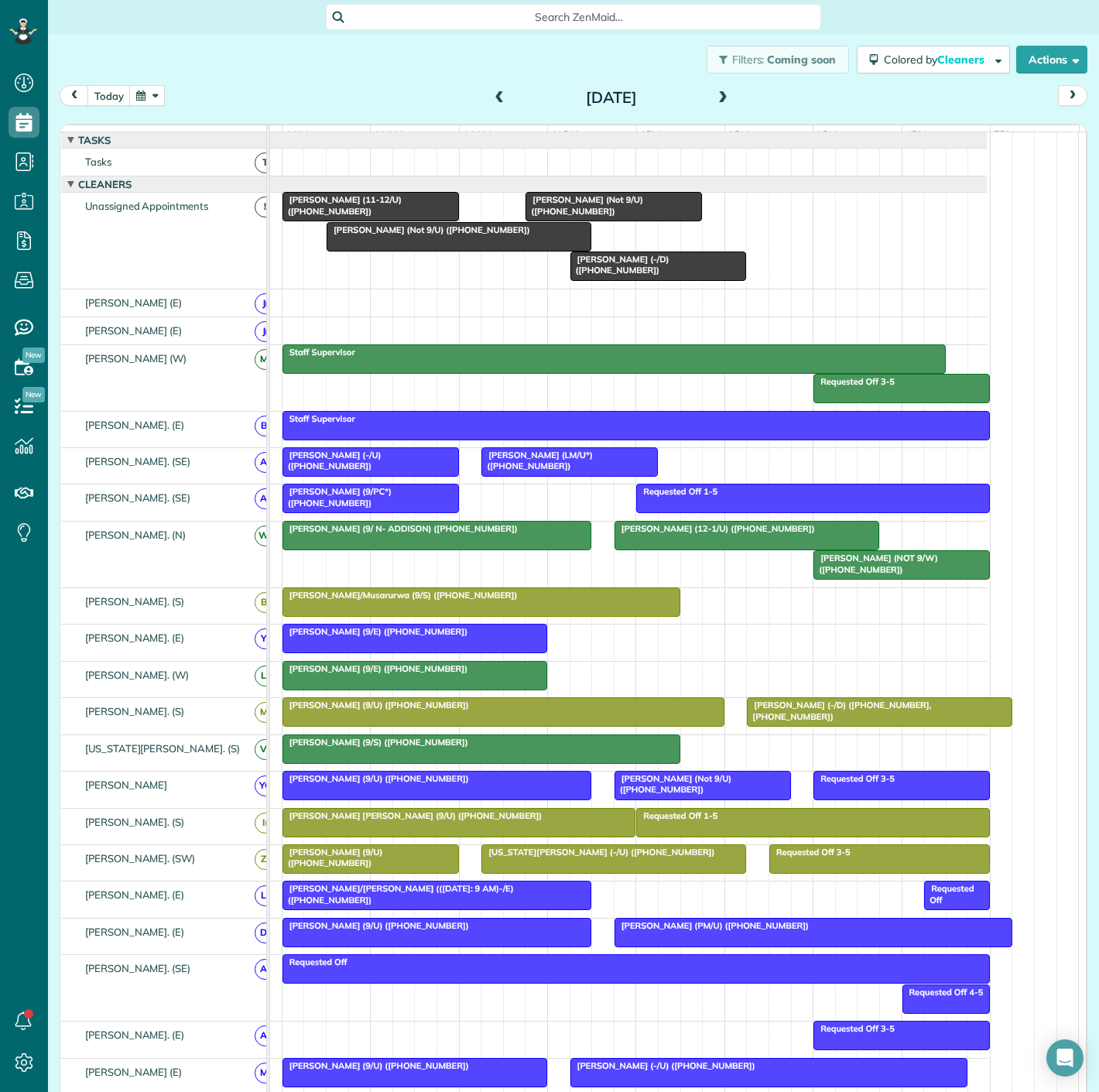
click at [596, 210] on span "[PERSON_NAME] (Not 9/U) ([PHONE_NUMBER])" at bounding box center [583, 204] width 118 height 21
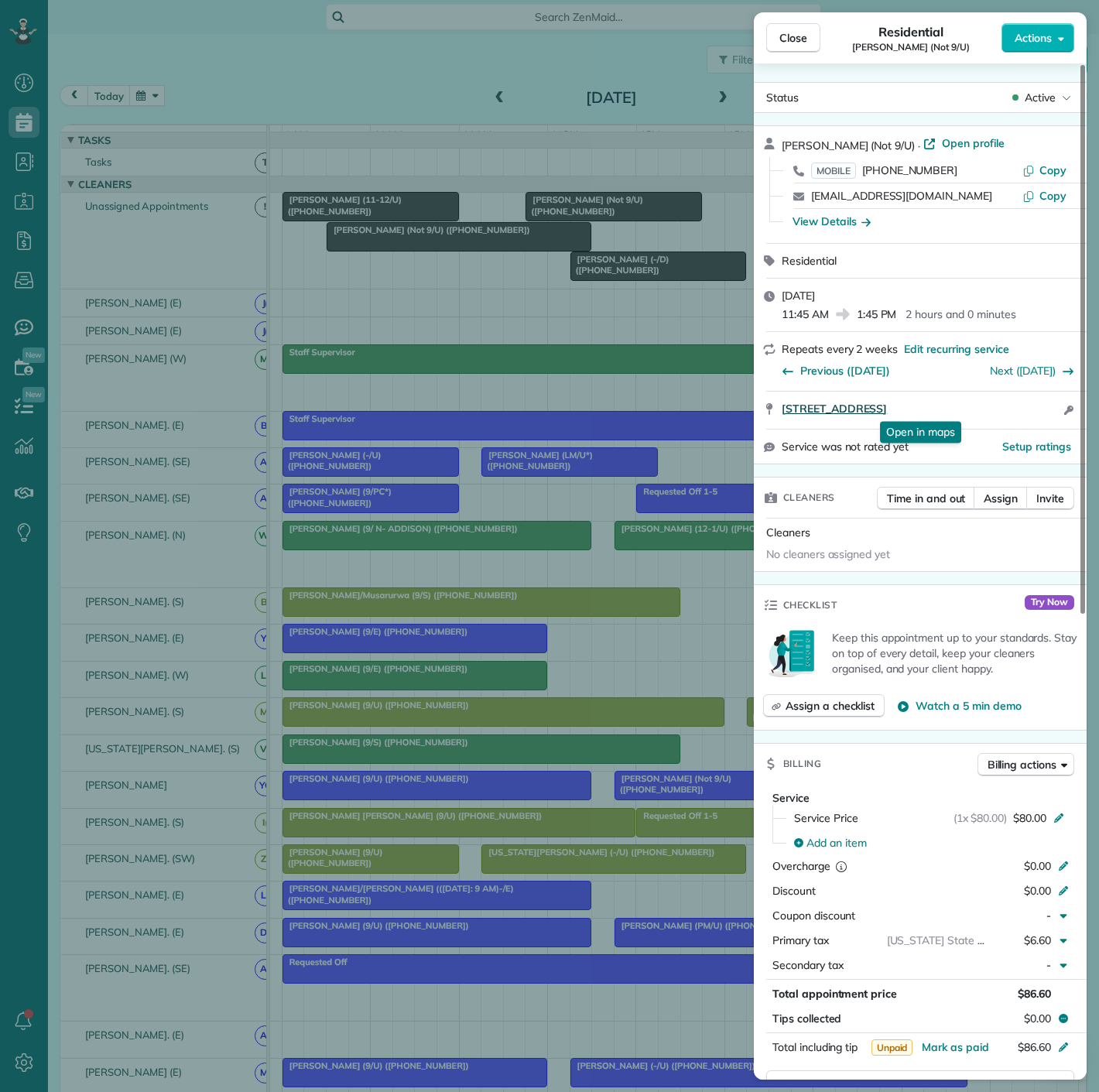
drag, startPoint x: 777, startPoint y: 413, endPoint x: 1015, endPoint y: 412, distance: 238.0
click at [1015, 412] on div "[STREET_ADDRESS] Open in maps Open in maps Open access information" at bounding box center [921, 410] width 333 height 37
click at [612, 267] on div "Close Residential [PERSON_NAME] (Not 9/U) Actions Status Active [PERSON_NAME] (…" at bounding box center [549, 546] width 1099 height 1092
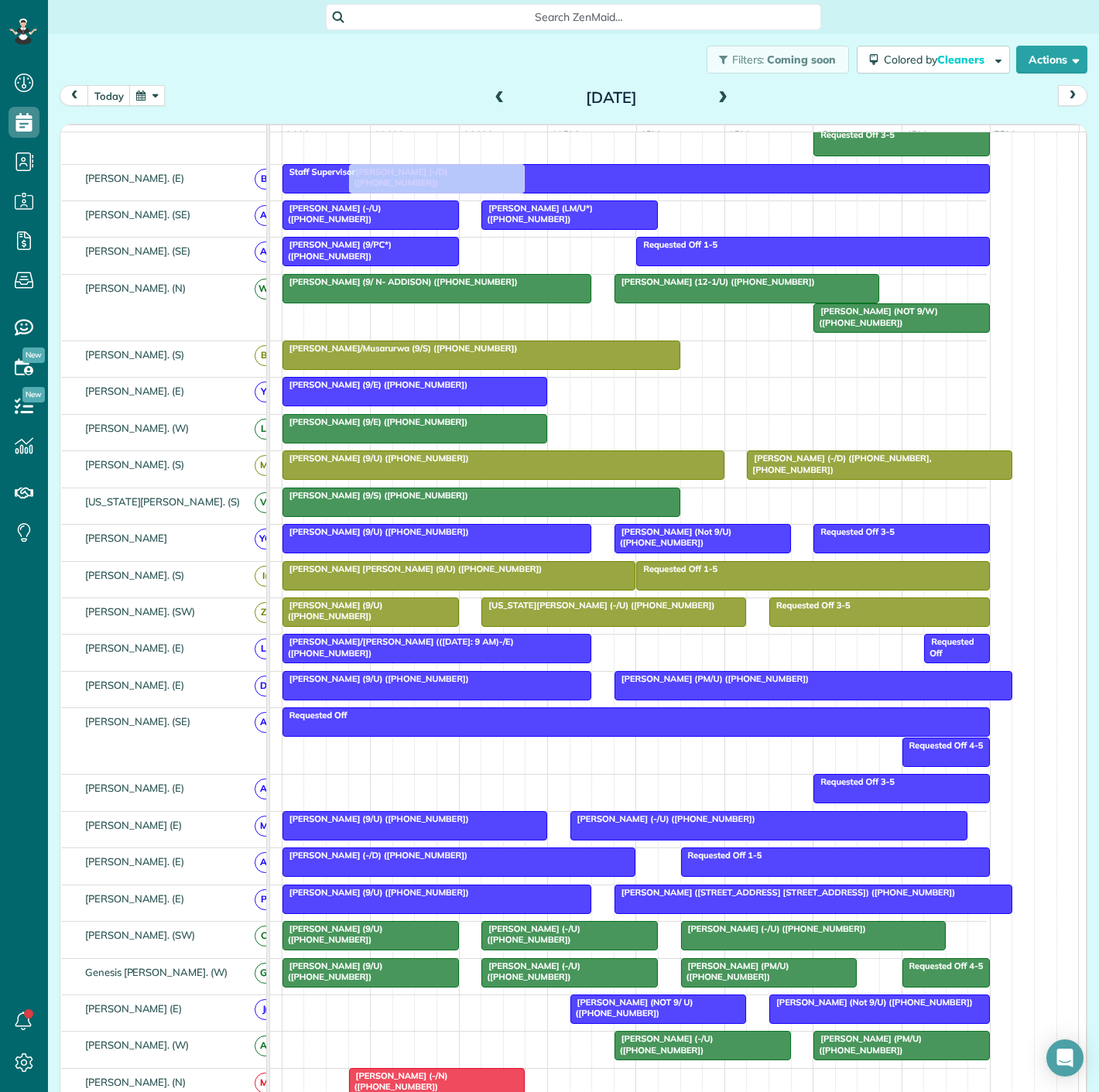
scroll to position [344, 0]
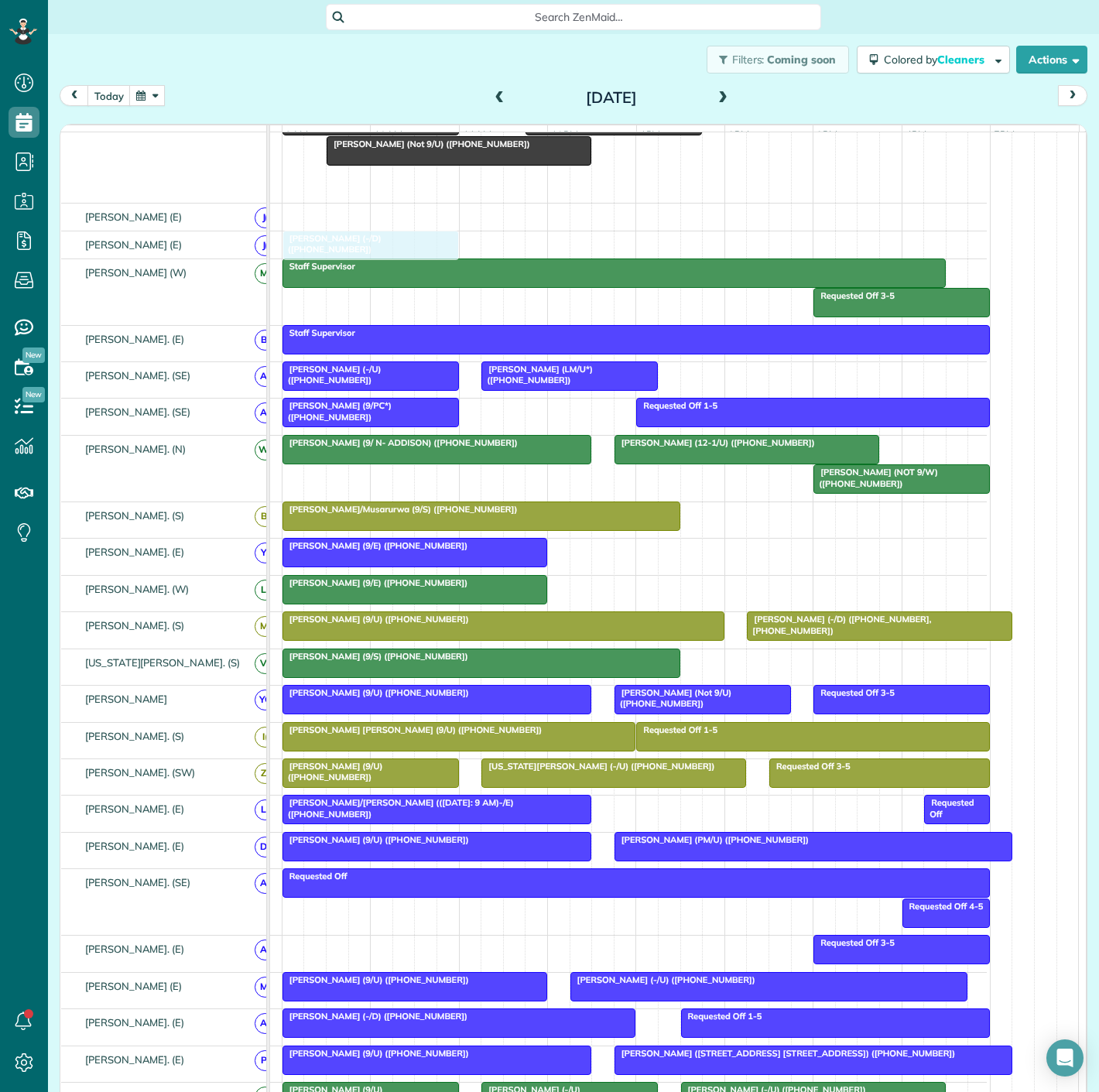
drag, startPoint x: 629, startPoint y: 274, endPoint x: 342, endPoint y: 262, distance: 287.3
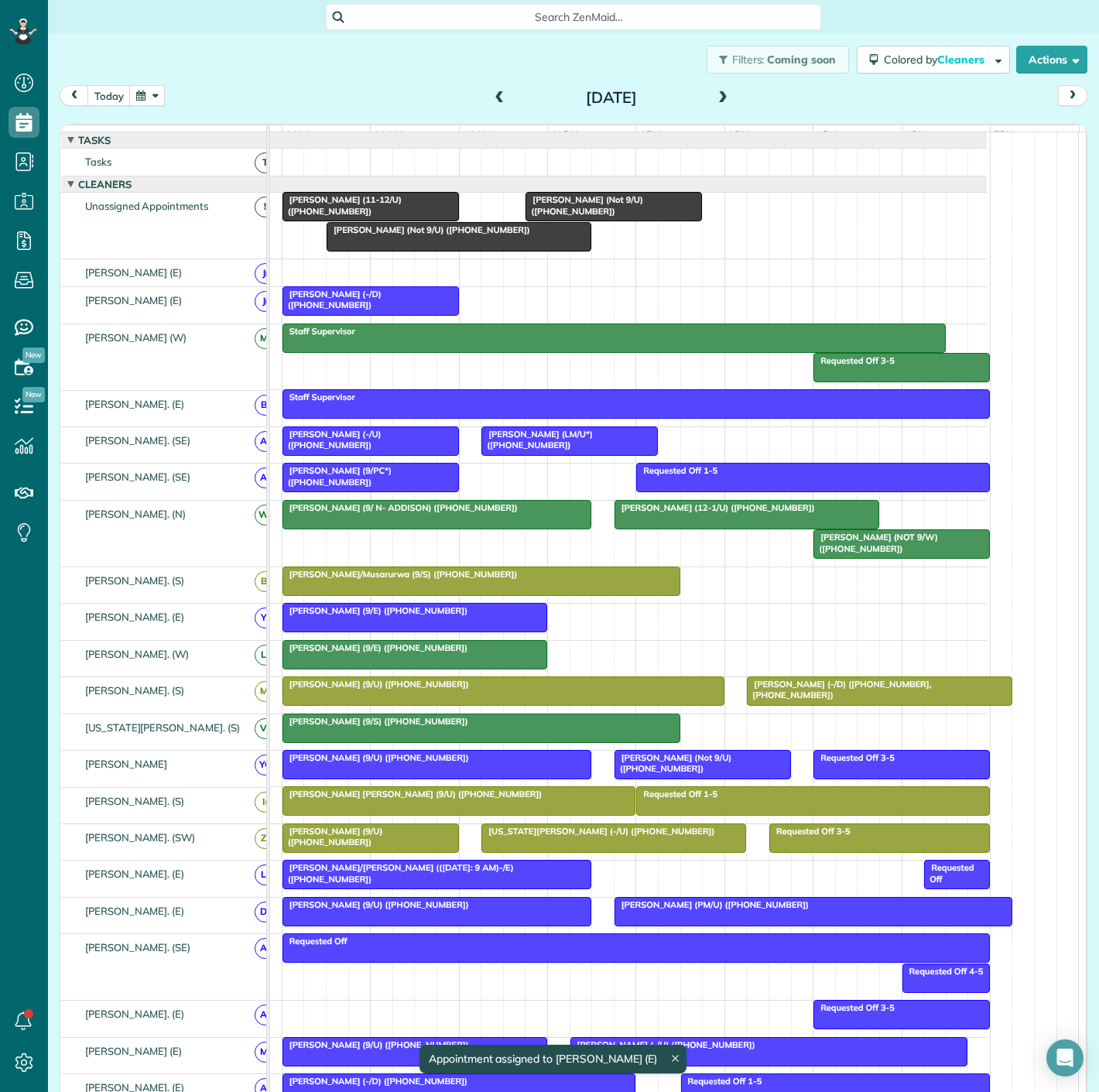
click at [595, 217] on div "[PERSON_NAME] (Not 9/U) ([PHONE_NUMBER])" at bounding box center [614, 205] width 167 height 22
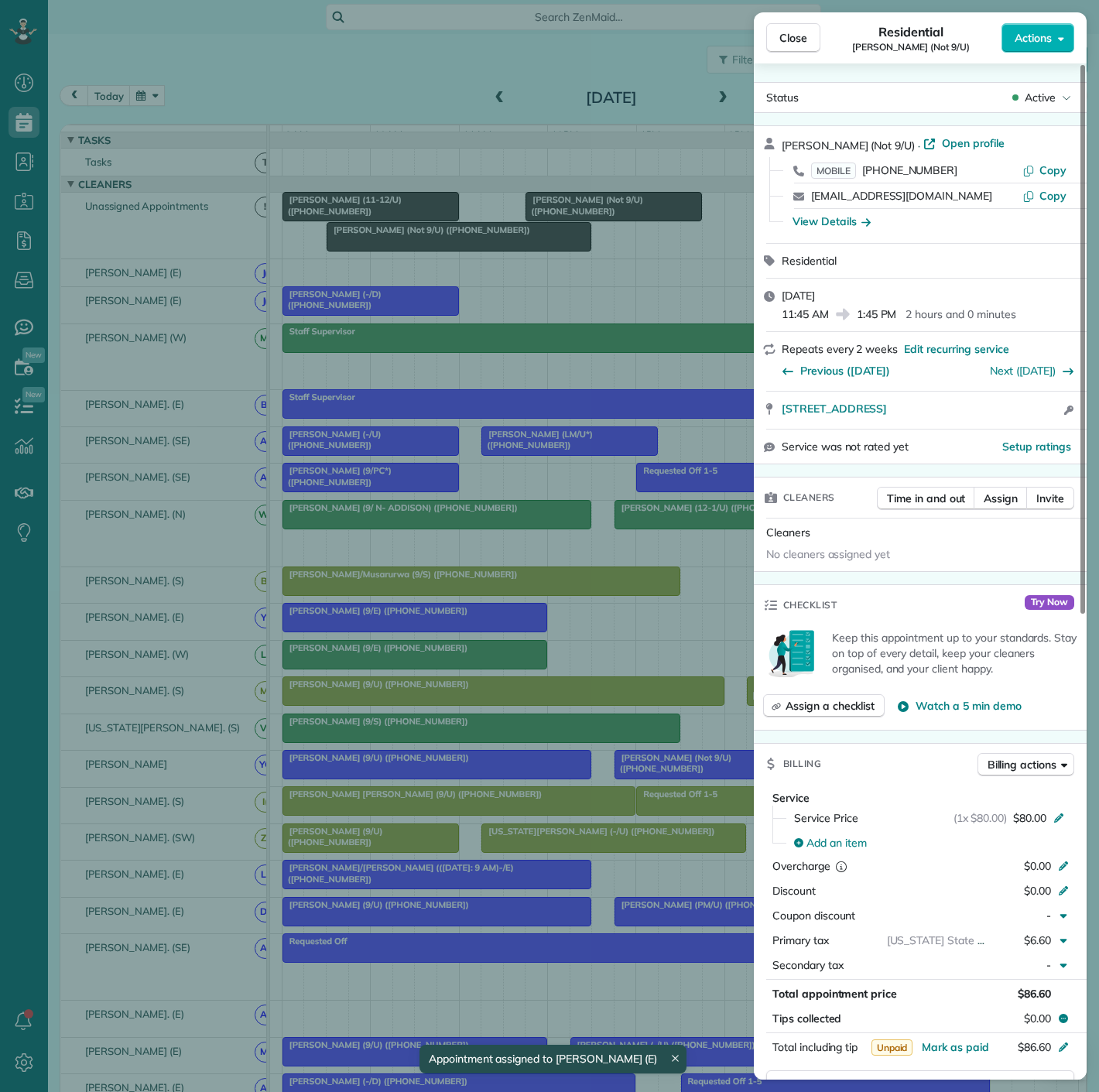
click at [589, 217] on div "Close Residential [PERSON_NAME] (Not 9/U) Actions Status Active [PERSON_NAME] (…" at bounding box center [549, 546] width 1099 height 1092
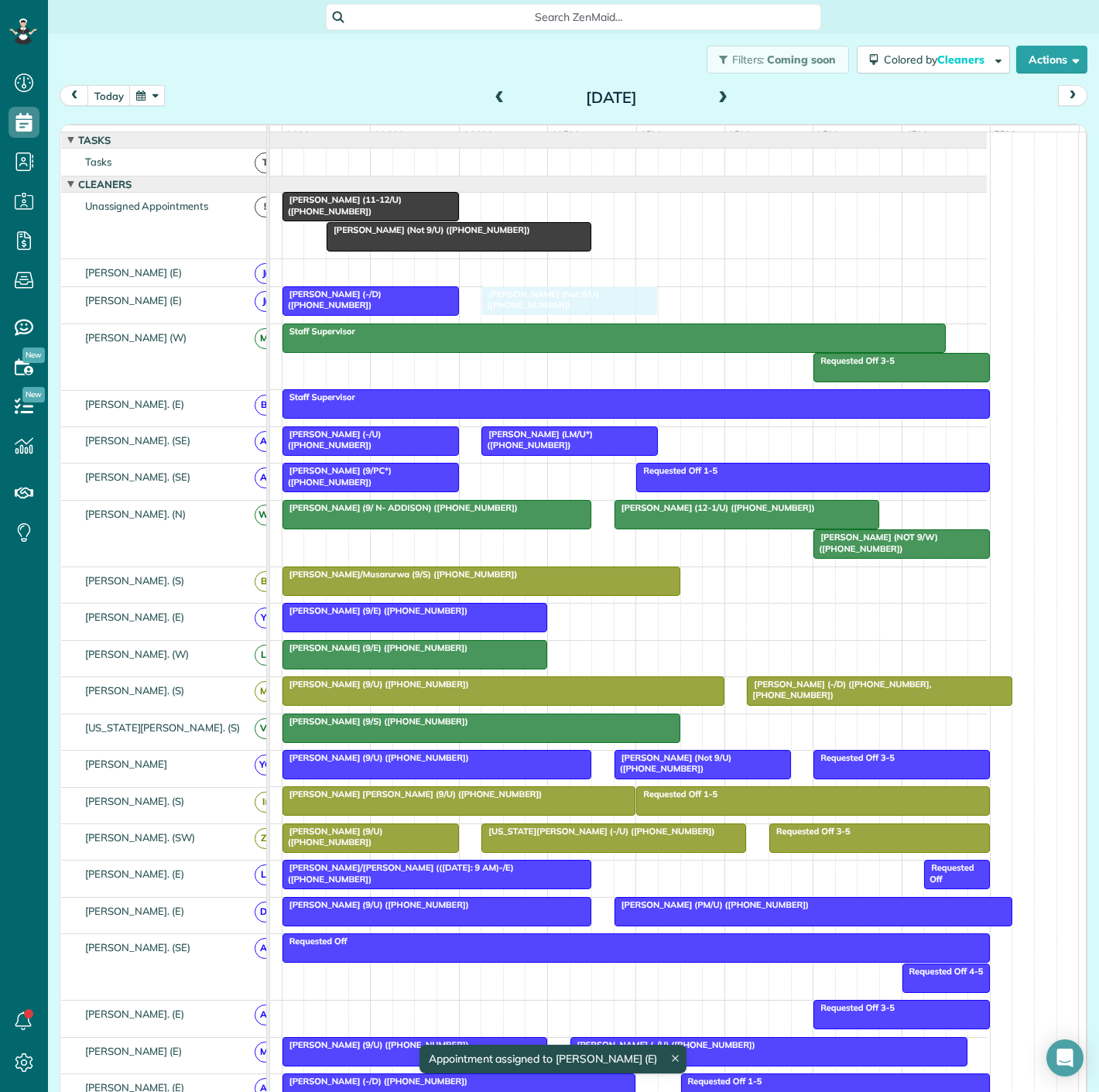
drag, startPoint x: 592, startPoint y: 217, endPoint x: 544, endPoint y: 312, distance: 106.4
click at [362, 211] on span "[PERSON_NAME] (11-12/U) ([PHONE_NUMBER])" at bounding box center [342, 204] width 120 height 21
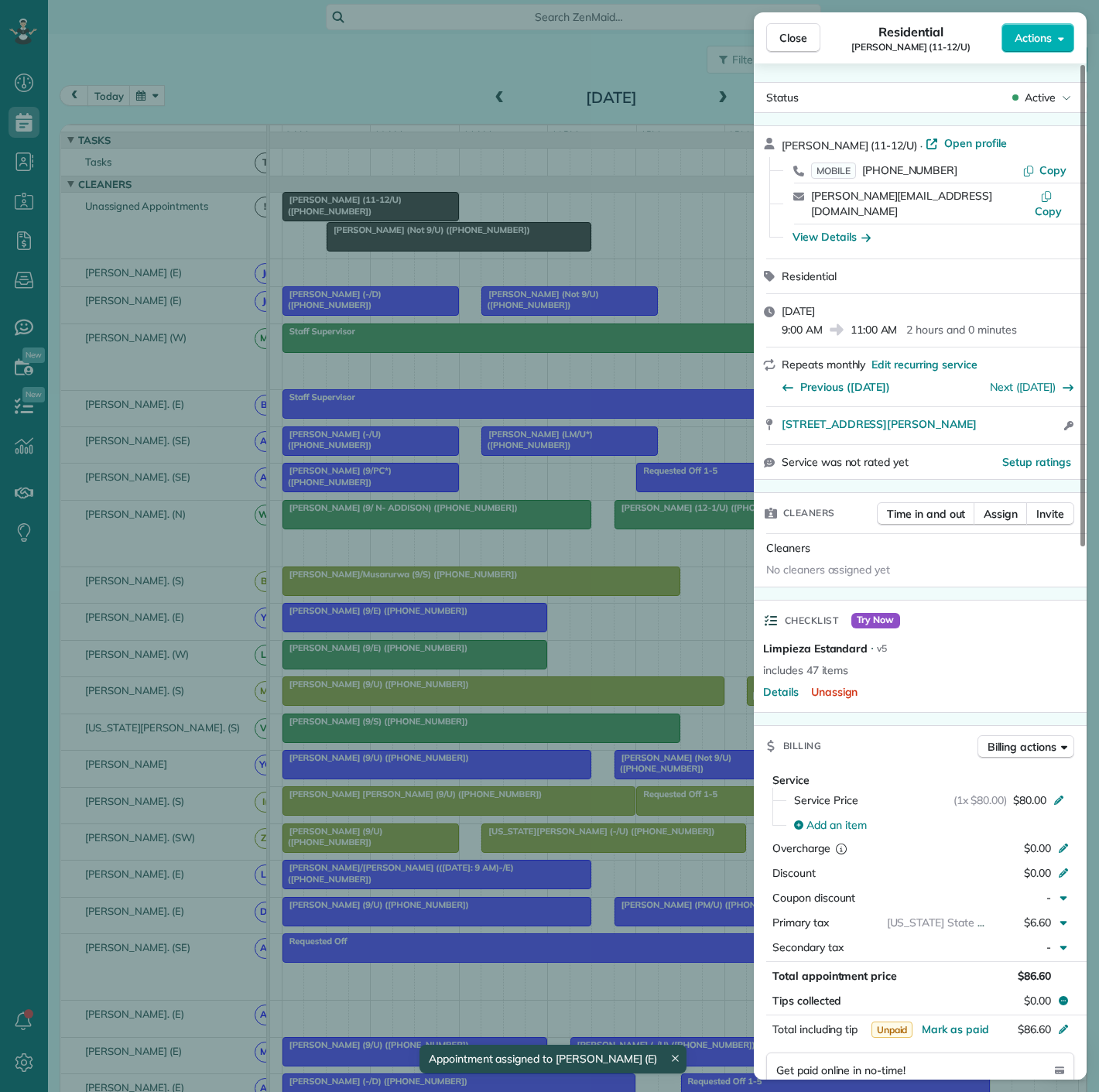
drag, startPoint x: 781, startPoint y: 417, endPoint x: 1037, endPoint y: 423, distance: 256.1
click at [1037, 423] on div "[STREET_ADDRESS][PERSON_NAME] Open access information" at bounding box center [921, 425] width 333 height 37
click at [439, 195] on div "Close Residential [PERSON_NAME] (11-12/U) Actions Status Active [PERSON_NAME] (…" at bounding box center [549, 546] width 1099 height 1092
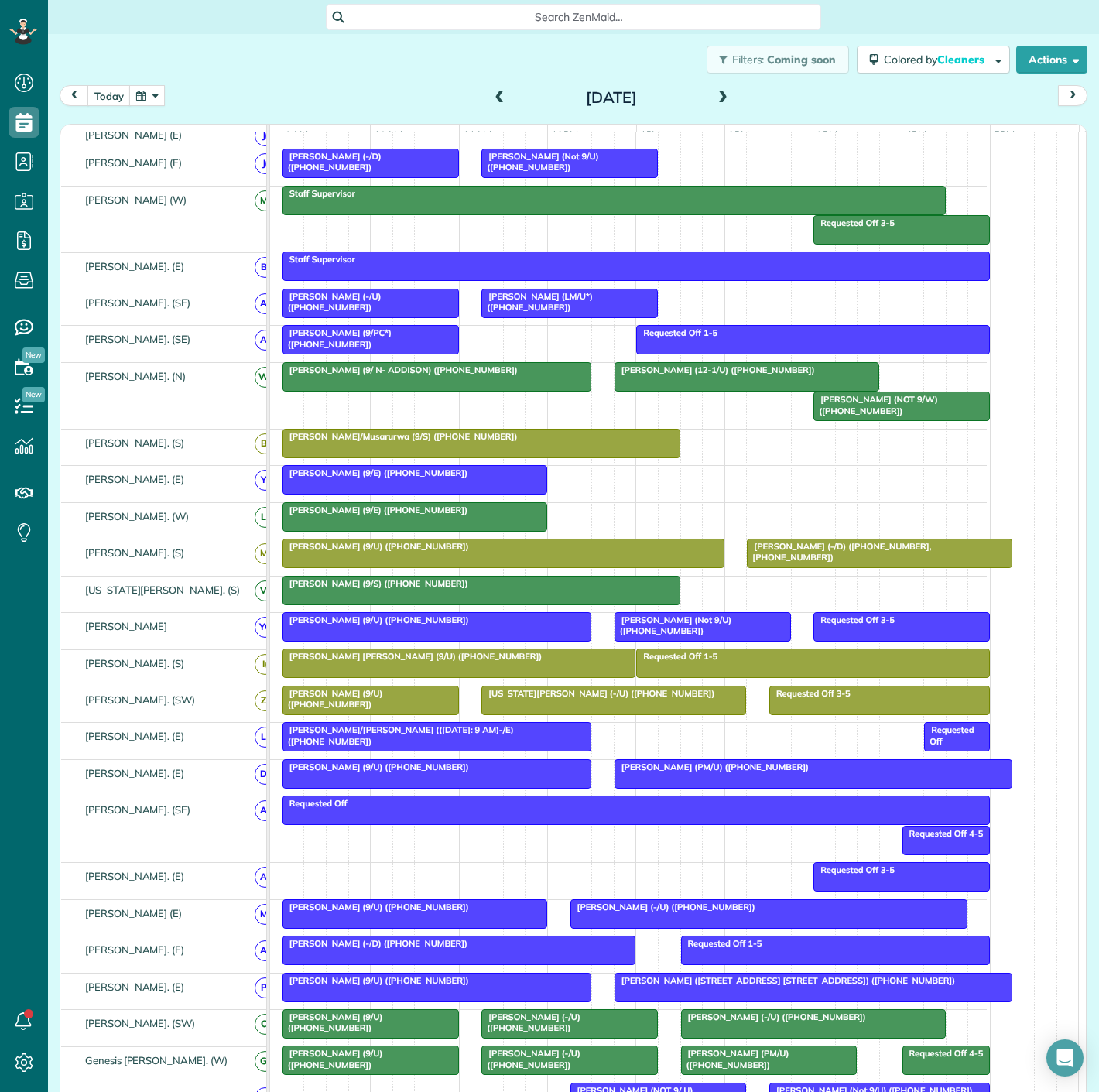
scroll to position [257, 0]
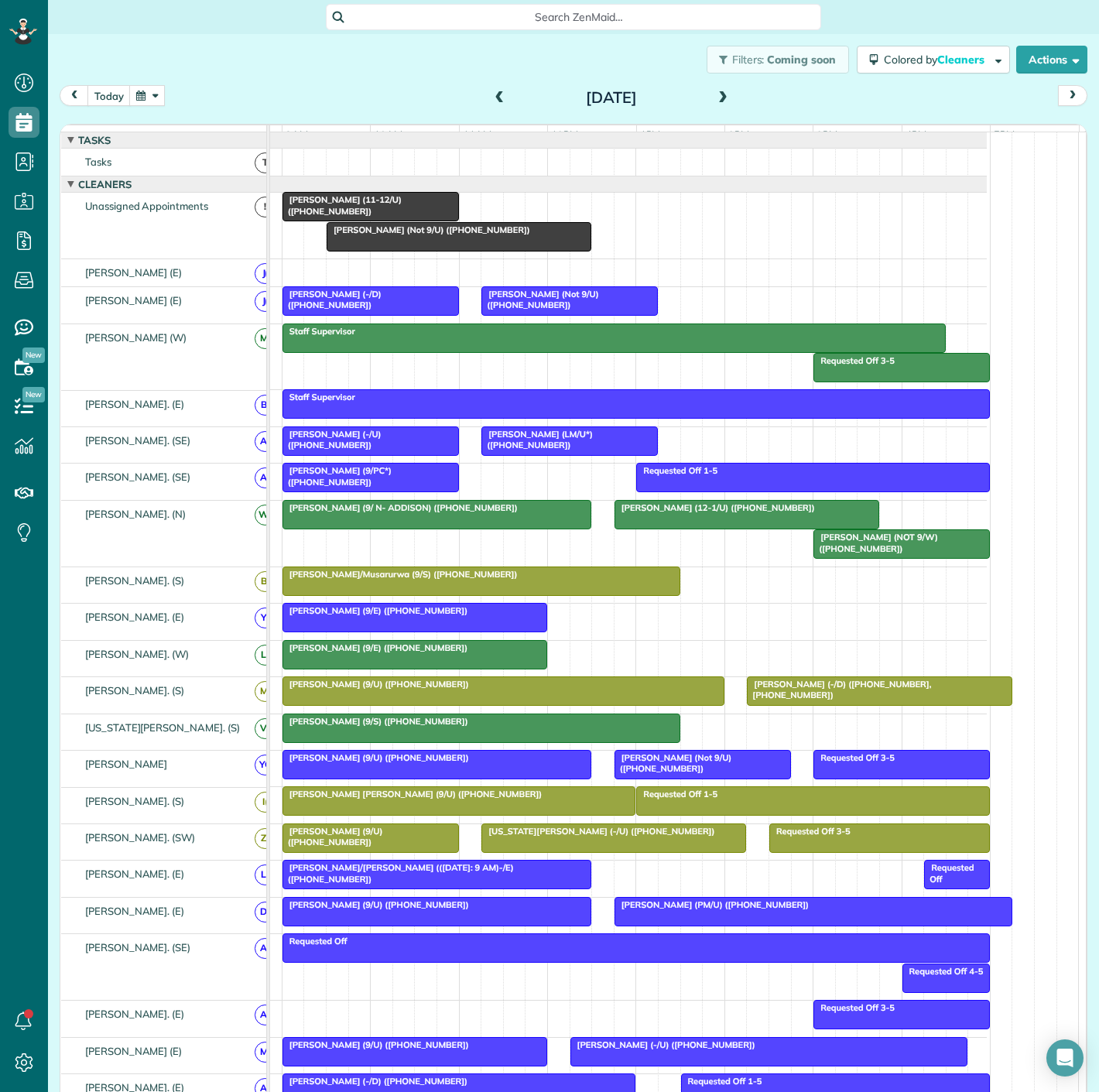
click at [487, 248] on div at bounding box center [459, 237] width 264 height 28
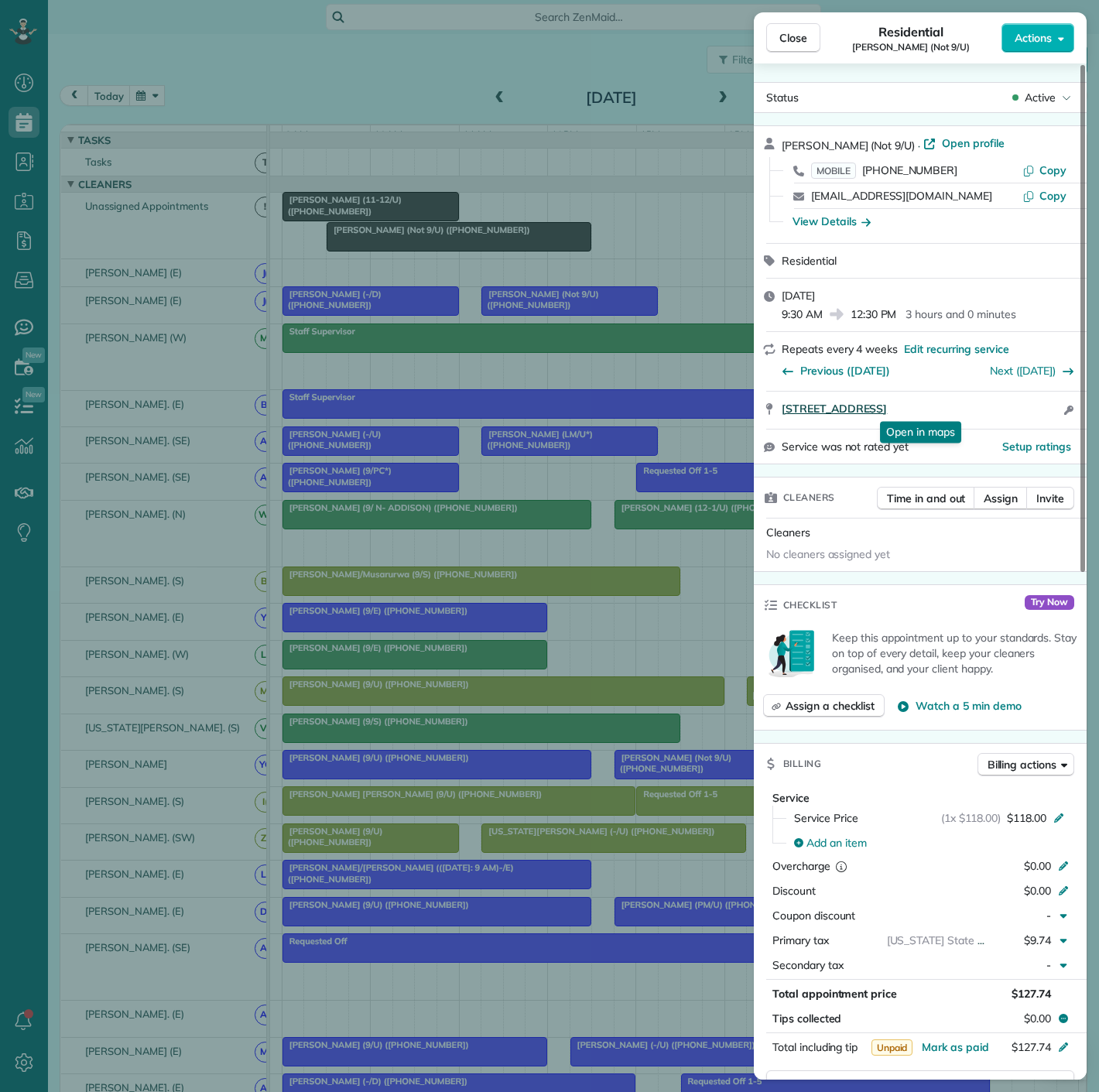
drag, startPoint x: 804, startPoint y: 428, endPoint x: 1014, endPoint y: 404, distance: 211.4
click at [1014, 404] on div "[STREET_ADDRESS] Open in maps Open in maps Open access information" at bounding box center [921, 410] width 333 height 37
click at [417, 252] on div "Close Residential [PERSON_NAME] (Not 9/U) Actions Status Active [PERSON_NAME] (…" at bounding box center [549, 546] width 1099 height 1092
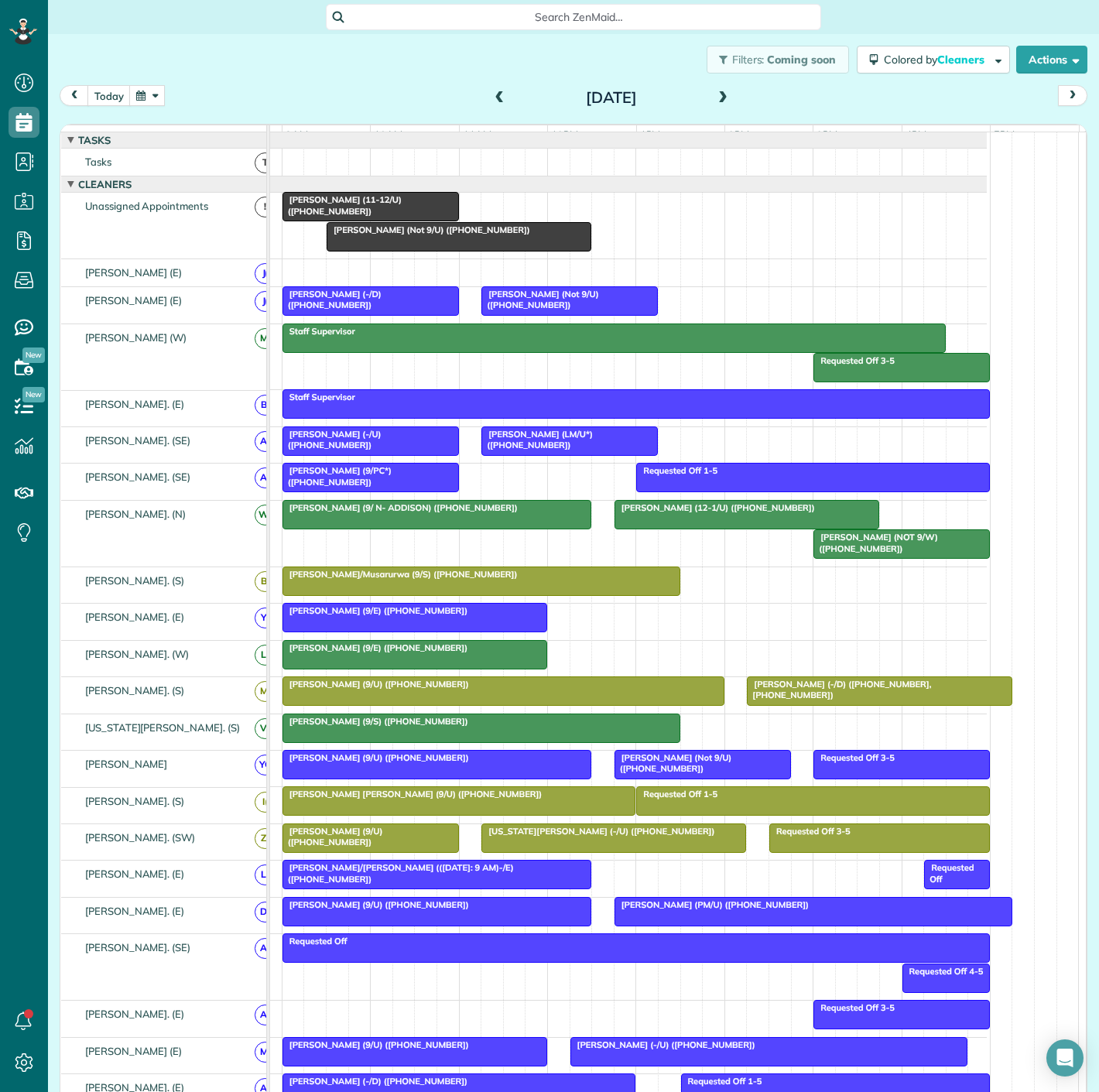
click at [574, 315] on div at bounding box center [570, 301] width 175 height 28
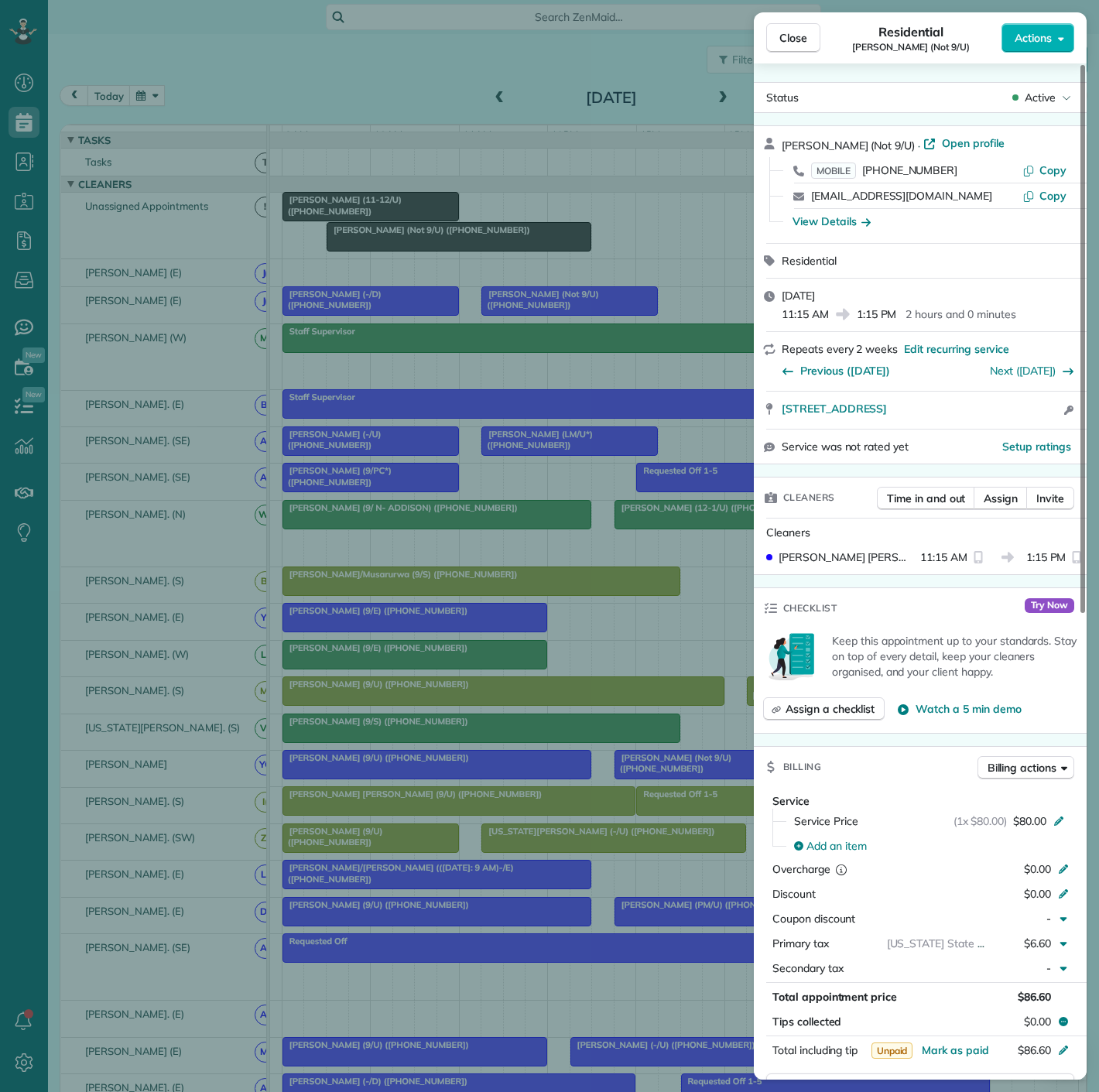
click at [333, 354] on div "Close Residential [PERSON_NAME] (Not 9/U) Actions Status Active [PERSON_NAME] (…" at bounding box center [549, 546] width 1099 height 1092
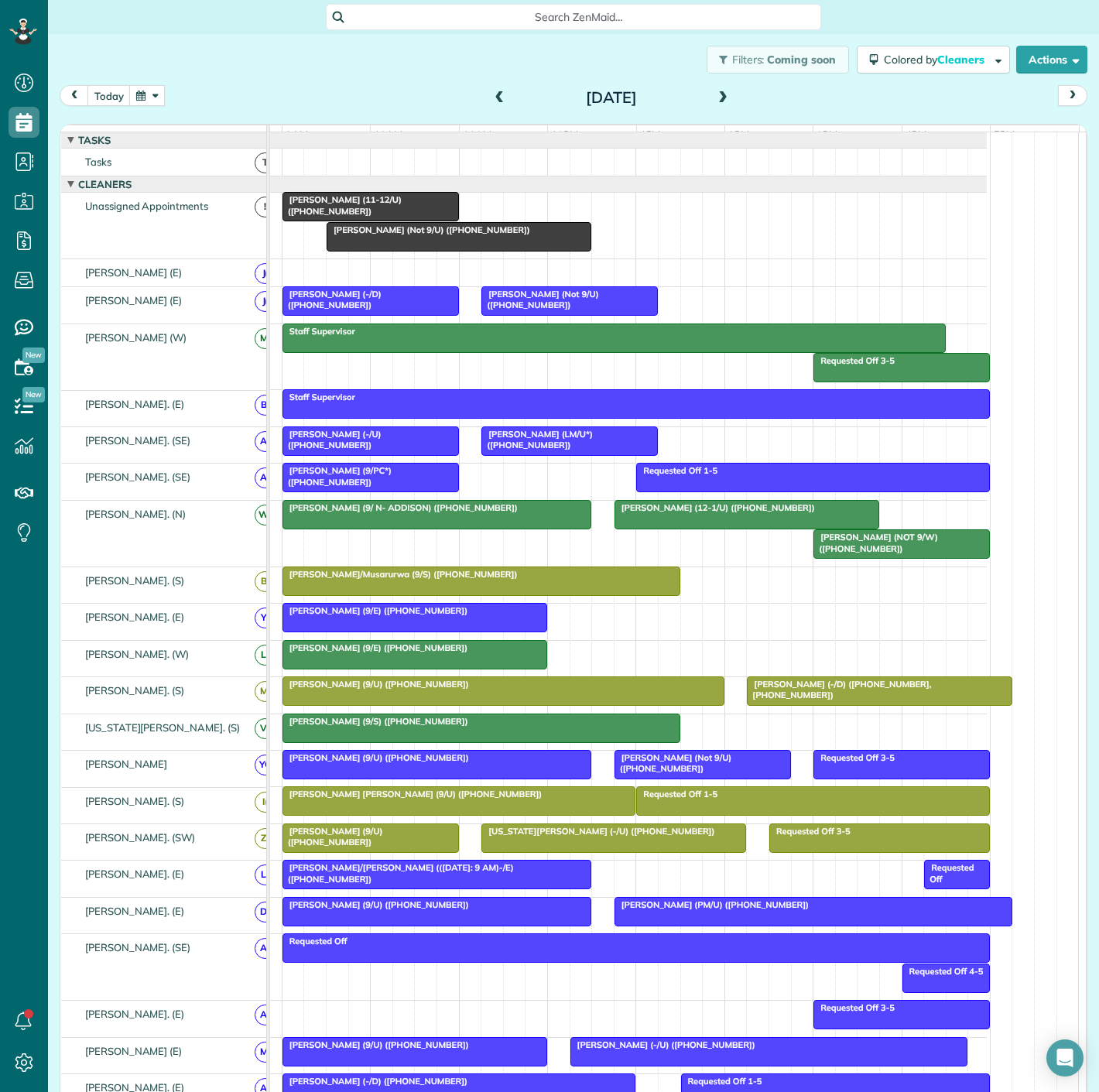
click at [584, 450] on span "[PERSON_NAME] (LM/U*) ([PHONE_NUMBER])" at bounding box center [536, 439] width 112 height 21
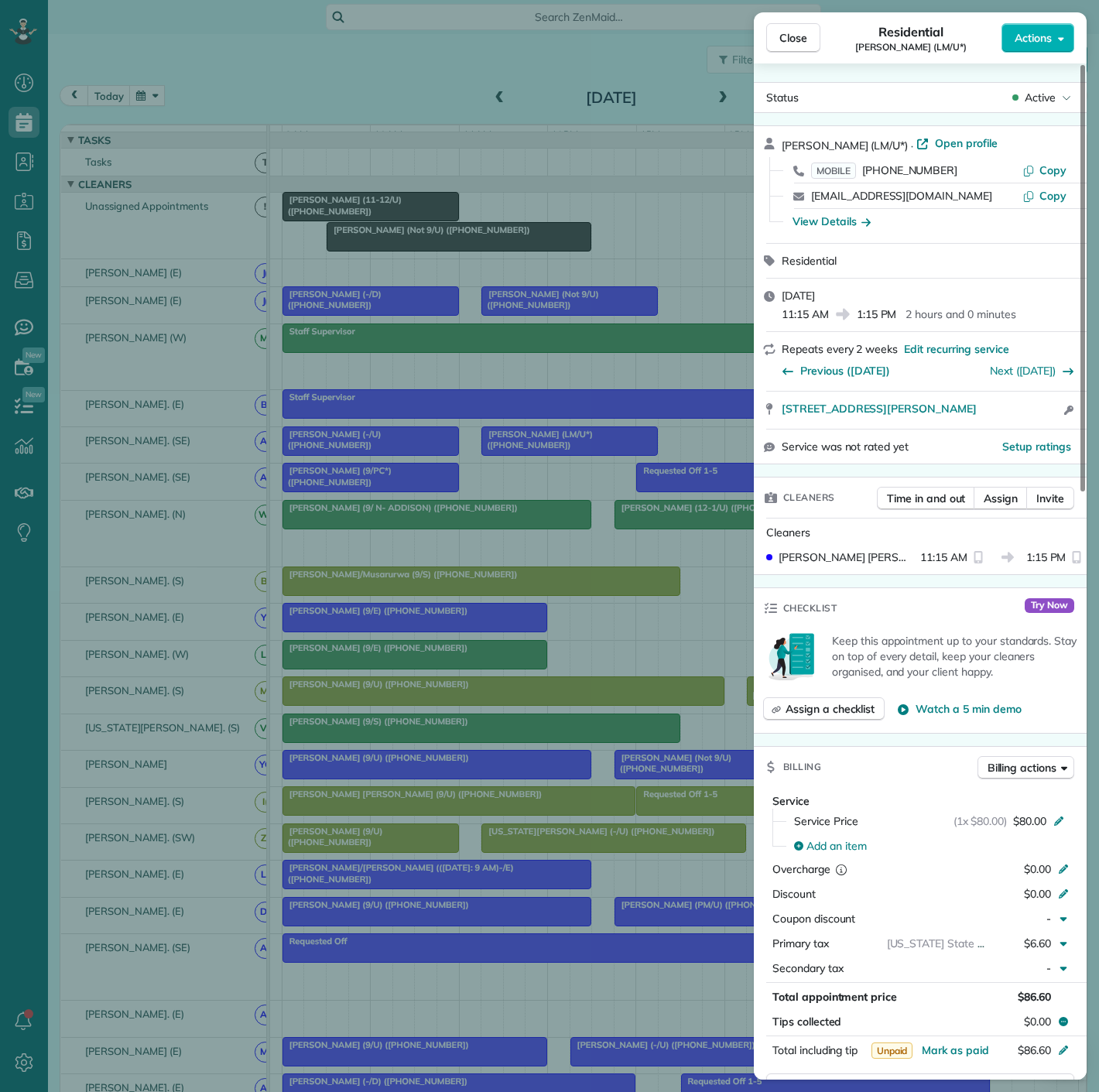
click at [536, 432] on div "Close Residential [PERSON_NAME] (LM/U*) Actions Status Active [PERSON_NAME] (LM…" at bounding box center [549, 546] width 1099 height 1092
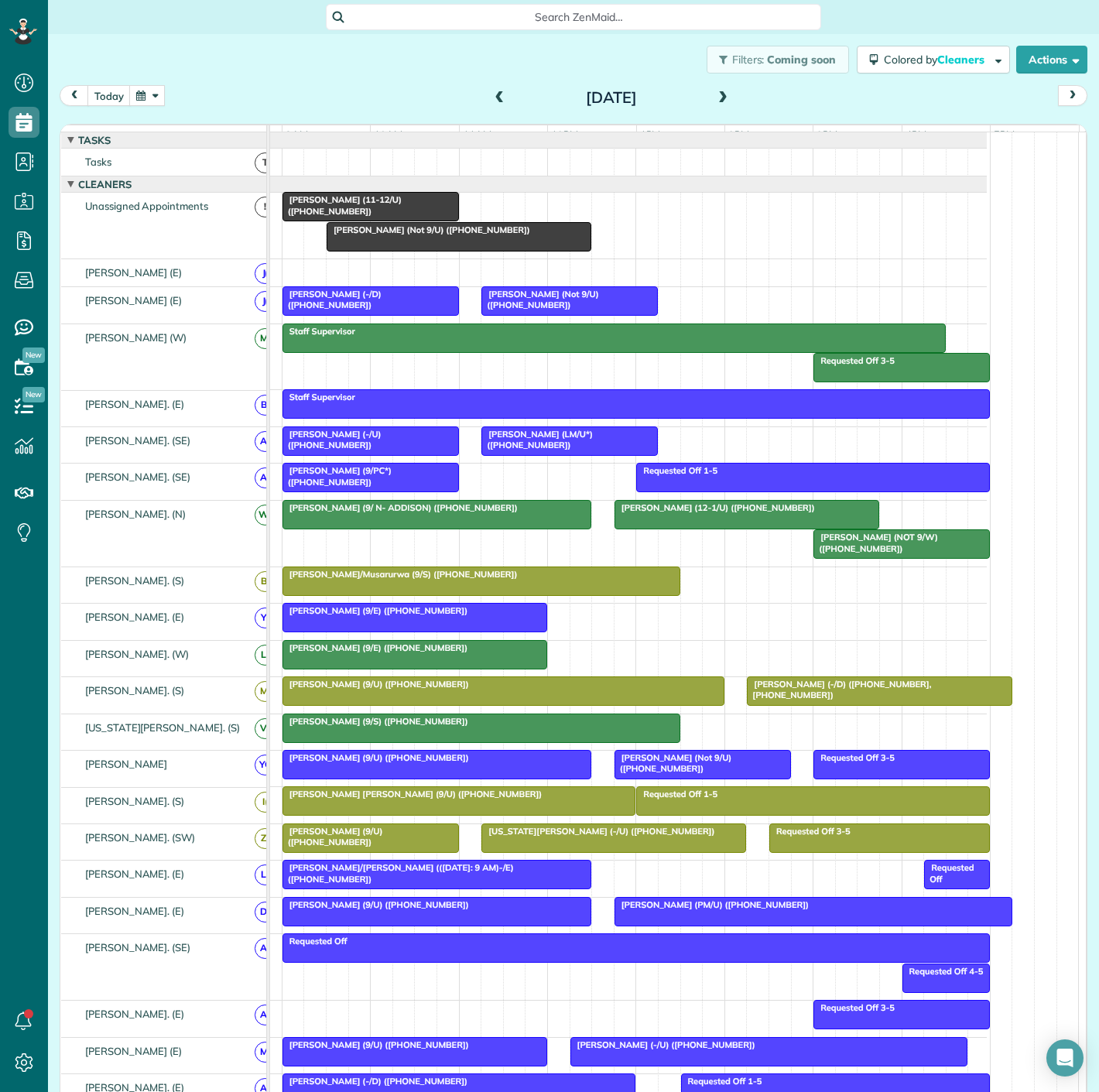
click at [540, 452] on div at bounding box center [570, 441] width 175 height 28
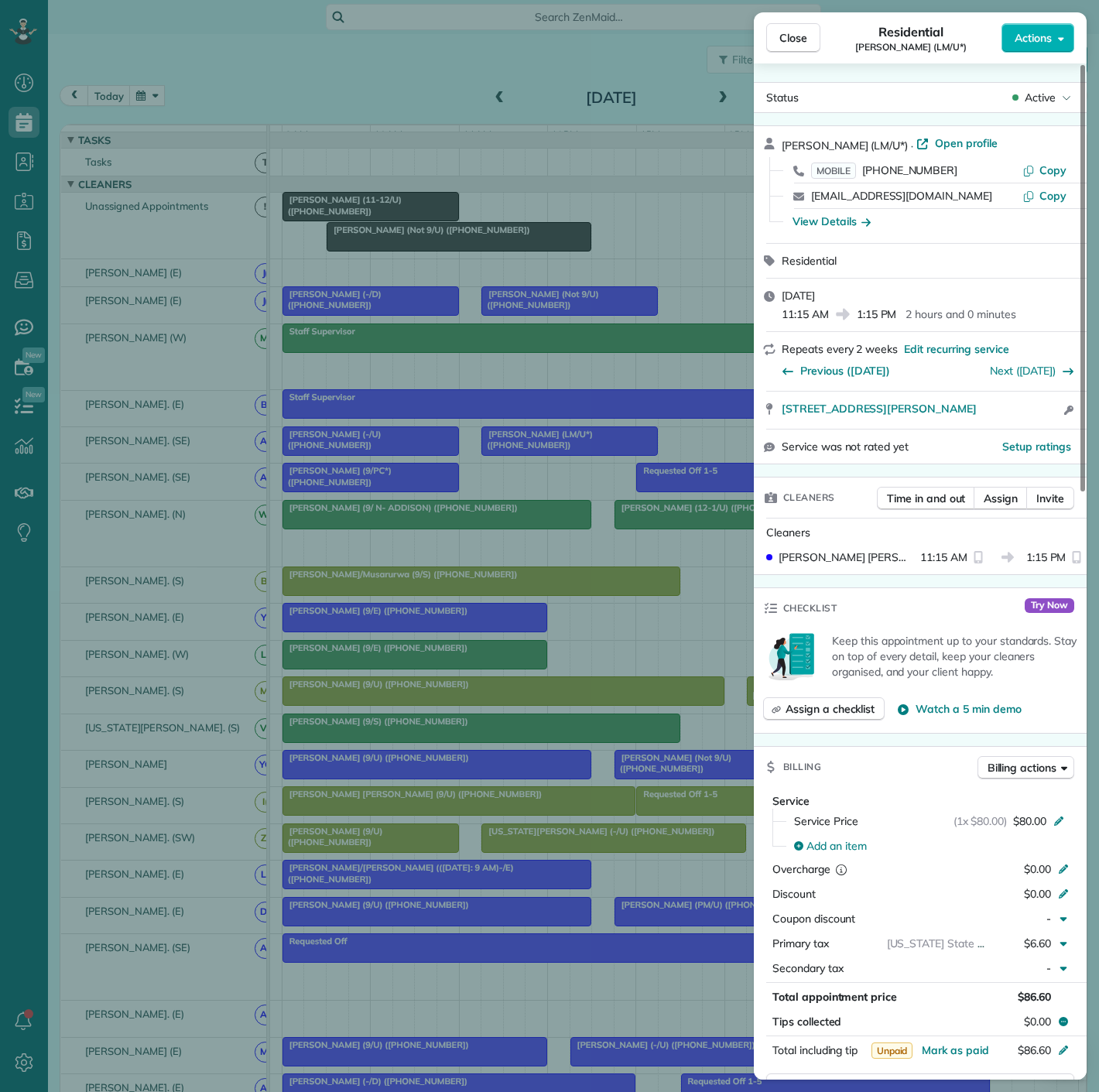
drag, startPoint x: 766, startPoint y: 420, endPoint x: 1033, endPoint y: 427, distance: 267.1
click at [1033, 427] on div "[STREET_ADDRESS][PERSON_NAME] Open access information" at bounding box center [921, 410] width 333 height 37
click at [388, 316] on div "Close Residential [PERSON_NAME] (LM/U*) Actions Status Active [PERSON_NAME] (LM…" at bounding box center [549, 546] width 1099 height 1092
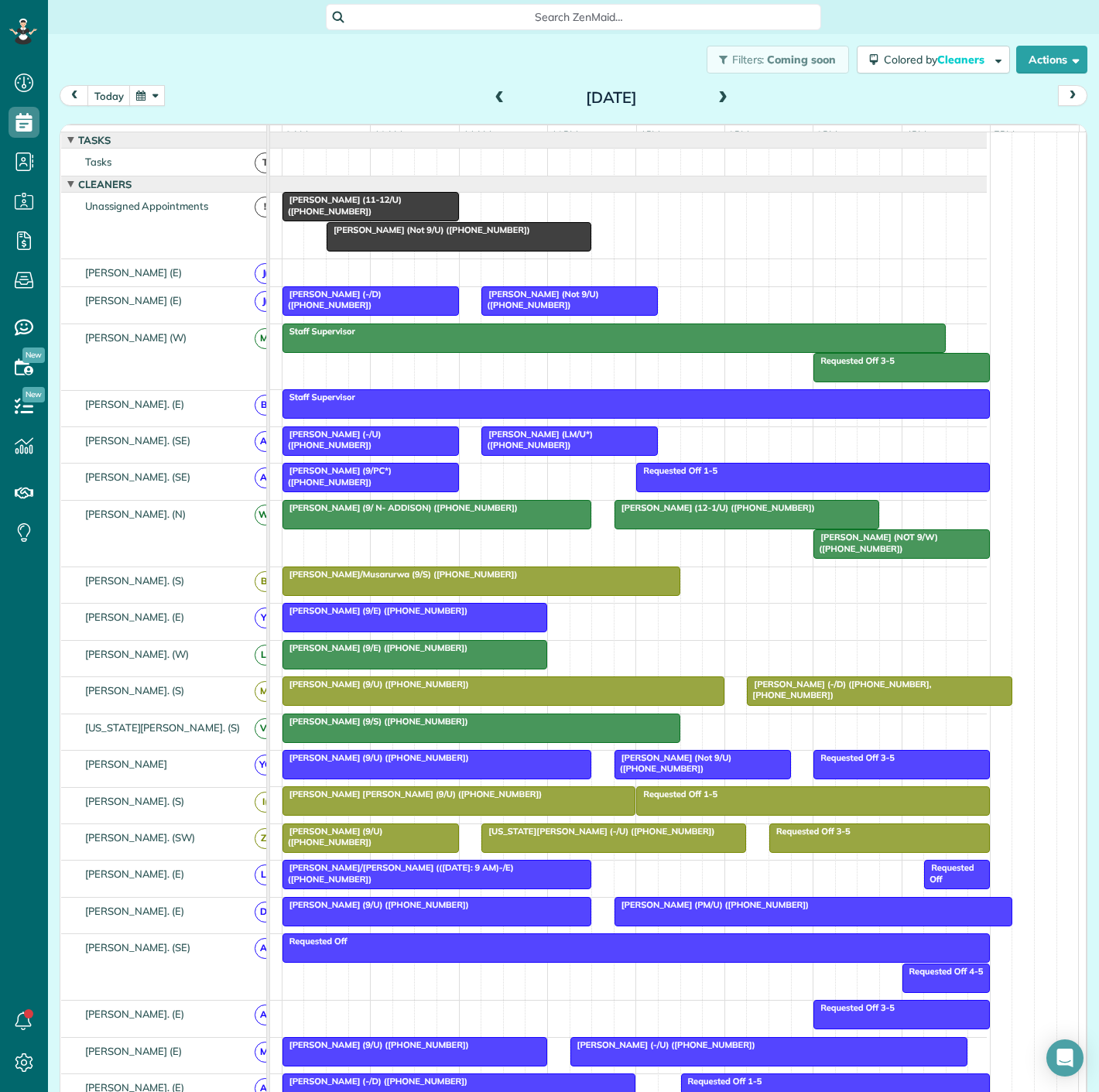
click at [382, 310] on span "[PERSON_NAME] (-/D) ([PHONE_NUMBER])" at bounding box center [331, 299] width 100 height 21
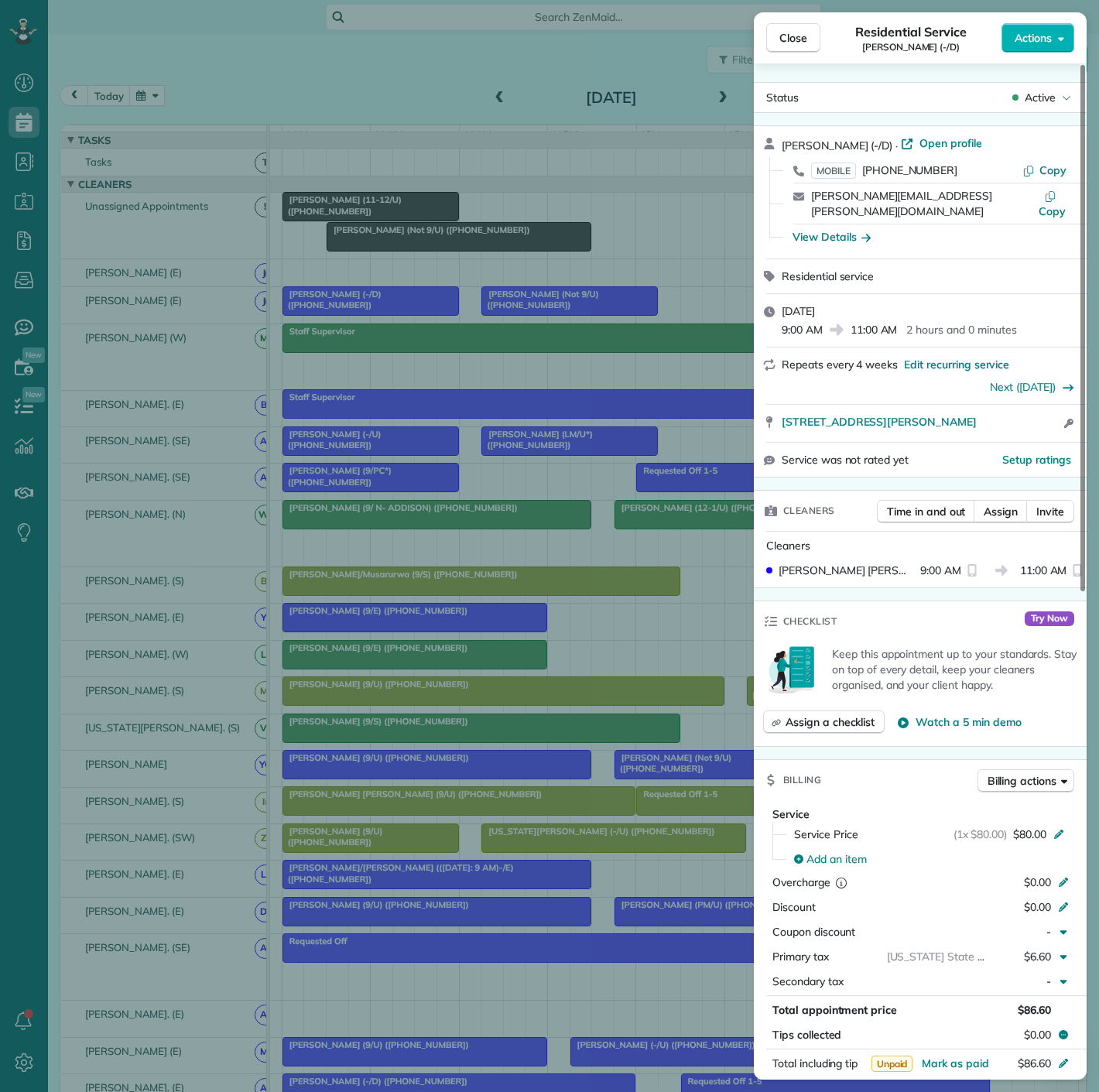
drag, startPoint x: 779, startPoint y: 416, endPoint x: 995, endPoint y: 416, distance: 216.0
click at [995, 416] on div "[STREET_ADDRESS][PERSON_NAME] Open access information" at bounding box center [921, 423] width 333 height 37
click at [499, 309] on div "Close Residential Service [PERSON_NAME] (-/D) Actions Status Active [PERSON_NAM…" at bounding box center [549, 546] width 1099 height 1092
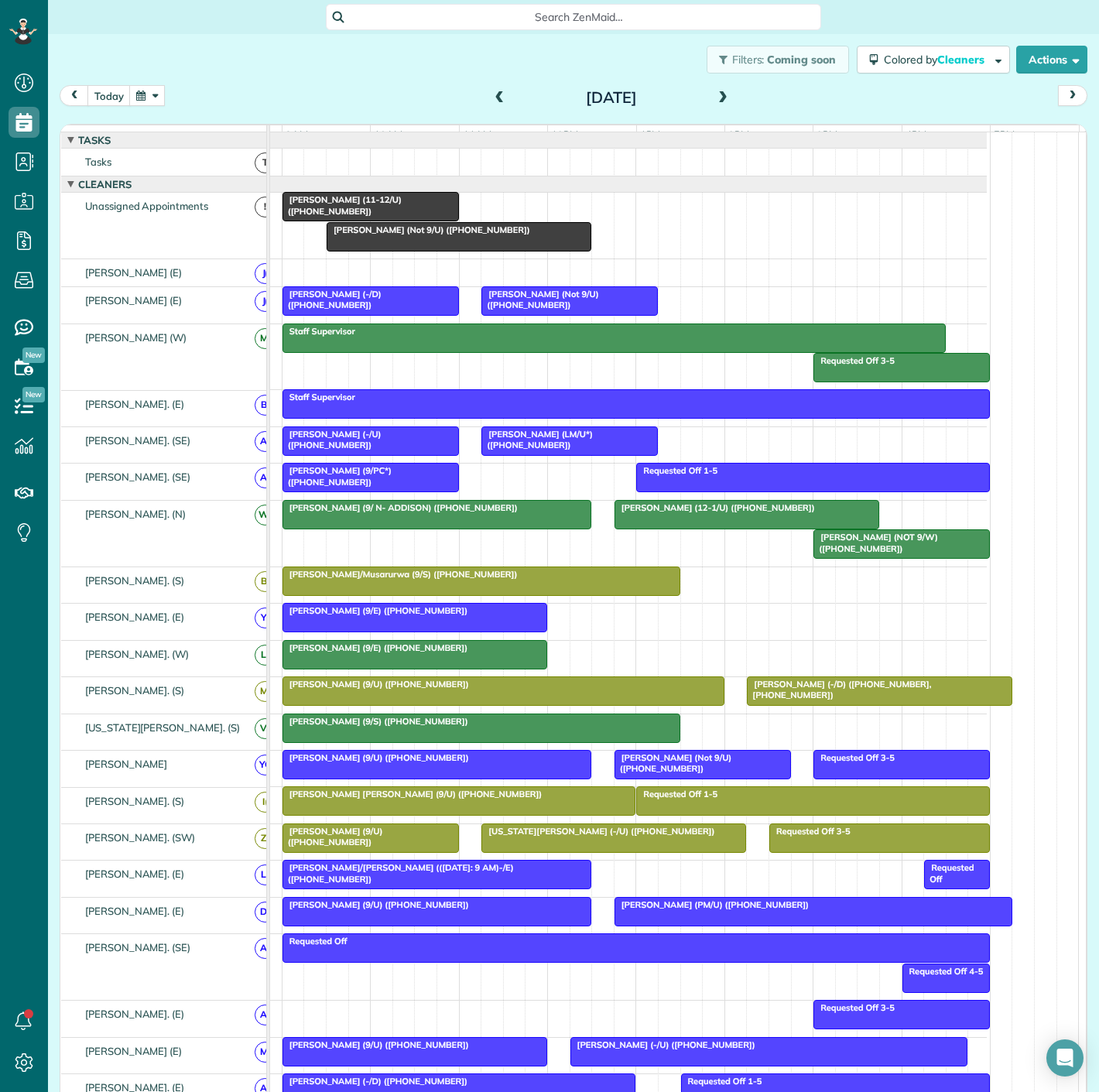
click at [499, 309] on span "[PERSON_NAME] (Not 9/U) ([PHONE_NUMBER])" at bounding box center [539, 299] width 118 height 21
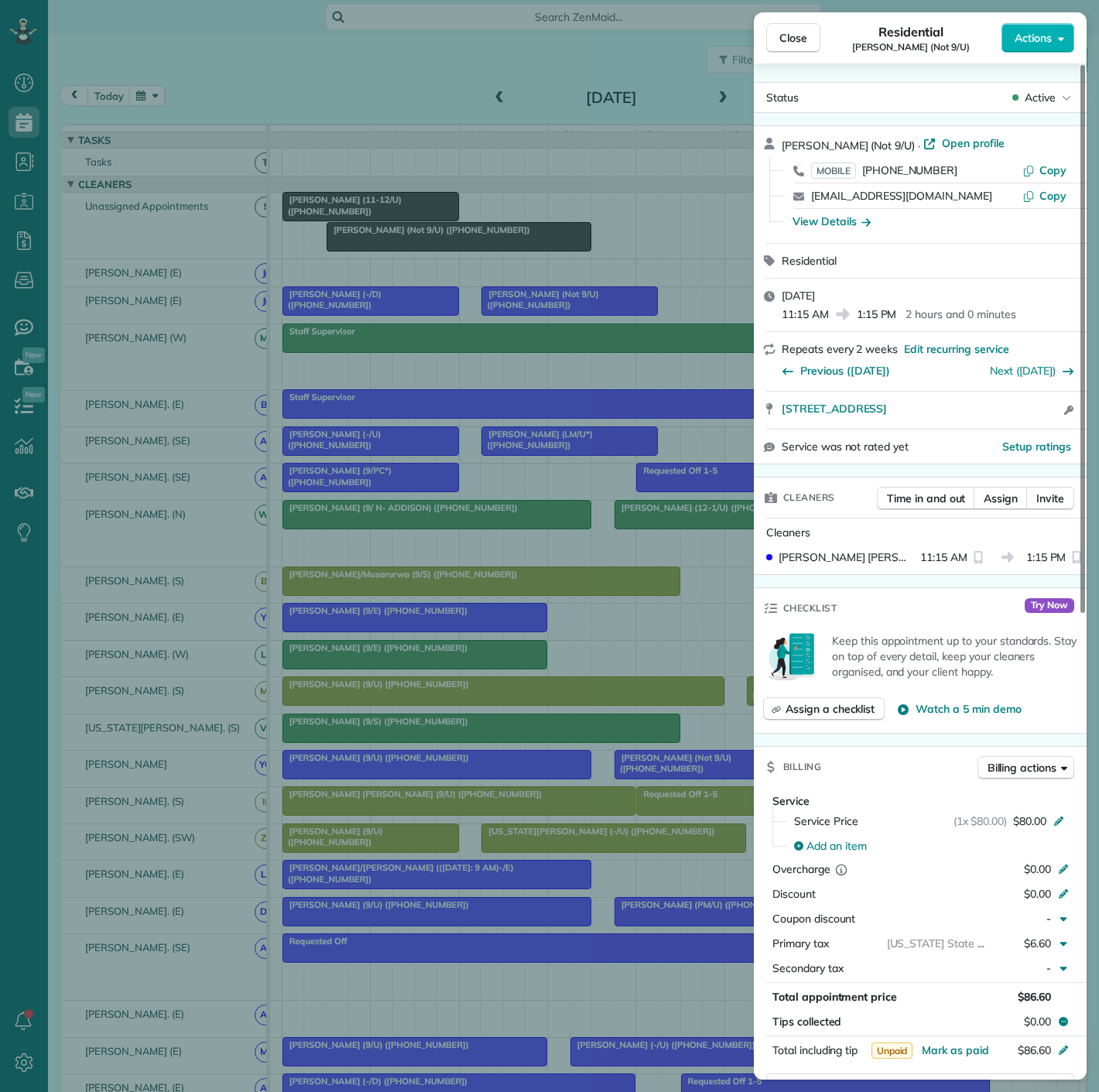
drag, startPoint x: 778, startPoint y: 411, endPoint x: 1026, endPoint y: 417, distance: 248.1
click at [1026, 417] on div "[STREET_ADDRESS] Open access information" at bounding box center [921, 410] width 333 height 37
click at [353, 304] on div "Close Residential [PERSON_NAME] (Not 9/U) Actions Status Active [PERSON_NAME] (…" at bounding box center [549, 546] width 1099 height 1092
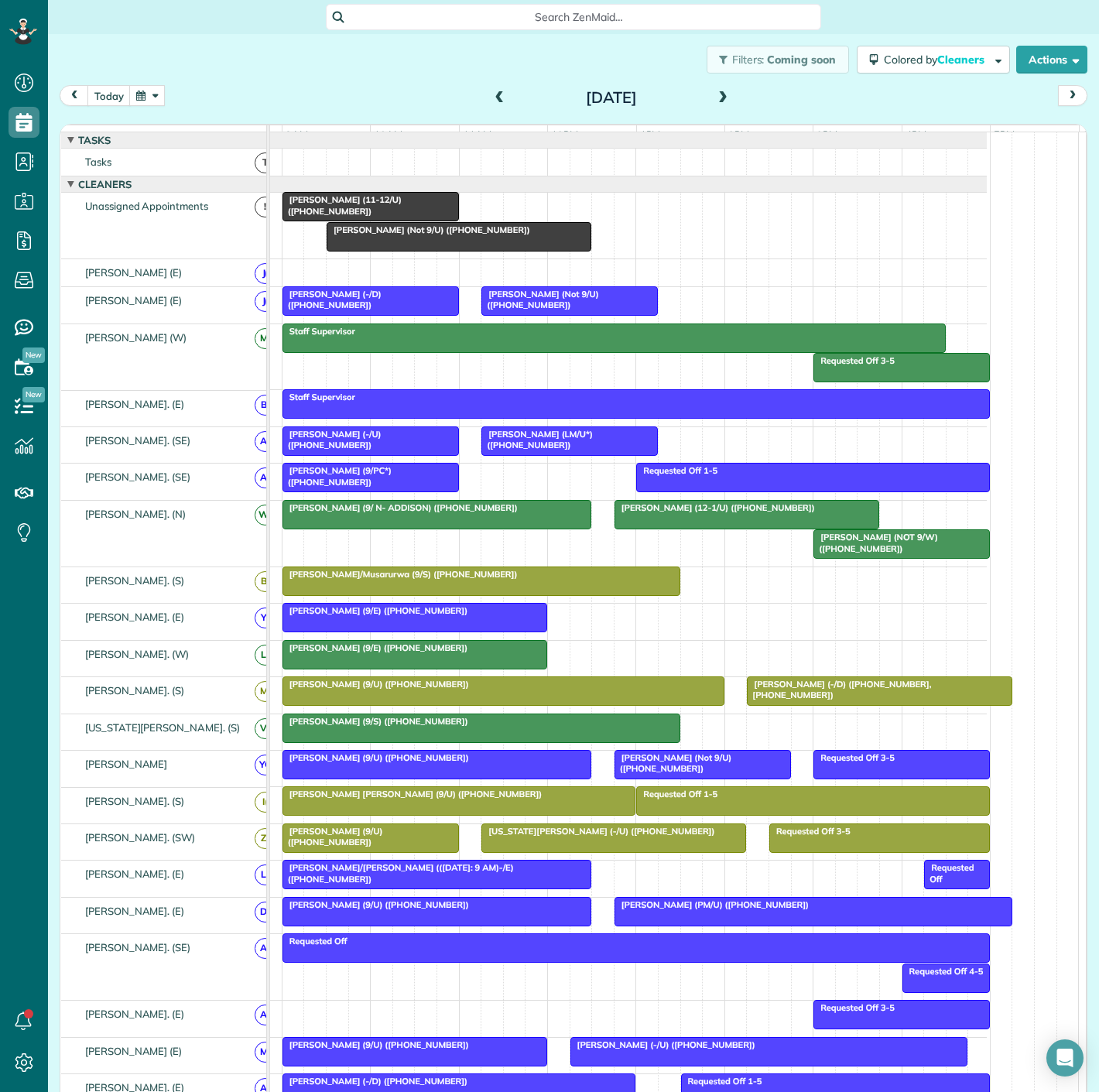
click at [346, 312] on div at bounding box center [371, 301] width 175 height 28
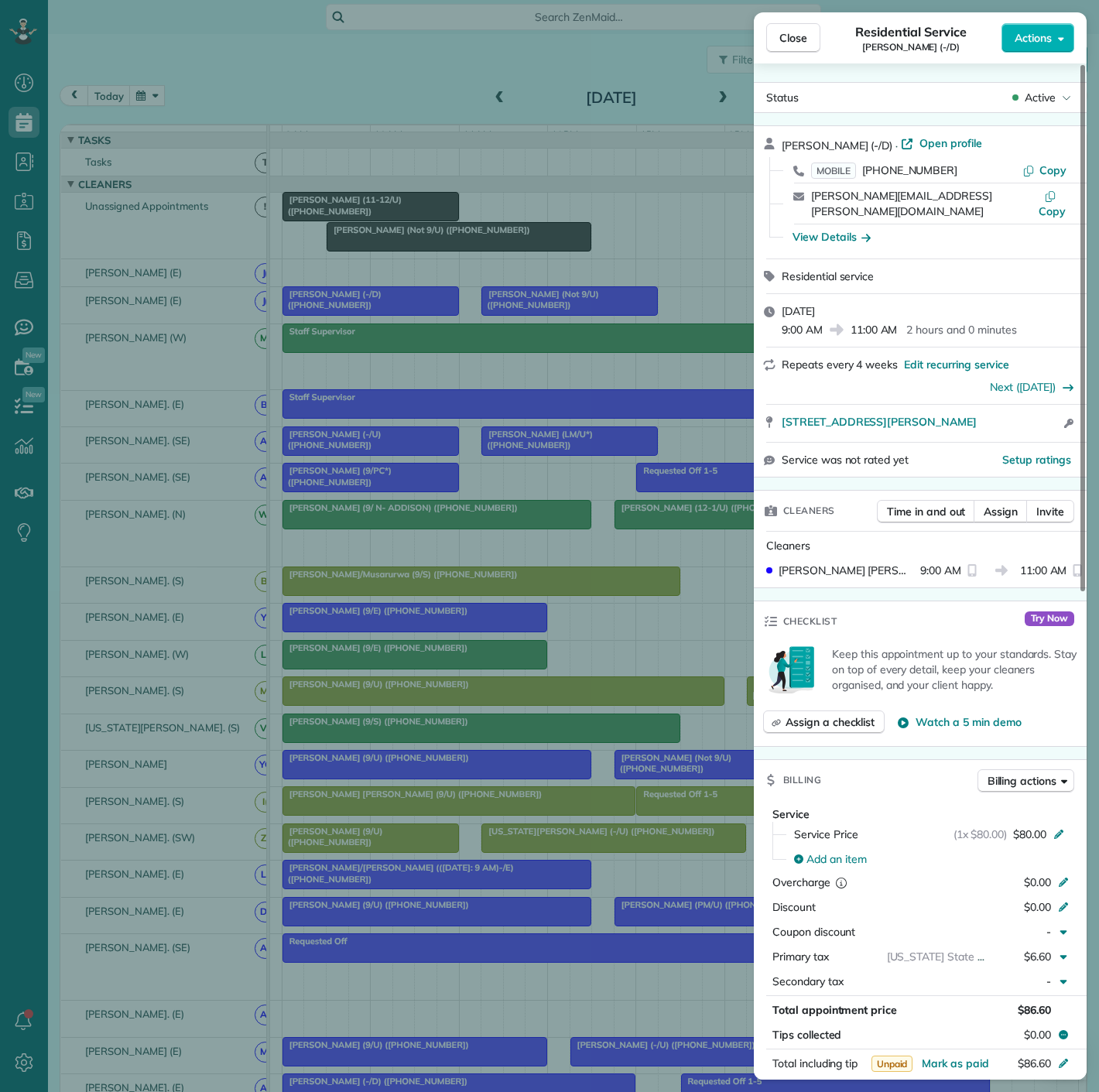
drag, startPoint x: 404, startPoint y: 252, endPoint x: 415, endPoint y: 245, distance: 13.0
click at [404, 252] on div "Close Residential Service [PERSON_NAME] (-/D) Actions Status Active [PERSON_NAM…" at bounding box center [549, 546] width 1099 height 1092
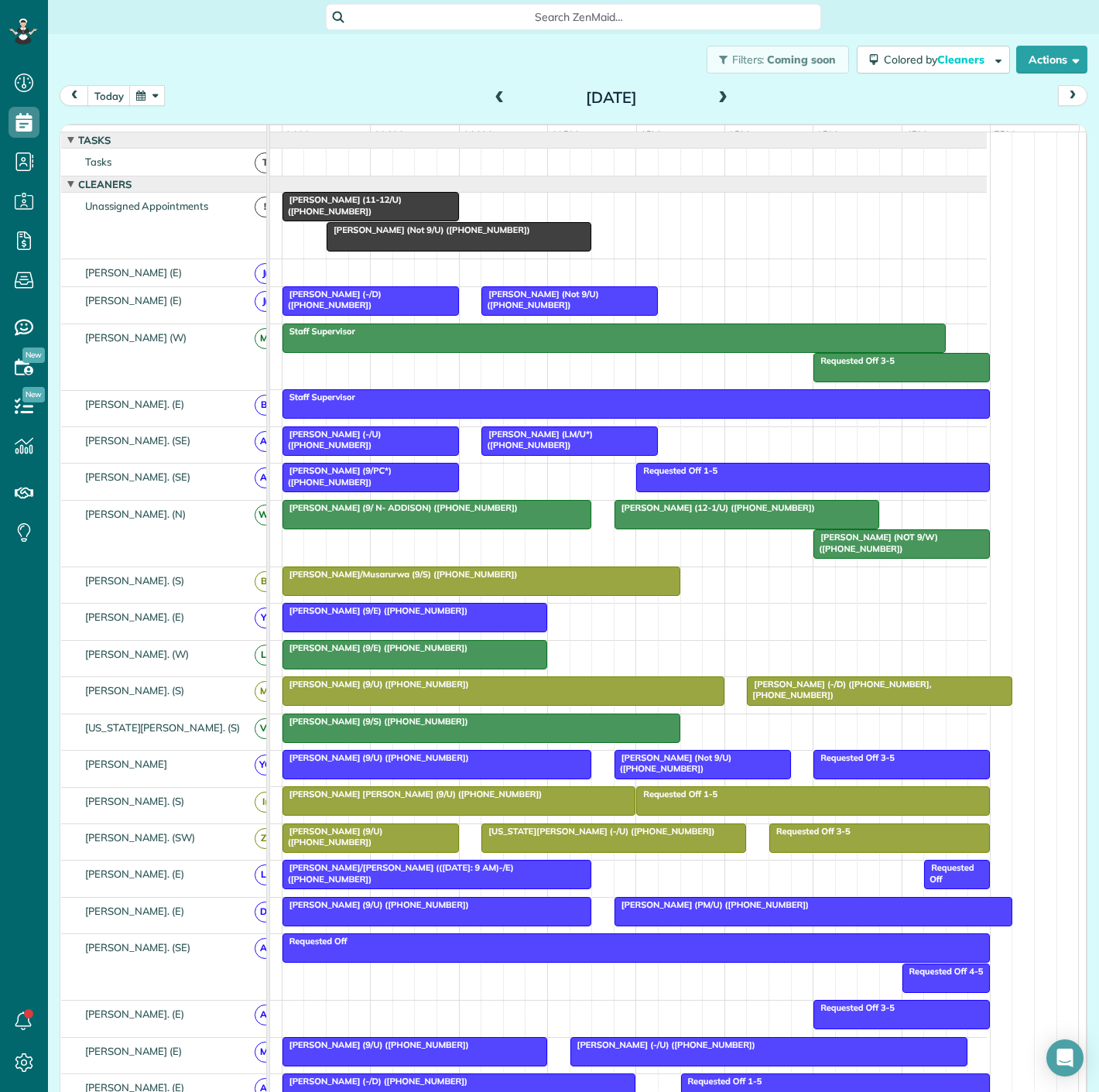
click at [455, 235] on span "[PERSON_NAME] (Not 9/U) ([PHONE_NUMBER])" at bounding box center [428, 230] width 205 height 11
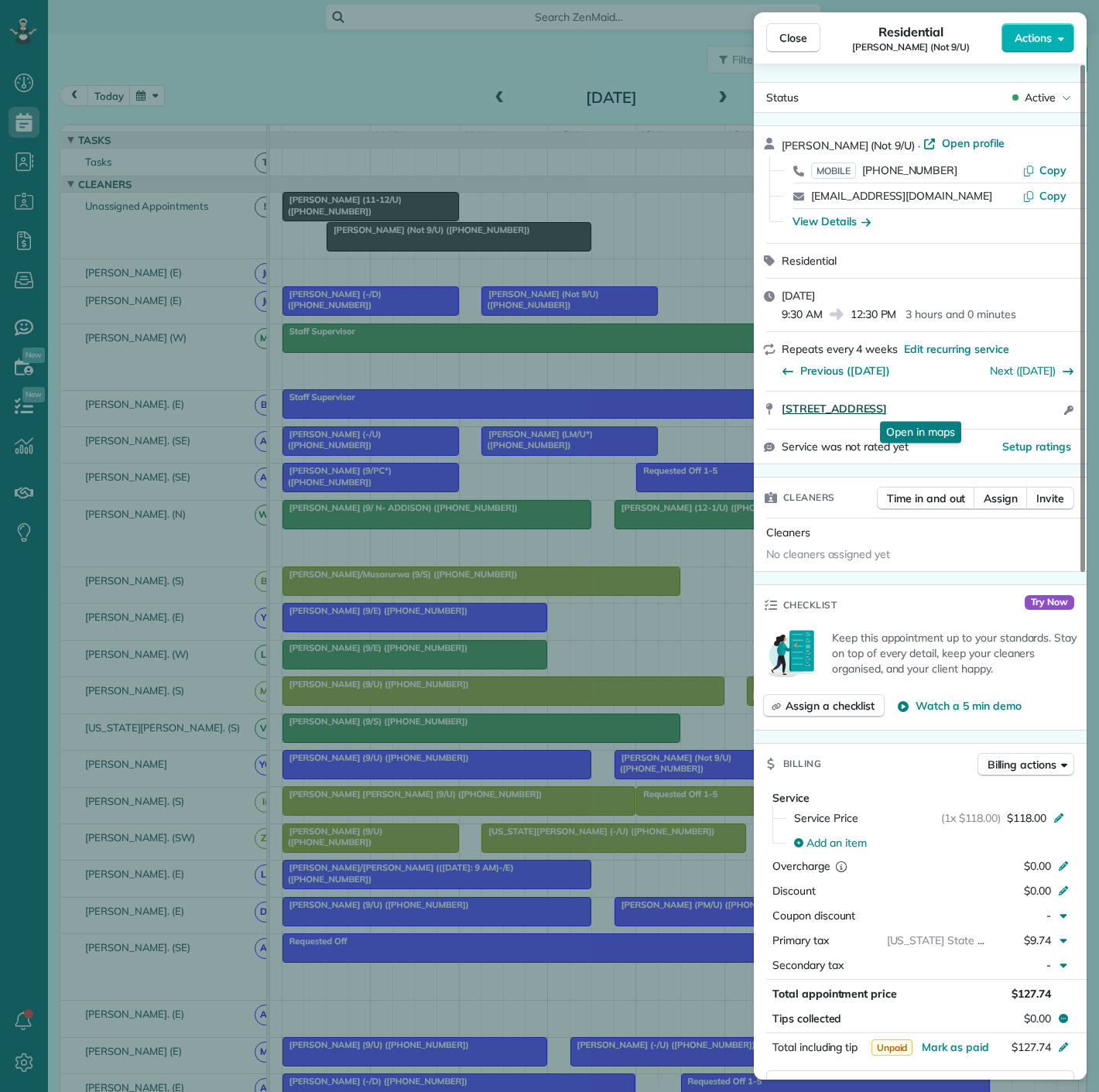
drag, startPoint x: 790, startPoint y: 413, endPoint x: 1000, endPoint y: 403, distance: 210.2
click at [1000, 403] on div "[STREET_ADDRESS] Open in maps Open in maps Open access information" at bounding box center [921, 410] width 333 height 37
drag, startPoint x: 400, startPoint y: 233, endPoint x: 448, endPoint y: 246, distance: 49.7
click at [400, 233] on div "Close Residential [PERSON_NAME] (Not 9/U) Actions Status Active [PERSON_NAME] (…" at bounding box center [549, 546] width 1099 height 1092
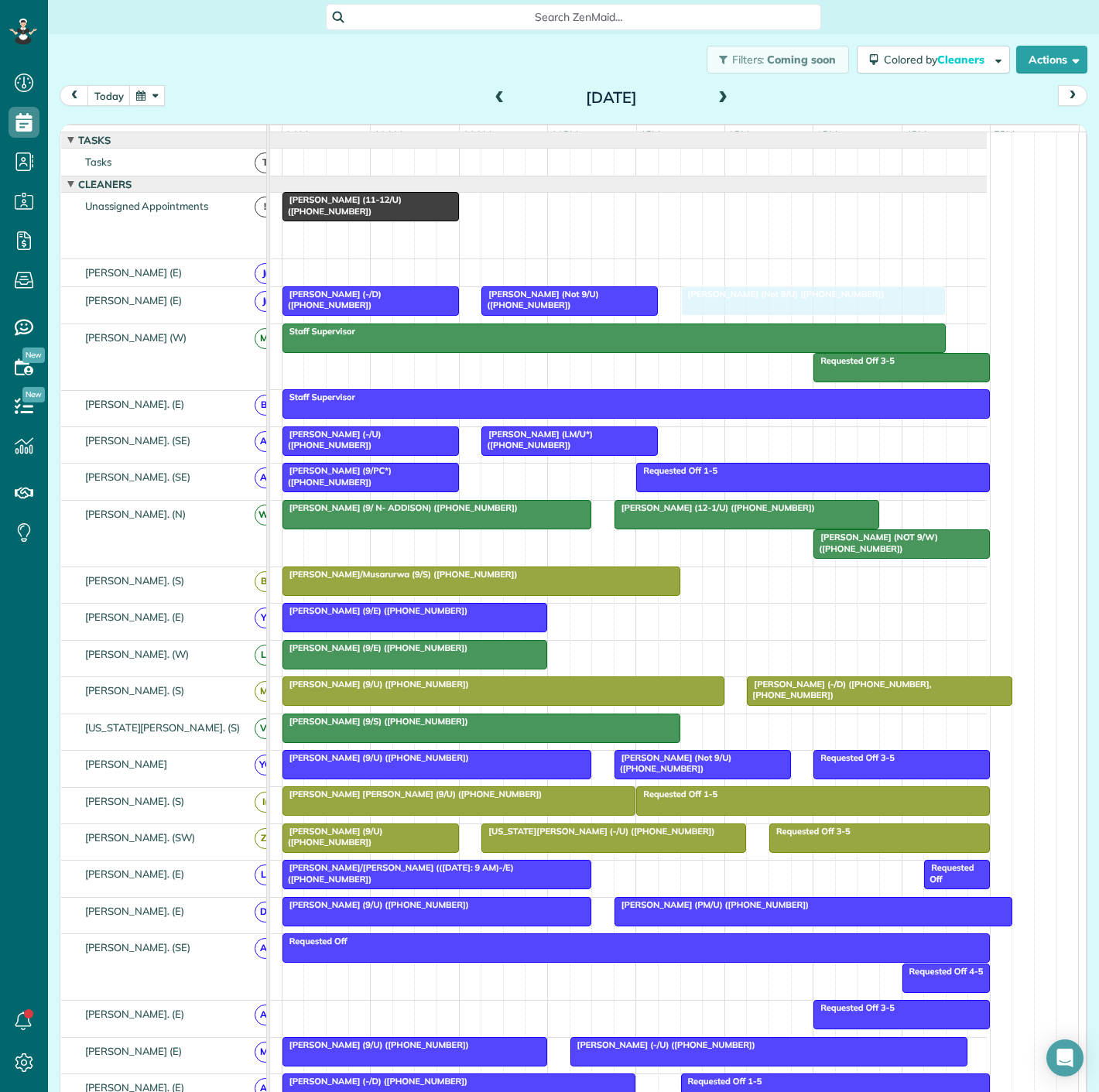
drag, startPoint x: 681, startPoint y: 267, endPoint x: 771, endPoint y: 308, distance: 98.9
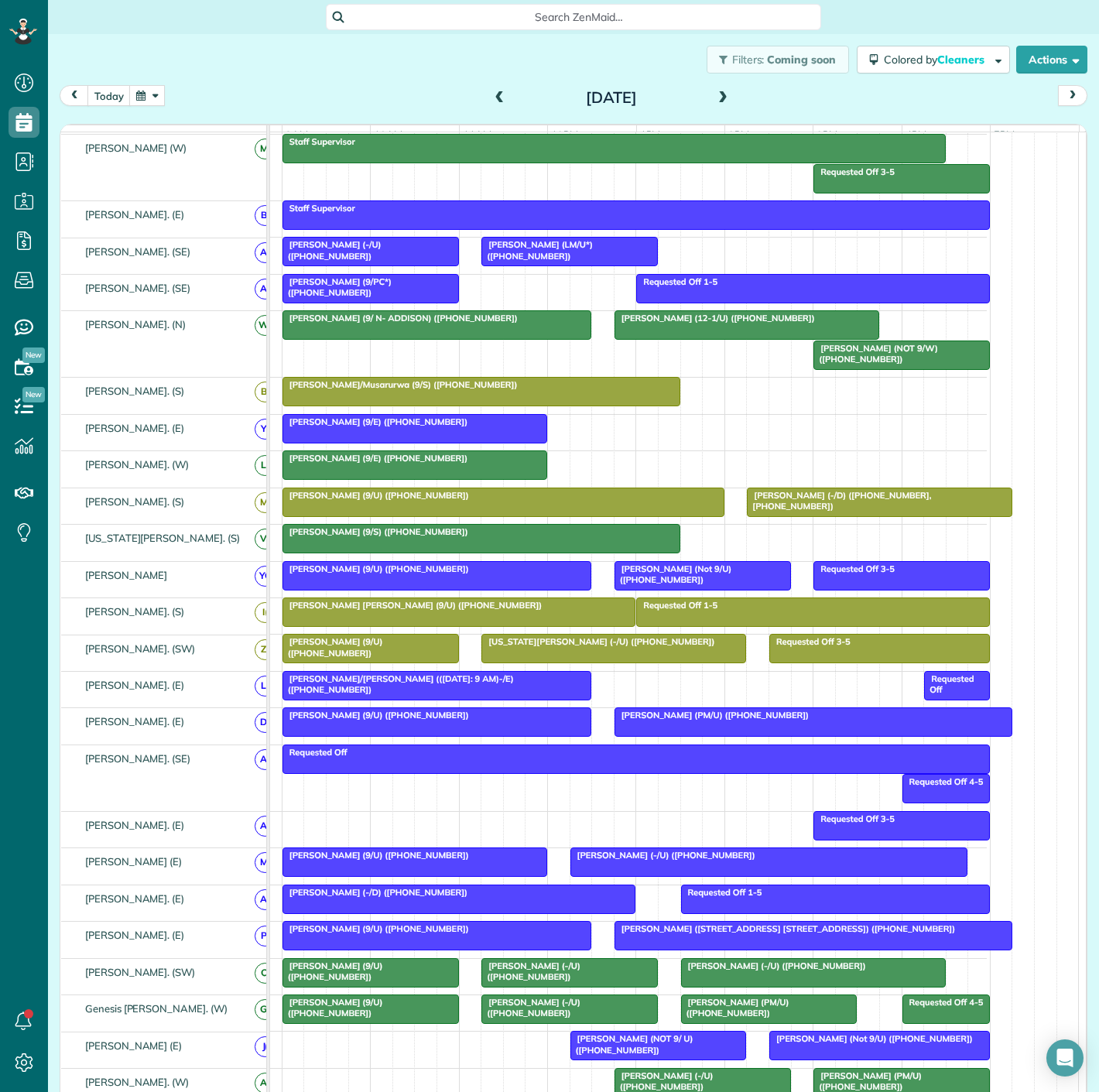
scroll to position [35, 0]
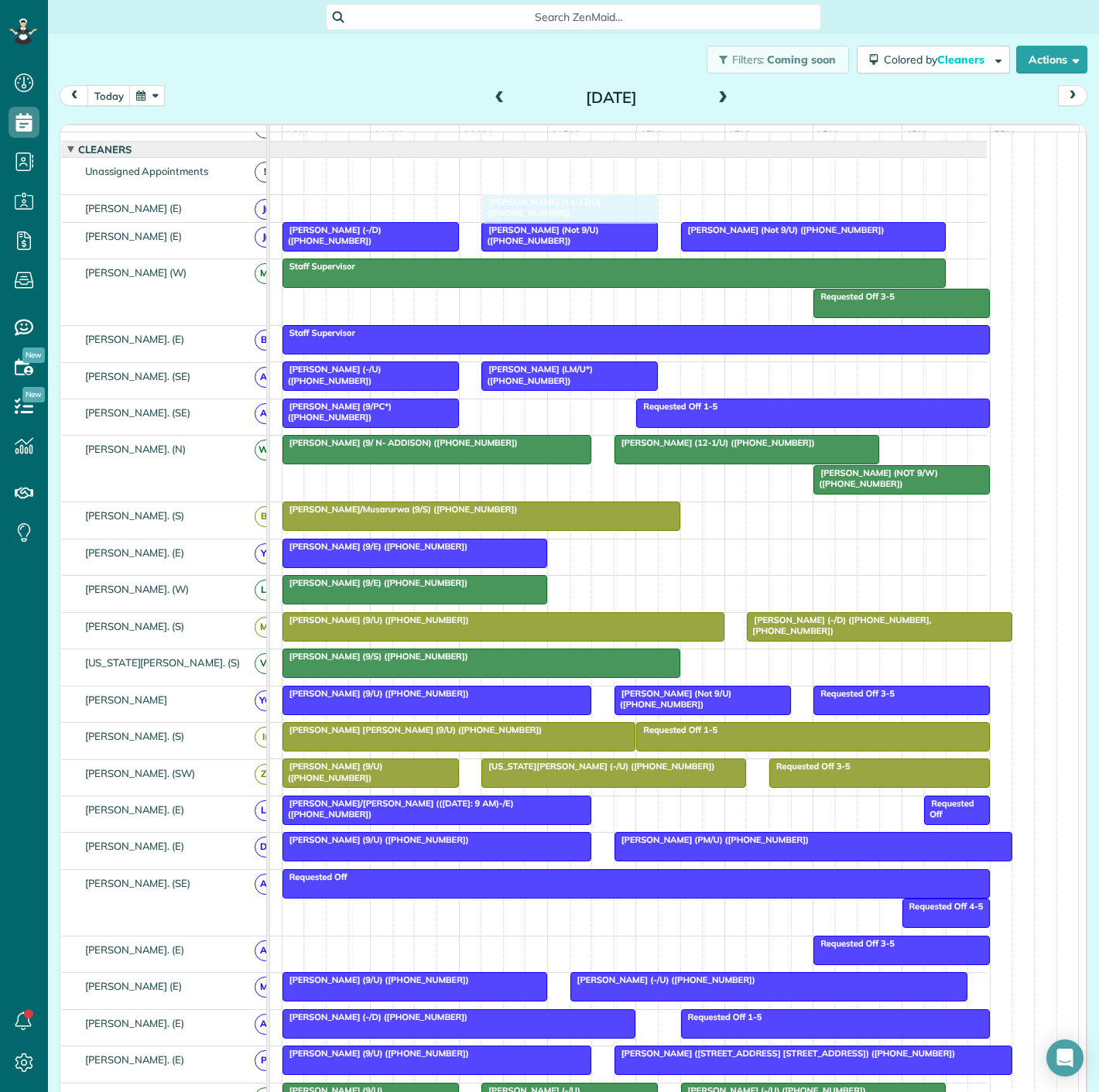
drag, startPoint x: 374, startPoint y: 182, endPoint x: 566, endPoint y: 205, distance: 193.4
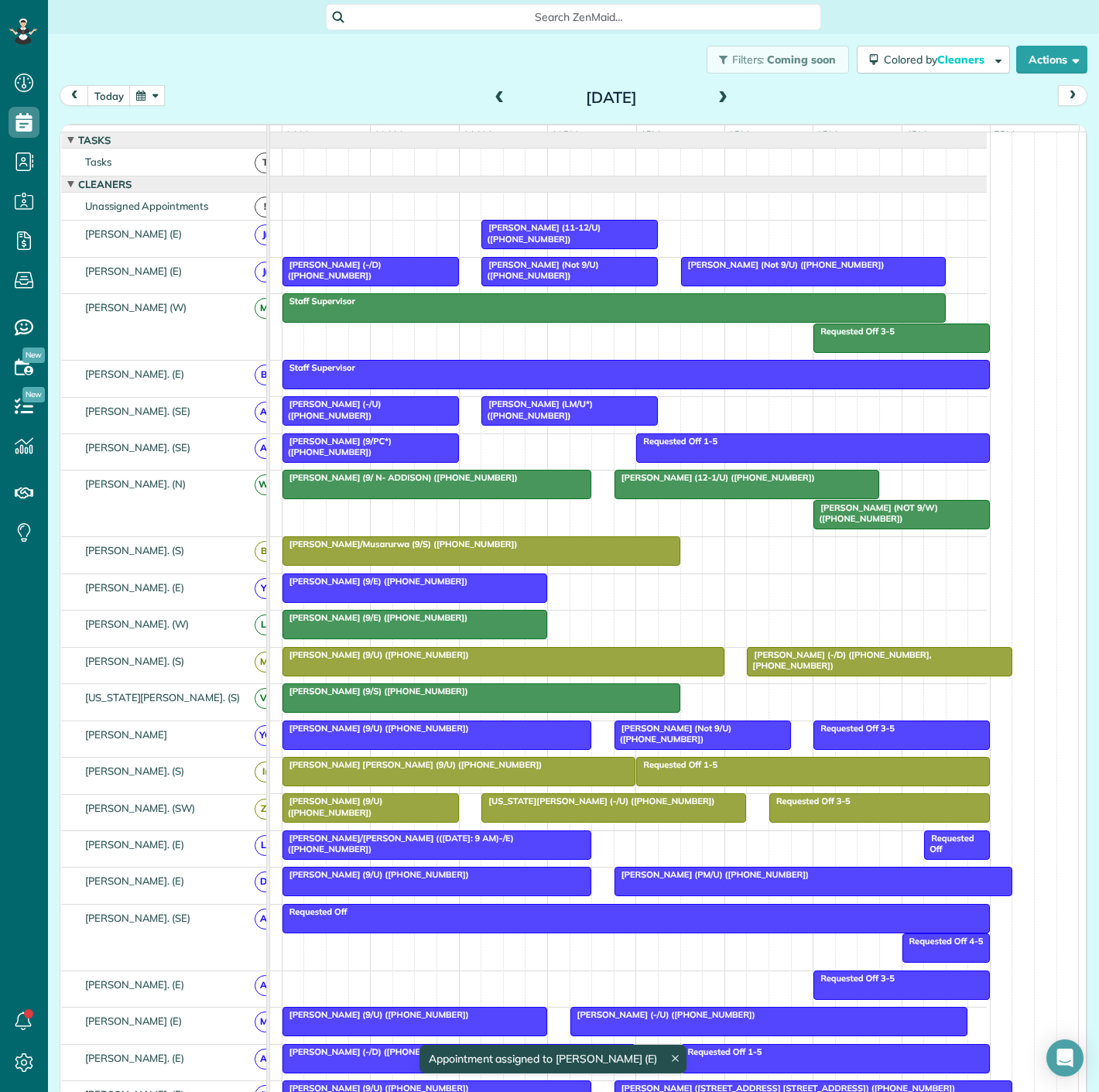
click at [891, 525] on div "[PERSON_NAME] (NOT 9/W) ([PHONE_NUMBER])" at bounding box center [902, 514] width 167 height 22
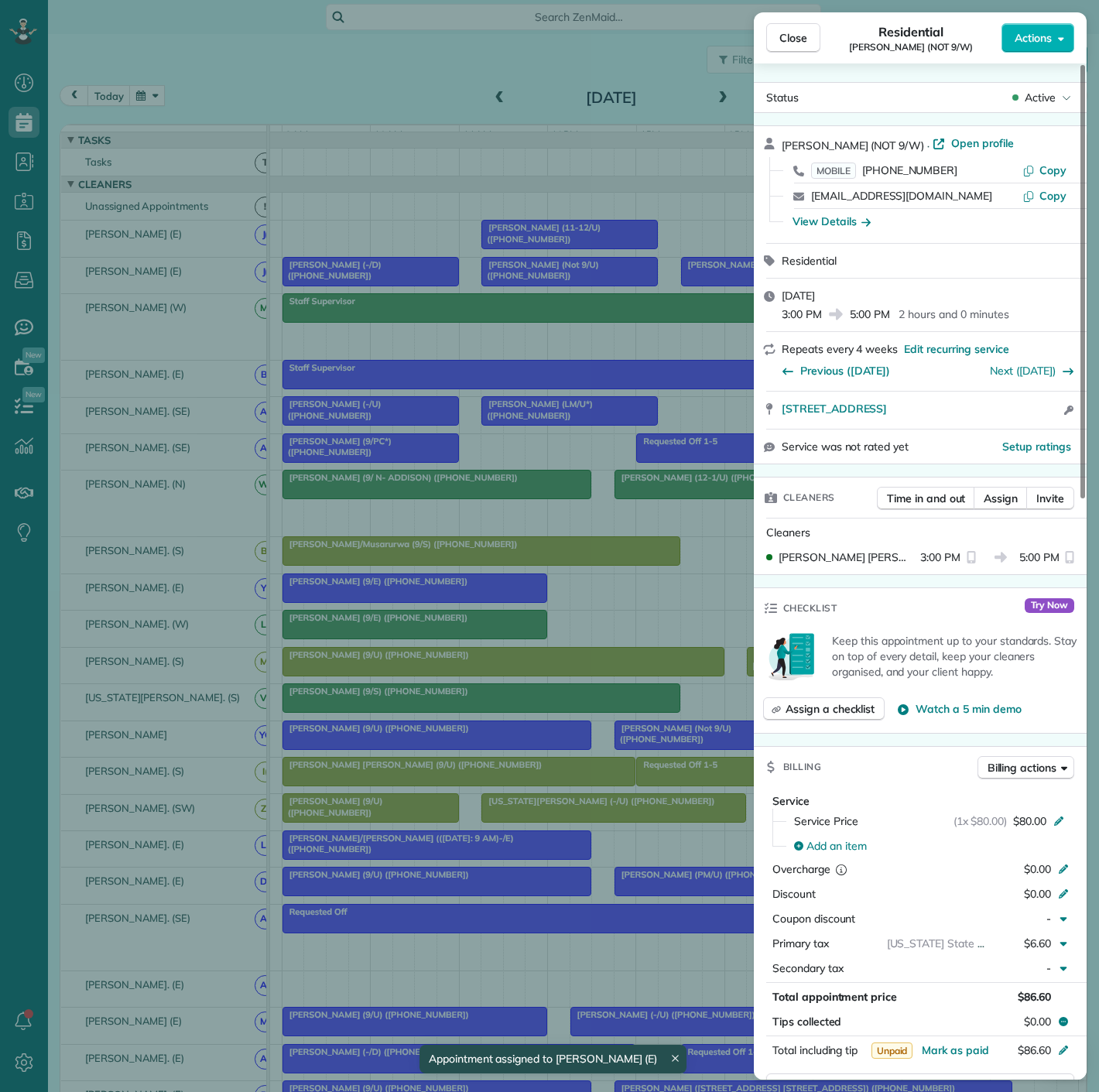
click at [491, 520] on div "Close Residential [PERSON_NAME] (NOT 9/W) Actions Status Active [PERSON_NAME] (…" at bounding box center [549, 546] width 1099 height 1092
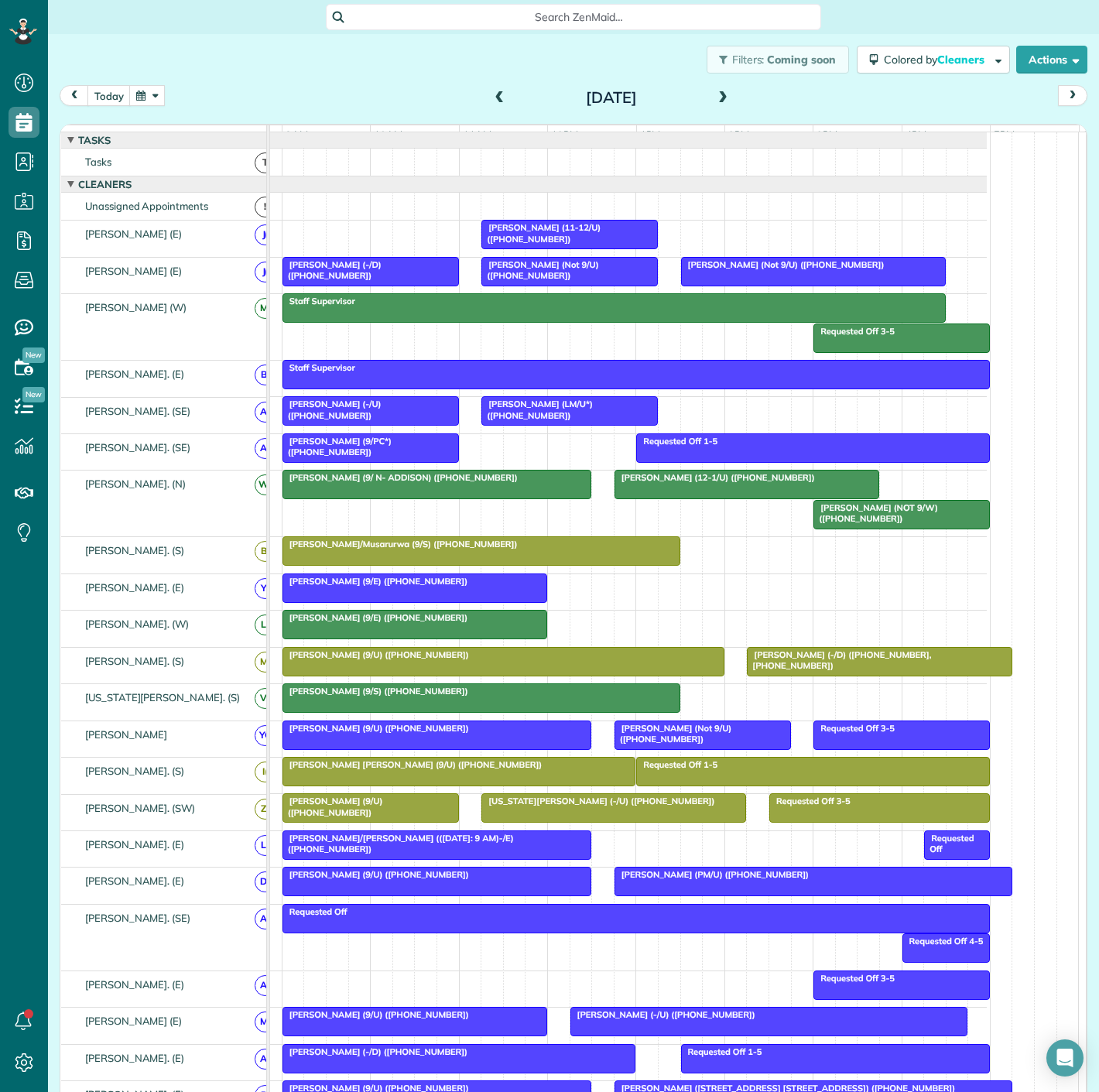
click at [846, 524] on span "[PERSON_NAME] (NOT 9/W) ([PHONE_NUMBER])" at bounding box center [875, 513] width 125 height 21
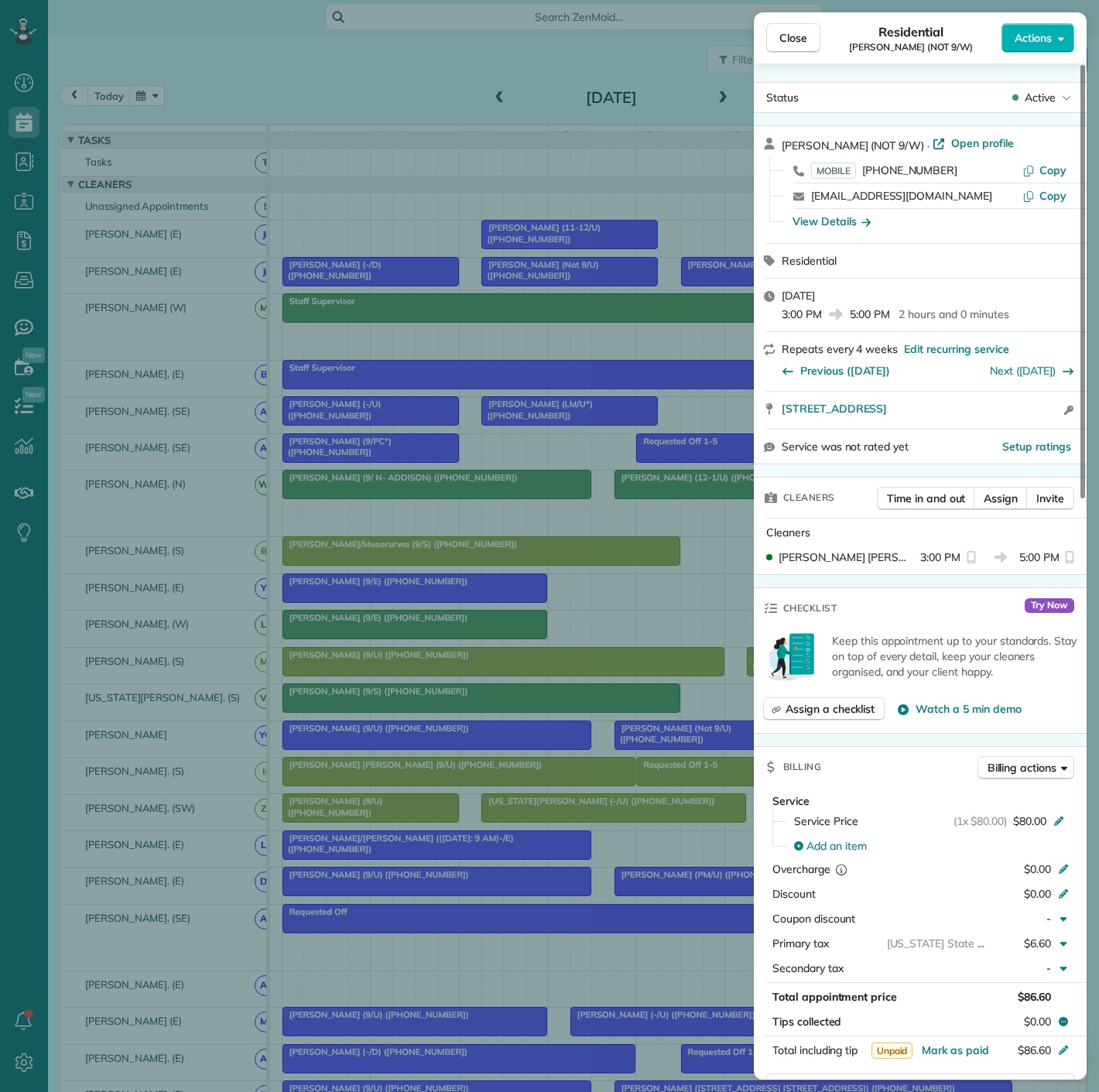
click at [484, 558] on div "Close Residential [PERSON_NAME] (NOT 9/W) Actions Status Active [PERSON_NAME] (…" at bounding box center [549, 546] width 1099 height 1092
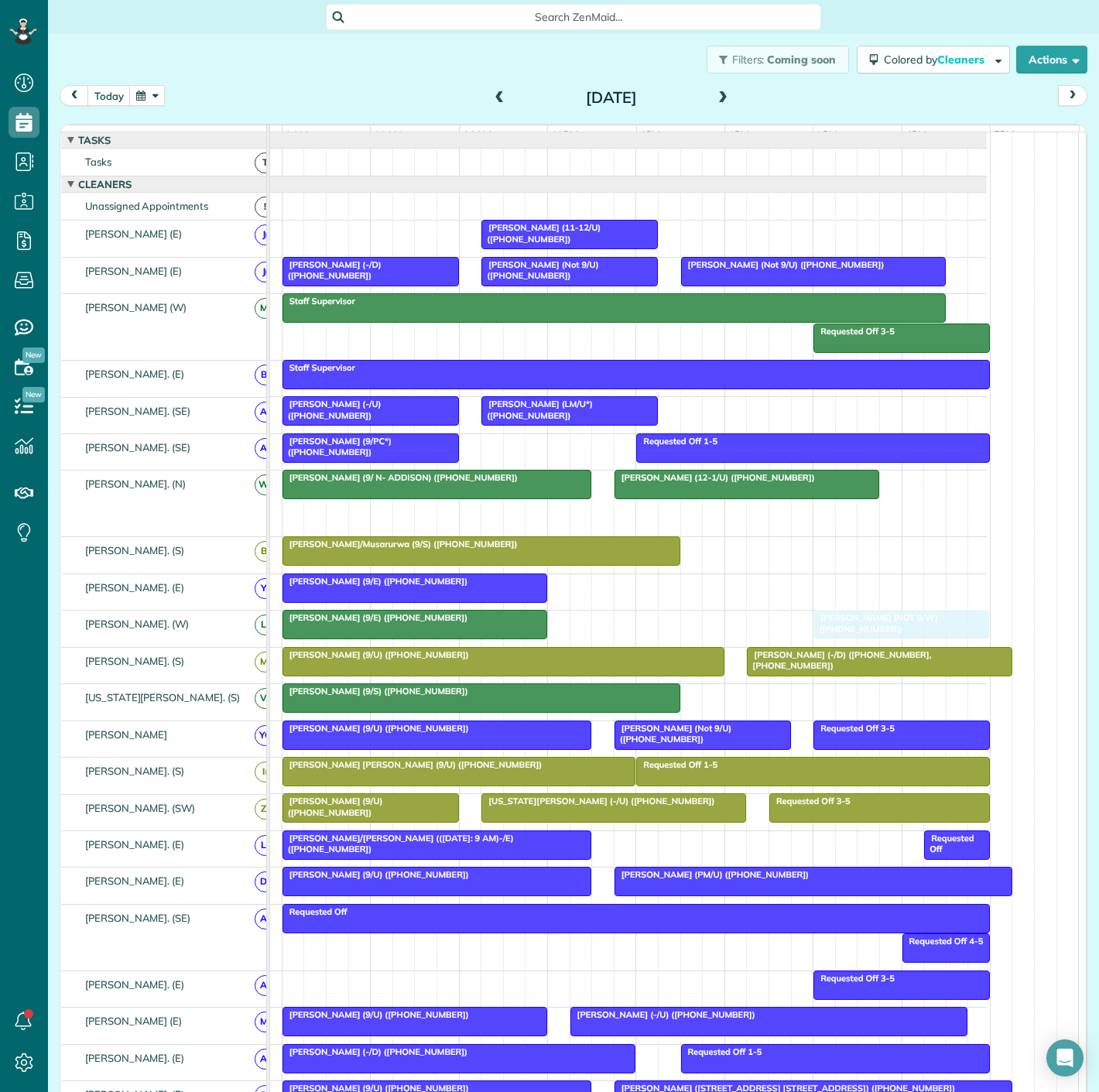
drag, startPoint x: 842, startPoint y: 522, endPoint x: 850, endPoint y: 641, distance: 119.3
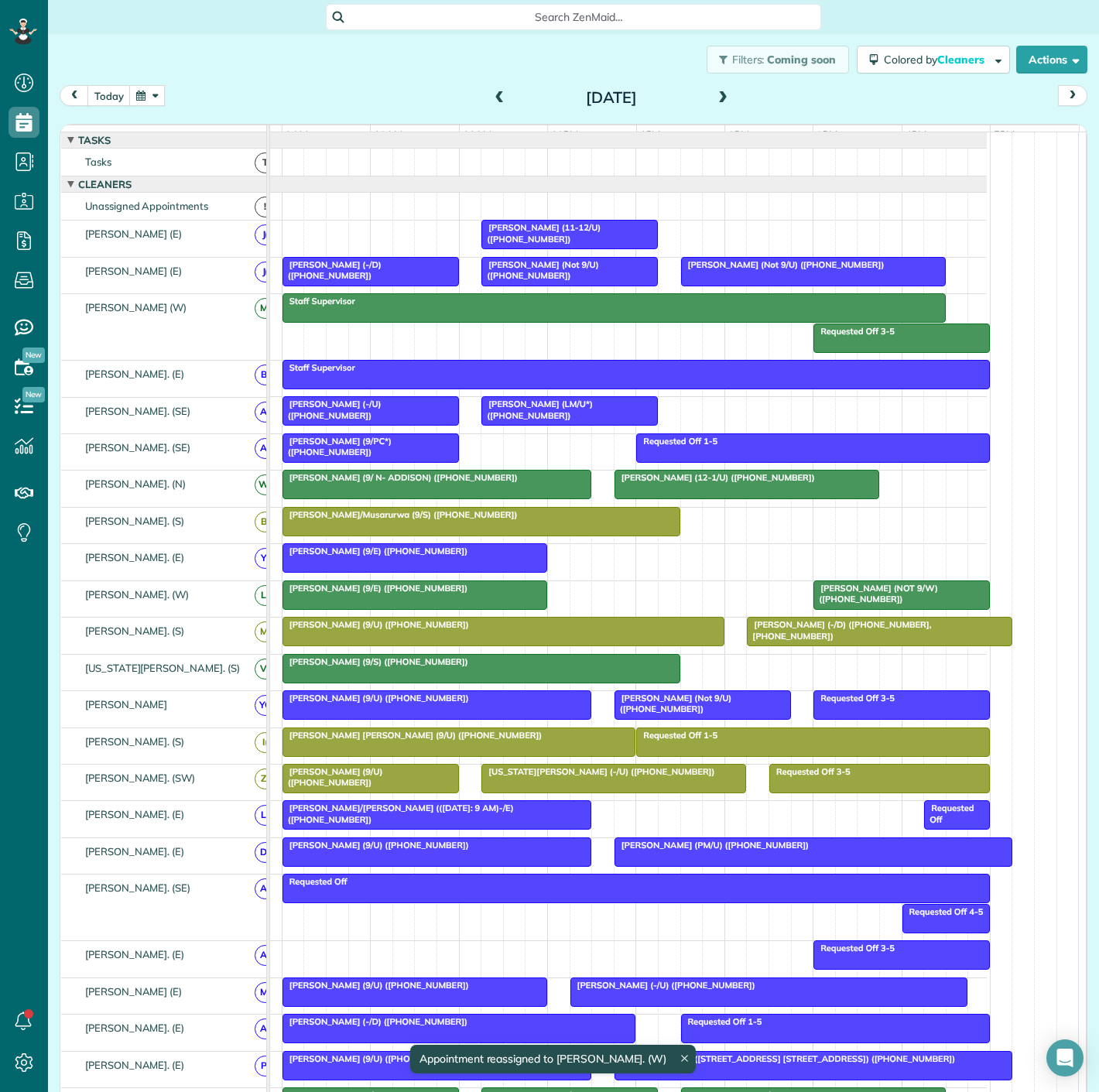
click at [484, 594] on div "[PERSON_NAME] (9/E) ([PHONE_NUMBER])" at bounding box center [415, 589] width 256 height 11
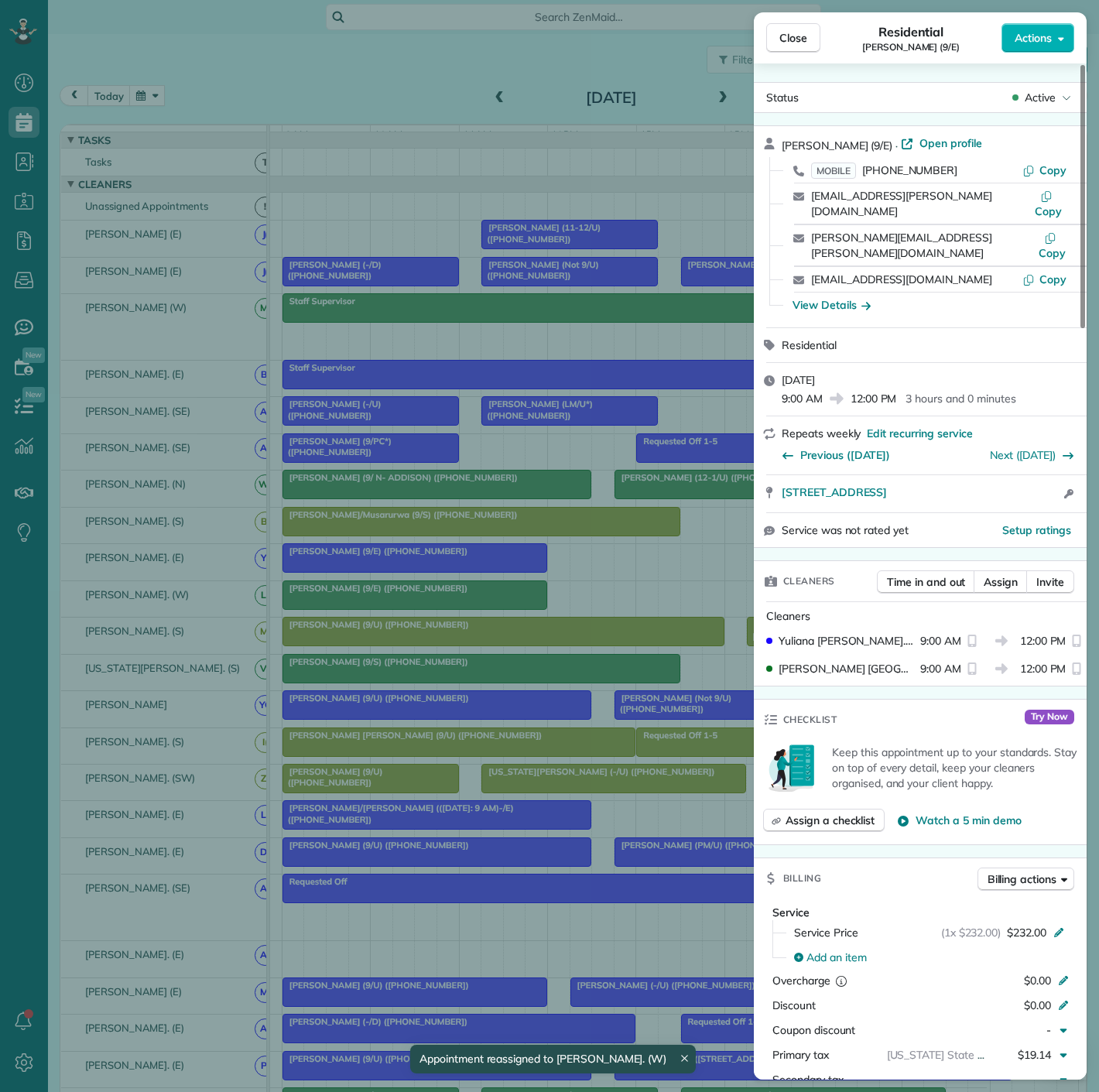
click at [430, 605] on div "Close Residential [PERSON_NAME] (9/E) Actions Status Active [PERSON_NAME] (9/E)…" at bounding box center [549, 546] width 1099 height 1092
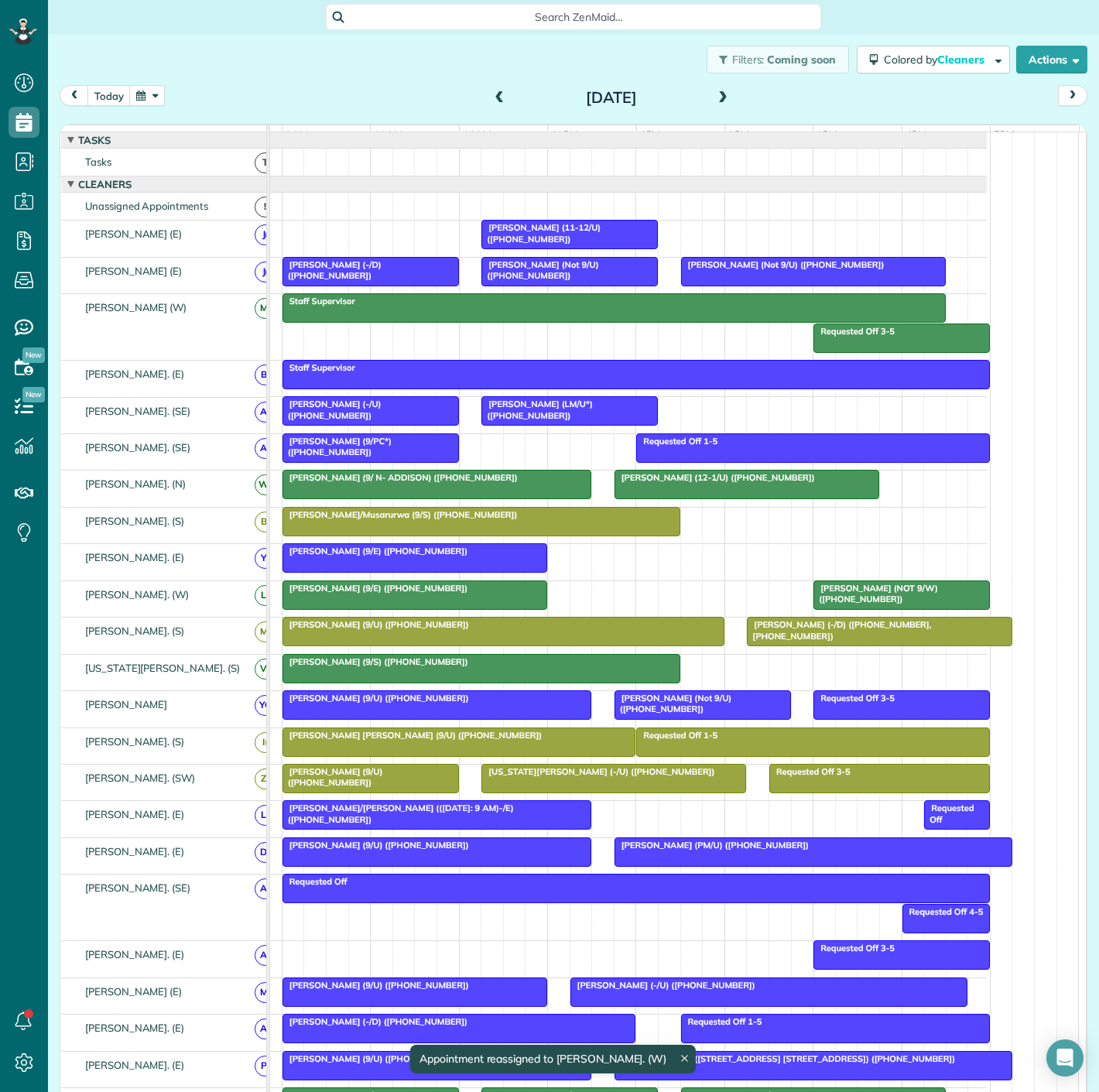
click at [430, 605] on body "Dashboard Scheduling Calendar View List View Dispatch View - Weekly scheduling …" at bounding box center [549, 546] width 1099 height 1092
click at [428, 605] on div at bounding box center [415, 595] width 264 height 28
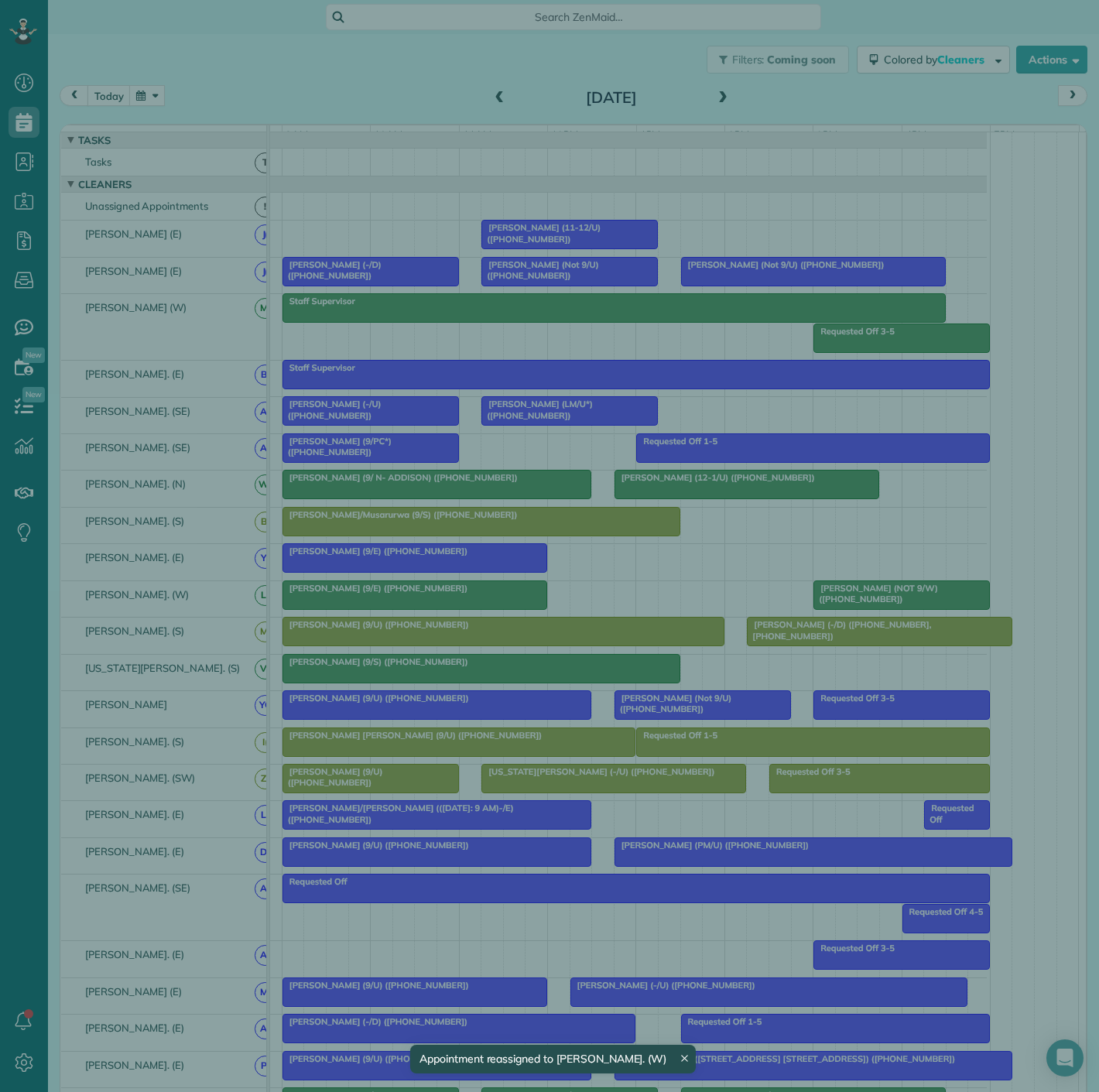
click at [428, 605] on div "Close Residential [PERSON_NAME] (9/E) Actions Status Active [PERSON_NAME] (9/E)…" at bounding box center [549, 546] width 1099 height 1092
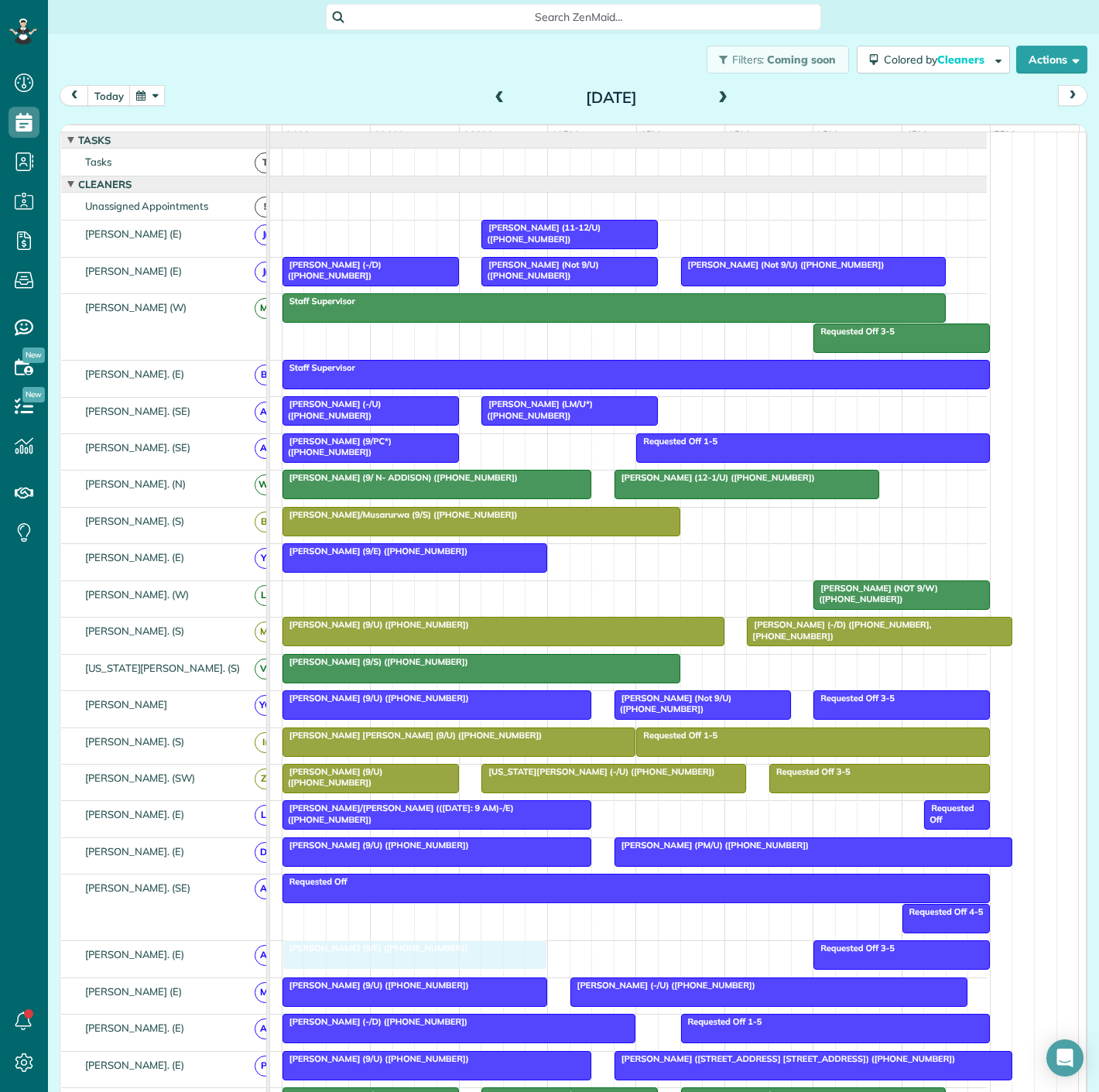
drag, startPoint x: 373, startPoint y: 603, endPoint x: 372, endPoint y: 967, distance: 364.0
